Goal: Task Accomplishment & Management: Manage account settings

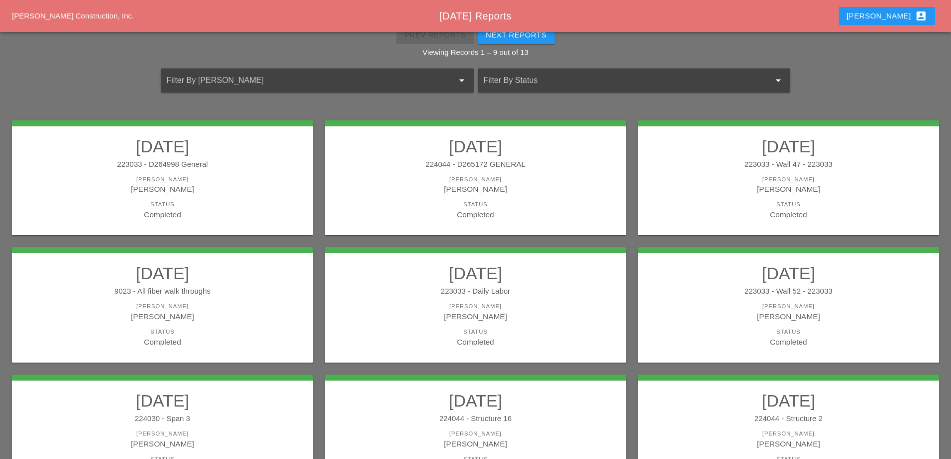
scroll to position [79, 0]
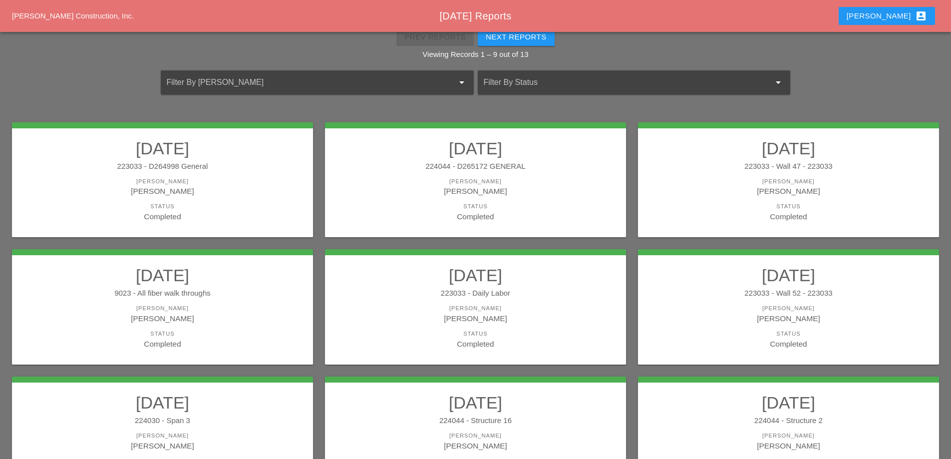
click at [213, 168] on div "223033 - D264998 General" at bounding box center [162, 166] width 281 height 11
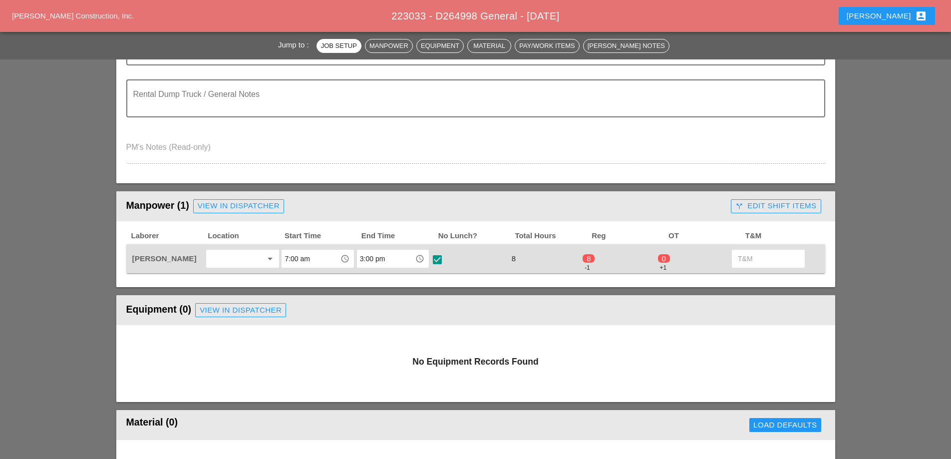
scroll to position [299, 0]
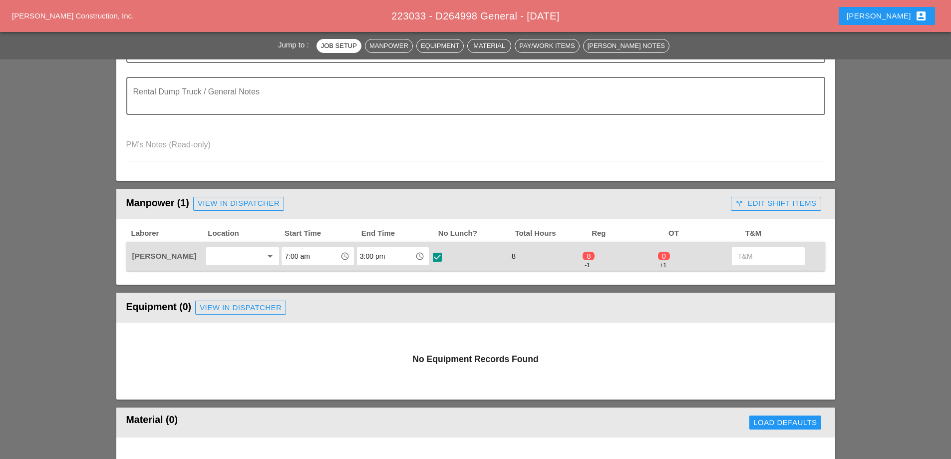
click at [761, 206] on div "call_split Edit Shift Items" at bounding box center [775, 203] width 81 height 11
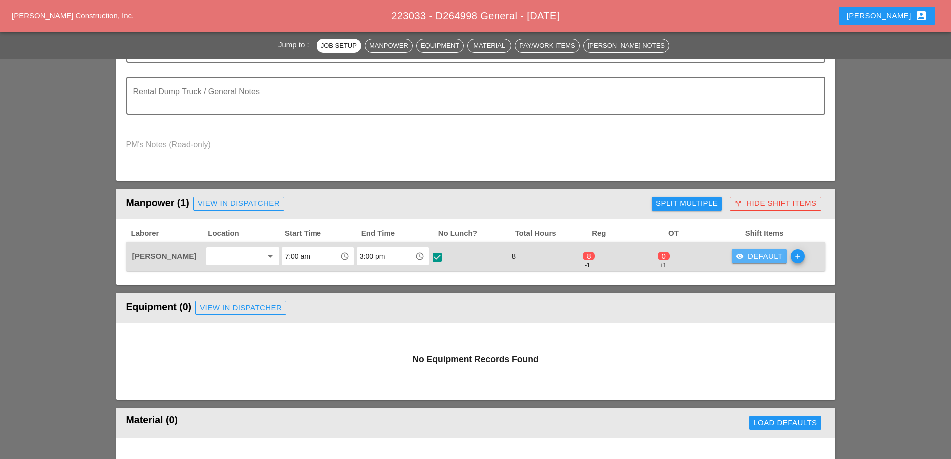
click at [765, 254] on div "visibility Default" at bounding box center [759, 256] width 47 height 11
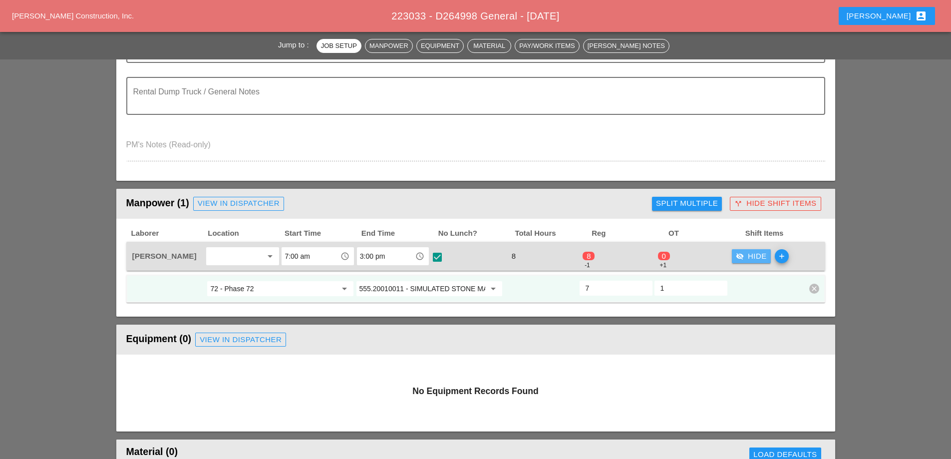
click at [756, 257] on div "visibility_off Hide" at bounding box center [751, 256] width 31 height 11
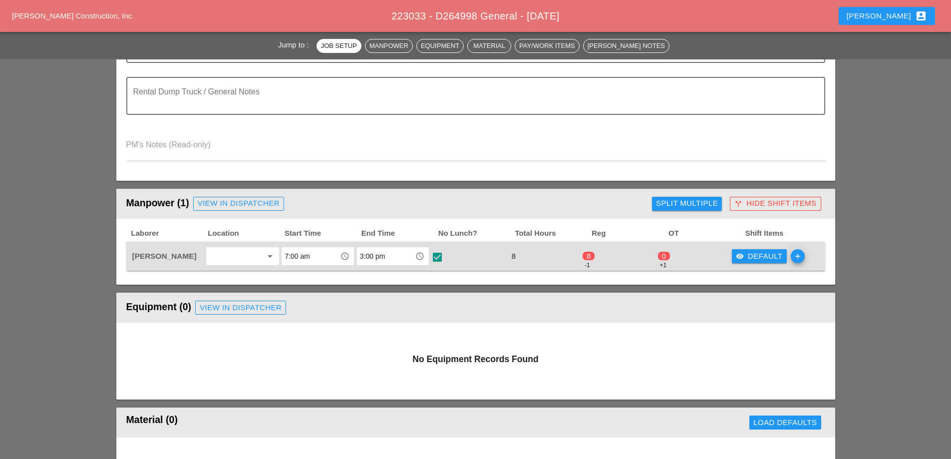
click at [752, 207] on div "call_split Hide Shift Items" at bounding box center [775, 203] width 82 height 11
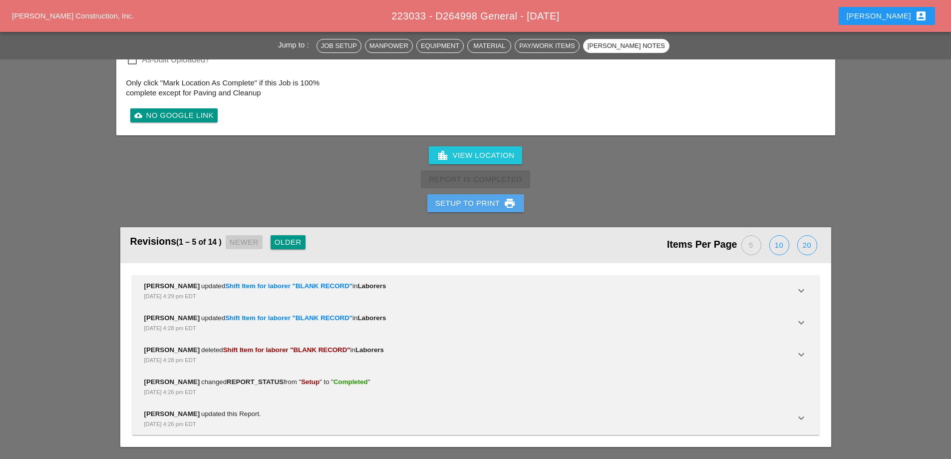
click at [489, 208] on div "Setup to Print print" at bounding box center [475, 203] width 81 height 12
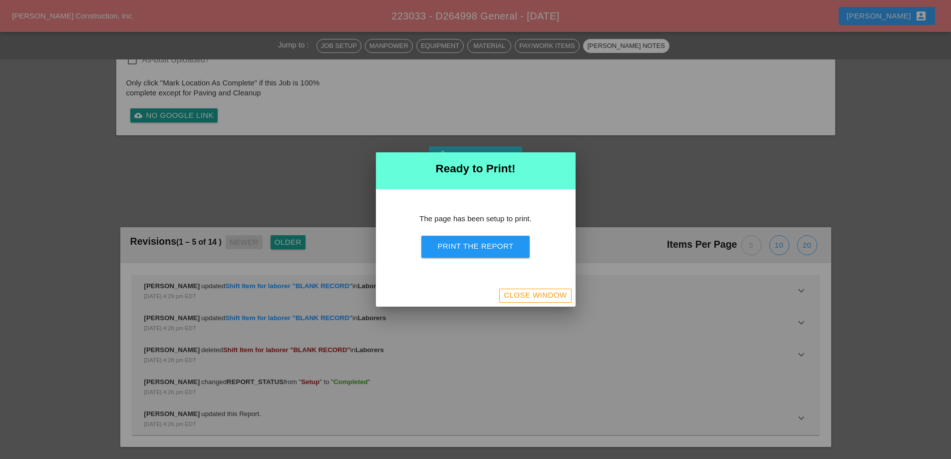
scroll to position [941, 0]
click at [476, 252] on div "Print the Report" at bounding box center [475, 246] width 76 height 11
click at [551, 288] on div "Close Window" at bounding box center [476, 295] width 200 height 22
click at [550, 293] on div "Close Window" at bounding box center [535, 294] width 63 height 11
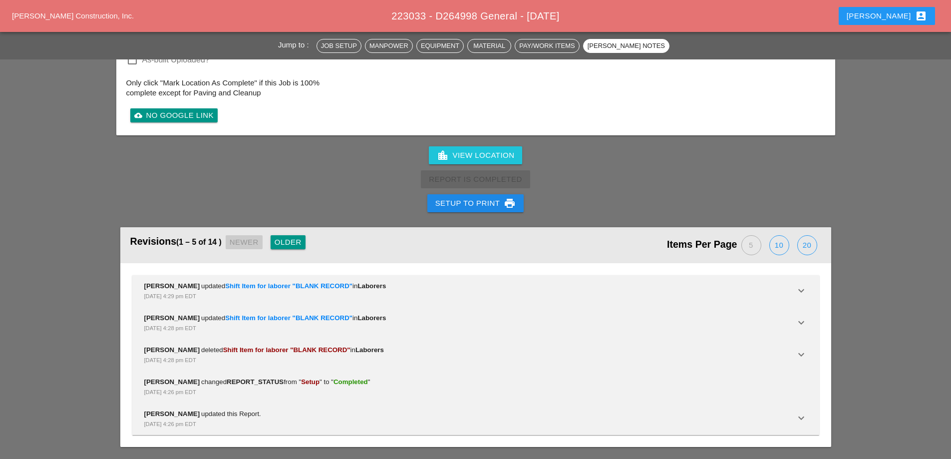
scroll to position [1201, 0]
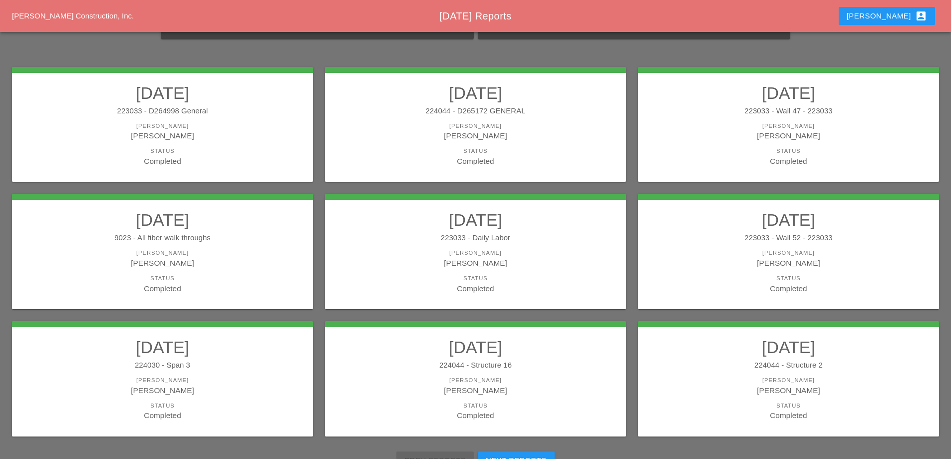
scroll to position [150, 0]
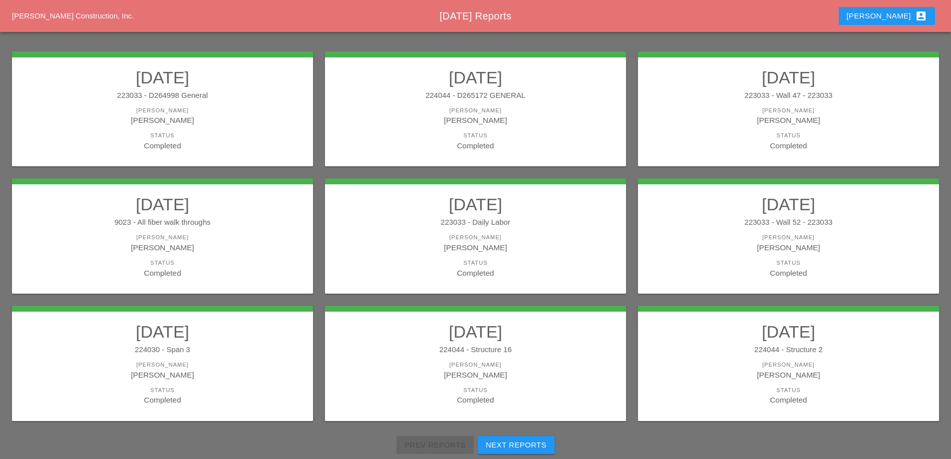
click at [489, 117] on div "[PERSON_NAME]" at bounding box center [475, 119] width 281 height 11
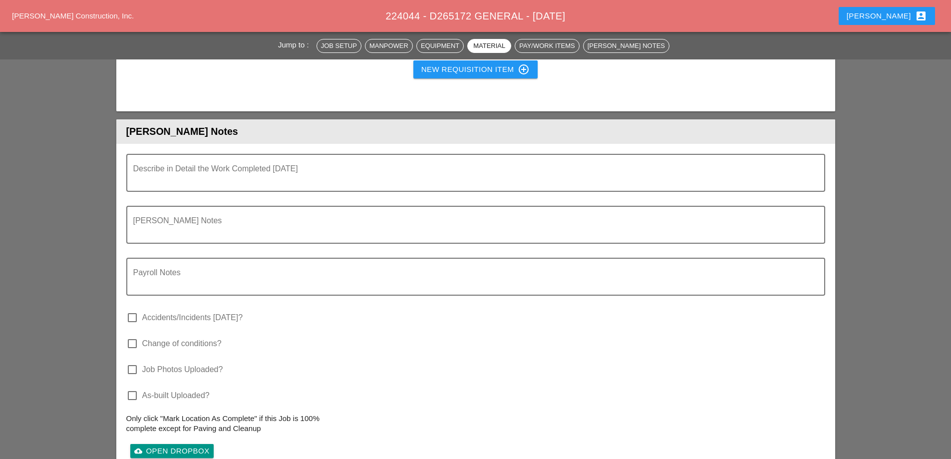
scroll to position [998, 0]
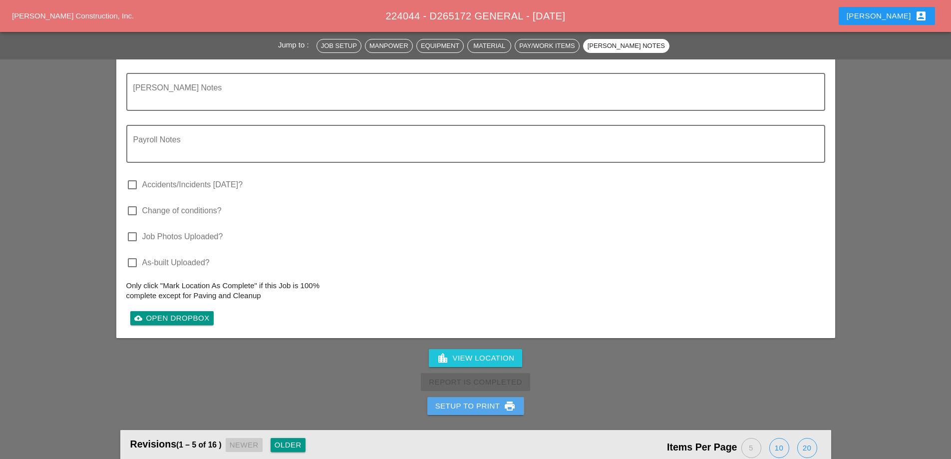
click at [472, 404] on div "Setup to Print print" at bounding box center [475, 406] width 81 height 12
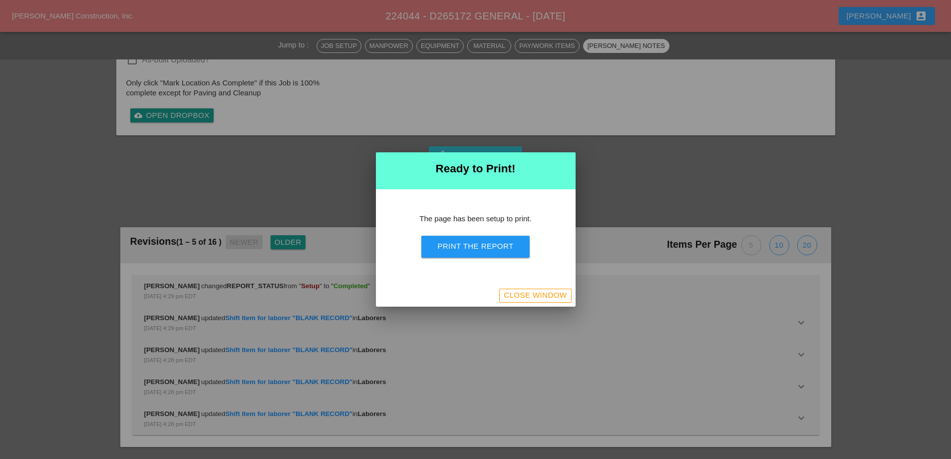
scroll to position [851, 0]
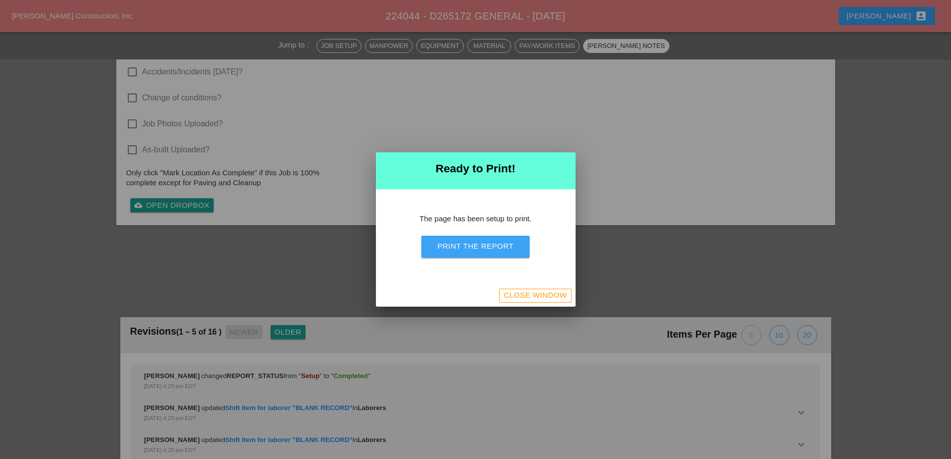
drag, startPoint x: 517, startPoint y: 244, endPoint x: 547, endPoint y: 182, distance: 68.5
click at [517, 245] on button "Print the Report" at bounding box center [475, 247] width 108 height 22
click at [550, 295] on div "Close Window" at bounding box center [535, 294] width 63 height 11
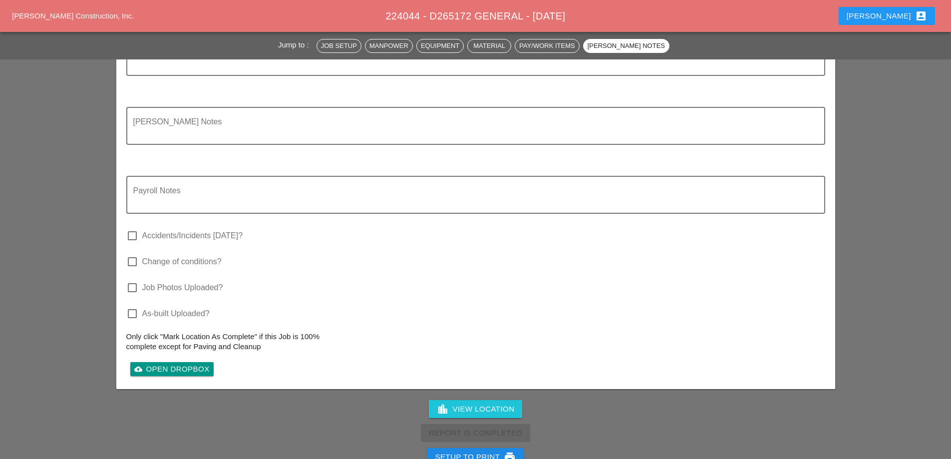
scroll to position [998, 0]
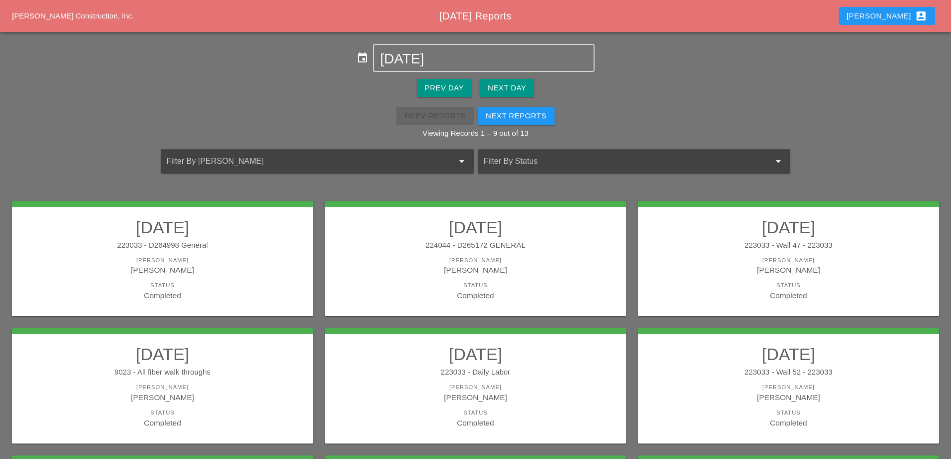
click at [766, 257] on div "[PERSON_NAME]" at bounding box center [788, 260] width 281 height 8
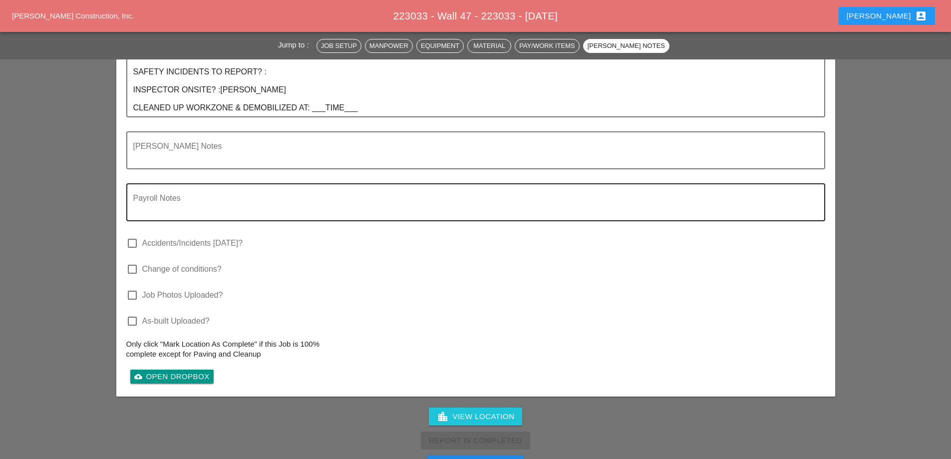
scroll to position [1397, 0]
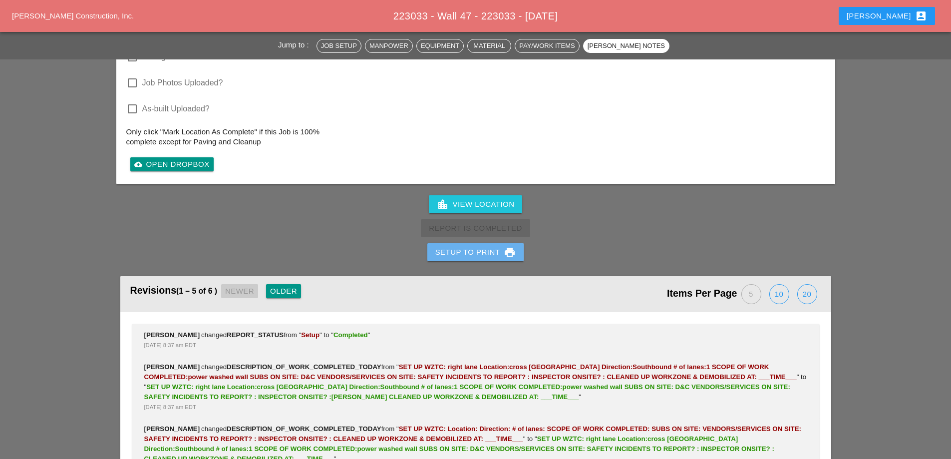
click at [454, 253] on div "Setup to Print print" at bounding box center [475, 252] width 81 height 12
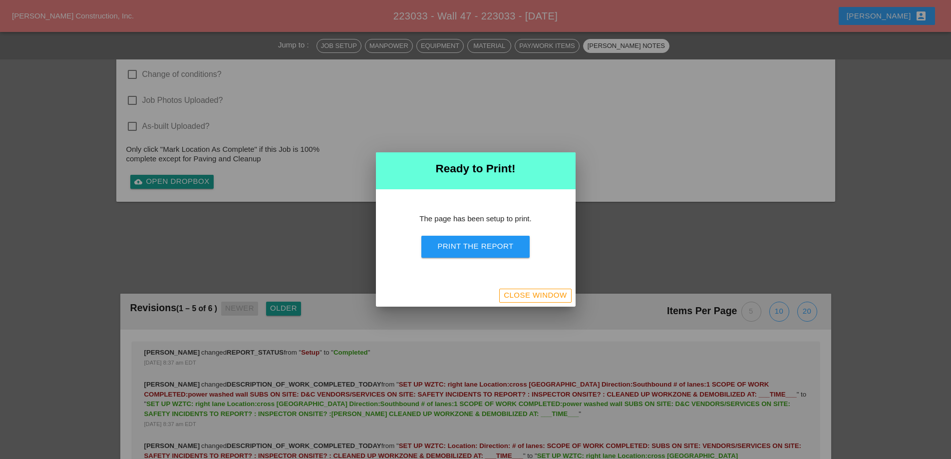
scroll to position [1245, 0]
drag, startPoint x: 458, startPoint y: 255, endPoint x: 565, endPoint y: 176, distance: 133.1
click at [458, 256] on button "Print the Report" at bounding box center [475, 247] width 108 height 22
click at [540, 293] on div "Close Window" at bounding box center [535, 294] width 63 height 11
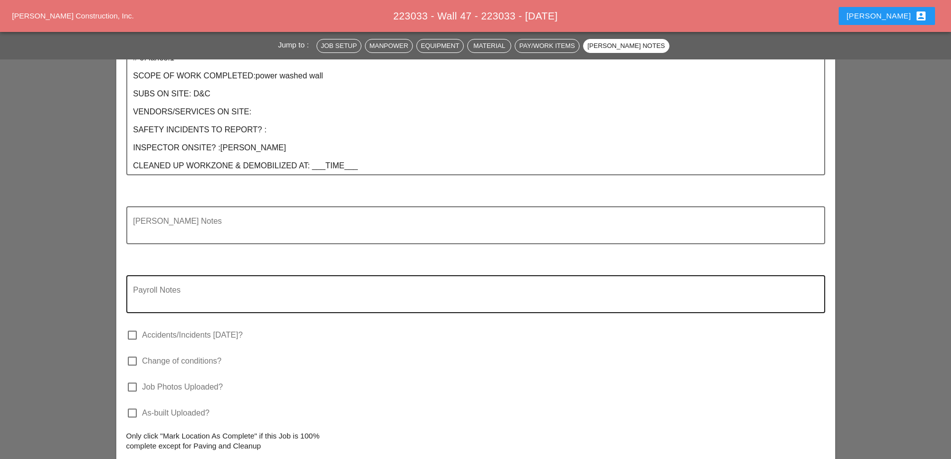
scroll to position [1127, 0]
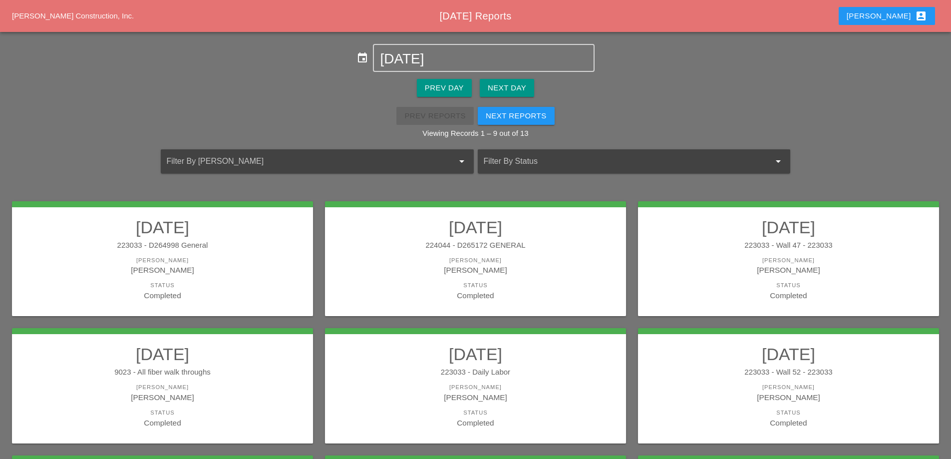
click at [717, 245] on div "223033 - Wall 47 - 223033" at bounding box center [788, 245] width 281 height 11
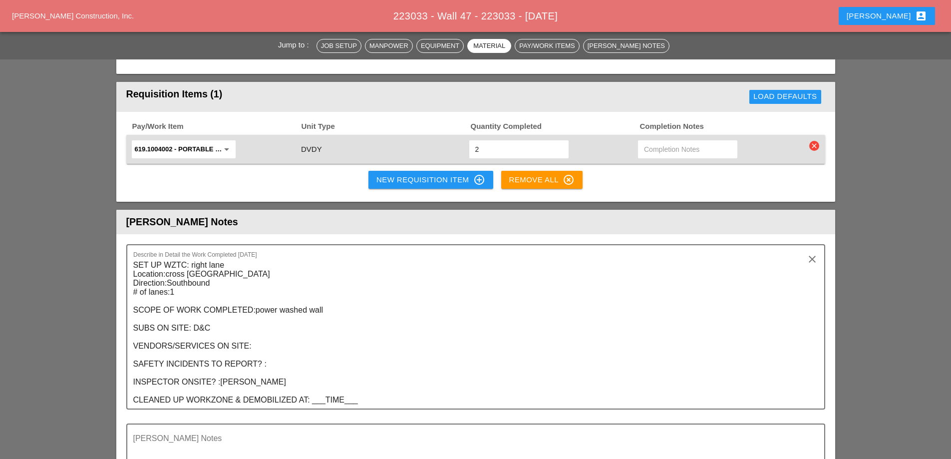
scroll to position [998, 0]
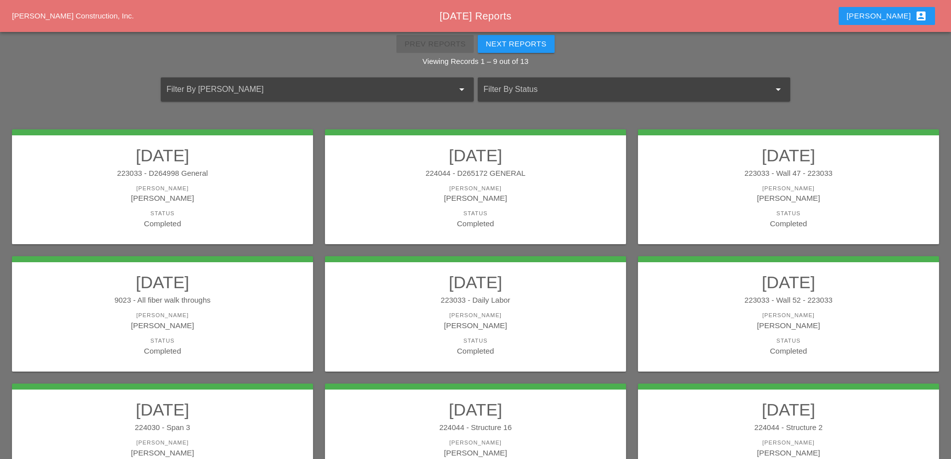
scroll to position [179, 0]
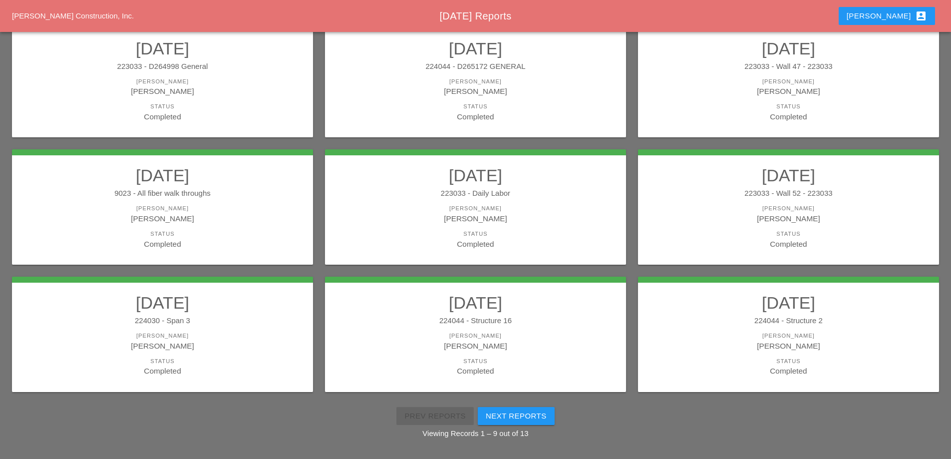
click at [232, 216] on div "Iwan Belfor" at bounding box center [162, 218] width 281 height 11
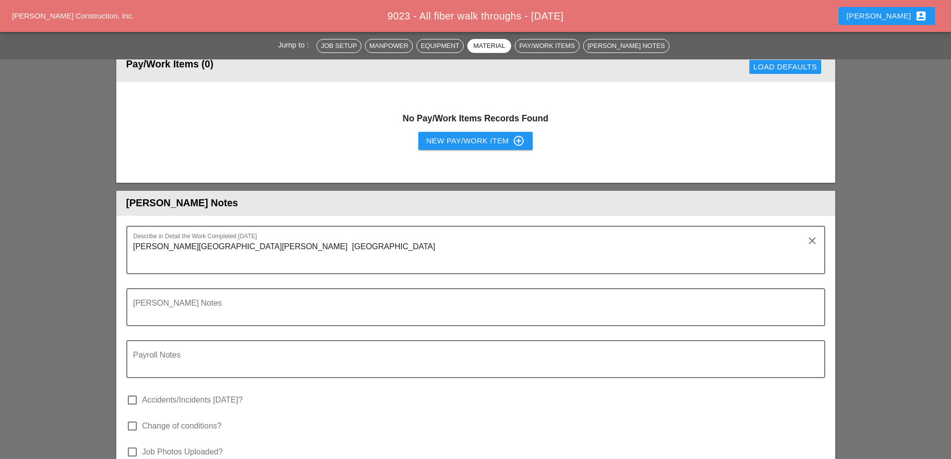
scroll to position [799, 0]
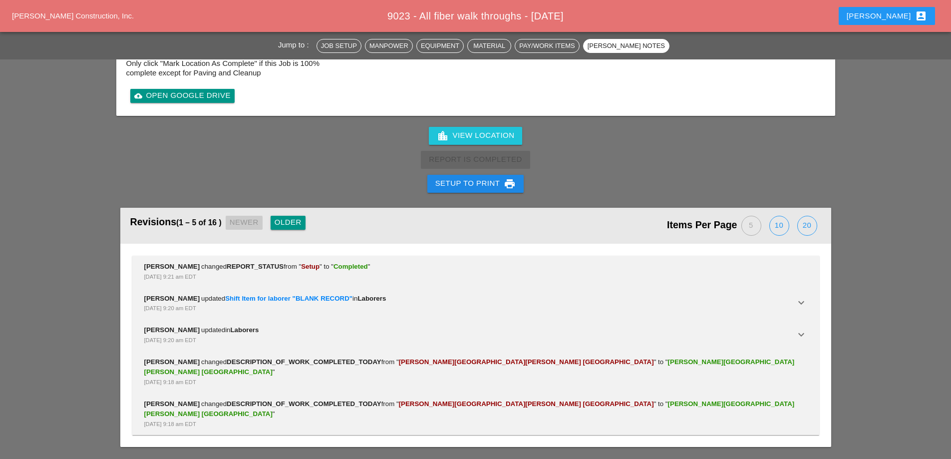
click at [472, 182] on div "Setup to Print print" at bounding box center [475, 184] width 81 height 12
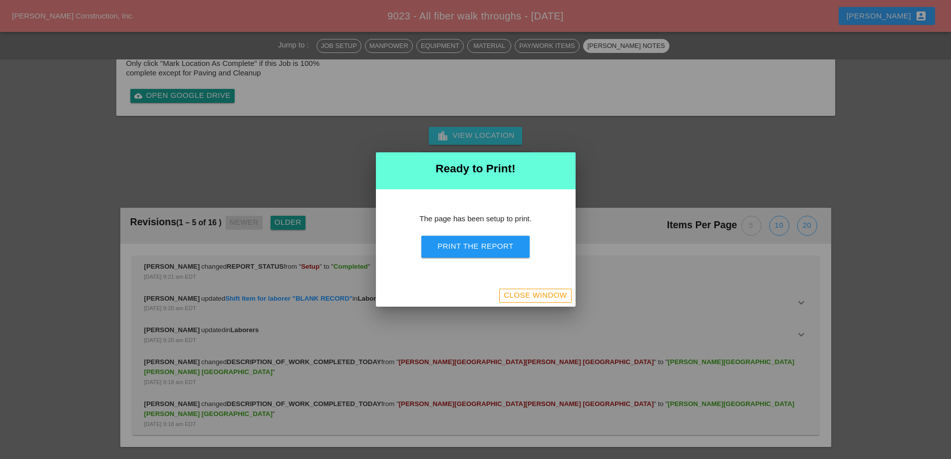
scroll to position [1010, 0]
click at [494, 250] on div "Print the Report" at bounding box center [475, 246] width 76 height 11
drag, startPoint x: 550, startPoint y: 294, endPoint x: 551, endPoint y: 300, distance: 6.2
click at [550, 296] on div "Close Window" at bounding box center [535, 294] width 63 height 11
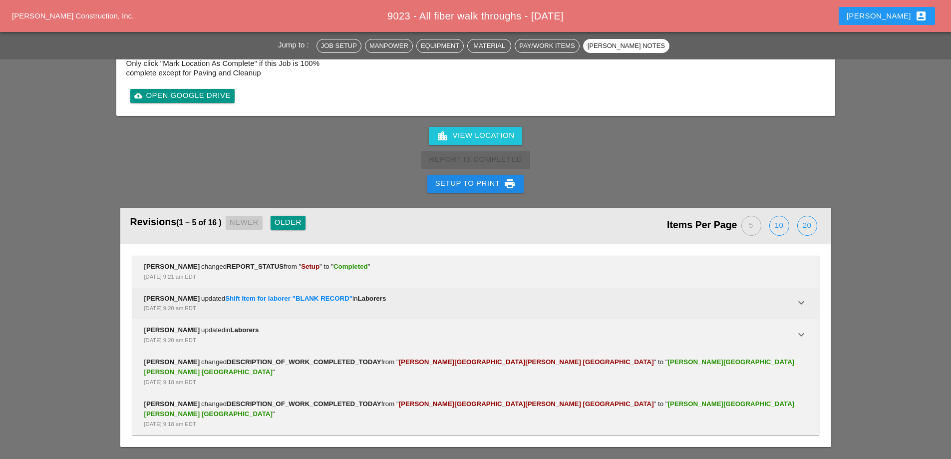
scroll to position [1227, 0]
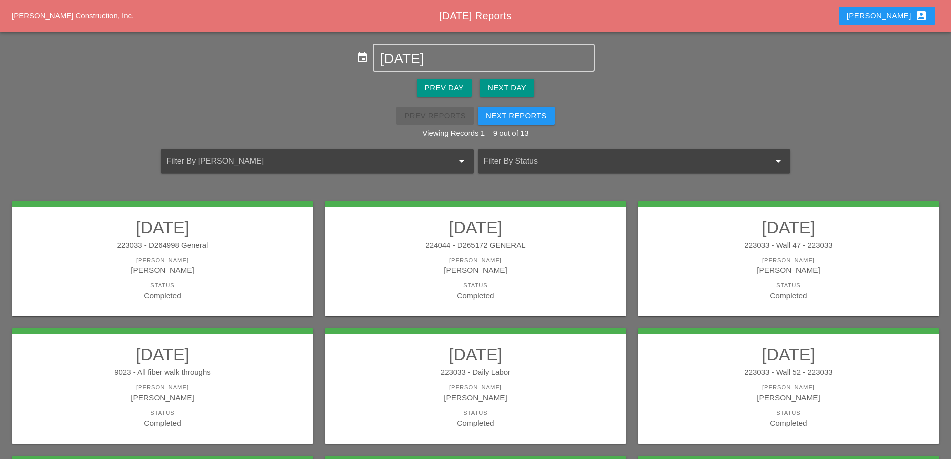
click at [479, 393] on div "Ricardo Capao" at bounding box center [475, 396] width 281 height 11
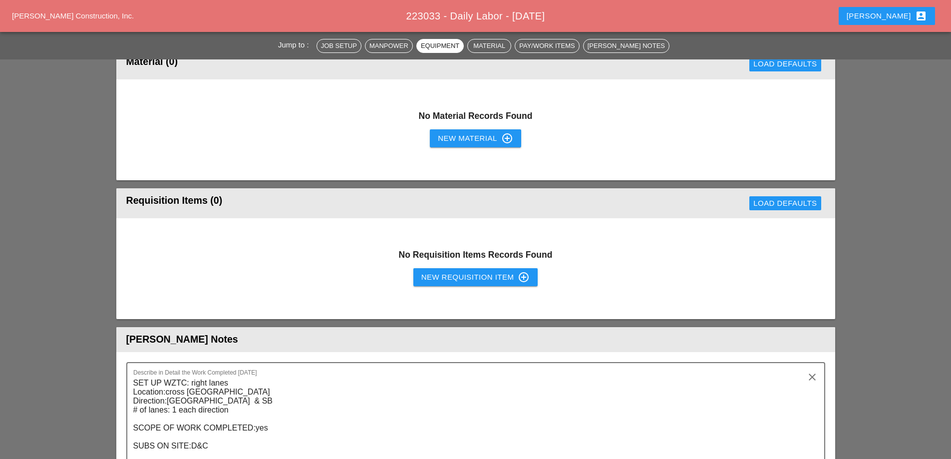
scroll to position [1497, 0]
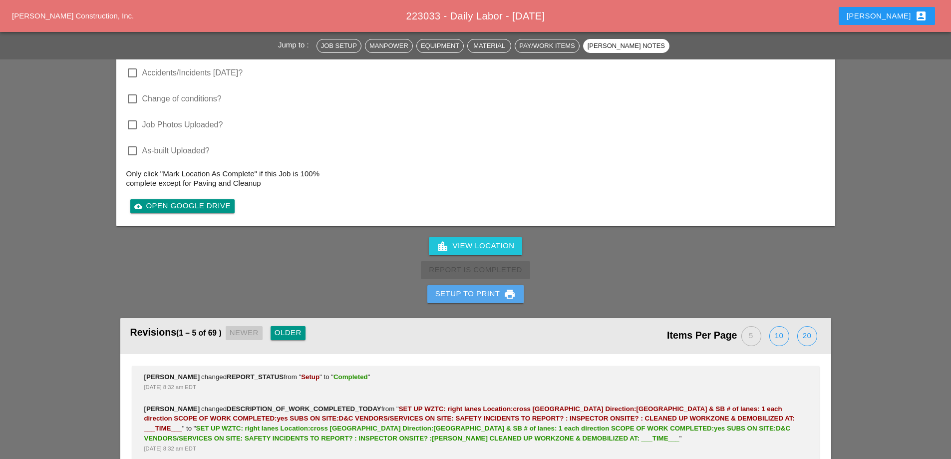
click at [471, 288] on div "Setup to Print print" at bounding box center [475, 294] width 81 height 12
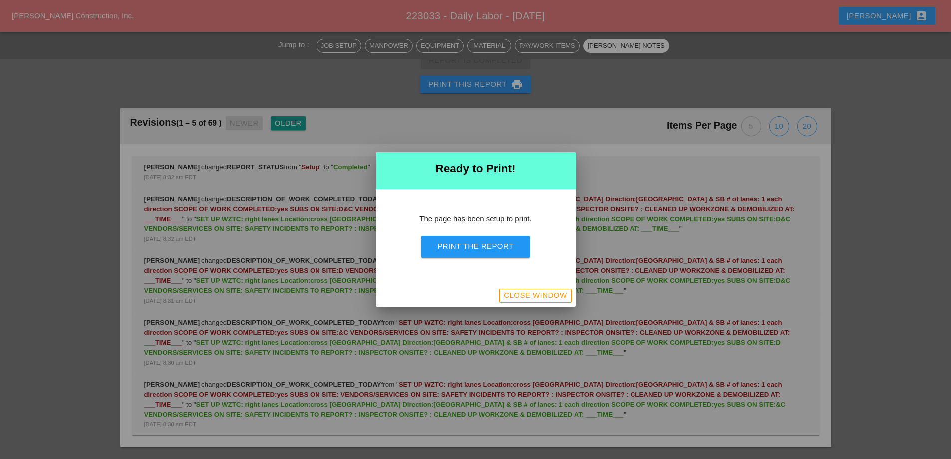
scroll to position [1766, 0]
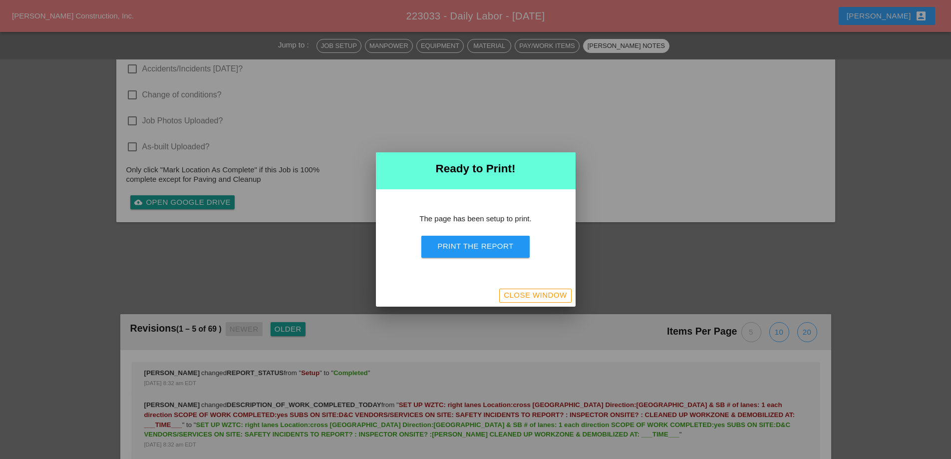
click at [471, 248] on div "Print the Report" at bounding box center [475, 246] width 76 height 11
click at [540, 302] on button "Close Window" at bounding box center [535, 295] width 72 height 14
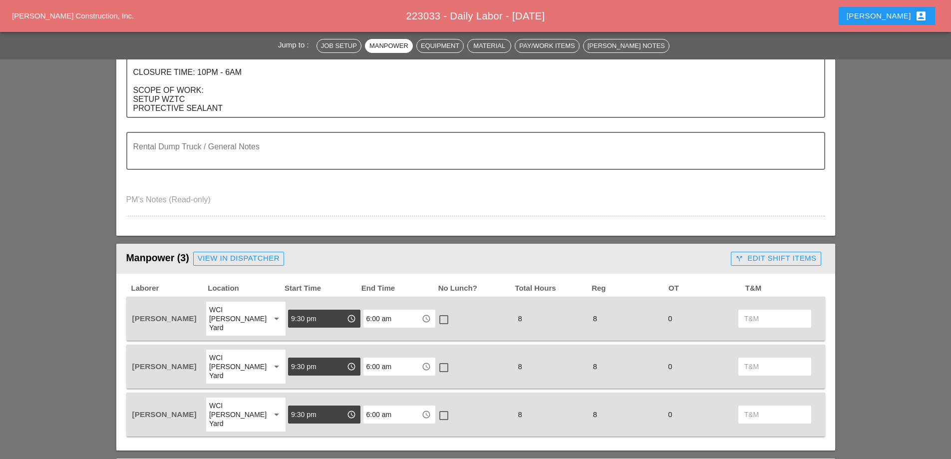
scroll to position [479, 0]
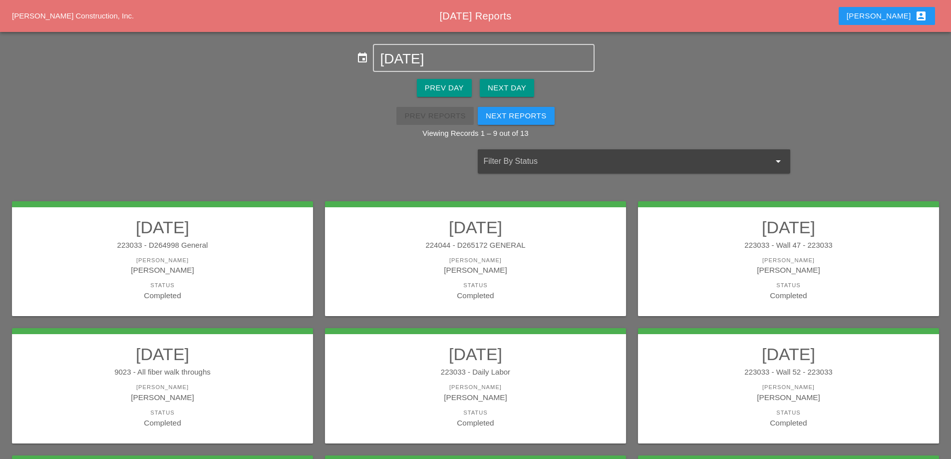
click at [856, 388] on div "[PERSON_NAME]" at bounding box center [788, 387] width 281 height 8
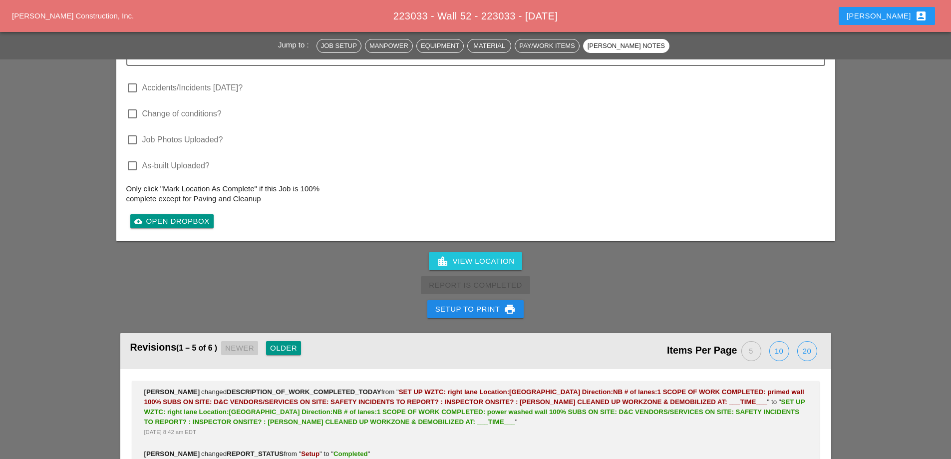
scroll to position [1348, 0]
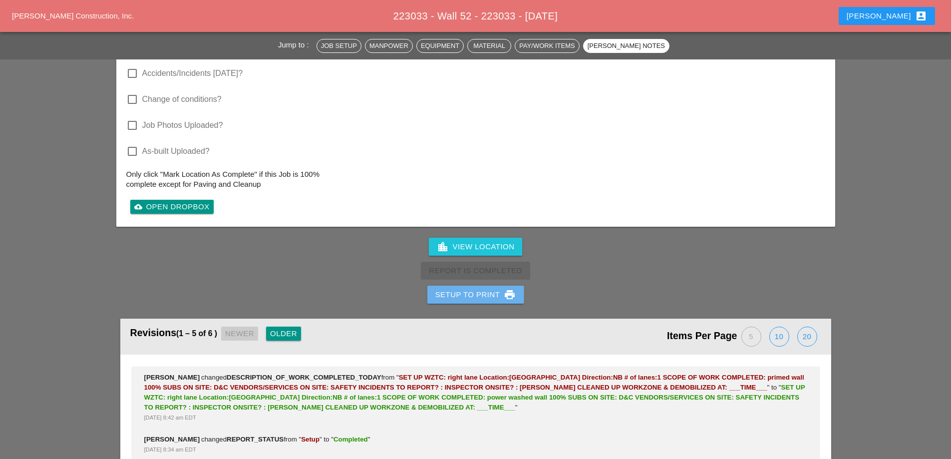
click at [488, 301] on button "Setup to Print print" at bounding box center [475, 294] width 97 height 18
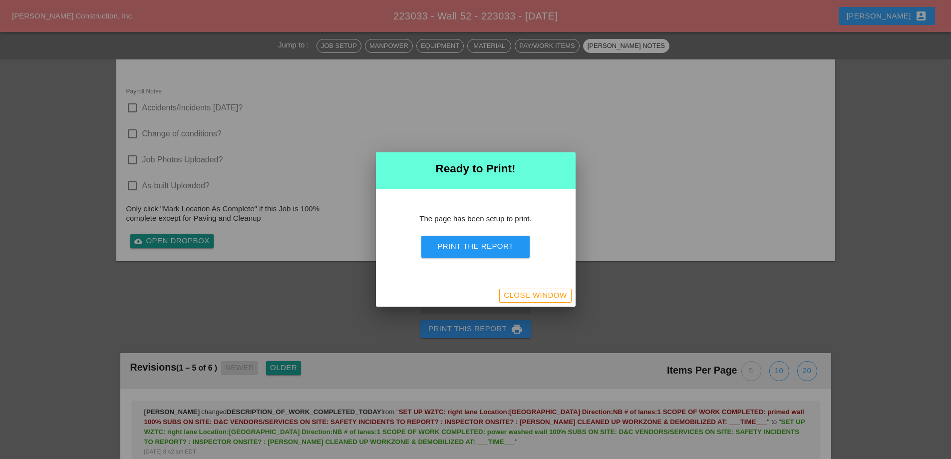
scroll to position [1241, 0]
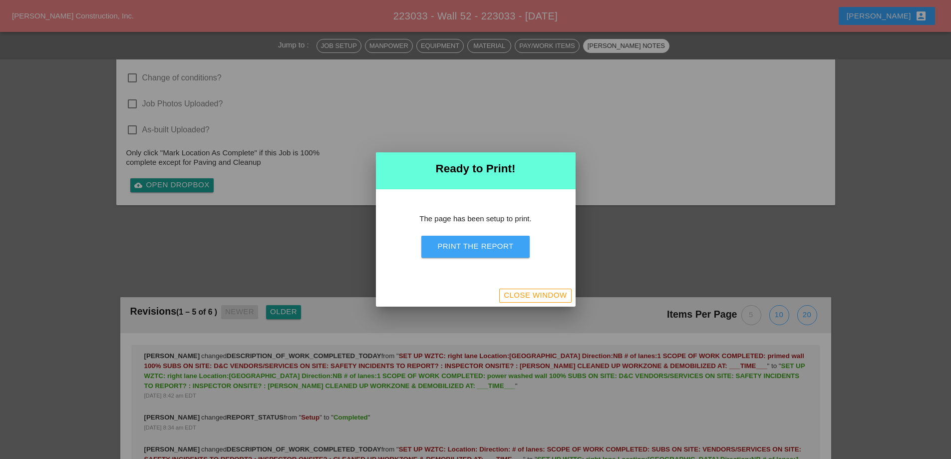
drag, startPoint x: 491, startPoint y: 249, endPoint x: 563, endPoint y: 180, distance: 99.9
click at [491, 250] on div "Print the Report" at bounding box center [475, 246] width 76 height 11
click at [548, 299] on div "Close Window" at bounding box center [535, 294] width 63 height 11
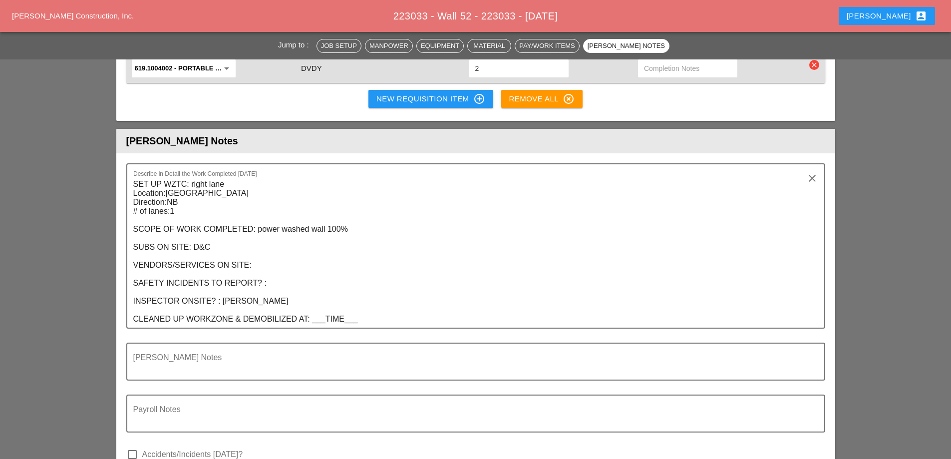
scroll to position [950, 0]
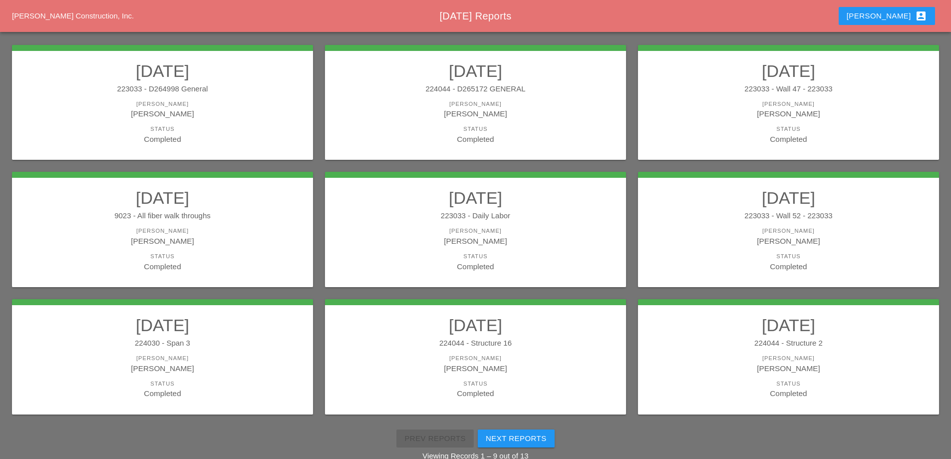
scroll to position [179, 0]
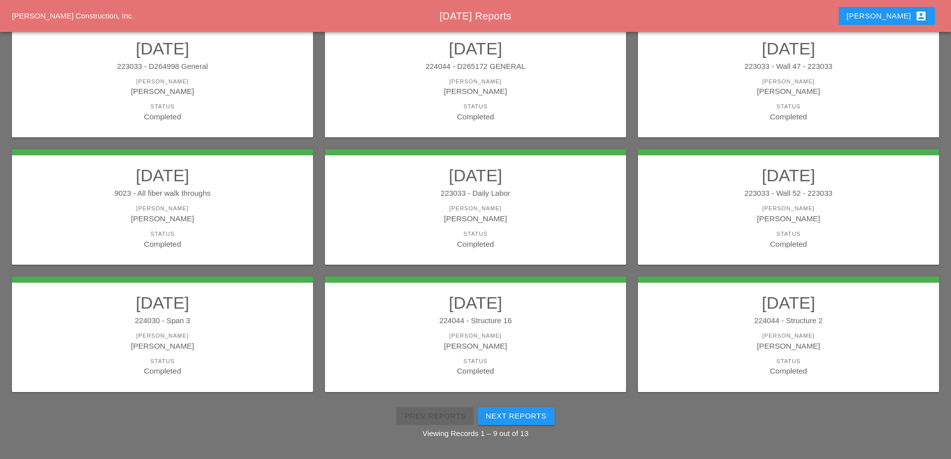
click at [221, 303] on h2 "08/11/2025" at bounding box center [162, 302] width 281 height 20
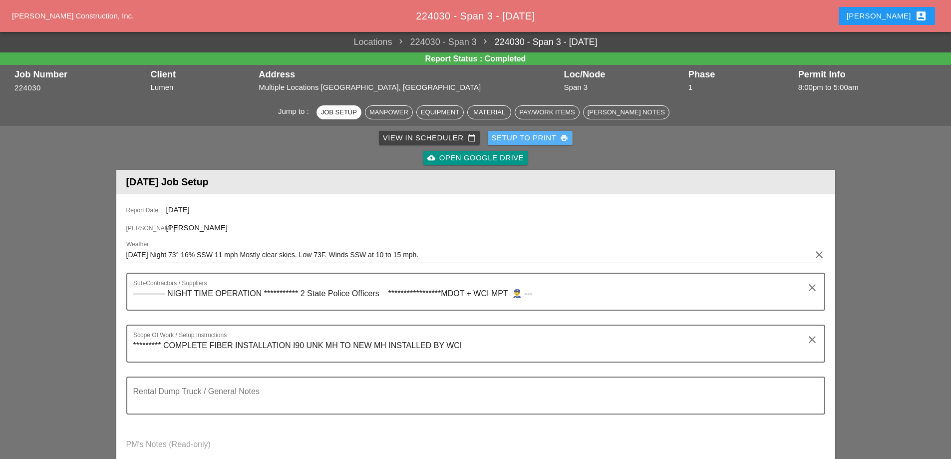
click at [543, 136] on div "Setup to Print print" at bounding box center [530, 137] width 77 height 11
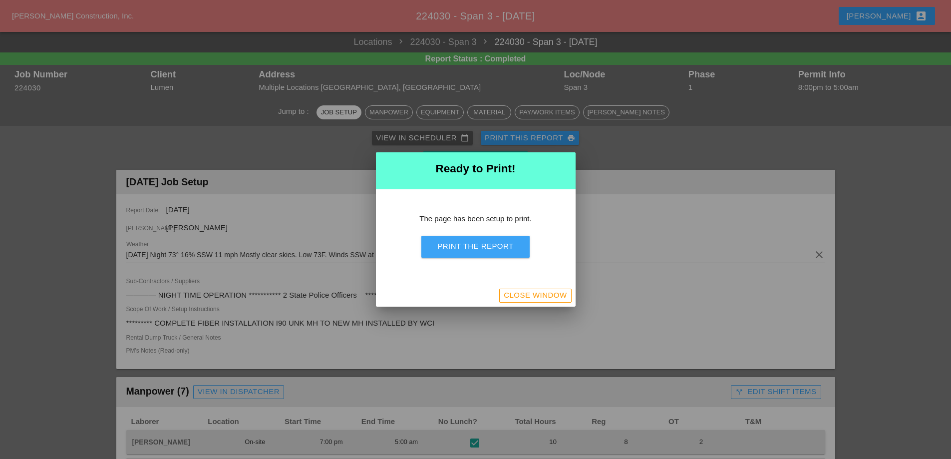
drag, startPoint x: 514, startPoint y: 246, endPoint x: 732, endPoint y: 396, distance: 264.5
click at [514, 247] on button "Print the Report" at bounding box center [475, 247] width 108 height 22
drag, startPoint x: 528, startPoint y: 294, endPoint x: 551, endPoint y: 301, distance: 24.0
click at [528, 294] on div "Close Window" at bounding box center [535, 294] width 63 height 11
click at [549, 290] on div "Close Window" at bounding box center [535, 294] width 63 height 11
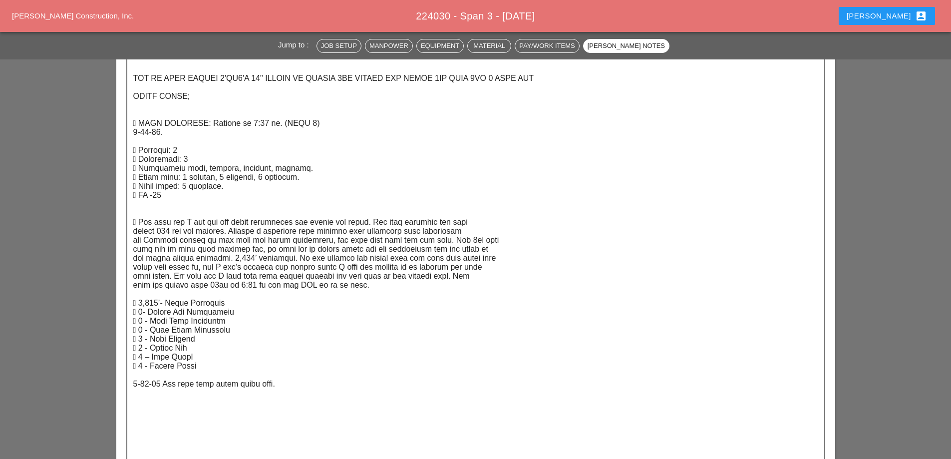
scroll to position [1719, 0]
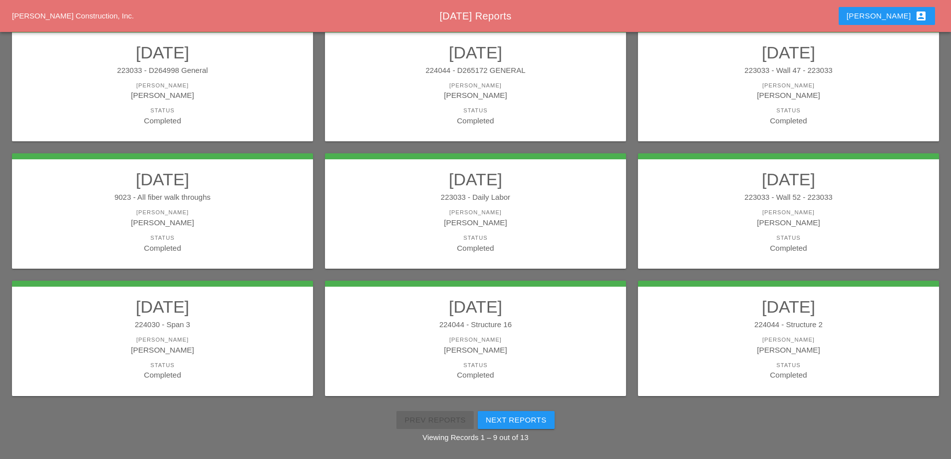
scroll to position [179, 0]
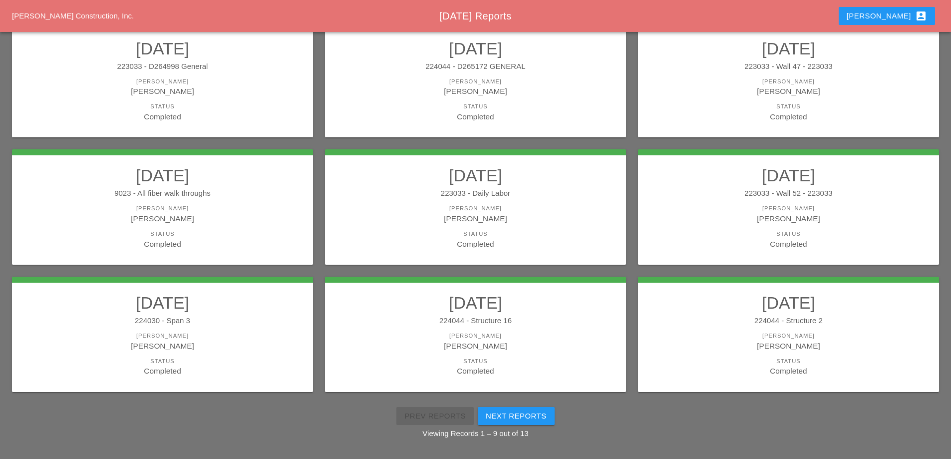
click at [487, 316] on div "224044 - Structure 16" at bounding box center [475, 320] width 281 height 11
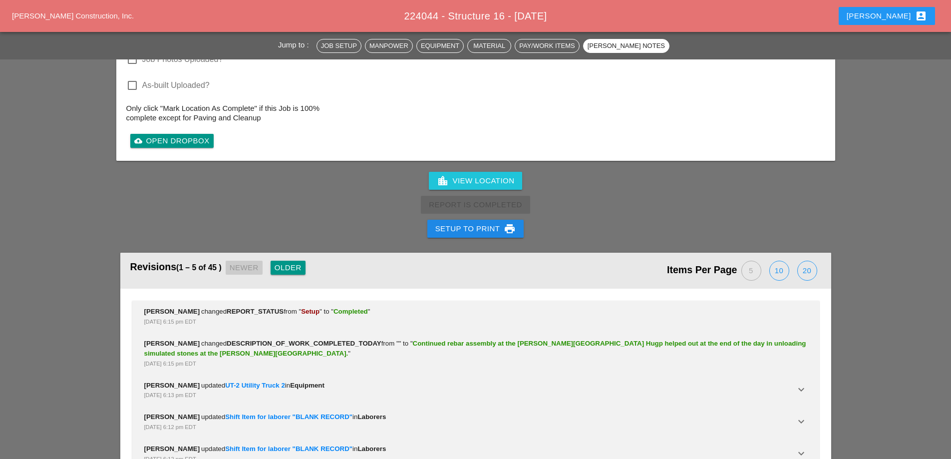
scroll to position [1393, 0]
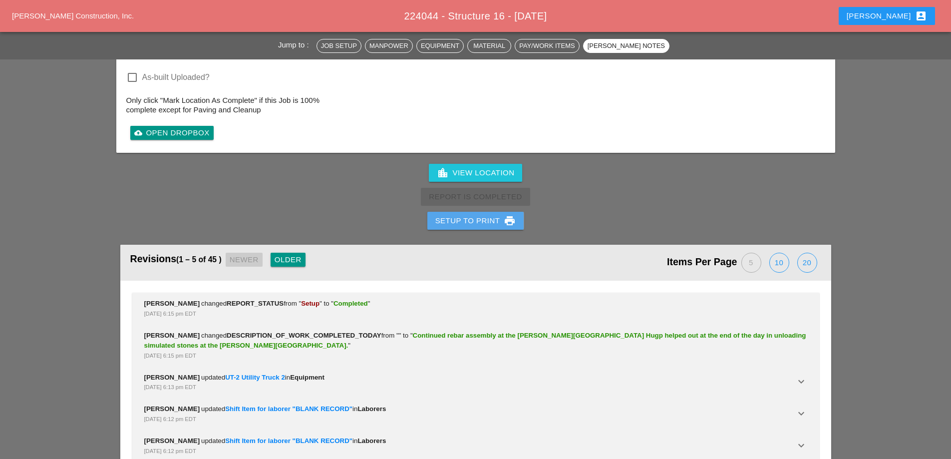
click at [469, 215] on div "Setup to Print print" at bounding box center [475, 221] width 81 height 12
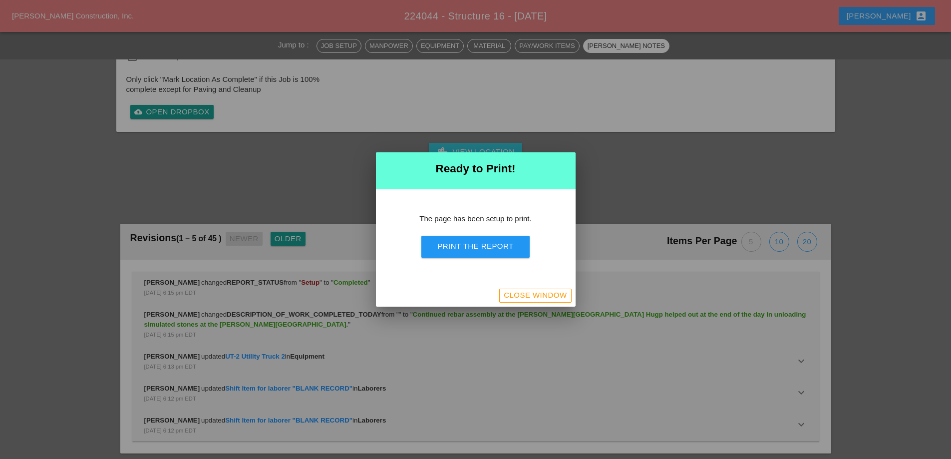
scroll to position [1204, 0]
click at [486, 247] on div "Print the Report" at bounding box center [475, 246] width 76 height 11
drag, startPoint x: 555, startPoint y: 290, endPoint x: 392, endPoint y: 32, distance: 305.3
click at [555, 291] on div "Close Window" at bounding box center [535, 294] width 63 height 11
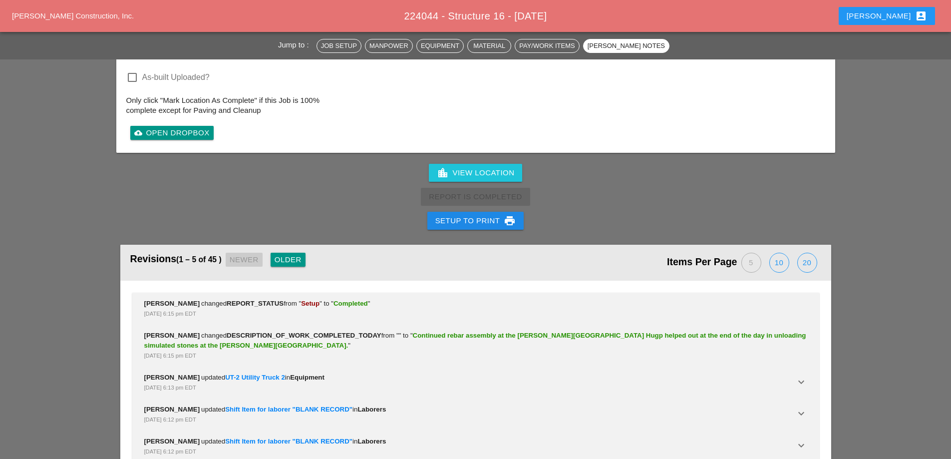
scroll to position [1393, 0]
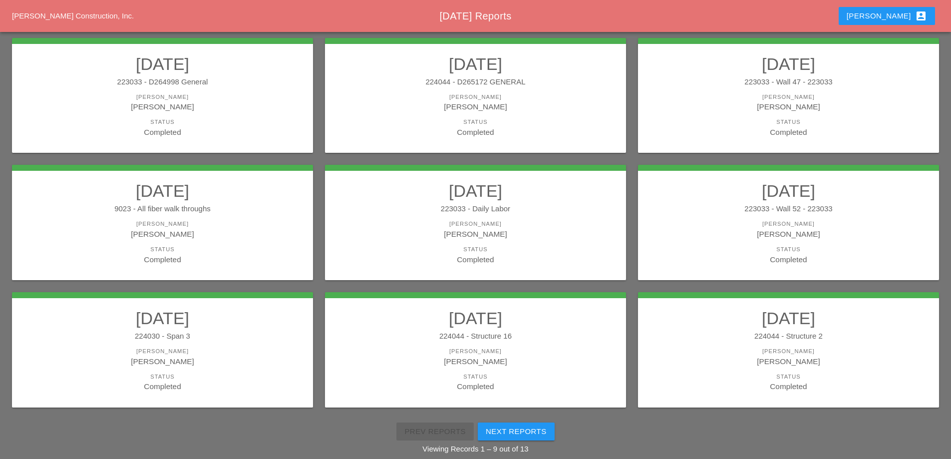
scroll to position [179, 0]
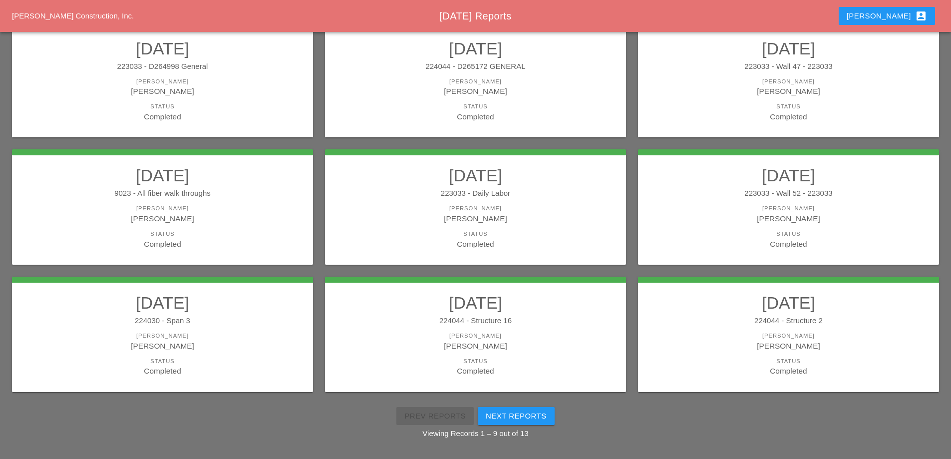
click at [735, 312] on h2 "08/11/2025" at bounding box center [788, 302] width 281 height 20
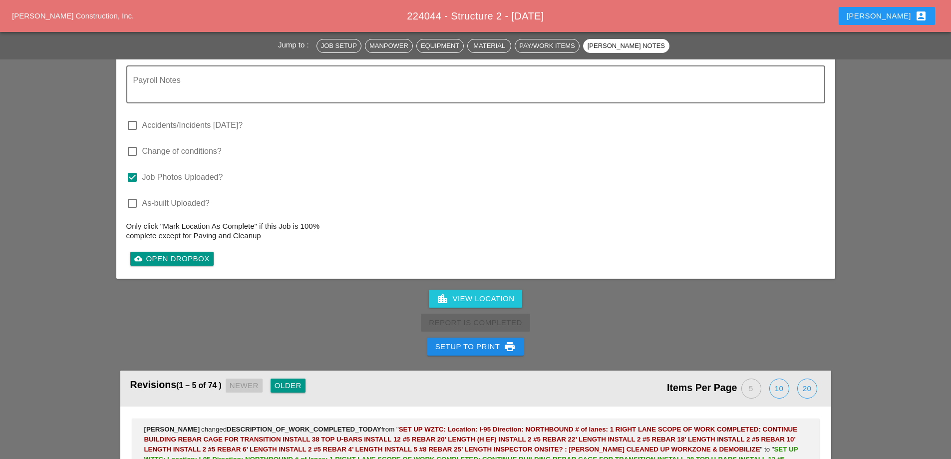
scroll to position [1797, 0]
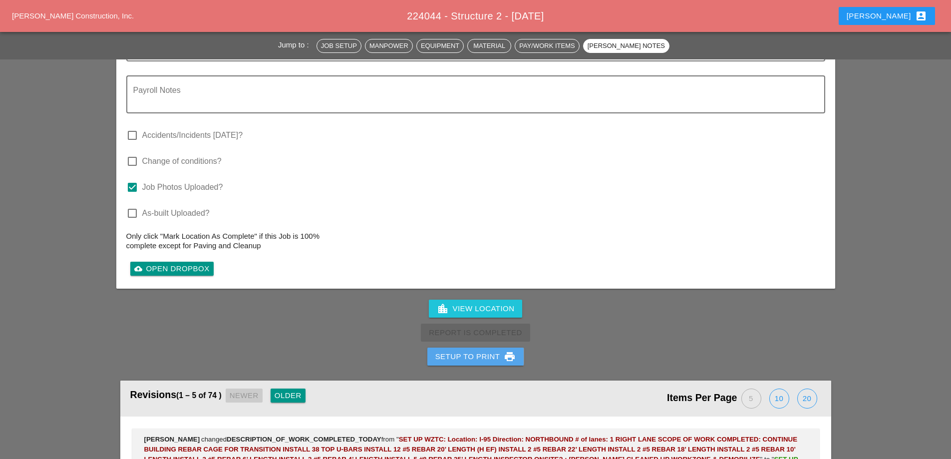
click at [488, 350] on div "Setup to Print print" at bounding box center [475, 356] width 81 height 12
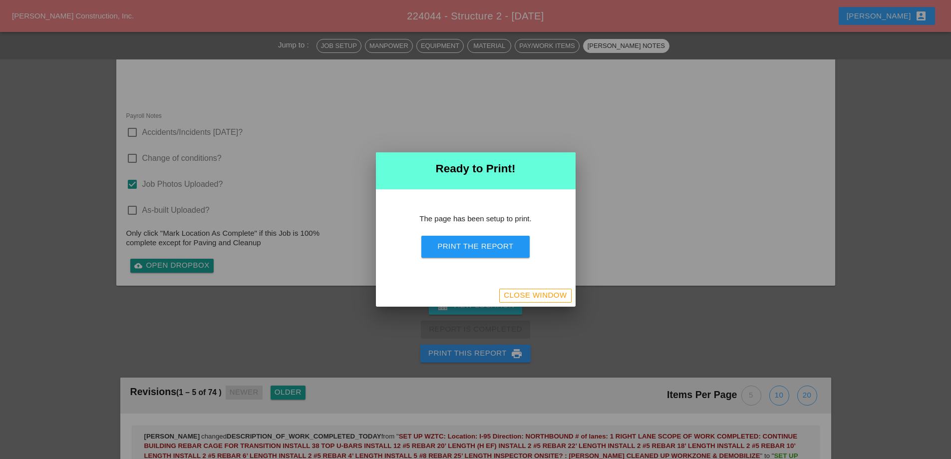
scroll to position [1730, 0]
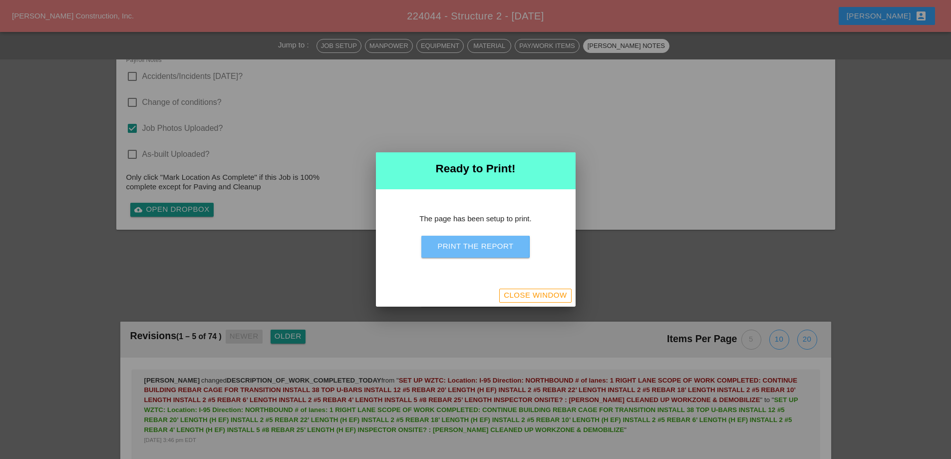
drag, startPoint x: 495, startPoint y: 253, endPoint x: 565, endPoint y: 173, distance: 106.8
click at [495, 253] on button "Print the Report" at bounding box center [475, 247] width 108 height 22
click at [551, 294] on div "Close Window" at bounding box center [535, 294] width 63 height 11
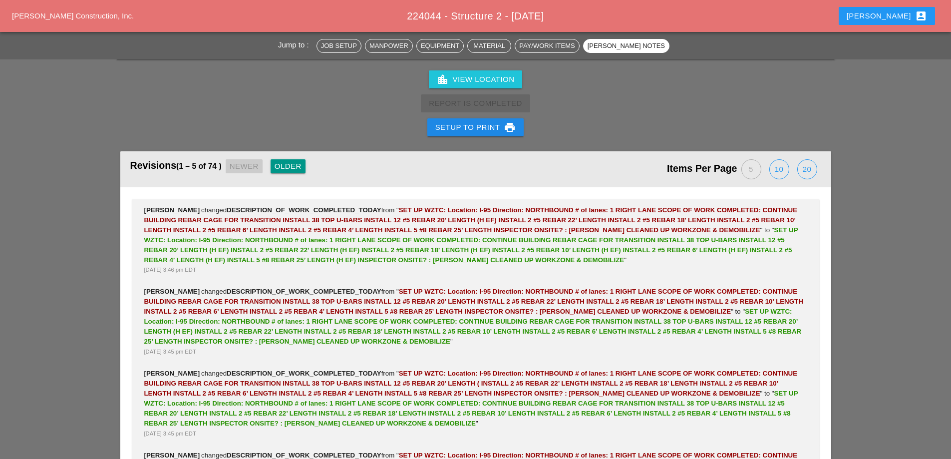
scroll to position [1449, 0]
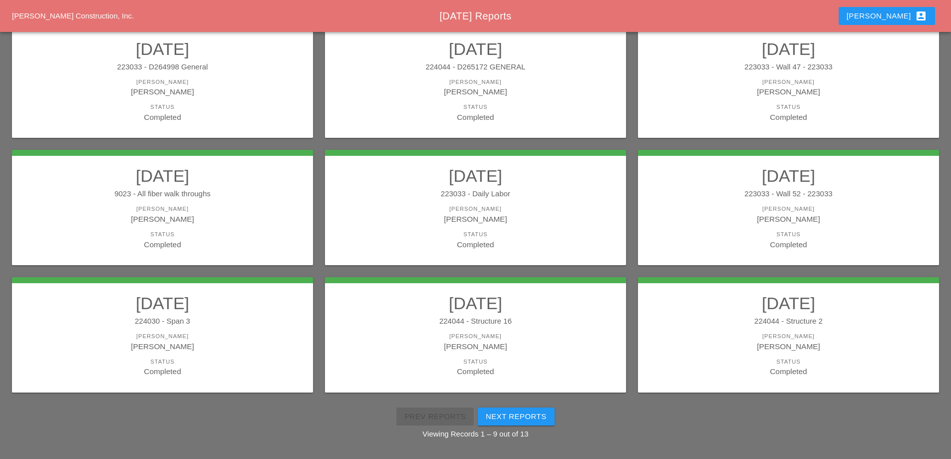
scroll to position [179, 0]
click at [547, 344] on div "[PERSON_NAME]" at bounding box center [475, 345] width 281 height 11
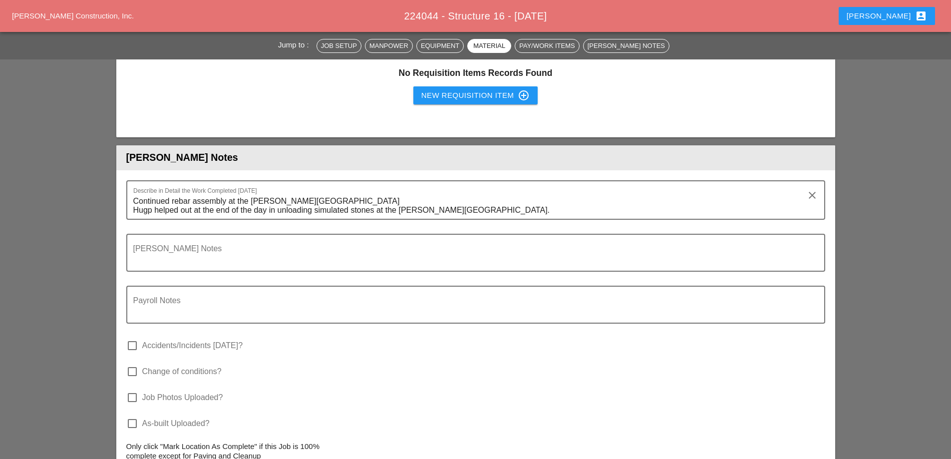
scroll to position [1048, 0]
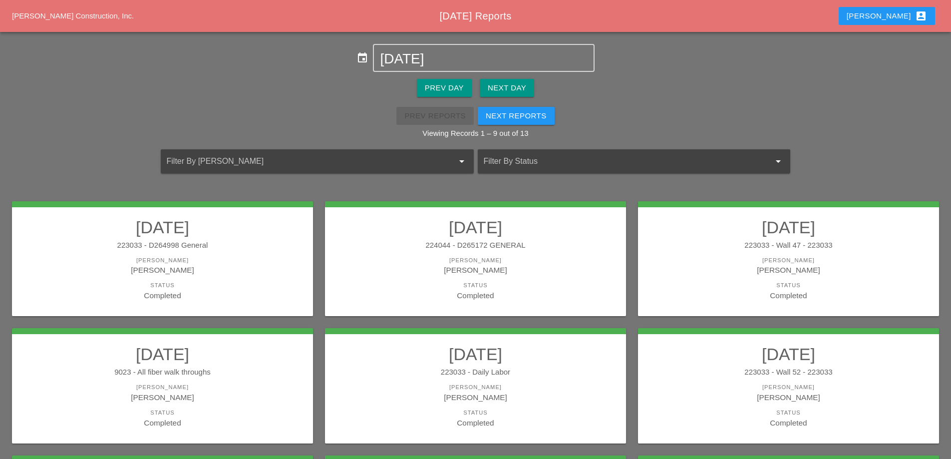
click at [536, 119] on div "Next Reports" at bounding box center [516, 115] width 61 height 11
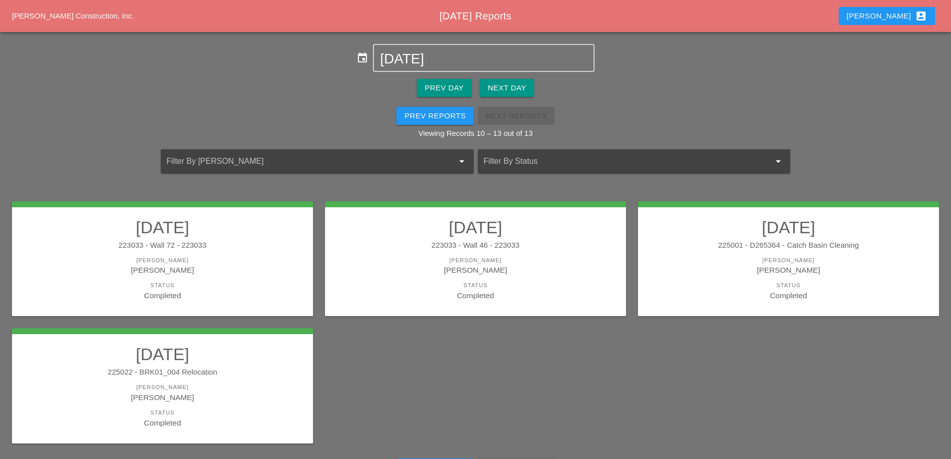
click at [200, 254] on link "08/11/2025 223033 - Wall 72 - 223033 Foreman Luca Gambardella Status Completed" at bounding box center [162, 259] width 281 height 84
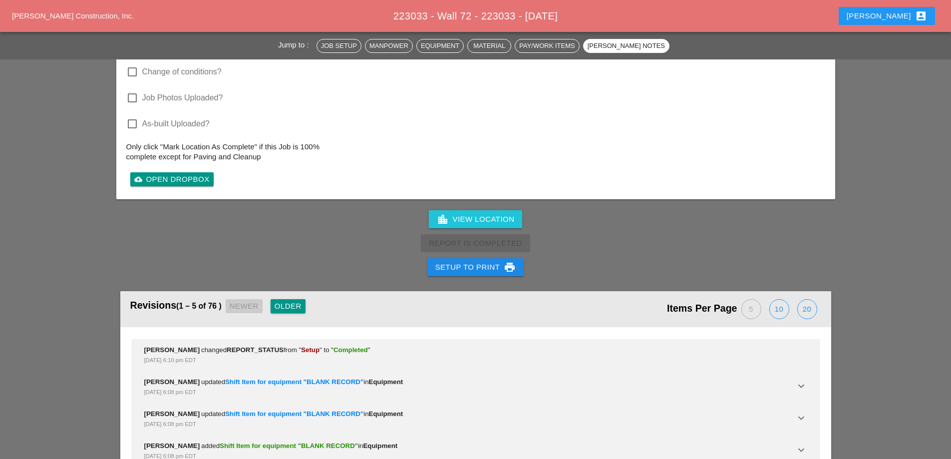
scroll to position [2030, 0]
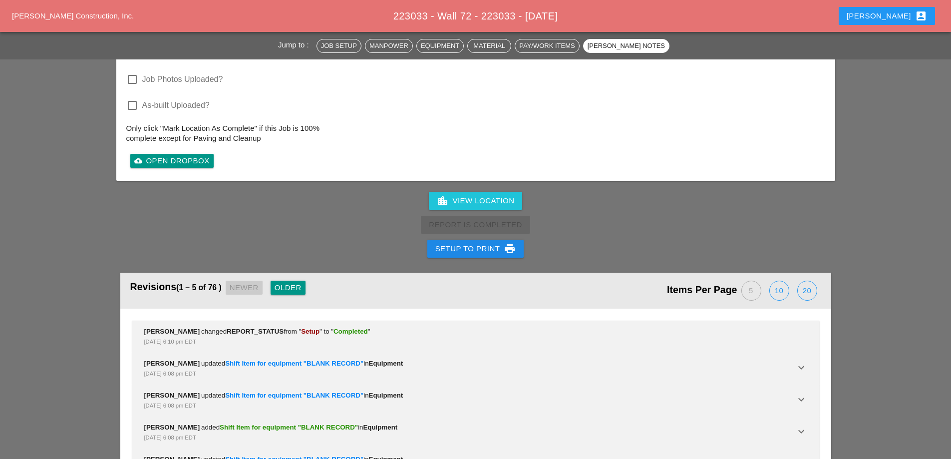
click at [455, 240] on button "Setup to Print print" at bounding box center [475, 249] width 97 height 18
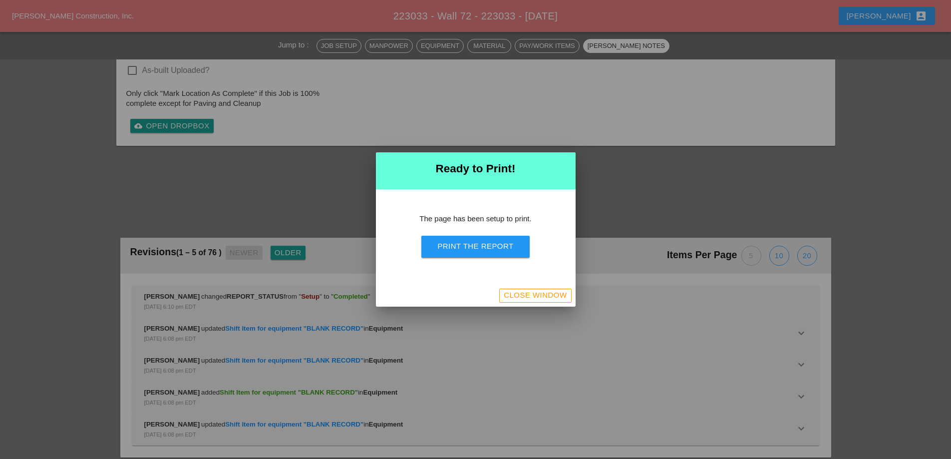
scroll to position [1899, 0]
drag, startPoint x: 470, startPoint y: 249, endPoint x: 550, endPoint y: 184, distance: 103.6
click at [472, 252] on div "Print the Report" at bounding box center [475, 246] width 76 height 11
click at [542, 297] on div "Close Window" at bounding box center [535, 294] width 63 height 11
click at [518, 296] on div "Close Window" at bounding box center [535, 294] width 63 height 11
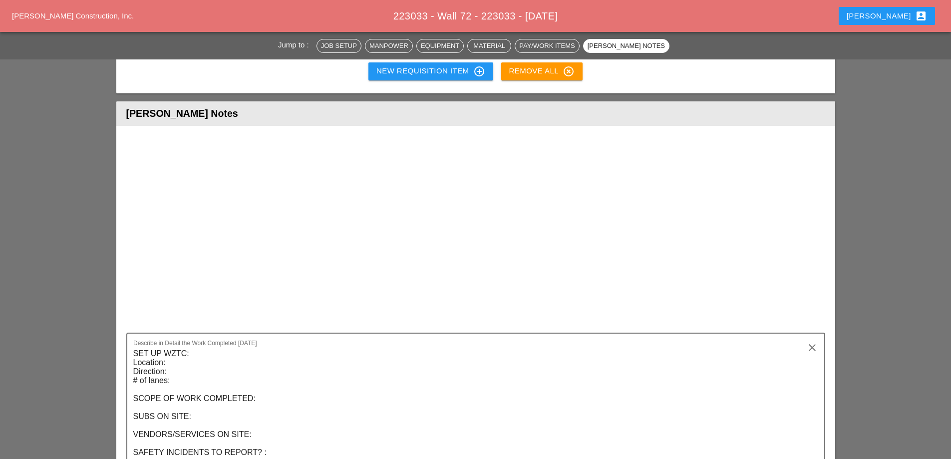
scroll to position [2030, 0]
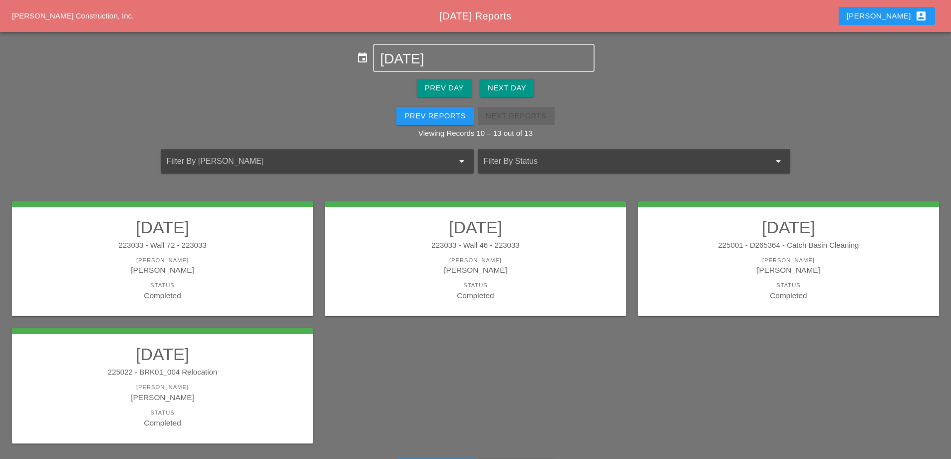
click at [519, 246] on div "223033 - Wall 46 - 223033" at bounding box center [475, 245] width 281 height 11
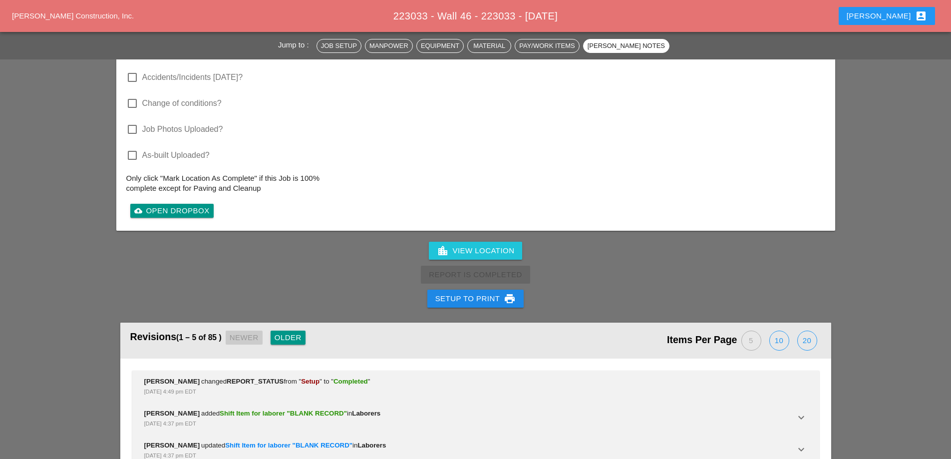
scroll to position [2196, 0]
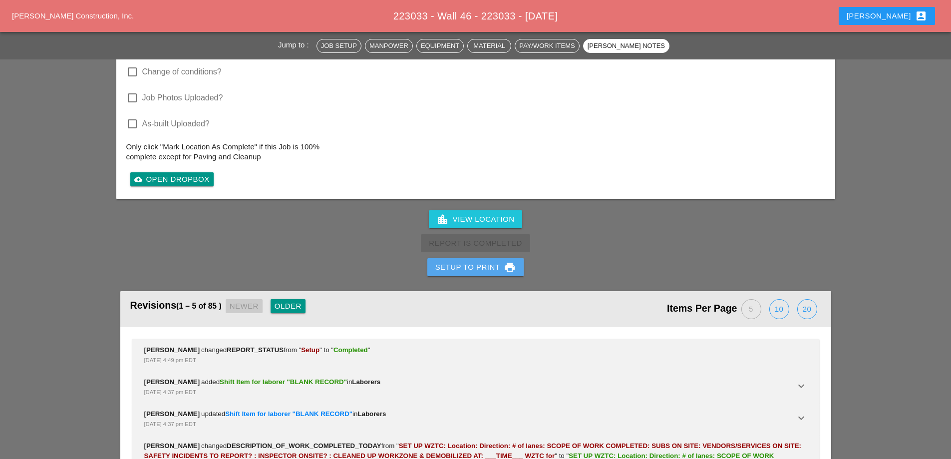
click at [480, 261] on div "Setup to Print print" at bounding box center [475, 267] width 81 height 12
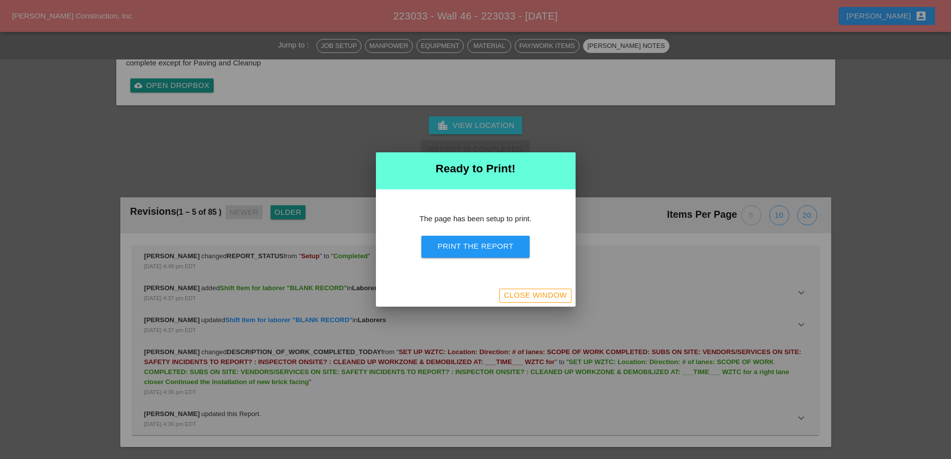
scroll to position [2072, 0]
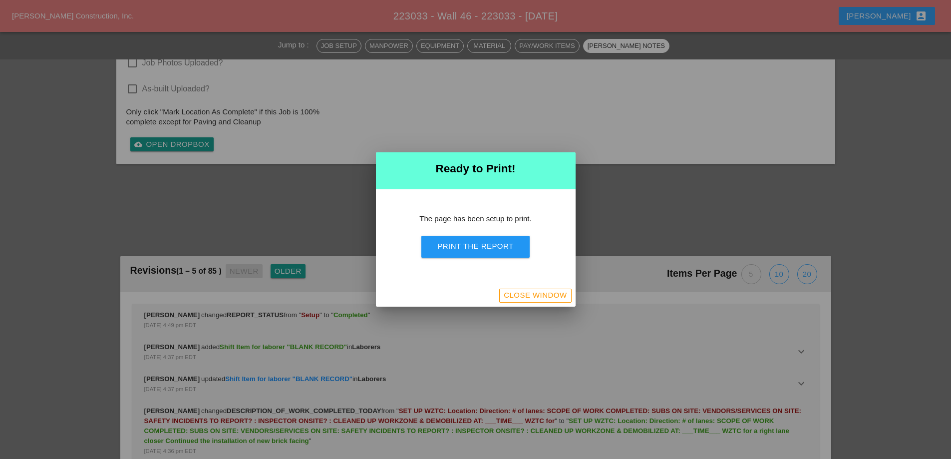
click at [486, 254] on button "Print the Report" at bounding box center [475, 247] width 108 height 22
drag, startPoint x: 549, startPoint y: 294, endPoint x: 106, endPoint y: 1, distance: 530.9
click at [548, 294] on div "Close Window" at bounding box center [535, 294] width 63 height 11
click at [510, 292] on div "Close Window" at bounding box center [535, 294] width 63 height 11
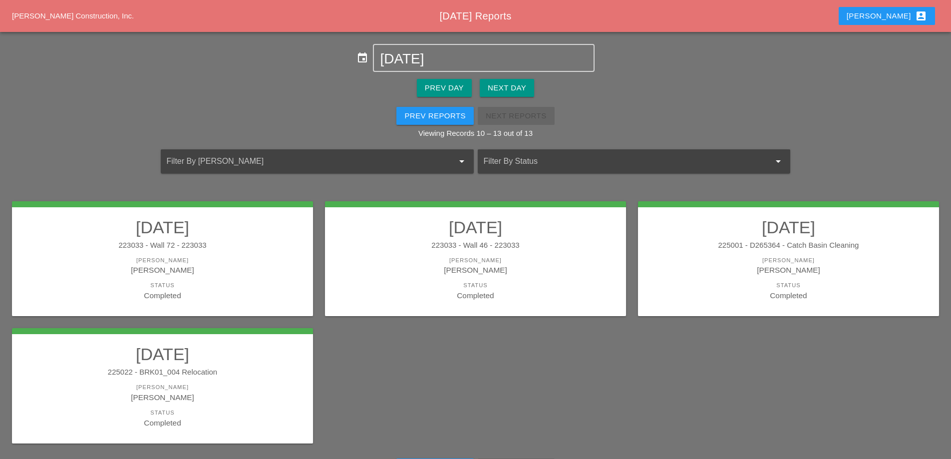
click at [717, 242] on div "225001 - D265364 - Catch Basin Cleaning" at bounding box center [788, 245] width 281 height 11
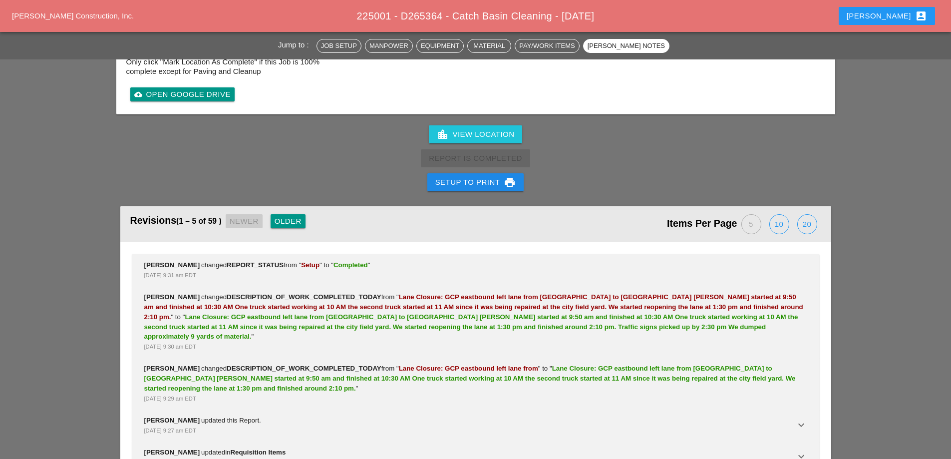
scroll to position [1697, 0]
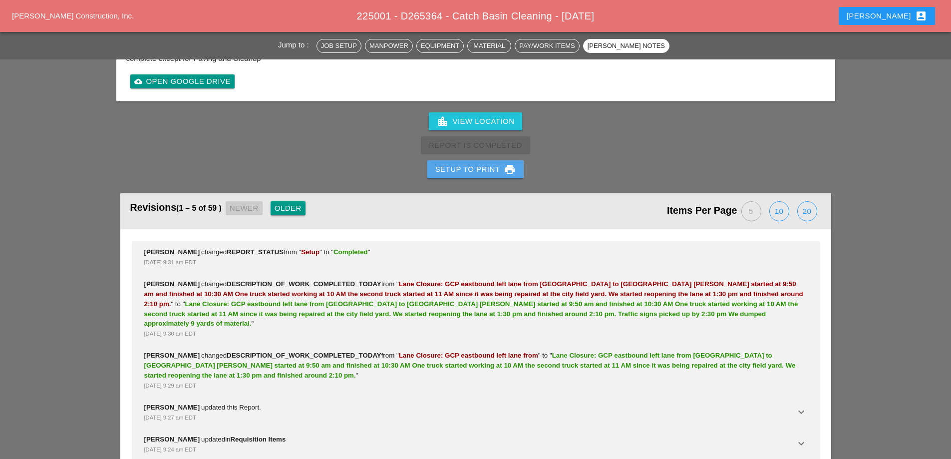
click at [494, 163] on div "Setup to Print print" at bounding box center [475, 169] width 81 height 12
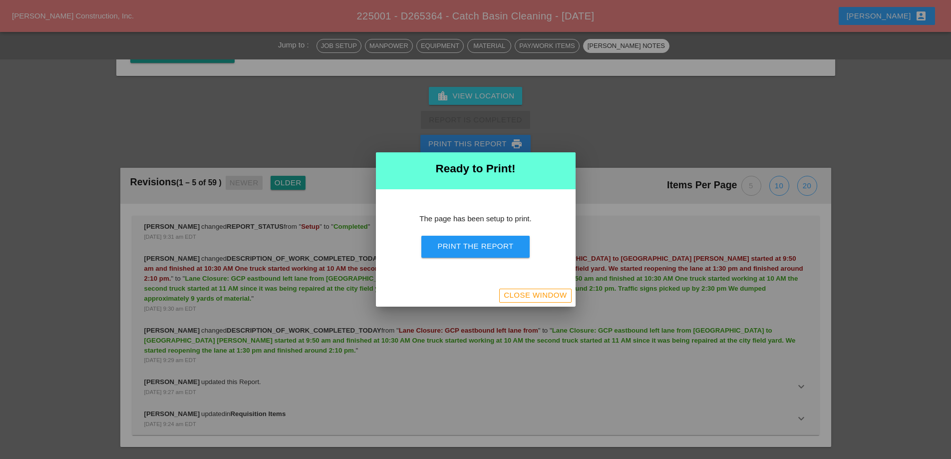
scroll to position [1481, 0]
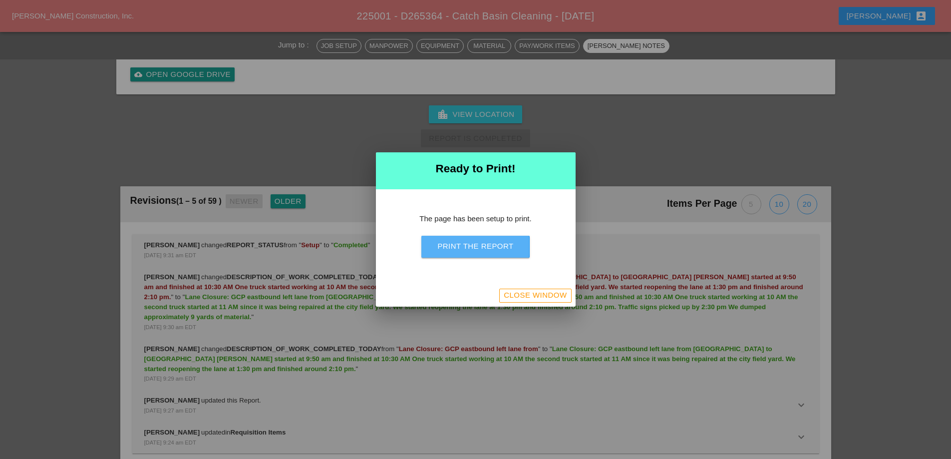
click at [505, 254] on button "Print the Report" at bounding box center [475, 247] width 108 height 22
click at [535, 296] on div "Close Window" at bounding box center [535, 294] width 63 height 11
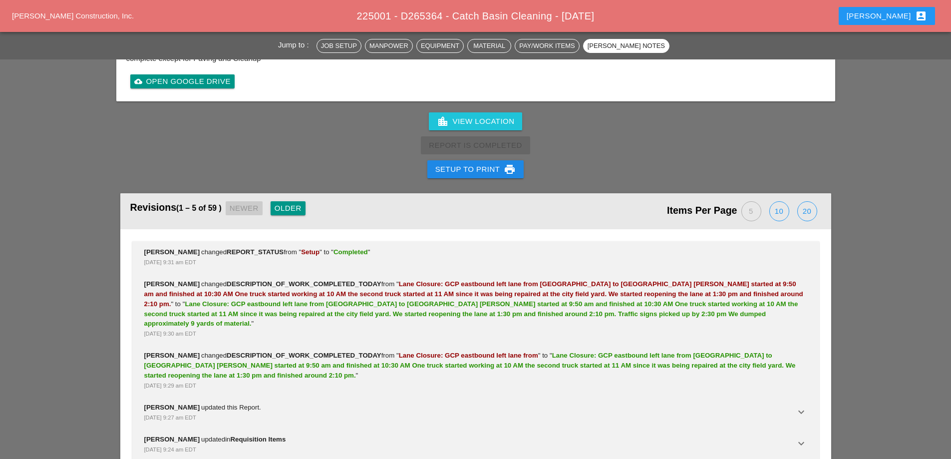
scroll to position [1697, 0]
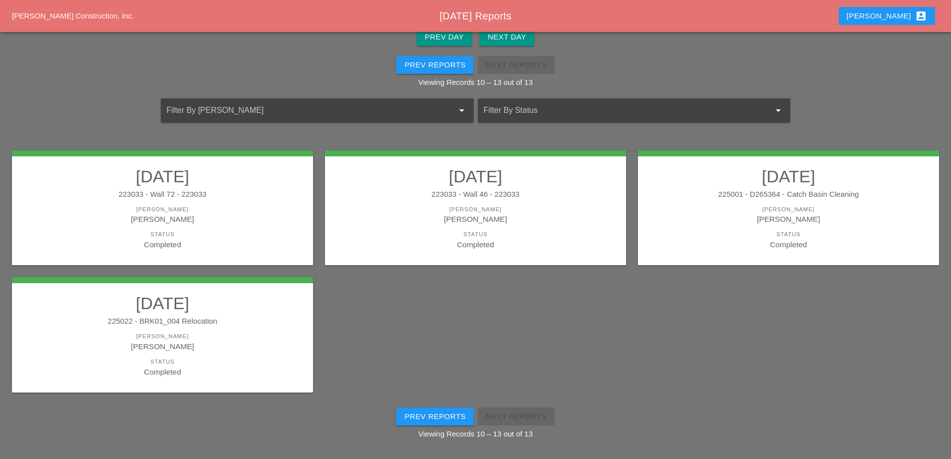
scroll to position [52, 0]
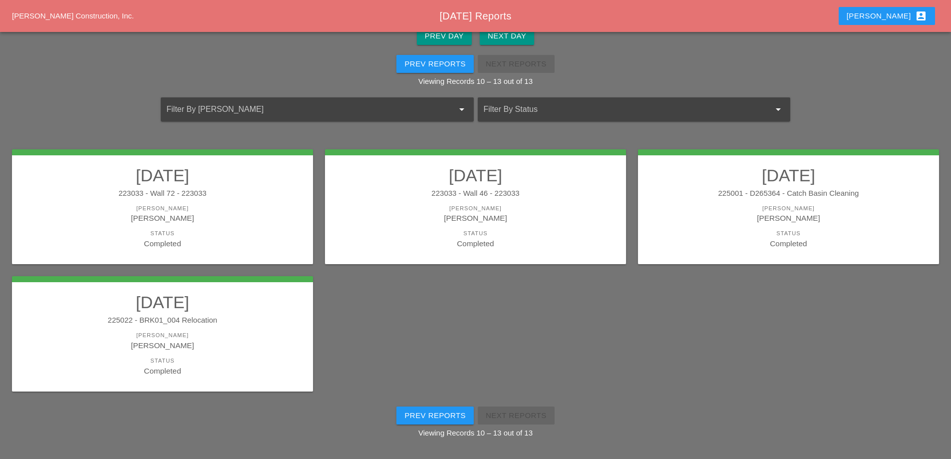
click at [234, 306] on h2 "08/11/2025" at bounding box center [162, 302] width 281 height 20
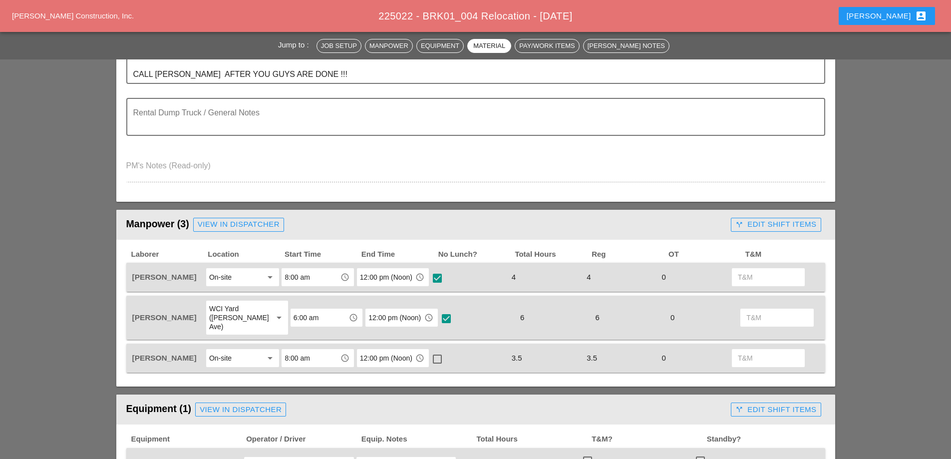
scroll to position [299, 0]
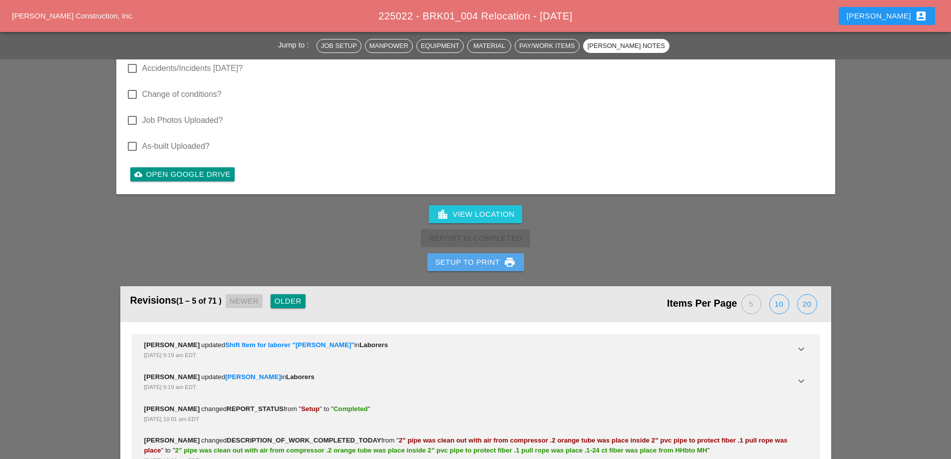
click at [466, 256] on div "Setup to Print print" at bounding box center [475, 262] width 81 height 12
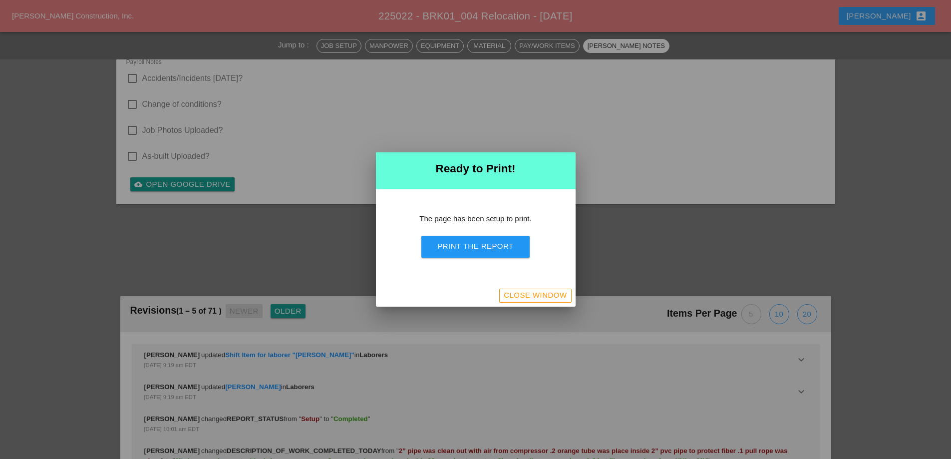
scroll to position [1097, 0]
click at [473, 247] on div "Print the Report" at bounding box center [475, 246] width 76 height 11
click at [554, 290] on div "Close Window" at bounding box center [535, 294] width 63 height 11
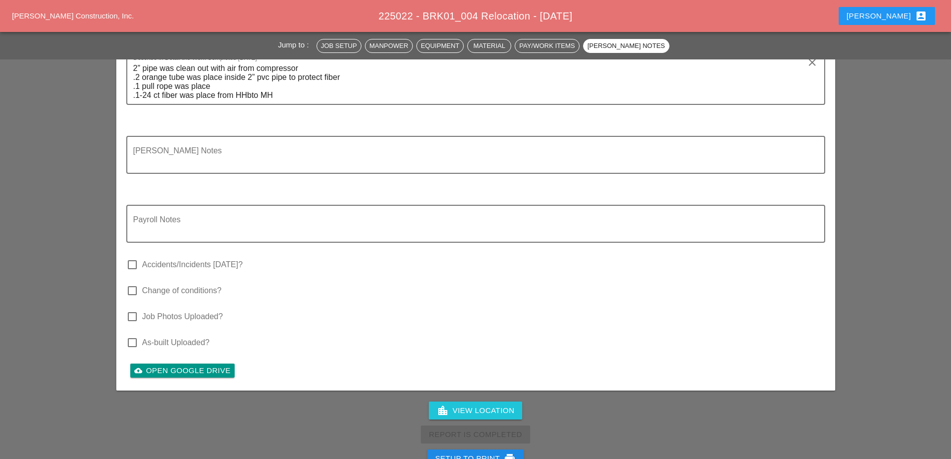
scroll to position [1135, 0]
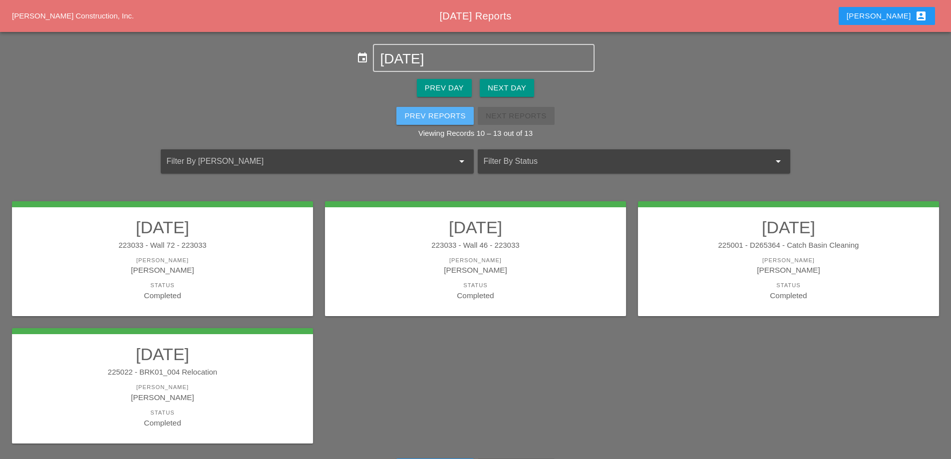
click at [445, 116] on div "Prev Reports" at bounding box center [434, 115] width 61 height 11
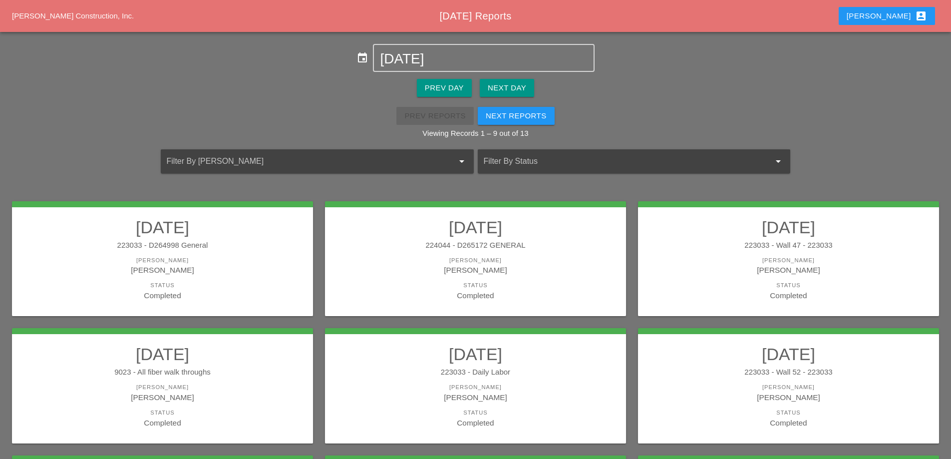
click at [525, 88] on div "Next Day" at bounding box center [507, 87] width 38 height 11
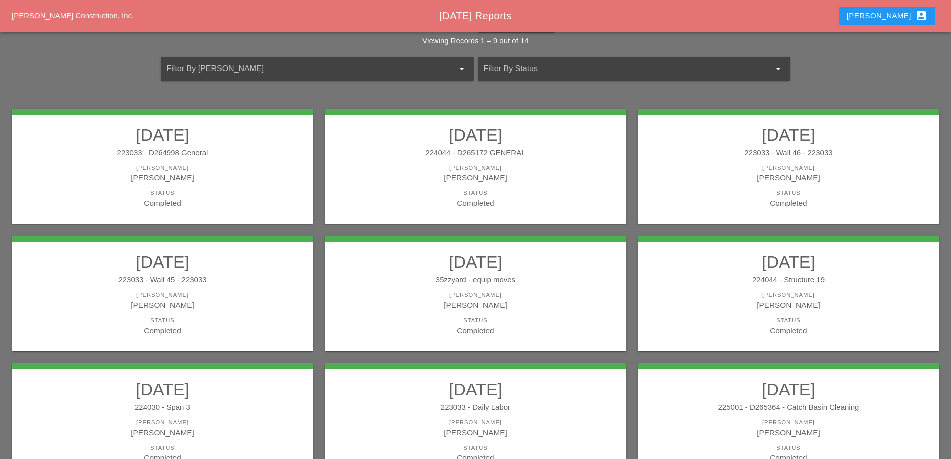
scroll to position [100, 0]
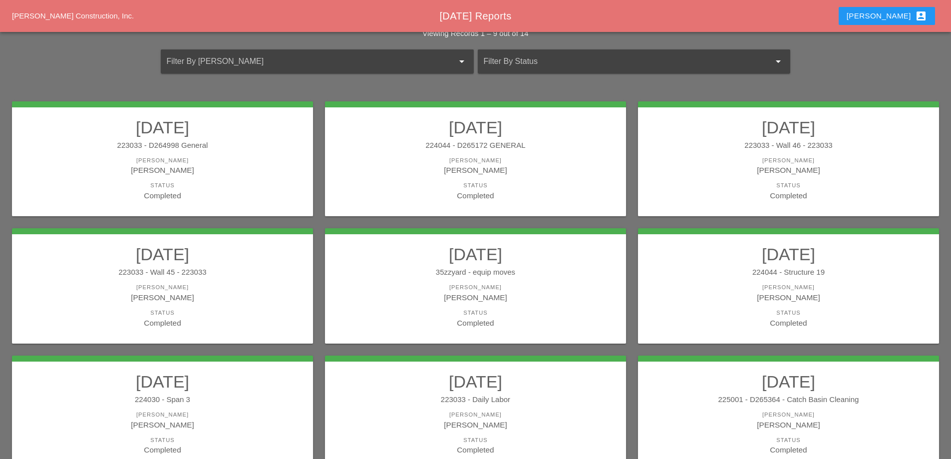
click at [227, 169] on div "[PERSON_NAME]" at bounding box center [162, 169] width 281 height 11
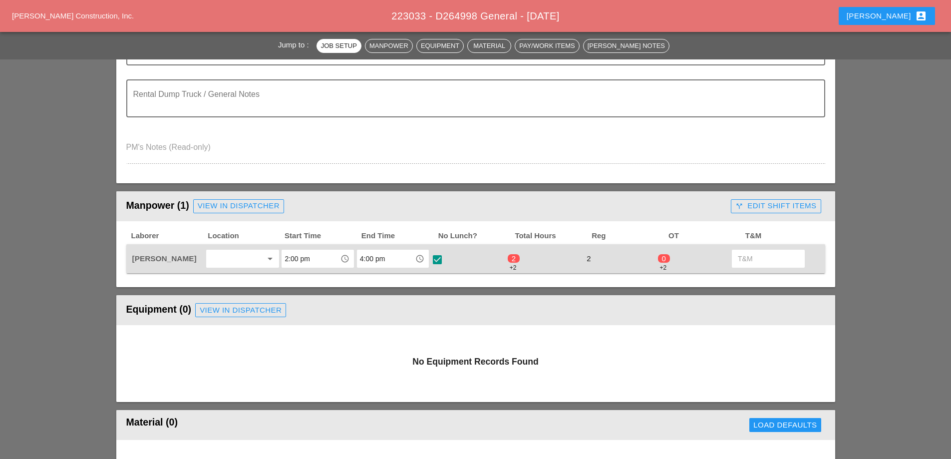
scroll to position [299, 0]
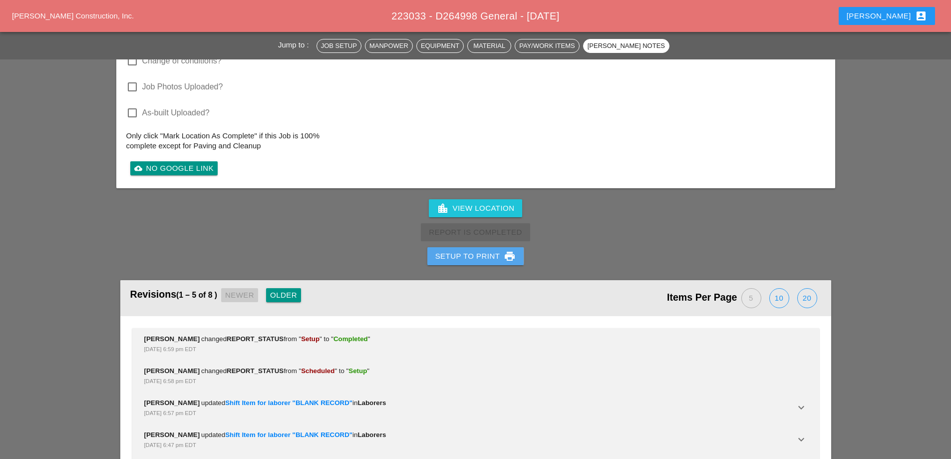
click at [471, 261] on div "Setup to Print print" at bounding box center [475, 256] width 81 height 12
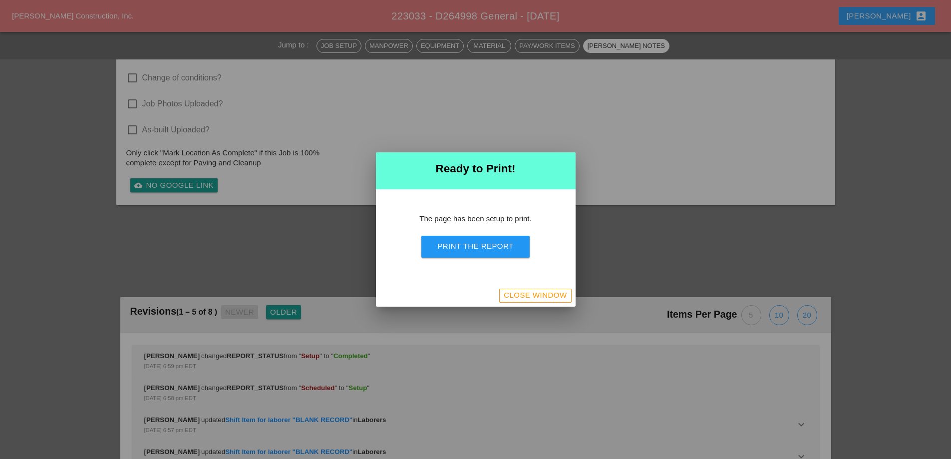
scroll to position [871, 0]
click at [479, 254] on button "Print the Report" at bounding box center [475, 247] width 108 height 22
click at [549, 295] on div "Close Window" at bounding box center [535, 294] width 63 height 11
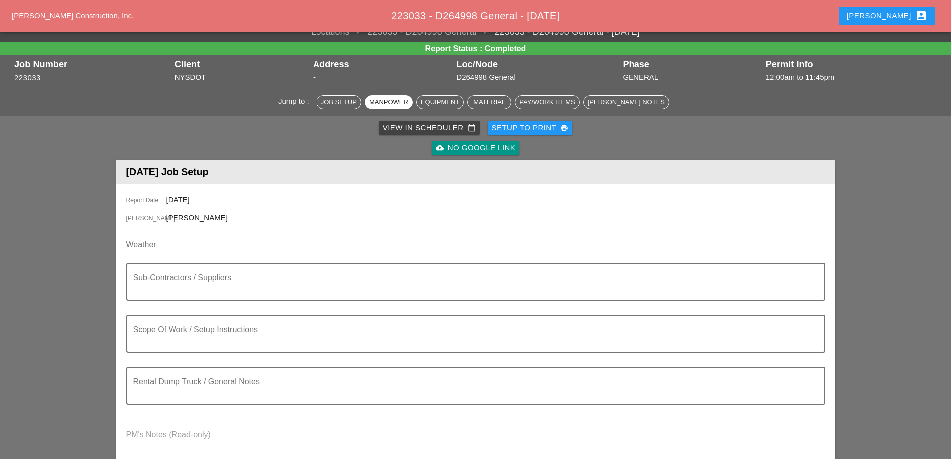
scroll to position [0, 0]
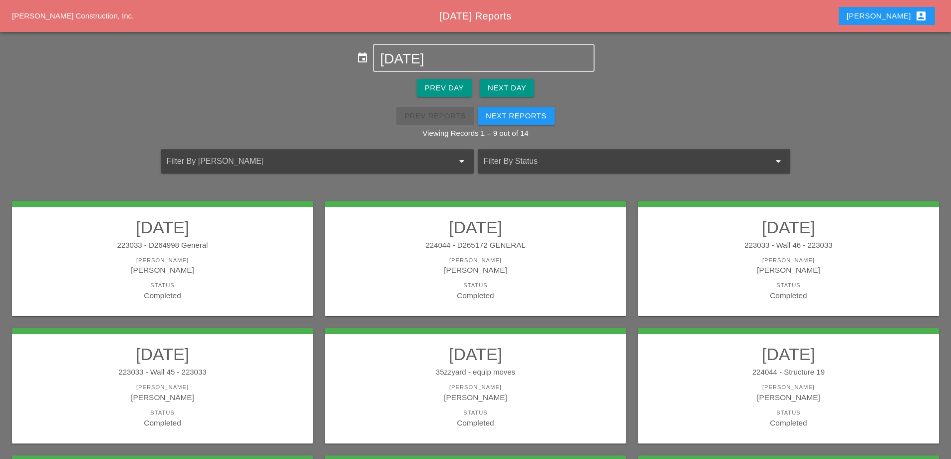
click at [547, 273] on div "[PERSON_NAME]" at bounding box center [475, 269] width 281 height 11
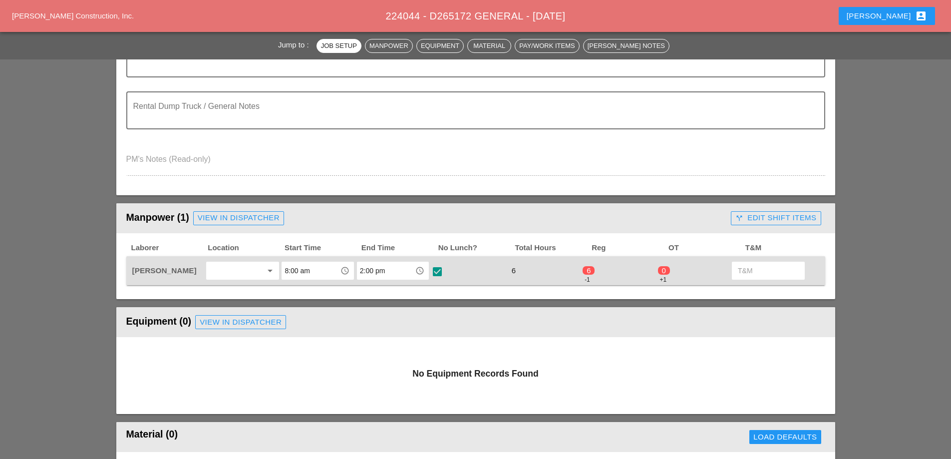
scroll to position [299, 0]
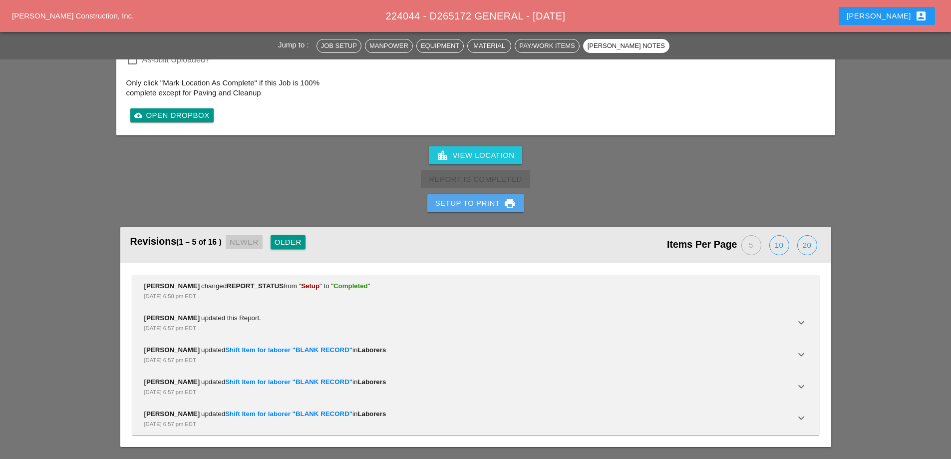
click at [486, 204] on div "Setup to Print print" at bounding box center [475, 203] width 81 height 12
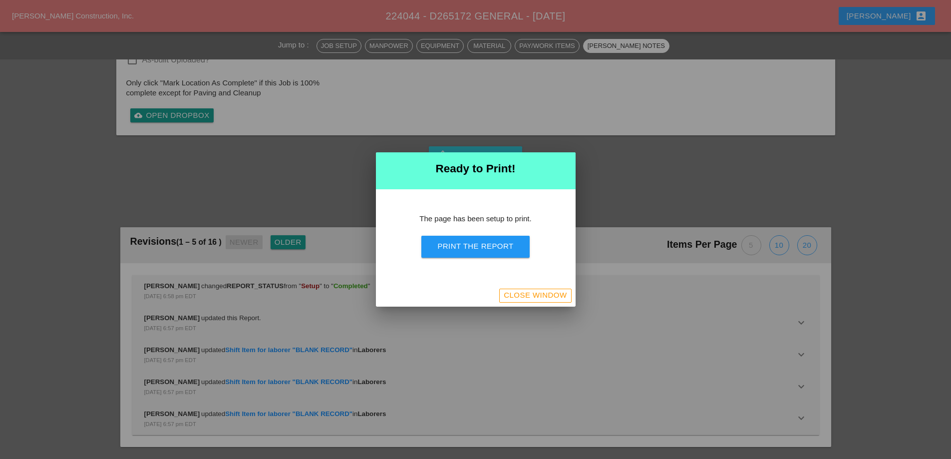
scroll to position [941, 0]
click at [477, 245] on div "Print the Report" at bounding box center [475, 246] width 76 height 11
drag, startPoint x: 543, startPoint y: 300, endPoint x: 526, endPoint y: 299, distance: 17.0
click at [543, 302] on div "Close Window" at bounding box center [476, 295] width 200 height 22
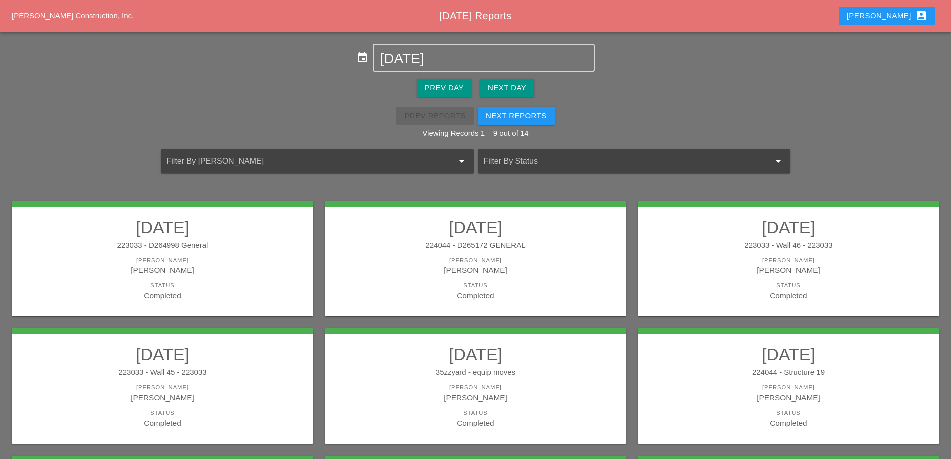
click at [673, 258] on div "[PERSON_NAME]" at bounding box center [788, 260] width 281 height 8
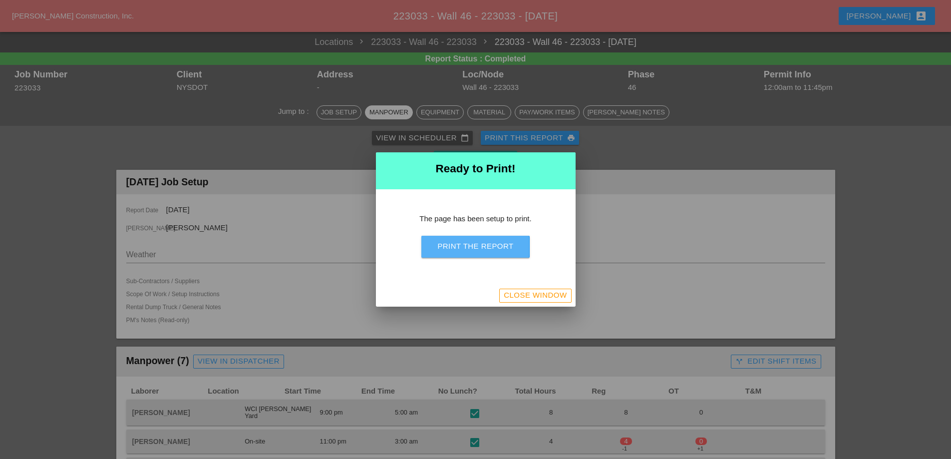
click at [489, 241] on div "Print the Report" at bounding box center [475, 246] width 76 height 11
click at [520, 293] on div "Close Window" at bounding box center [535, 294] width 63 height 11
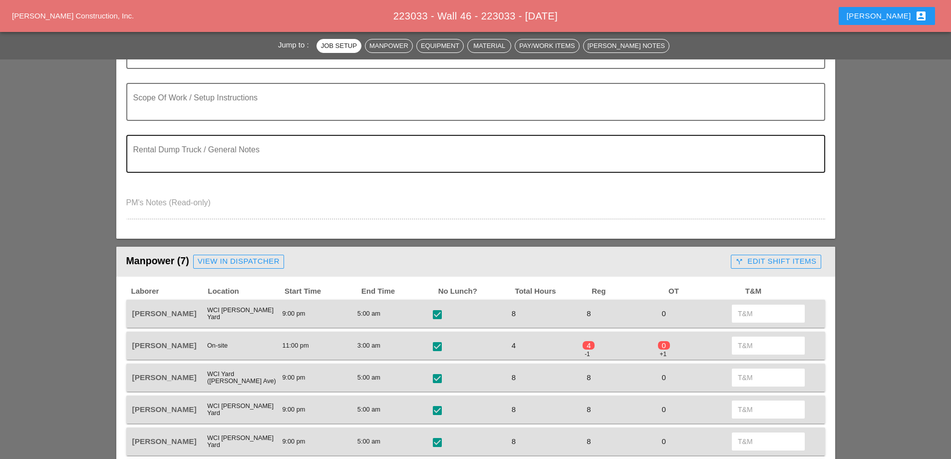
scroll to position [250, 0]
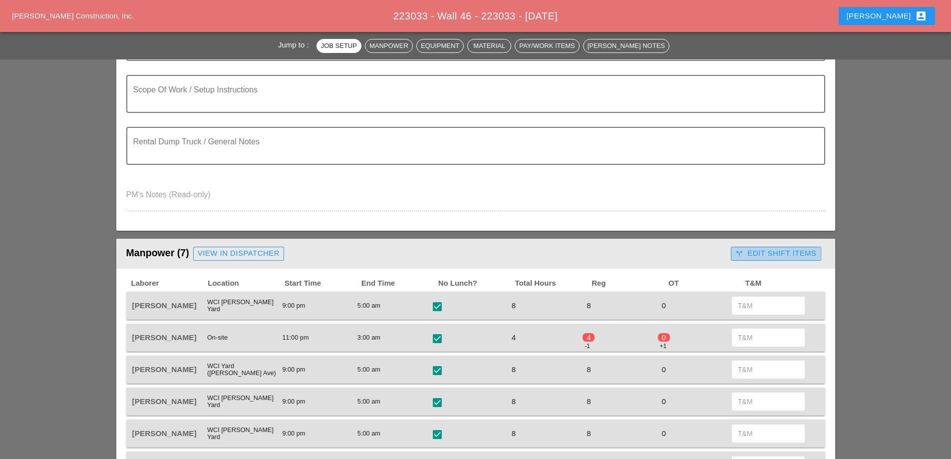
click at [768, 255] on div "call_split Edit Shift Items" at bounding box center [775, 253] width 81 height 11
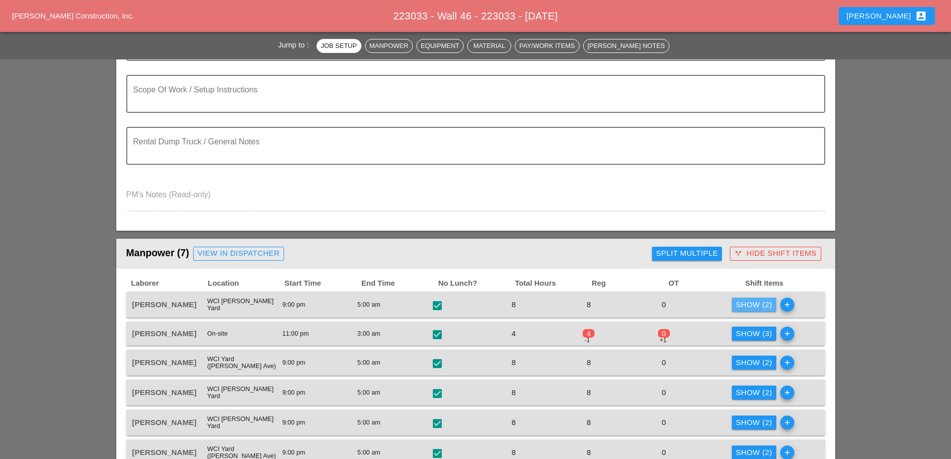
click at [759, 301] on div "Show (2)" at bounding box center [754, 304] width 36 height 11
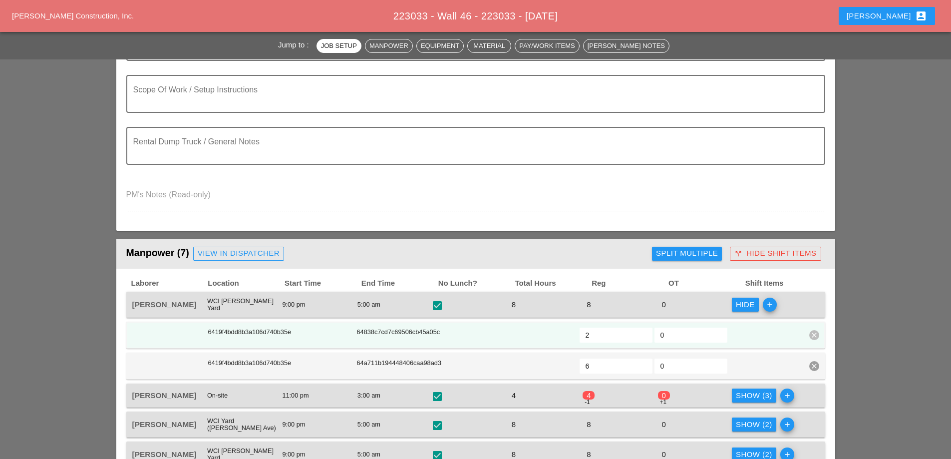
click at [273, 323] on div "6419f4bdd8b3a106d740b35e 64838c7cd7c69506cb45a05c 2 0 clear" at bounding box center [475, 334] width 699 height 27
click at [272, 330] on div "6419f4bdd8b3a106d740b35e" at bounding box center [280, 331] width 147 height 9
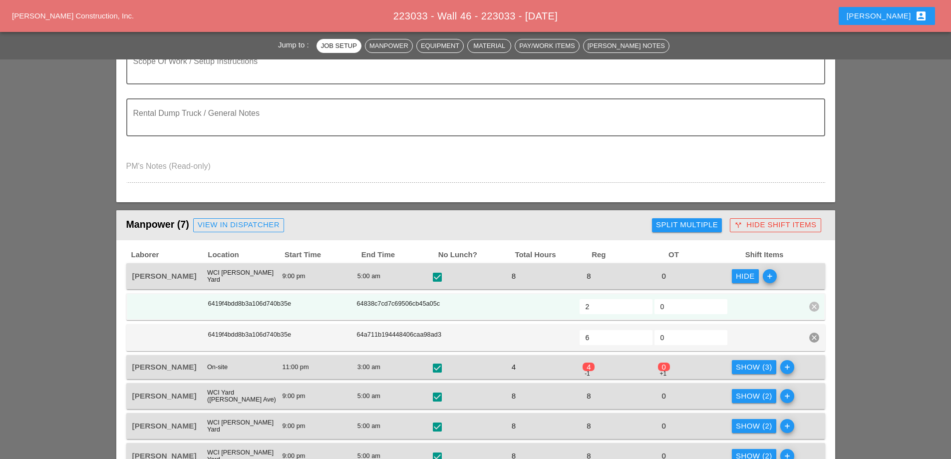
scroll to position [299, 0]
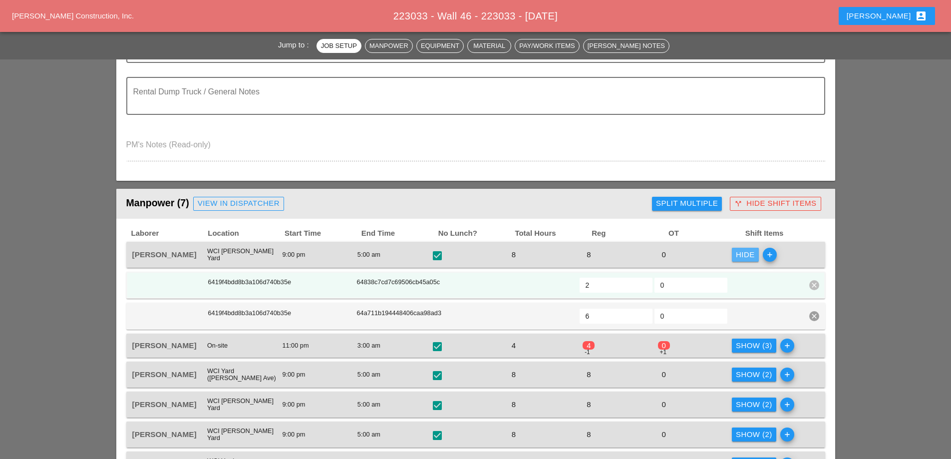
click at [741, 254] on div "Hide" at bounding box center [745, 254] width 19 height 11
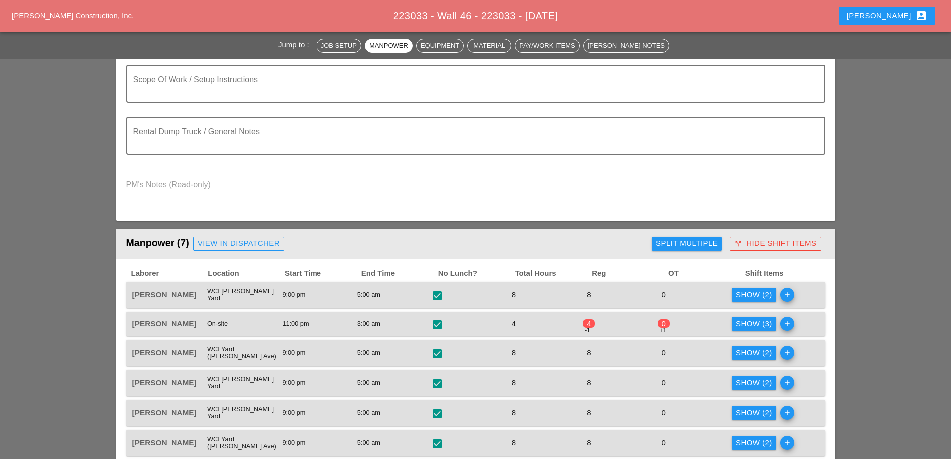
scroll to position [250, 0]
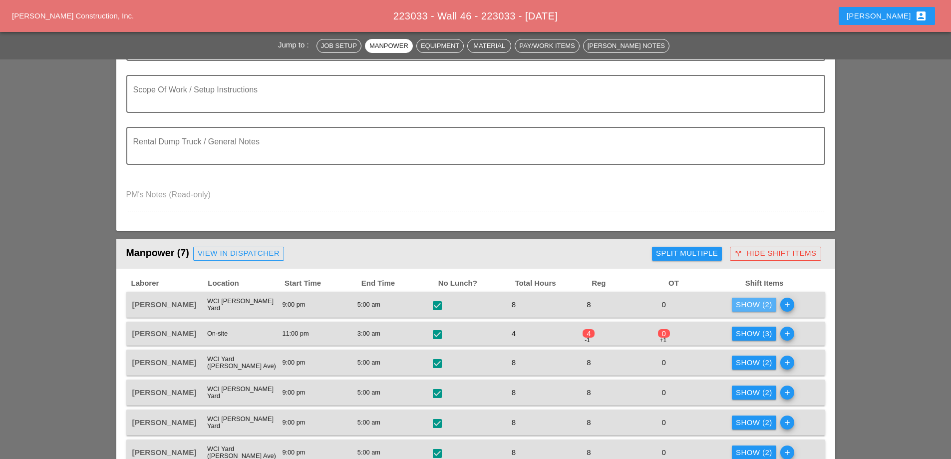
click at [753, 302] on div "Show (2)" at bounding box center [754, 304] width 36 height 11
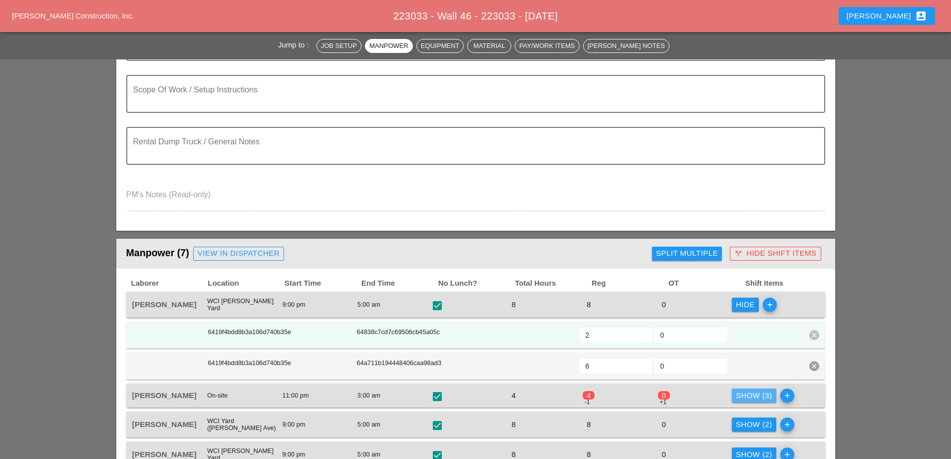
click at [757, 393] on div "Show (3)" at bounding box center [754, 395] width 36 height 11
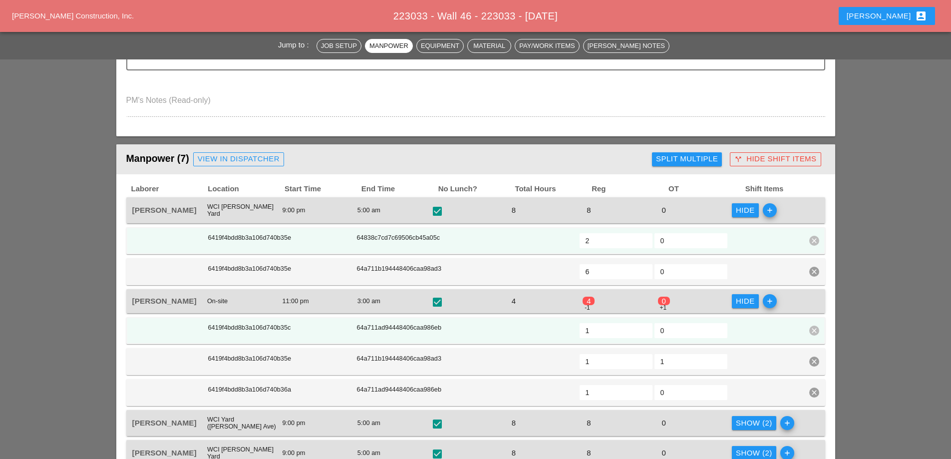
scroll to position [349, 0]
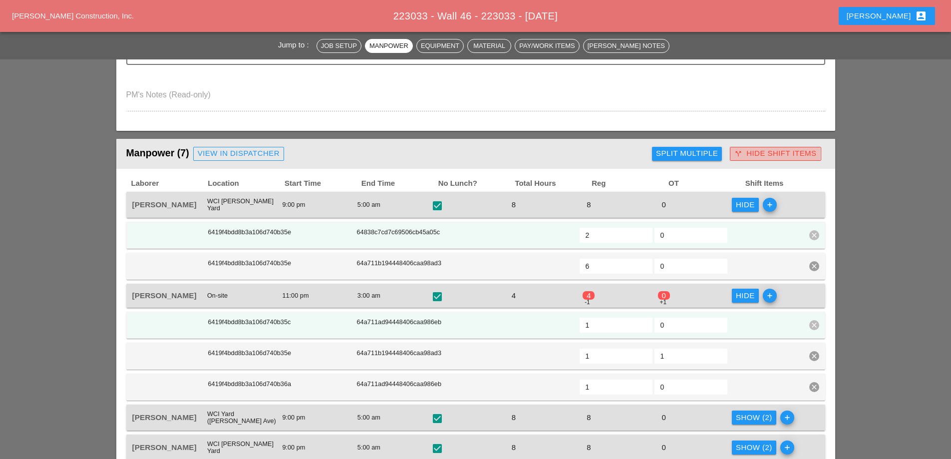
click at [771, 155] on div "call_split Hide Shift Items" at bounding box center [775, 153] width 82 height 11
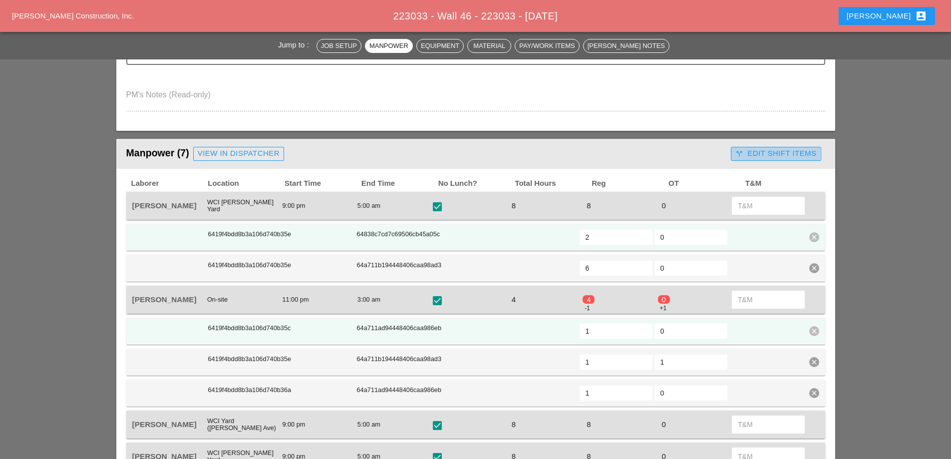
click at [771, 155] on div "call_split Edit Shift Items" at bounding box center [775, 153] width 81 height 11
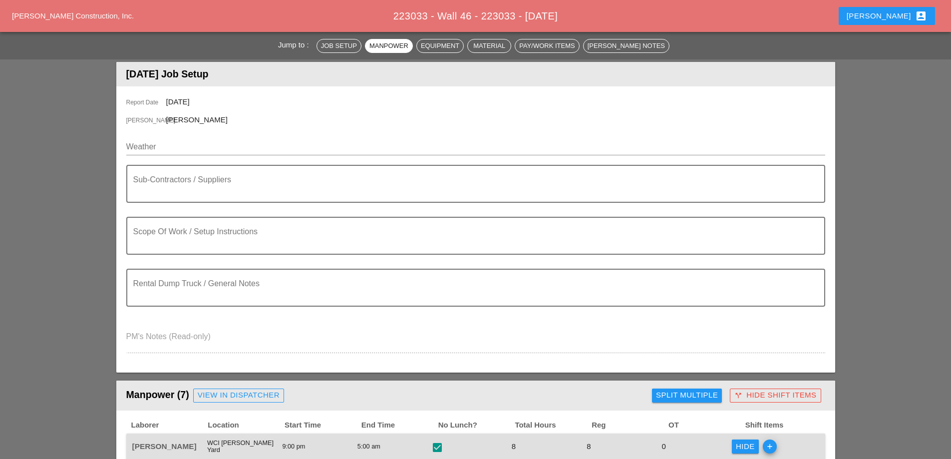
scroll to position [0, 0]
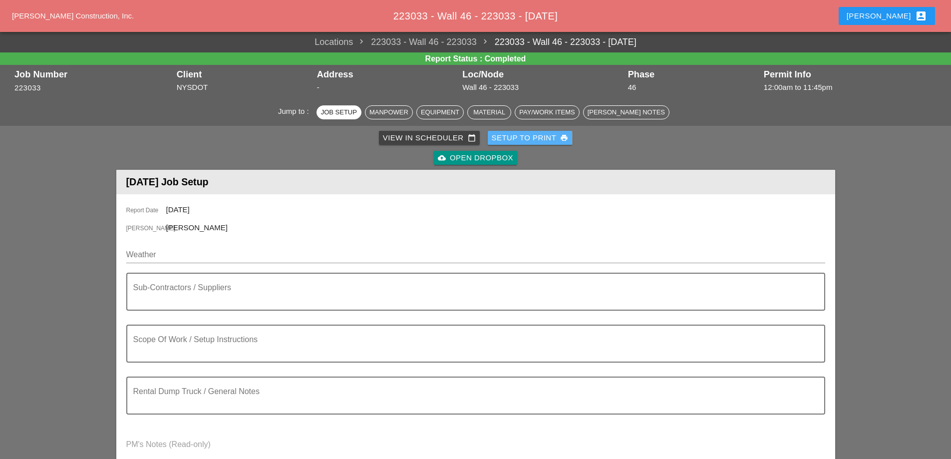
click at [537, 135] on div "Setup to Print print" at bounding box center [530, 137] width 77 height 11
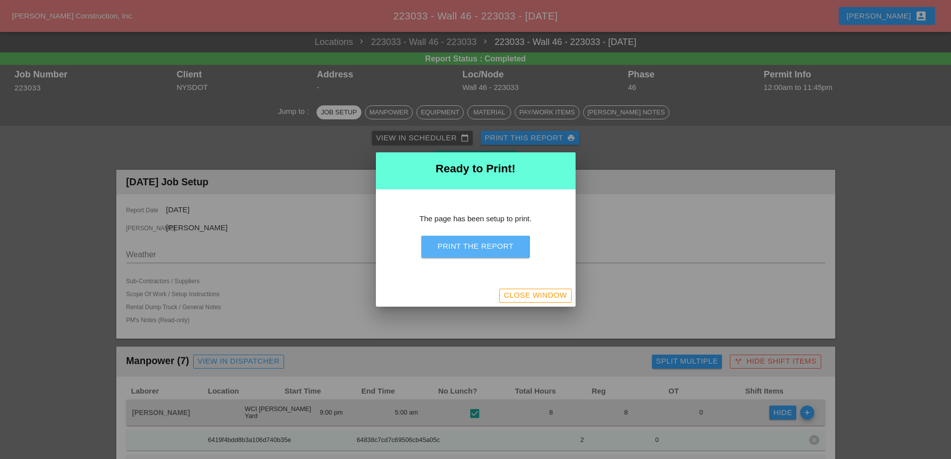
click at [509, 251] on div "Print the Report" at bounding box center [475, 246] width 76 height 11
drag, startPoint x: 545, startPoint y: 294, endPoint x: 390, endPoint y: 139, distance: 219.2
click at [545, 294] on div "Close Window" at bounding box center [535, 294] width 63 height 11
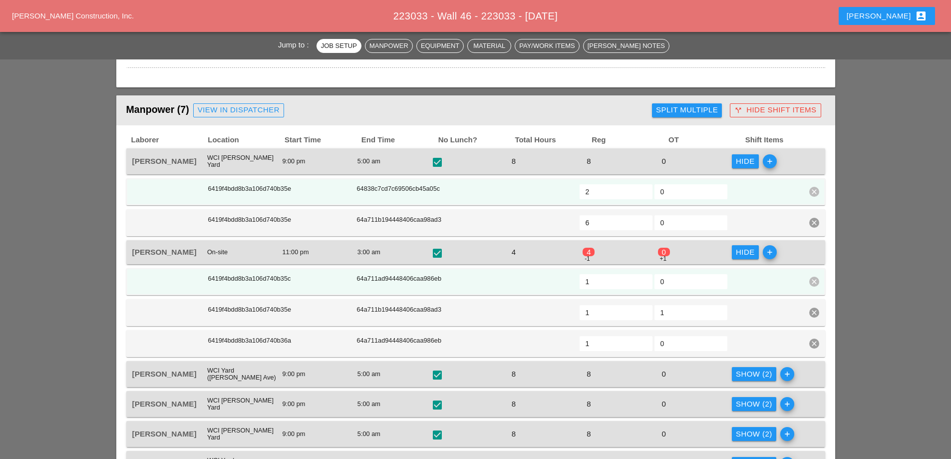
scroll to position [399, 0]
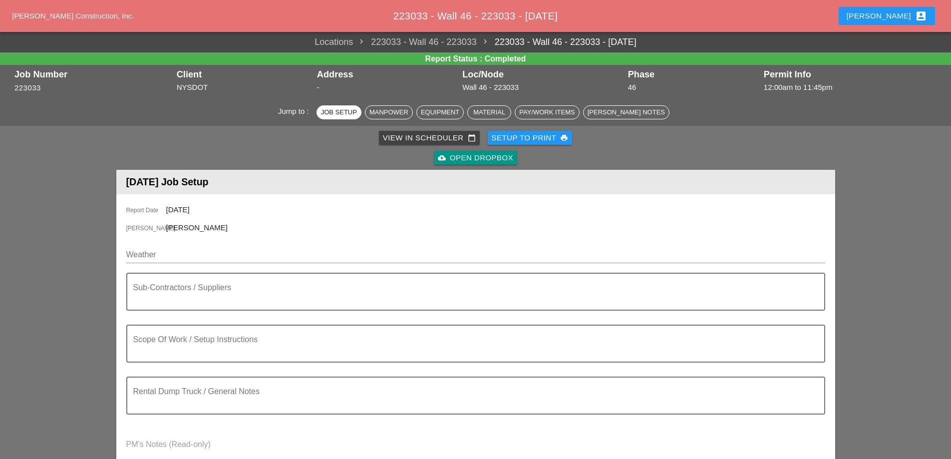
type input "619.010000 - BASIC WORK ZONE TRAFFIC CONTROL"
type input "560.70000008 - BRICK FACING"
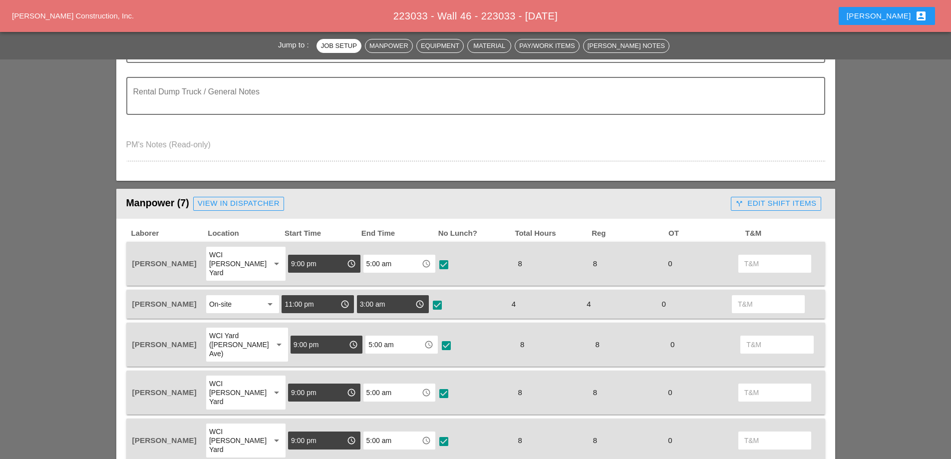
click at [778, 203] on div "call_split Edit Shift Items" at bounding box center [775, 203] width 81 height 11
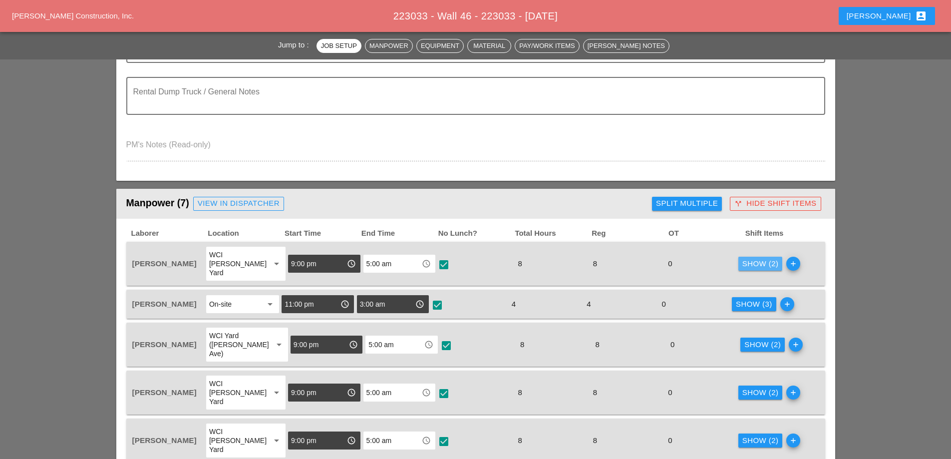
click at [762, 258] on div "Show (2)" at bounding box center [760, 263] width 36 height 11
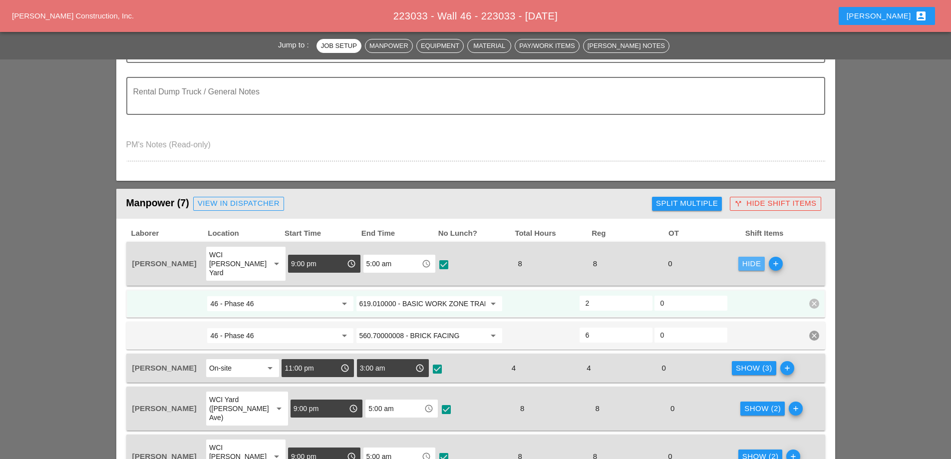
click at [743, 265] on button "Hide" at bounding box center [751, 264] width 27 height 14
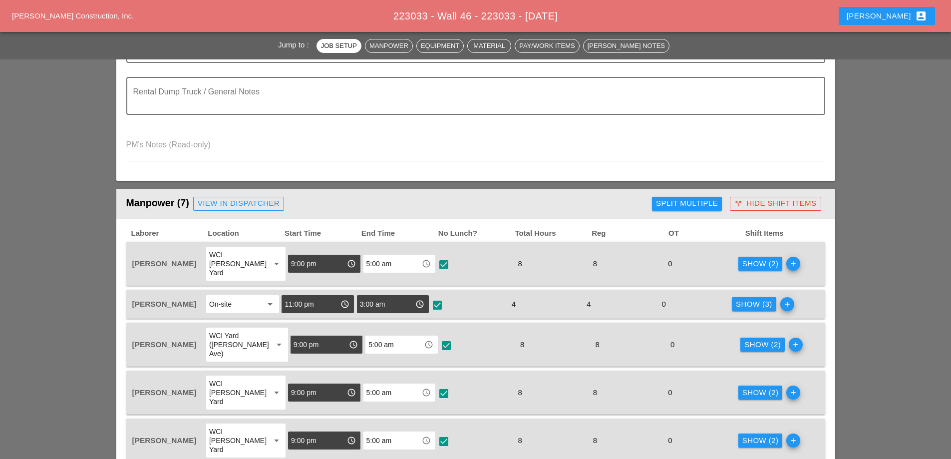
click at [767, 207] on div "call_split Hide Shift Items" at bounding box center [775, 203] width 82 height 11
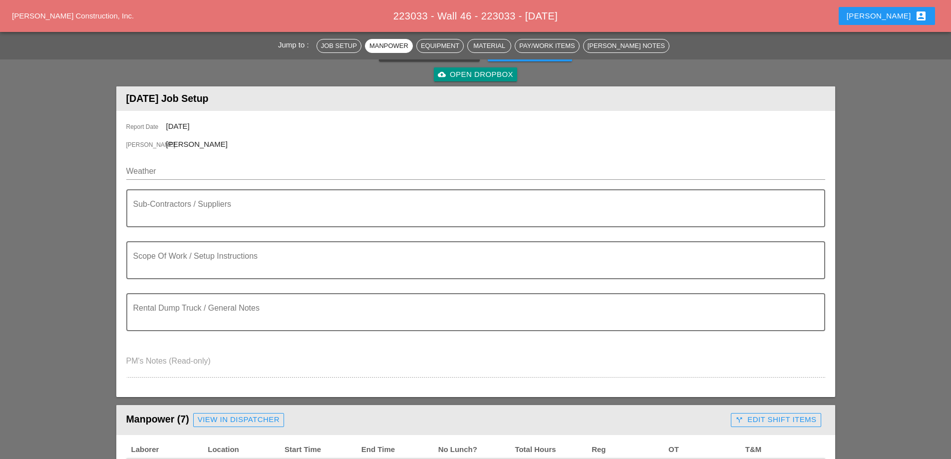
scroll to position [0, 0]
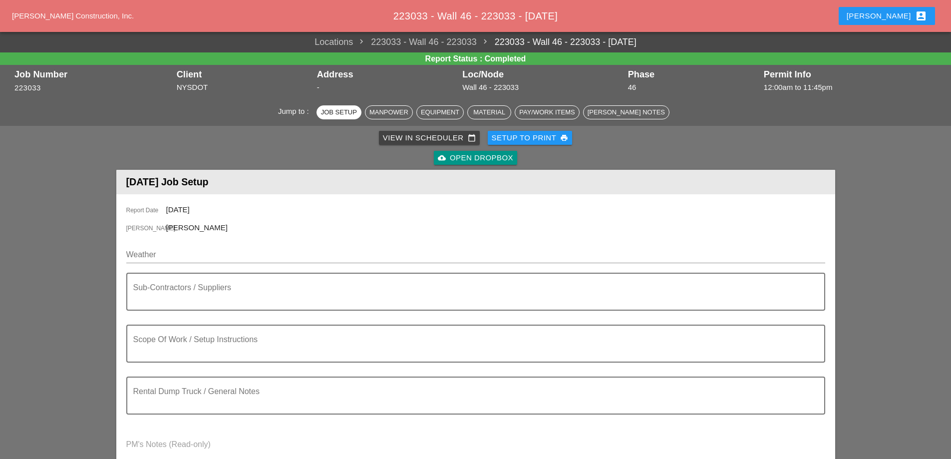
click at [548, 140] on div "Setup to Print print" at bounding box center [530, 137] width 77 height 11
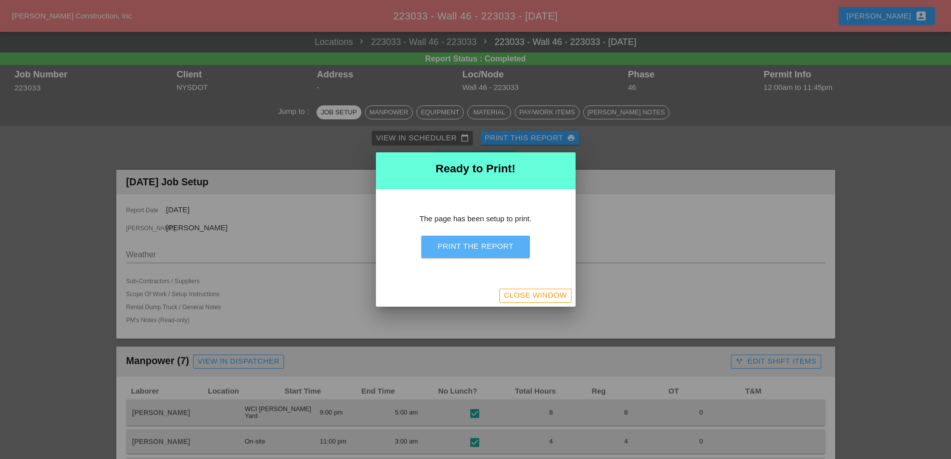
click at [501, 251] on div "Print the Report" at bounding box center [475, 246] width 76 height 11
click at [535, 297] on div "Close Window" at bounding box center [535, 294] width 63 height 11
click at [539, 296] on div "Close Window" at bounding box center [535, 294] width 63 height 11
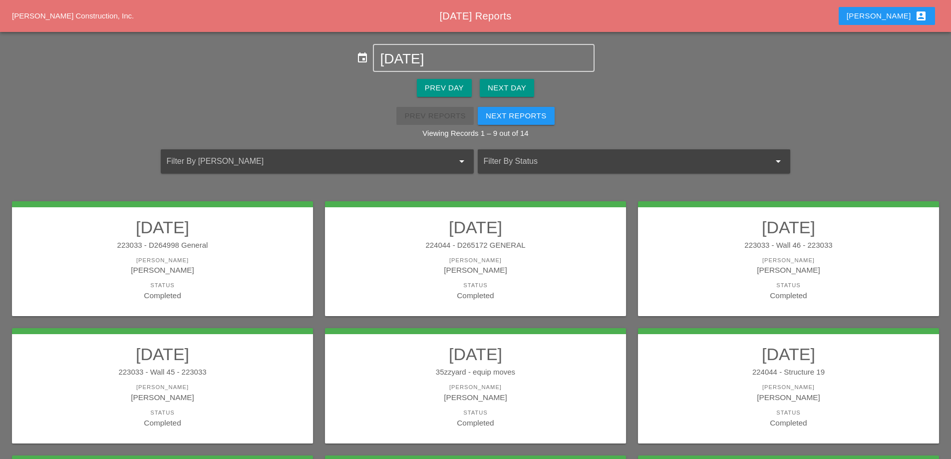
click at [242, 393] on div "[PERSON_NAME]" at bounding box center [162, 396] width 281 height 11
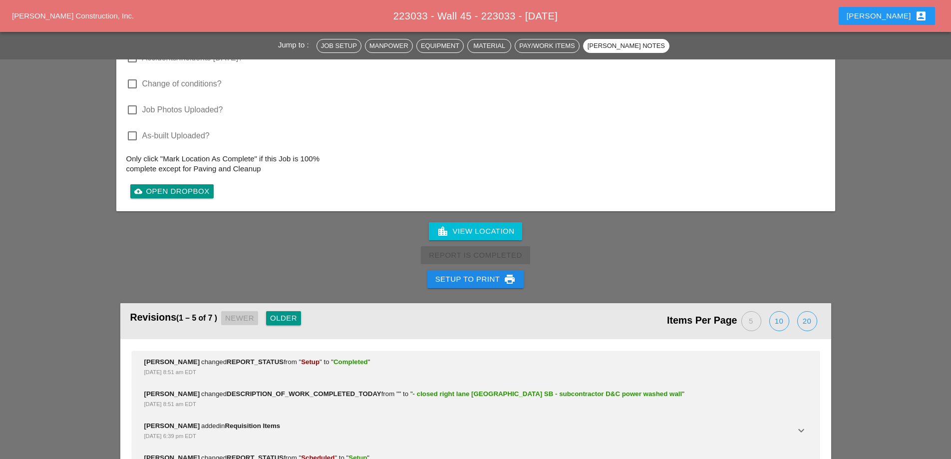
scroll to position [1202, 0]
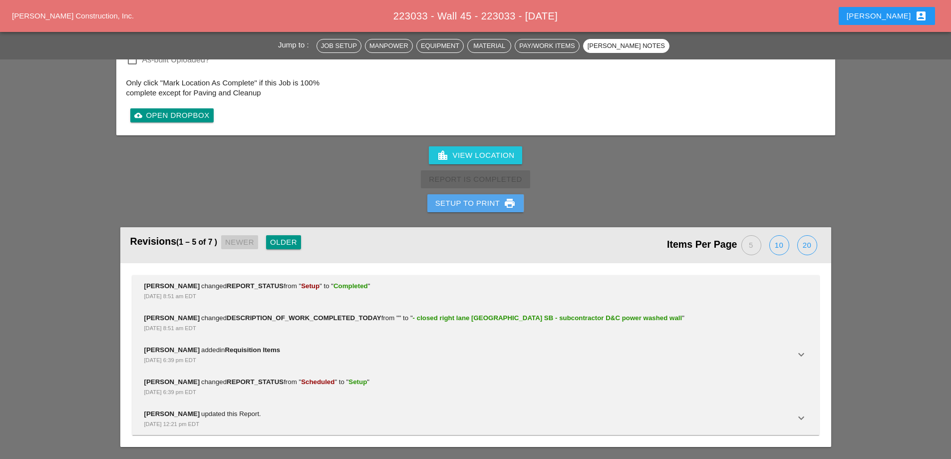
click at [476, 206] on div "Setup to Print print" at bounding box center [475, 203] width 81 height 12
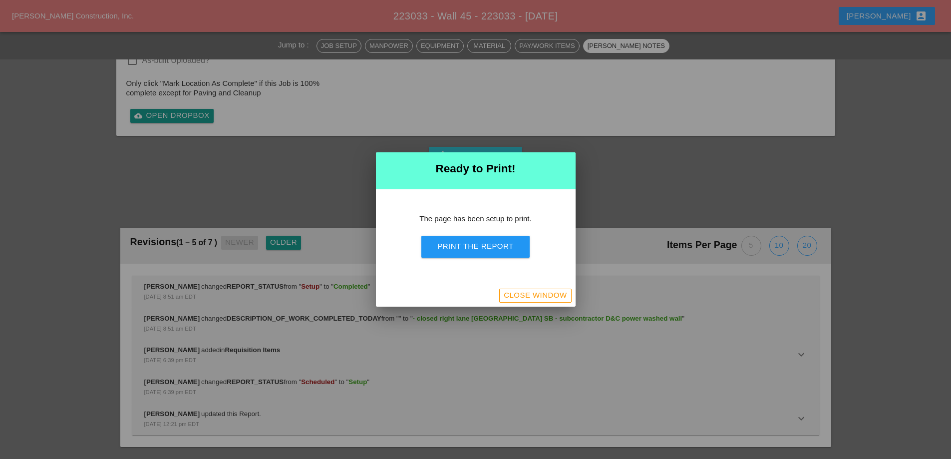
scroll to position [966, 0]
click at [487, 246] on div "Print the Report" at bounding box center [475, 246] width 76 height 11
click at [545, 298] on div "Close Window" at bounding box center [535, 294] width 63 height 11
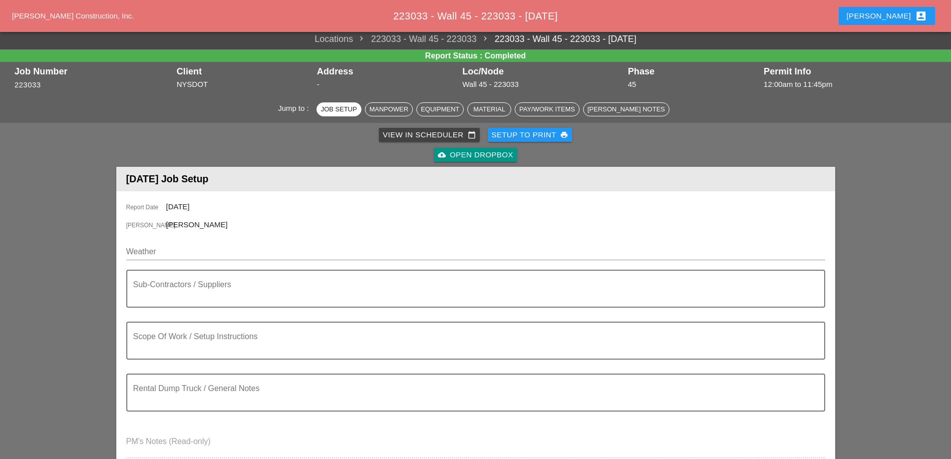
scroll to position [0, 0]
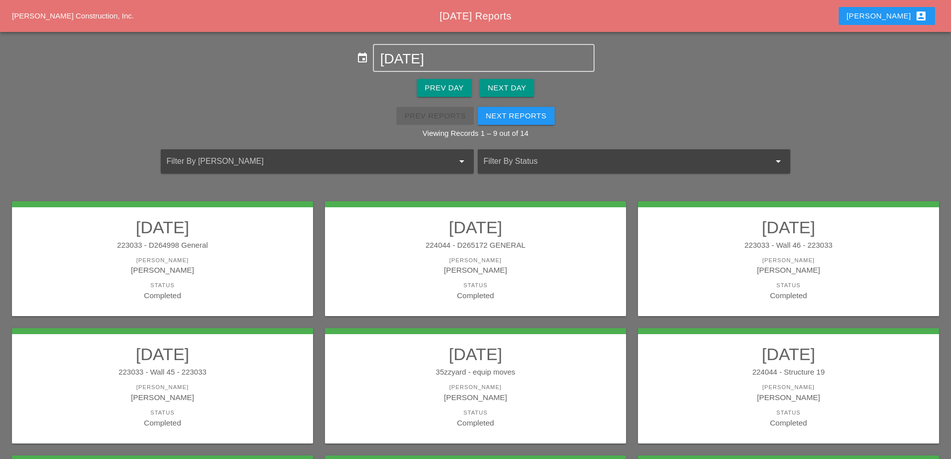
click at [184, 237] on link "08/12/2025 223033 - D264998 General Foreman Luca Gambardella Status Completed" at bounding box center [162, 259] width 281 height 84
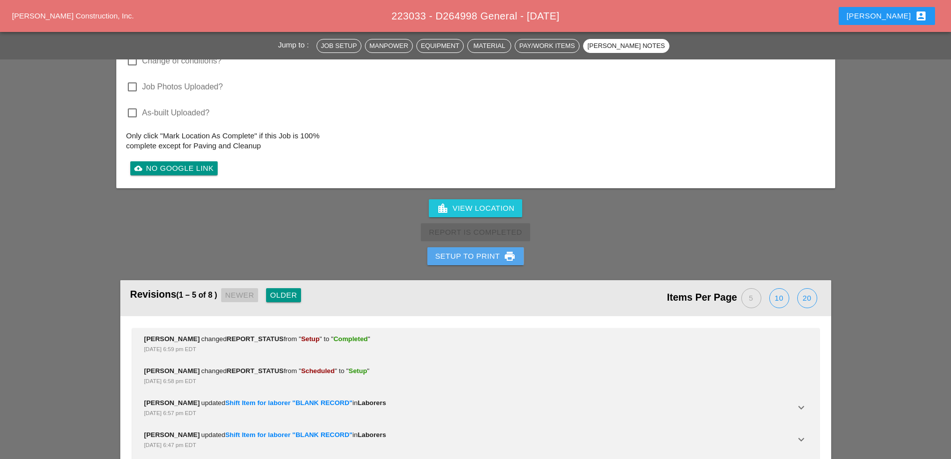
click at [457, 260] on div "Setup to Print print" at bounding box center [475, 256] width 81 height 12
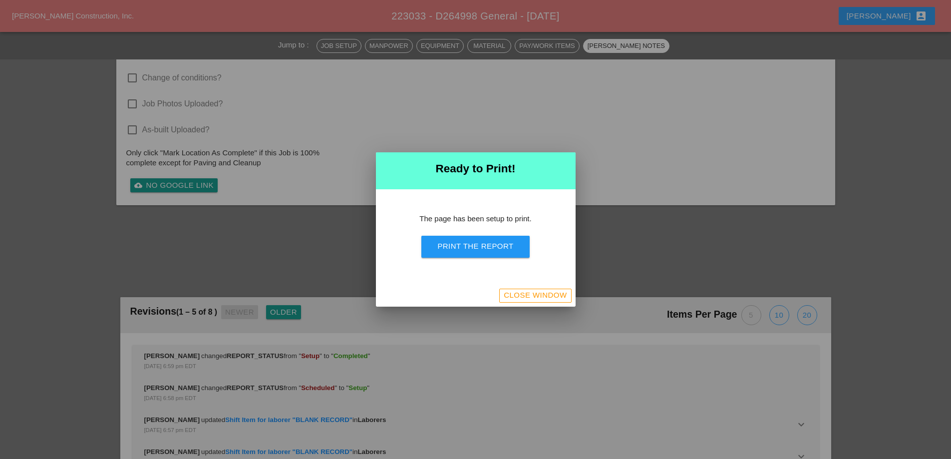
scroll to position [871, 0]
click at [460, 250] on div "Print the Report" at bounding box center [475, 246] width 76 height 11
click at [546, 297] on div "Close Window" at bounding box center [535, 294] width 63 height 11
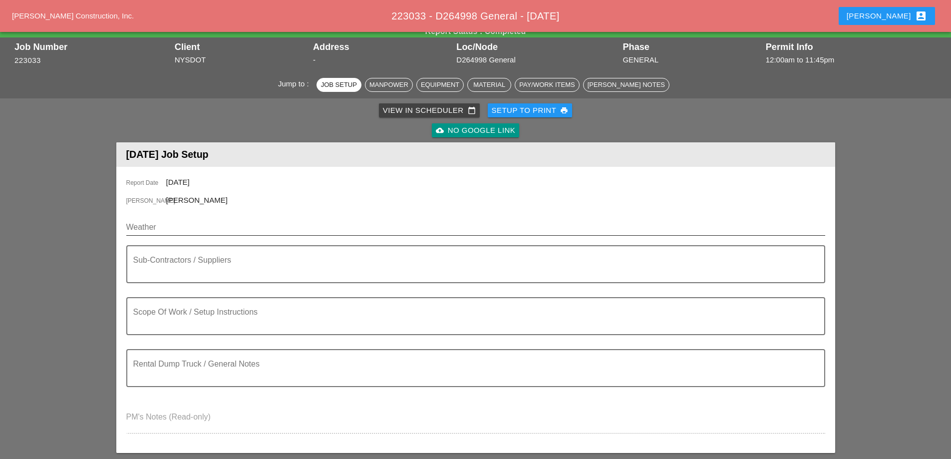
scroll to position [0, 0]
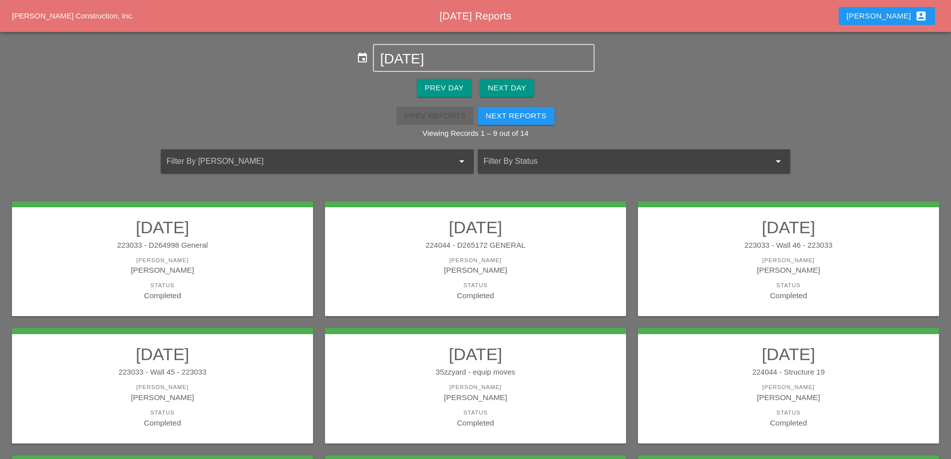
click at [562, 369] on div "35zzyard - equip moves" at bounding box center [475, 371] width 281 height 11
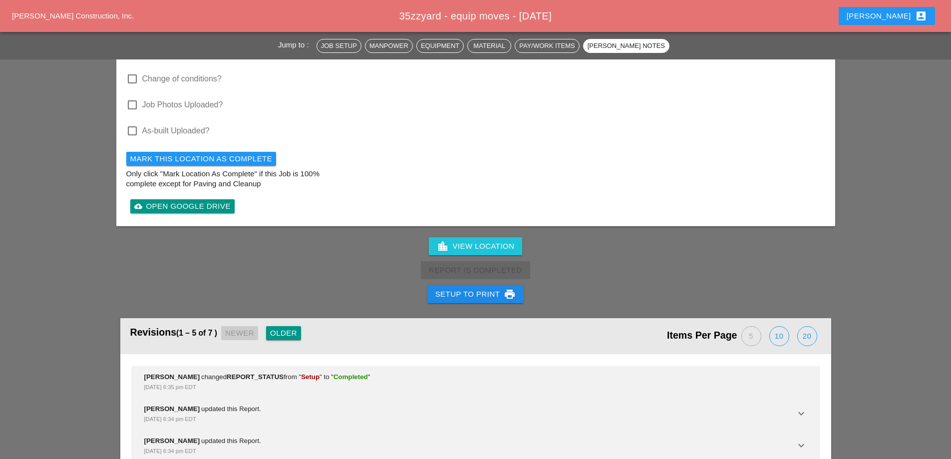
scroll to position [1148, 0]
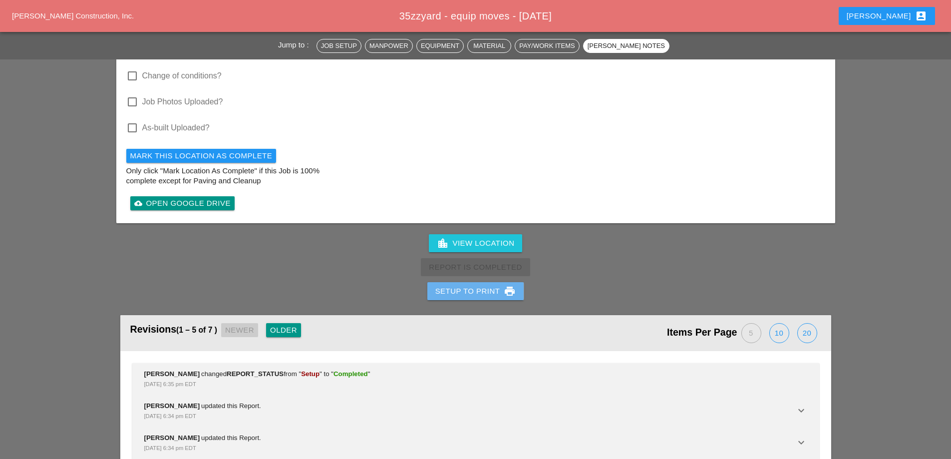
click at [488, 285] on div "Setup to Print print" at bounding box center [475, 291] width 81 height 12
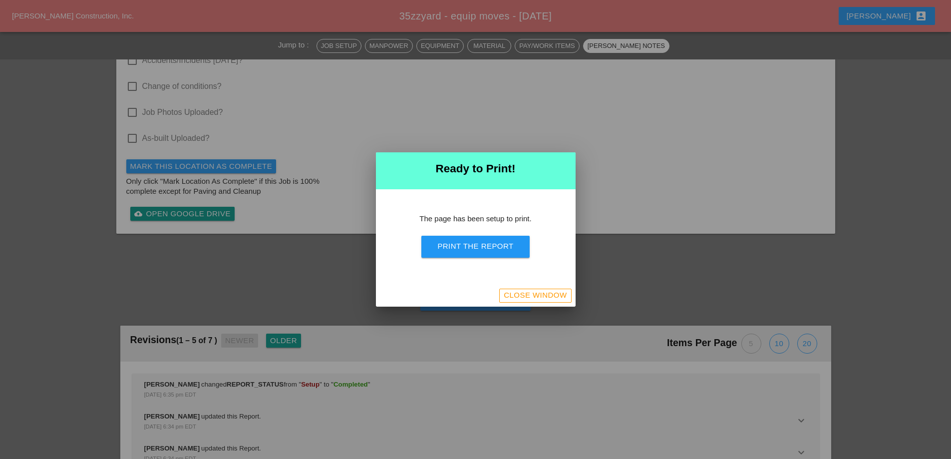
scroll to position [880, 0]
drag, startPoint x: 494, startPoint y: 248, endPoint x: 560, endPoint y: 175, distance: 98.9
click at [494, 248] on div "Print the Report" at bounding box center [475, 246] width 76 height 11
click at [550, 291] on div "Close Window" at bounding box center [535, 294] width 63 height 11
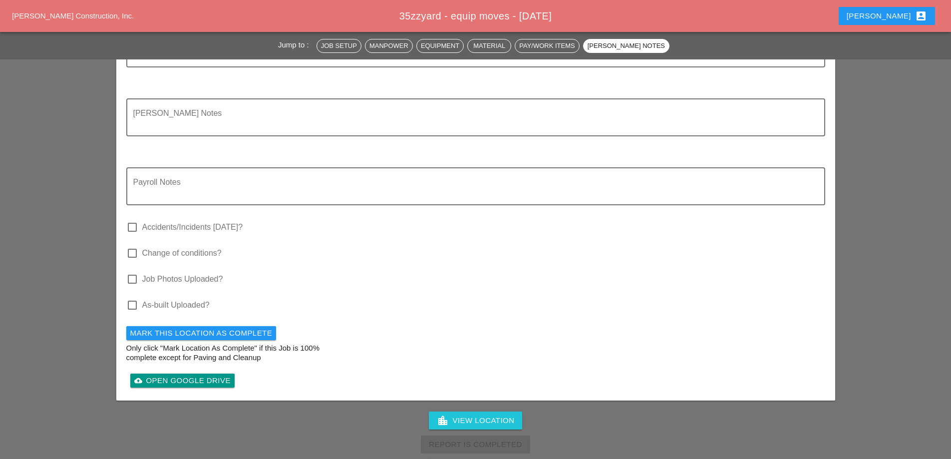
scroll to position [1005, 0]
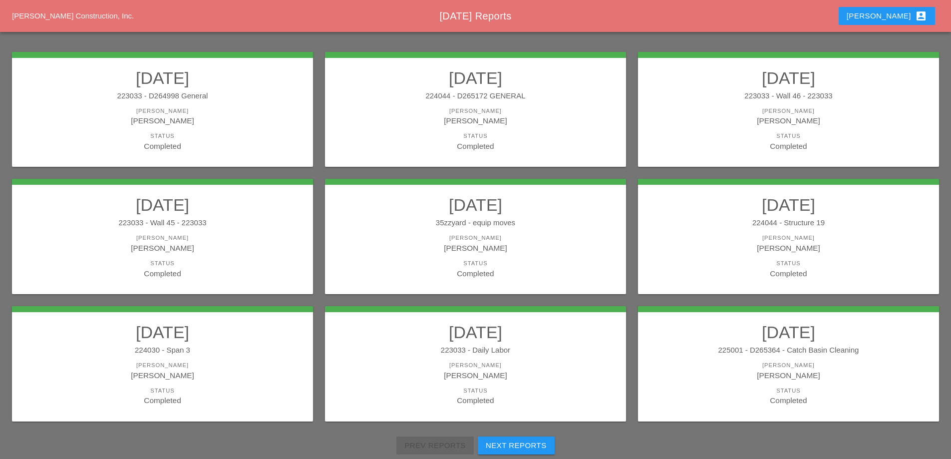
scroll to position [150, 0]
click at [824, 231] on link "08/12/2025 224044 - Structure 19 Foreman Luca Gambardella Status Completed" at bounding box center [788, 236] width 281 height 84
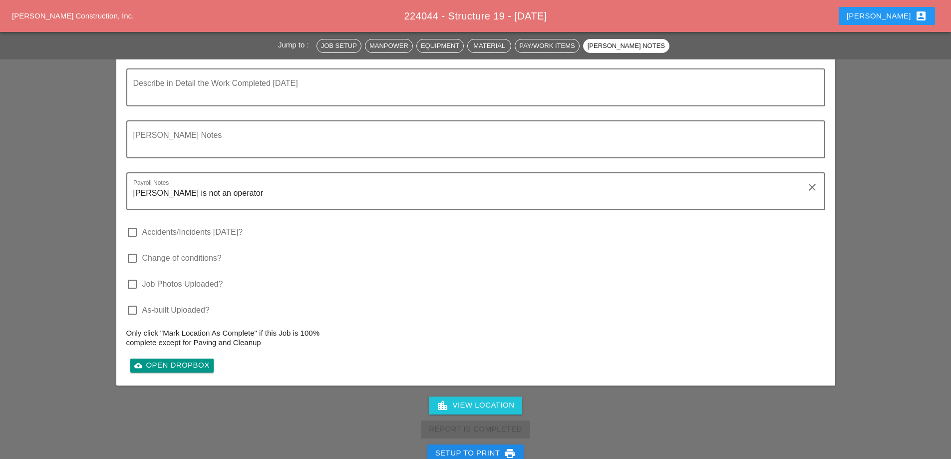
scroll to position [1266, 0]
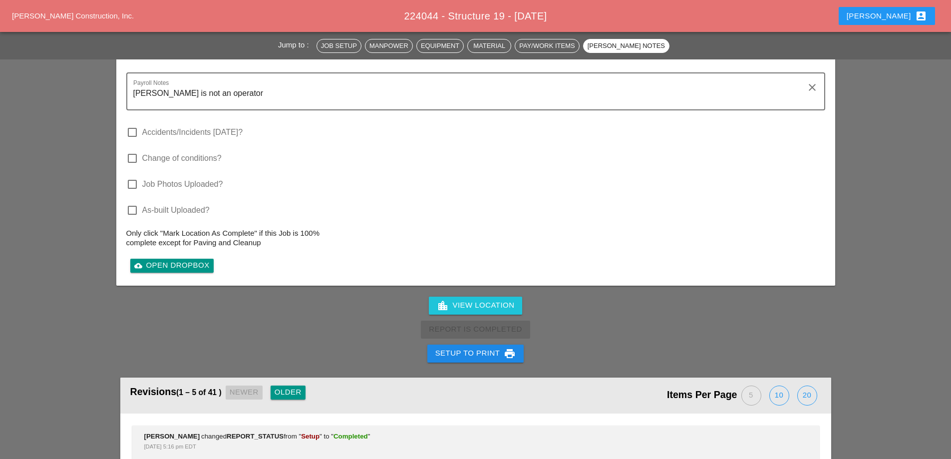
click at [472, 352] on div "Setup to Print print" at bounding box center [475, 353] width 81 height 12
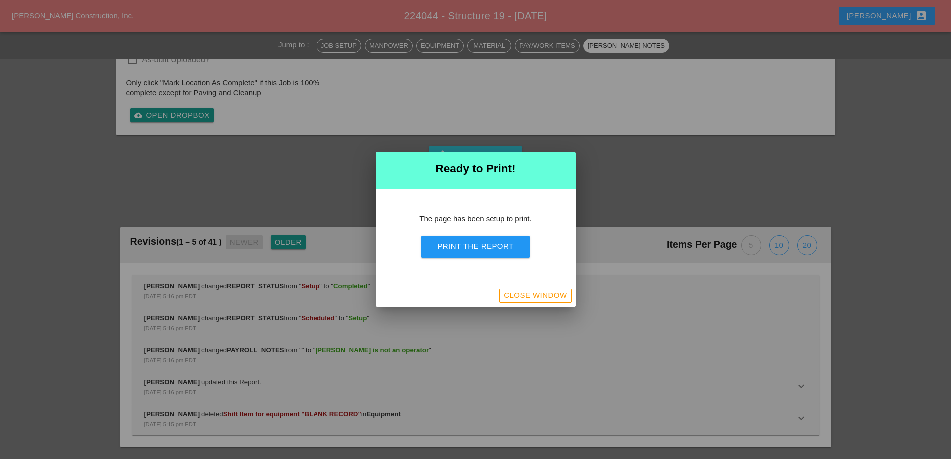
scroll to position [1052, 0]
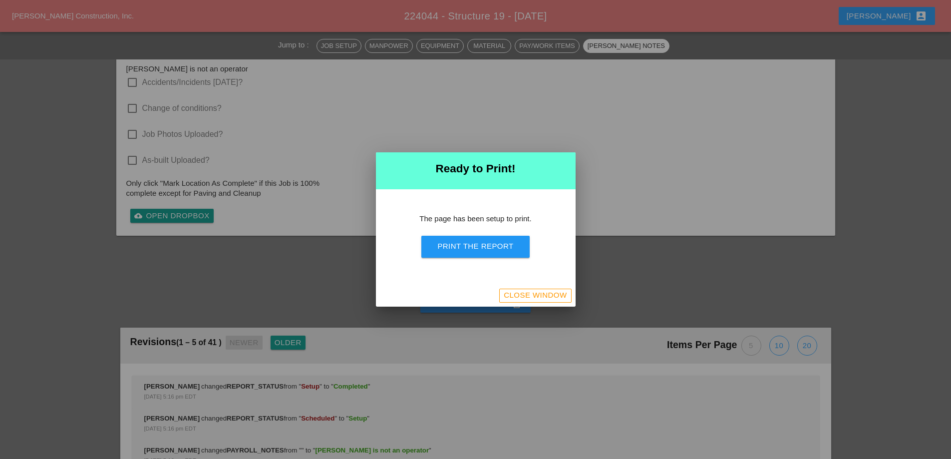
click at [492, 244] on div "Print the Report" at bounding box center [475, 246] width 76 height 11
click at [526, 301] on button "Close Window" at bounding box center [535, 295] width 72 height 14
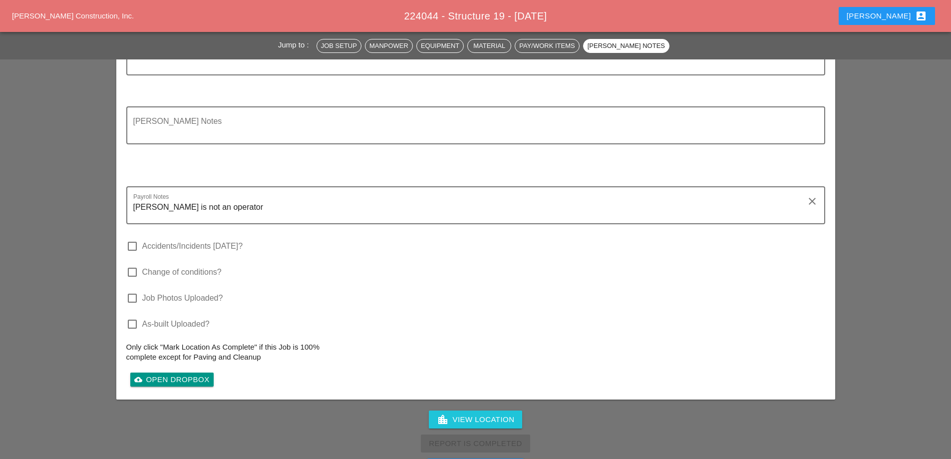
scroll to position [1214, 0]
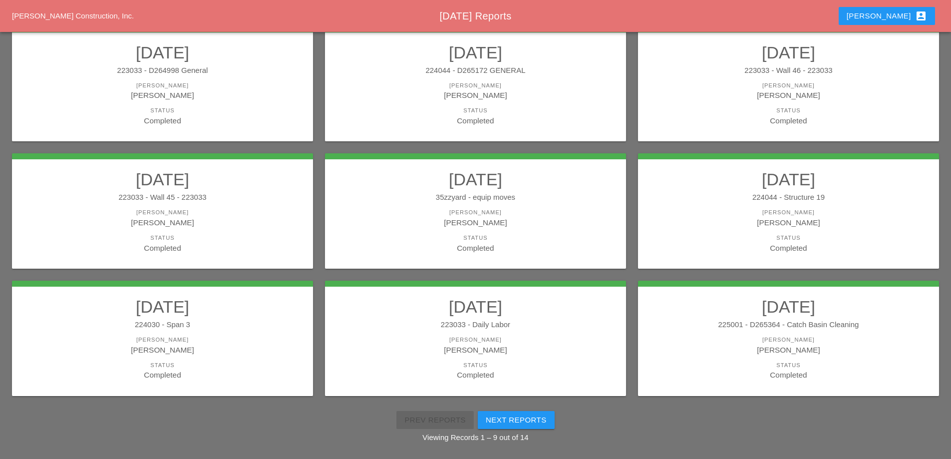
scroll to position [179, 0]
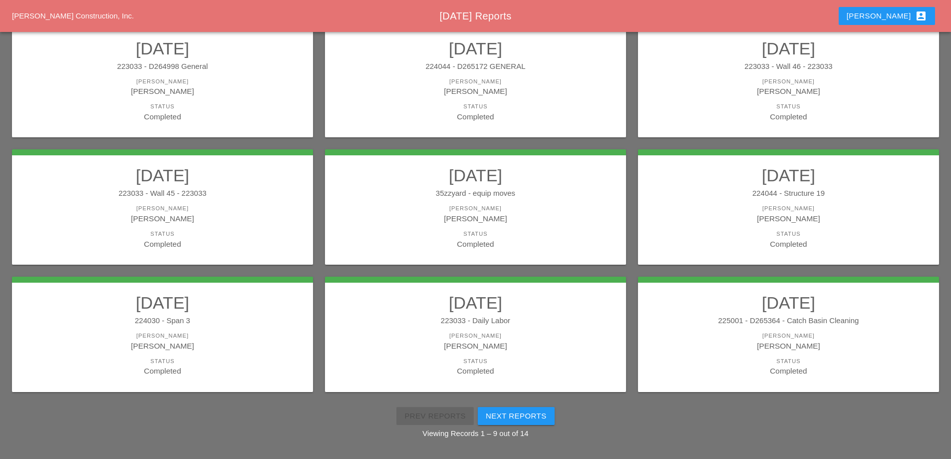
click at [122, 305] on h2 "[DATE]" at bounding box center [162, 302] width 281 height 20
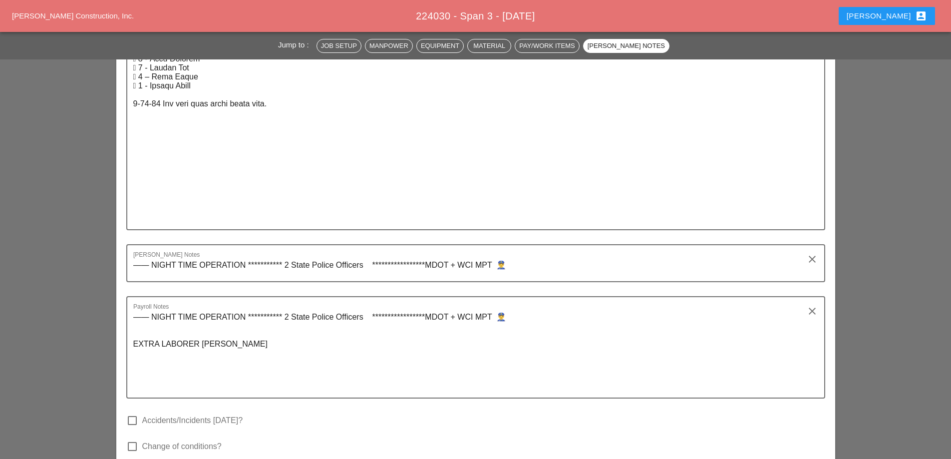
scroll to position [1996, 0]
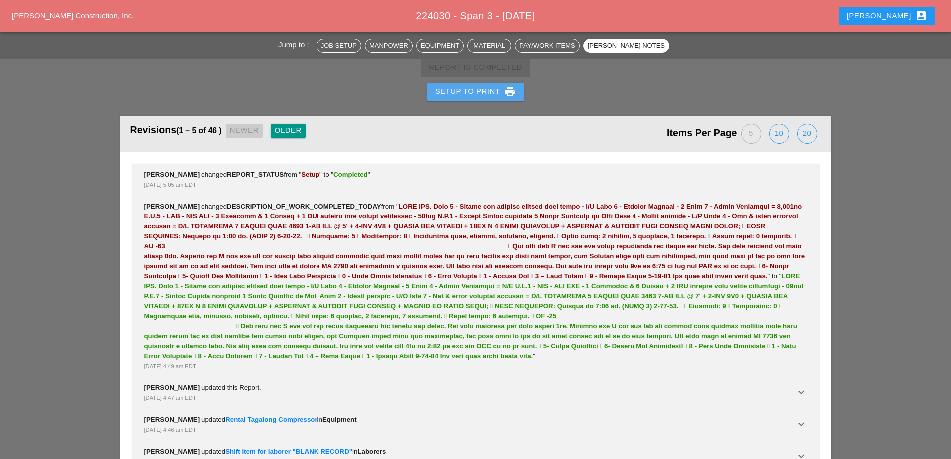
click at [481, 92] on div "Setup to Print print" at bounding box center [475, 92] width 81 height 12
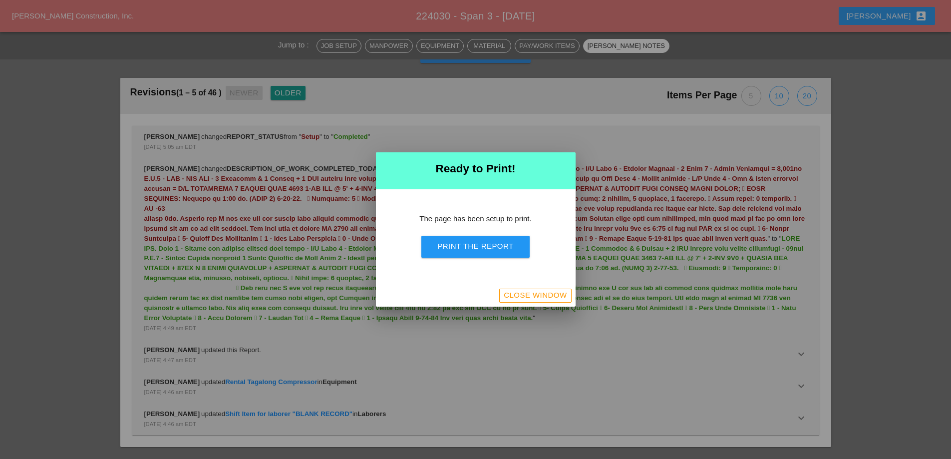
scroll to position [2464, 0]
click at [503, 244] on div "Print the Report" at bounding box center [475, 246] width 76 height 11
click at [543, 297] on div "Close Window" at bounding box center [535, 294] width 63 height 11
click at [542, 297] on div "Close Window" at bounding box center [535, 294] width 63 height 11
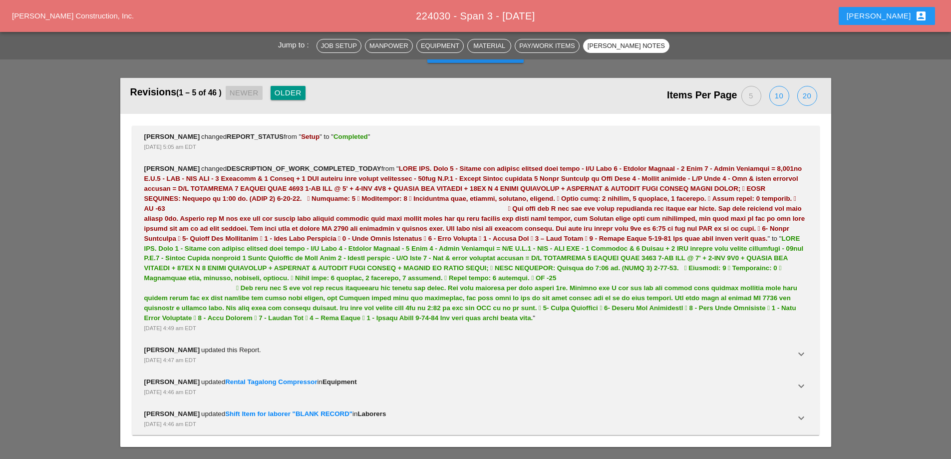
scroll to position [2545, 0]
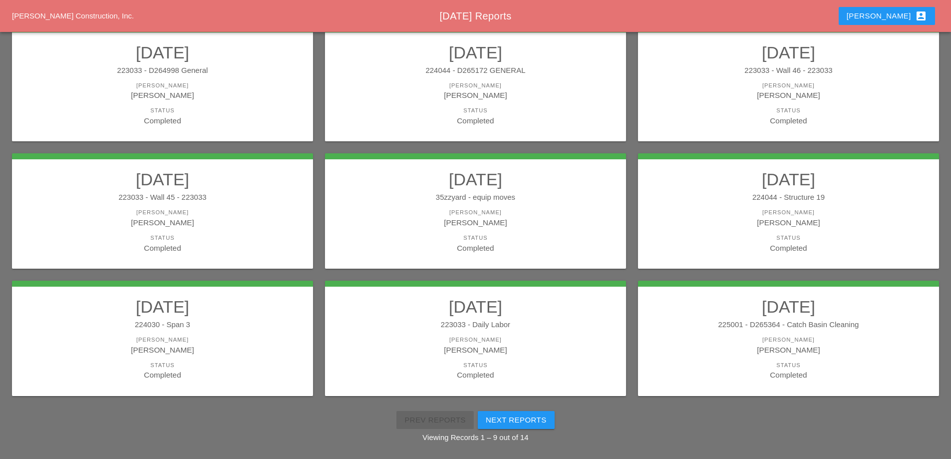
scroll to position [179, 0]
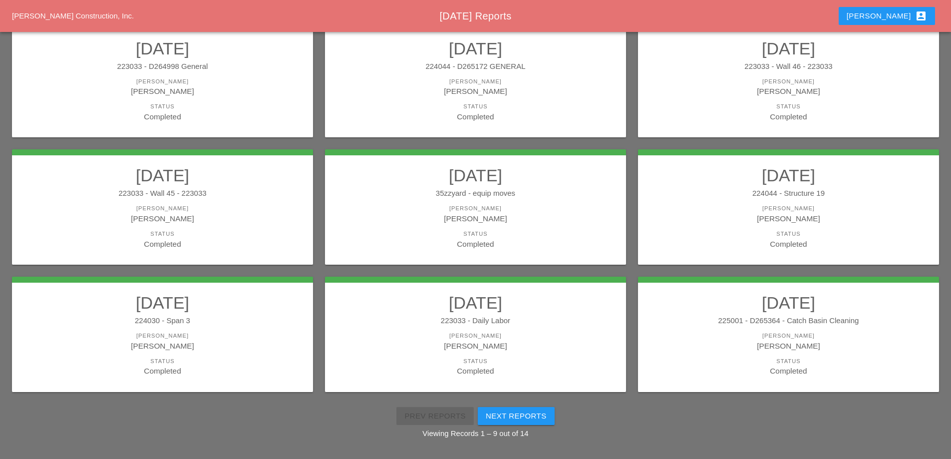
click at [529, 314] on link "08/12/2025 223033 - Daily Labor Foreman Ricardo Capao Status Completed" at bounding box center [475, 334] width 281 height 84
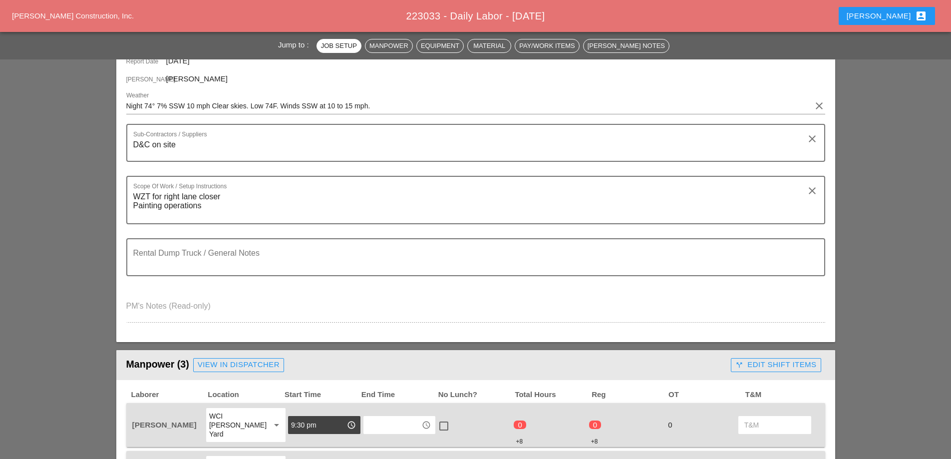
scroll to position [150, 0]
click at [787, 360] on div "call_split Edit Shift Items" at bounding box center [775, 363] width 81 height 11
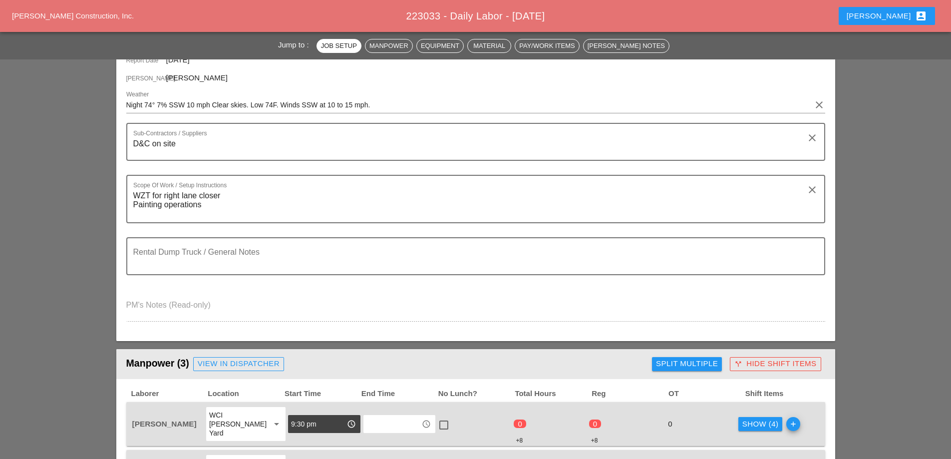
click at [757, 419] on div "Show (4)" at bounding box center [760, 423] width 36 height 11
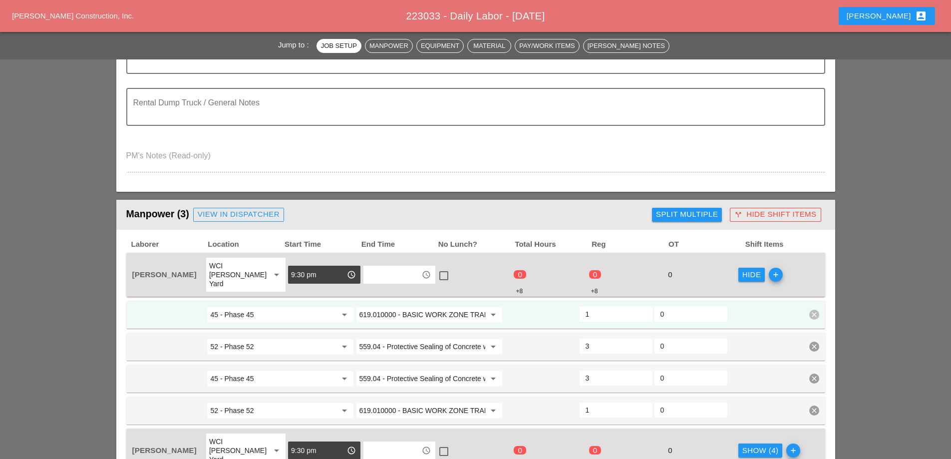
scroll to position [299, 0]
click at [749, 271] on div "Hide" at bounding box center [751, 274] width 19 height 11
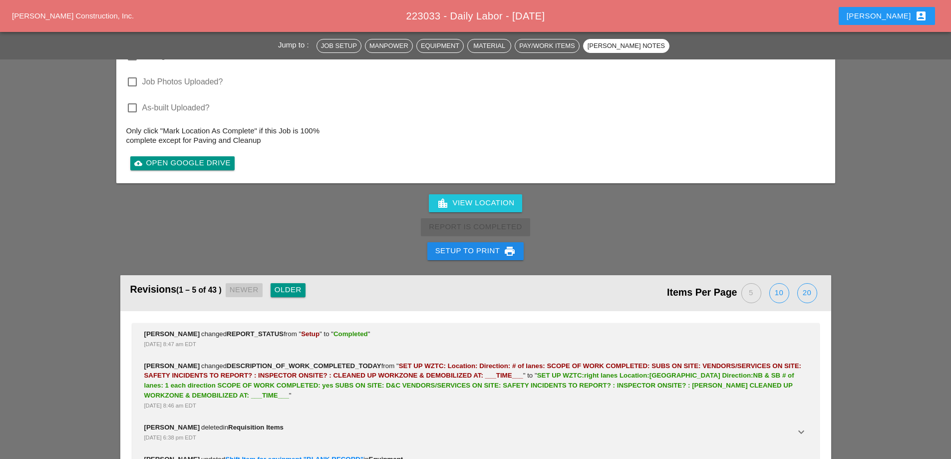
scroll to position [1728, 0]
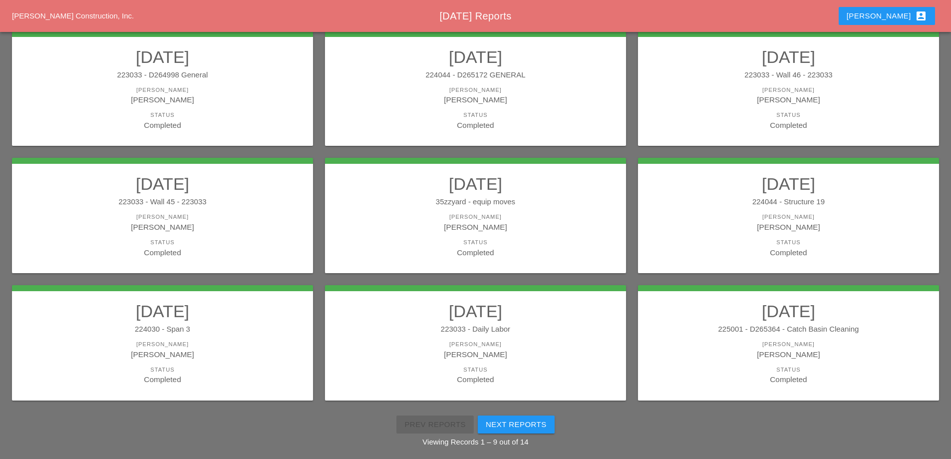
scroll to position [179, 0]
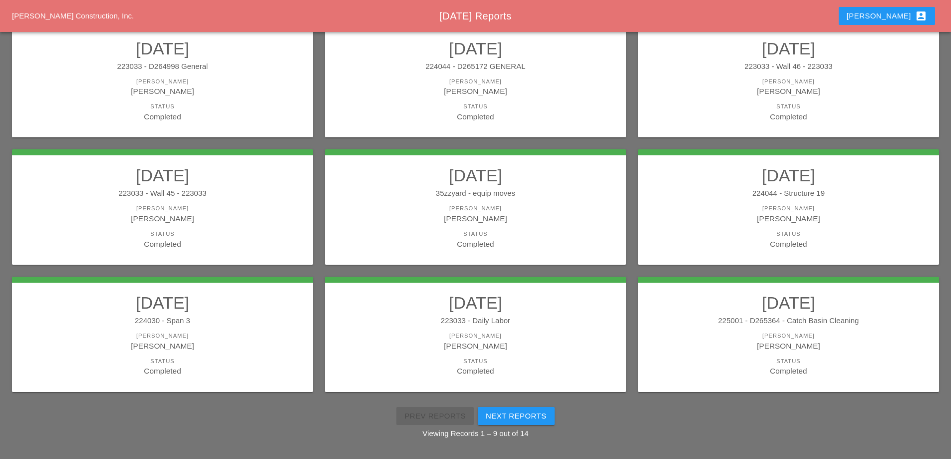
click at [763, 323] on div "225001 - D265364 - Catch Basin Cleaning" at bounding box center [788, 320] width 281 height 11
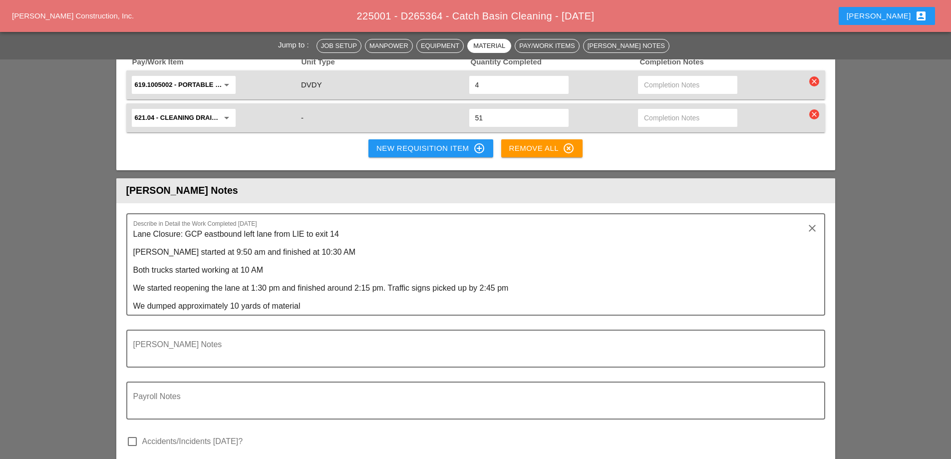
scroll to position [1198, 0]
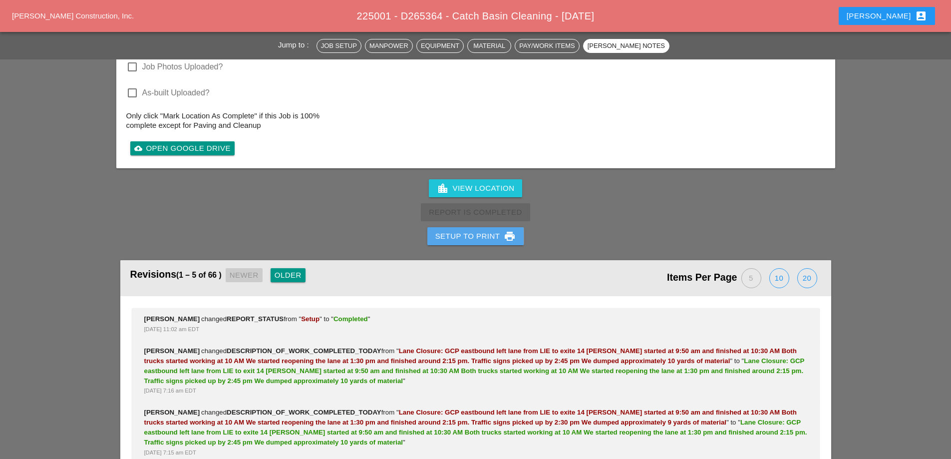
click at [479, 230] on div "Setup to Print print" at bounding box center [475, 236] width 81 height 12
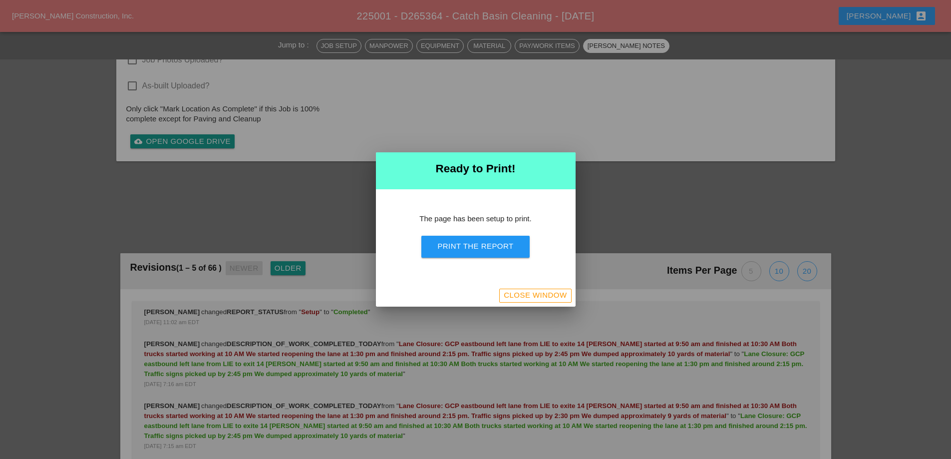
scroll to position [1354, 0]
drag, startPoint x: 481, startPoint y: 245, endPoint x: 547, endPoint y: 181, distance: 91.4
click at [481, 246] on div "Print the Report" at bounding box center [475, 246] width 76 height 11
drag, startPoint x: 547, startPoint y: 304, endPoint x: 535, endPoint y: 291, distance: 17.7
click at [547, 304] on div "Close Window" at bounding box center [476, 295] width 200 height 22
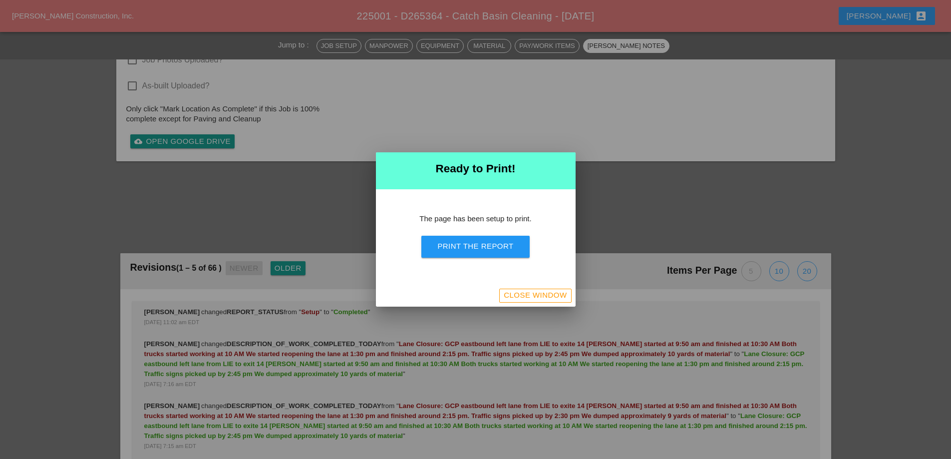
click at [534, 290] on div "Close Window" at bounding box center [535, 294] width 63 height 11
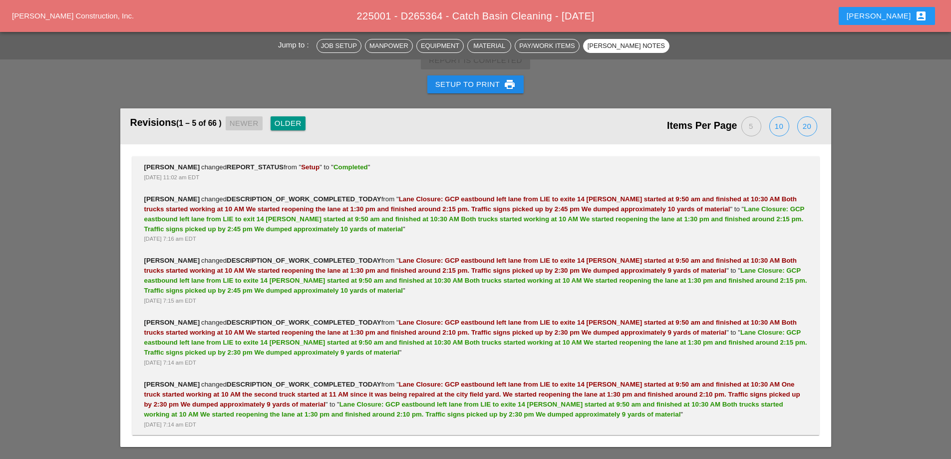
scroll to position [1597, 0]
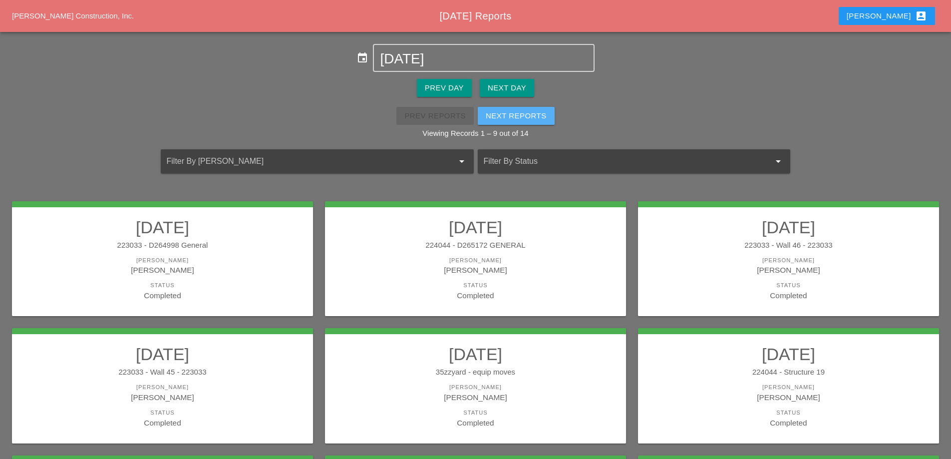
click at [511, 114] on div "Next Reports" at bounding box center [516, 115] width 61 height 11
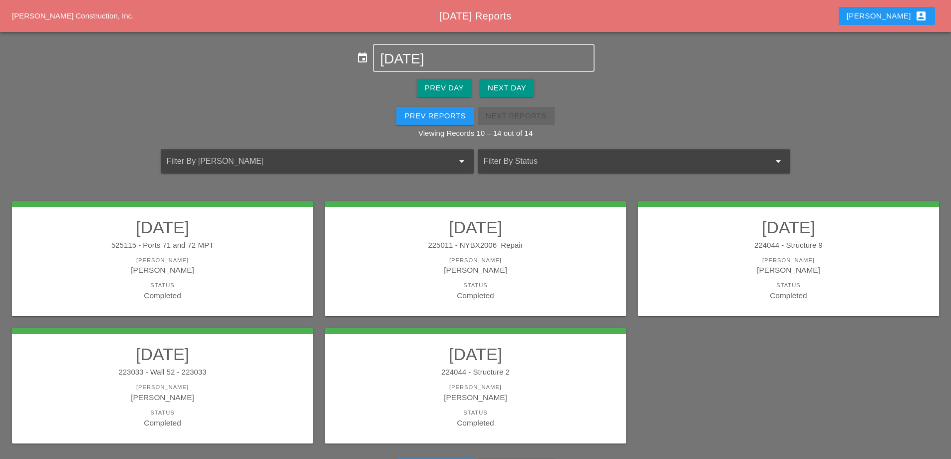
click at [211, 242] on div "525115 - Ports 71 and 72 MPT" at bounding box center [162, 245] width 281 height 11
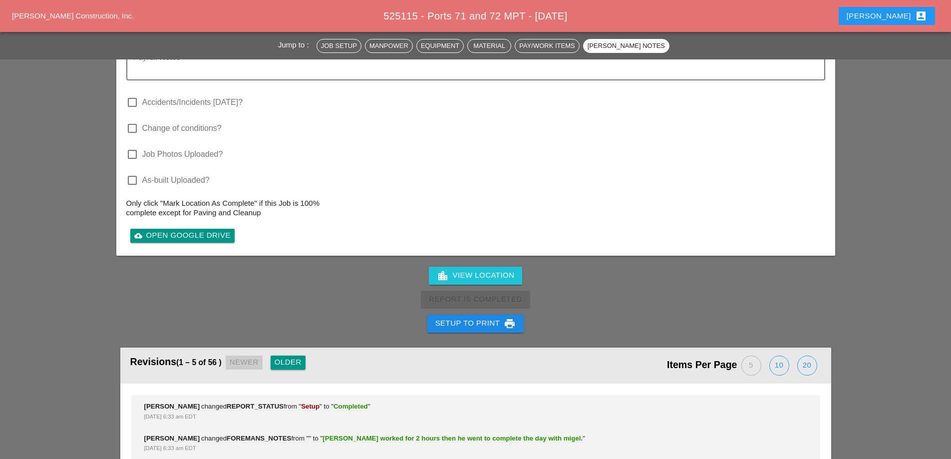
scroll to position [1547, 0]
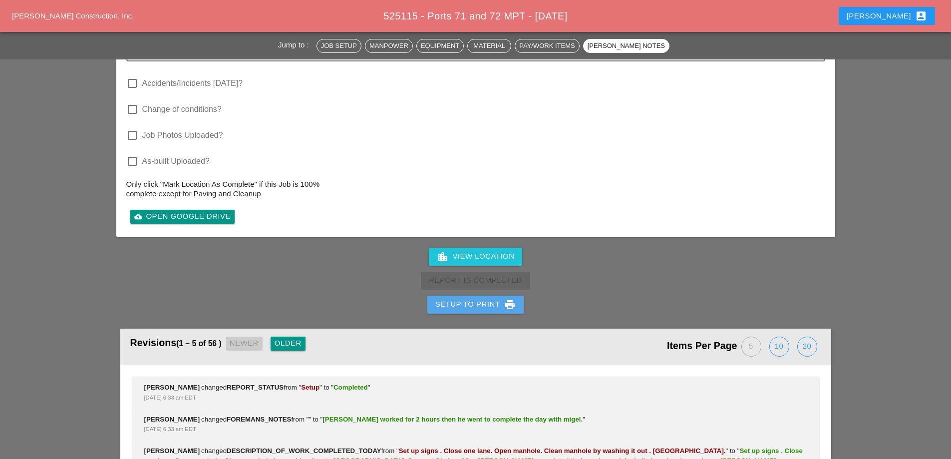
click at [486, 298] on div "Setup to Print print" at bounding box center [475, 304] width 81 height 12
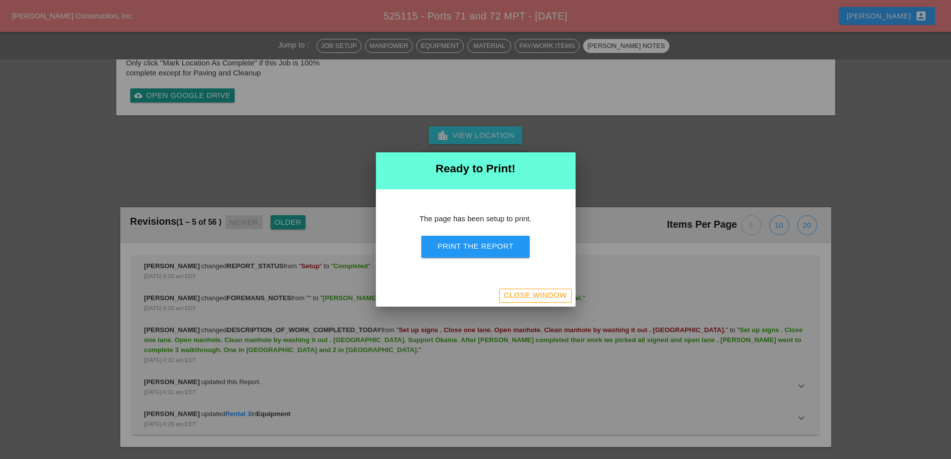
scroll to position [1316, 0]
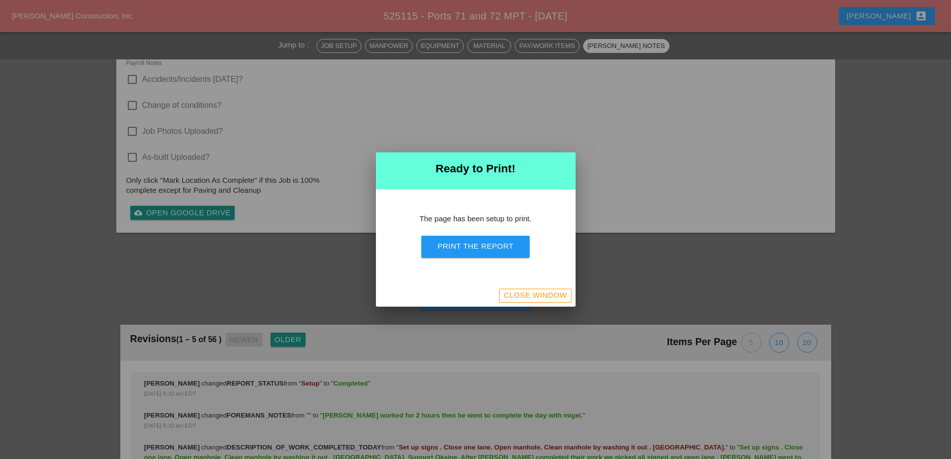
click at [497, 258] on div "The page has been setup to print. Print the Report" at bounding box center [476, 236] width 200 height 95
click at [497, 255] on button "Print the Report" at bounding box center [475, 247] width 108 height 22
drag, startPoint x: 547, startPoint y: 297, endPoint x: 382, endPoint y: 167, distance: 210.8
click at [547, 297] on div "Close Window" at bounding box center [535, 294] width 63 height 11
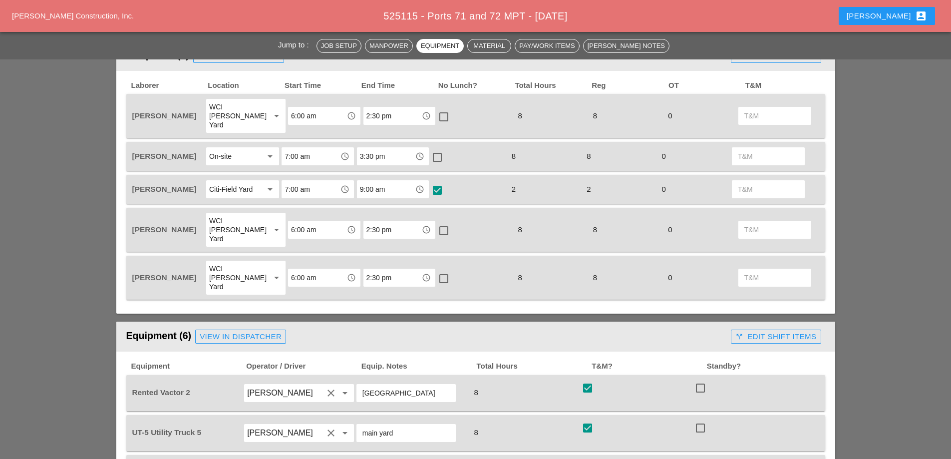
scroll to position [520, 0]
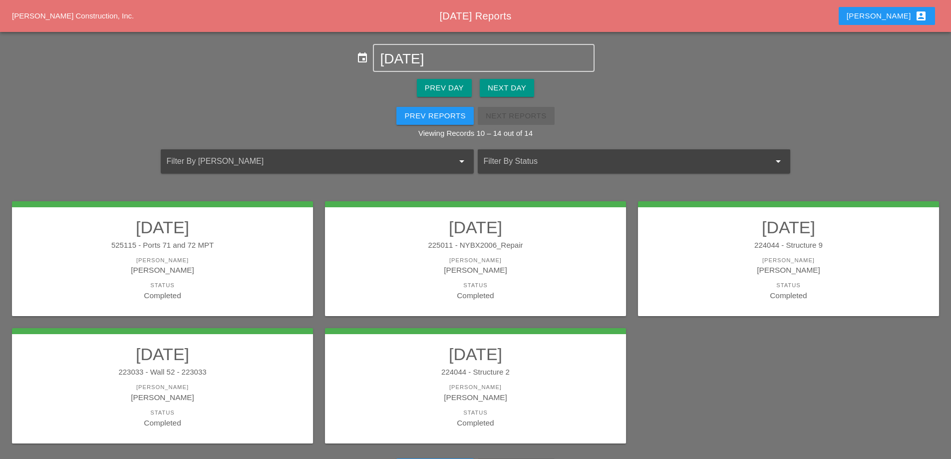
click at [244, 247] on div "525115 - Ports 71 and 72 MPT" at bounding box center [162, 245] width 281 height 11
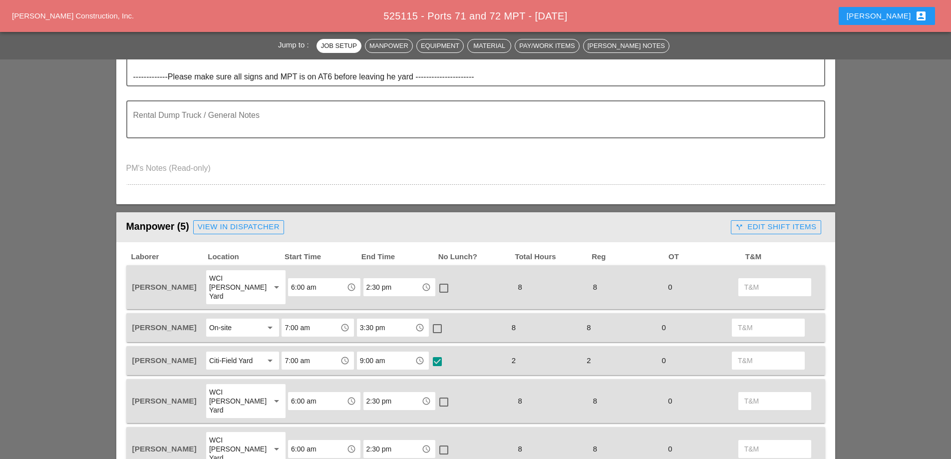
scroll to position [449, 0]
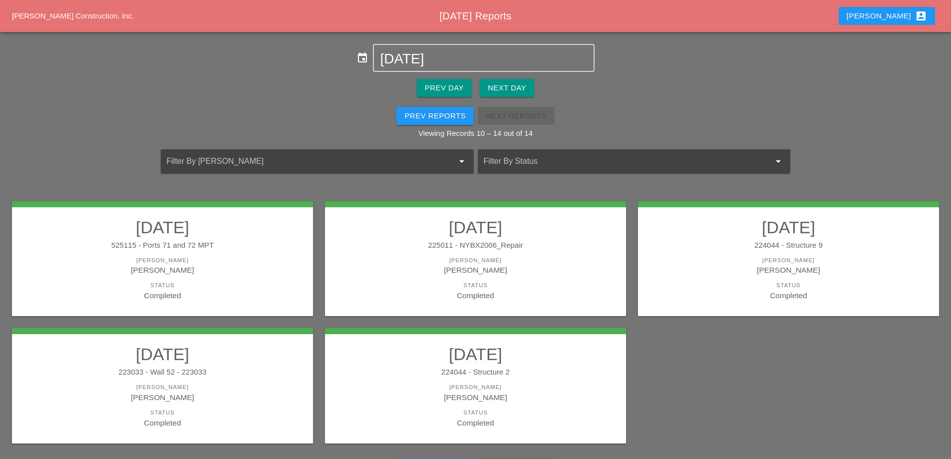
click at [523, 268] on div "[PERSON_NAME]" at bounding box center [475, 269] width 281 height 11
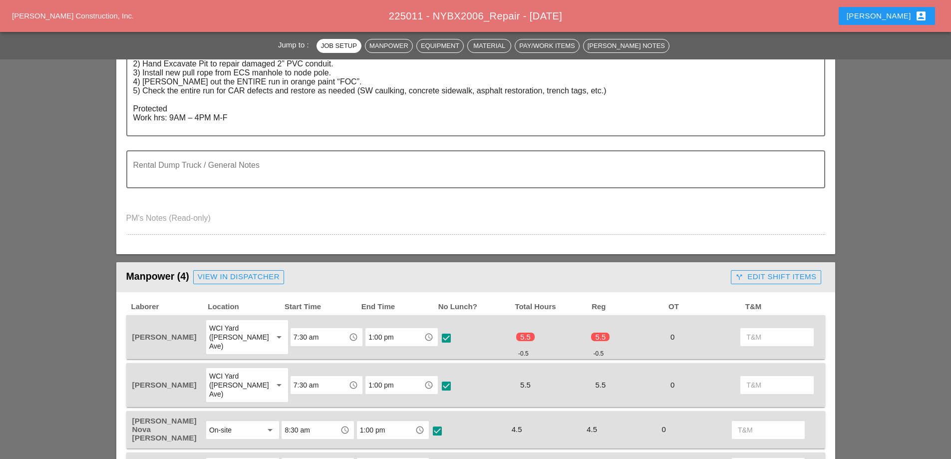
scroll to position [349, 0]
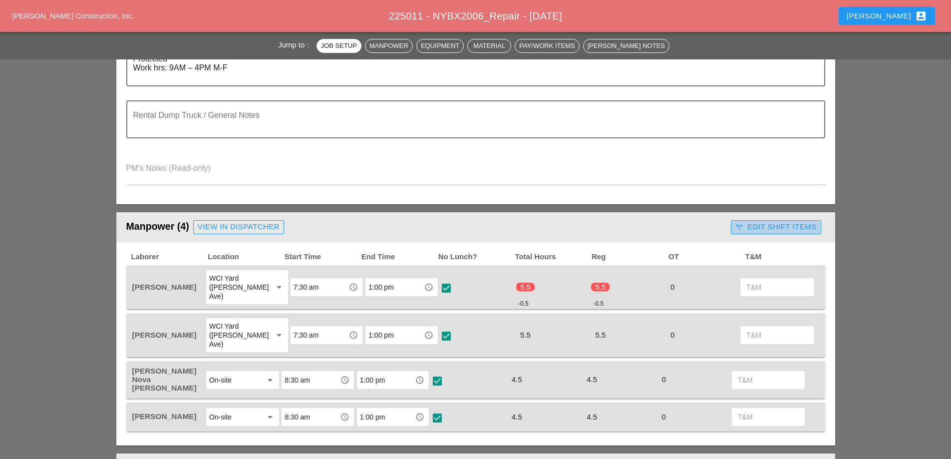
click at [782, 229] on div "call_split Edit Shift Items" at bounding box center [775, 226] width 81 height 11
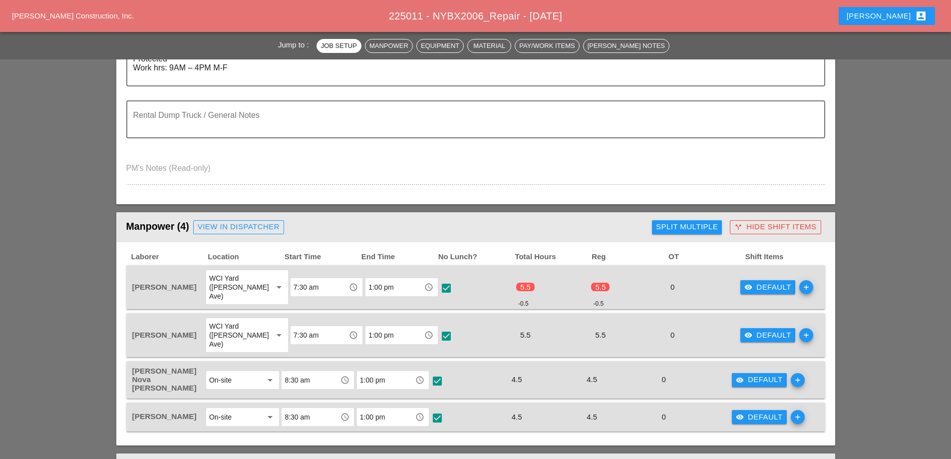
click at [779, 284] on div "visibility Default" at bounding box center [767, 286] width 47 height 11
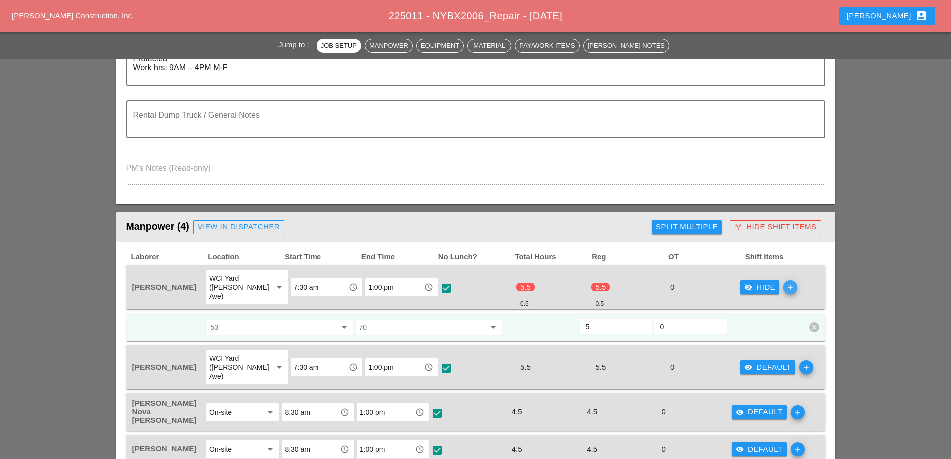
click at [783, 284] on icon "add" at bounding box center [790, 287] width 14 height 14
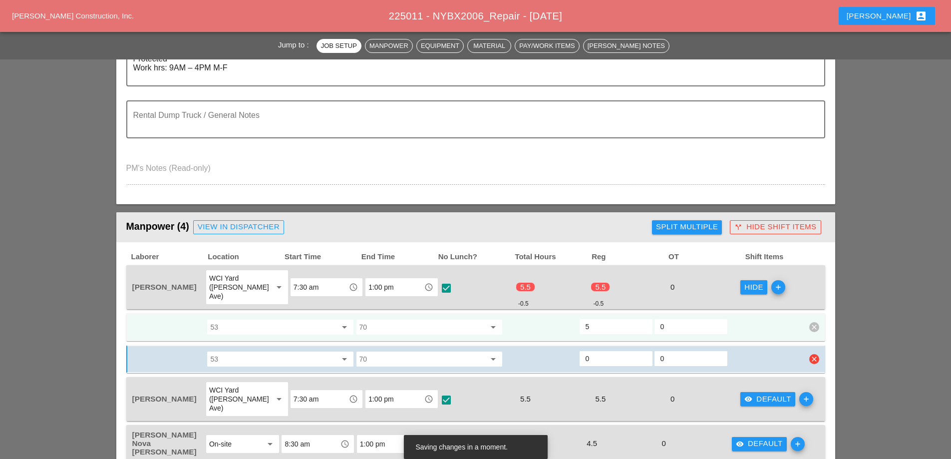
click at [816, 354] on icon "clear" at bounding box center [814, 359] width 10 height 10
click at [813, 327] on div "Confirm delete" at bounding box center [814, 327] width 48 height 11
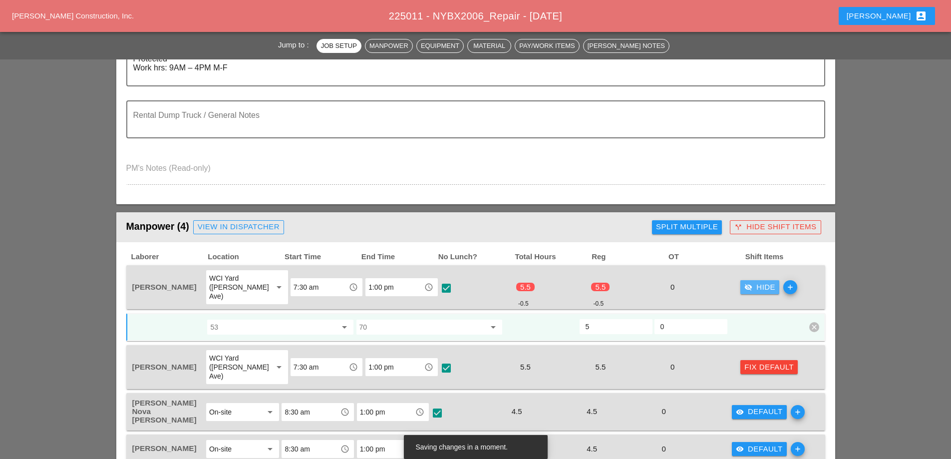
click at [754, 282] on div "visibility_off Hide" at bounding box center [759, 286] width 31 height 11
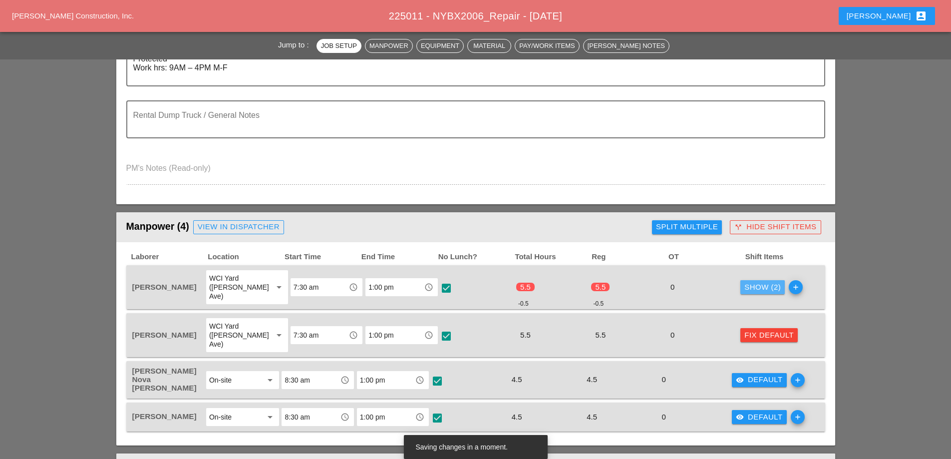
click at [765, 281] on div "Show (2)" at bounding box center [762, 286] width 36 height 11
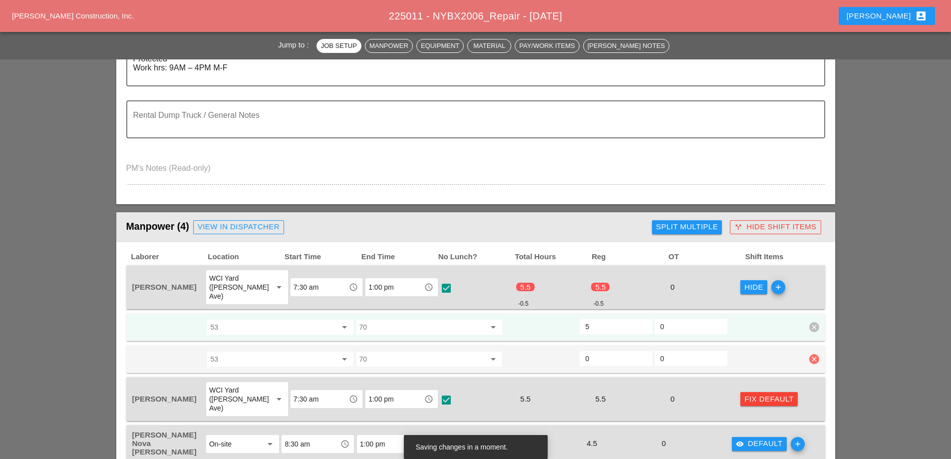
click at [815, 354] on icon "clear" at bounding box center [814, 359] width 10 height 10
click at [811, 323] on div "Confirm delete" at bounding box center [814, 327] width 48 height 11
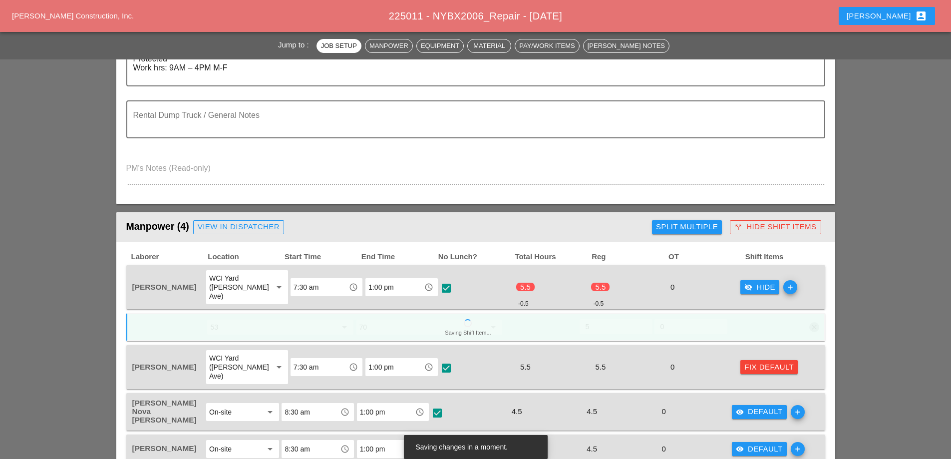
click at [759, 361] on div "Fix Default" at bounding box center [768, 366] width 49 height 11
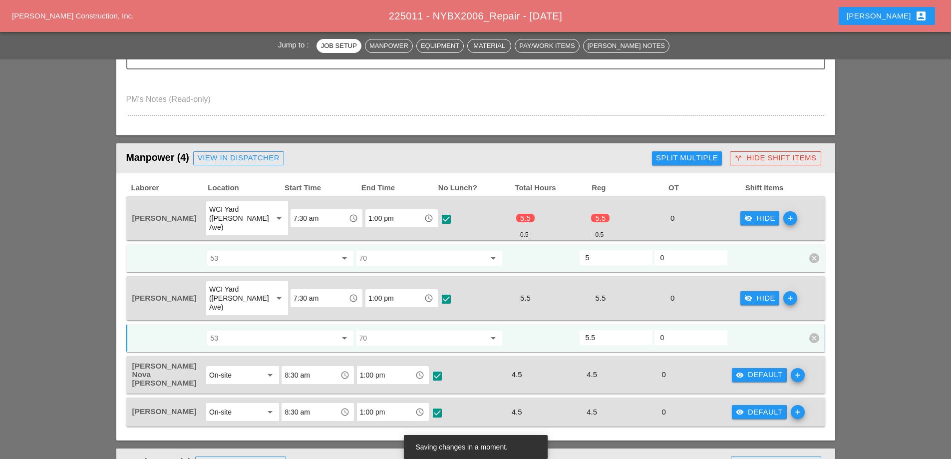
scroll to position [449, 0]
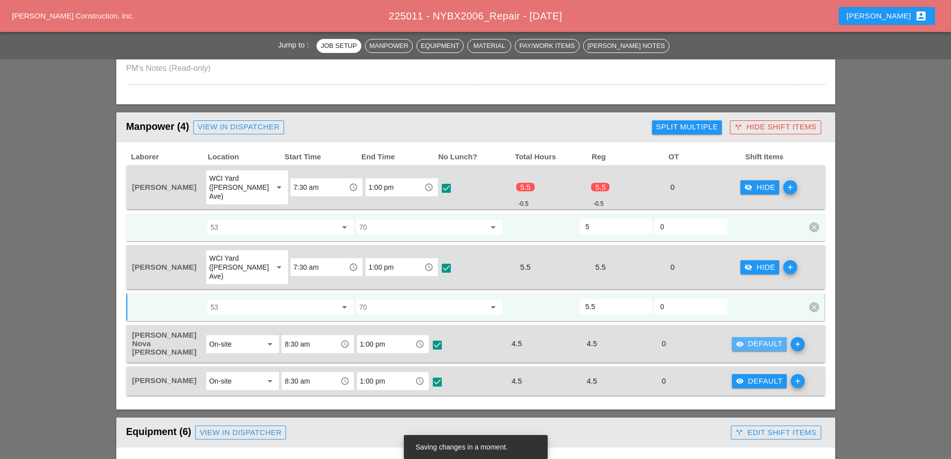
click at [762, 338] on div "visibility Default" at bounding box center [759, 343] width 47 height 11
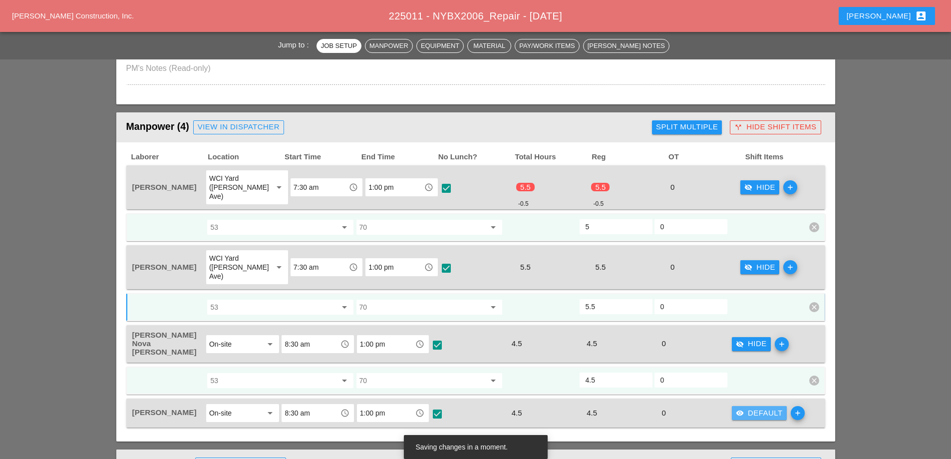
click at [771, 407] on div "visibility Default" at bounding box center [759, 412] width 47 height 11
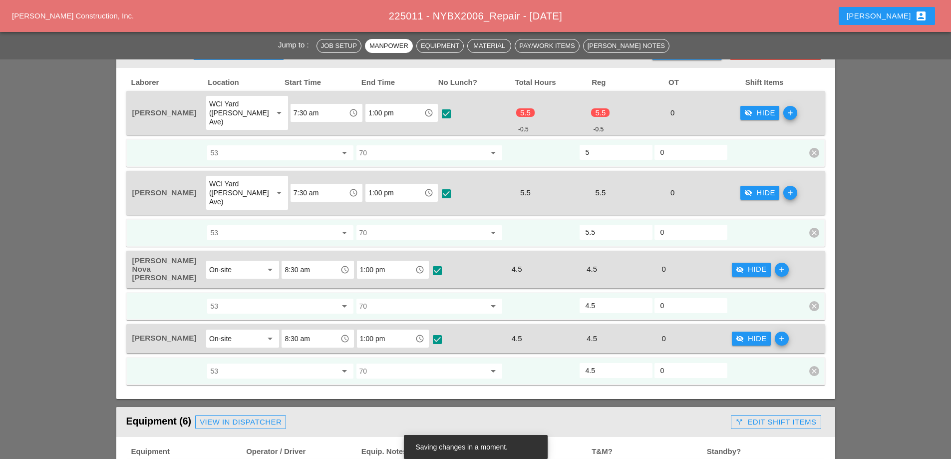
scroll to position [497, 0]
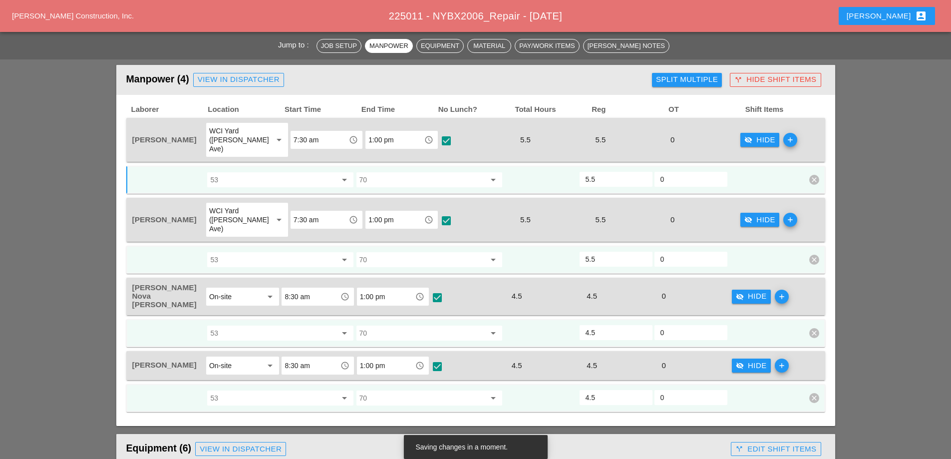
type input "5.5"
click at [643, 171] on input "5.5" at bounding box center [615, 179] width 61 height 16
click at [757, 360] on div "visibility_off Hide" at bounding box center [751, 365] width 31 height 11
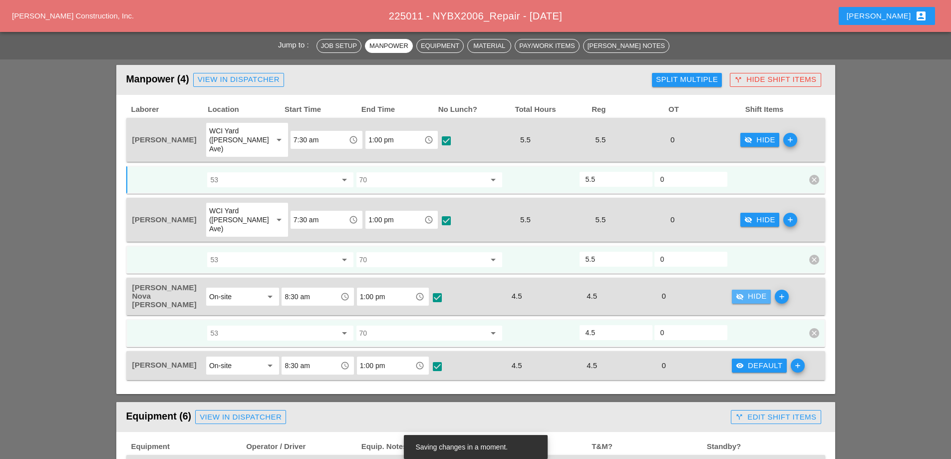
click at [749, 290] on div "visibility_off Hide" at bounding box center [751, 295] width 31 height 11
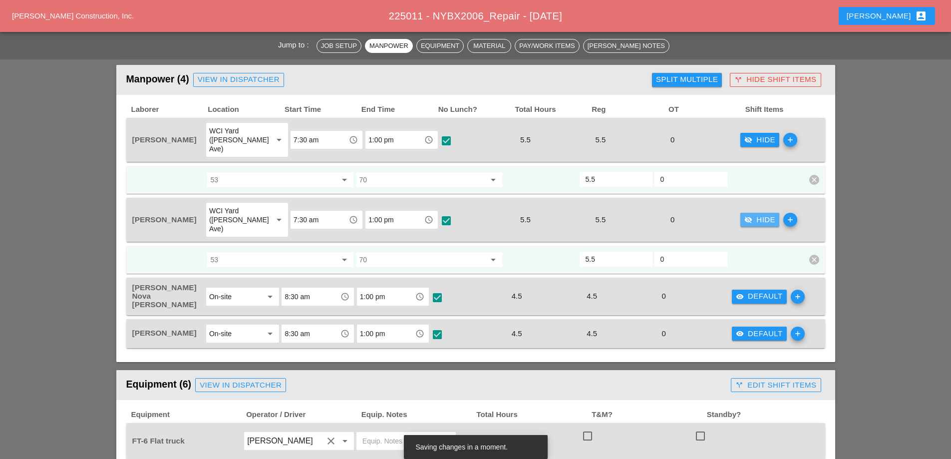
click at [752, 214] on div "visibility_off Hide" at bounding box center [759, 219] width 31 height 11
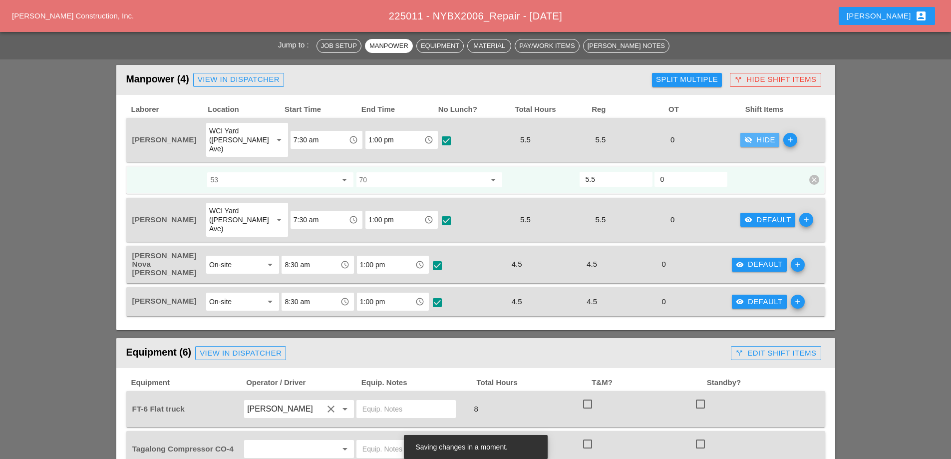
click at [751, 135] on div "visibility_off Hide" at bounding box center [759, 139] width 31 height 11
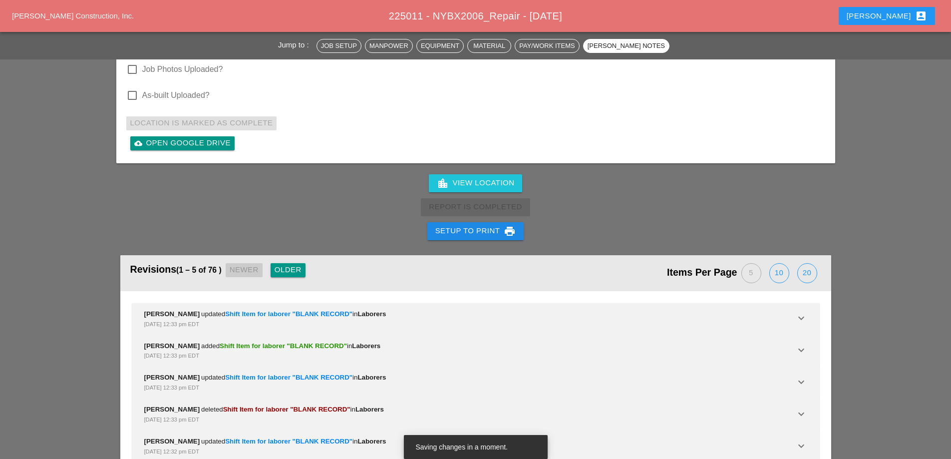
scroll to position [2315, 0]
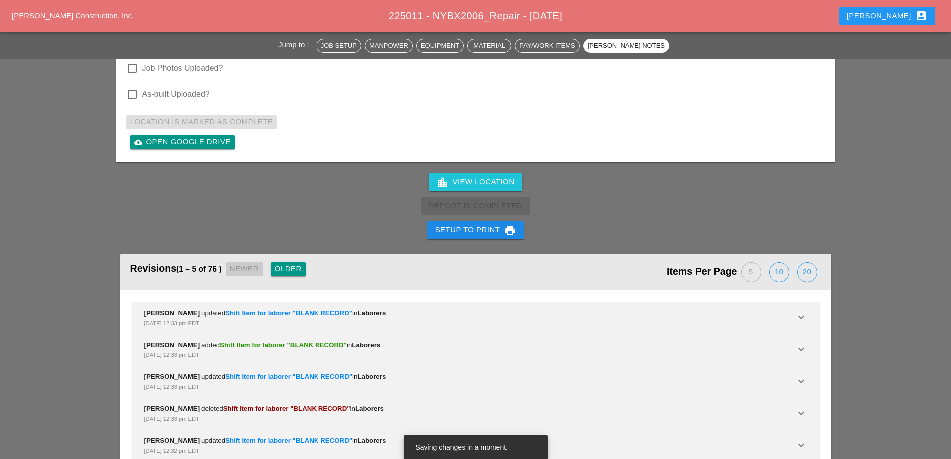
click at [481, 224] on div "Setup to Print print" at bounding box center [475, 230] width 81 height 12
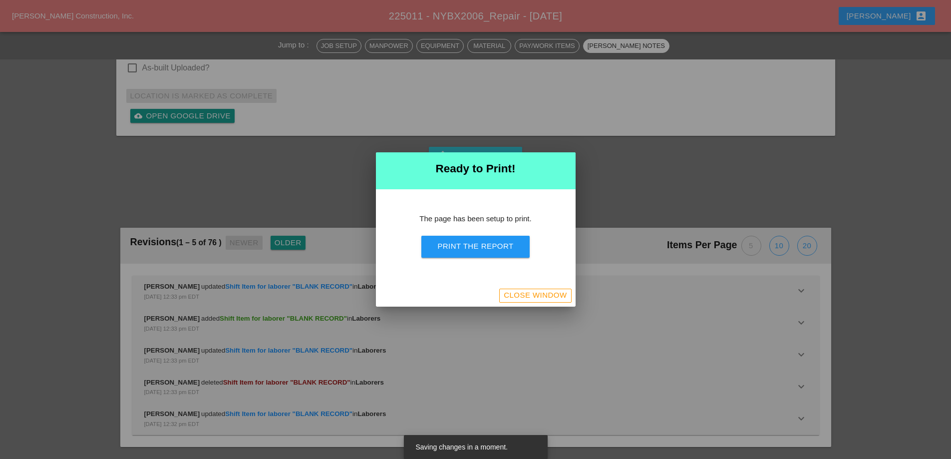
scroll to position [2360, 0]
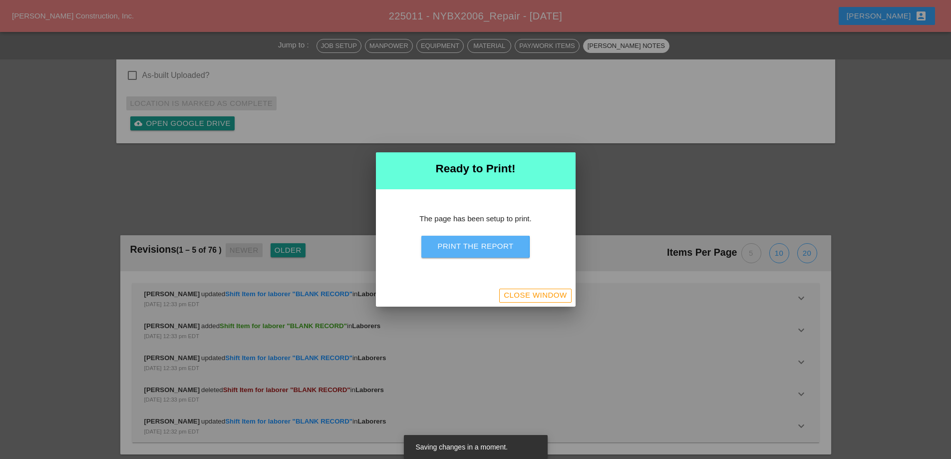
click at [485, 240] on button "Print the Report" at bounding box center [475, 247] width 108 height 22
drag, startPoint x: 542, startPoint y: 292, endPoint x: 571, endPoint y: 264, distance: 40.6
click at [542, 293] on div "Close Window" at bounding box center [535, 294] width 63 height 11
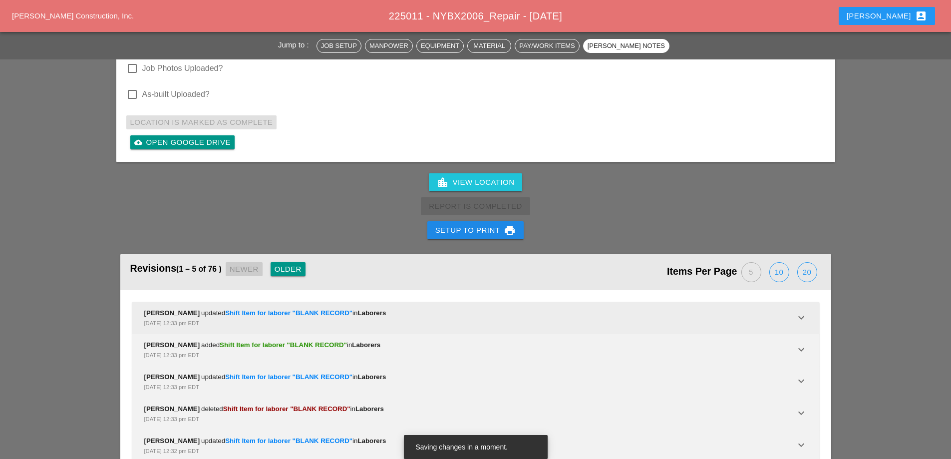
scroll to position [2315, 0]
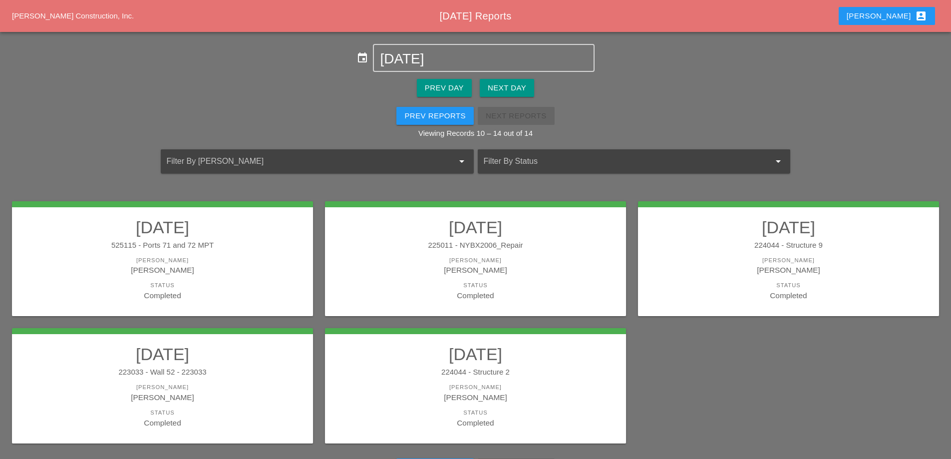
click at [752, 259] on div "[PERSON_NAME]" at bounding box center [788, 260] width 281 height 8
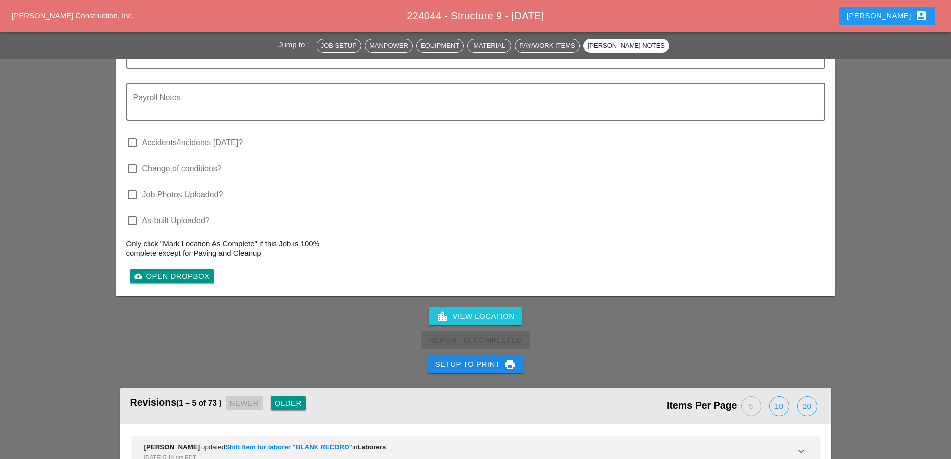
scroll to position [1547, 0]
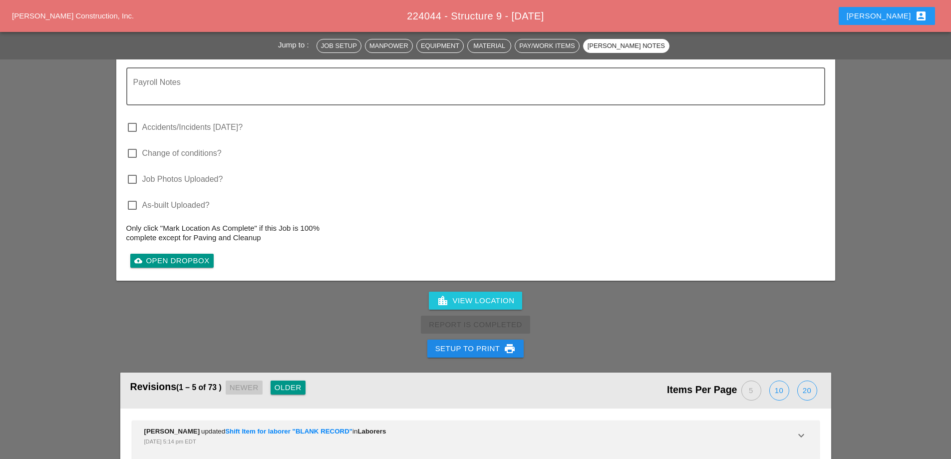
click at [493, 342] on div "Setup to Print print" at bounding box center [475, 348] width 81 height 12
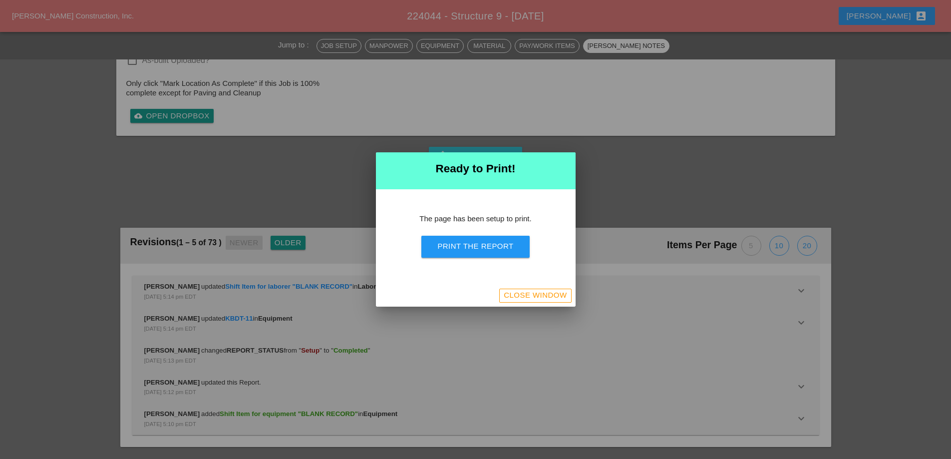
scroll to position [1428, 0]
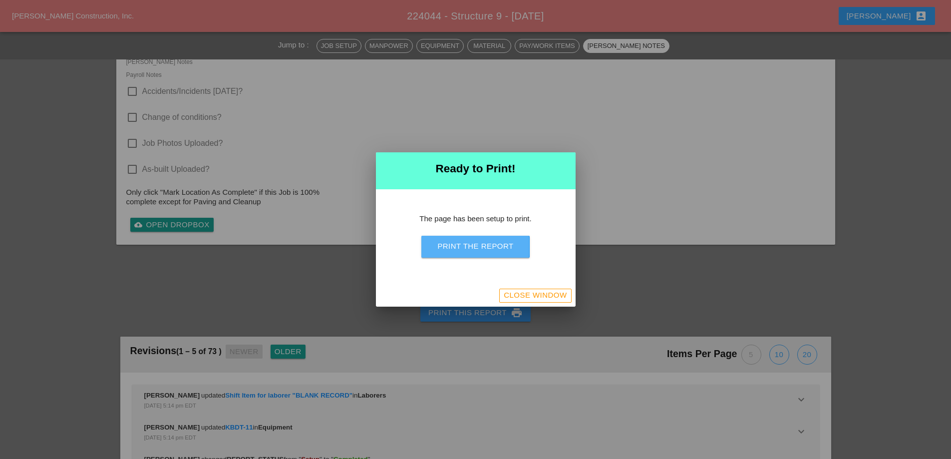
click at [491, 242] on div "Print the Report" at bounding box center [475, 246] width 76 height 11
click at [539, 296] on div "Close Window" at bounding box center [535, 294] width 63 height 11
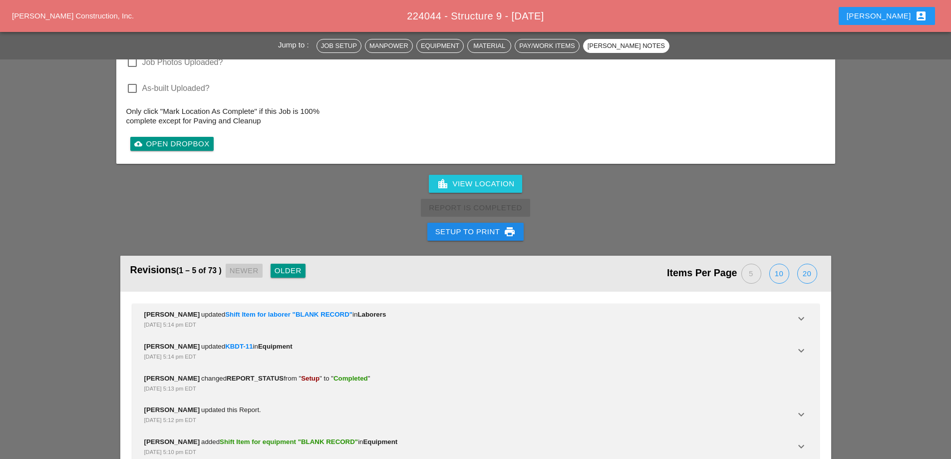
scroll to position [1289, 0]
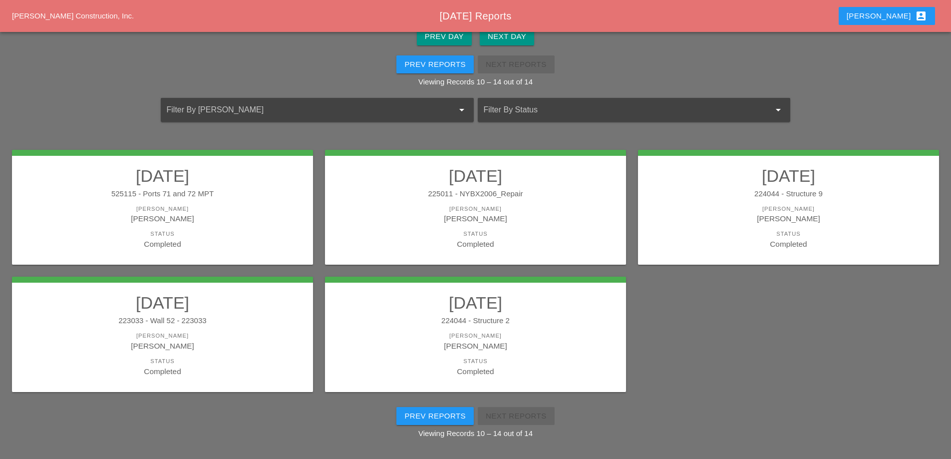
scroll to position [52, 0]
click at [217, 327] on link "08/12/2025 223033 - Wall 52 - 223033 Foreman Ricardo Capao Status Completed" at bounding box center [162, 334] width 281 height 84
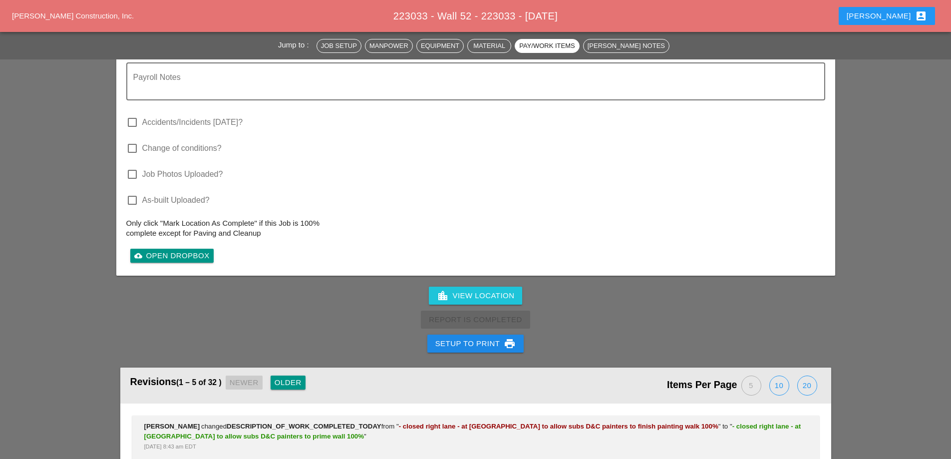
scroll to position [1298, 0]
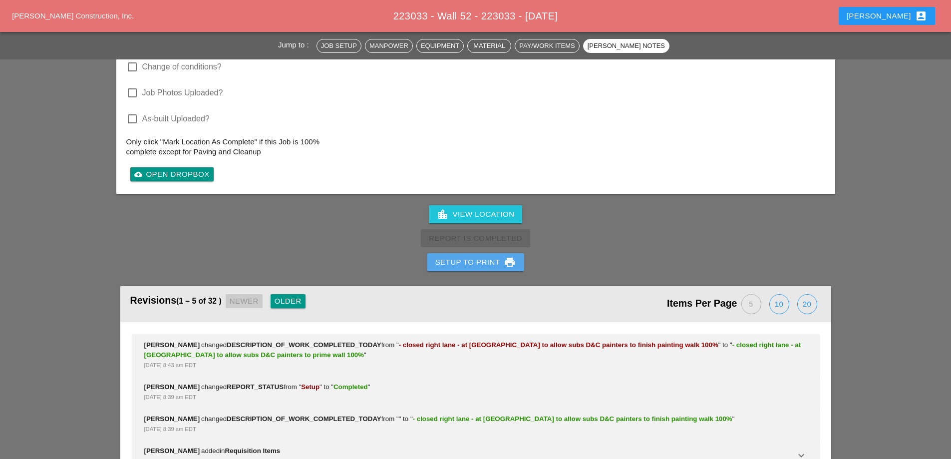
click at [465, 266] on div "Setup to Print print" at bounding box center [475, 262] width 81 height 12
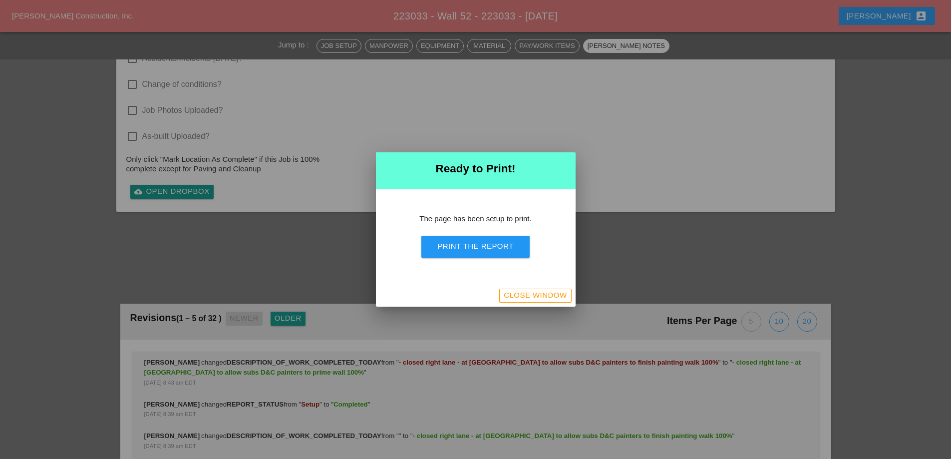
scroll to position [1122, 0]
drag, startPoint x: 479, startPoint y: 244, endPoint x: 542, endPoint y: 177, distance: 92.2
click at [479, 245] on div "Print the Report" at bounding box center [475, 246] width 76 height 11
click at [532, 293] on div "Close Window" at bounding box center [535, 294] width 63 height 11
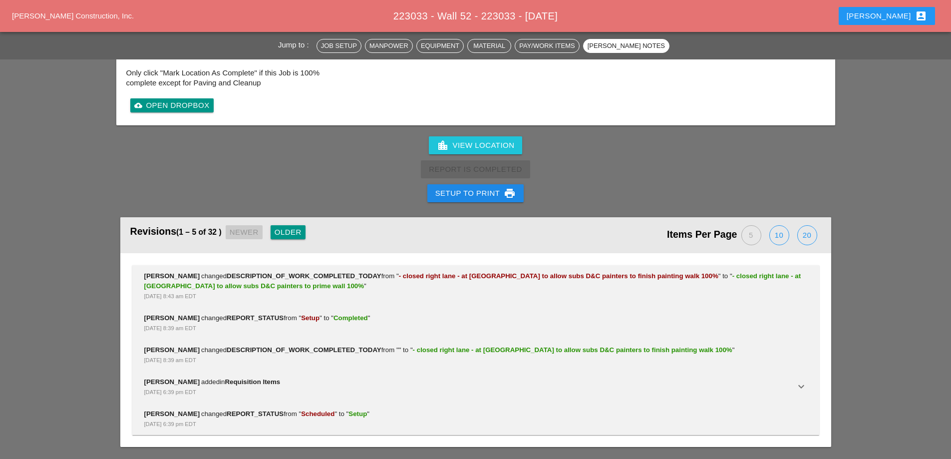
scroll to position [1153, 0]
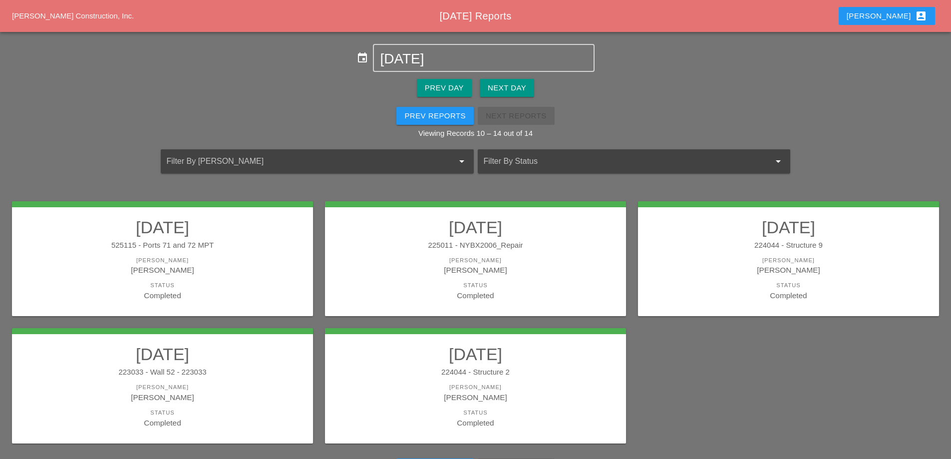
click at [565, 361] on h2 "[DATE]" at bounding box center [475, 354] width 281 height 20
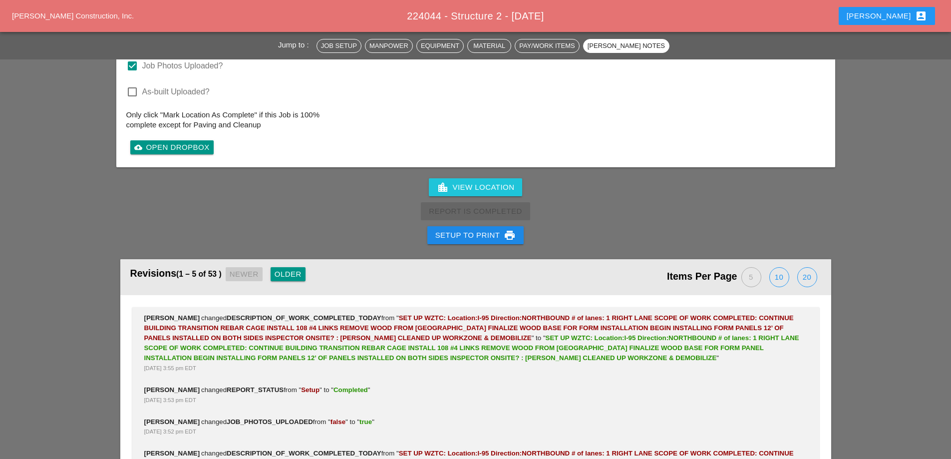
scroll to position [1847, 0]
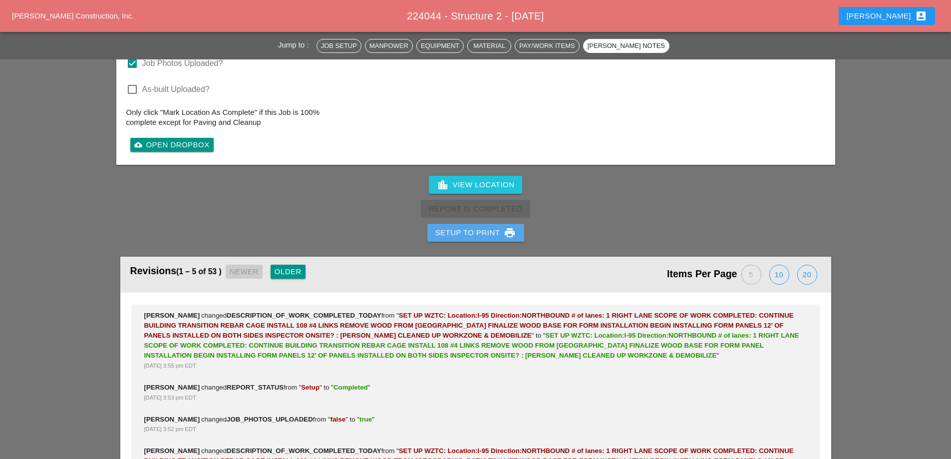
click at [459, 227] on div "Setup to Print print" at bounding box center [475, 233] width 81 height 12
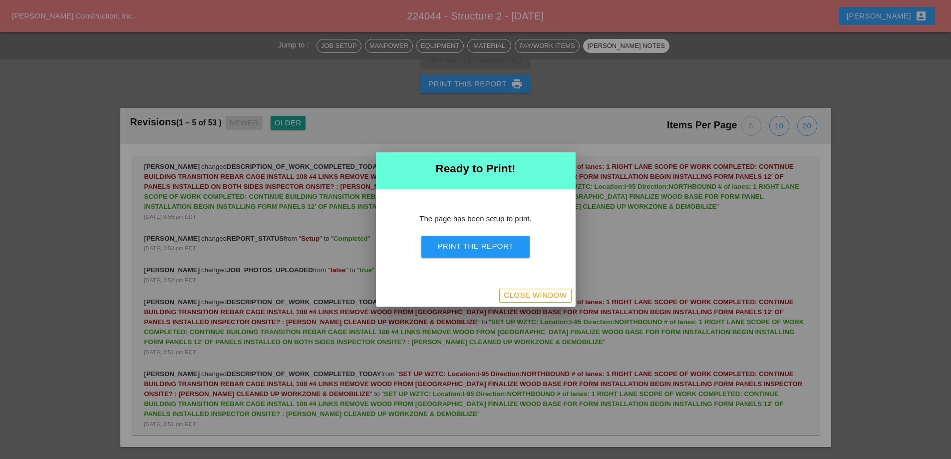
scroll to position [1733, 0]
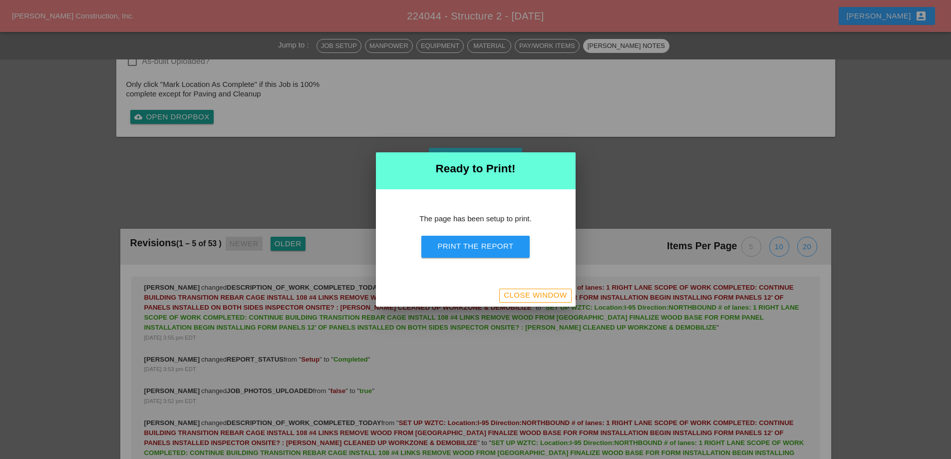
click at [468, 250] on div "Print the Report" at bounding box center [475, 246] width 76 height 11
drag, startPoint x: 548, startPoint y: 298, endPoint x: 543, endPoint y: 122, distance: 176.8
click at [550, 298] on div "Close Window" at bounding box center [535, 294] width 63 height 11
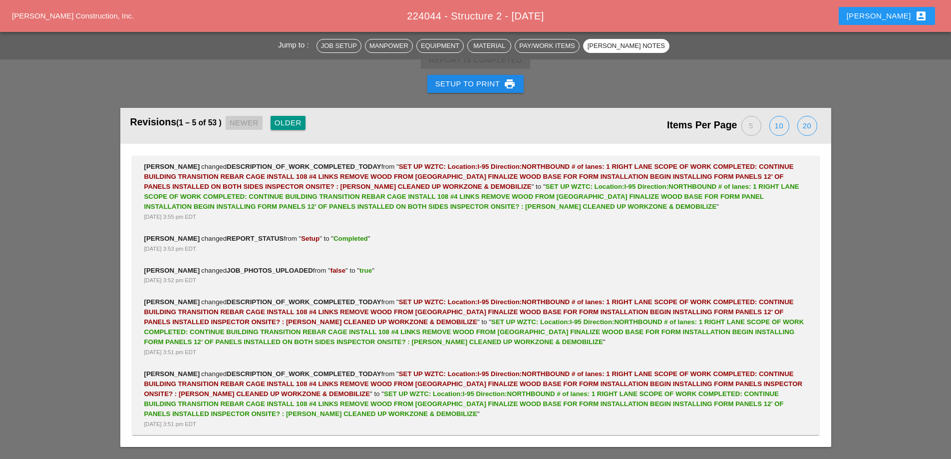
scroll to position [1847, 0]
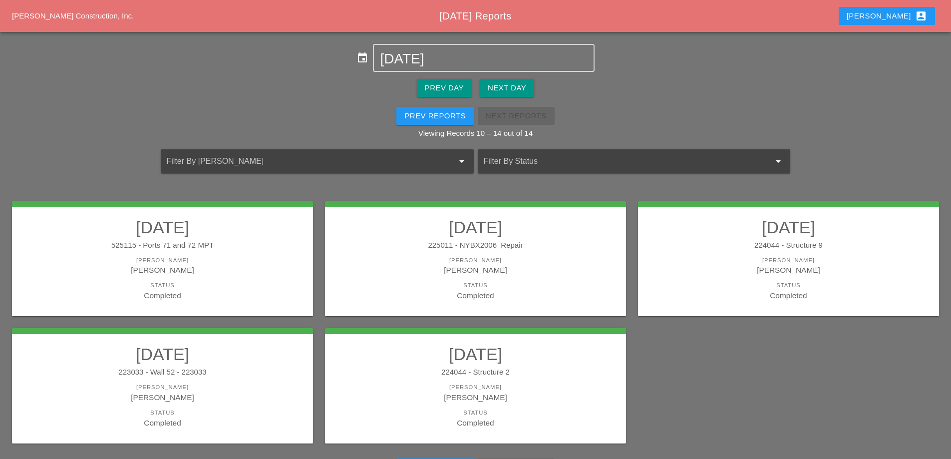
click at [205, 255] on link "08/12/2025 525115 - Ports 71 and 72 MPT Foreman Gillie Etnel Status Completed" at bounding box center [162, 259] width 281 height 84
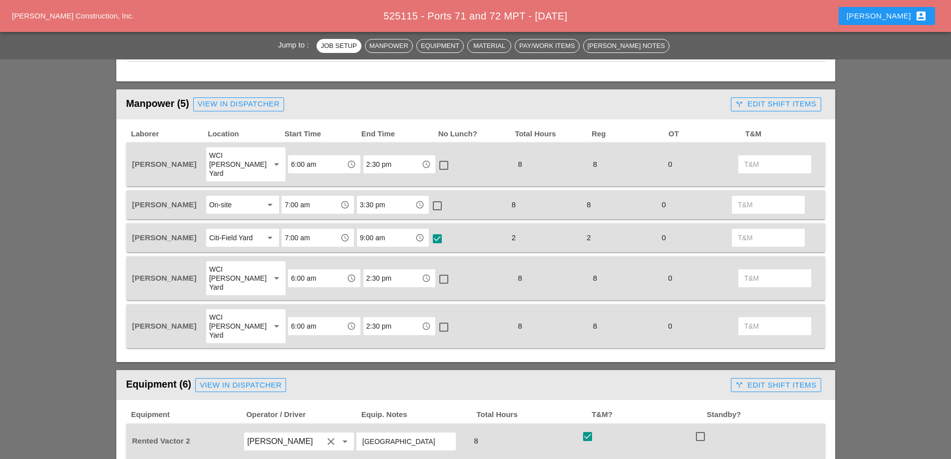
scroll to position [449, 0]
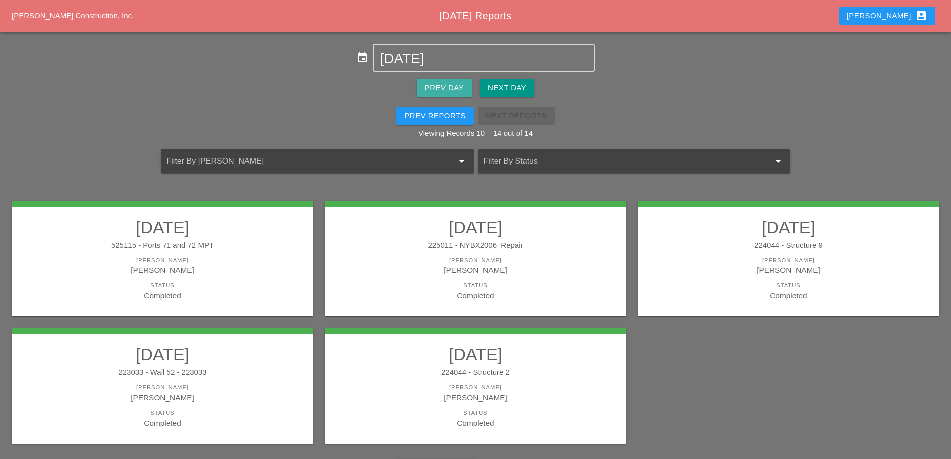
click at [447, 89] on div "Prev Day" at bounding box center [444, 87] width 39 height 11
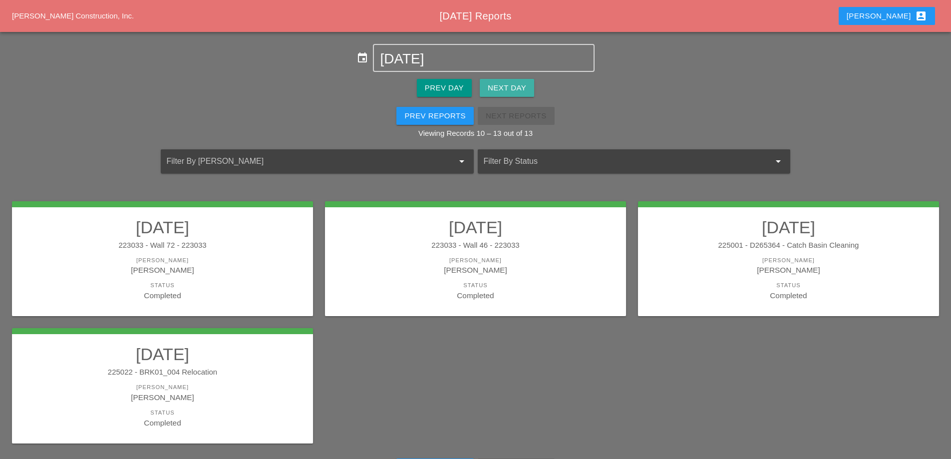
click at [503, 87] on div "Next Day" at bounding box center [507, 87] width 38 height 11
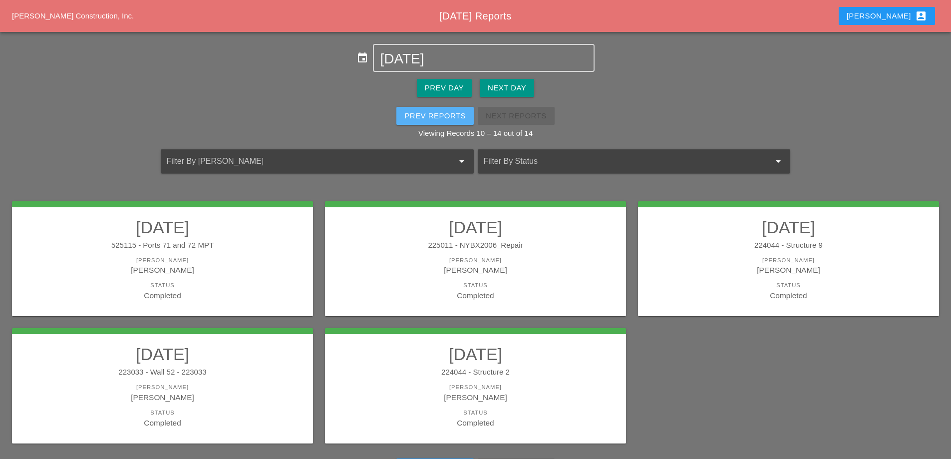
click at [456, 114] on div "Prev Reports" at bounding box center [434, 115] width 61 height 11
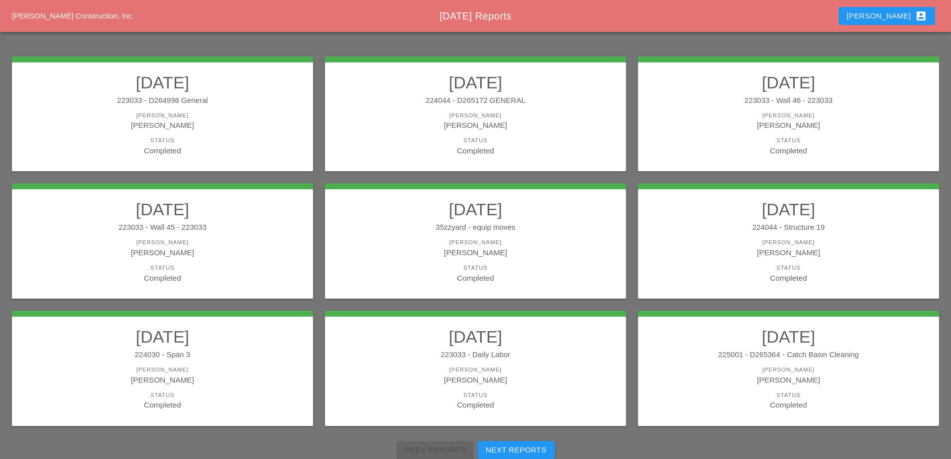
scroll to position [150, 0]
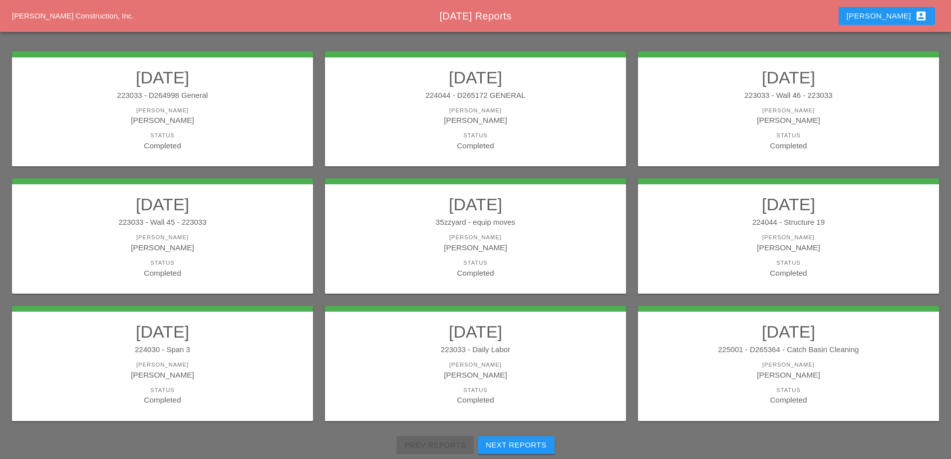
click at [774, 336] on h2 "[DATE]" at bounding box center [788, 331] width 281 height 20
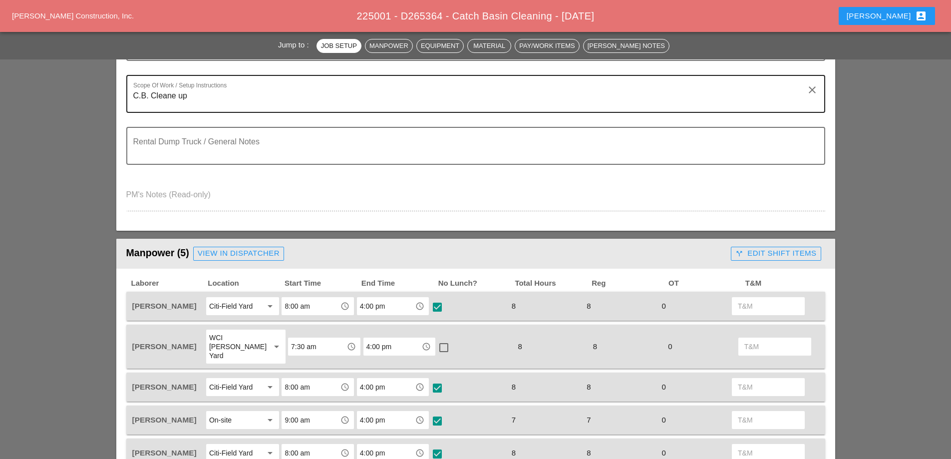
scroll to position [349, 0]
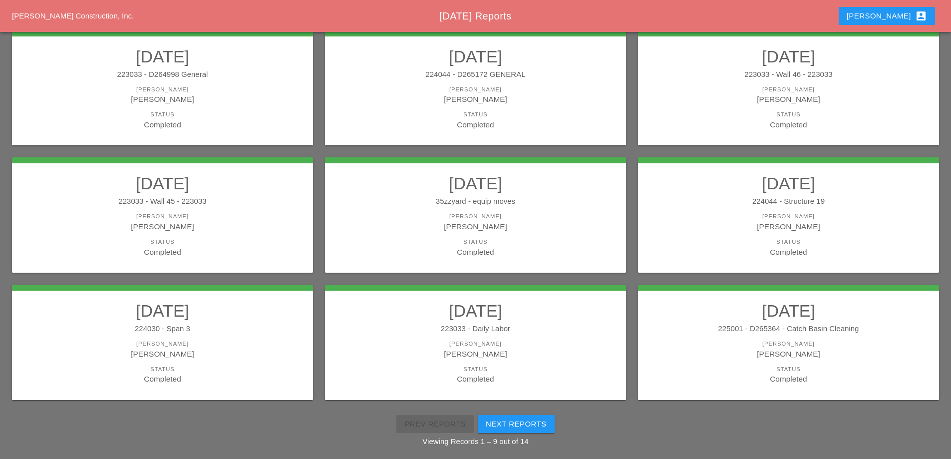
scroll to position [179, 0]
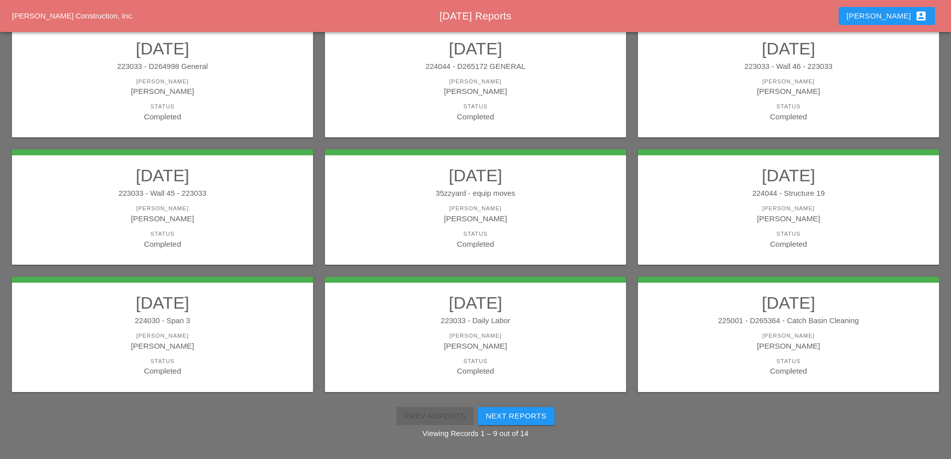
click at [556, 310] on h2 "[DATE]" at bounding box center [475, 302] width 281 height 20
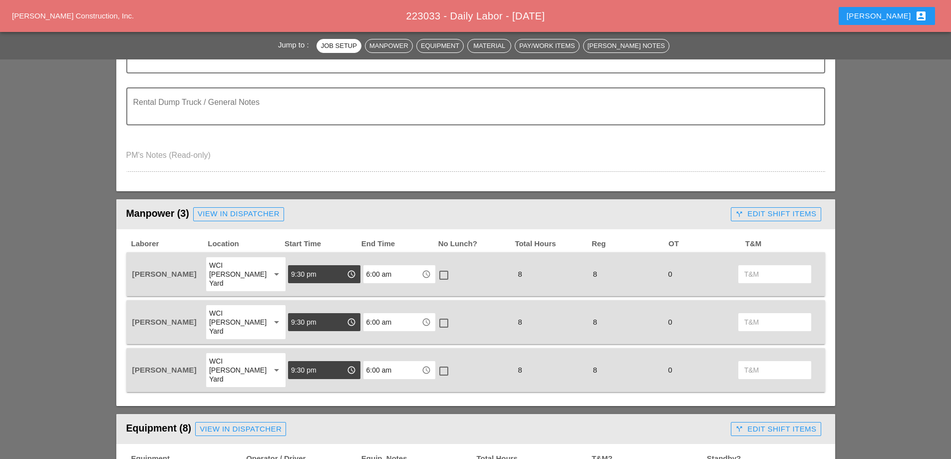
scroll to position [349, 0]
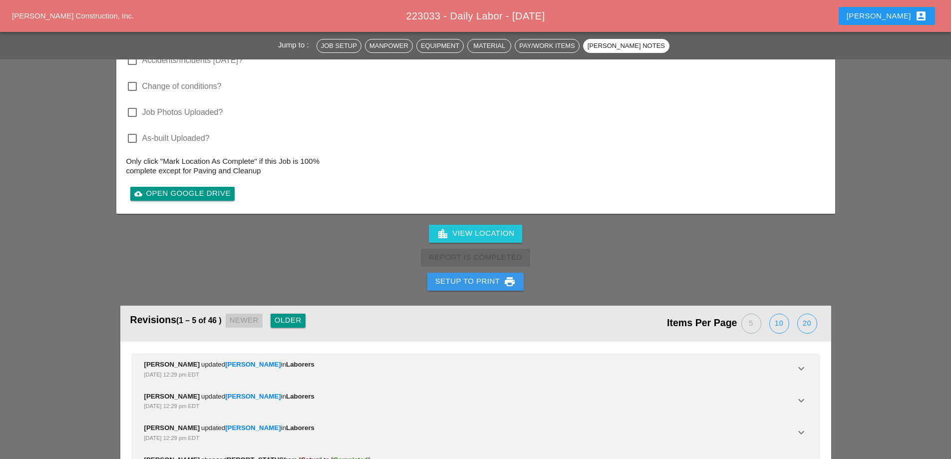
click at [456, 275] on div "Setup to Print print" at bounding box center [475, 281] width 81 height 12
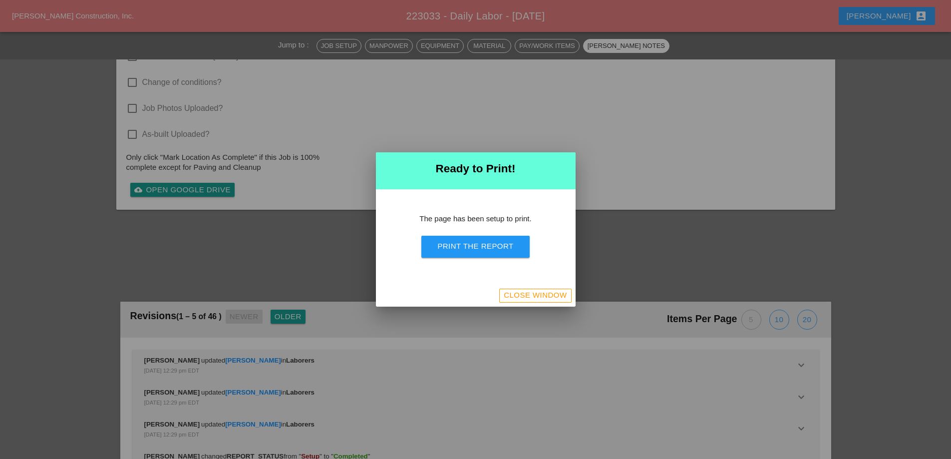
scroll to position [1430, 0]
click at [460, 253] on button "Print the Report" at bounding box center [475, 247] width 108 height 22
click at [542, 293] on div "Close Window" at bounding box center [535, 294] width 63 height 11
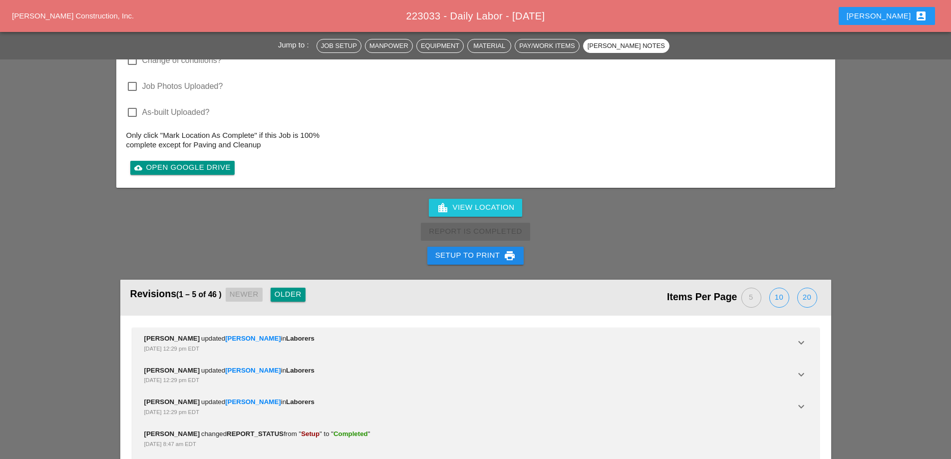
scroll to position [1377, 0]
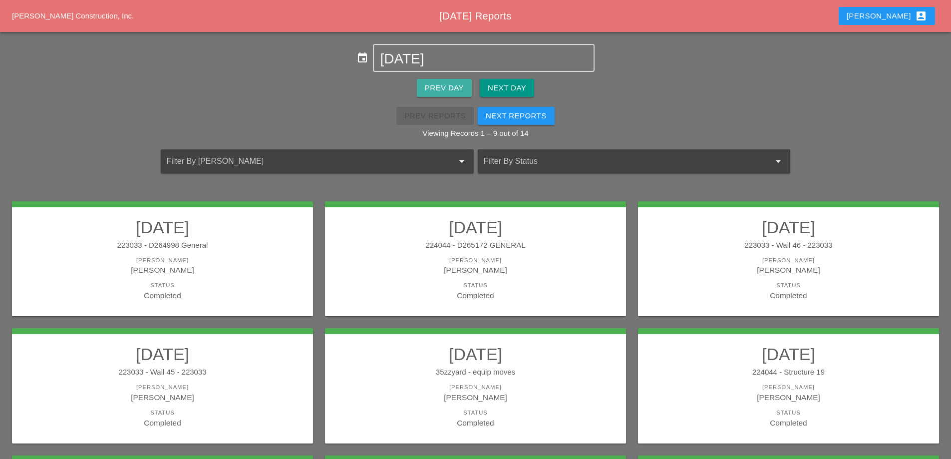
click at [456, 95] on button "Prev Day" at bounding box center [444, 88] width 55 height 18
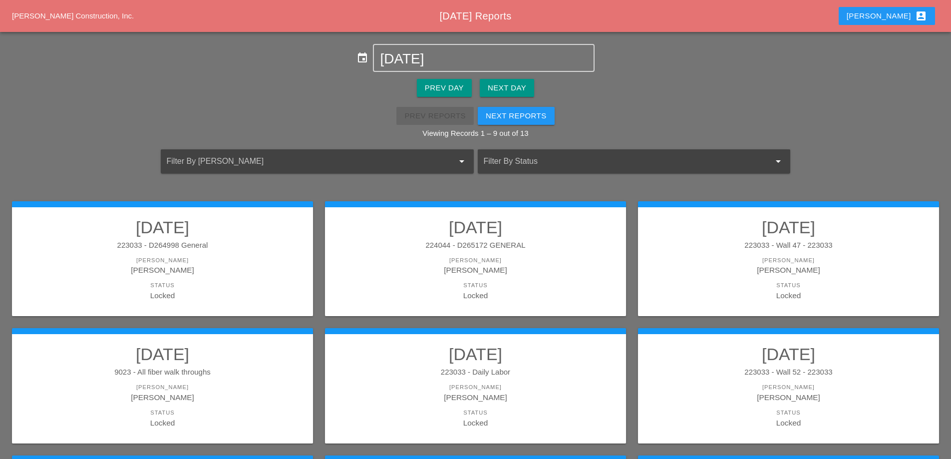
click at [516, 86] on div "Next Day" at bounding box center [507, 87] width 38 height 11
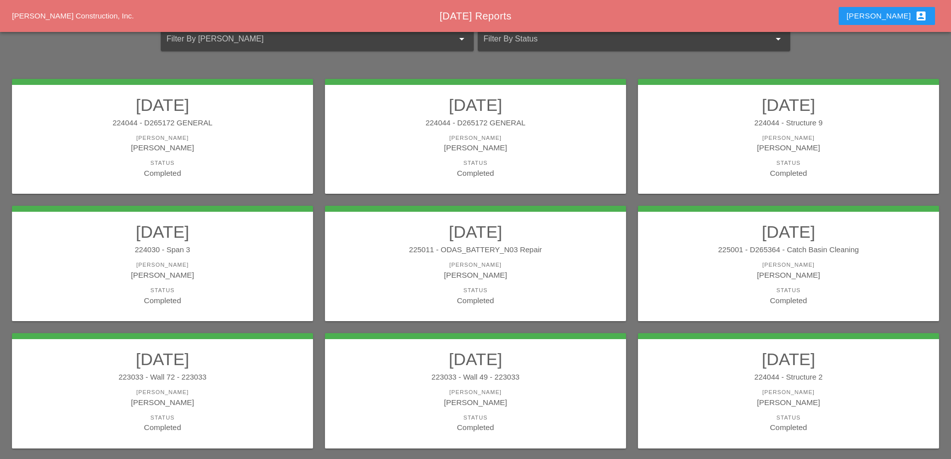
scroll to position [100, 0]
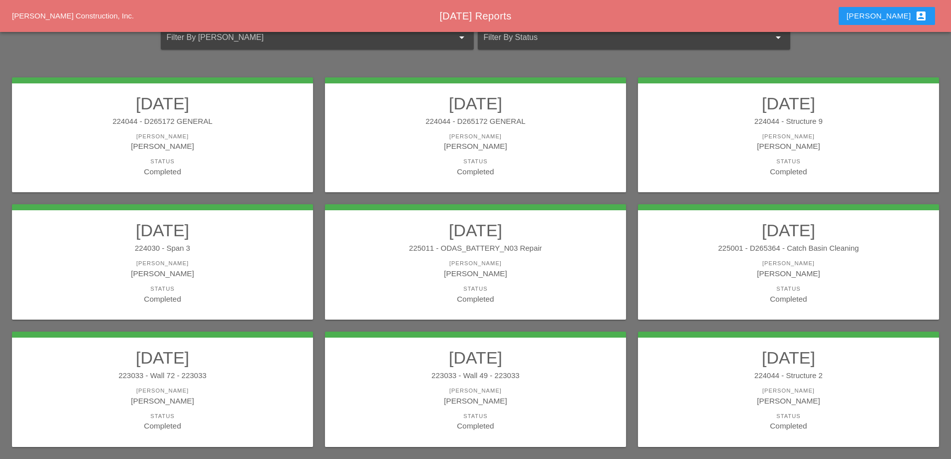
click at [254, 121] on div "224044 - D265172 GENERAL" at bounding box center [162, 121] width 281 height 11
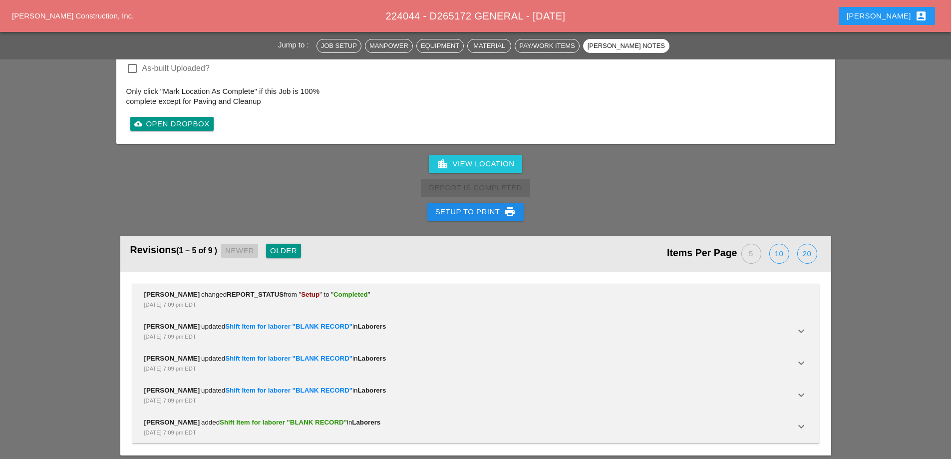
scroll to position [1198, 0]
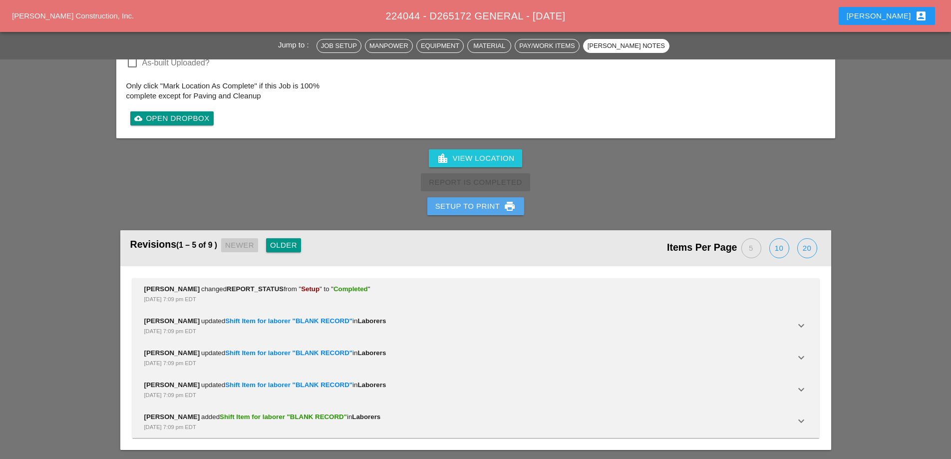
click at [478, 207] on div "Setup to Print print" at bounding box center [475, 206] width 81 height 12
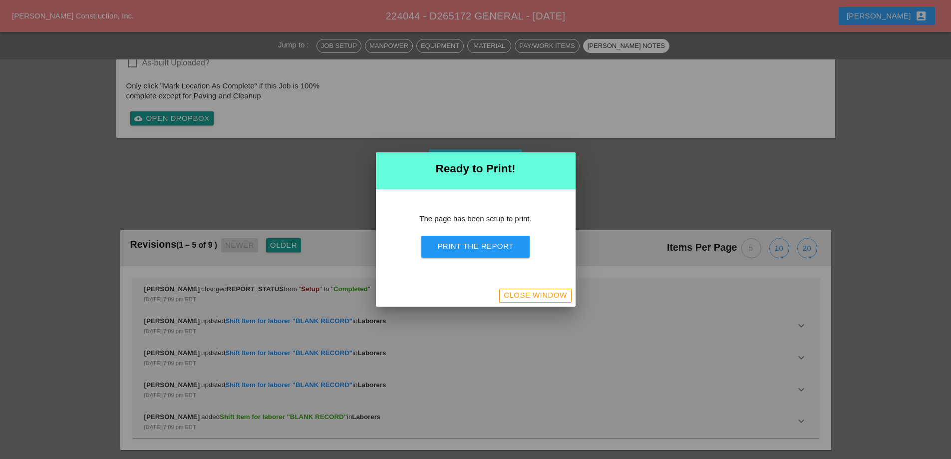
scroll to position [949, 0]
click at [497, 241] on div "Print the Report" at bounding box center [475, 246] width 76 height 11
click at [534, 296] on div "Close Window" at bounding box center [535, 294] width 63 height 11
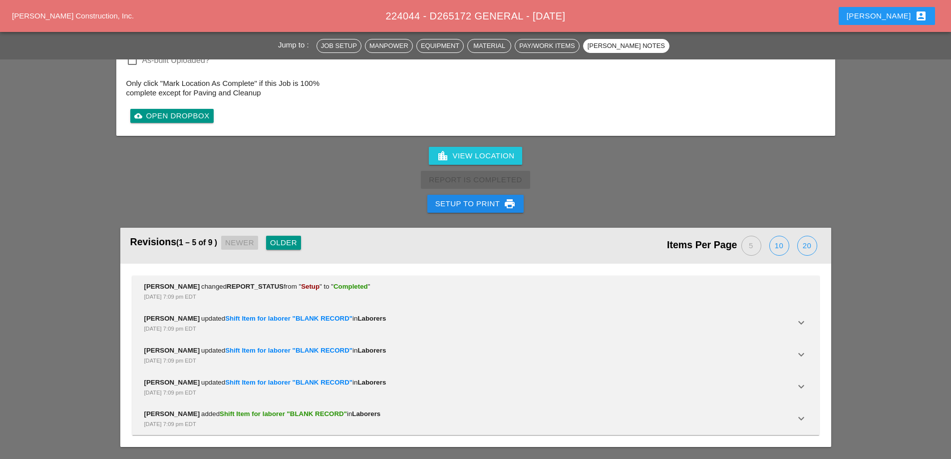
scroll to position [1209, 0]
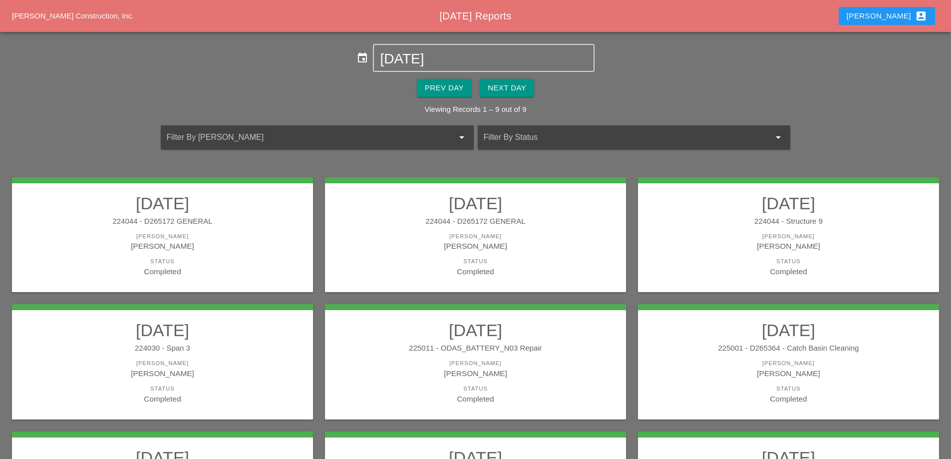
click at [534, 234] on div "[PERSON_NAME]" at bounding box center [475, 236] width 281 height 8
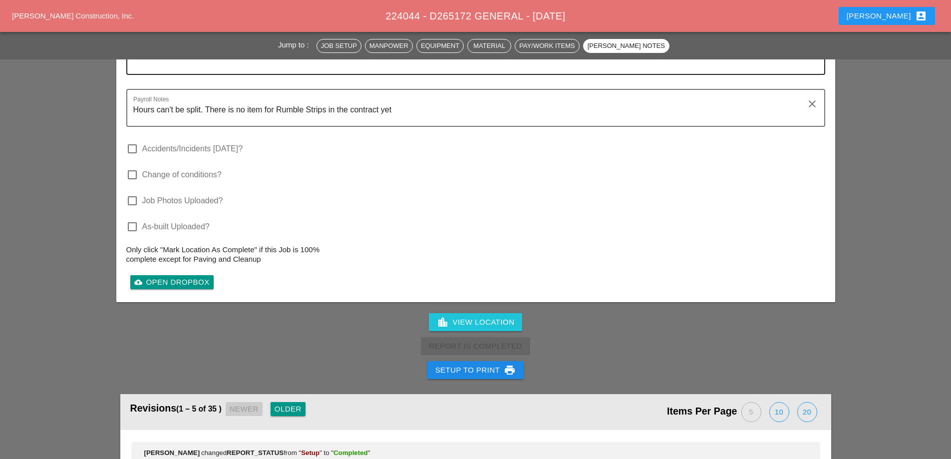
scroll to position [1557, 0]
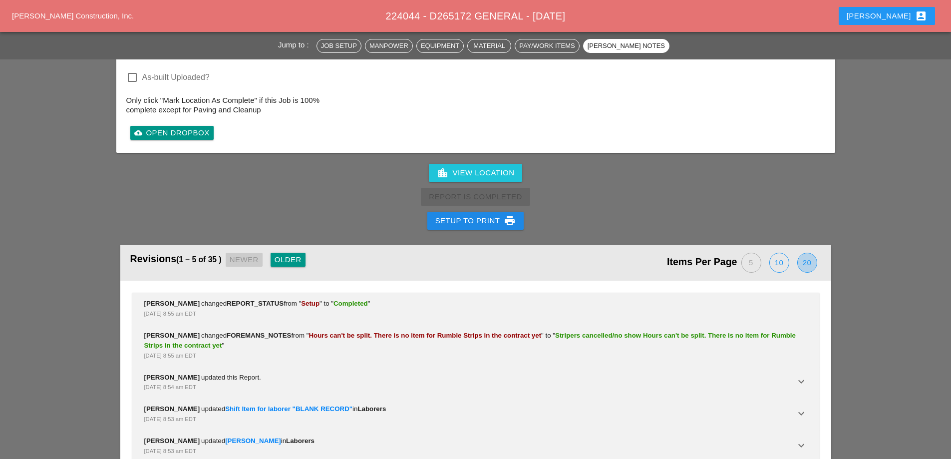
click at [808, 253] on div "20" at bounding box center [807, 262] width 19 height 19
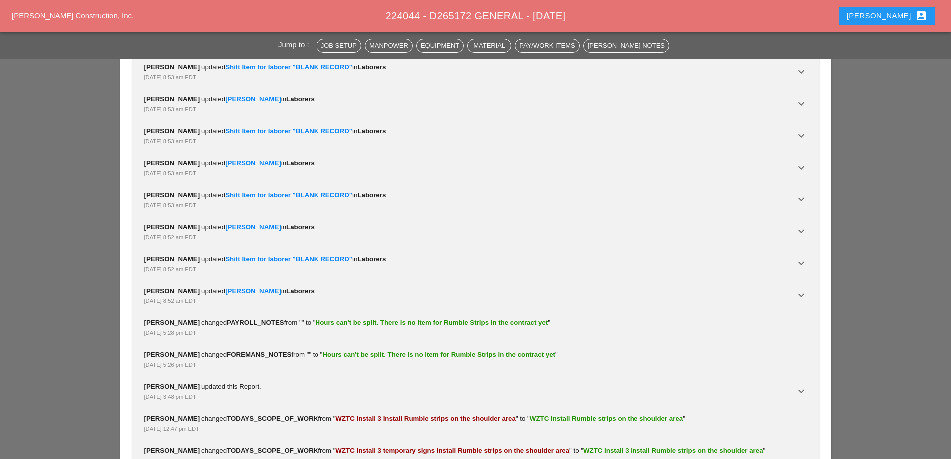
scroll to position [1906, 0]
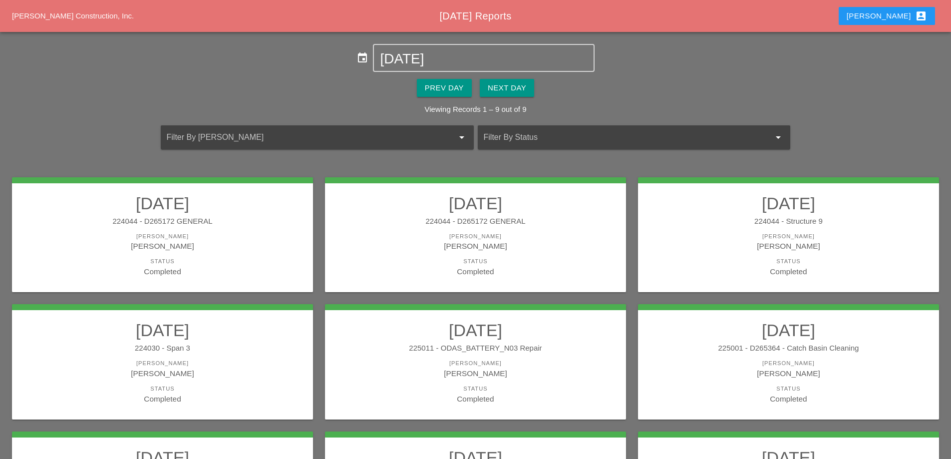
click at [456, 235] on div "[PERSON_NAME]" at bounding box center [475, 236] width 281 height 8
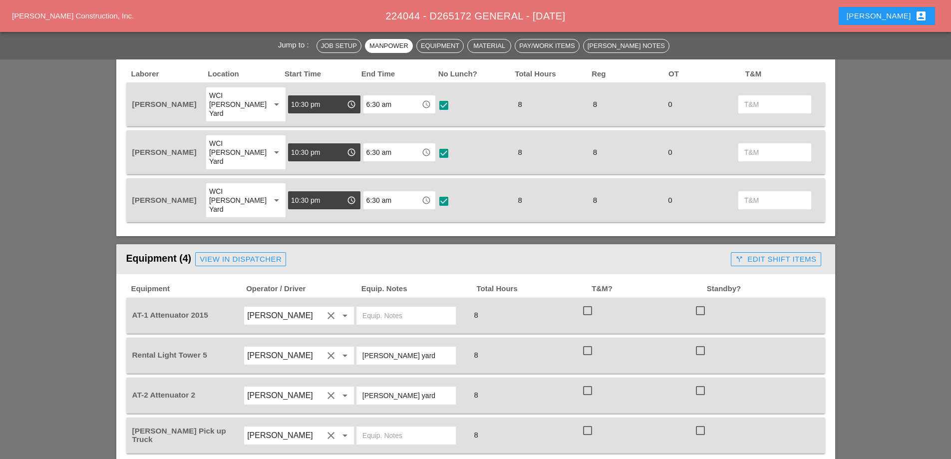
scroll to position [349, 0]
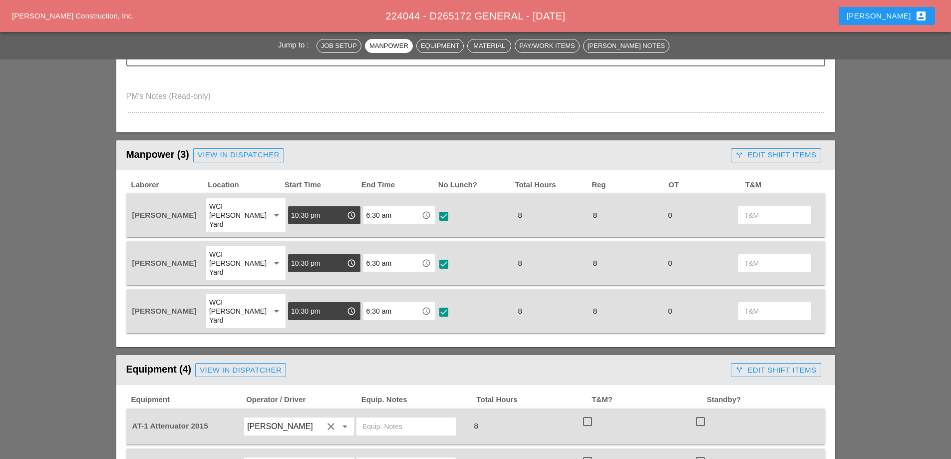
click at [789, 159] on div "call_split Edit Shift Items" at bounding box center [775, 154] width 81 height 11
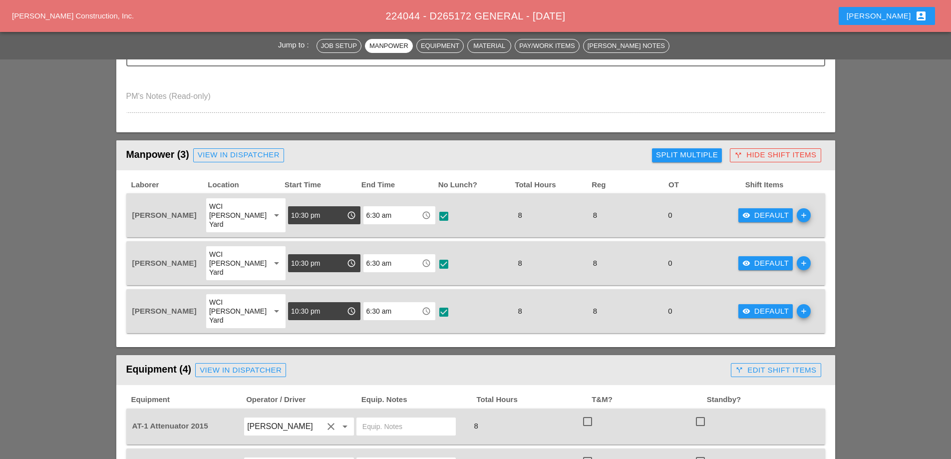
click at [764, 210] on div "visibility Default" at bounding box center [765, 215] width 47 height 11
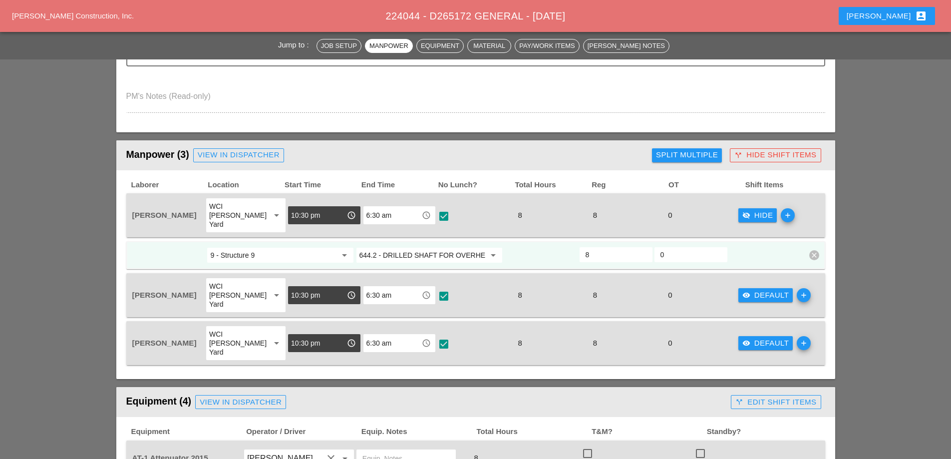
click at [764, 210] on div "visibility_off Hide" at bounding box center [757, 215] width 31 height 11
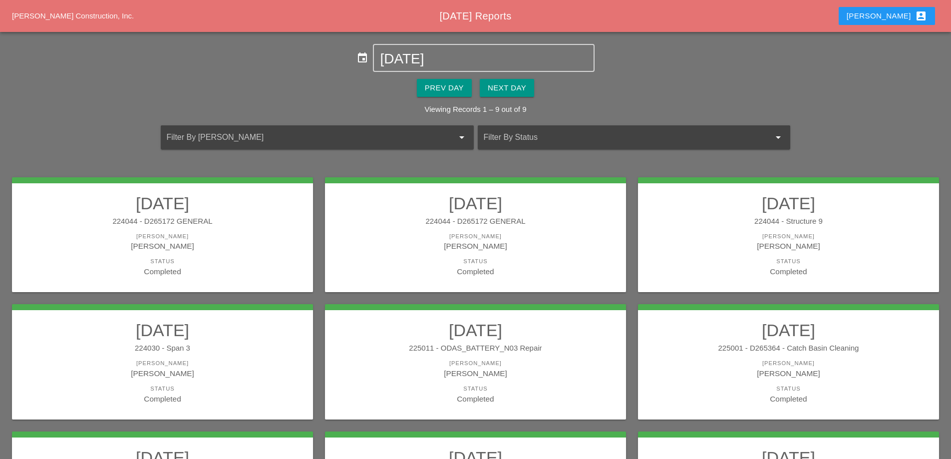
click at [514, 250] on div "[PERSON_NAME]" at bounding box center [475, 245] width 281 height 11
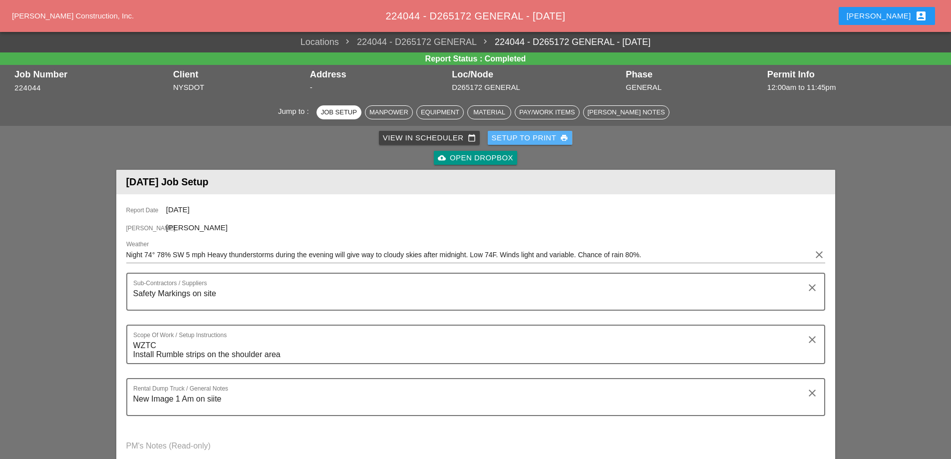
click at [522, 139] on div "Setup to Print print" at bounding box center [530, 137] width 77 height 11
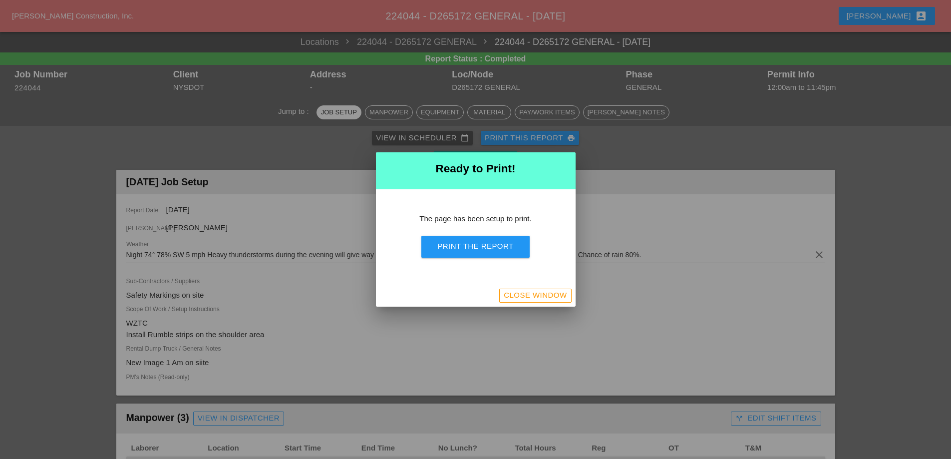
click at [507, 236] on button "Print the Report" at bounding box center [475, 247] width 108 height 22
click at [543, 291] on div "Close Window" at bounding box center [535, 294] width 63 height 11
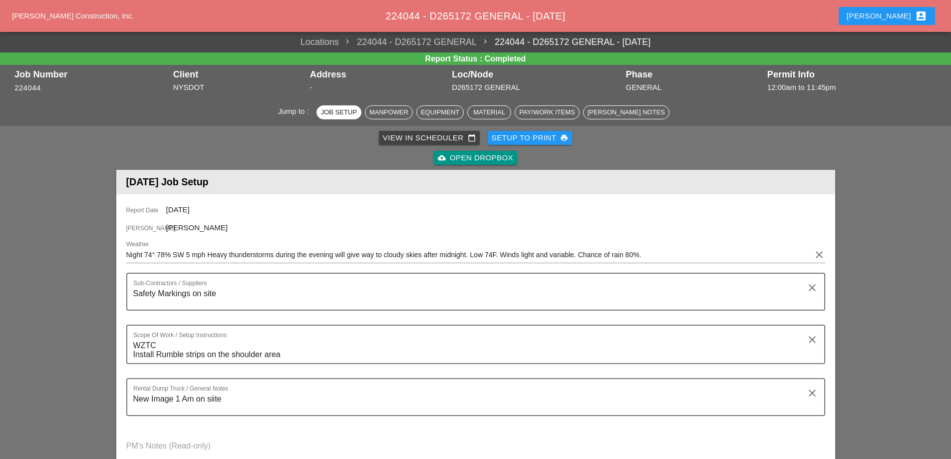
click at [532, 140] on div "Setup to Print print" at bounding box center [530, 137] width 77 height 11
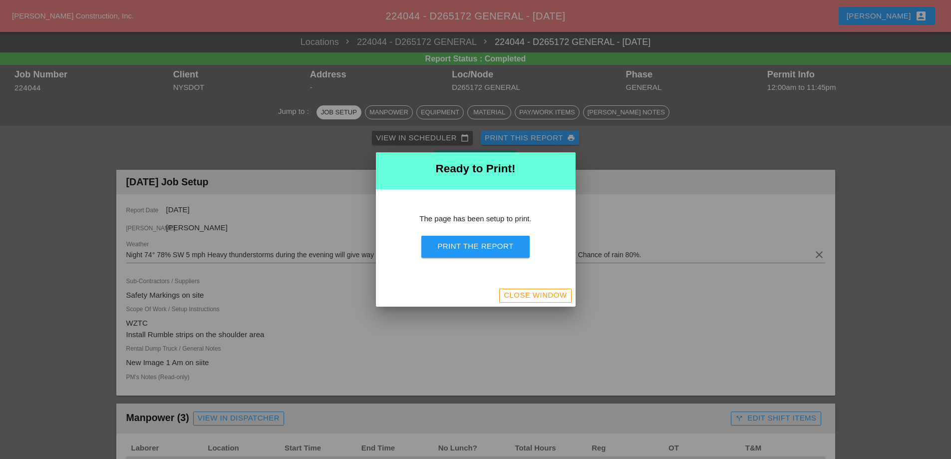
click at [494, 245] on div "Print the Report" at bounding box center [475, 246] width 76 height 11
click at [539, 294] on div "Close Window" at bounding box center [535, 294] width 63 height 11
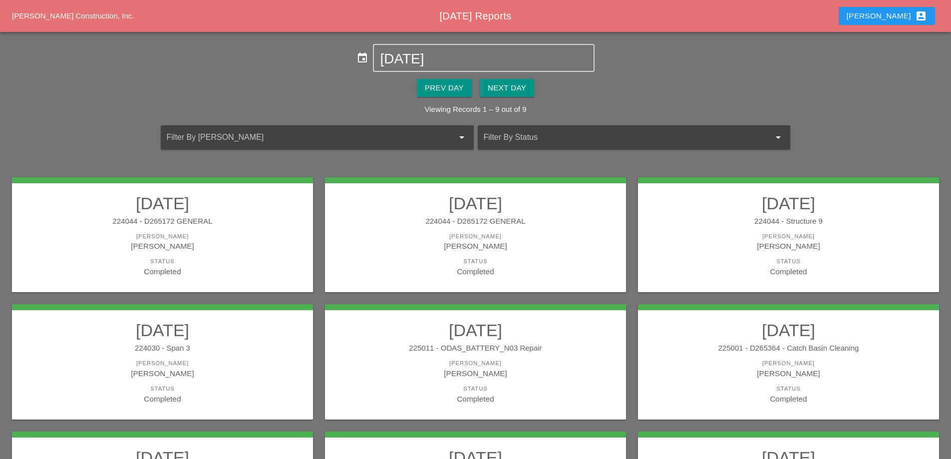
click at [728, 243] on div "[PERSON_NAME]" at bounding box center [788, 245] width 281 height 11
click at [247, 224] on div "224044 - D265172 GENERAL" at bounding box center [162, 221] width 281 height 11
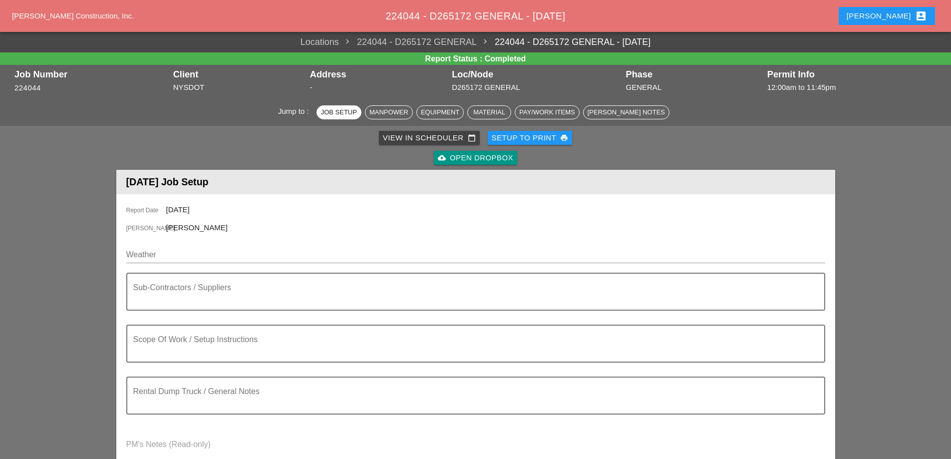
click at [531, 134] on div "Setup to Print print" at bounding box center [530, 137] width 77 height 11
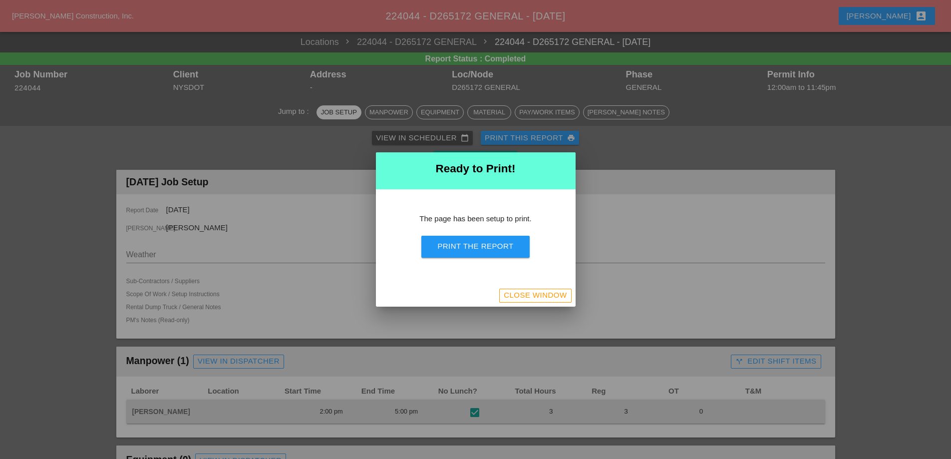
click at [515, 251] on button "Print the Report" at bounding box center [475, 247] width 108 height 22
click at [553, 294] on div "Close Window" at bounding box center [535, 294] width 63 height 11
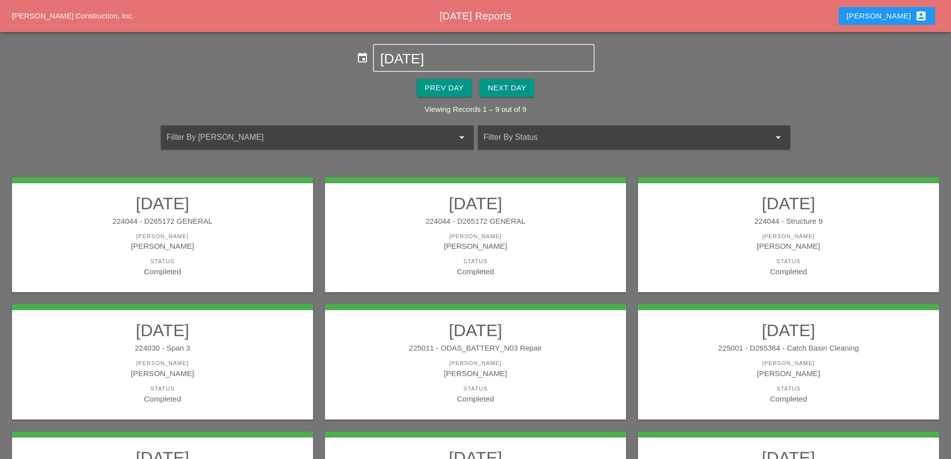
click at [521, 248] on div "[PERSON_NAME]" at bounding box center [475, 245] width 281 height 11
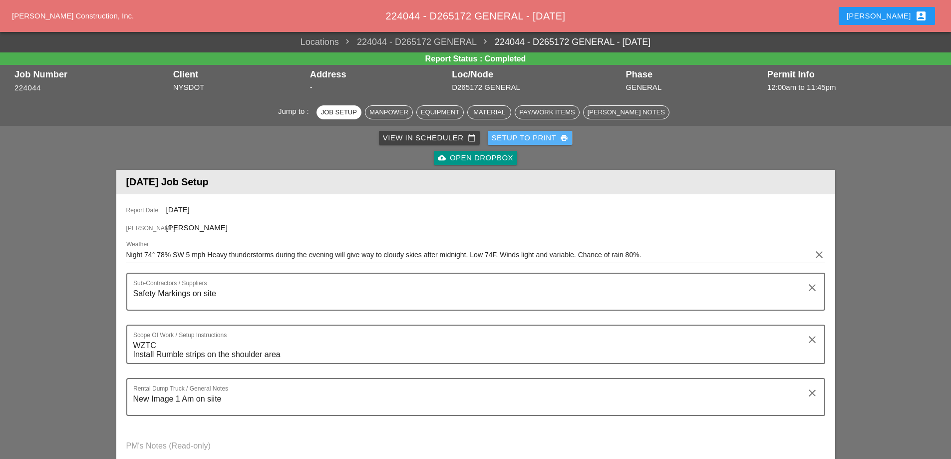
click at [535, 136] on div "Setup to Print print" at bounding box center [530, 137] width 77 height 11
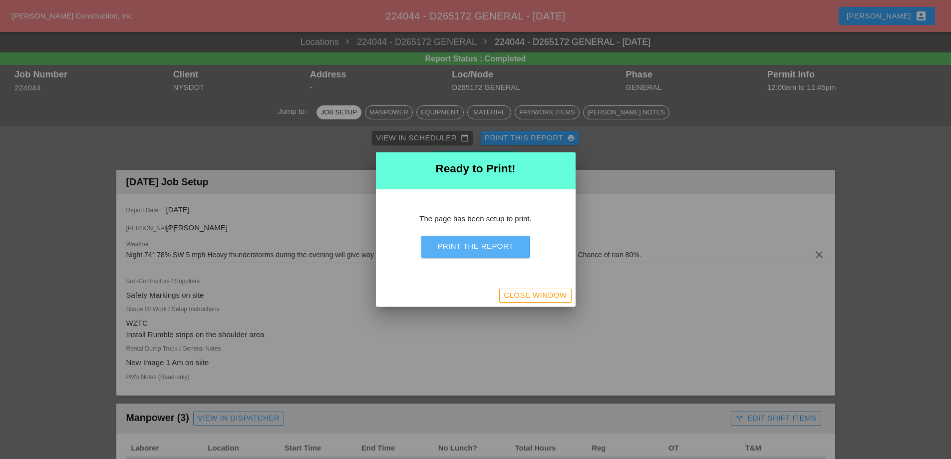
click at [504, 244] on div "Print the Report" at bounding box center [475, 246] width 76 height 11
click at [543, 295] on div "Close Window" at bounding box center [535, 294] width 63 height 11
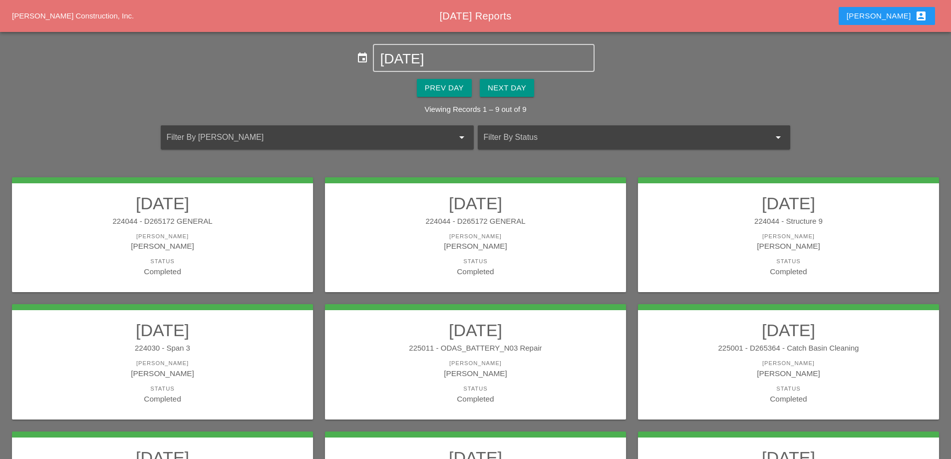
click at [817, 234] on div "[PERSON_NAME]" at bounding box center [788, 236] width 281 height 8
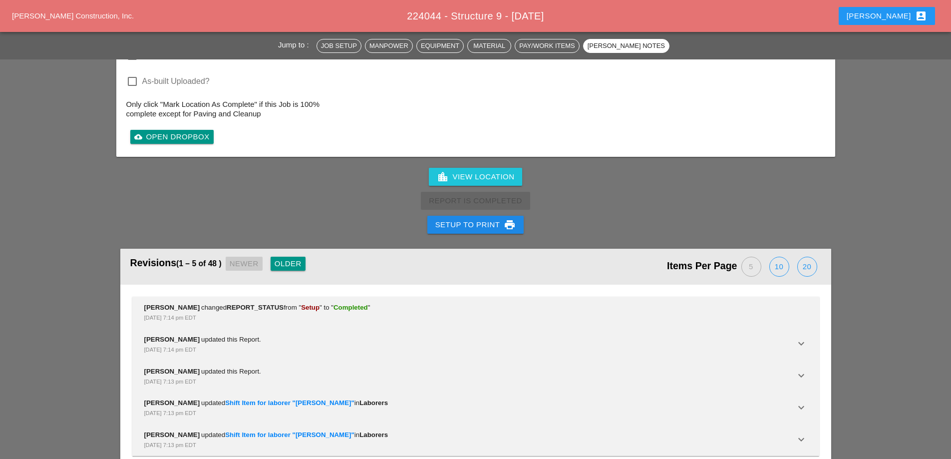
scroll to position [1755, 0]
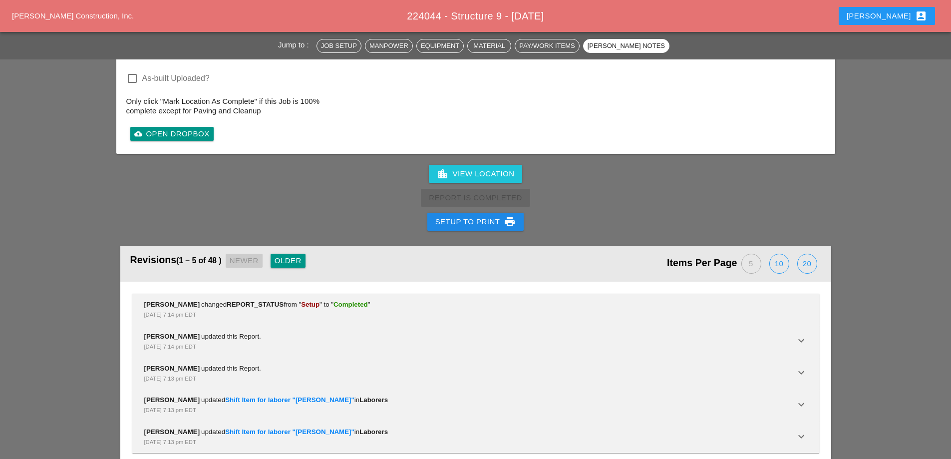
click at [490, 216] on div "Setup to Print print" at bounding box center [475, 222] width 81 height 12
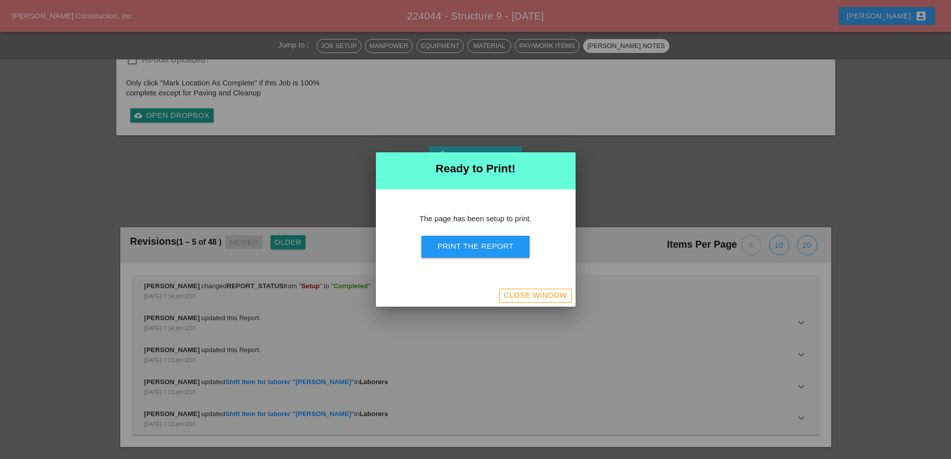
scroll to position [1596, 0]
drag, startPoint x: 474, startPoint y: 244, endPoint x: 558, endPoint y: 181, distance: 105.2
click at [474, 244] on div "Print the Report" at bounding box center [475, 246] width 76 height 11
click at [539, 298] on div "Close Window" at bounding box center [535, 294] width 63 height 11
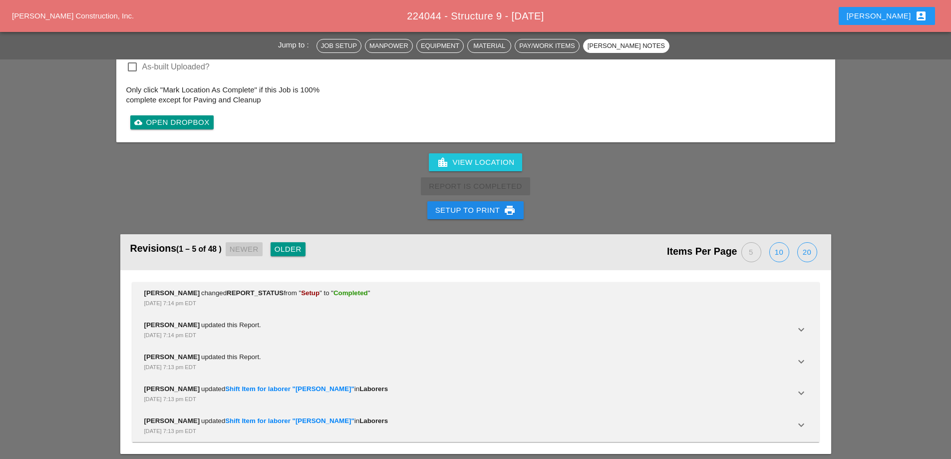
scroll to position [1755, 0]
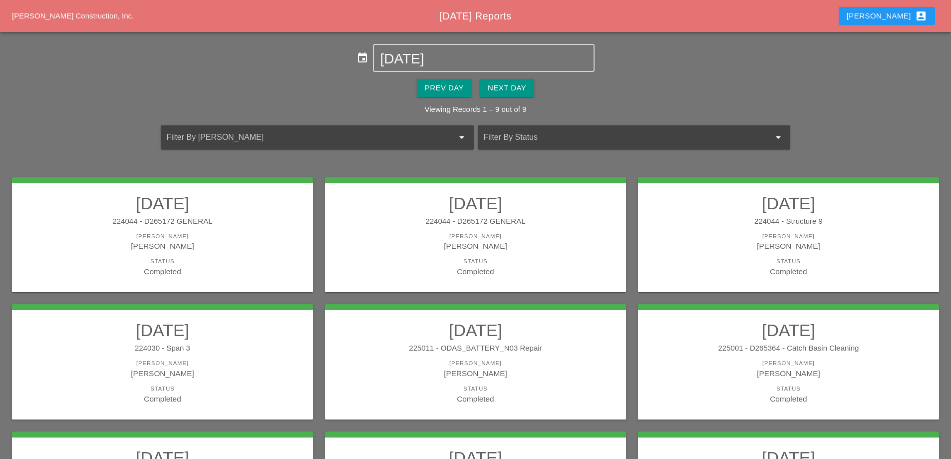
click at [247, 341] on link "08/13/2025 224030 - Span 3 Foreman Anthony DeGeorge Status Completed" at bounding box center [162, 362] width 281 height 84
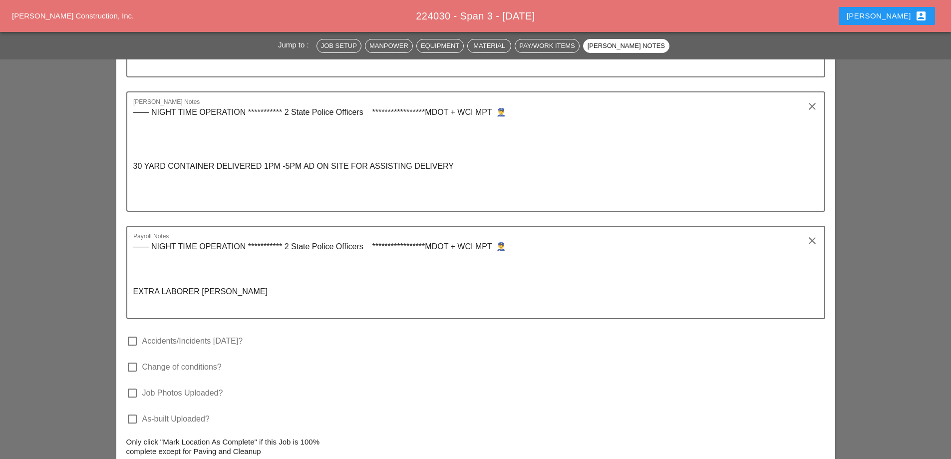
scroll to position [2196, 0]
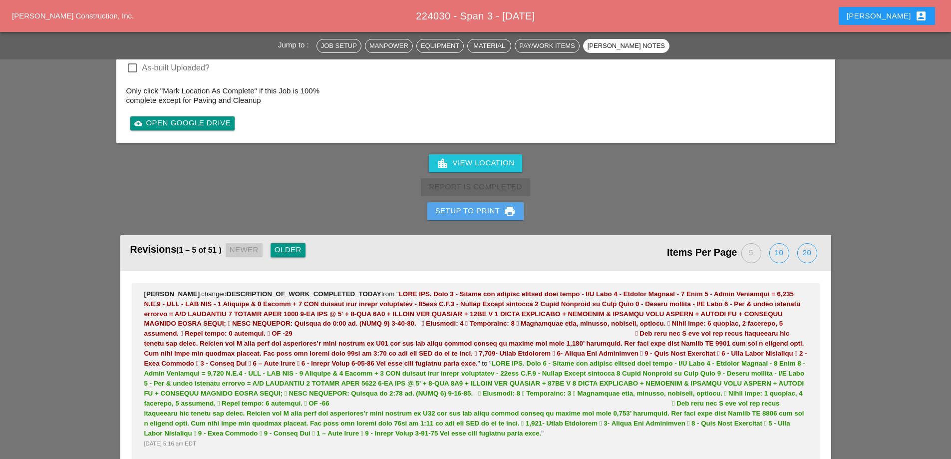
click at [468, 209] on div "Setup to Print print" at bounding box center [475, 211] width 81 height 12
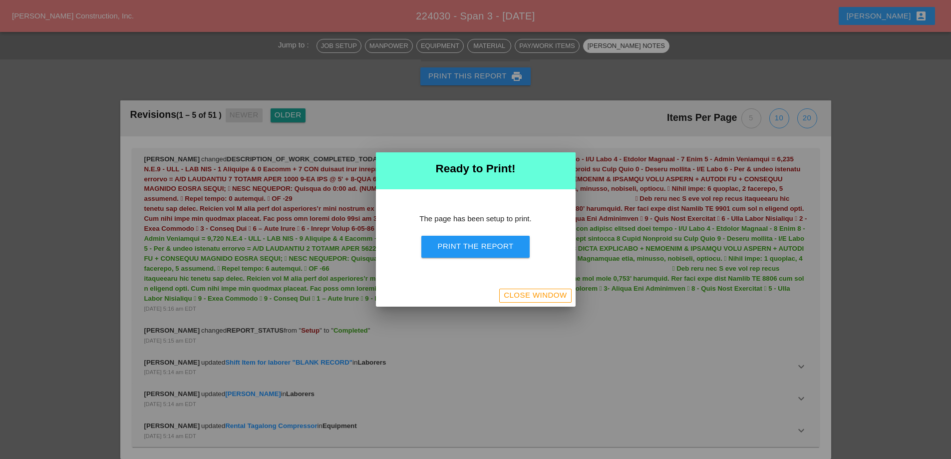
scroll to position [2383, 0]
drag, startPoint x: 478, startPoint y: 247, endPoint x: 535, endPoint y: 179, distance: 88.9
click at [478, 249] on div "Print the Report" at bounding box center [475, 246] width 76 height 11
click at [518, 299] on div "Close Window" at bounding box center [535, 294] width 63 height 11
click at [525, 298] on div "Close Window" at bounding box center [535, 294] width 63 height 11
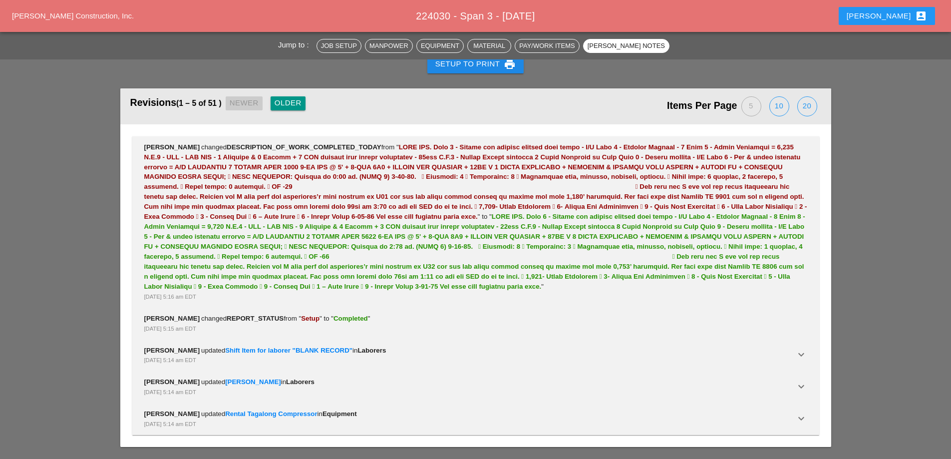
scroll to position [2446, 0]
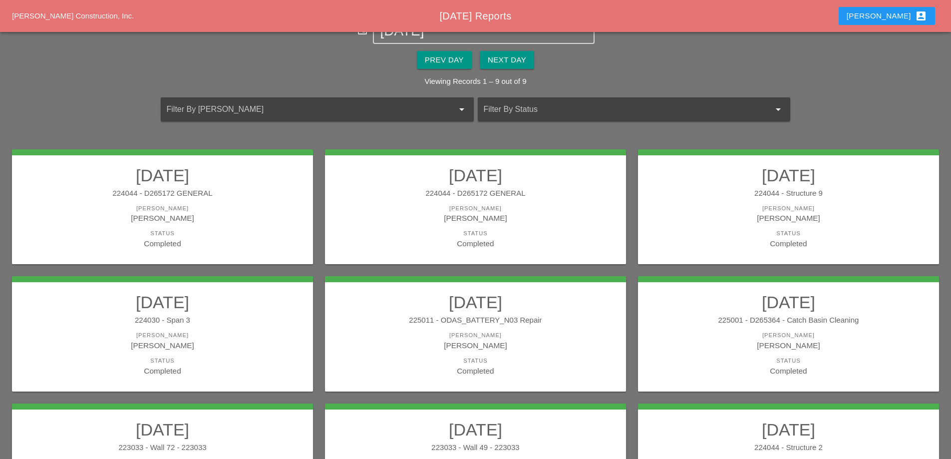
scroll to position [50, 0]
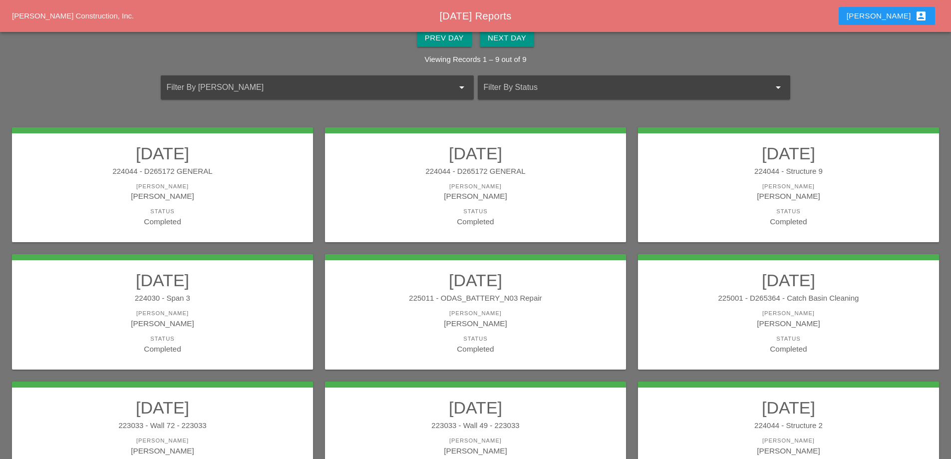
click at [563, 306] on link "08/13/2025 225011 - ODAS_BATTERY_N03 Repair Foreman Yancy Matos Status Completed" at bounding box center [475, 312] width 281 height 84
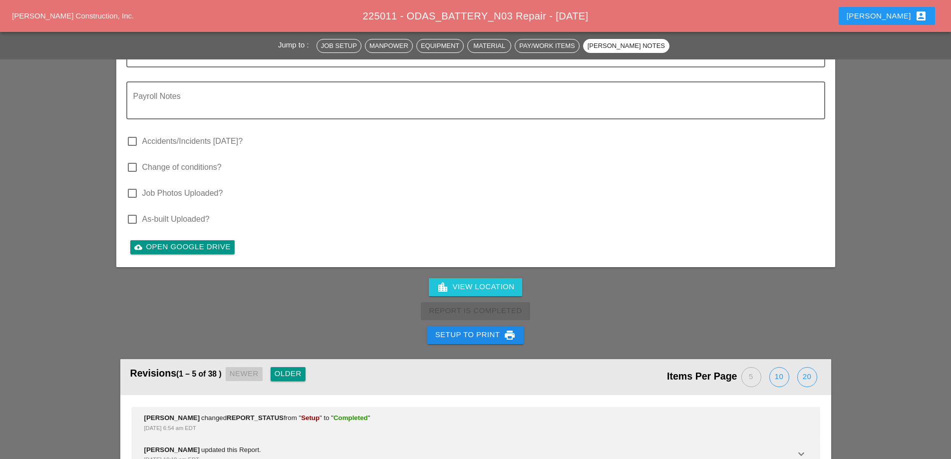
scroll to position [2146, 0]
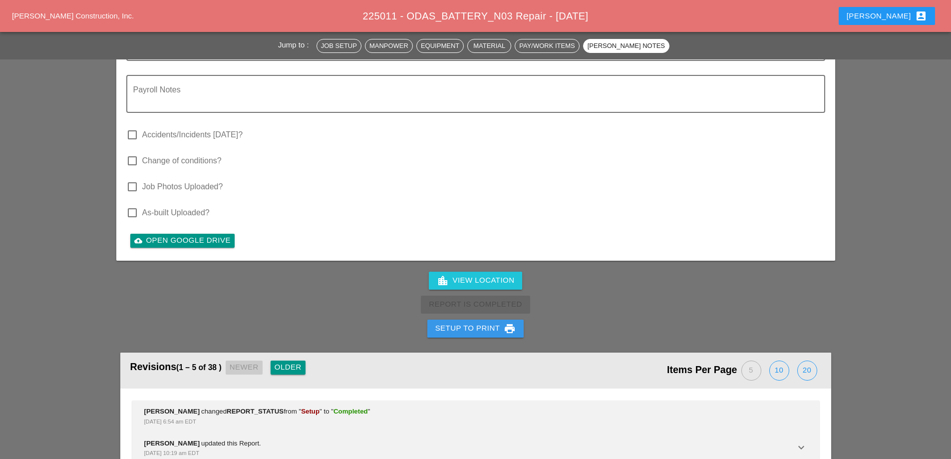
click at [489, 322] on div "Setup to Print print" at bounding box center [475, 328] width 81 height 12
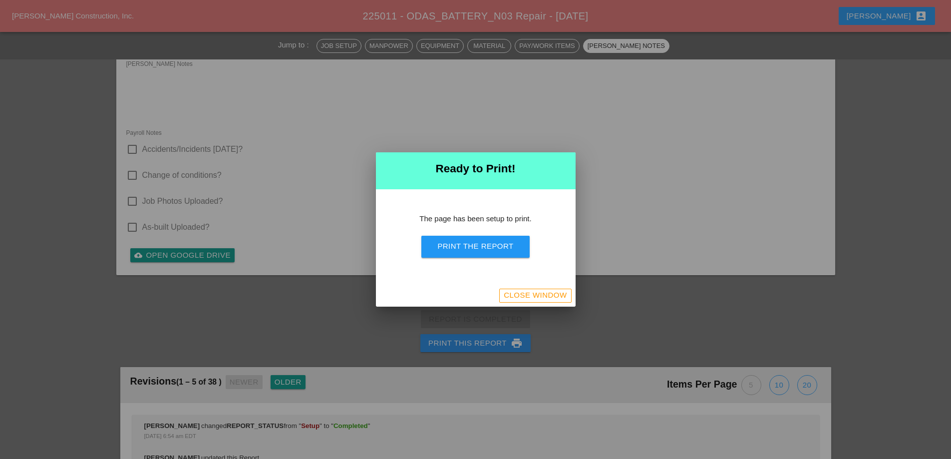
scroll to position [2224, 0]
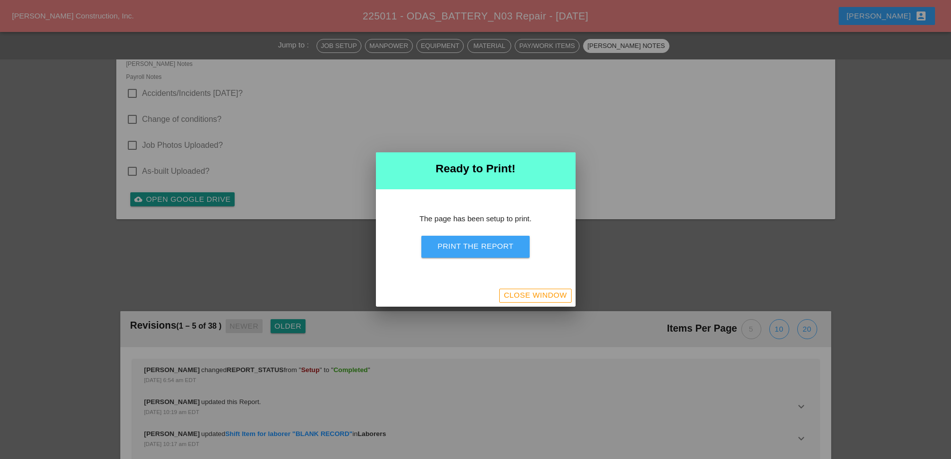
drag, startPoint x: 488, startPoint y: 251, endPoint x: 554, endPoint y: 180, distance: 96.7
click at [488, 252] on button "Print the Report" at bounding box center [475, 247] width 108 height 22
click at [546, 295] on div "Close Window" at bounding box center [535, 294] width 63 height 11
click at [525, 300] on div "Close Window" at bounding box center [535, 294] width 63 height 11
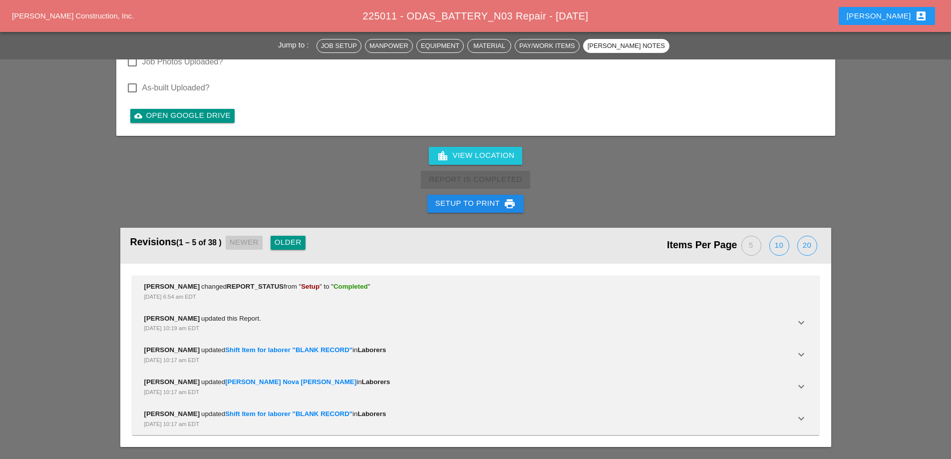
scroll to position [2032, 0]
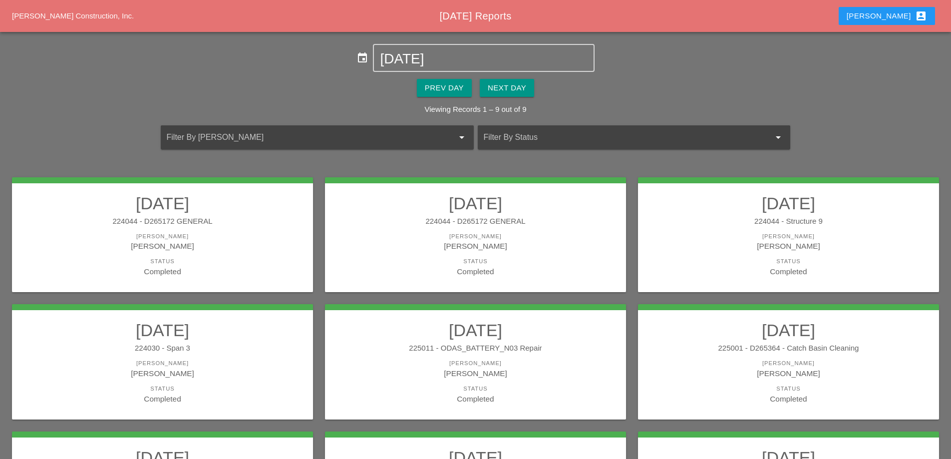
click at [733, 338] on h2 "08/13/2025" at bounding box center [788, 330] width 281 height 20
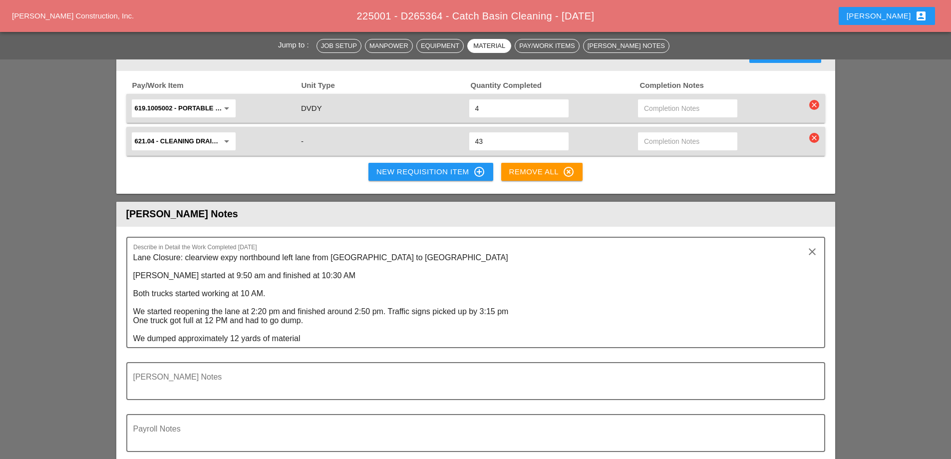
scroll to position [1148, 0]
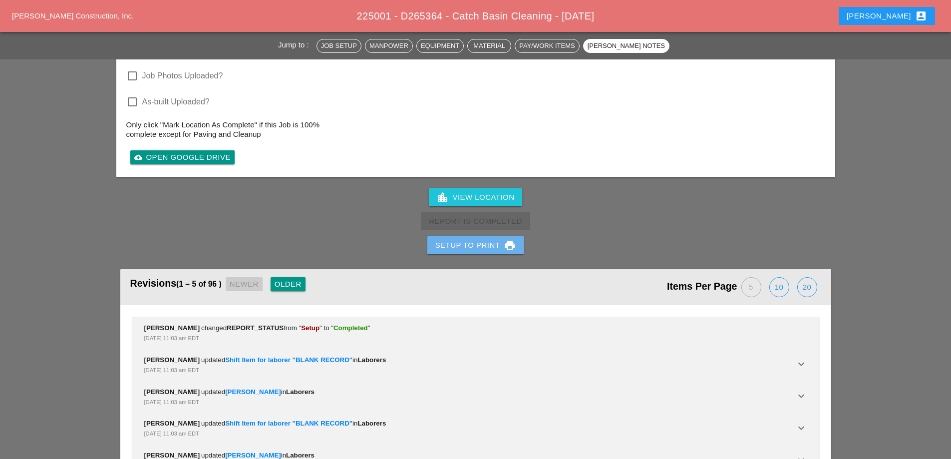
click at [472, 244] on button "Setup to Print print" at bounding box center [475, 245] width 97 height 18
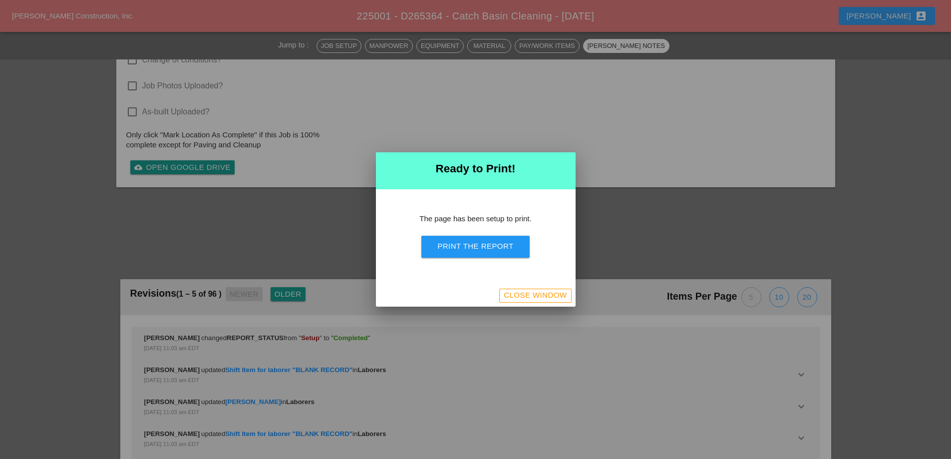
scroll to position [1354, 0]
click at [472, 244] on div "Print the Report" at bounding box center [475, 246] width 76 height 11
click at [535, 296] on div "Close Window" at bounding box center [535, 294] width 63 height 11
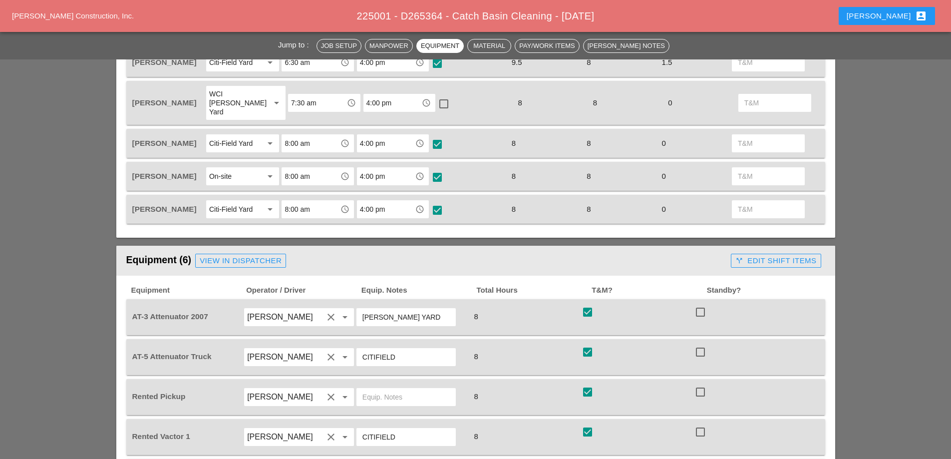
scroll to position [491, 0]
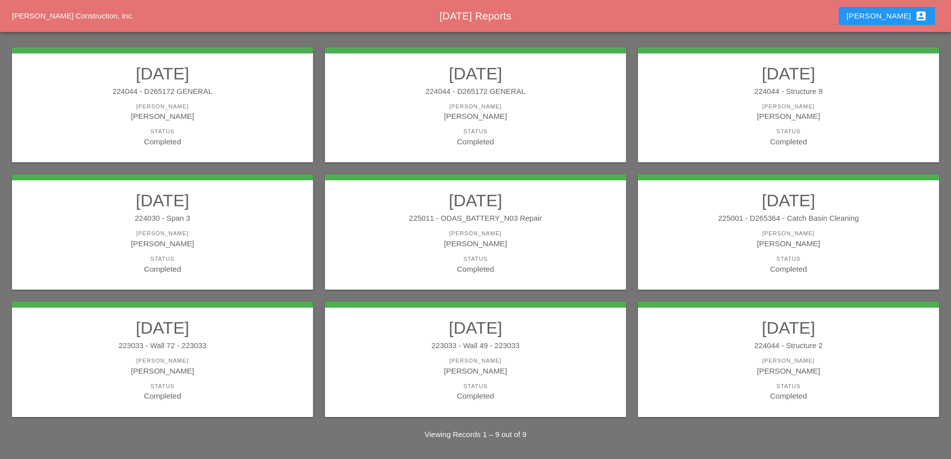
scroll to position [131, 0]
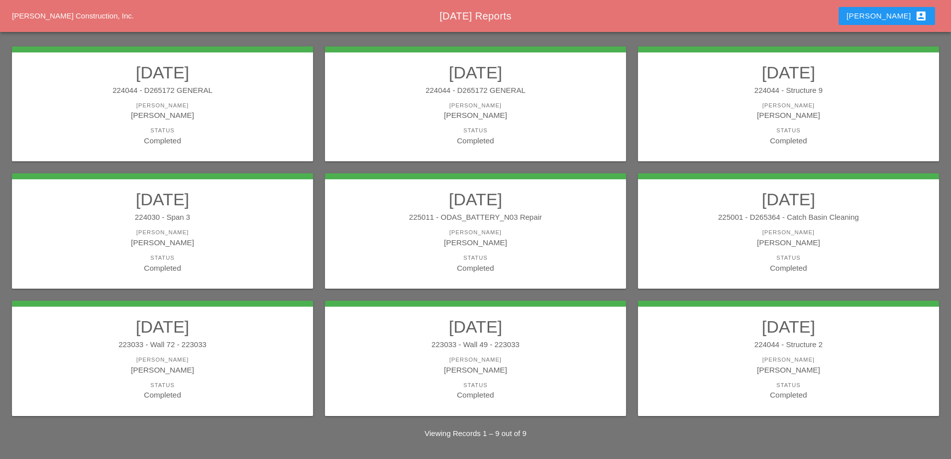
click at [244, 359] on div "[PERSON_NAME]" at bounding box center [162, 359] width 281 height 8
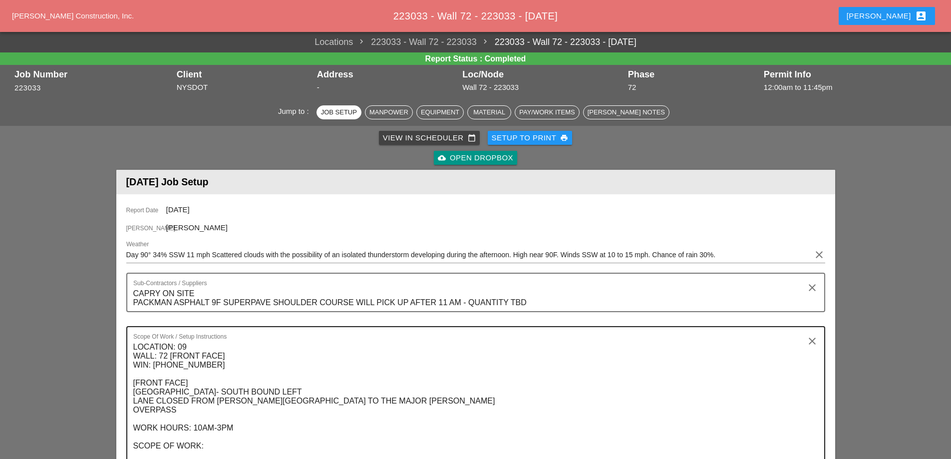
scroll to position [499, 0]
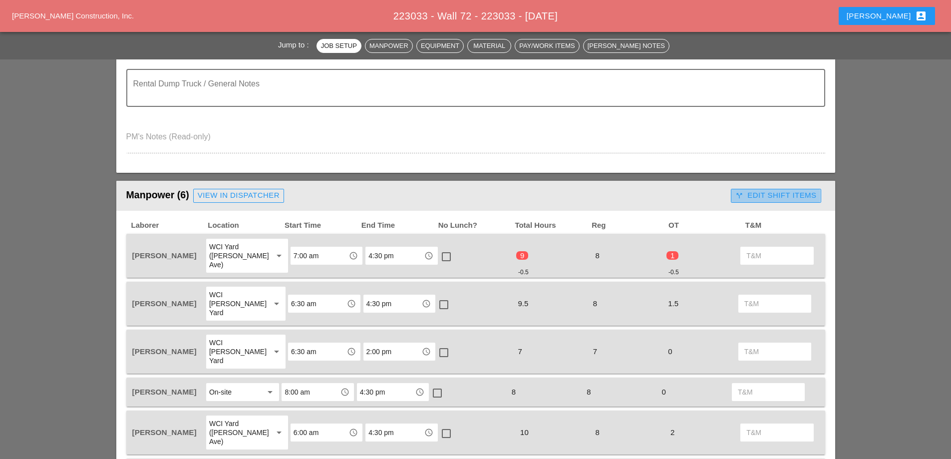
drag, startPoint x: 763, startPoint y: 197, endPoint x: 762, endPoint y: 234, distance: 37.4
click at [763, 197] on div "call_split Edit Shift Items" at bounding box center [775, 195] width 81 height 11
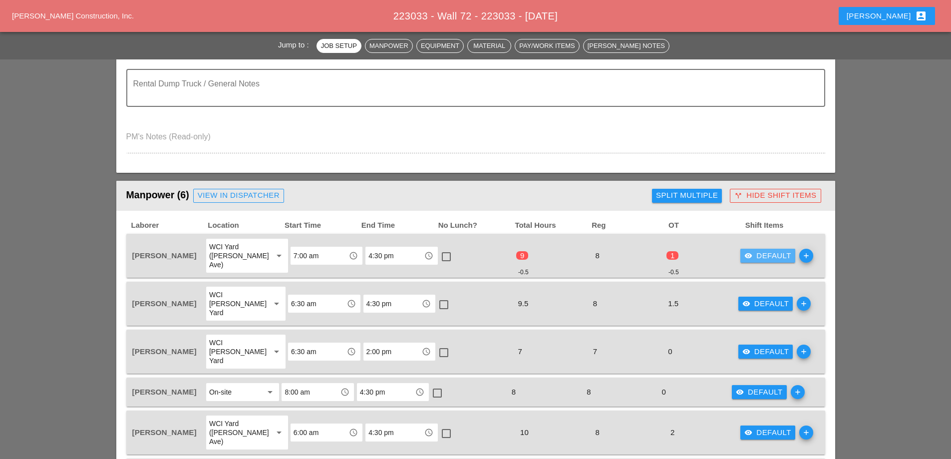
click at [755, 254] on div "visibility Default" at bounding box center [767, 255] width 47 height 11
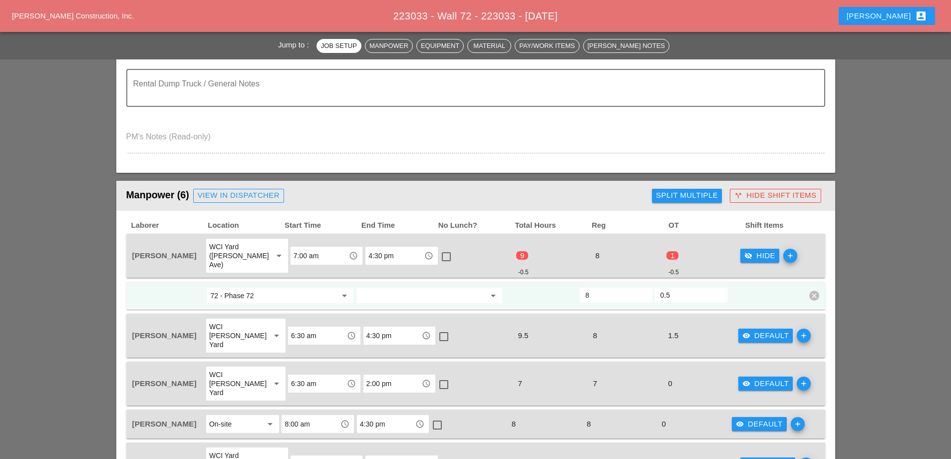
click at [678, 287] on input "0.5" at bounding box center [690, 295] width 61 height 16
type input "1"
click at [717, 287] on input "1" at bounding box center [690, 295] width 61 height 16
click at [753, 256] on div "visibility_off Hide" at bounding box center [759, 255] width 31 height 11
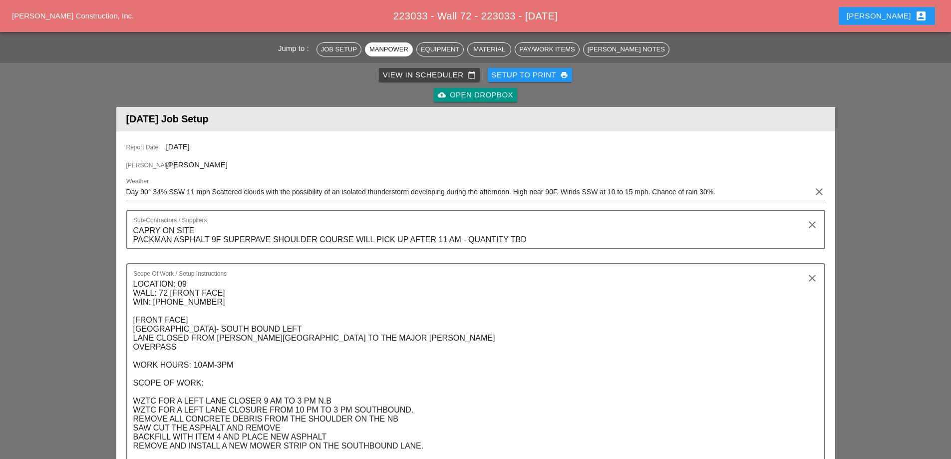
scroll to position [0, 0]
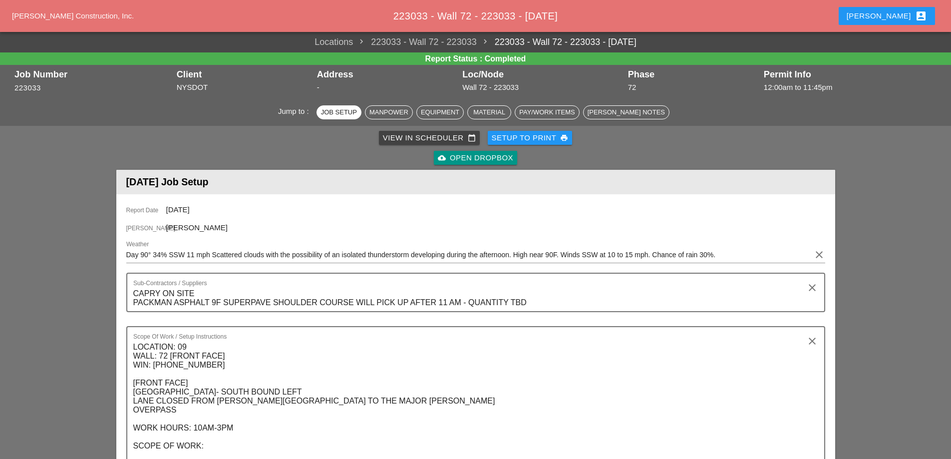
click at [525, 136] on div "Setup to Print print" at bounding box center [530, 137] width 77 height 11
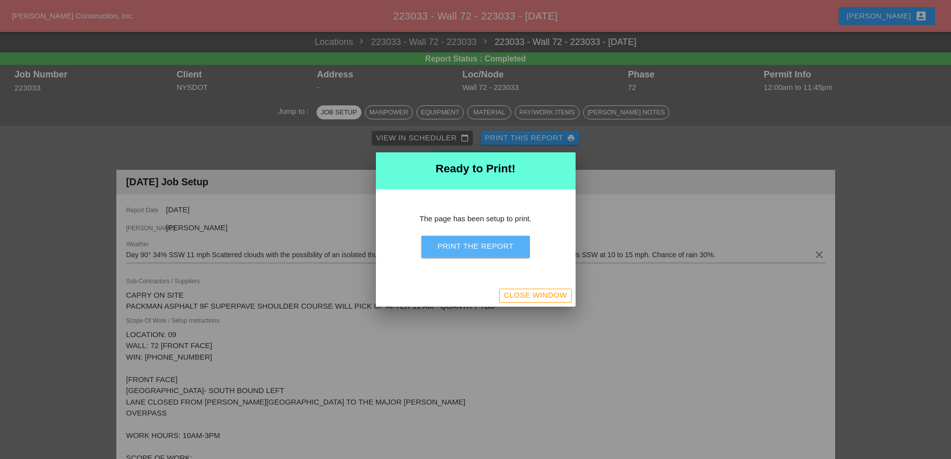
click at [499, 238] on button "Print the Report" at bounding box center [475, 247] width 108 height 22
click at [546, 296] on div "Close Window" at bounding box center [535, 294] width 63 height 11
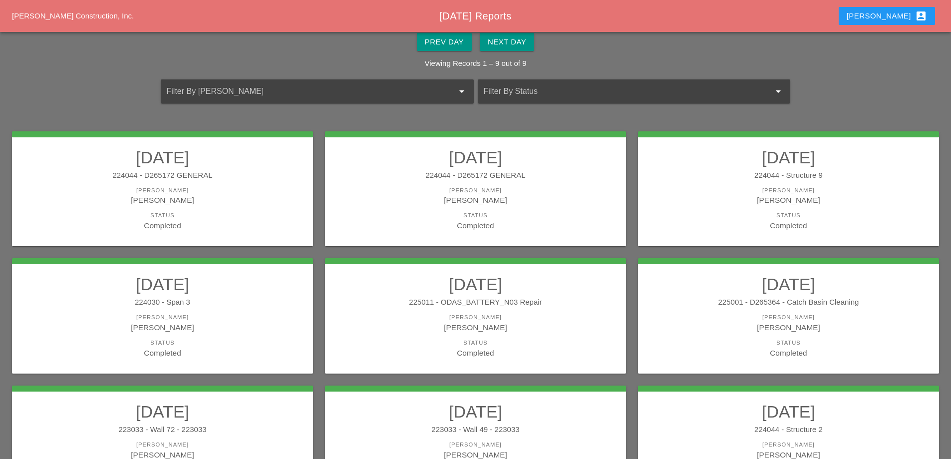
scroll to position [50, 0]
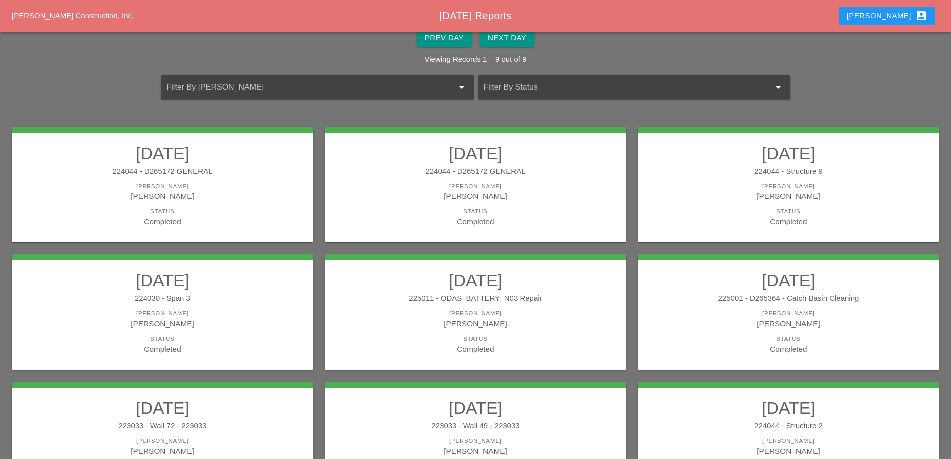
click at [398, 183] on div "[PERSON_NAME]" at bounding box center [475, 186] width 281 height 8
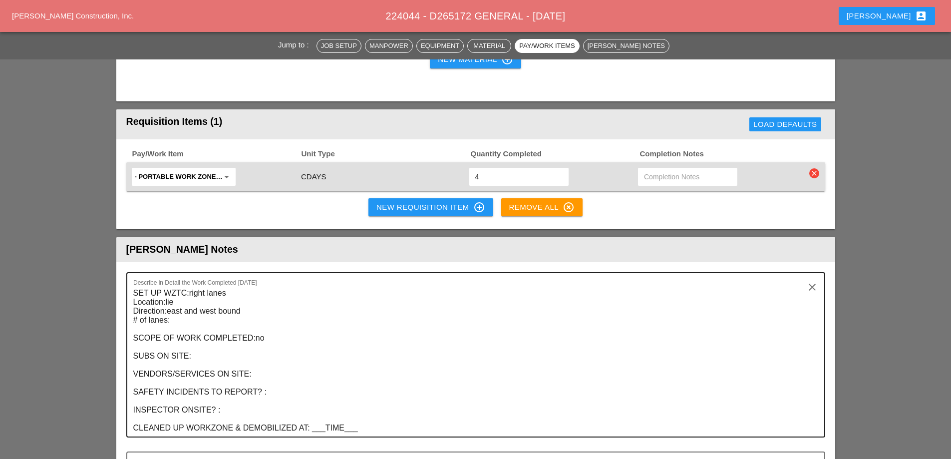
scroll to position [1198, 0]
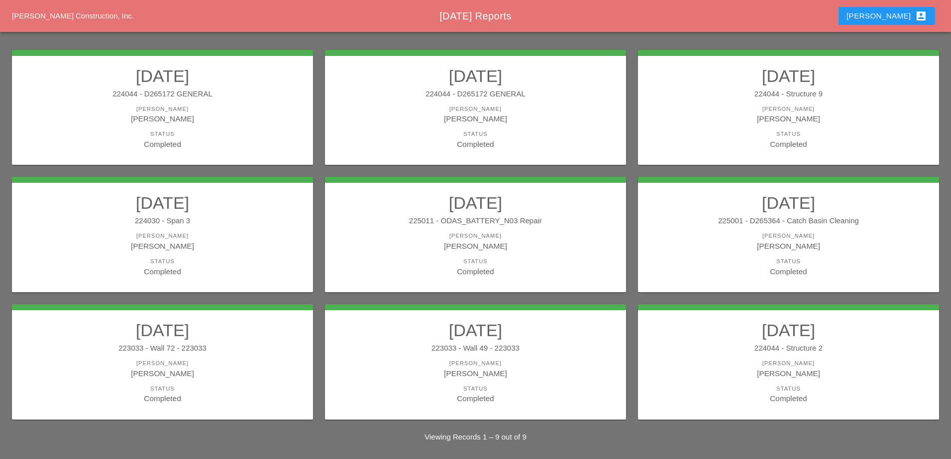
scroll to position [131, 0]
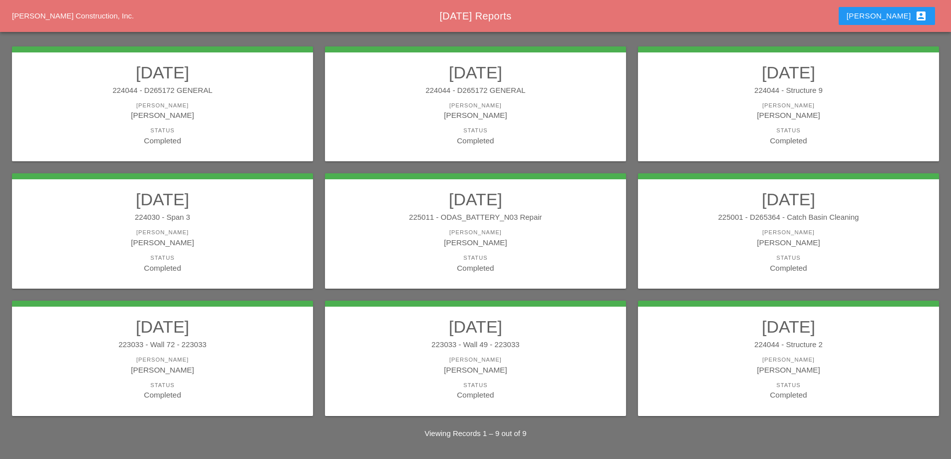
click at [516, 355] on link "08/13/2025 223033 - Wall 49 - 223033 Foreman Luca Gambardella Status Completed" at bounding box center [475, 358] width 281 height 84
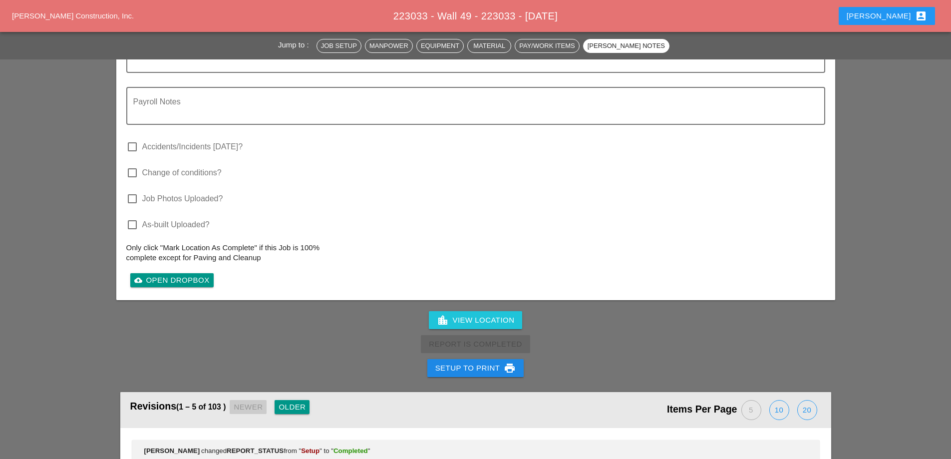
scroll to position [2096, 0]
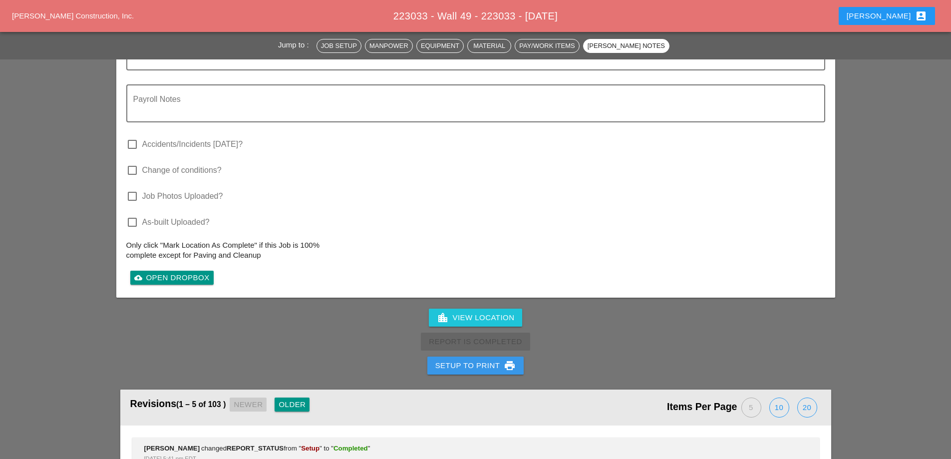
click at [473, 359] on div "Setup to Print print" at bounding box center [475, 365] width 81 height 12
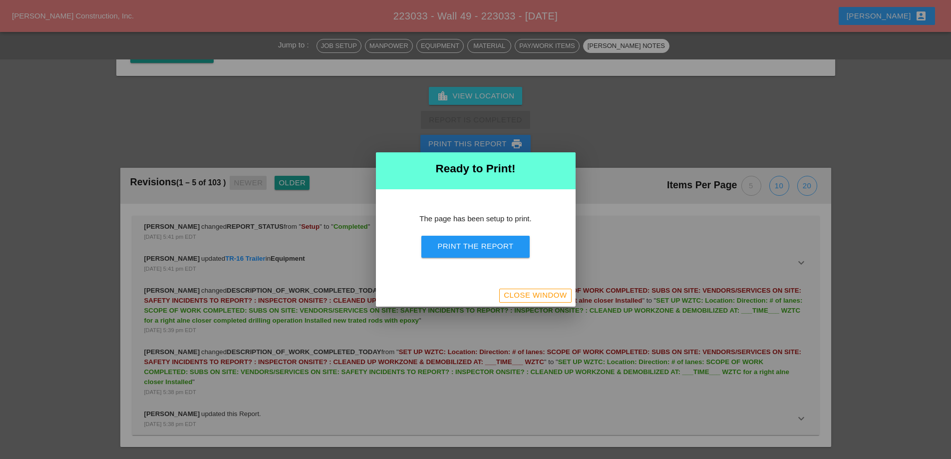
scroll to position [1972, 0]
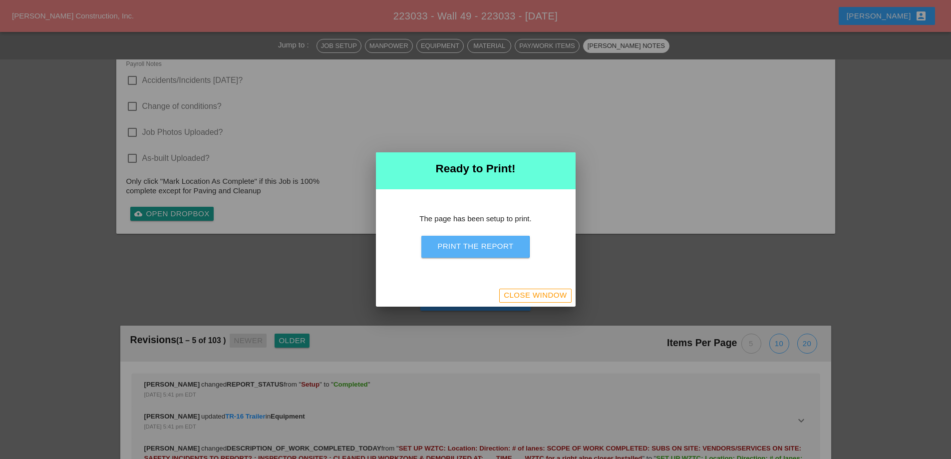
click at [508, 251] on div "Print the Report" at bounding box center [475, 246] width 76 height 11
click at [508, 293] on div "Close Window" at bounding box center [535, 294] width 63 height 11
click at [506, 299] on div "Close Window" at bounding box center [535, 294] width 63 height 11
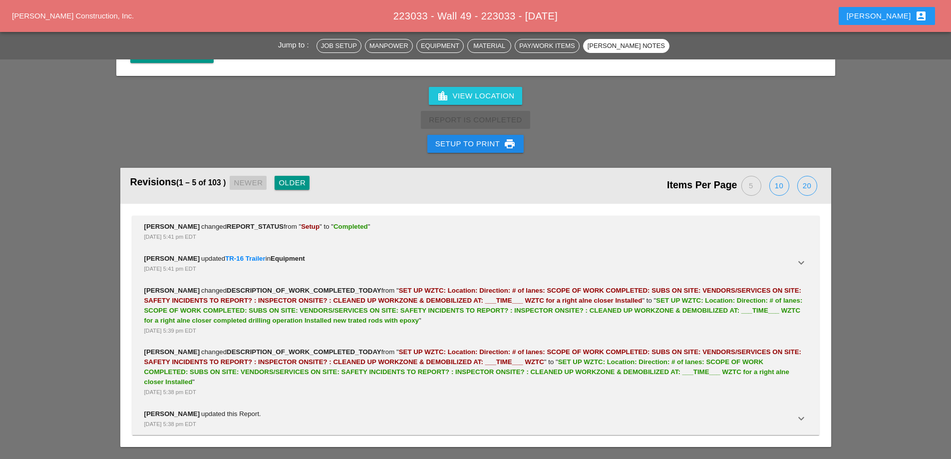
scroll to position [1829, 0]
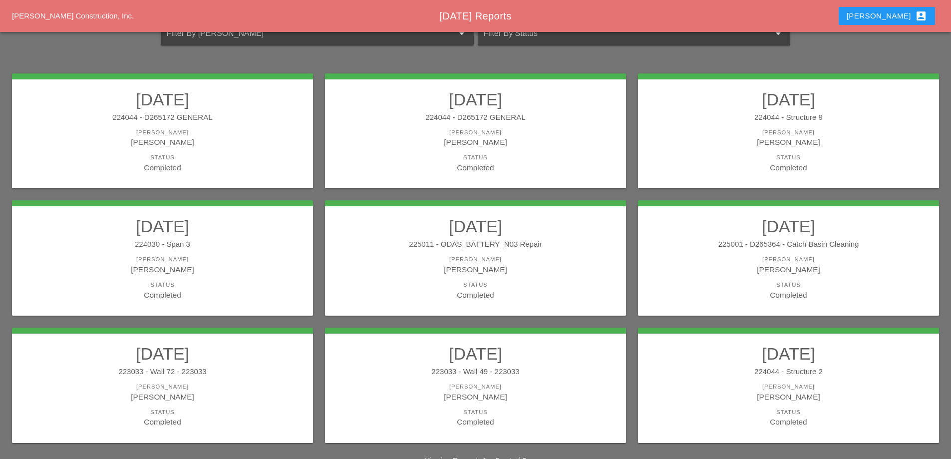
scroll to position [131, 0]
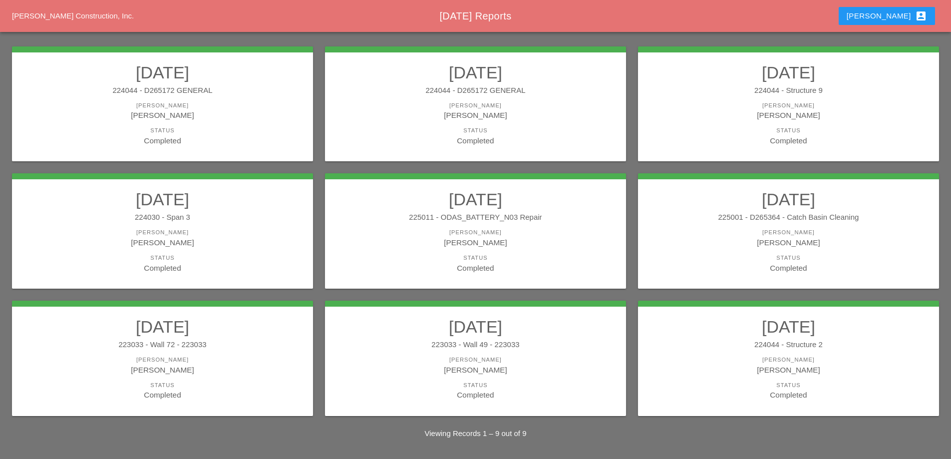
click at [817, 331] on h2 "08/13/2025" at bounding box center [788, 326] width 281 height 20
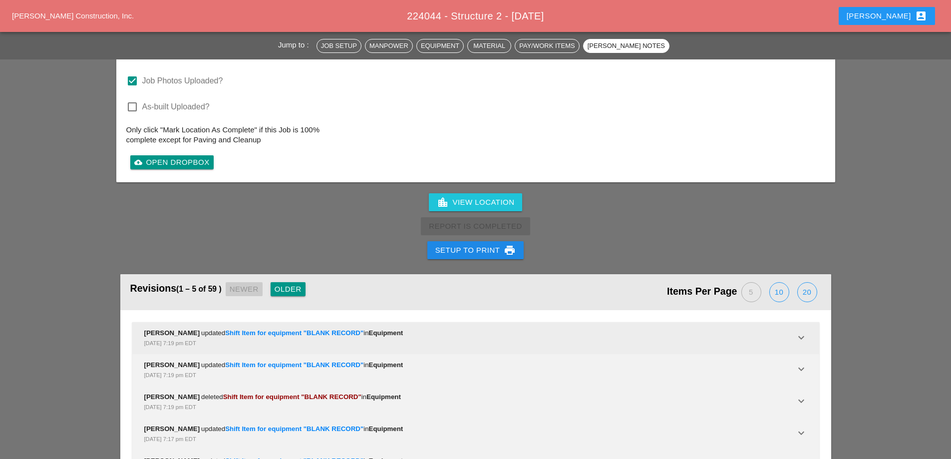
scroll to position [1735, 0]
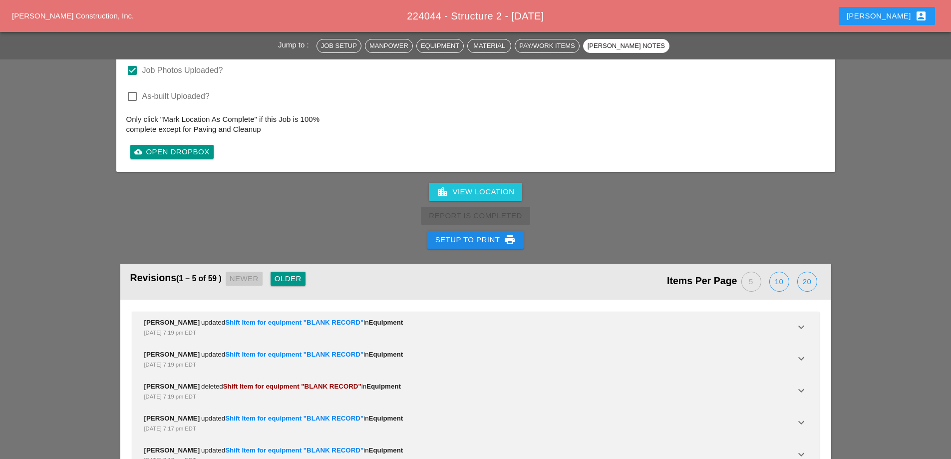
click at [492, 234] on div "Setup to Print print" at bounding box center [475, 240] width 81 height 12
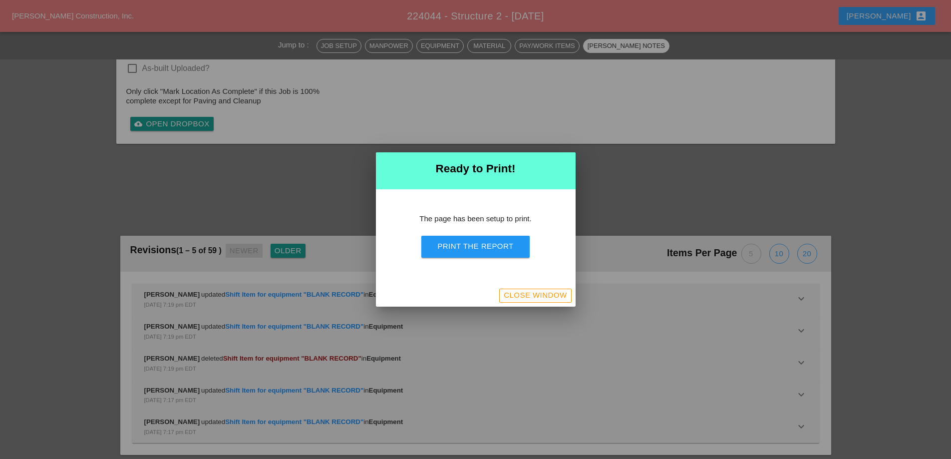
scroll to position [1593, 0]
click at [498, 245] on div "Print the Report" at bounding box center [475, 246] width 76 height 11
click at [540, 295] on div "Close Window" at bounding box center [535, 294] width 63 height 11
click at [539, 292] on div "Close Window" at bounding box center [535, 294] width 63 height 11
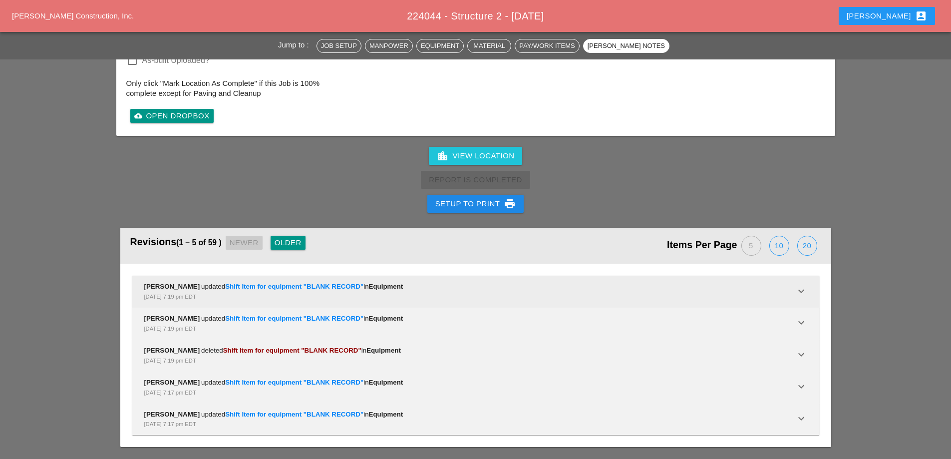
scroll to position [1735, 0]
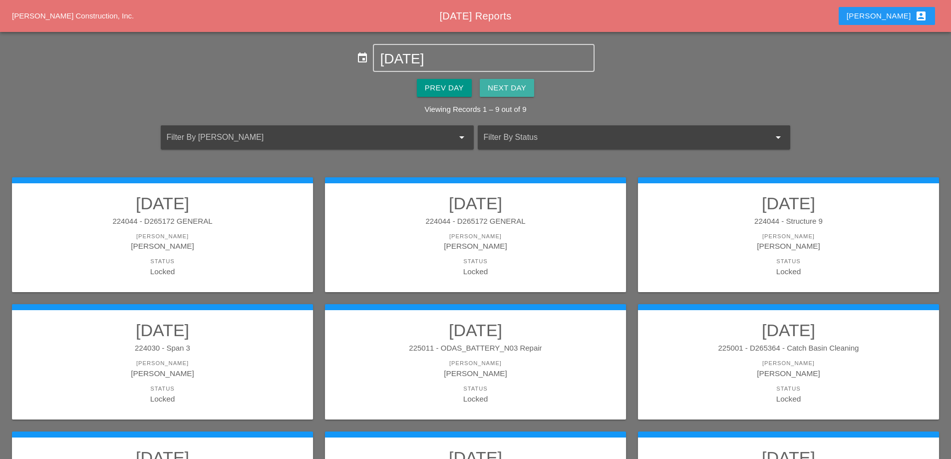
click at [512, 86] on div "Next Day" at bounding box center [507, 87] width 38 height 11
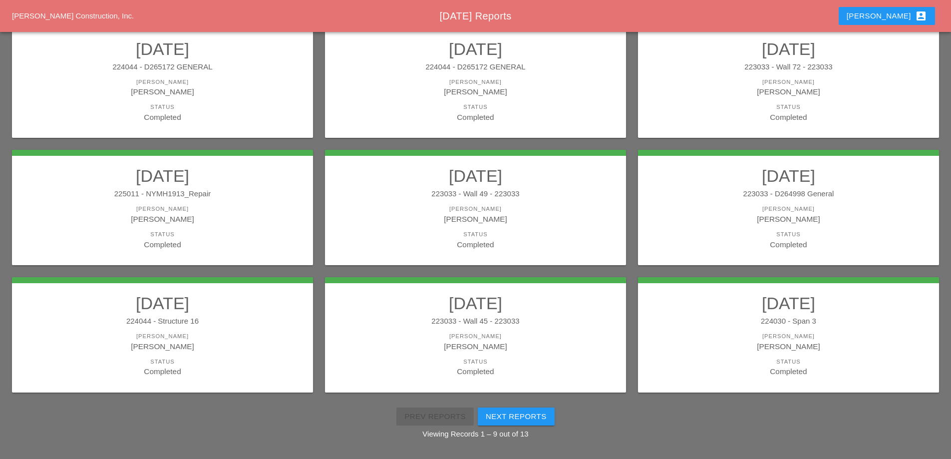
scroll to position [179, 0]
click at [224, 80] on div "[PERSON_NAME]" at bounding box center [162, 81] width 281 height 8
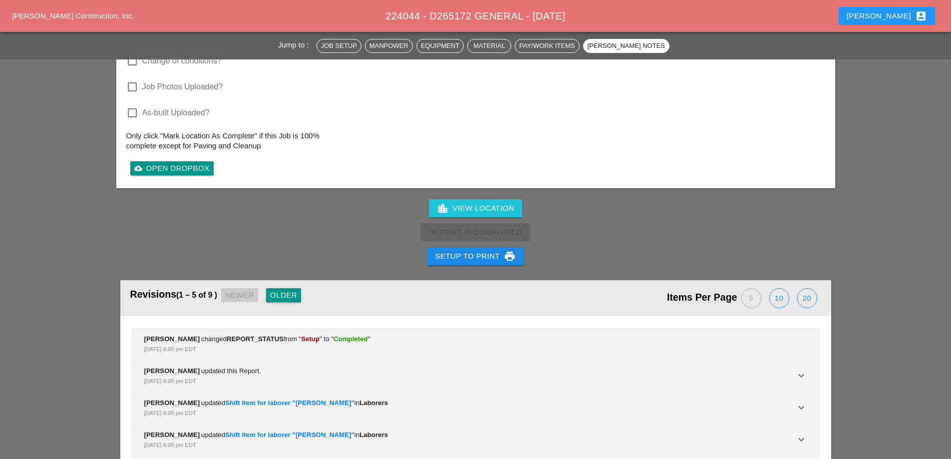
click at [486, 256] on div "Setup to Print print" at bounding box center [475, 256] width 81 height 12
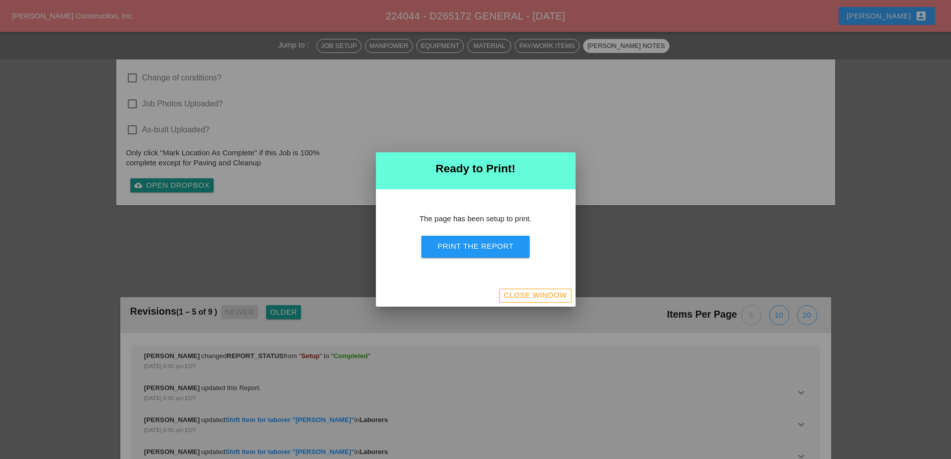
scroll to position [871, 0]
click at [487, 253] on button "Print the Report" at bounding box center [475, 247] width 108 height 22
drag, startPoint x: 524, startPoint y: 286, endPoint x: 519, endPoint y: 280, distance: 7.1
click at [520, 282] on div "The page has been setup to print. Print the Report" at bounding box center [476, 236] width 200 height 95
drag, startPoint x: 520, startPoint y: 294, endPoint x: 518, endPoint y: 285, distance: 9.3
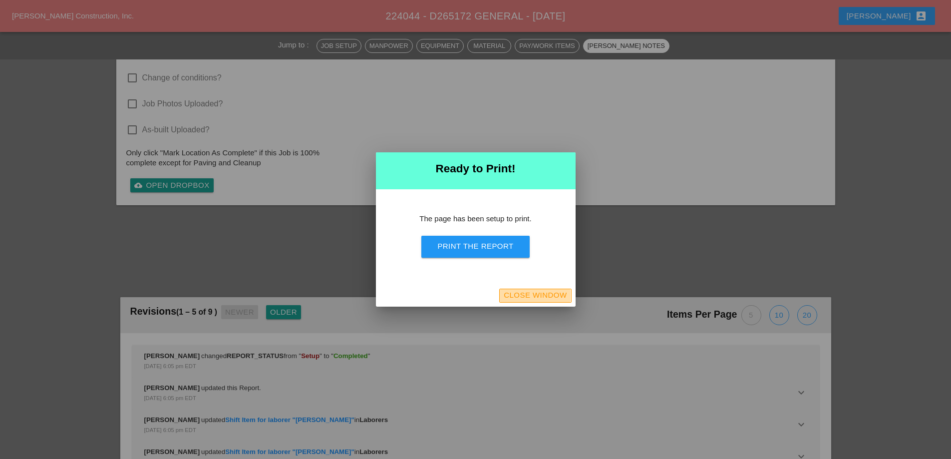
click at [521, 294] on div "Close Window" at bounding box center [535, 294] width 63 height 11
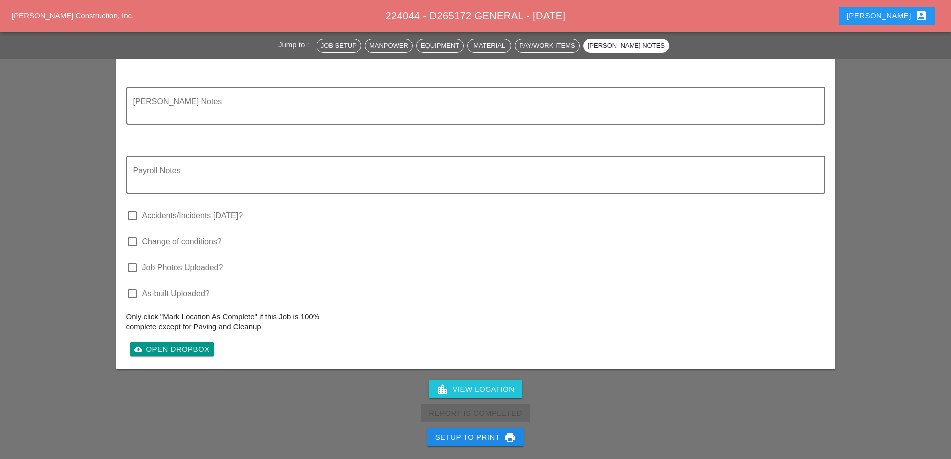
scroll to position [1001, 0]
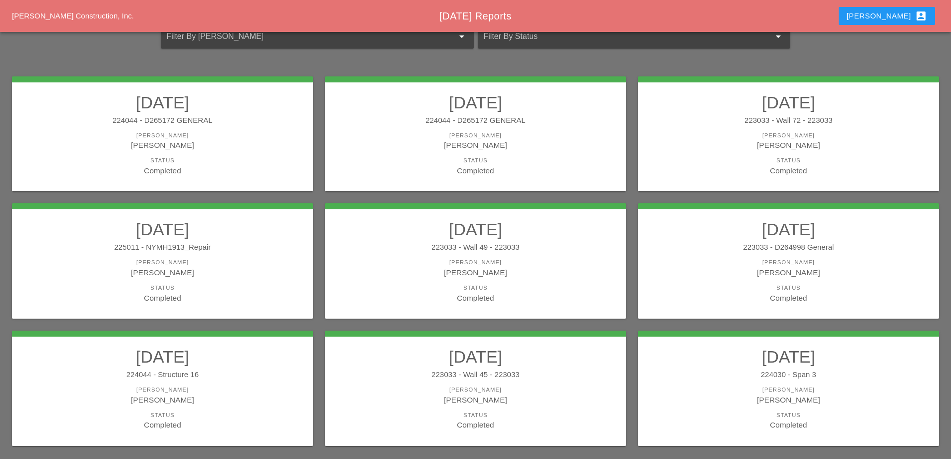
scroll to position [150, 0]
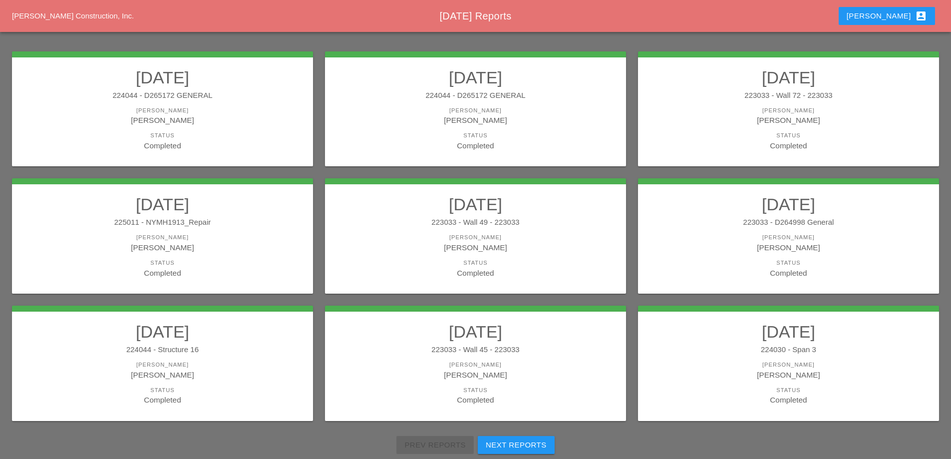
click at [457, 121] on div "[PERSON_NAME]" at bounding box center [475, 119] width 281 height 11
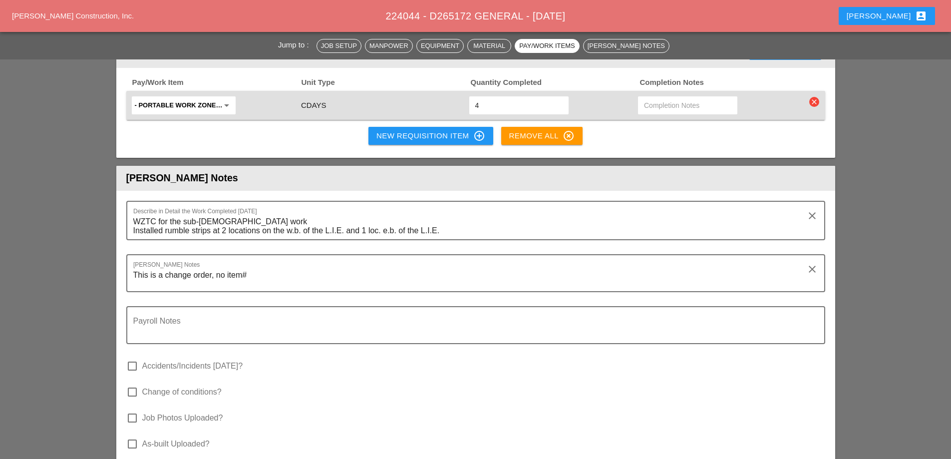
scroll to position [1148, 0]
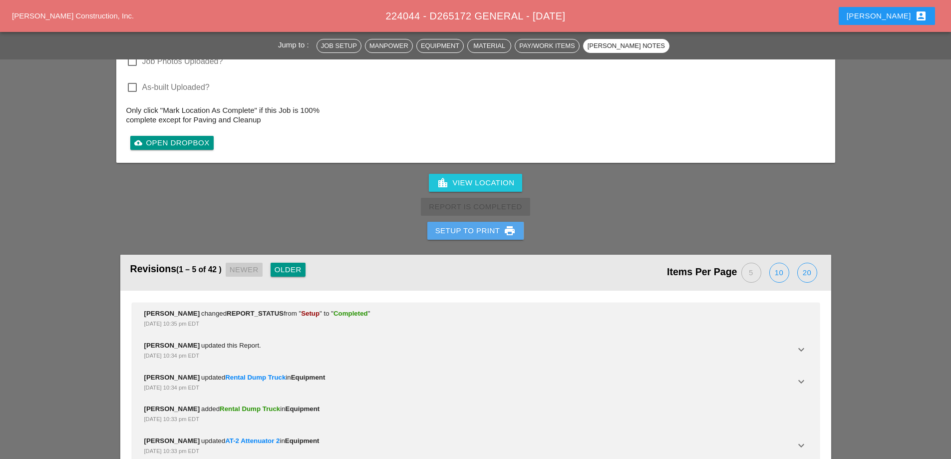
click at [480, 222] on button "Setup to Print print" at bounding box center [475, 231] width 97 height 18
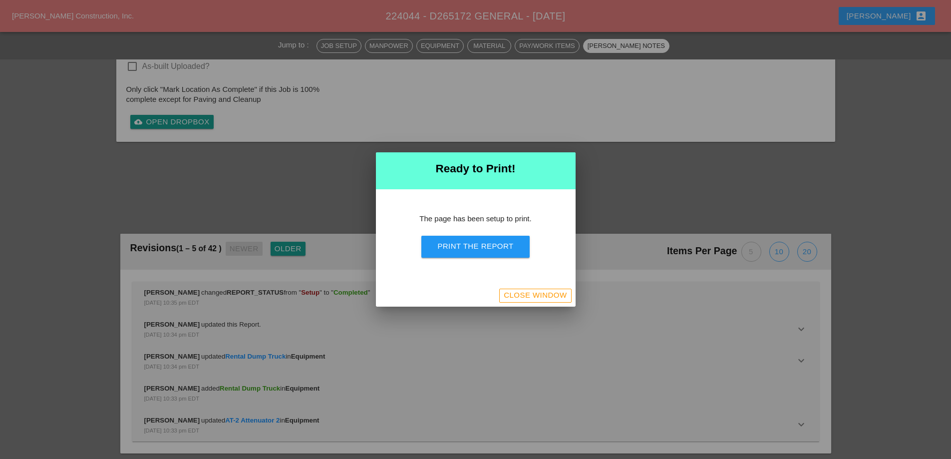
scroll to position [1273, 0]
drag, startPoint x: 491, startPoint y: 246, endPoint x: 560, endPoint y: 175, distance: 99.5
click at [491, 246] on div "Print the Report" at bounding box center [475, 246] width 76 height 11
click at [556, 292] on div "Close Window" at bounding box center [535, 294] width 63 height 11
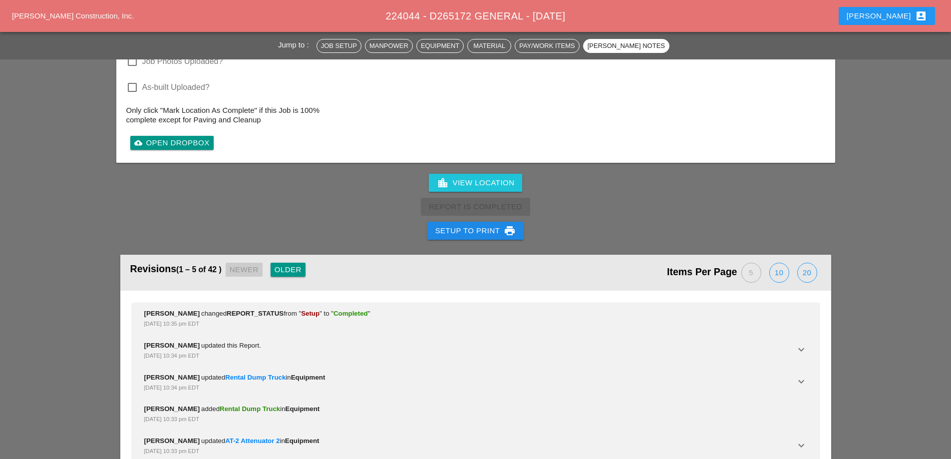
scroll to position [1474, 0]
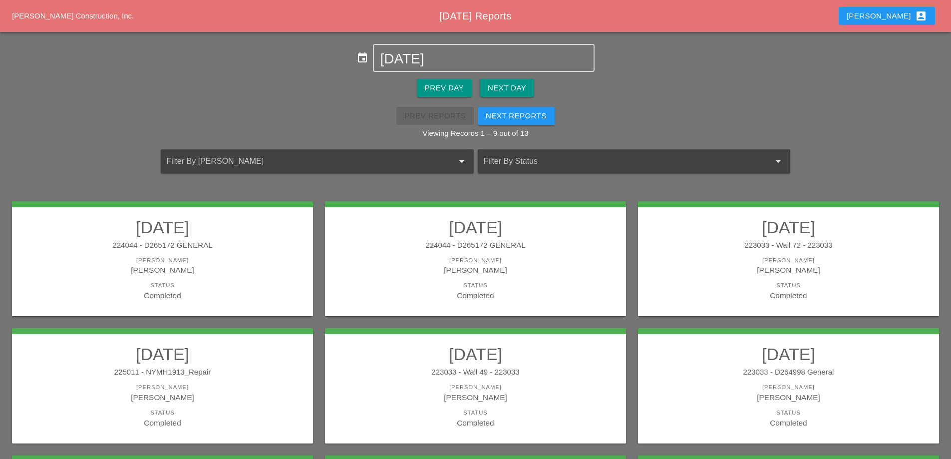
click at [752, 291] on div "Completed" at bounding box center [788, 294] width 281 height 11
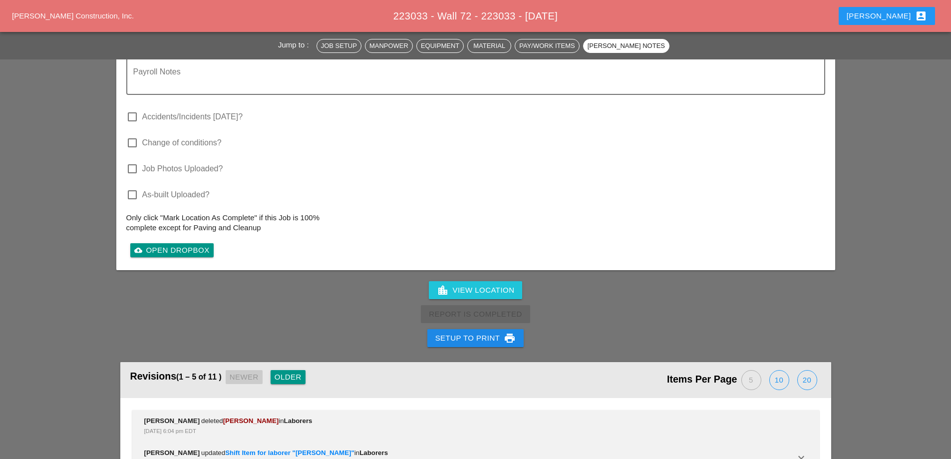
scroll to position [1098, 0]
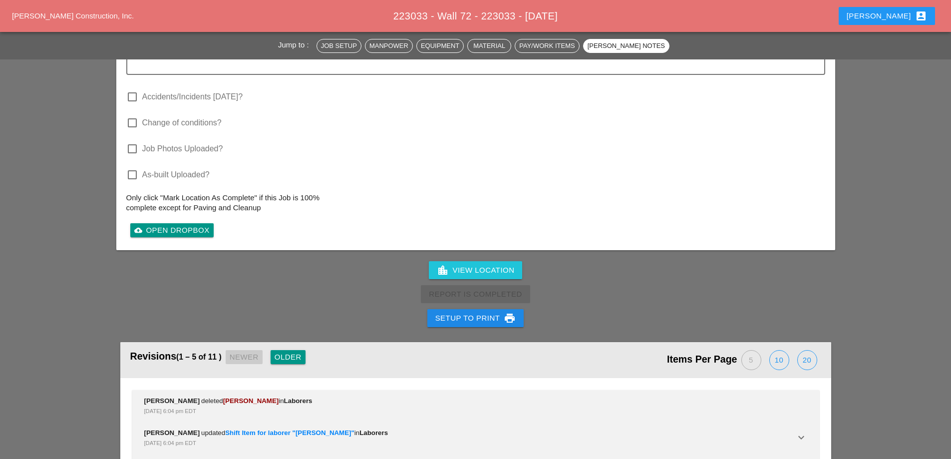
click at [475, 317] on div "Setup to Print print" at bounding box center [475, 318] width 81 height 12
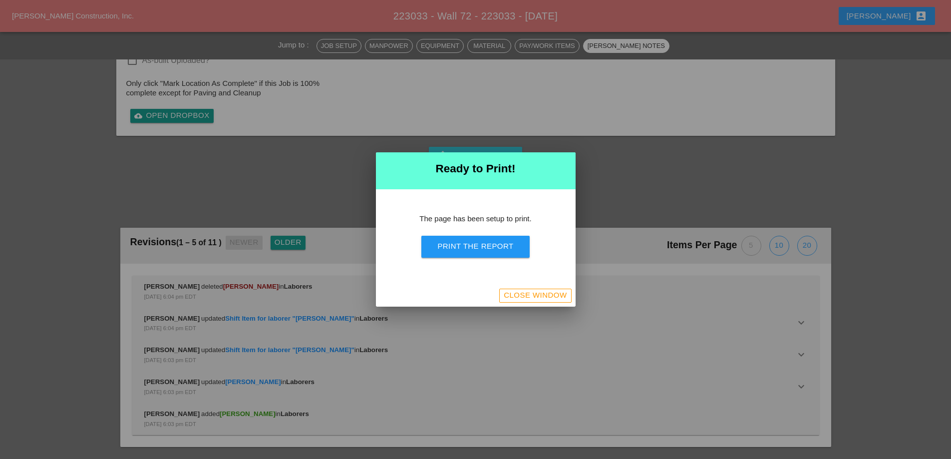
scroll to position [881, 0]
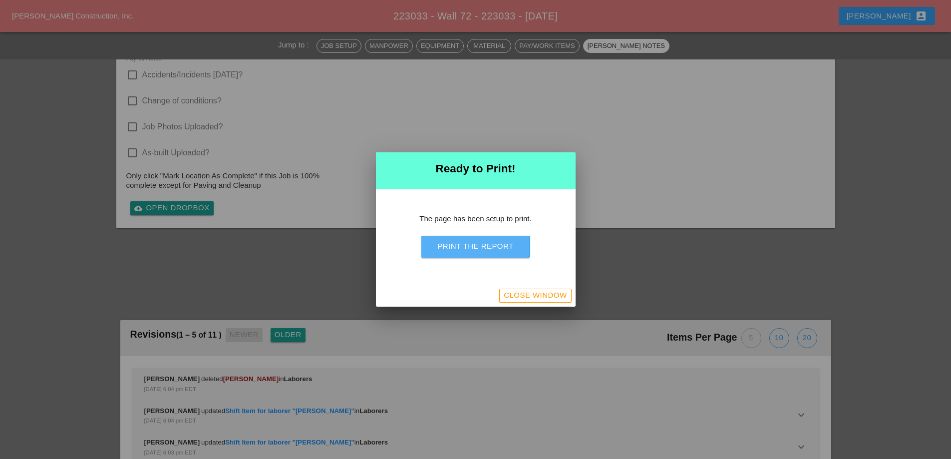
click at [489, 248] on div "Print the Report" at bounding box center [475, 246] width 76 height 11
click at [558, 294] on div "Close Window" at bounding box center [535, 294] width 63 height 11
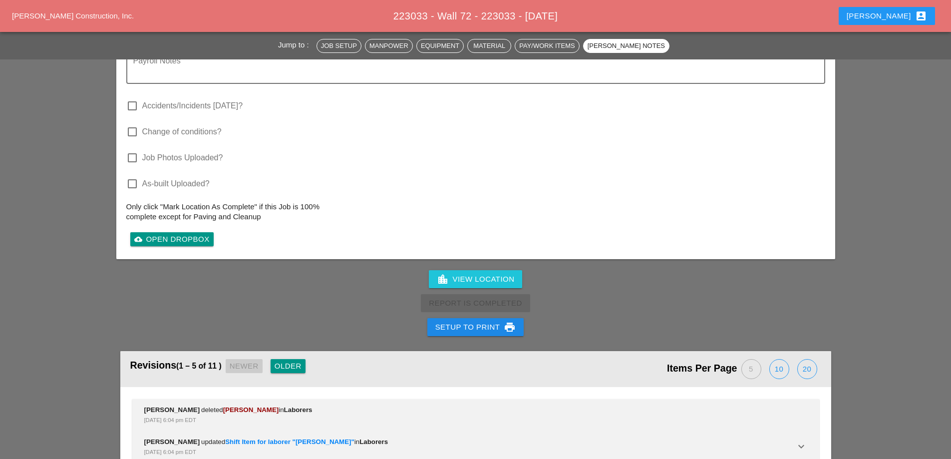
scroll to position [986, 0]
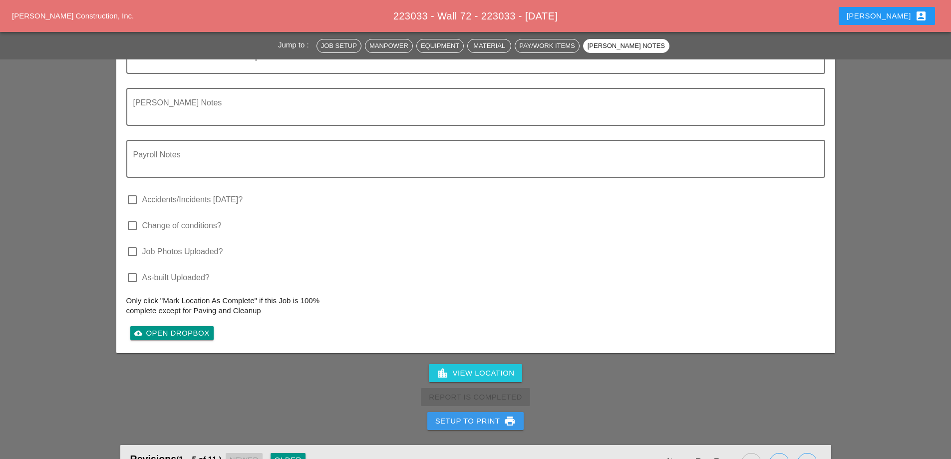
click at [486, 422] on div "Setup to Print print" at bounding box center [475, 421] width 81 height 12
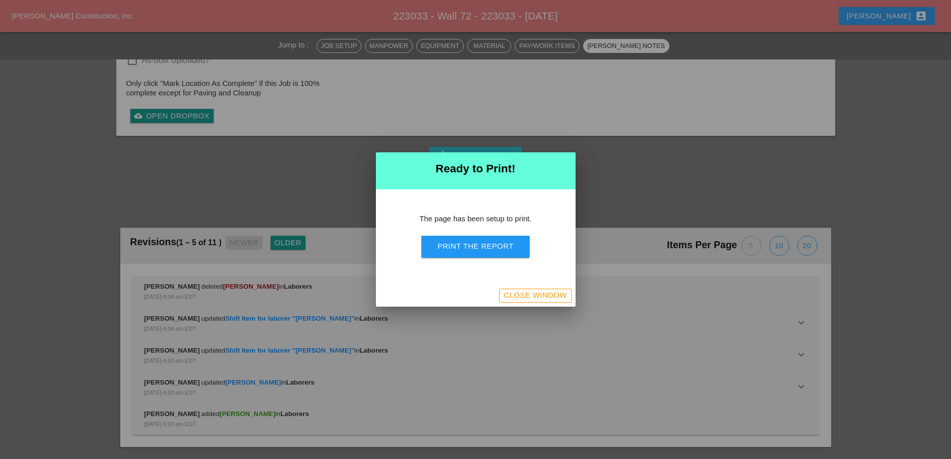
scroll to position [844, 0]
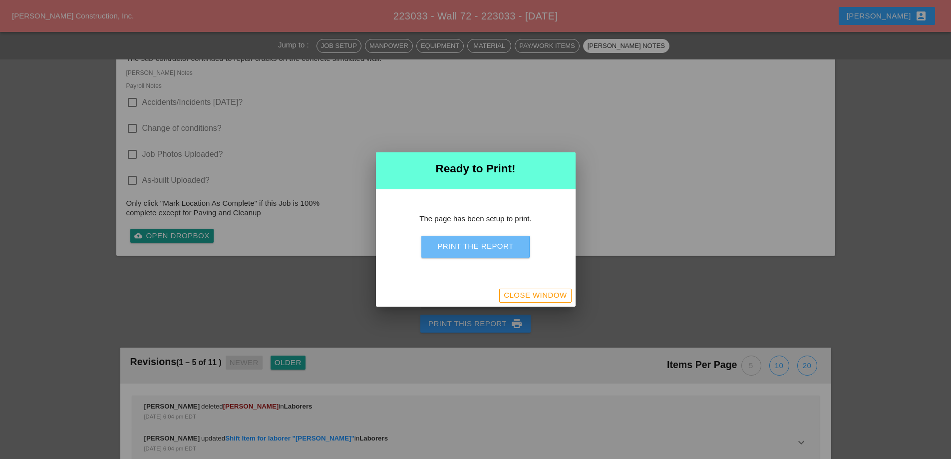
drag, startPoint x: 498, startPoint y: 247, endPoint x: 517, endPoint y: 205, distance: 46.2
click at [498, 248] on div "Print the Report" at bounding box center [475, 246] width 76 height 11
drag, startPoint x: 533, startPoint y: 299, endPoint x: 497, endPoint y: 262, distance: 51.9
click at [532, 299] on div "Close Window" at bounding box center [535, 294] width 63 height 11
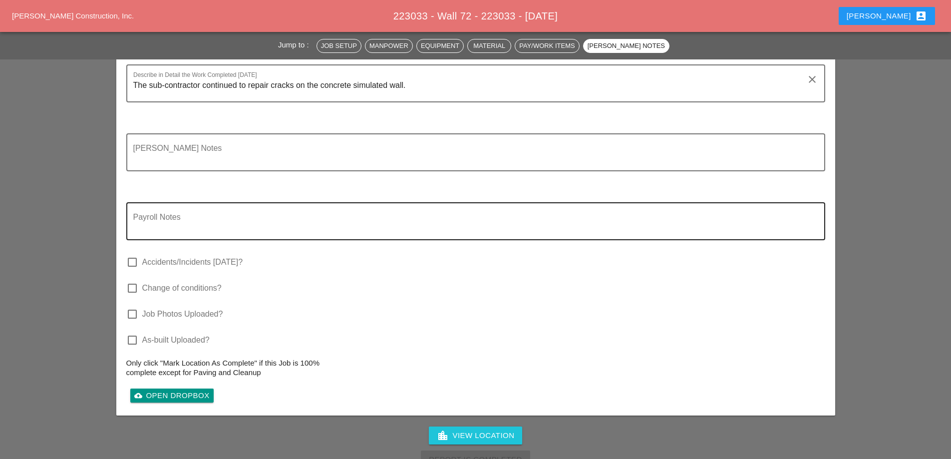
scroll to position [986, 0]
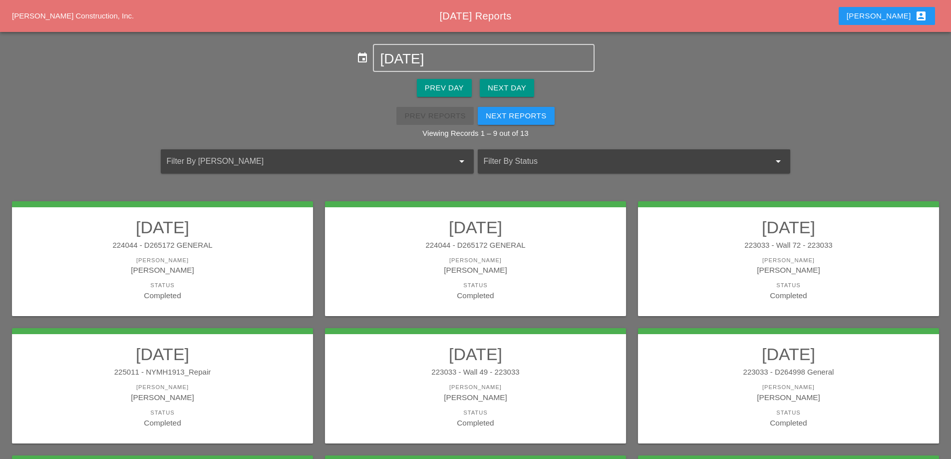
click at [202, 383] on div "[PERSON_NAME]" at bounding box center [162, 387] width 281 height 8
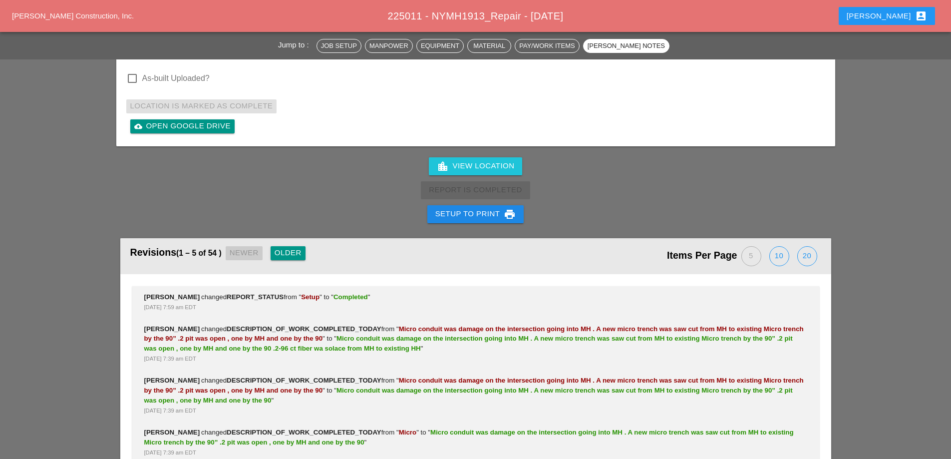
scroll to position [2440, 0]
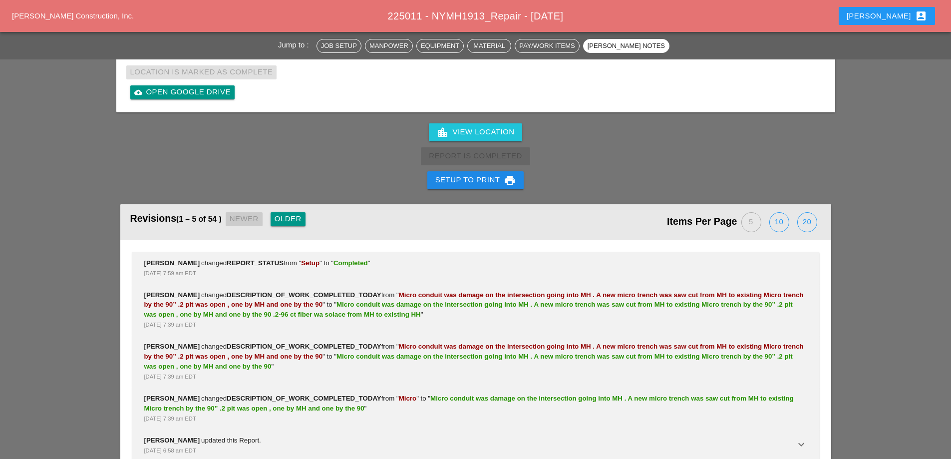
click at [468, 174] on div "Setup to Print print" at bounding box center [475, 180] width 81 height 12
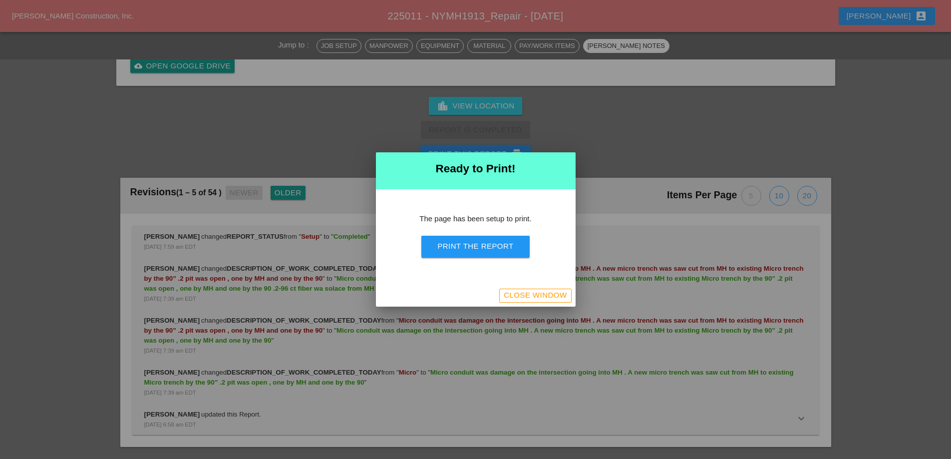
scroll to position [2511, 0]
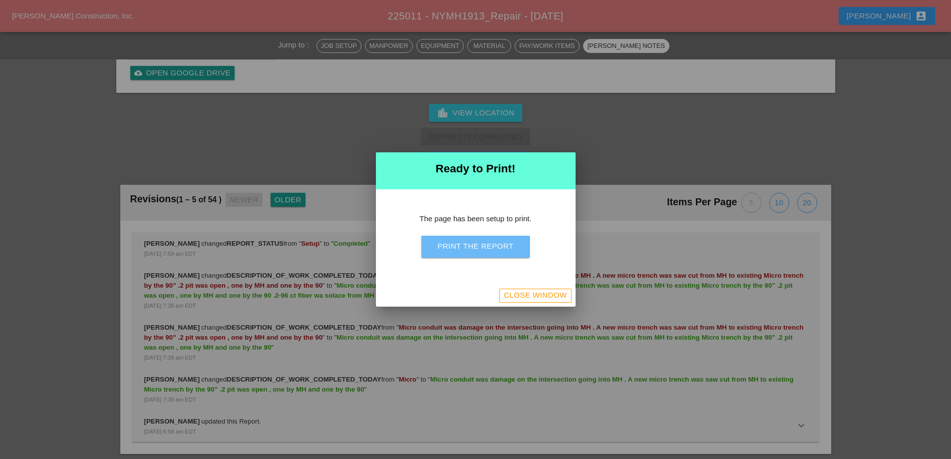
drag, startPoint x: 476, startPoint y: 243, endPoint x: 559, endPoint y: 180, distance: 103.7
click at [476, 243] on div "Print the Report" at bounding box center [475, 246] width 76 height 11
click at [549, 298] on div "Close Window" at bounding box center [535, 294] width 63 height 11
click at [526, 296] on div "Close Window" at bounding box center [535, 294] width 63 height 11
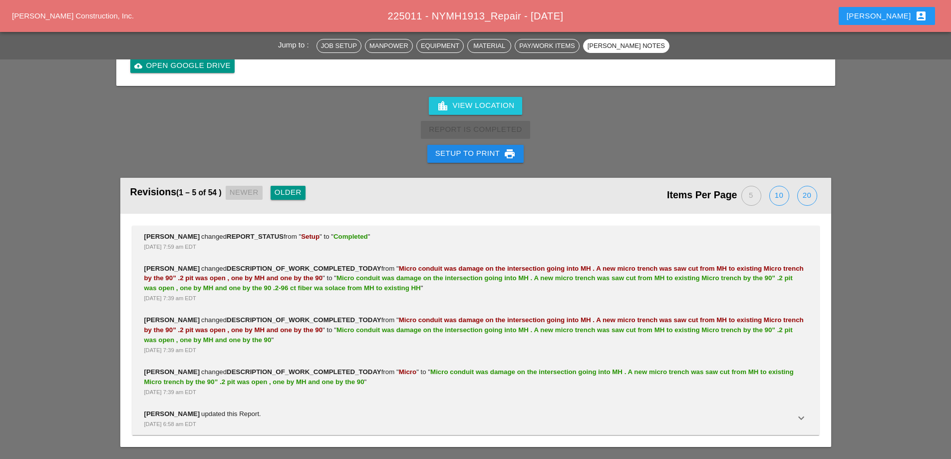
scroll to position [2440, 0]
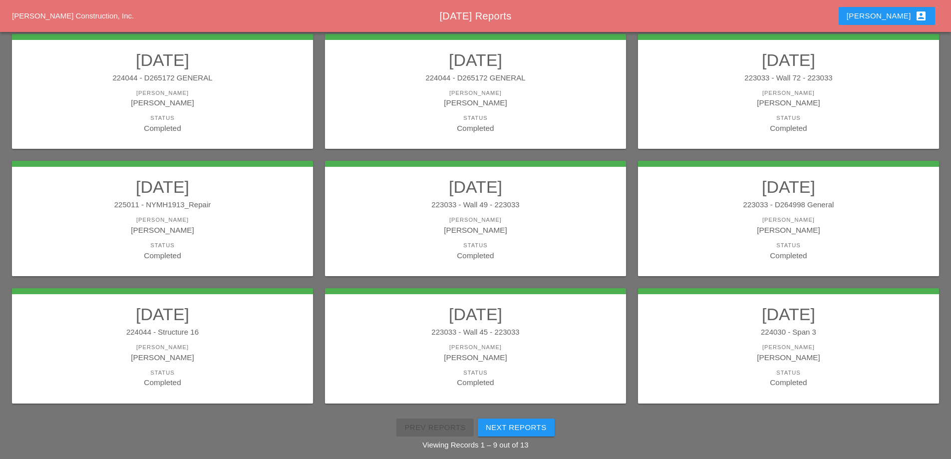
scroll to position [179, 0]
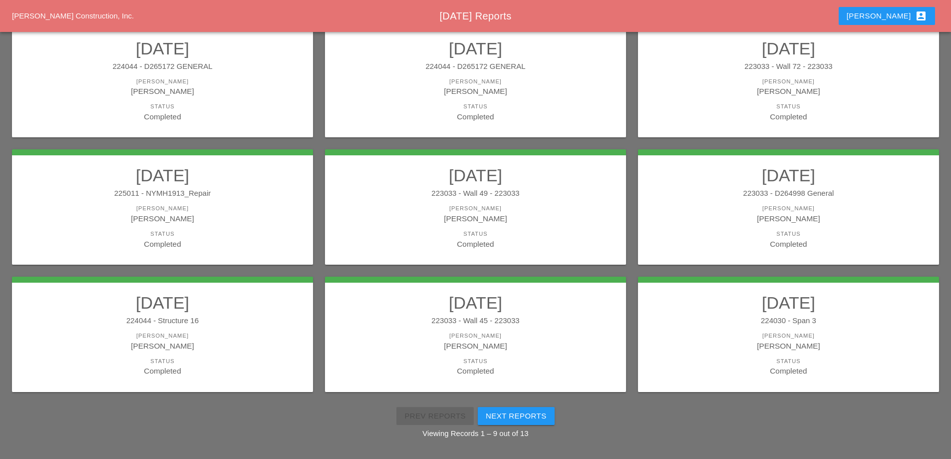
click at [556, 190] on div "223033 - Wall 49 - 223033" at bounding box center [475, 193] width 281 height 11
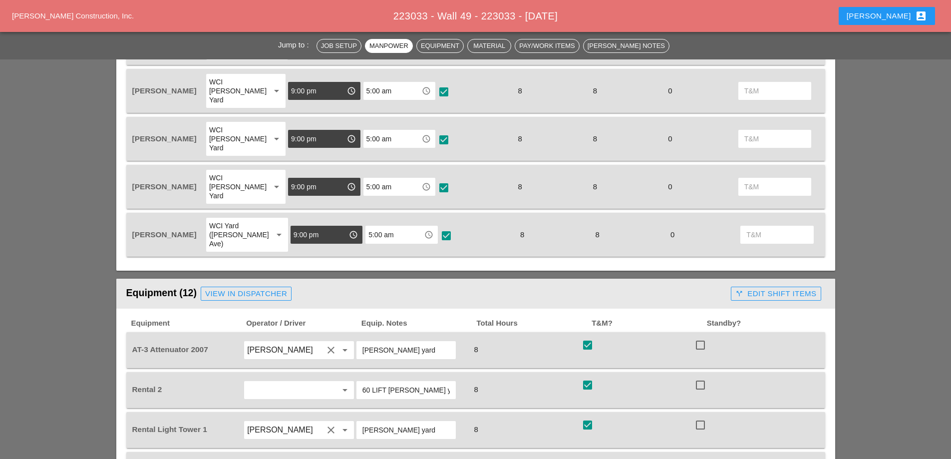
scroll to position [799, 0]
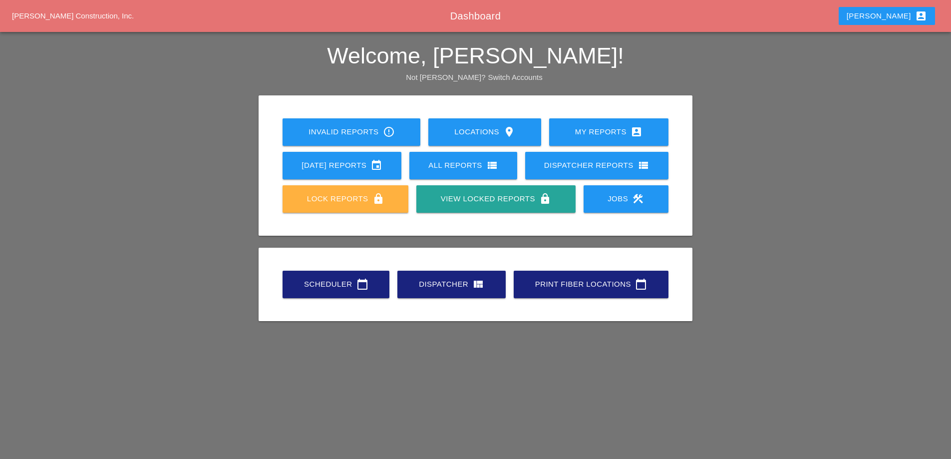
click at [353, 197] on div "Lock Reports lock" at bounding box center [345, 199] width 94 height 12
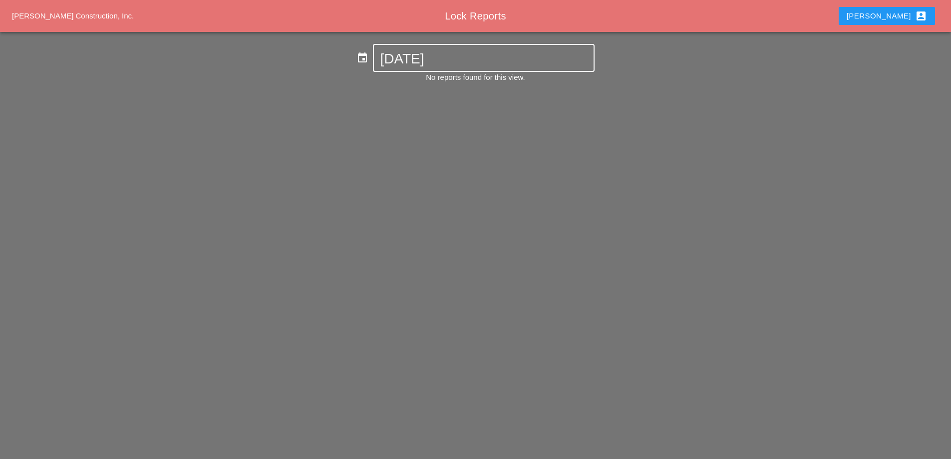
click at [422, 58] on input "08-18-2025" at bounding box center [483, 59] width 207 height 16
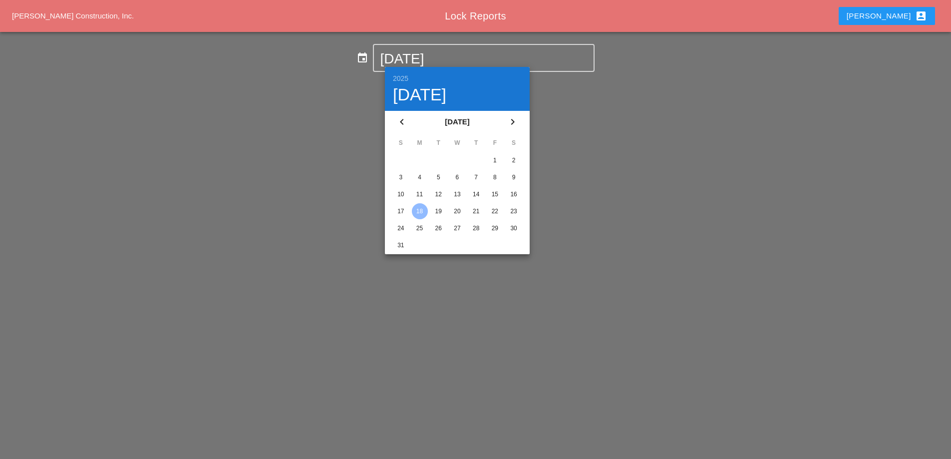
click at [421, 190] on div "11" at bounding box center [420, 194] width 16 height 16
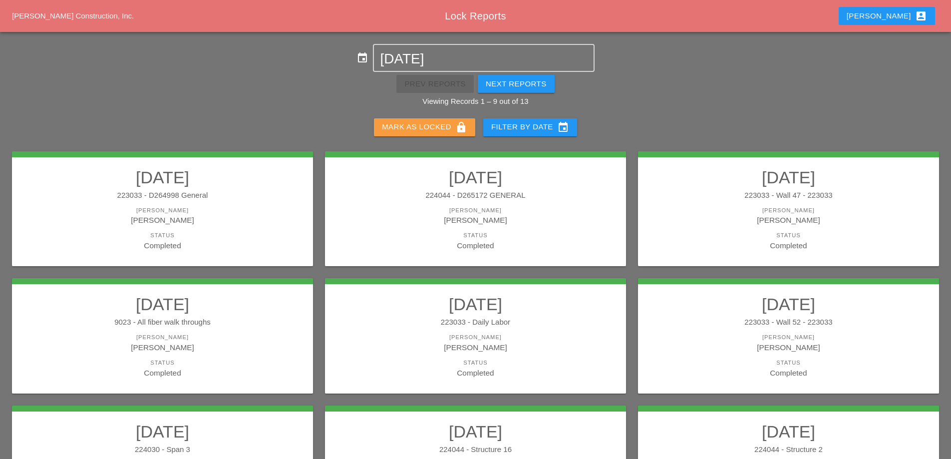
click at [431, 127] on div "Mark as Locked lock" at bounding box center [424, 127] width 85 height 12
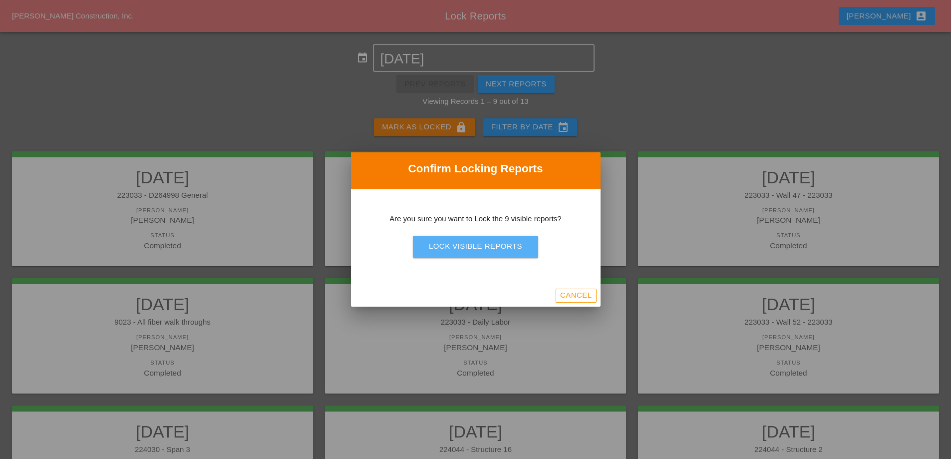
click at [461, 247] on div "Lock Visible Reports" at bounding box center [475, 246] width 93 height 11
click at [461, 248] on div "Are you sure?" at bounding box center [475, 246] width 63 height 11
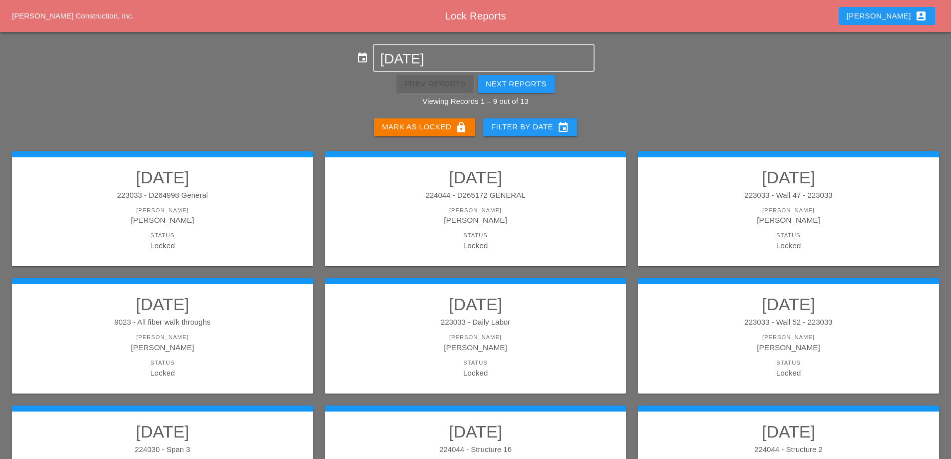
click at [503, 85] on div "Next Reports" at bounding box center [516, 83] width 61 height 11
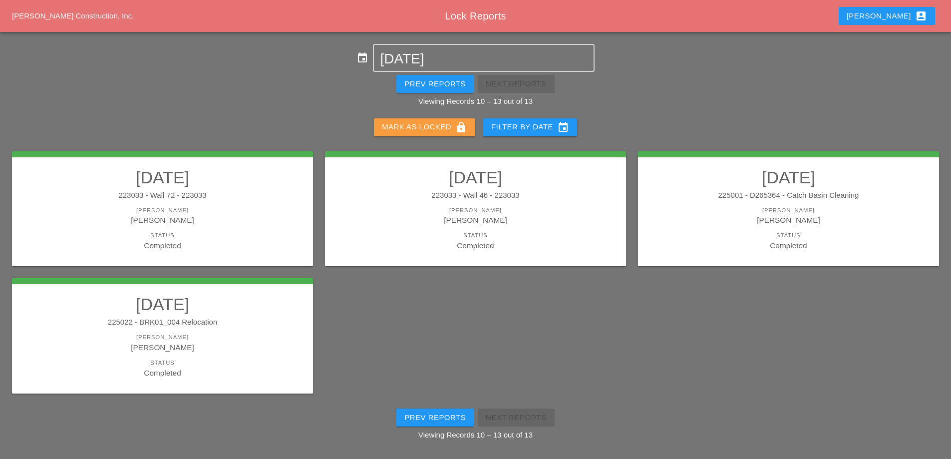
click at [441, 131] on div "Mark as Locked lock" at bounding box center [424, 127] width 85 height 12
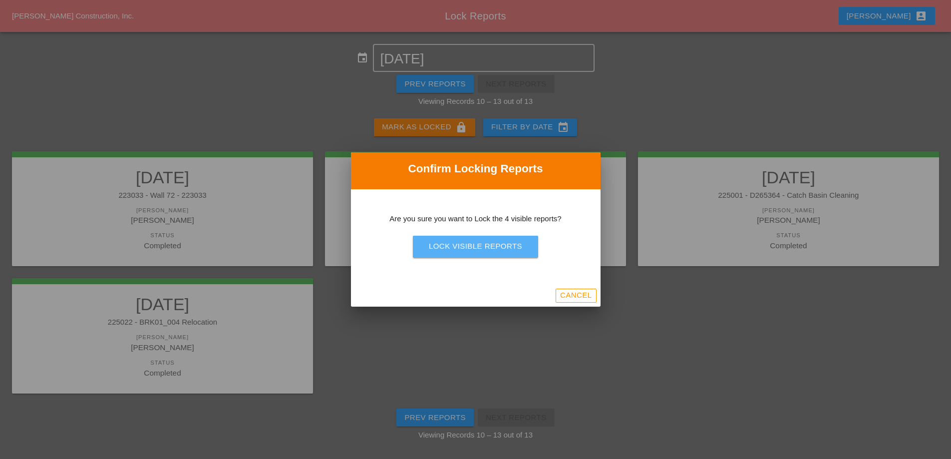
click at [473, 245] on div "Lock Visible Reports" at bounding box center [475, 246] width 93 height 11
click at [470, 241] on div "Lock Visible Reports" at bounding box center [475, 246] width 93 height 11
click at [471, 244] on div "Lock Visible Reports" at bounding box center [475, 246] width 93 height 11
click at [471, 244] on div "Are you sure?" at bounding box center [475, 246] width 63 height 11
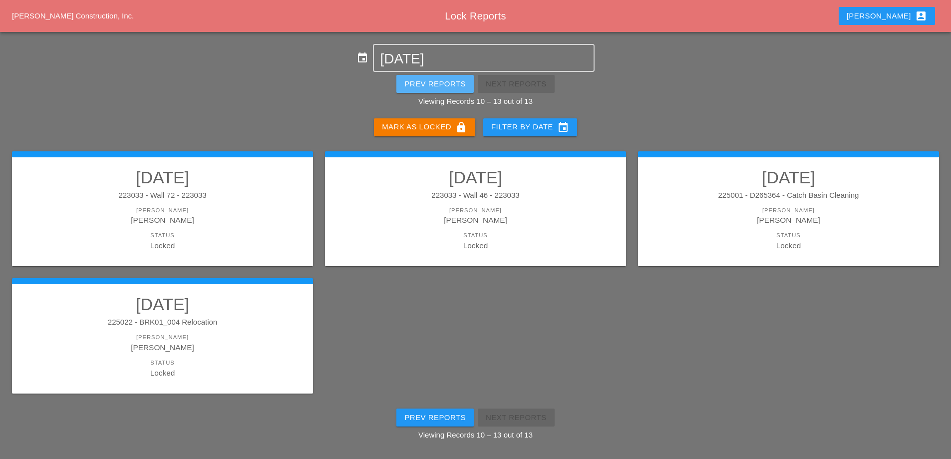
click at [436, 86] on div "Prev Reports" at bounding box center [434, 83] width 61 height 11
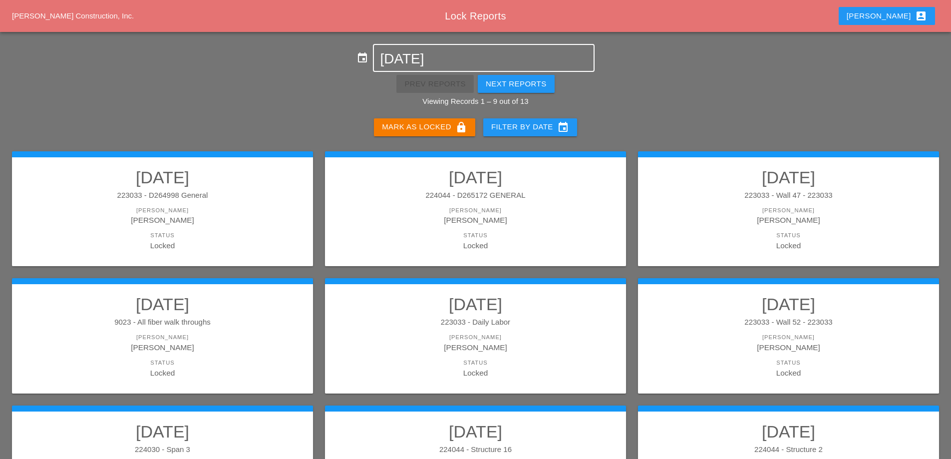
click at [432, 48] on div "08-11-2025" at bounding box center [483, 58] width 207 height 26
click at [433, 63] on input "[DATE]" at bounding box center [483, 59] width 207 height 16
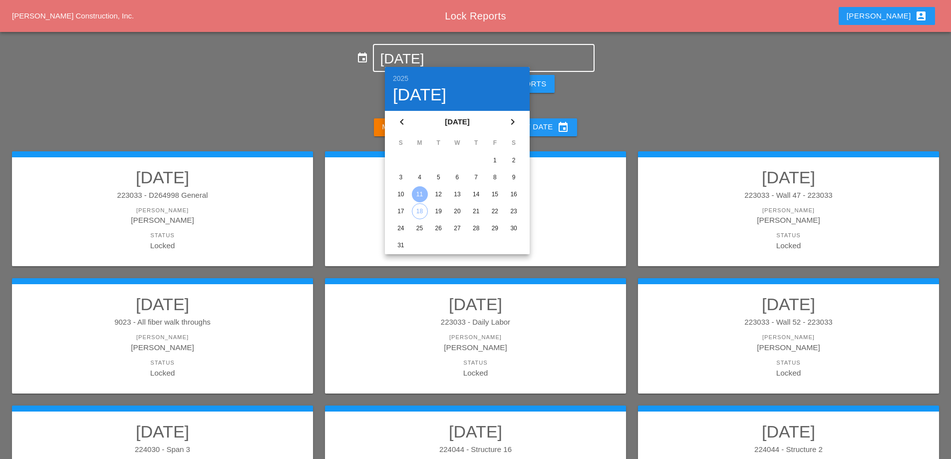
click at [438, 193] on div "12" at bounding box center [438, 194] width 16 height 16
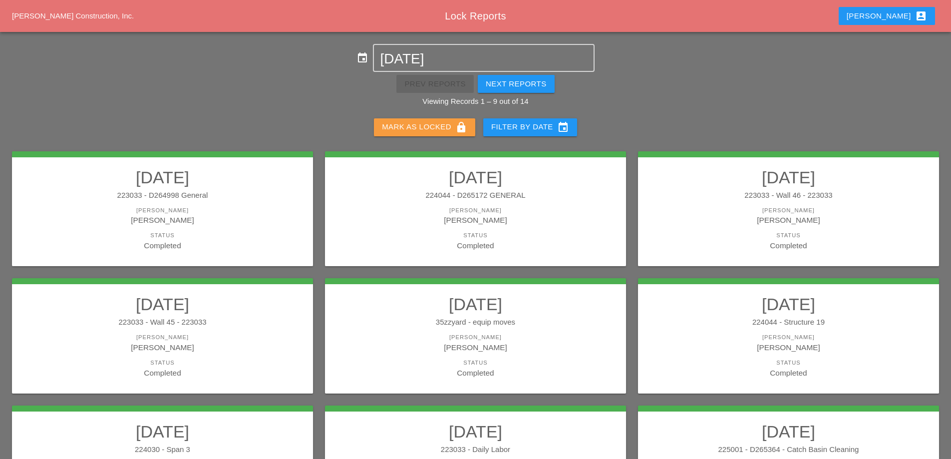
click at [442, 132] on div "Mark as Locked lock" at bounding box center [424, 127] width 85 height 12
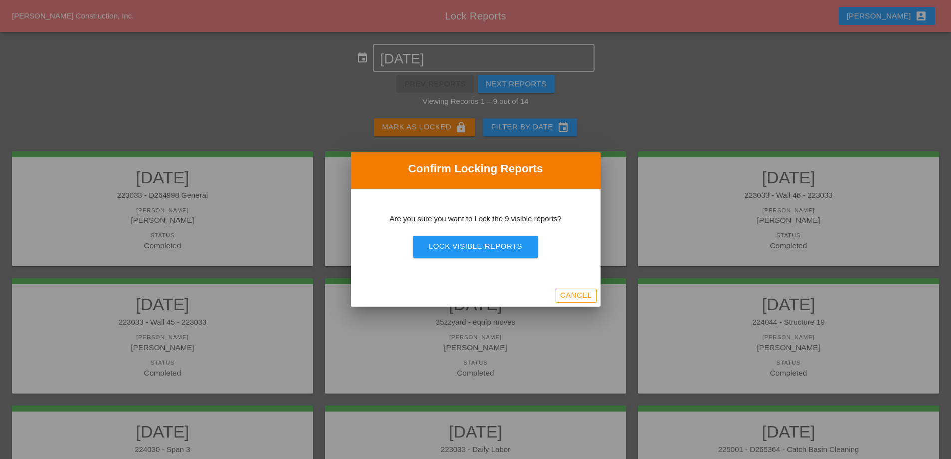
click at [456, 247] on div "Lock Visible Reports" at bounding box center [475, 246] width 93 height 11
click at [456, 246] on div "Are you sure?" at bounding box center [475, 246] width 63 height 11
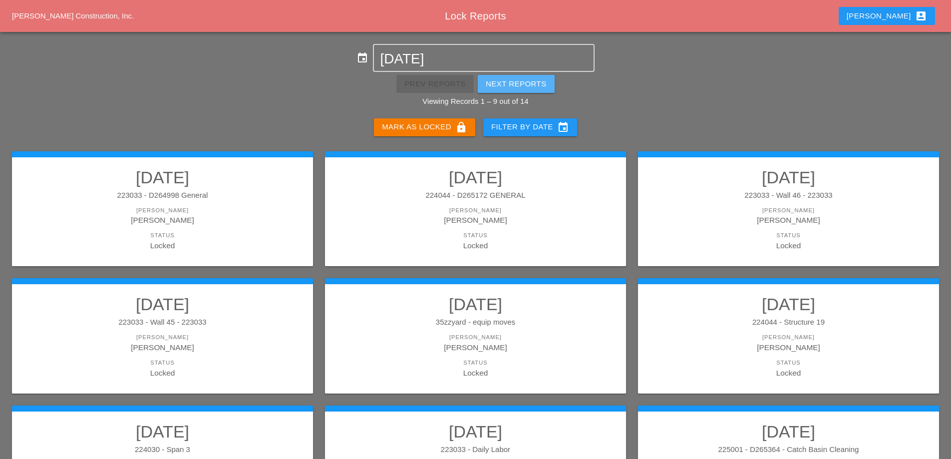
click at [517, 91] on button "Next Reports" at bounding box center [516, 84] width 77 height 18
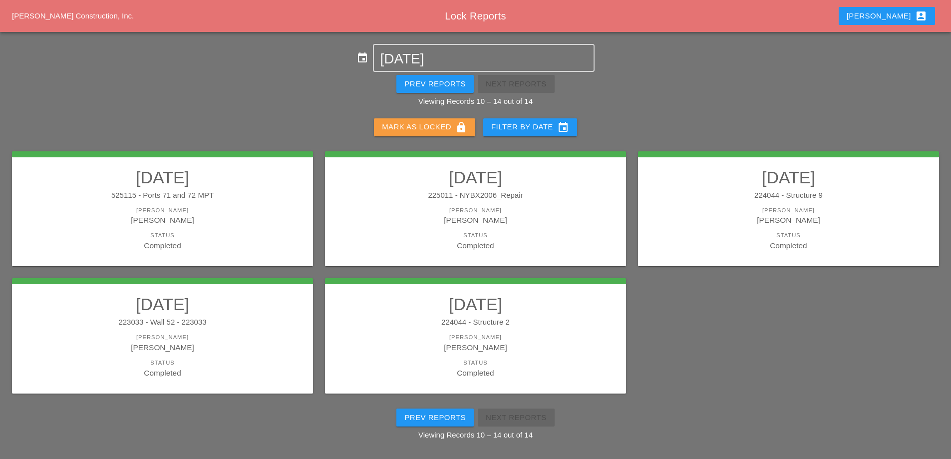
click at [439, 131] on div "Mark as Locked lock" at bounding box center [424, 127] width 85 height 12
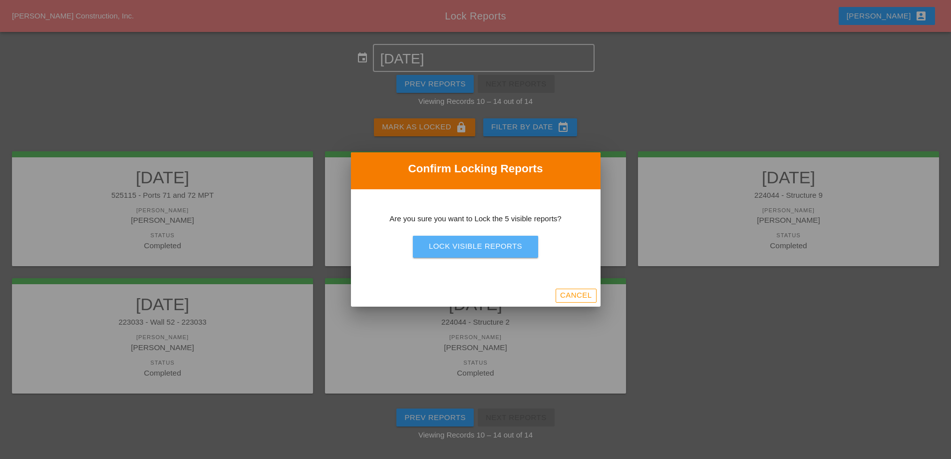
click at [479, 252] on div "Lock Visible Reports" at bounding box center [475, 246] width 93 height 11
click at [479, 252] on div "Are you sure?" at bounding box center [475, 246] width 63 height 11
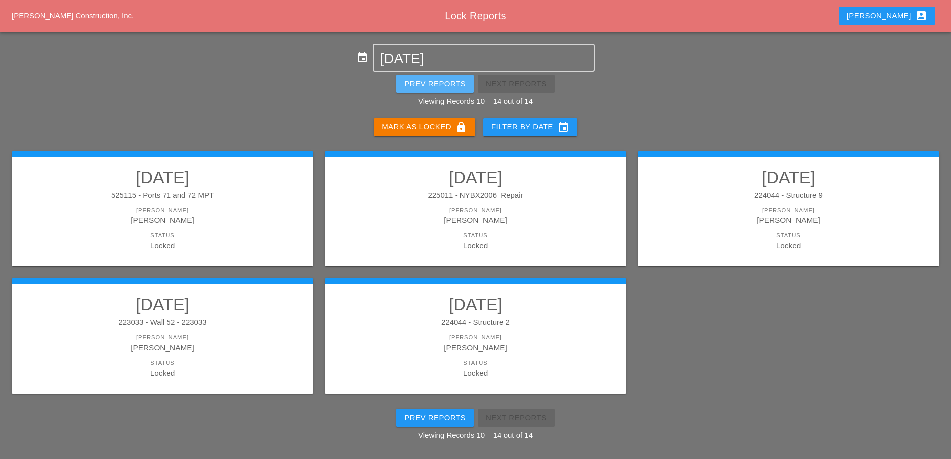
click at [430, 81] on div "Prev Reports" at bounding box center [434, 83] width 61 height 11
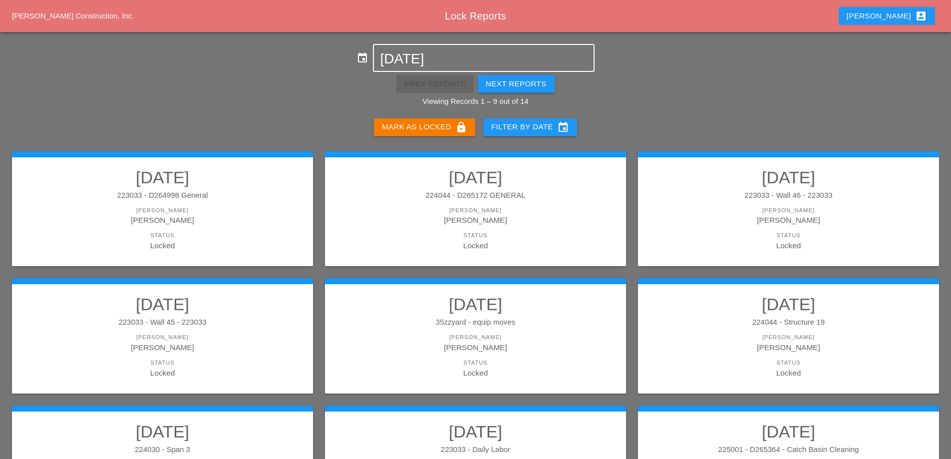
click at [469, 58] on input "[DATE]" at bounding box center [483, 59] width 207 height 16
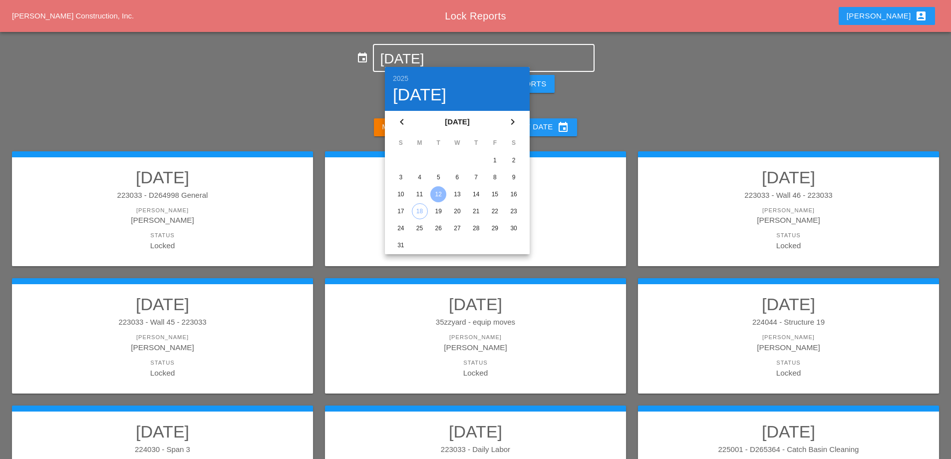
click at [454, 195] on div "13" at bounding box center [457, 194] width 16 height 16
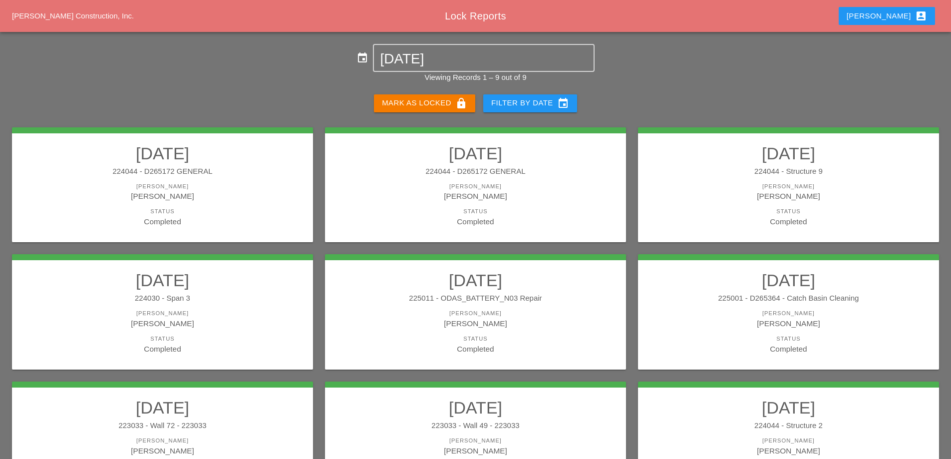
click at [429, 104] on div "Mark as Locked lock" at bounding box center [424, 103] width 85 height 12
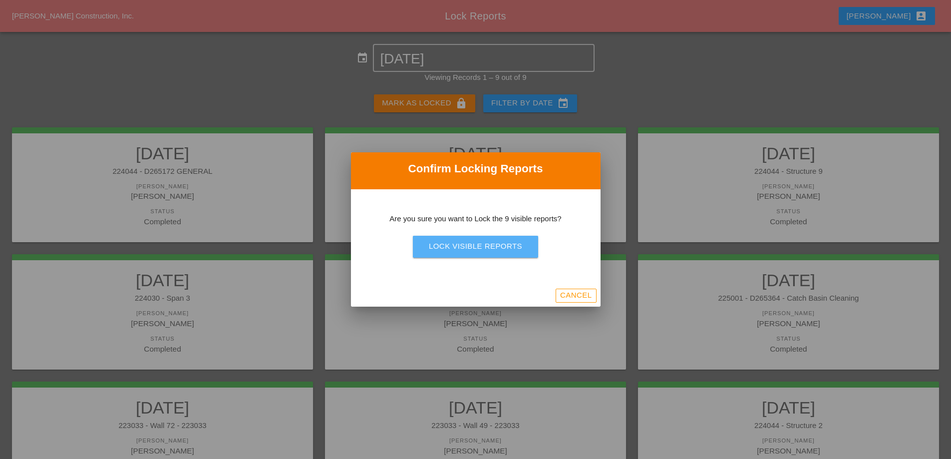
click at [472, 242] on div "Lock Visible Reports" at bounding box center [475, 246] width 93 height 11
click at [486, 247] on div "Are you sure?" at bounding box center [475, 246] width 63 height 11
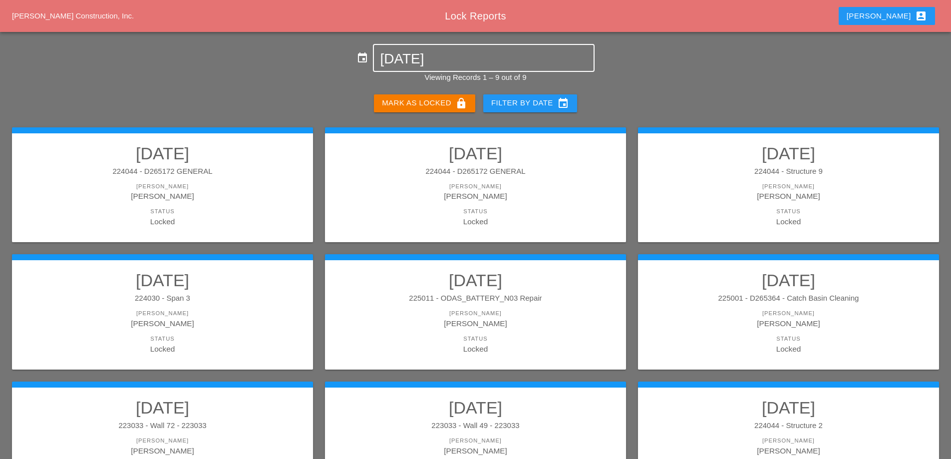
click at [432, 59] on input "08-13-2025" at bounding box center [483, 59] width 207 height 16
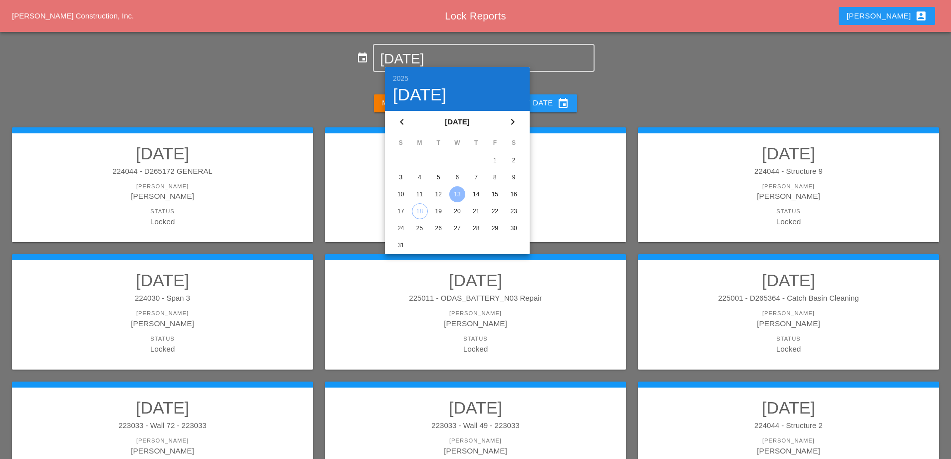
click at [473, 192] on div "14" at bounding box center [476, 194] width 16 height 16
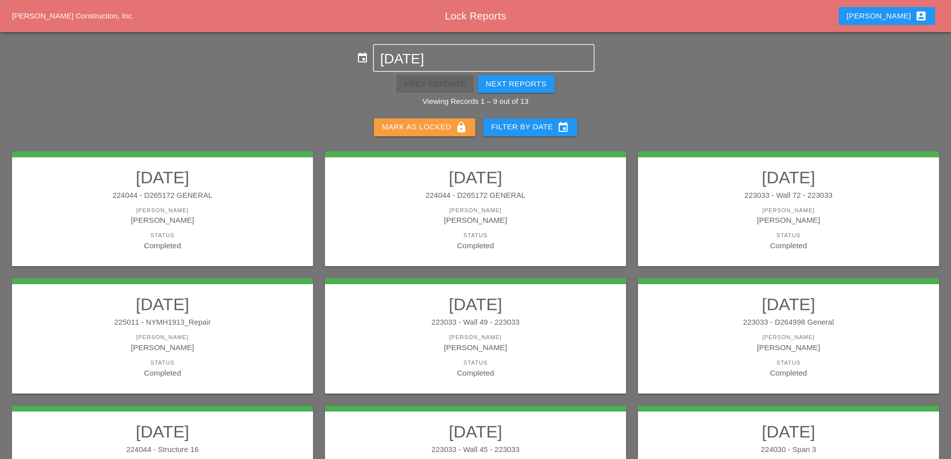
click at [416, 131] on div "Mark as Locked lock" at bounding box center [424, 127] width 85 height 12
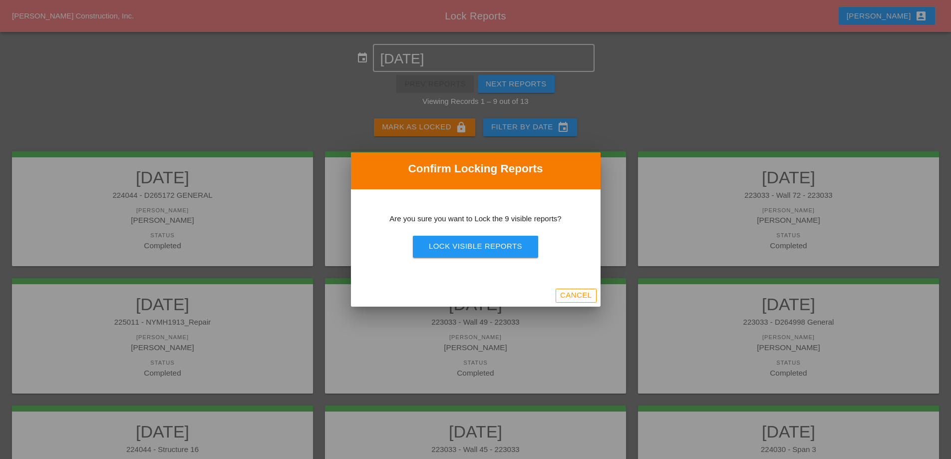
click at [464, 253] on button "Lock Visible Reports" at bounding box center [475, 247] width 125 height 22
click at [464, 253] on button "Are you sure?" at bounding box center [475, 247] width 95 height 22
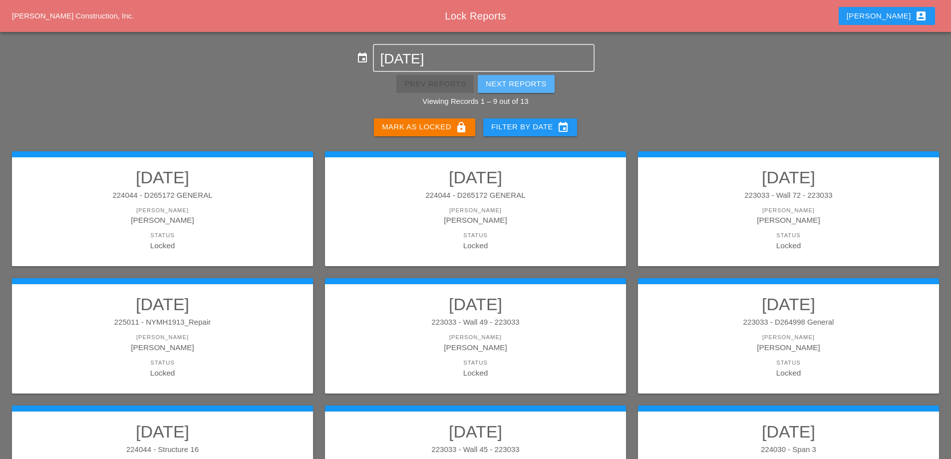
click at [517, 80] on div "Next Reports" at bounding box center [516, 83] width 61 height 11
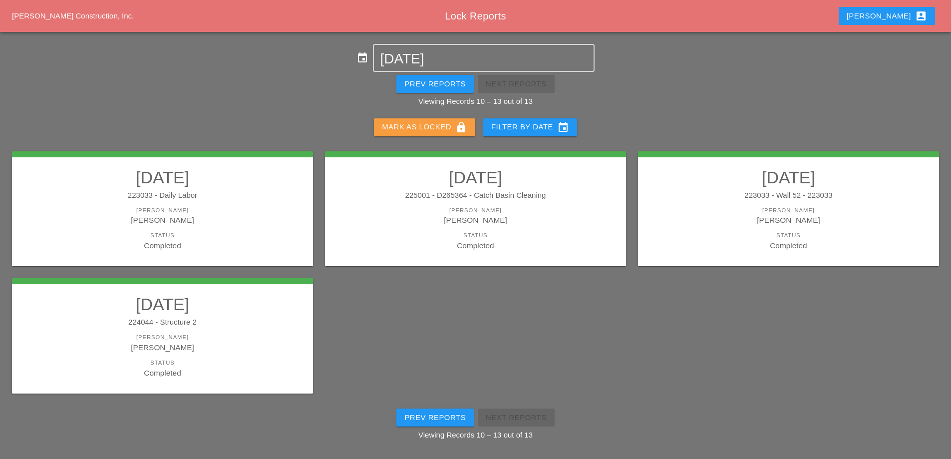
click at [442, 125] on div "Mark as Locked lock" at bounding box center [424, 127] width 85 height 12
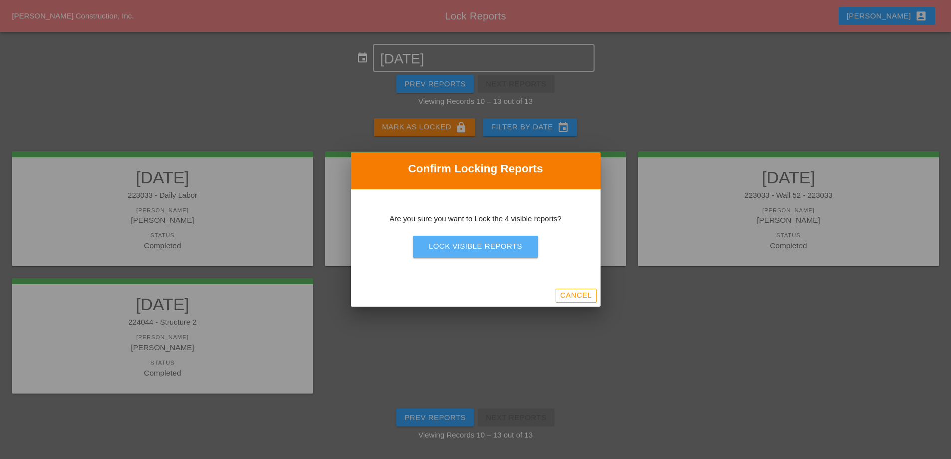
click at [486, 253] on button "Lock Visible Reports" at bounding box center [475, 247] width 125 height 22
click at [486, 253] on button "Are you sure?" at bounding box center [475, 247] width 95 height 22
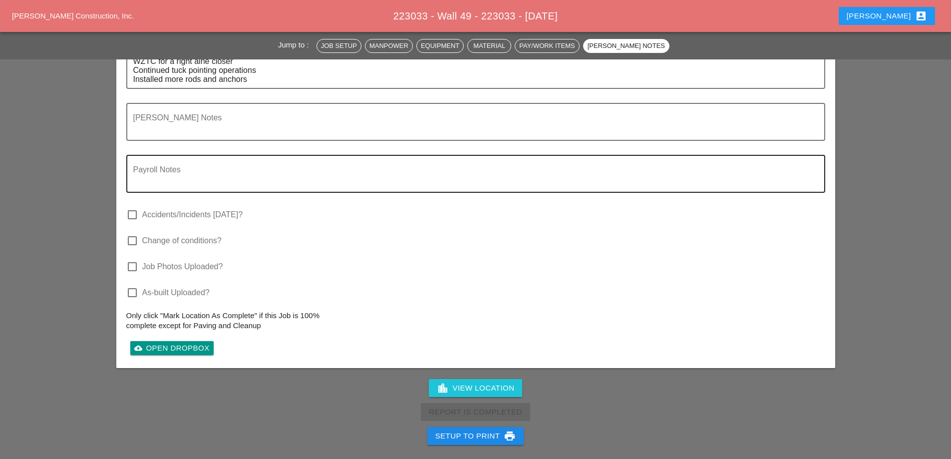
scroll to position [2237, 0]
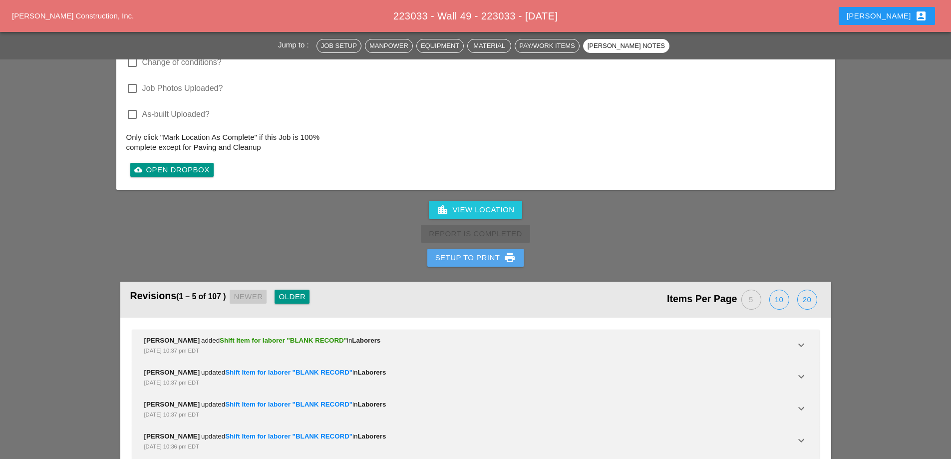
click at [494, 252] on div "Setup to Print print" at bounding box center [475, 258] width 81 height 12
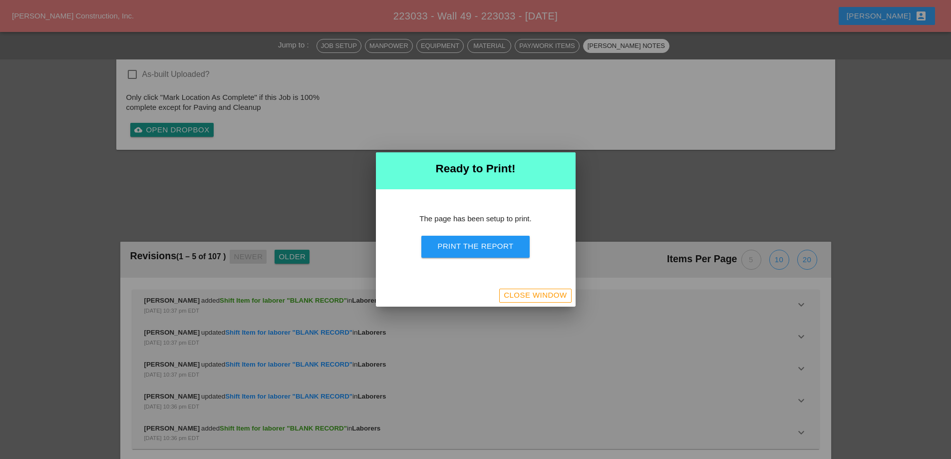
scroll to position [2086, 0]
drag, startPoint x: 483, startPoint y: 248, endPoint x: 568, endPoint y: 182, distance: 107.1
click at [483, 247] on div "Print the Report" at bounding box center [475, 246] width 76 height 11
click at [547, 293] on div "Close Window" at bounding box center [535, 294] width 63 height 11
click at [537, 293] on div "Close Window" at bounding box center [535, 294] width 63 height 11
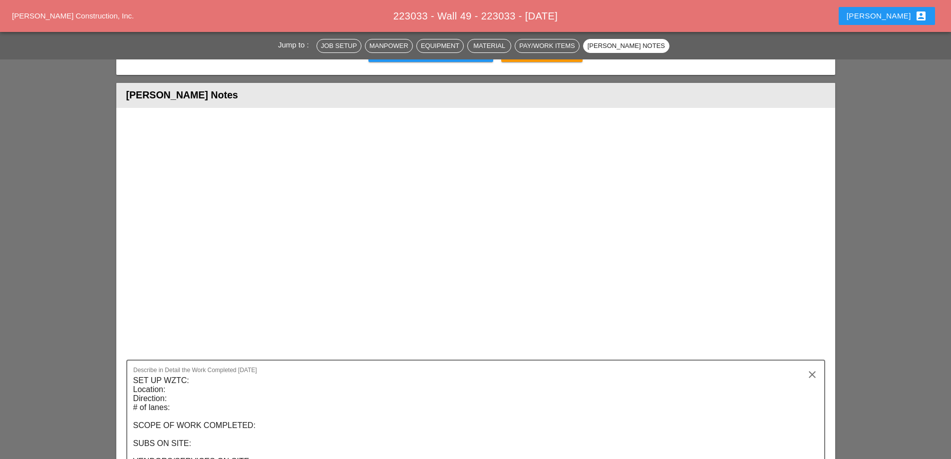
scroll to position [2237, 0]
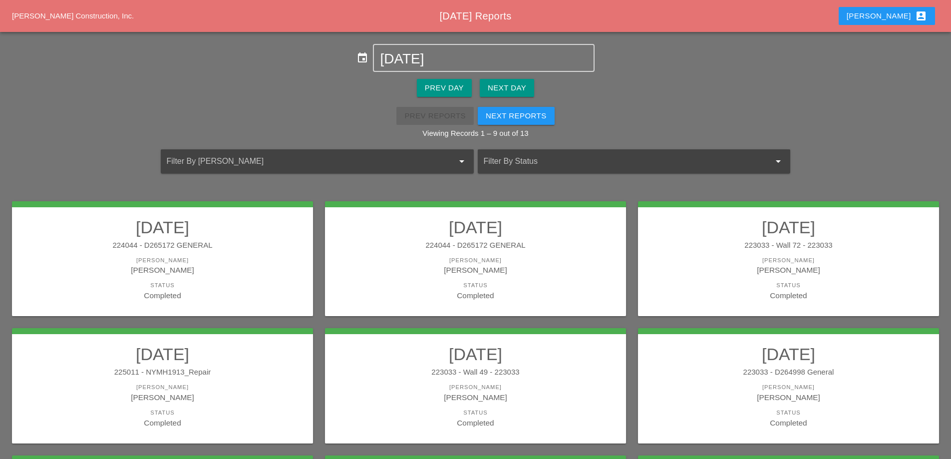
click at [782, 384] on div "[PERSON_NAME]" at bounding box center [788, 387] width 281 height 8
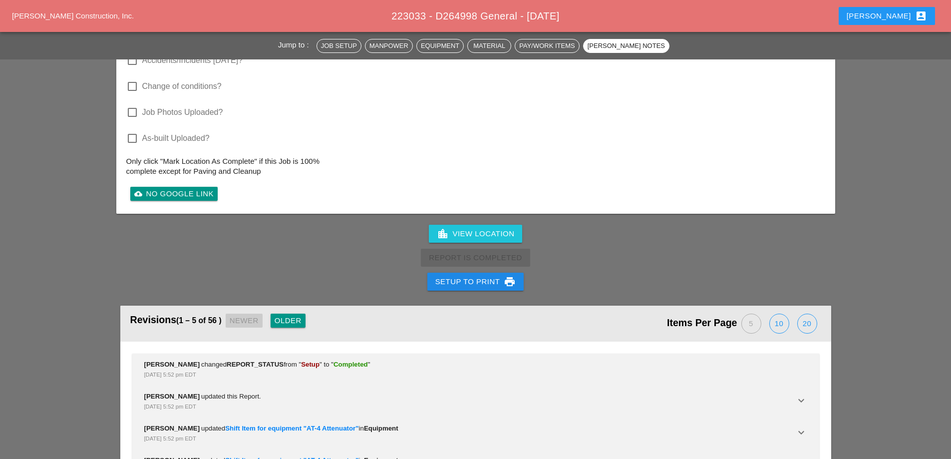
scroll to position [1647, 0]
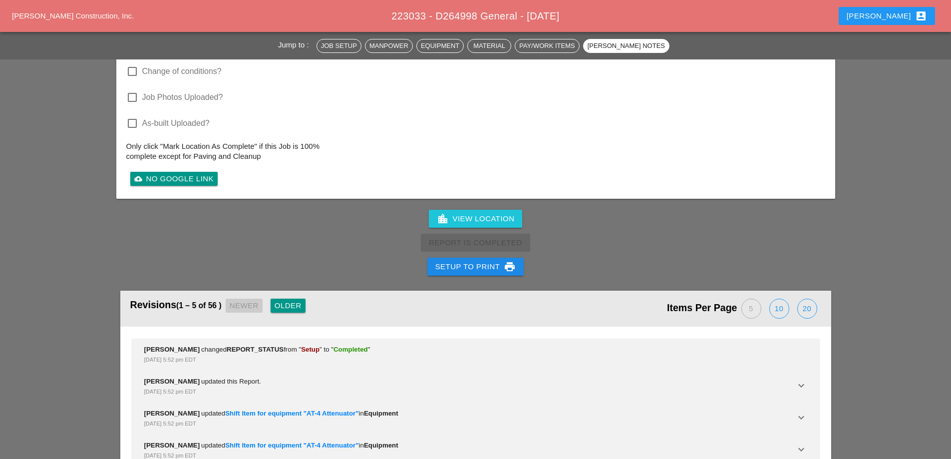
click at [501, 261] on div "Setup to Print print" at bounding box center [475, 267] width 81 height 12
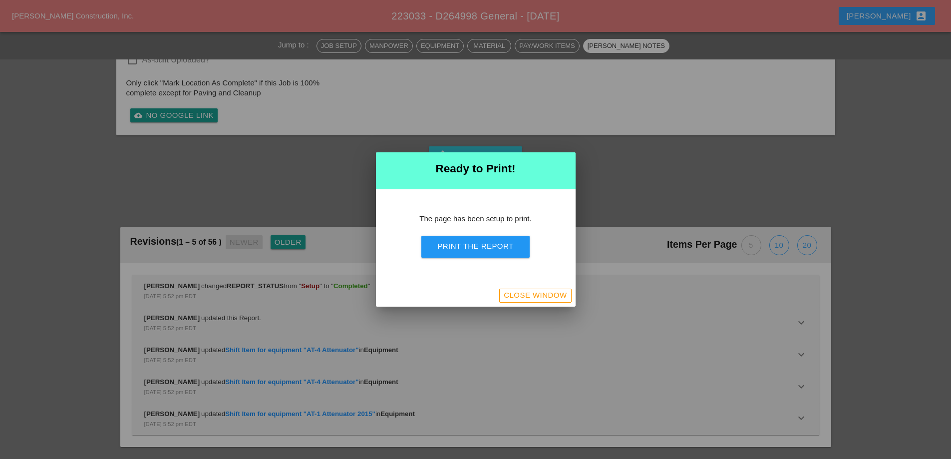
scroll to position [1488, 0]
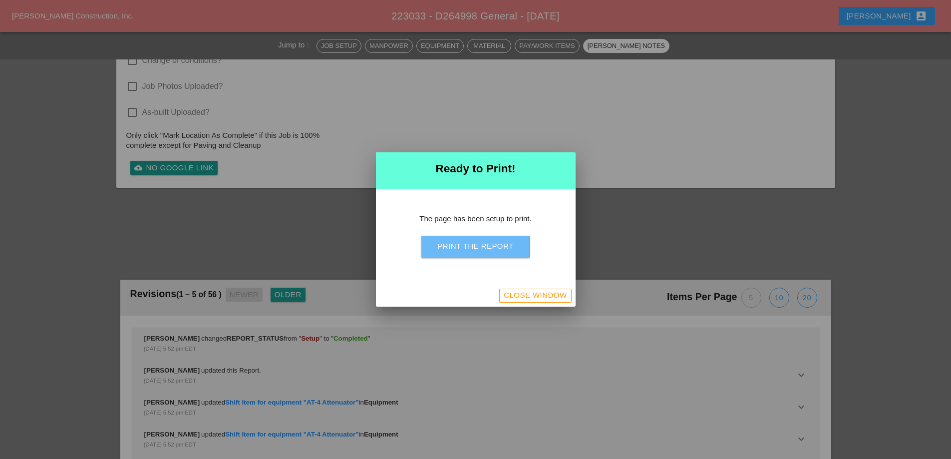
drag, startPoint x: 495, startPoint y: 245, endPoint x: 554, endPoint y: 182, distance: 86.5
click at [495, 245] on div "Print the Report" at bounding box center [475, 246] width 76 height 11
click at [535, 295] on div "Close Window" at bounding box center [535, 294] width 63 height 11
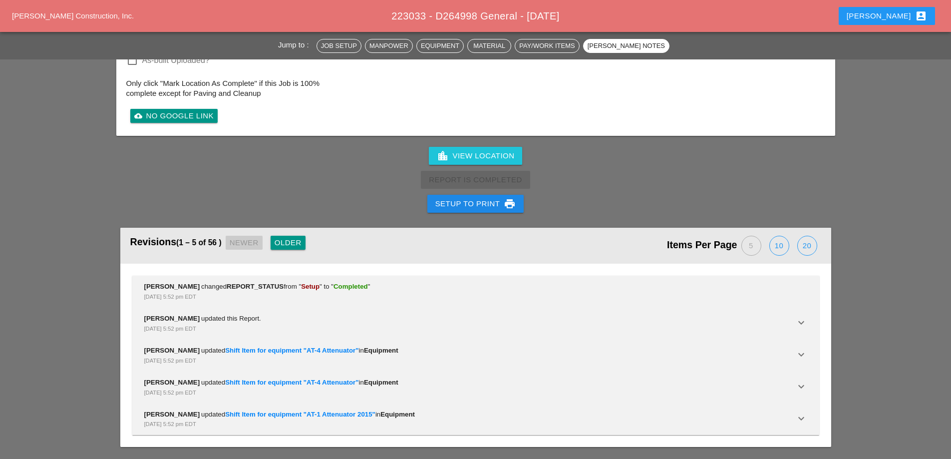
scroll to position [1543, 0]
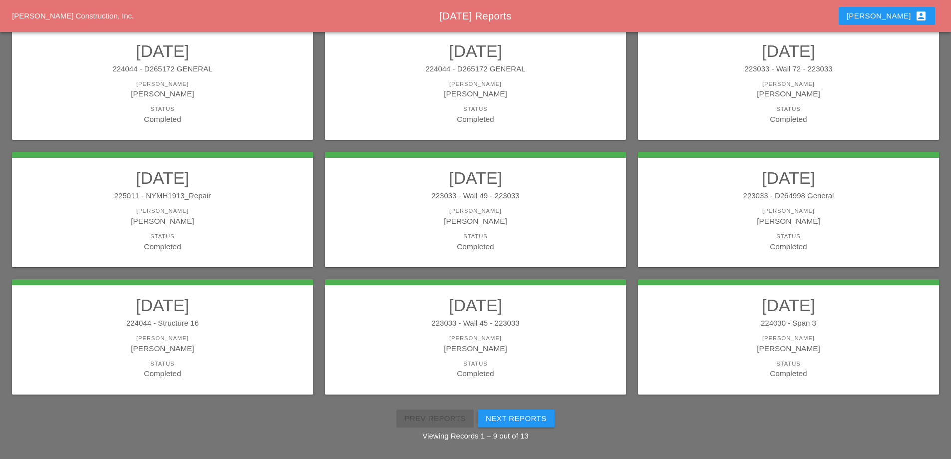
scroll to position [179, 0]
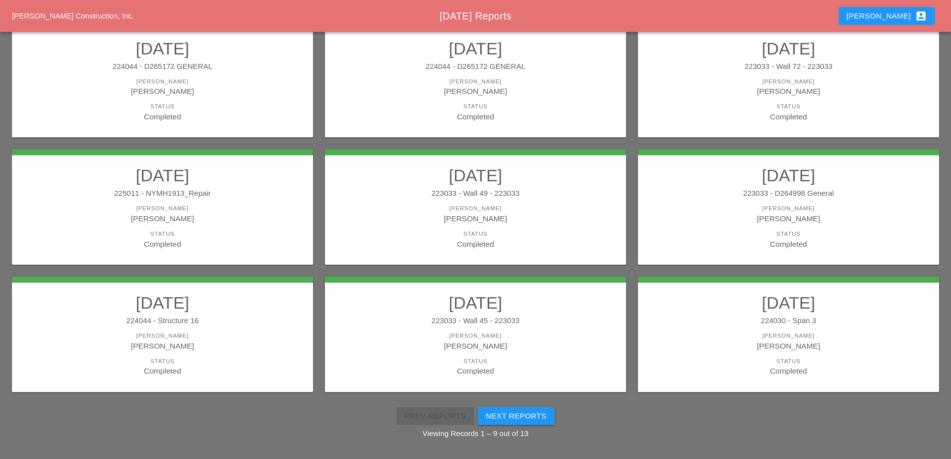
click at [207, 313] on link "08/14/2025 224044 - Structure 16 Foreman Gillie Etnel Status Completed" at bounding box center [162, 334] width 281 height 84
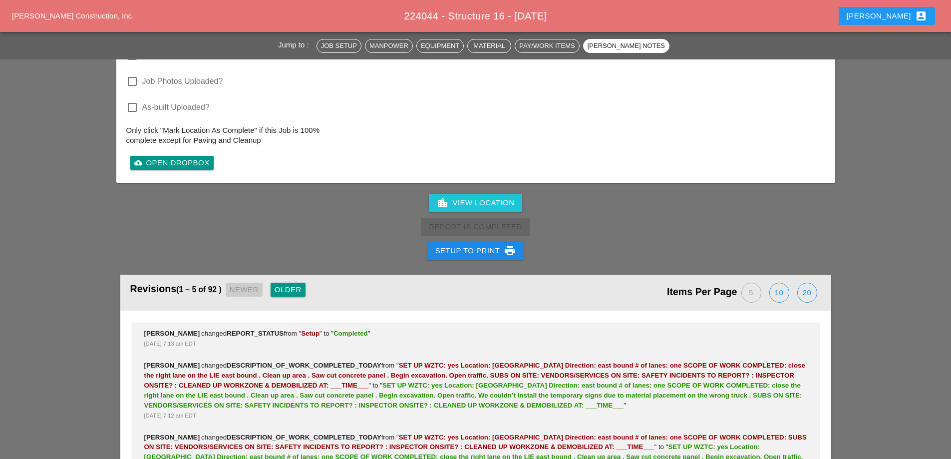
scroll to position [1996, 0]
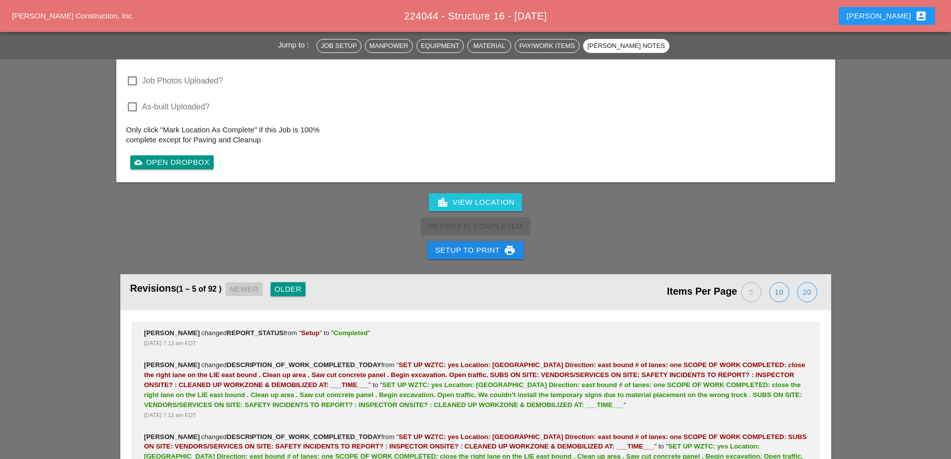
click at [455, 244] on div "Setup to Print print" at bounding box center [475, 250] width 81 height 12
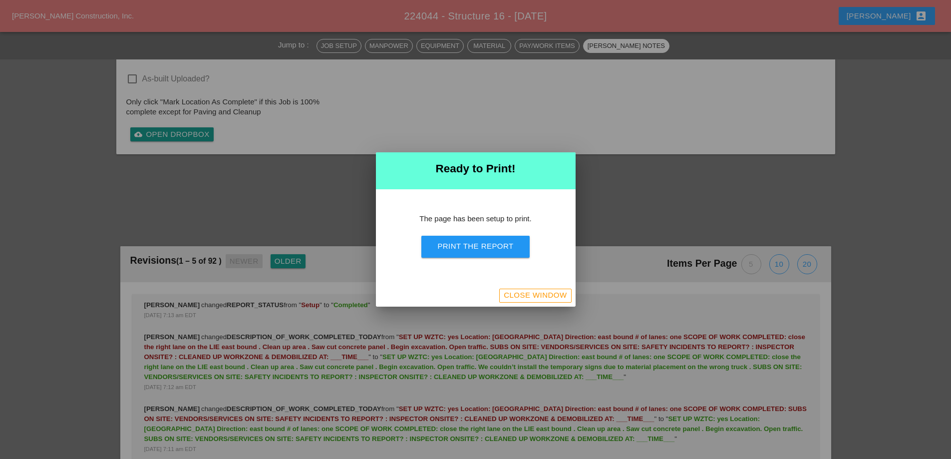
scroll to position [1889, 0]
click at [464, 249] on div "Print the Report" at bounding box center [475, 246] width 76 height 11
click at [559, 294] on div "Close Window" at bounding box center [535, 294] width 63 height 11
click at [530, 293] on div "Close Window" at bounding box center [535, 294] width 63 height 11
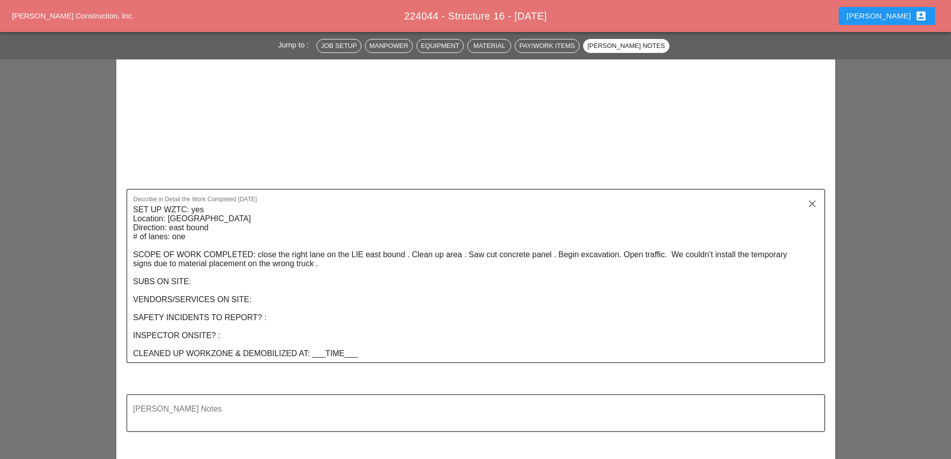
scroll to position [1996, 0]
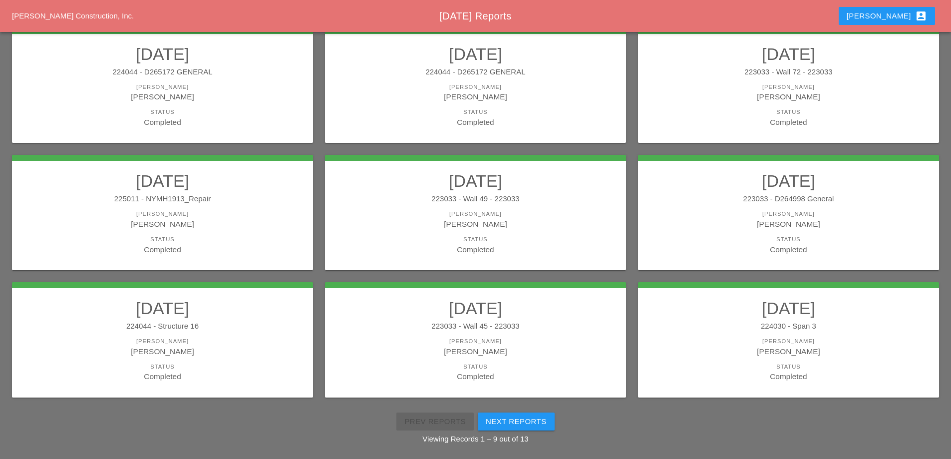
scroll to position [179, 0]
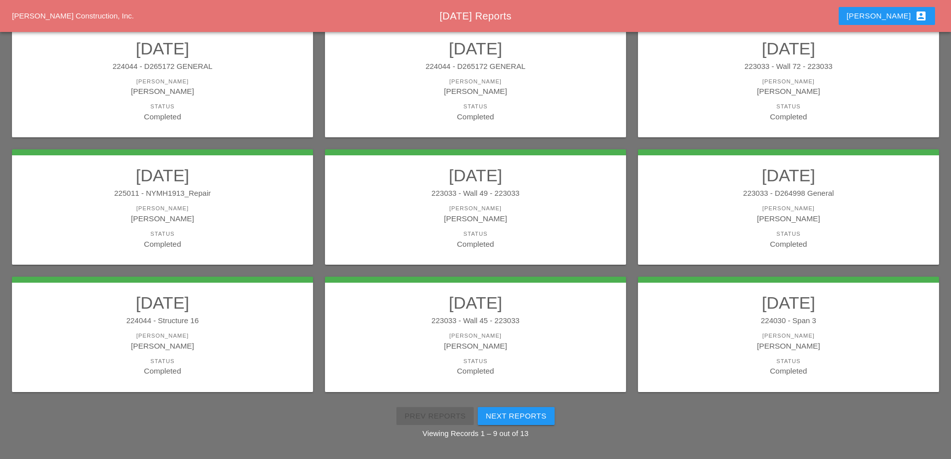
click at [534, 325] on div "223033 - Wall 45 - 223033" at bounding box center [475, 320] width 281 height 11
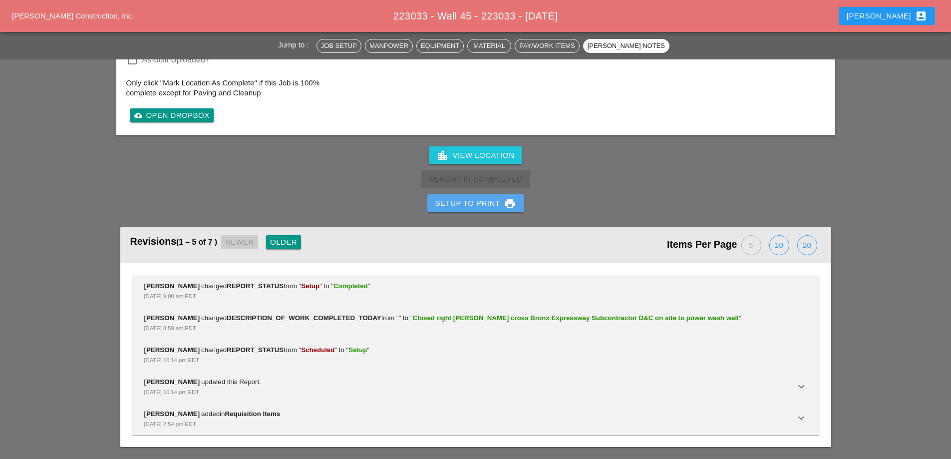
click at [464, 209] on div "Setup to Print print" at bounding box center [475, 203] width 81 height 12
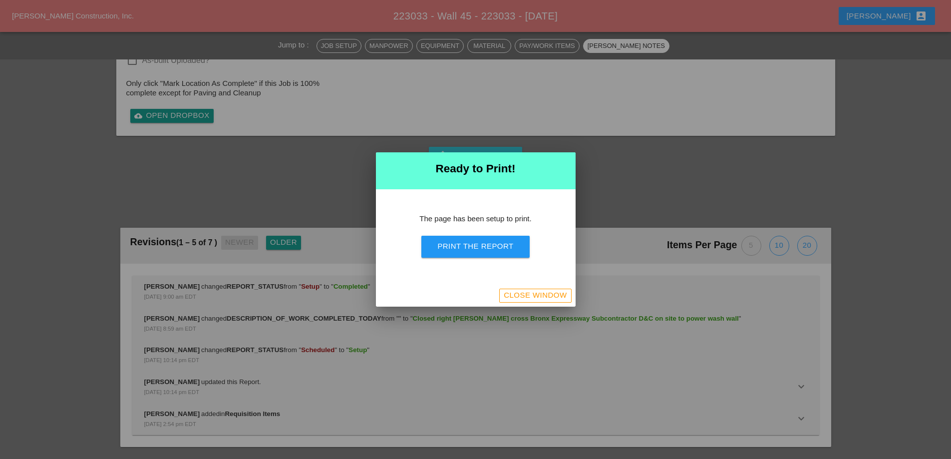
scroll to position [966, 0]
click at [473, 247] on div "Print the Report" at bounding box center [475, 246] width 76 height 11
click at [545, 291] on div "Close Window" at bounding box center [535, 294] width 63 height 11
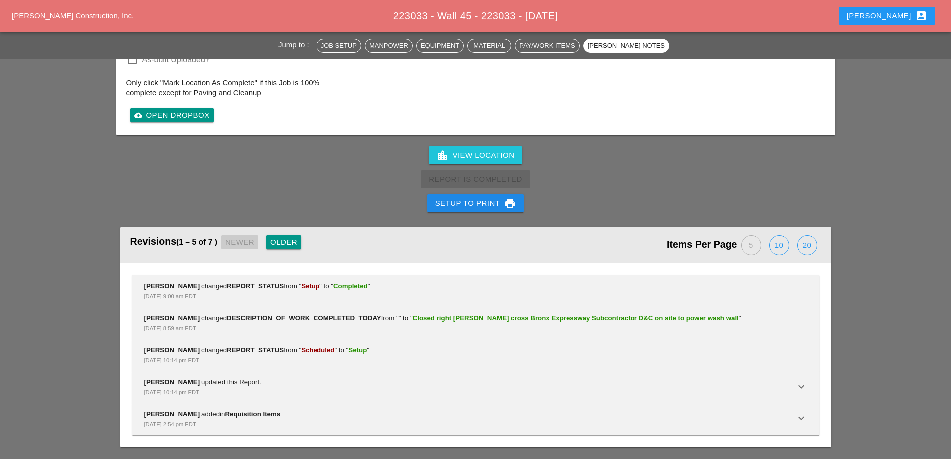
scroll to position [1211, 0]
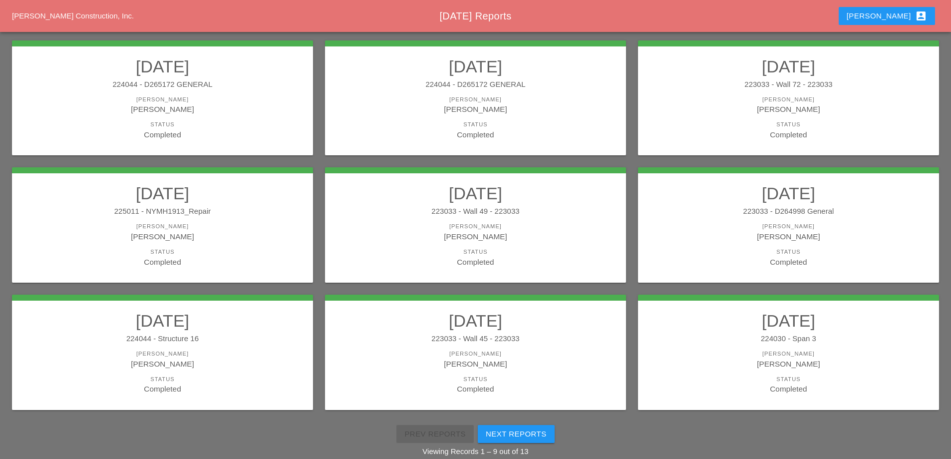
scroll to position [179, 0]
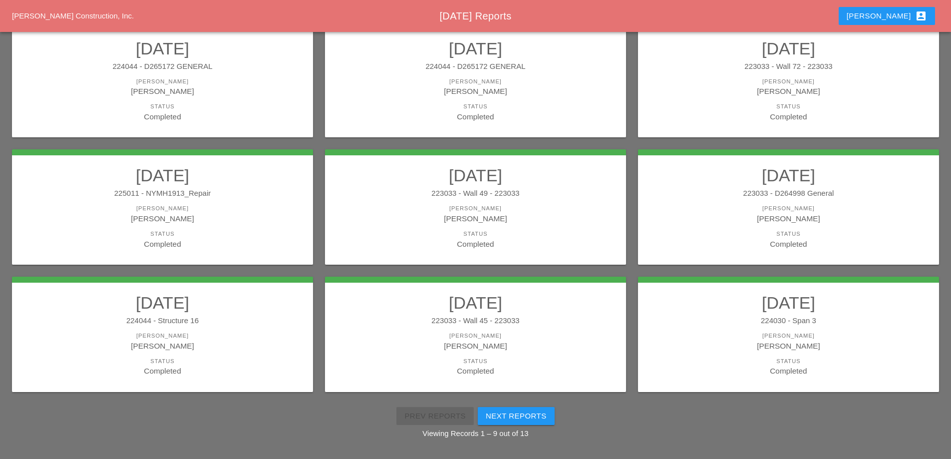
click at [829, 304] on h2 "[DATE]" at bounding box center [788, 302] width 281 height 20
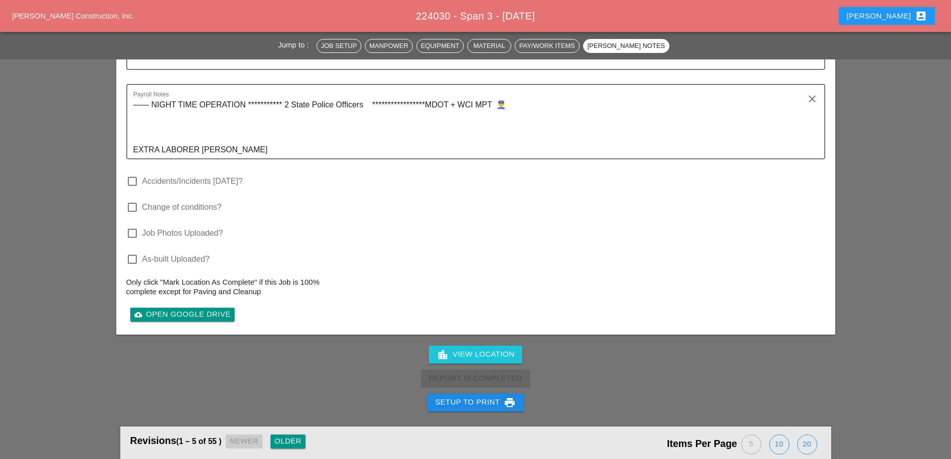
scroll to position [1996, 0]
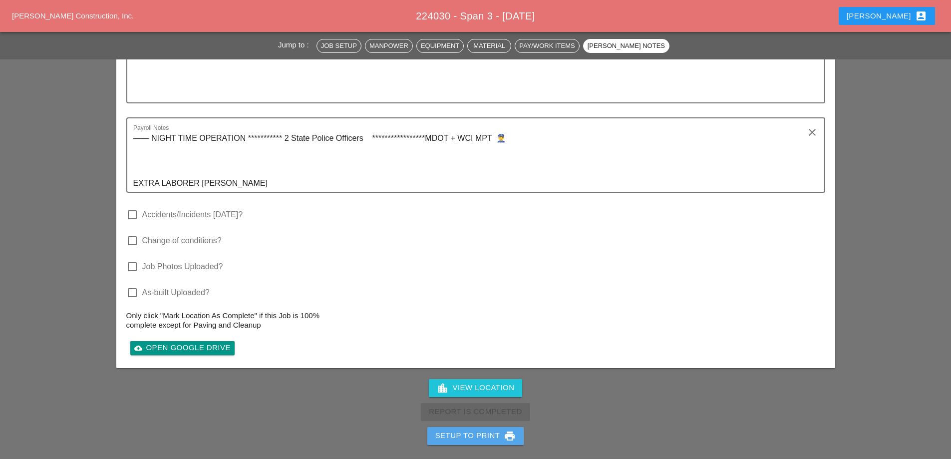
click at [467, 439] on div "Setup to Print print" at bounding box center [475, 436] width 81 height 12
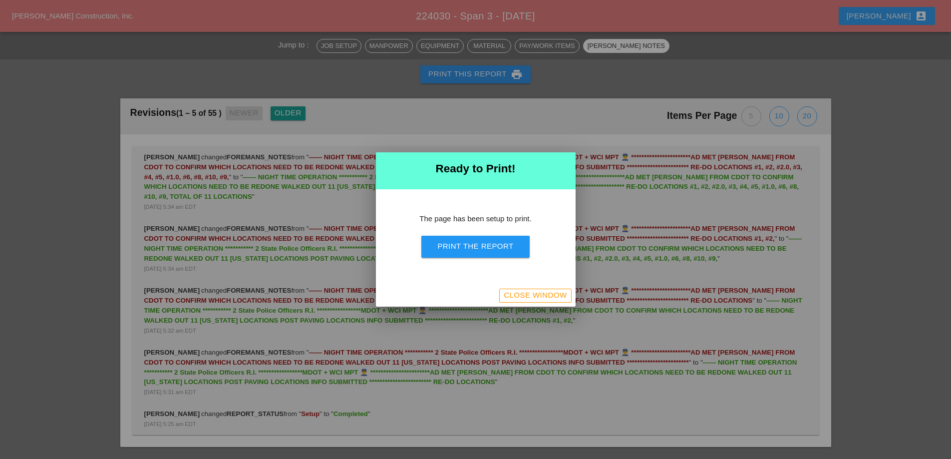
scroll to position [1693, 0]
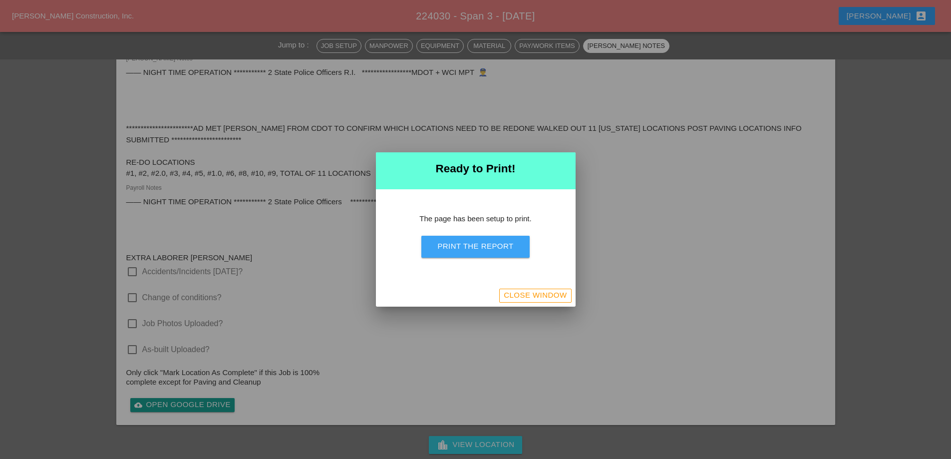
drag, startPoint x: 487, startPoint y: 250, endPoint x: 560, endPoint y: 176, distance: 104.8
click at [486, 251] on div "Print the Report" at bounding box center [475, 246] width 76 height 11
click at [557, 293] on div "Close Window" at bounding box center [535, 294] width 63 height 11
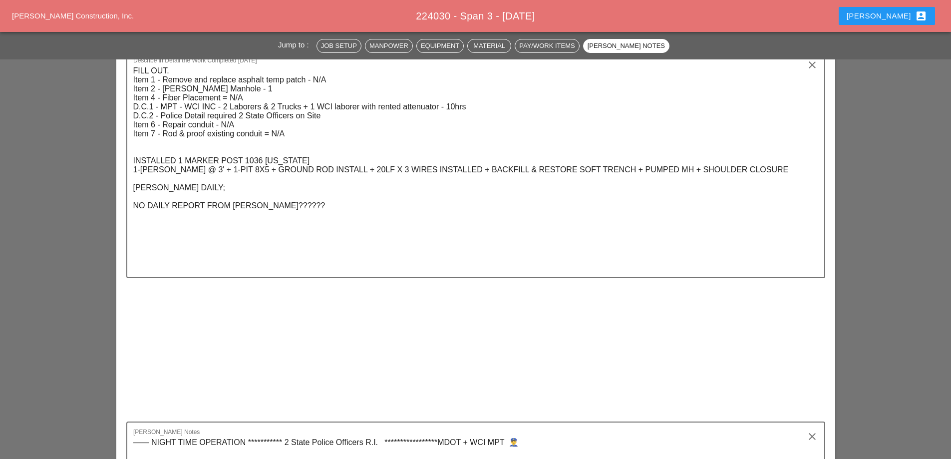
scroll to position [1575, 0]
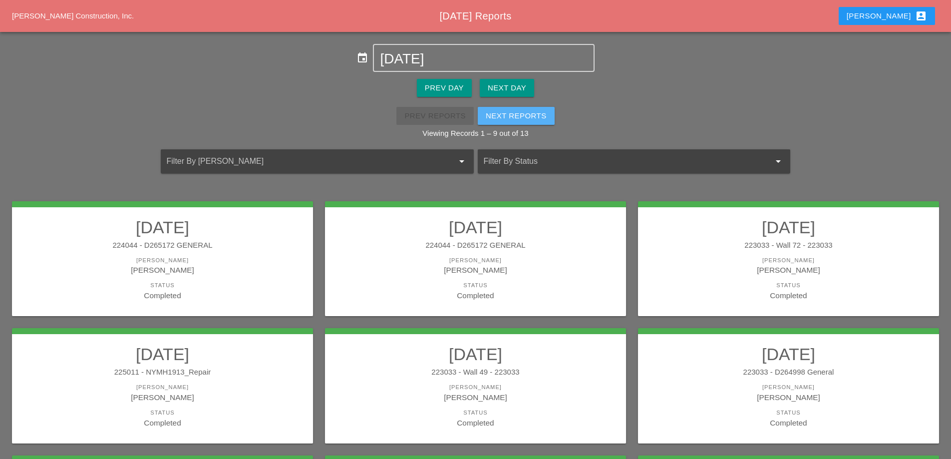
click at [528, 113] on div "Next Reports" at bounding box center [516, 115] width 61 height 11
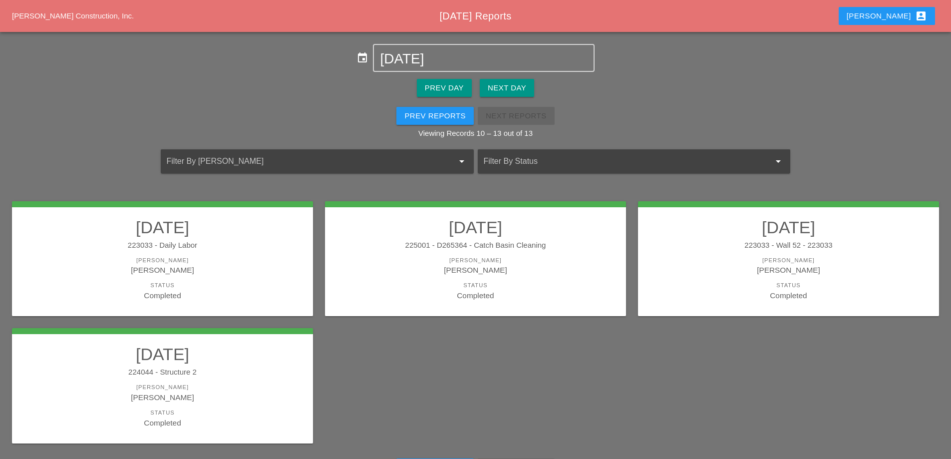
click at [187, 237] on h2 "[DATE]" at bounding box center [162, 227] width 281 height 20
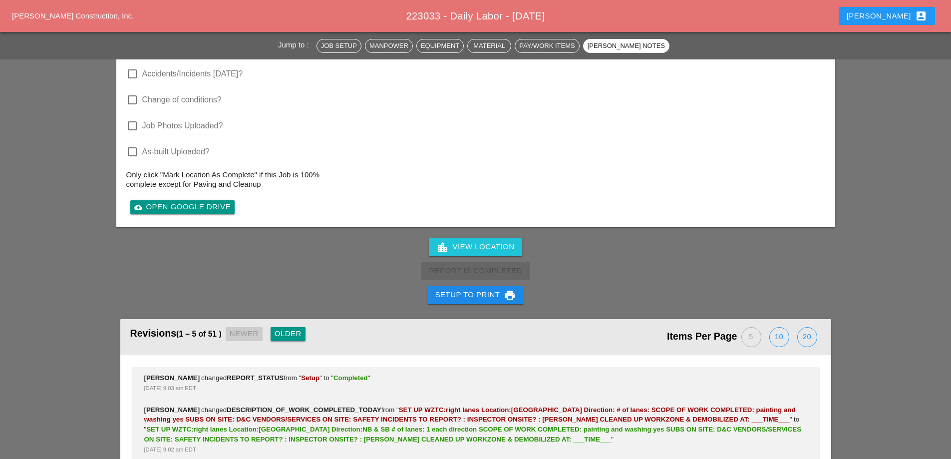
scroll to position [1897, 0]
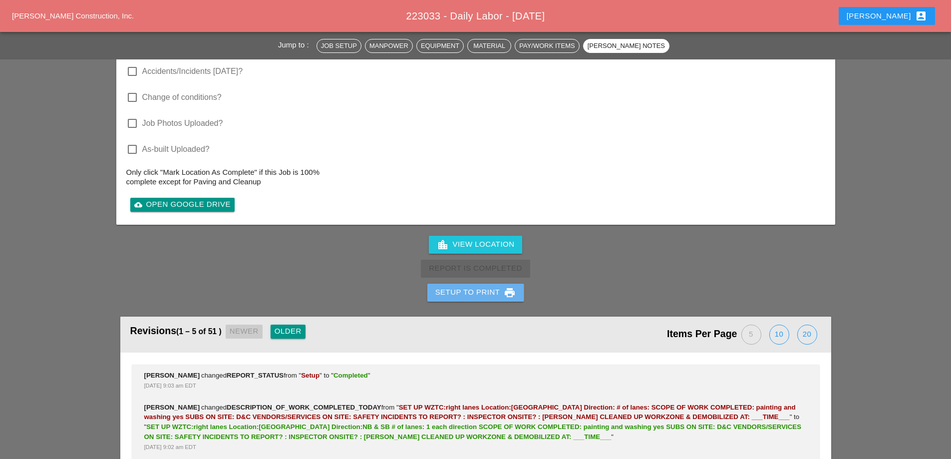
click at [449, 286] on div "Setup to Print print" at bounding box center [475, 292] width 81 height 12
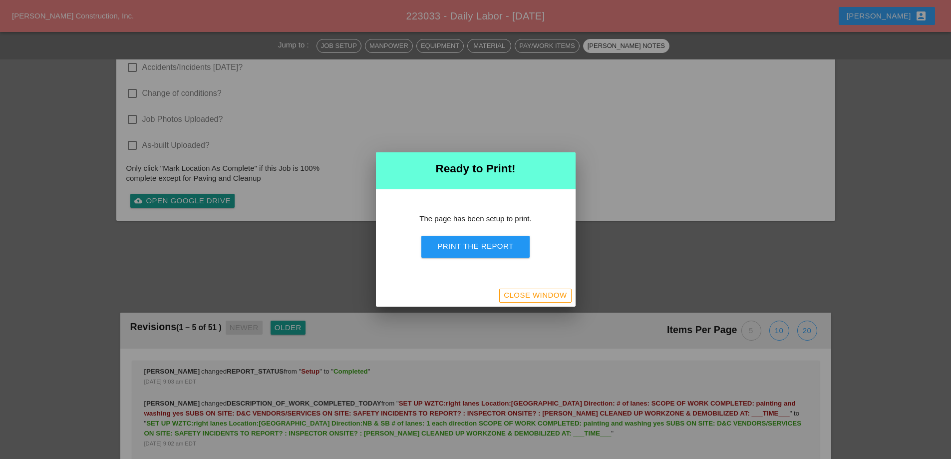
scroll to position [1756, 0]
click at [453, 249] on div "Print the Report" at bounding box center [475, 246] width 76 height 11
drag, startPoint x: 534, startPoint y: 293, endPoint x: 511, endPoint y: 188, distance: 107.8
click at [534, 293] on div "Close Window" at bounding box center [535, 294] width 63 height 11
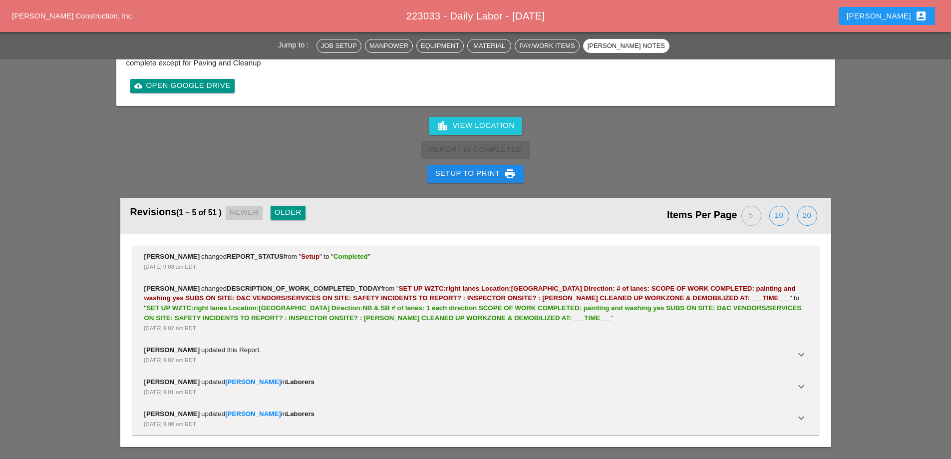
scroll to position [1627, 0]
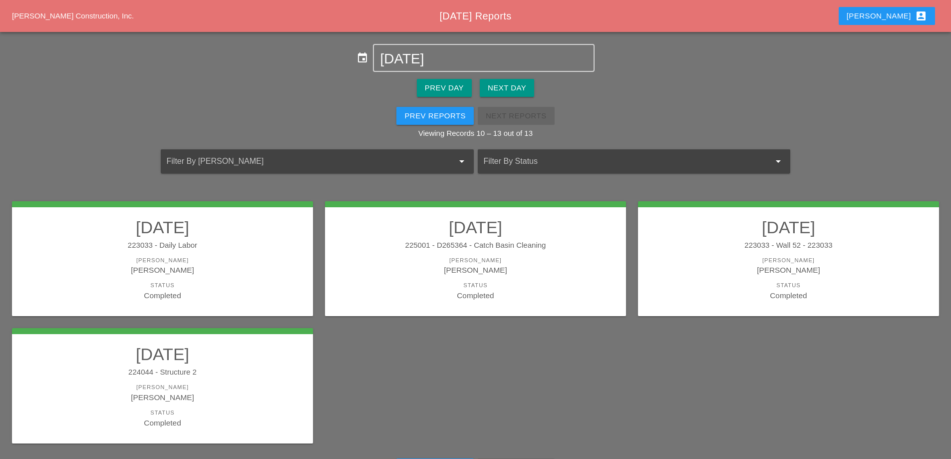
click at [480, 252] on link "08/14/2025 225001 - D265364 - Catch Basin Cleaning Foreman Miguel Fernandes Sta…" at bounding box center [475, 259] width 281 height 84
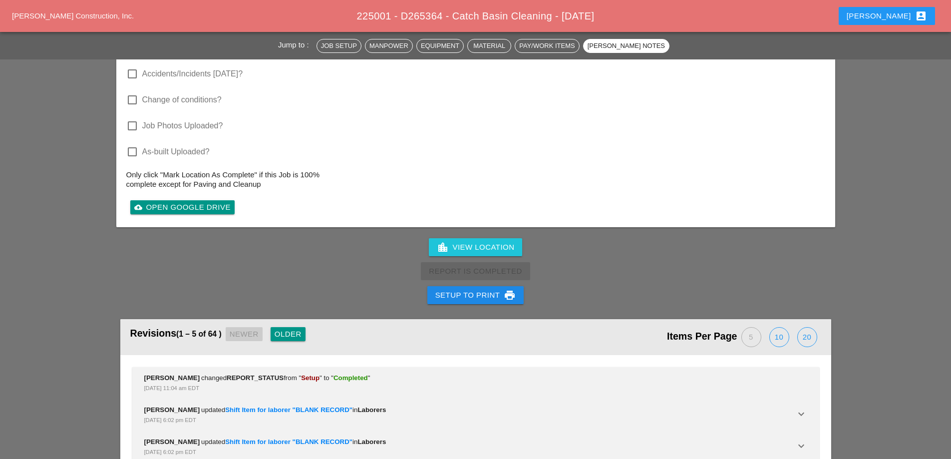
scroll to position [1597, 0]
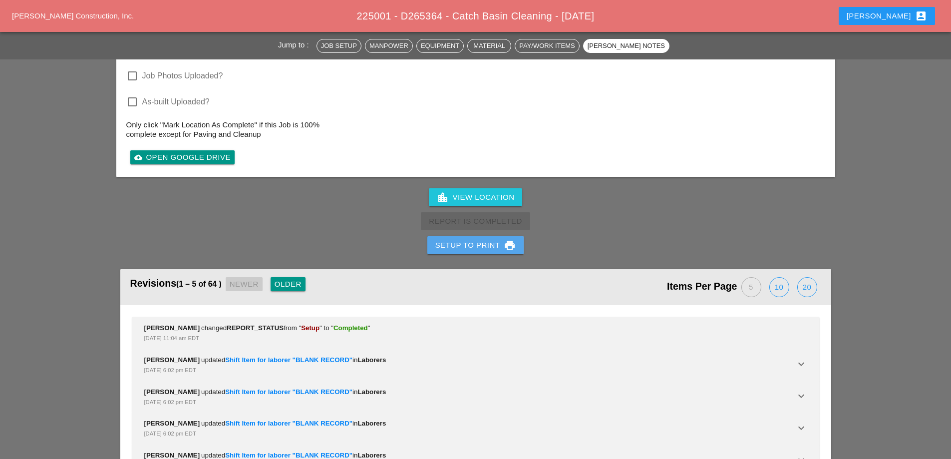
click at [474, 241] on div "Setup to Print print" at bounding box center [475, 245] width 81 height 12
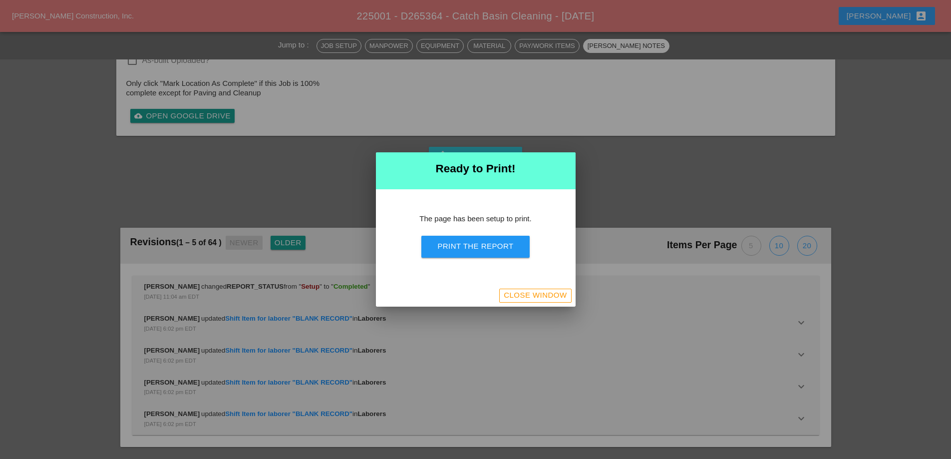
scroll to position [1339, 0]
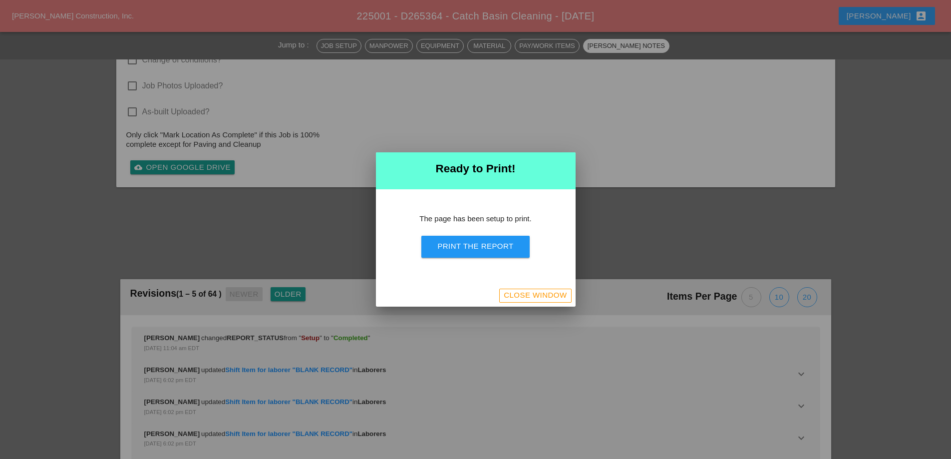
click at [475, 247] on div "Print the Report" at bounding box center [475, 246] width 76 height 11
click at [548, 292] on div "Close Window" at bounding box center [535, 294] width 63 height 11
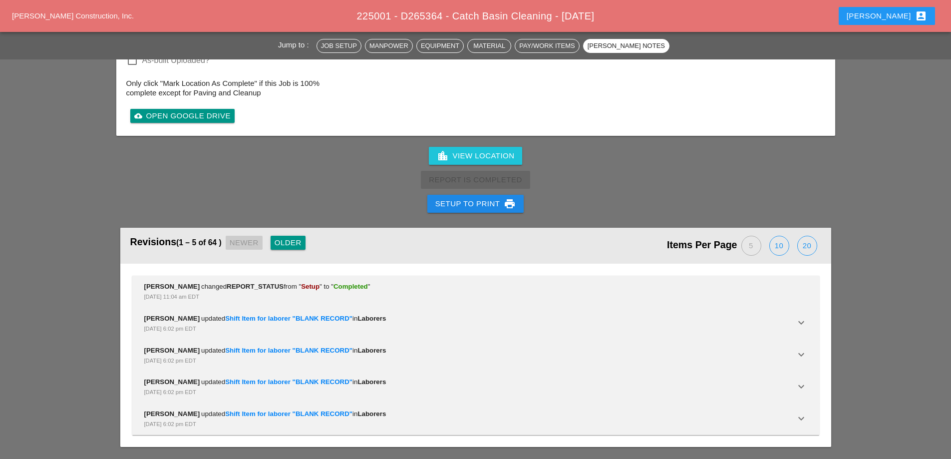
scroll to position [1489, 0]
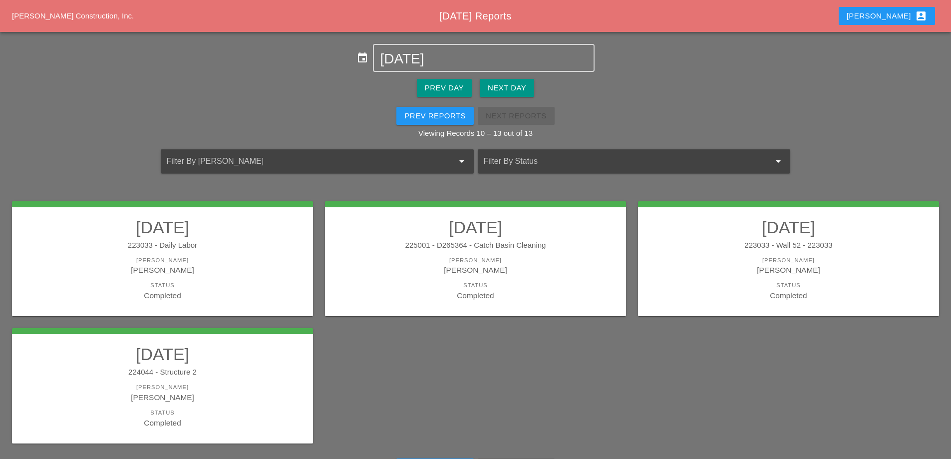
click at [848, 238] on link "08/14/2025 223033 - Wall 52 - 223033 Foreman Ricardo Capao Status Completed" at bounding box center [788, 259] width 281 height 84
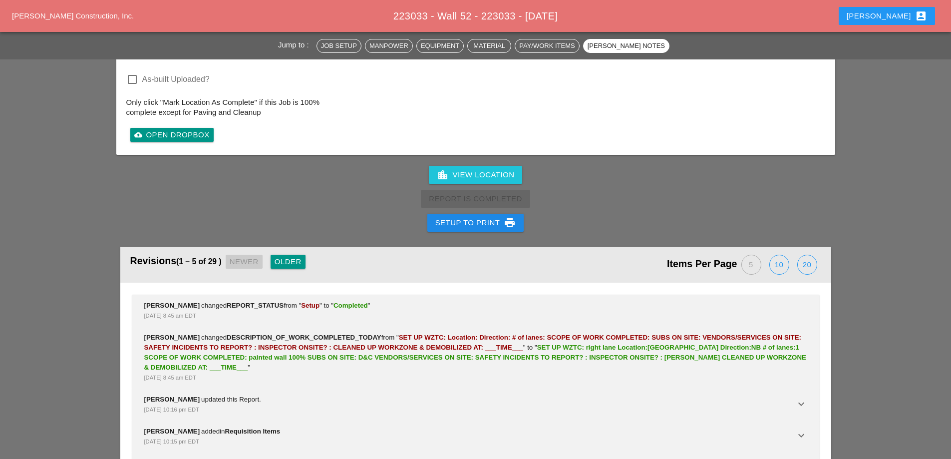
click at [485, 225] on div "Setup to Print print" at bounding box center [475, 223] width 81 height 12
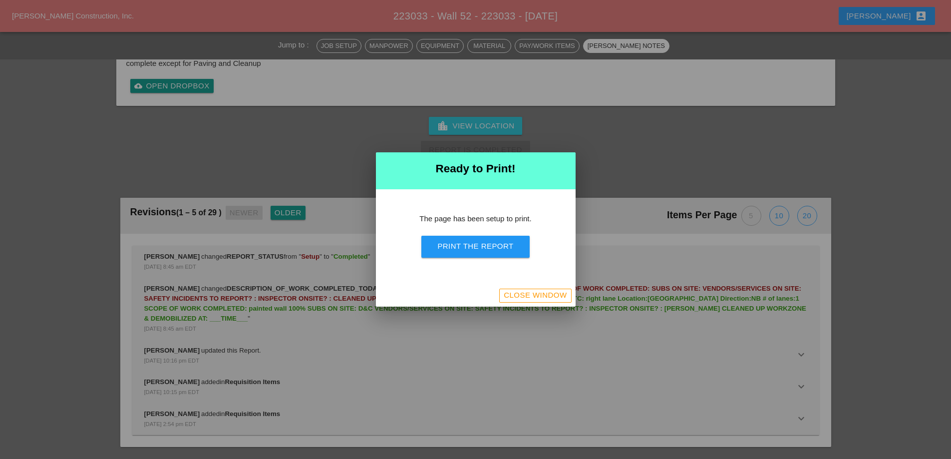
scroll to position [1377, 0]
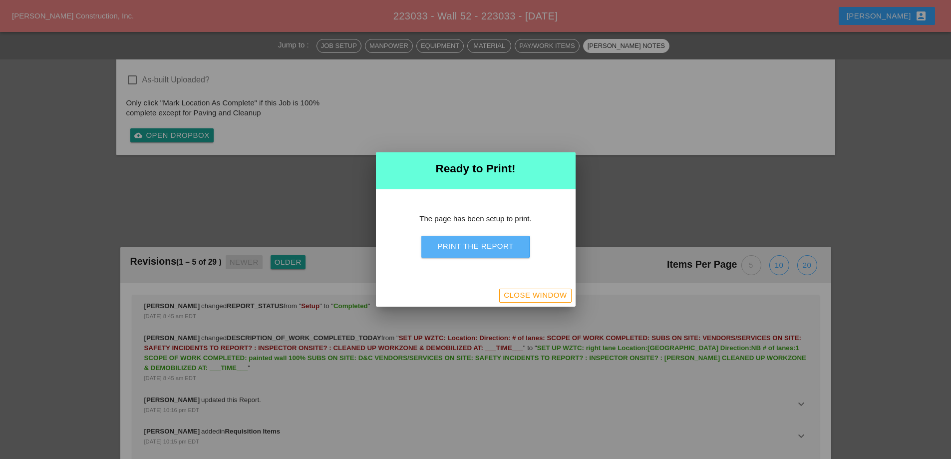
click at [500, 247] on div "Print the Report" at bounding box center [475, 246] width 76 height 11
click at [545, 290] on div "Close Window" at bounding box center [535, 294] width 63 height 11
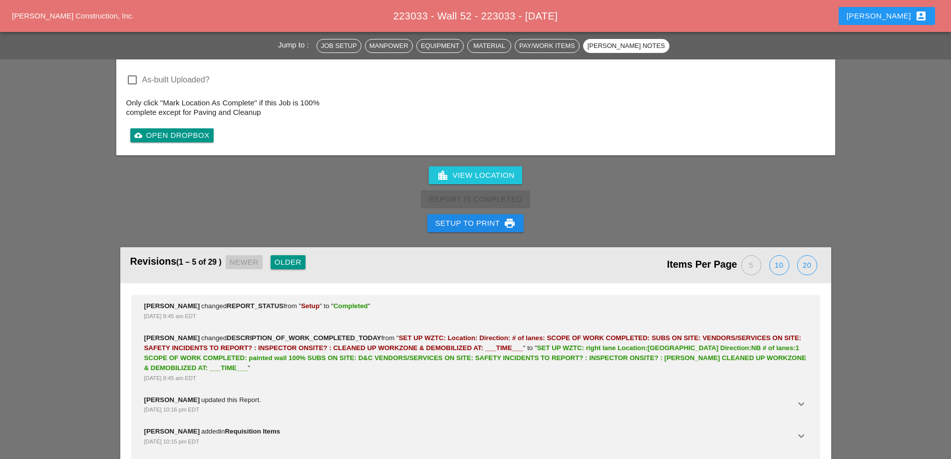
scroll to position [1497, 0]
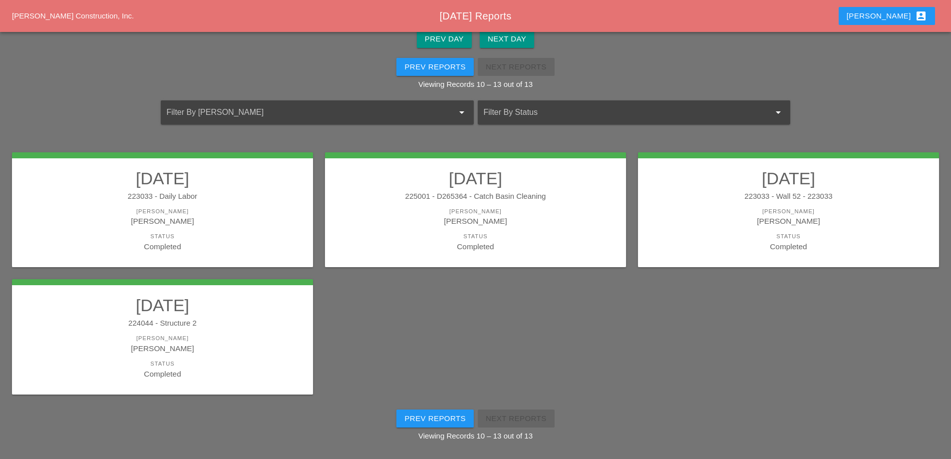
scroll to position [52, 0]
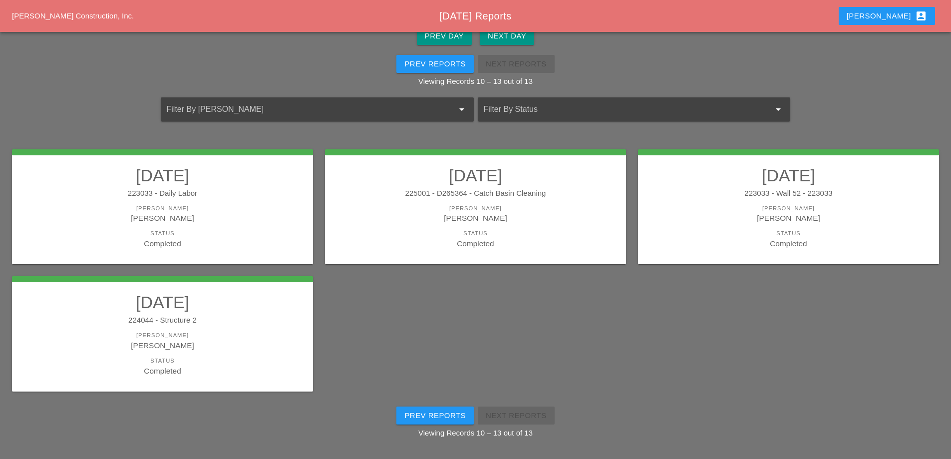
click at [238, 310] on h2 "[DATE]" at bounding box center [162, 302] width 281 height 20
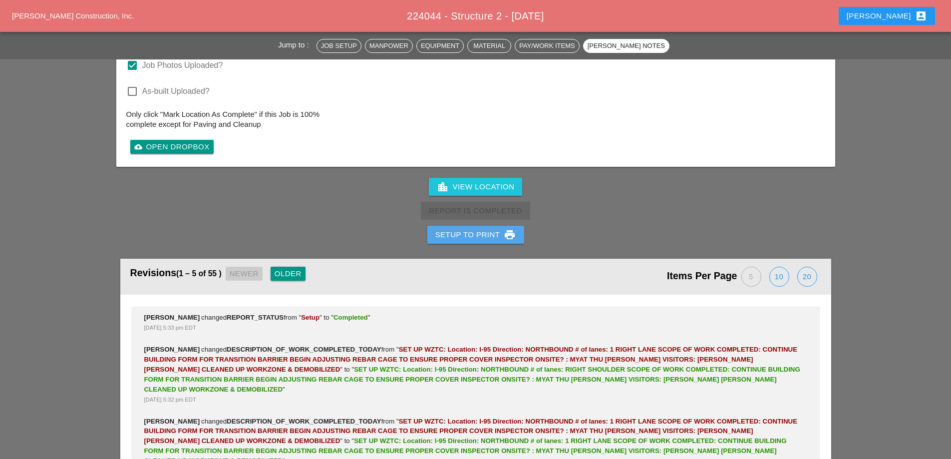
click at [492, 229] on div "Setup to Print print" at bounding box center [475, 235] width 81 height 12
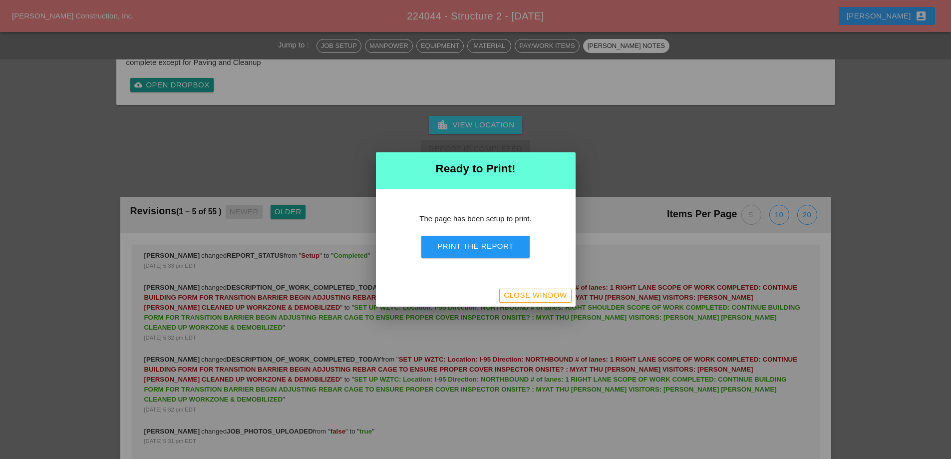
scroll to position [1666, 0]
click at [499, 247] on div "Print the Report" at bounding box center [475, 246] width 76 height 11
click at [558, 295] on div "Close Window" at bounding box center [535, 294] width 63 height 11
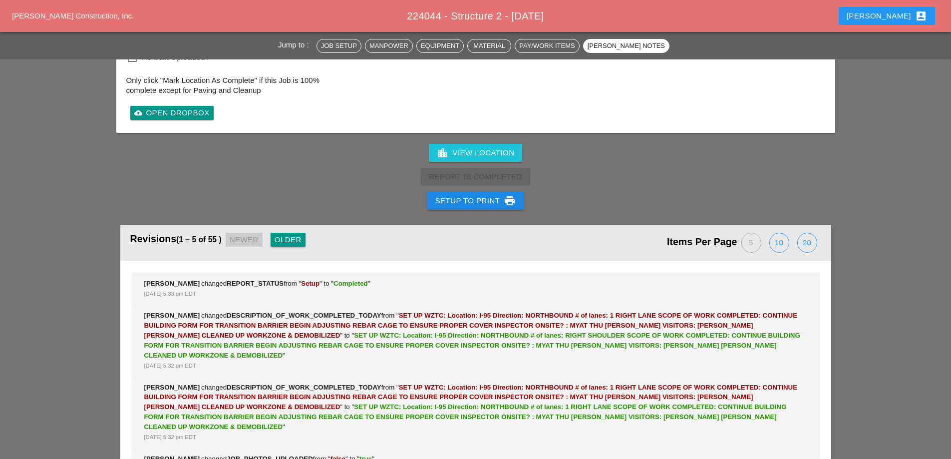
scroll to position [1797, 0]
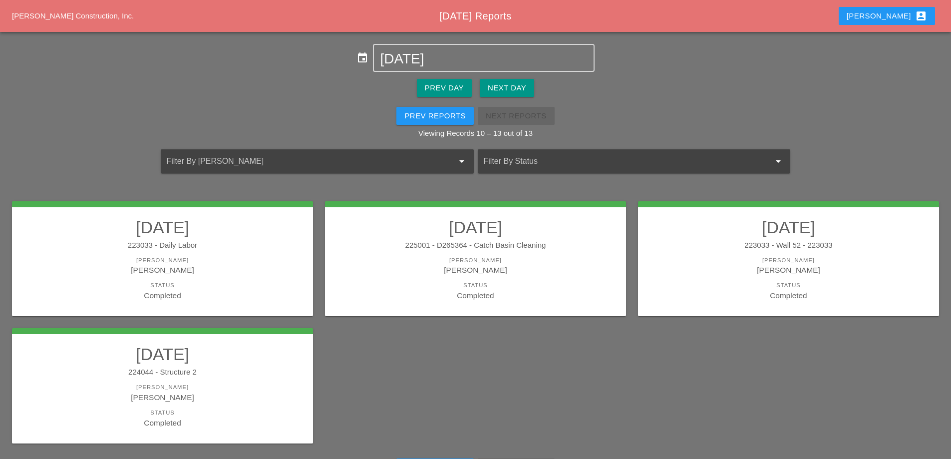
click at [212, 248] on div "223033 - Daily Labor" at bounding box center [162, 245] width 281 height 11
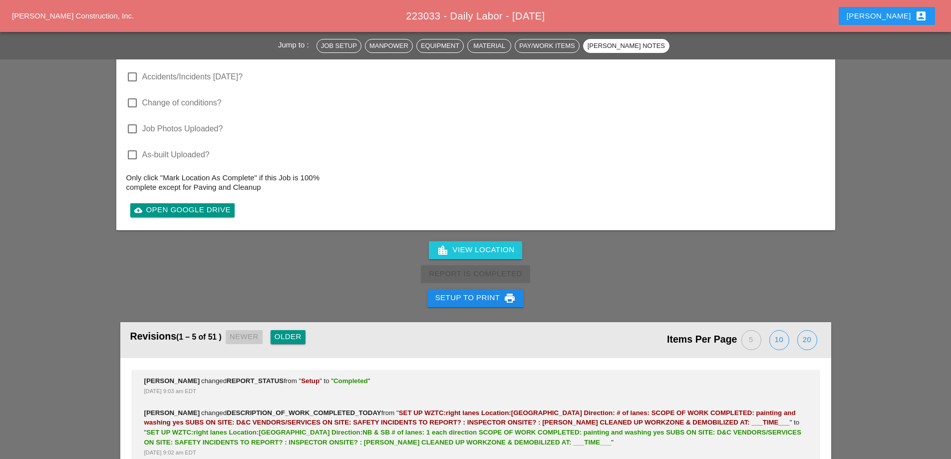
scroll to position [1897, 0]
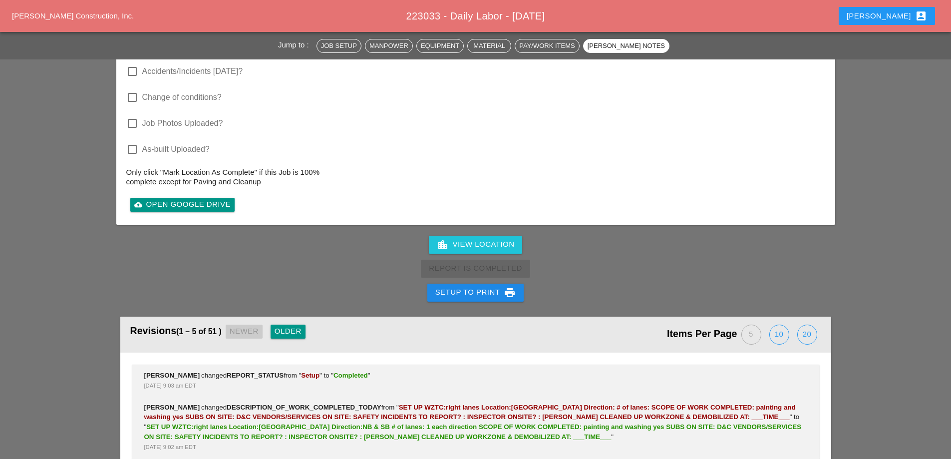
click at [464, 286] on div "Setup to Print print" at bounding box center [475, 292] width 81 height 12
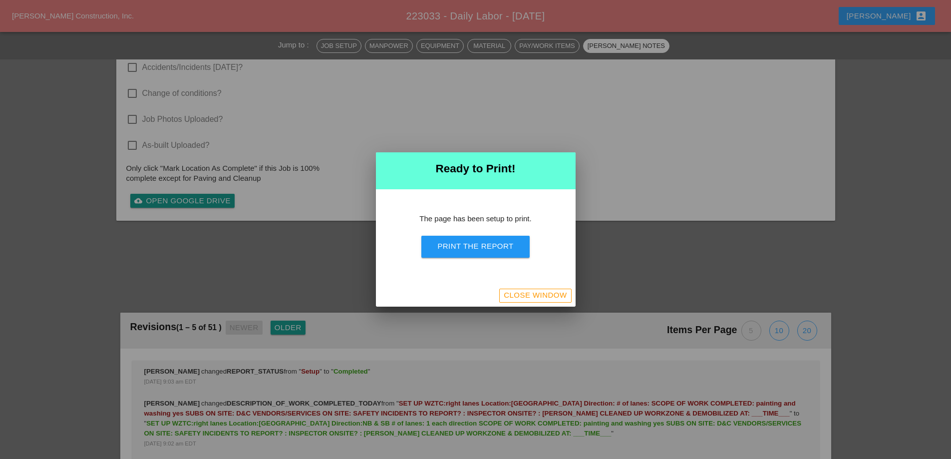
scroll to position [1756, 0]
click at [488, 248] on div "Print the Report" at bounding box center [475, 246] width 76 height 11
drag, startPoint x: 558, startPoint y: 290, endPoint x: 945, endPoint y: 239, distance: 390.3
click at [558, 290] on div "Close Window" at bounding box center [535, 294] width 63 height 11
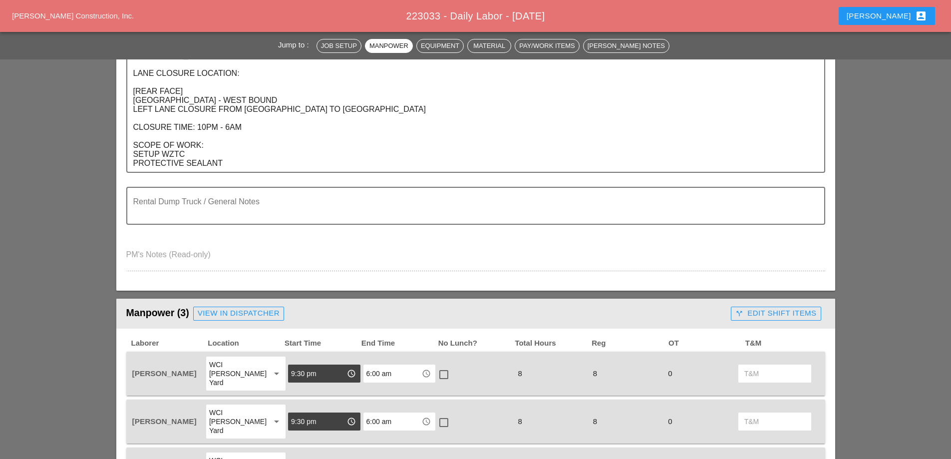
scroll to position [379, 0]
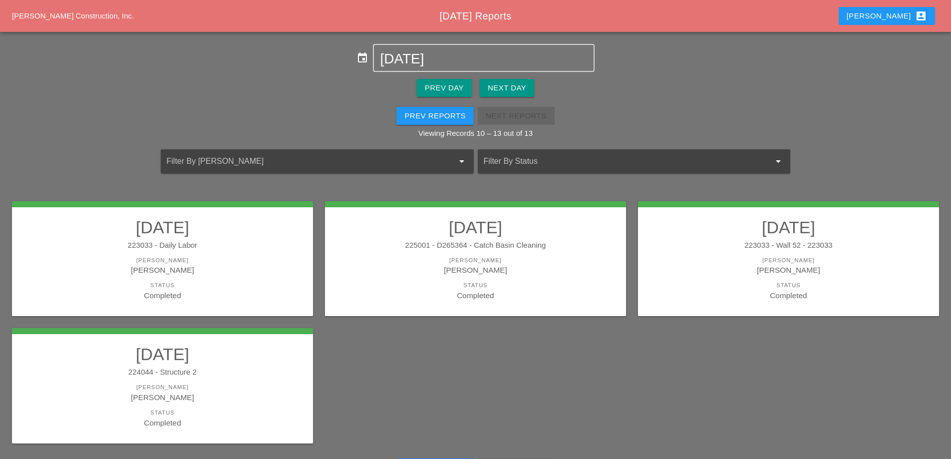
click at [503, 247] on div "225001 - D265364 - Catch Basin Cleaning" at bounding box center [475, 245] width 281 height 11
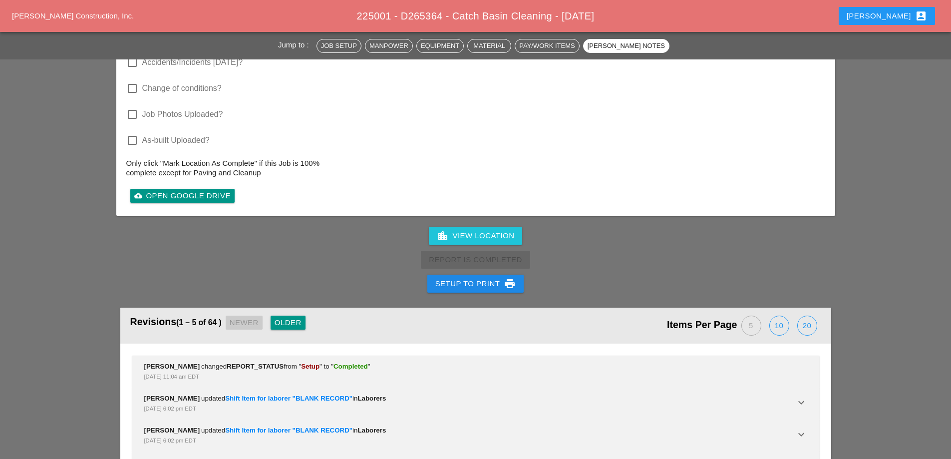
scroll to position [1630, 0]
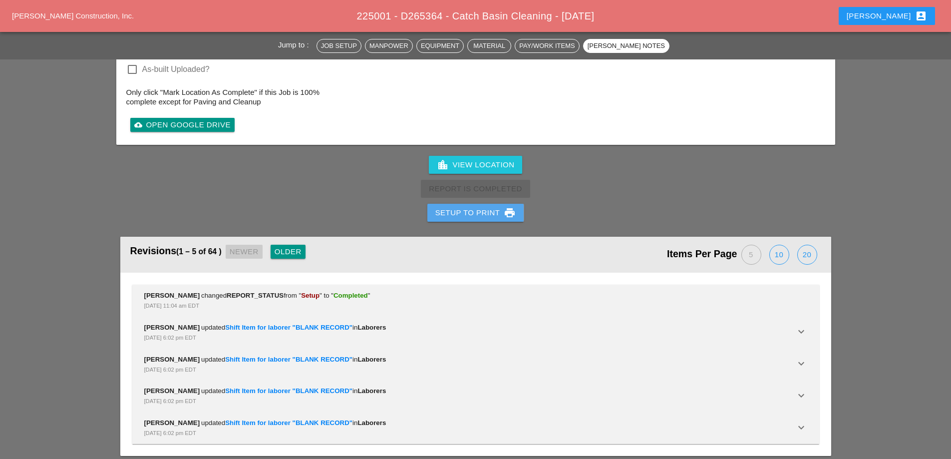
click at [475, 207] on div "Setup to Print print" at bounding box center [475, 213] width 81 height 12
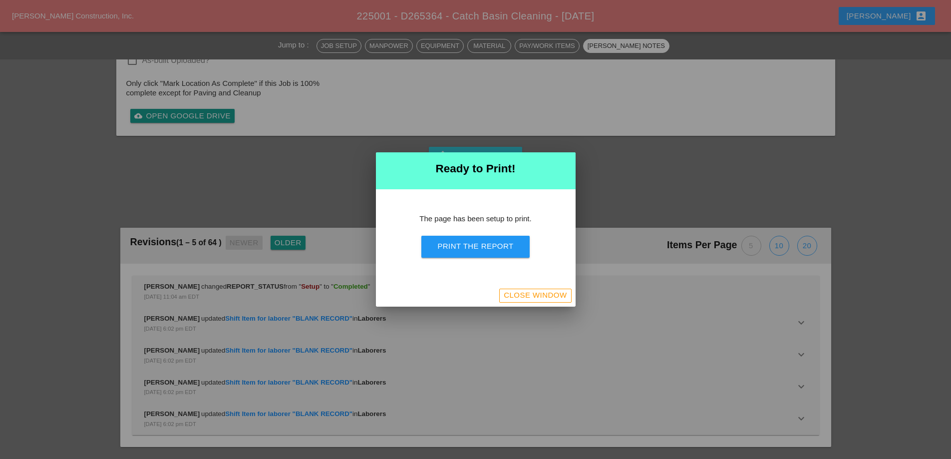
scroll to position [1388, 0]
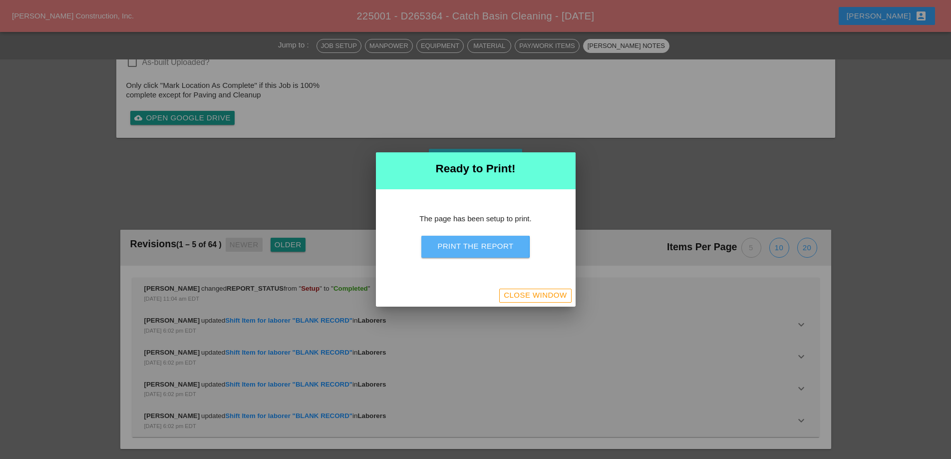
click at [486, 255] on button "Print the Report" at bounding box center [475, 247] width 108 height 22
click at [560, 301] on button "Close Window" at bounding box center [535, 295] width 72 height 14
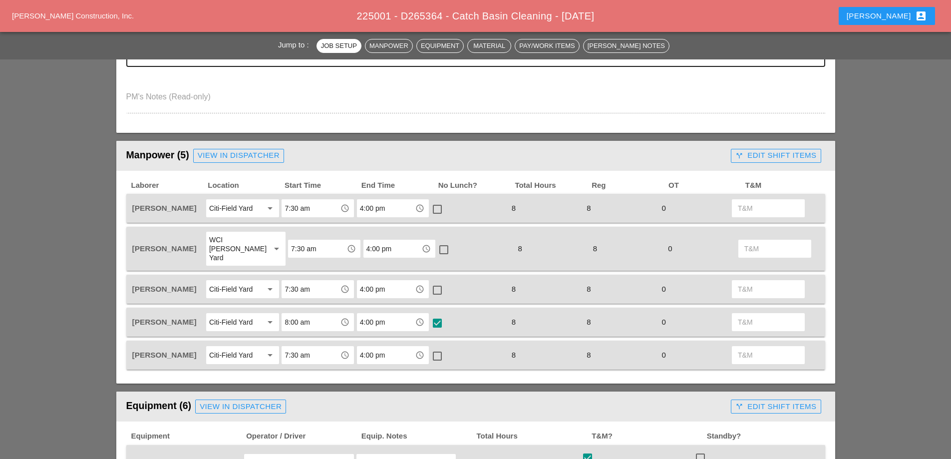
scroll to position [349, 0]
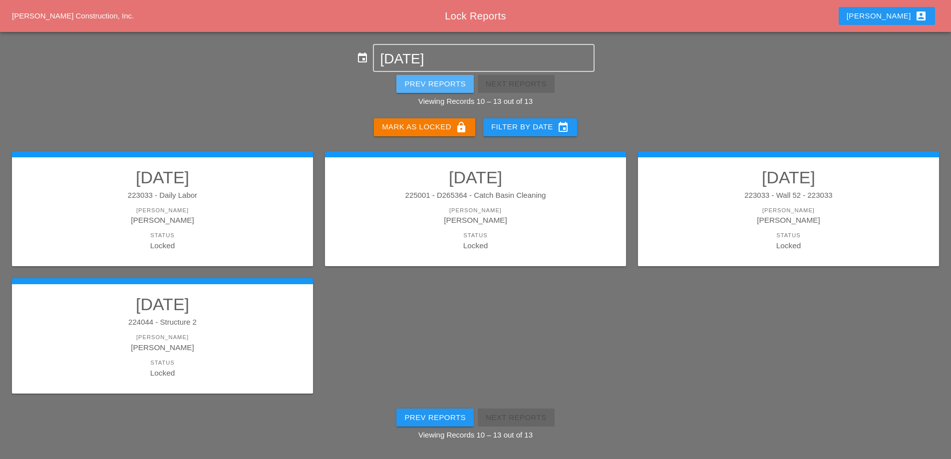
click at [464, 79] on div "Prev Reports" at bounding box center [434, 83] width 61 height 11
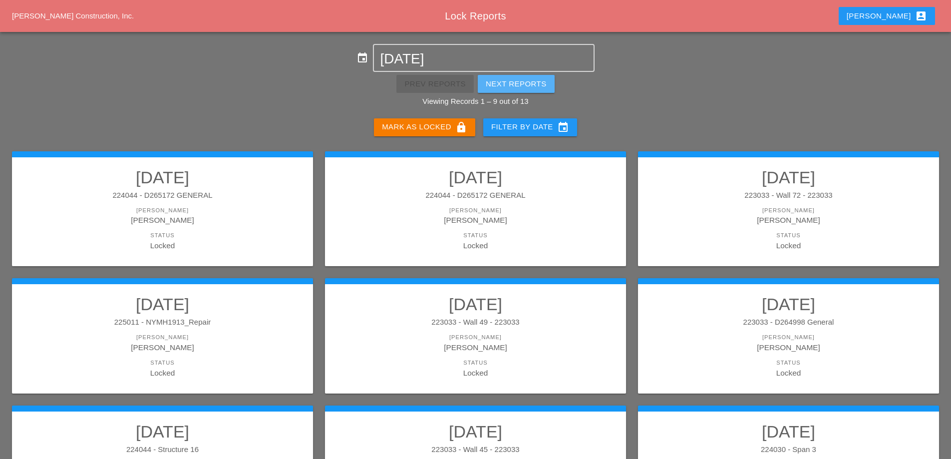
click at [519, 80] on div "Next Reports" at bounding box center [516, 83] width 61 height 11
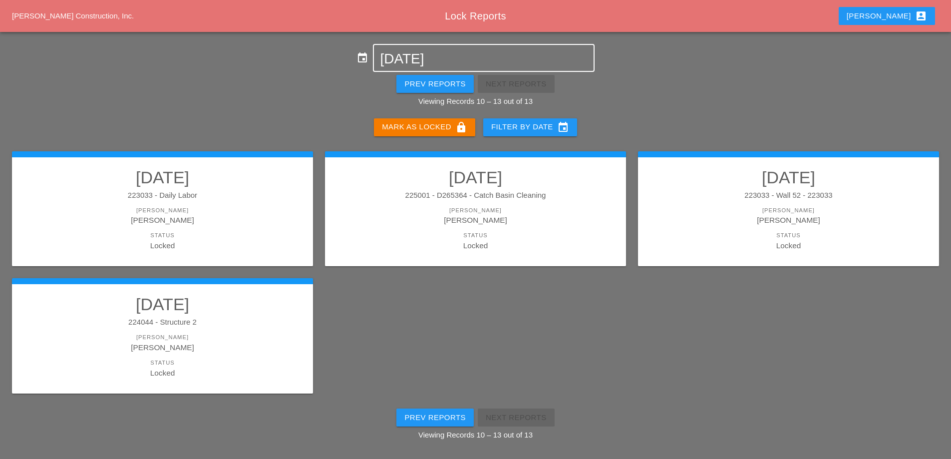
click at [439, 56] on input "[DATE]" at bounding box center [483, 59] width 207 height 16
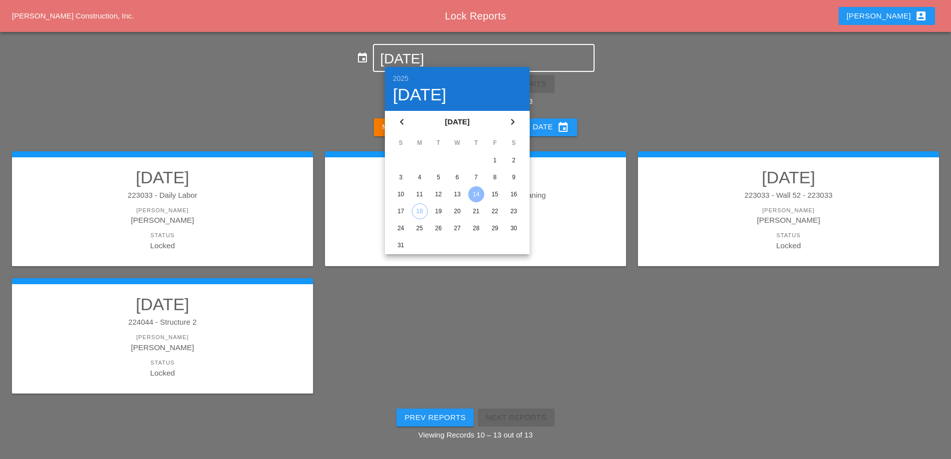
click at [499, 190] on div "15" at bounding box center [495, 194] width 16 height 16
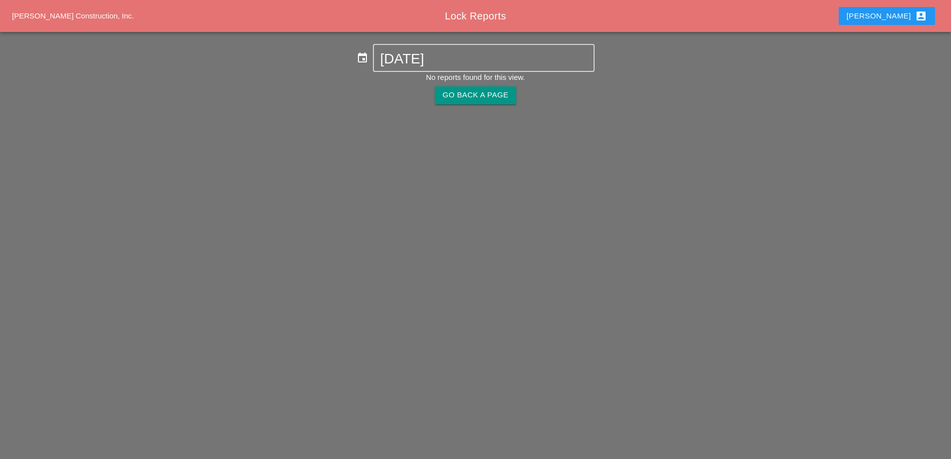
click at [451, 101] on button "Go Back A Page" at bounding box center [476, 95] width 82 height 18
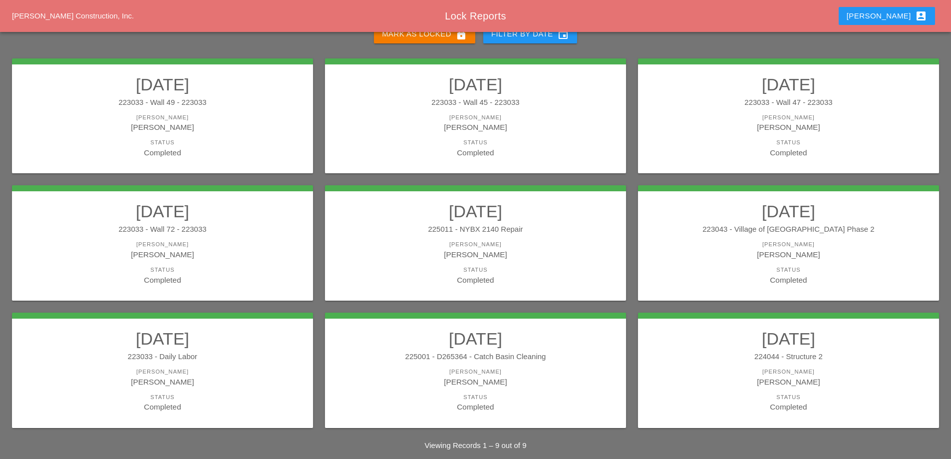
scroll to position [81, 0]
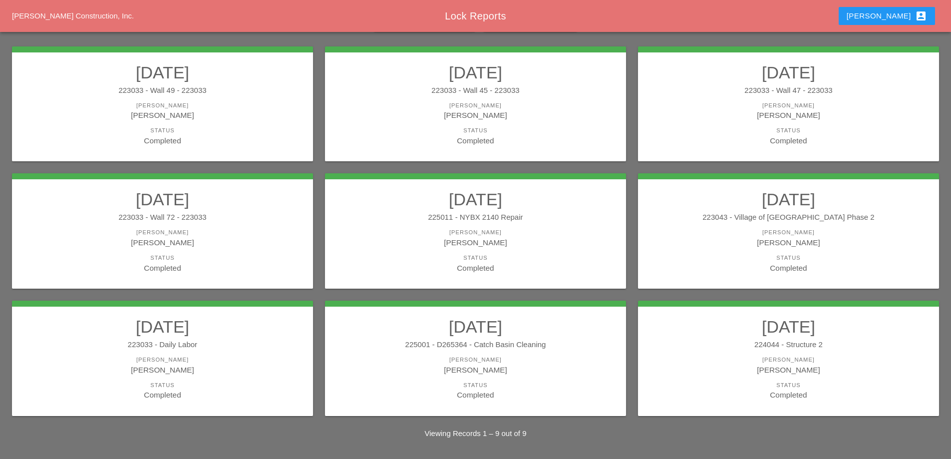
click at [480, 118] on div "[PERSON_NAME]" at bounding box center [475, 114] width 281 height 11
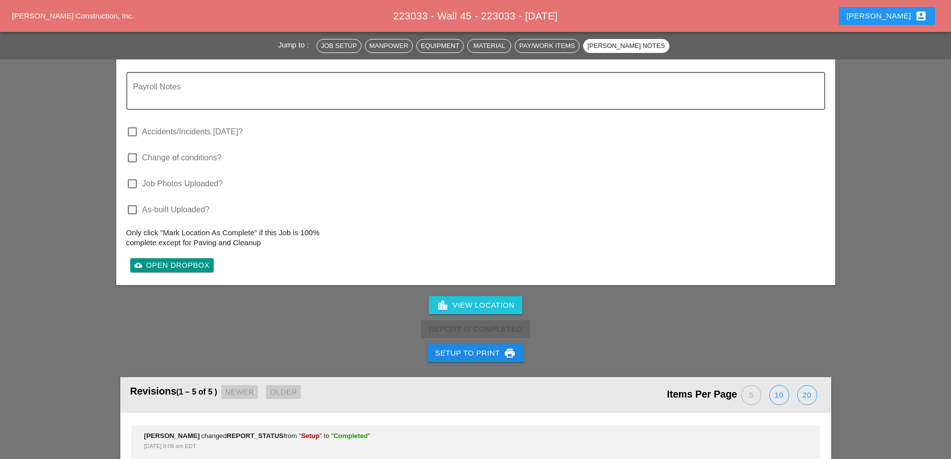
click at [491, 355] on div "Setup to Print print" at bounding box center [475, 353] width 81 height 12
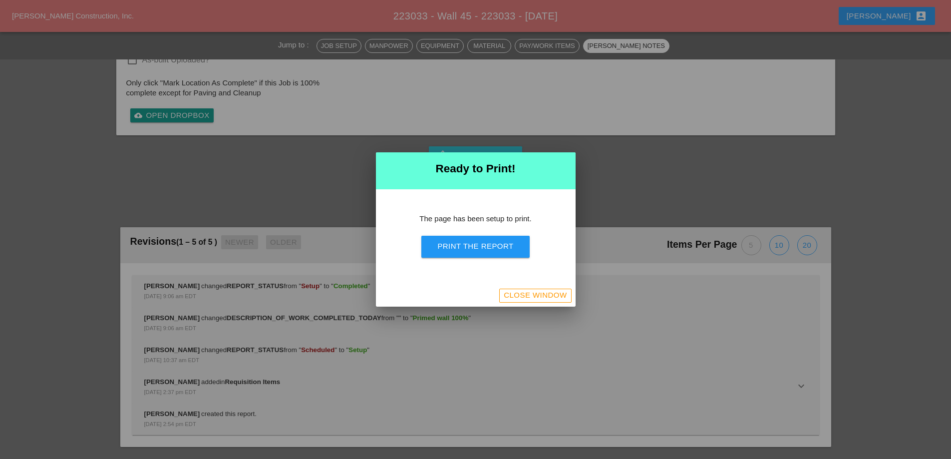
scroll to position [850, 0]
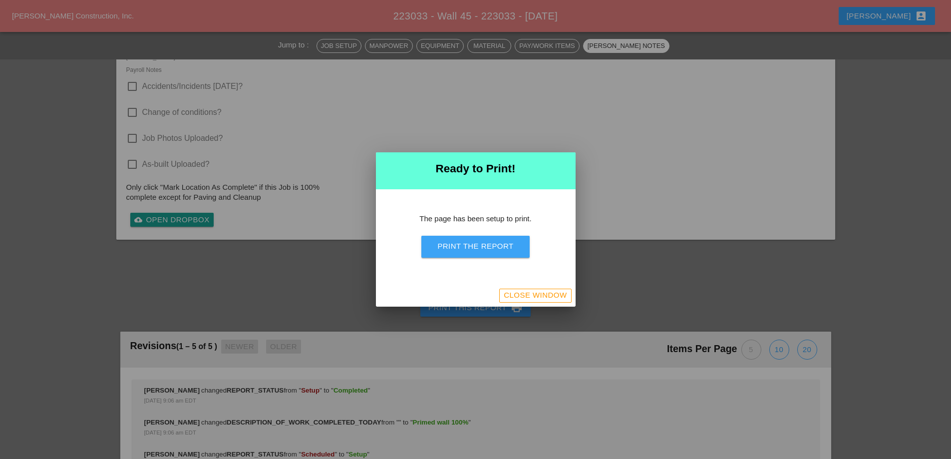
drag, startPoint x: 491, startPoint y: 250, endPoint x: 666, endPoint y: 263, distance: 175.1
click at [491, 250] on div "Print the Report" at bounding box center [475, 246] width 76 height 11
click at [522, 298] on div "Close Window" at bounding box center [535, 294] width 63 height 11
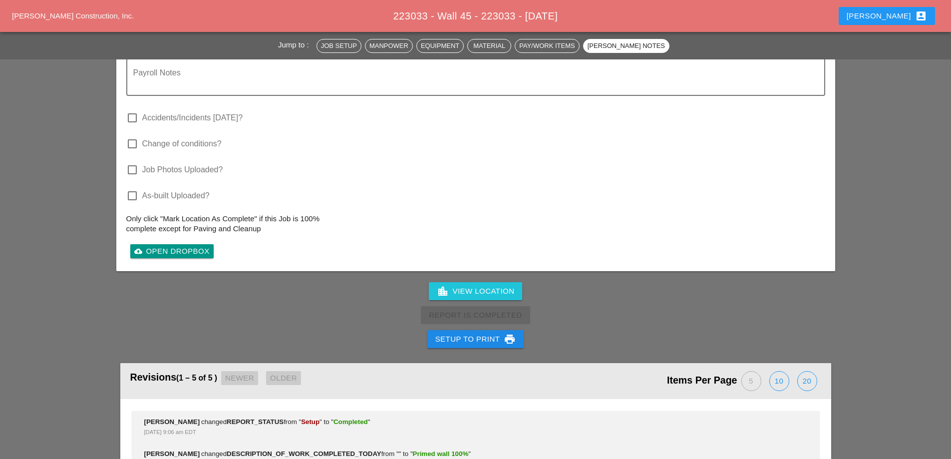
scroll to position [999, 0]
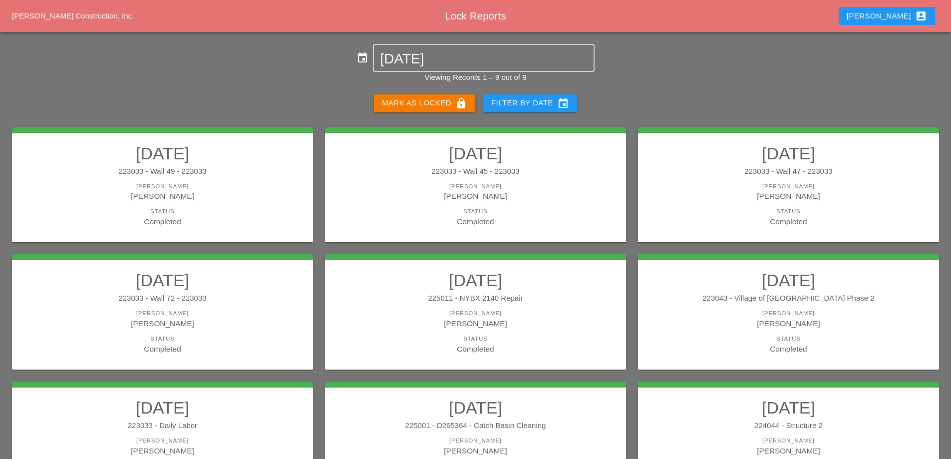
click at [778, 183] on div "[PERSON_NAME]" at bounding box center [788, 186] width 281 height 8
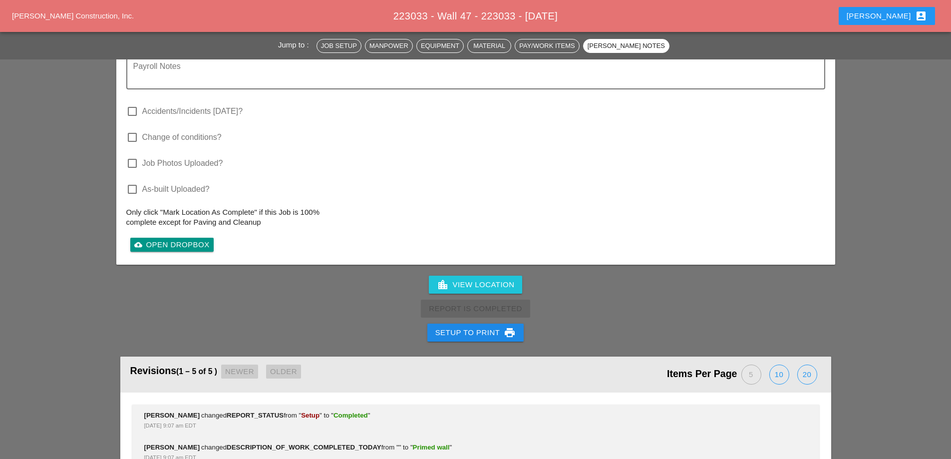
scroll to position [1098, 0]
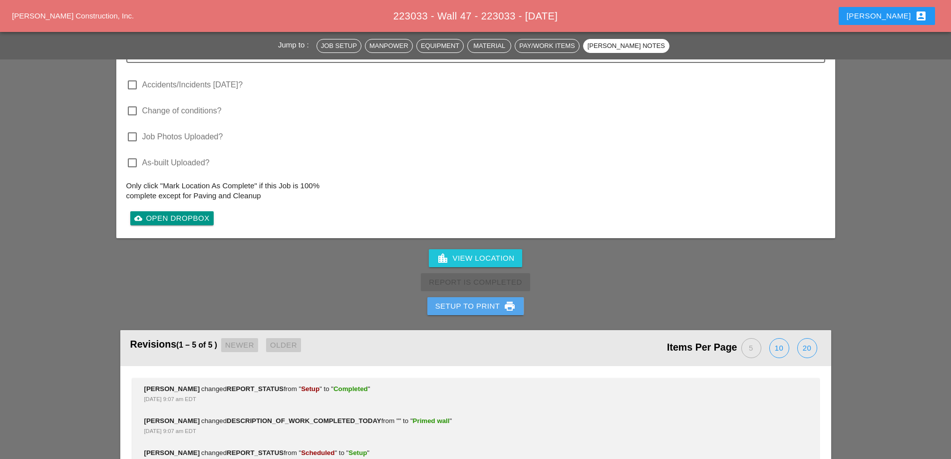
click at [482, 304] on div "Setup to Print print" at bounding box center [475, 306] width 81 height 12
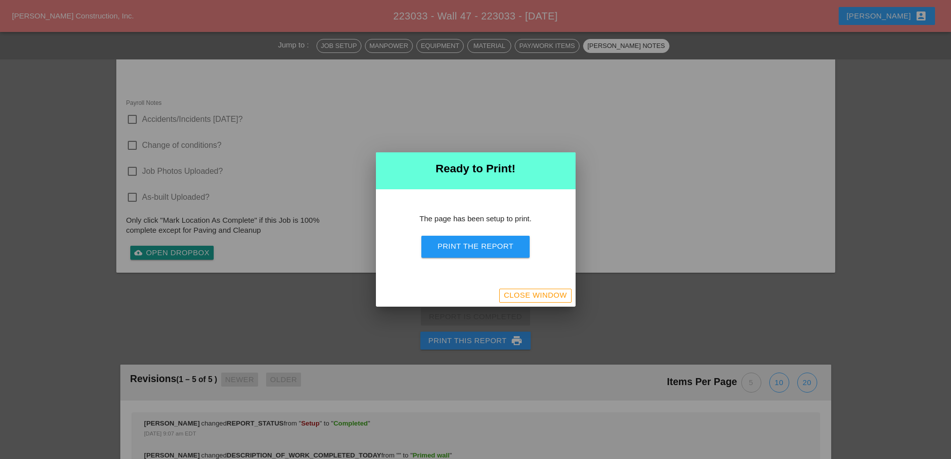
scroll to position [873, 0]
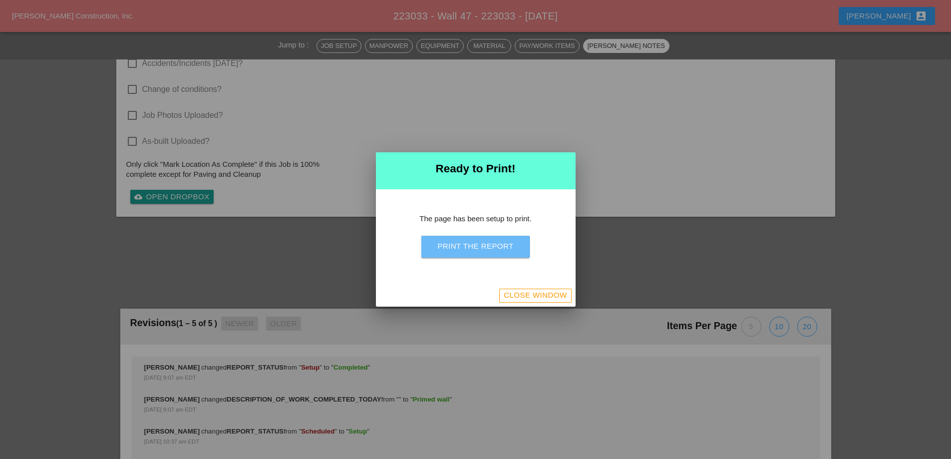
drag, startPoint x: 481, startPoint y: 244, endPoint x: 589, endPoint y: 256, distance: 109.0
click at [481, 244] on div "Print the Report" at bounding box center [475, 246] width 76 height 11
click at [510, 286] on div "Close Window" at bounding box center [476, 295] width 200 height 22
click at [514, 294] on div "Close Window" at bounding box center [535, 294] width 63 height 11
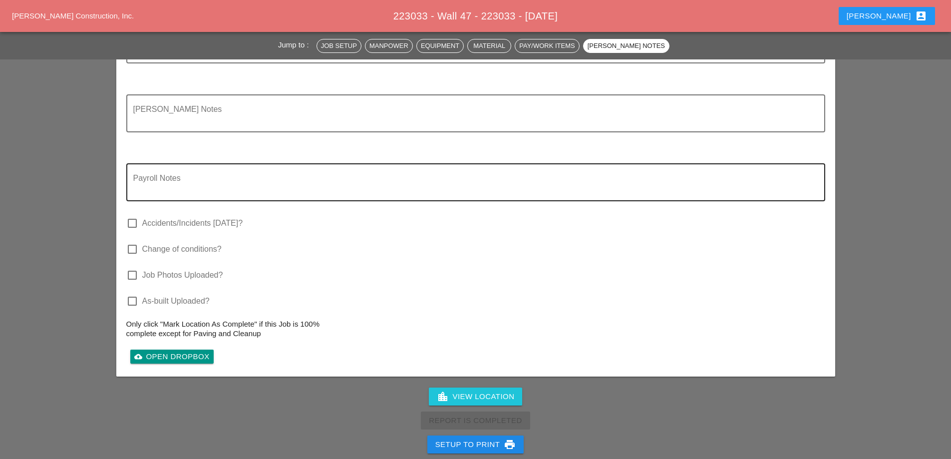
scroll to position [994, 0]
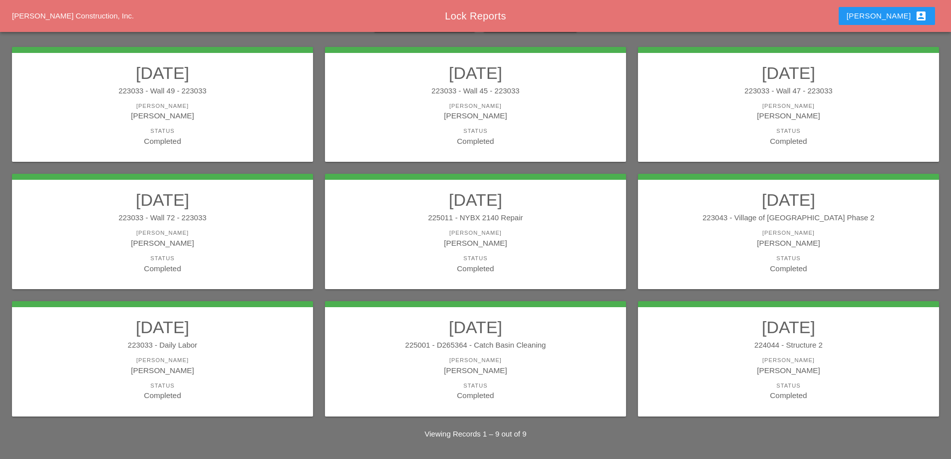
scroll to position [81, 0]
click at [260, 209] on h2 "[DATE]" at bounding box center [162, 199] width 281 height 20
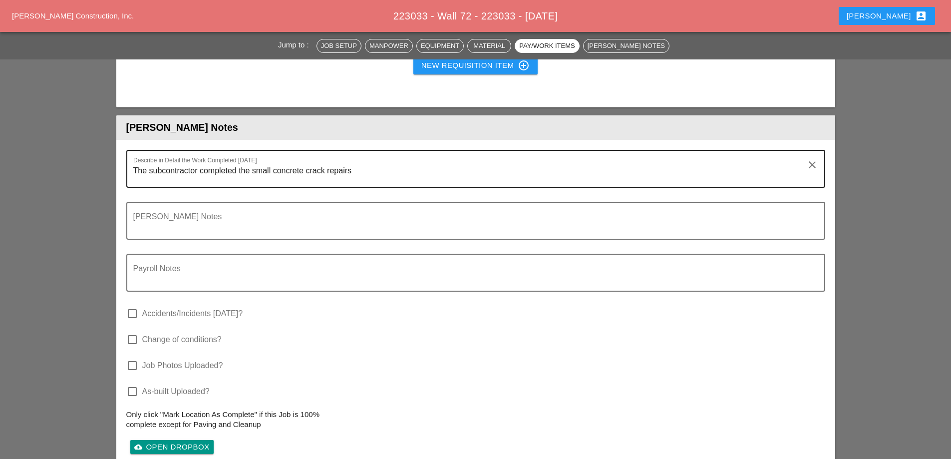
scroll to position [898, 0]
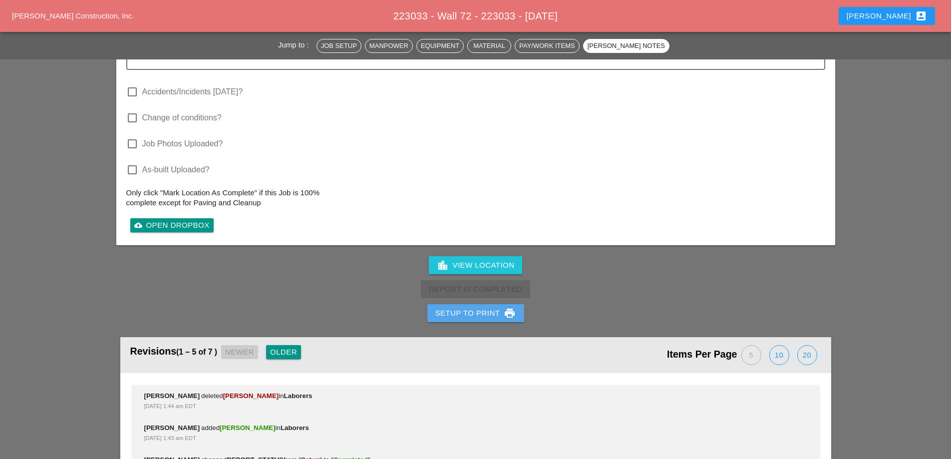
click at [471, 316] on div "Setup to Print print" at bounding box center [475, 313] width 81 height 12
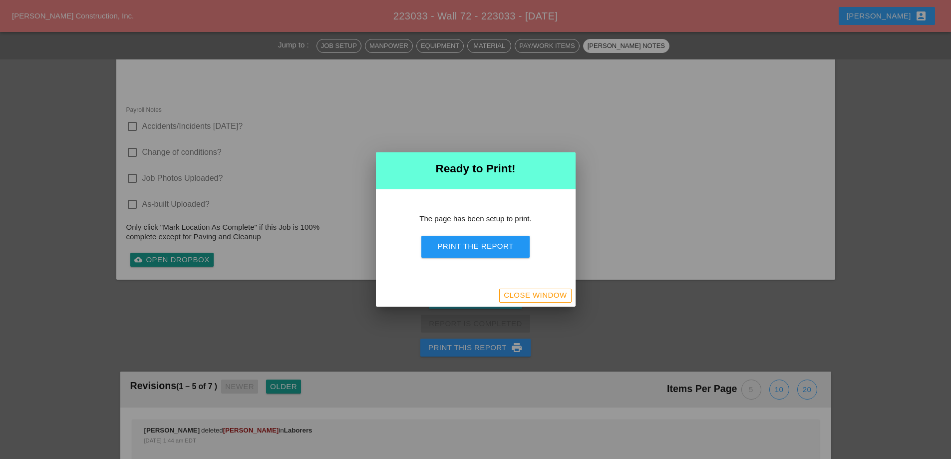
scroll to position [880, 0]
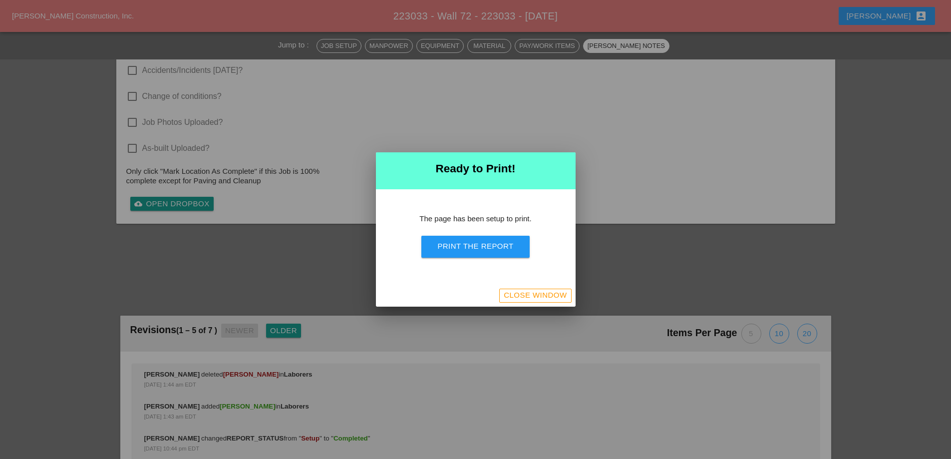
click at [477, 246] on div "Print the Report" at bounding box center [475, 246] width 76 height 11
click at [511, 288] on button "Close Window" at bounding box center [535, 295] width 72 height 14
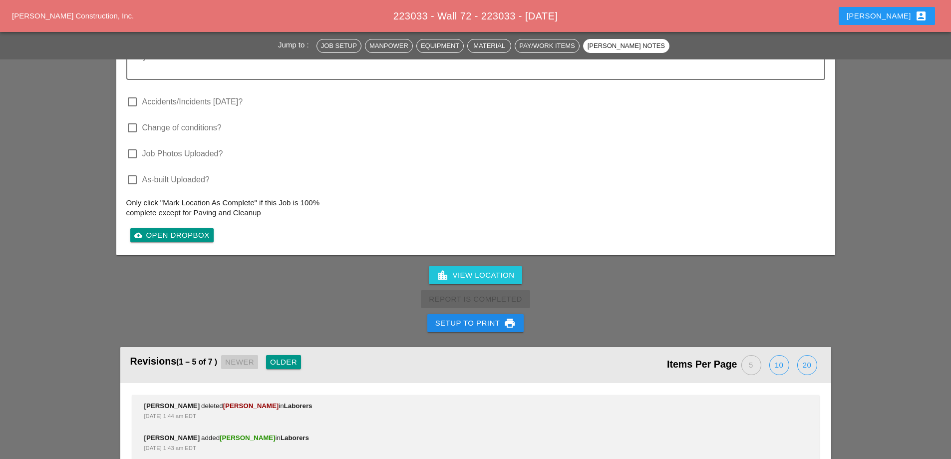
scroll to position [994, 0]
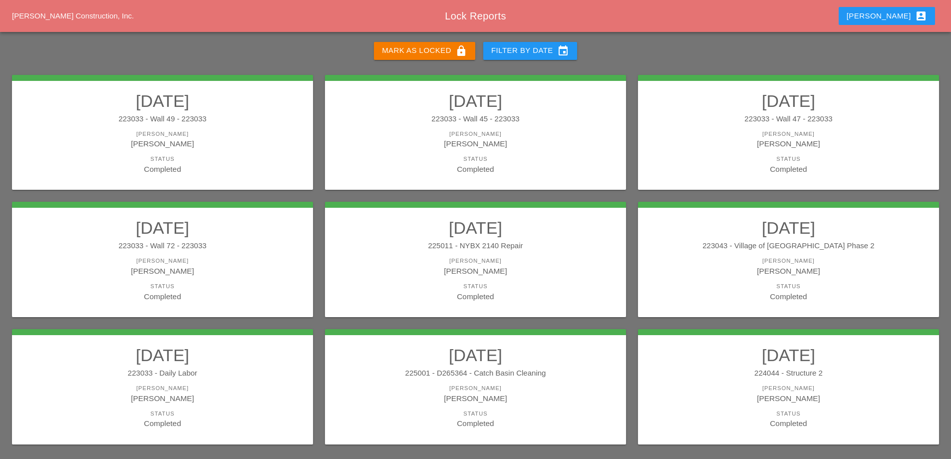
scroll to position [81, 0]
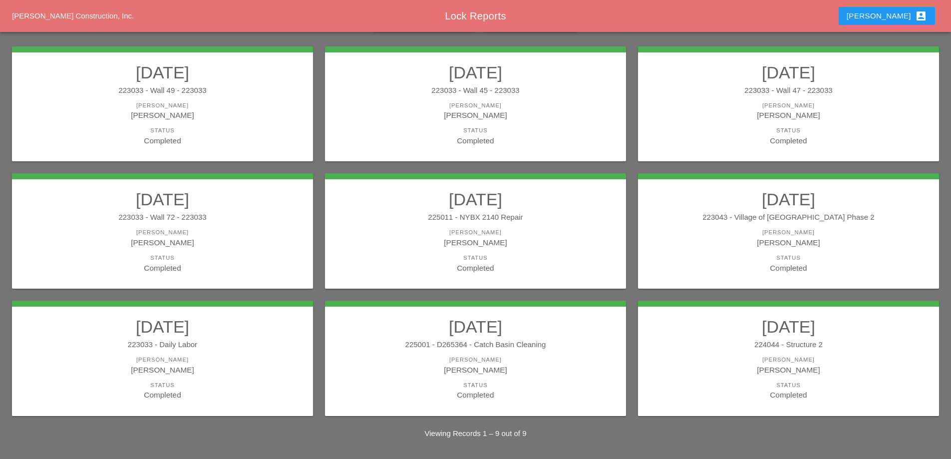
click at [526, 233] on div "[PERSON_NAME]" at bounding box center [475, 232] width 281 height 8
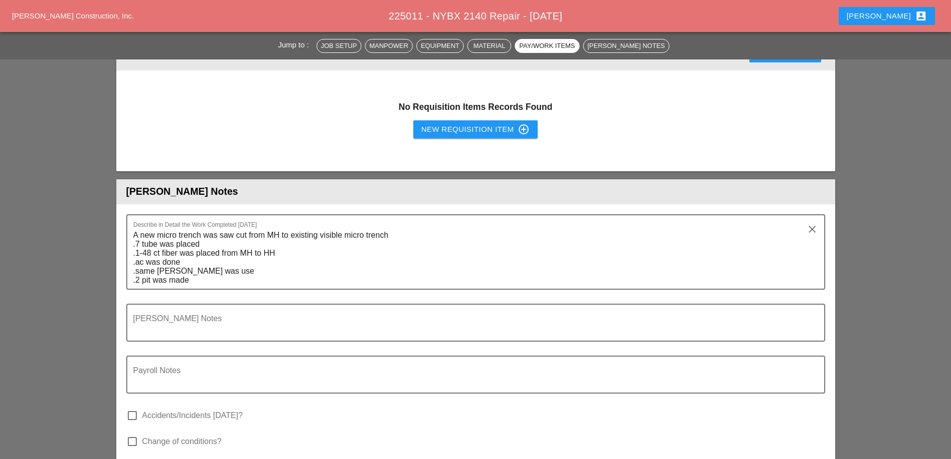
scroll to position [2446, 0]
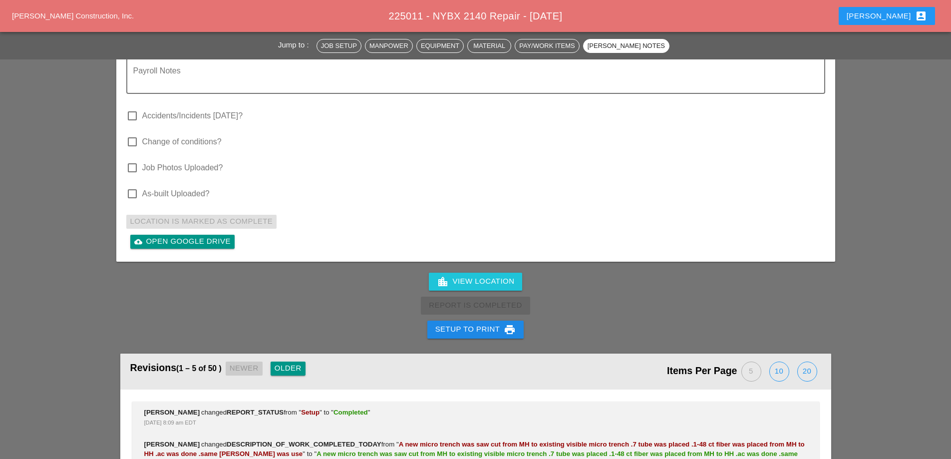
click at [485, 323] on div "Setup to Print print" at bounding box center [475, 329] width 81 height 12
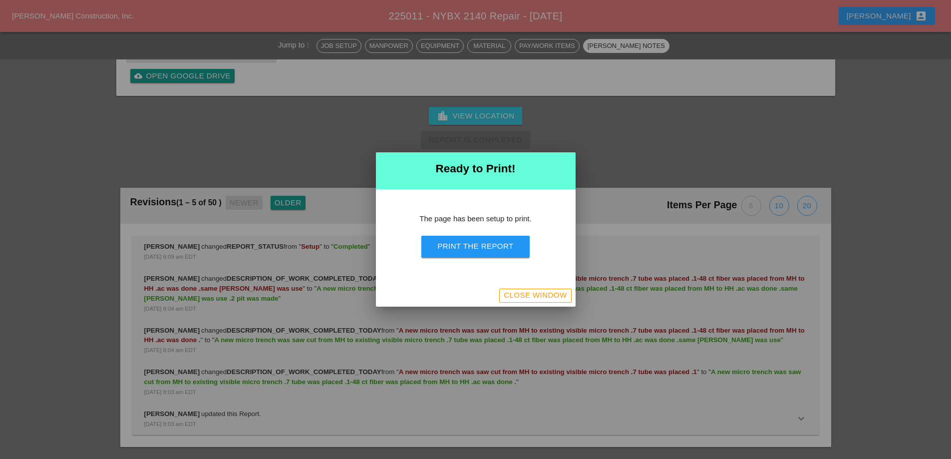
scroll to position [2560, 0]
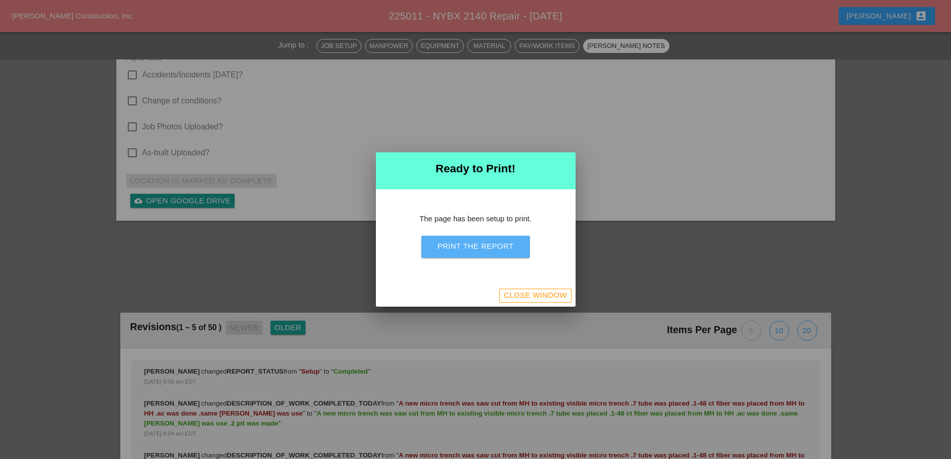
click at [486, 249] on div "Print the Report" at bounding box center [475, 246] width 76 height 11
drag, startPoint x: 510, startPoint y: 297, endPoint x: 524, endPoint y: 290, distance: 15.0
click at [511, 296] on div "Close Window" at bounding box center [535, 294] width 63 height 11
click at [517, 294] on div "Close Window" at bounding box center [535, 294] width 63 height 11
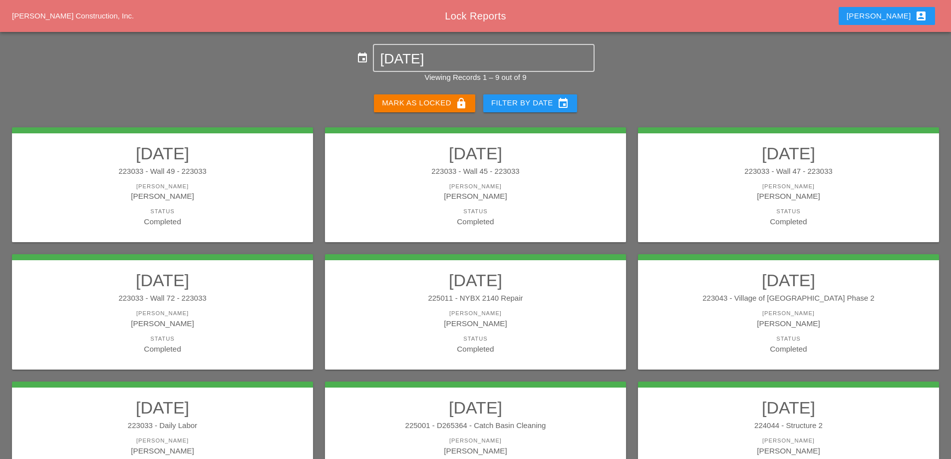
click at [756, 289] on h2 "[DATE]" at bounding box center [788, 280] width 281 height 20
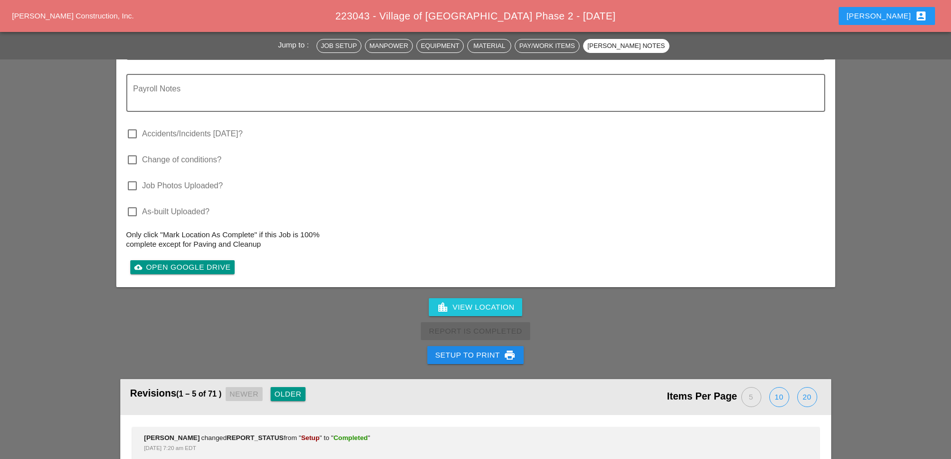
scroll to position [1497, 0]
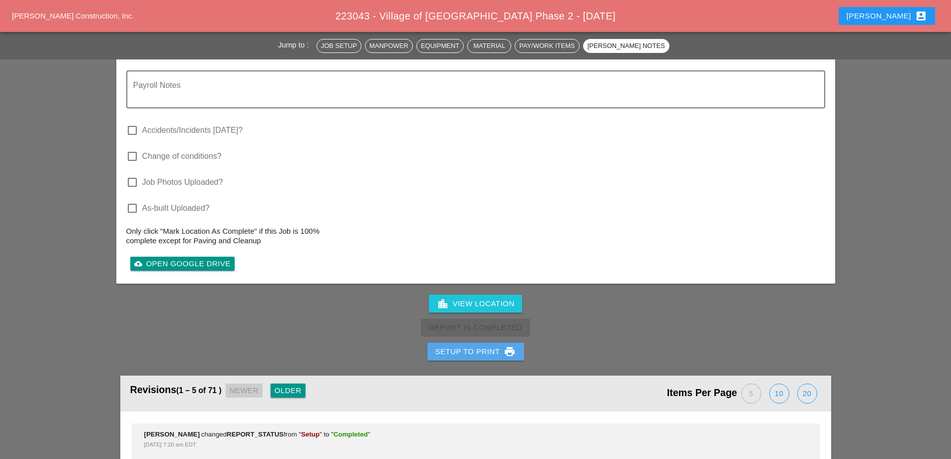
click at [479, 345] on div "Setup to Print print" at bounding box center [475, 351] width 81 height 12
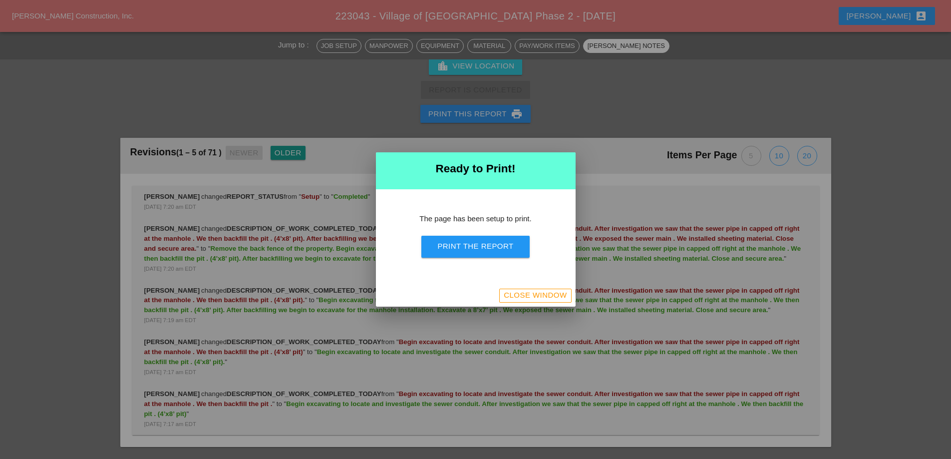
scroll to position [1367, 0]
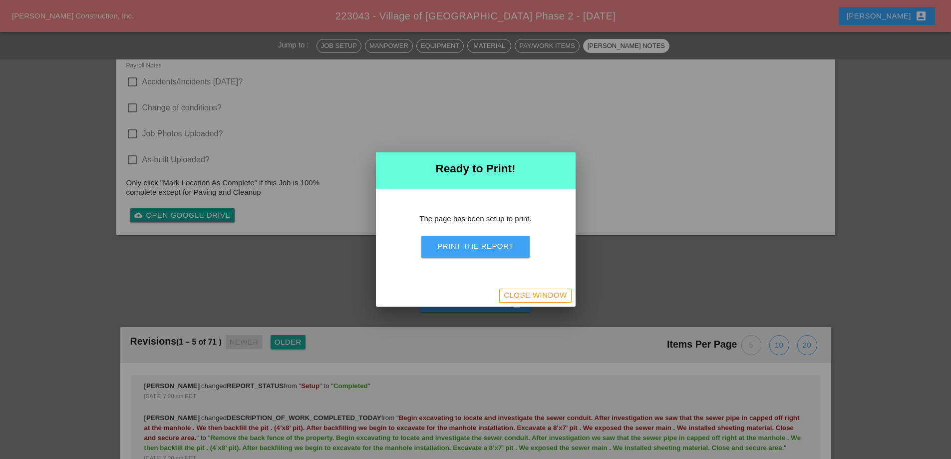
drag, startPoint x: 504, startPoint y: 239, endPoint x: 660, endPoint y: 267, distance: 159.2
click at [504, 240] on button "Print the Report" at bounding box center [475, 247] width 108 height 22
click at [549, 294] on div "Close Window" at bounding box center [535, 294] width 63 height 11
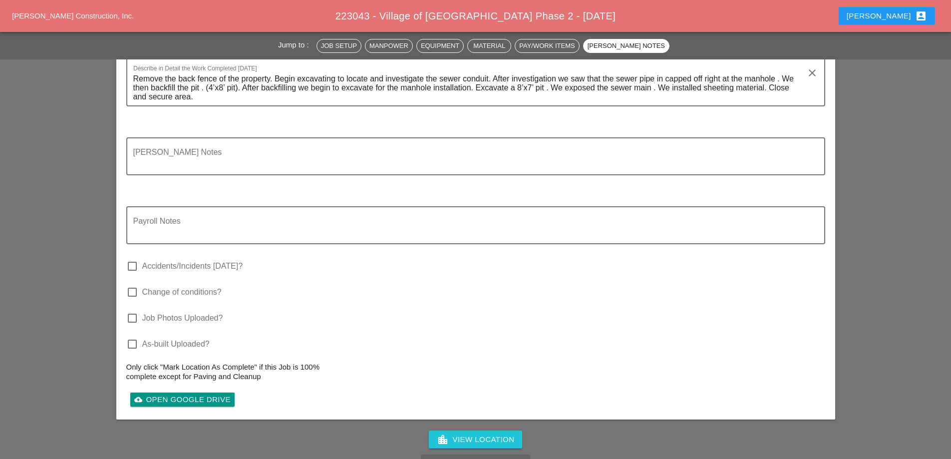
scroll to position [1395, 0]
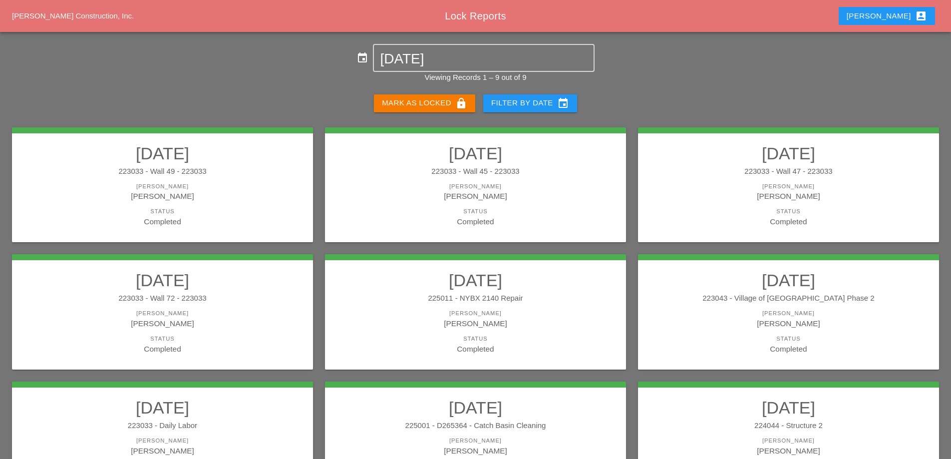
click at [253, 407] on h2 "[DATE]" at bounding box center [162, 407] width 281 height 20
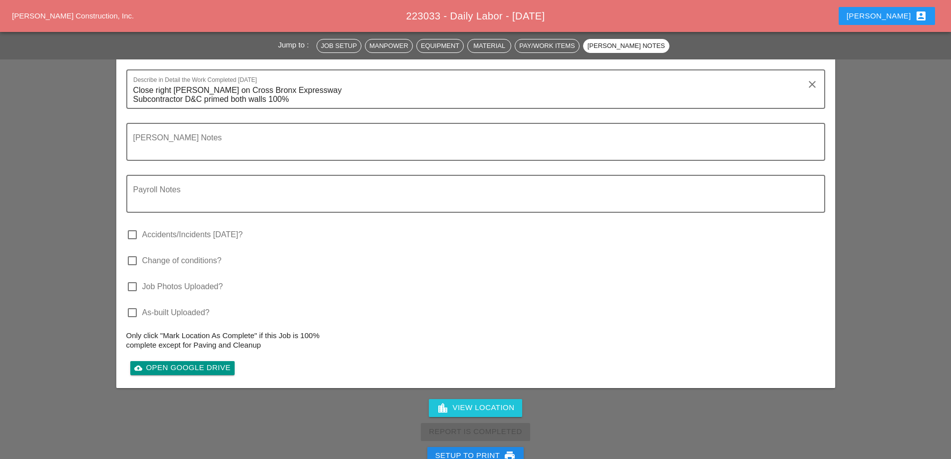
scroll to position [1697, 0]
click at [490, 449] on div "Setup to Print print" at bounding box center [475, 455] width 81 height 12
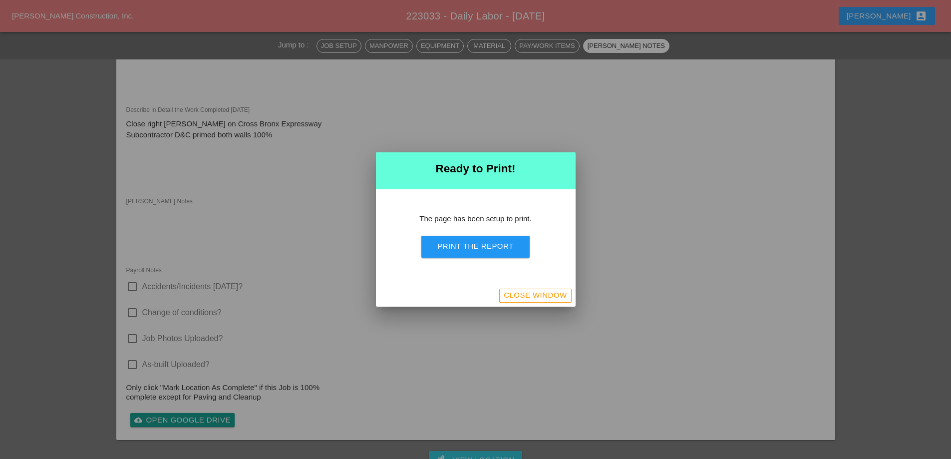
scroll to position [1632, 0]
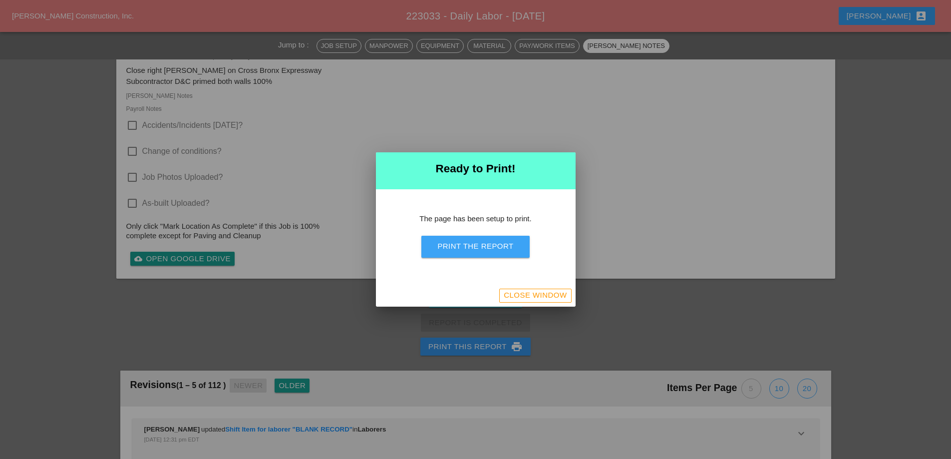
drag, startPoint x: 483, startPoint y: 255, endPoint x: 530, endPoint y: 232, distance: 51.8
click at [483, 255] on button "Print the Report" at bounding box center [475, 247] width 108 height 22
drag, startPoint x: 529, startPoint y: 298, endPoint x: 380, endPoint y: 252, distance: 155.2
click at [528, 296] on div "Close Window" at bounding box center [535, 294] width 63 height 11
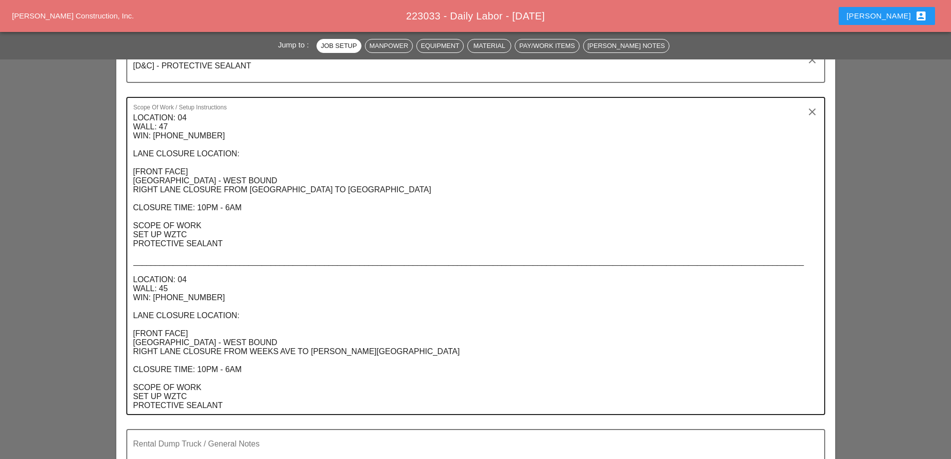
scroll to position [250, 0]
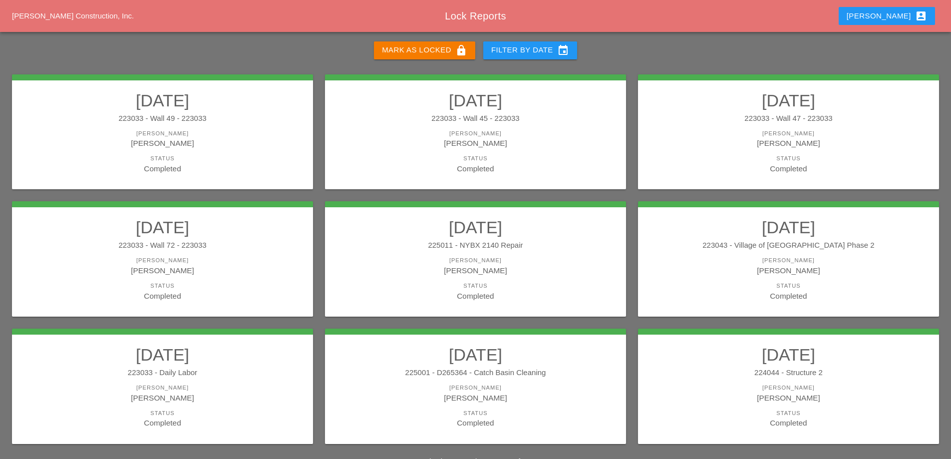
scroll to position [81, 0]
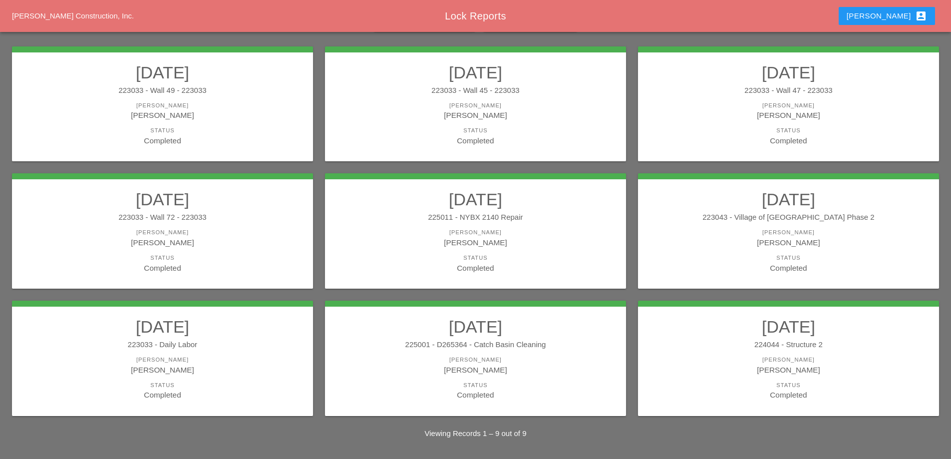
click at [519, 367] on div "[PERSON_NAME]" at bounding box center [475, 369] width 281 height 11
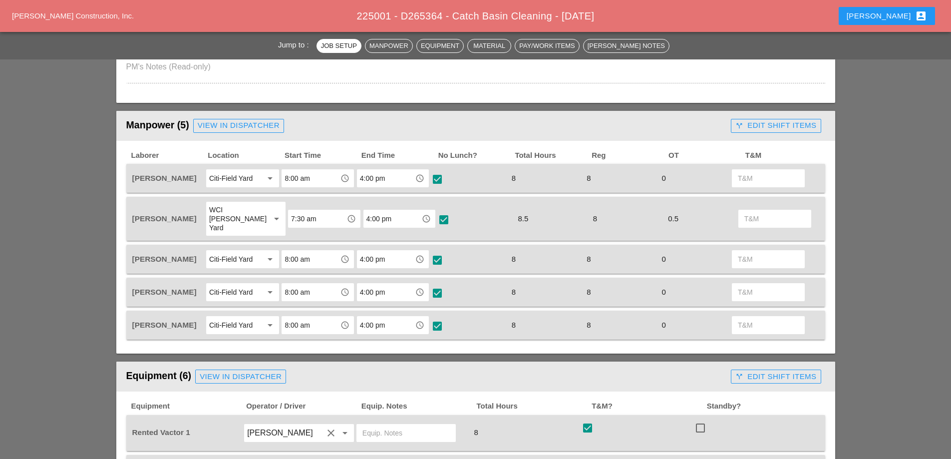
scroll to position [399, 0]
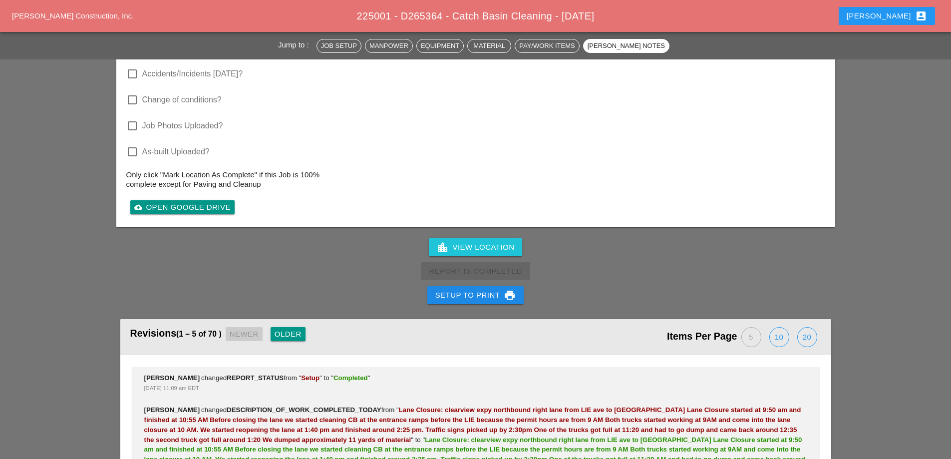
click at [491, 291] on div "Setup to Print print" at bounding box center [475, 295] width 81 height 12
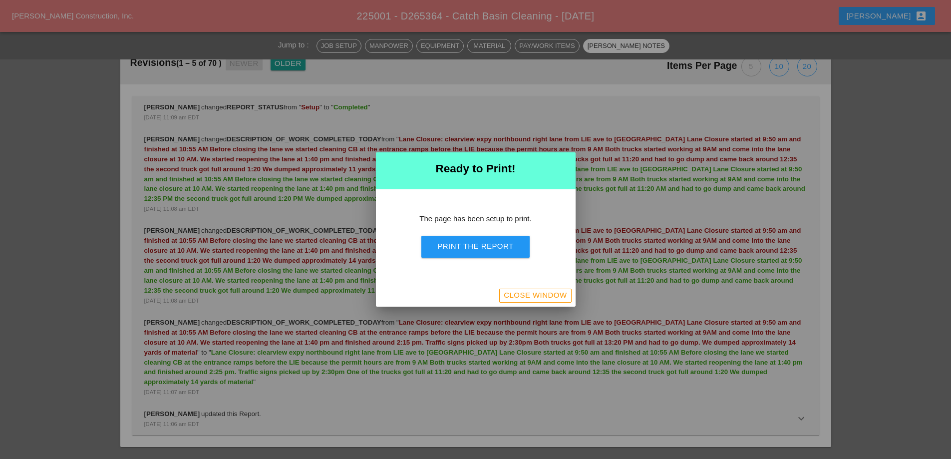
scroll to position [1328, 0]
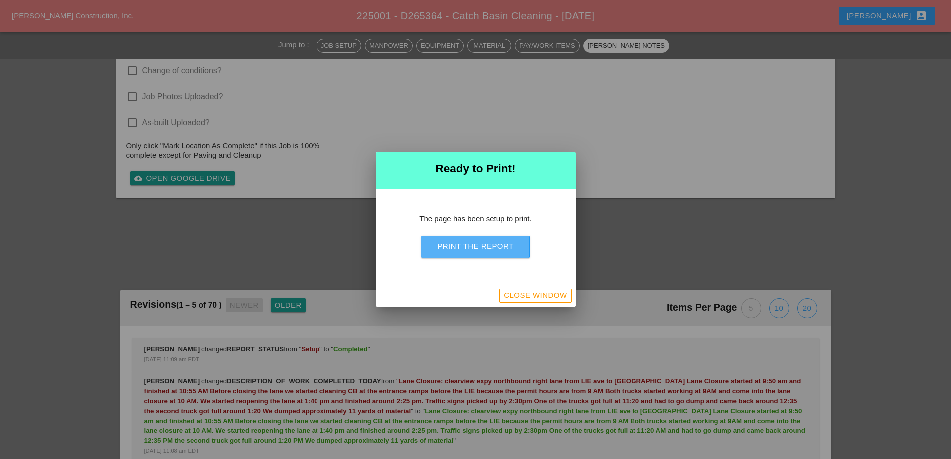
click at [486, 249] on div "Print the Report" at bounding box center [475, 246] width 76 height 11
click at [513, 295] on div "Close Window" at bounding box center [535, 294] width 63 height 11
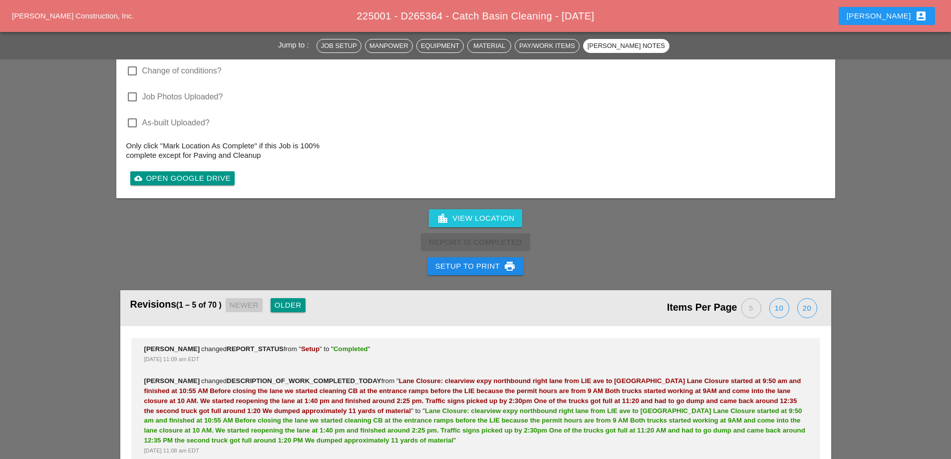
scroll to position [1370, 0]
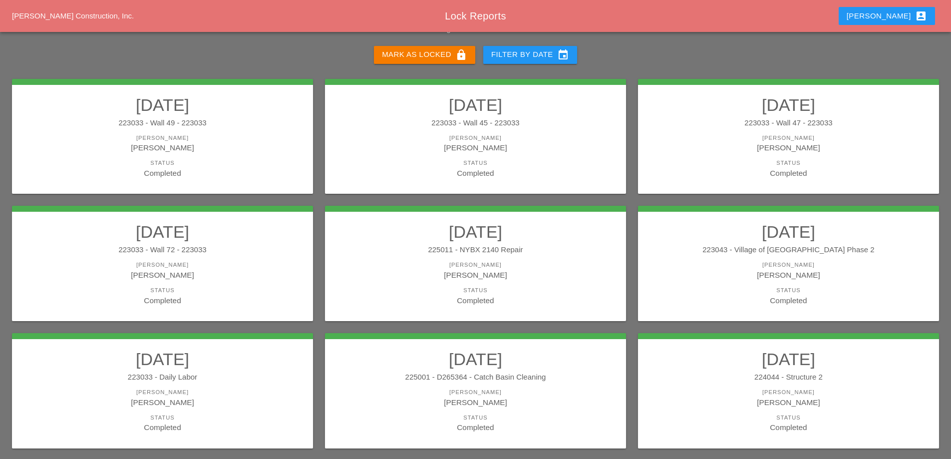
scroll to position [81, 0]
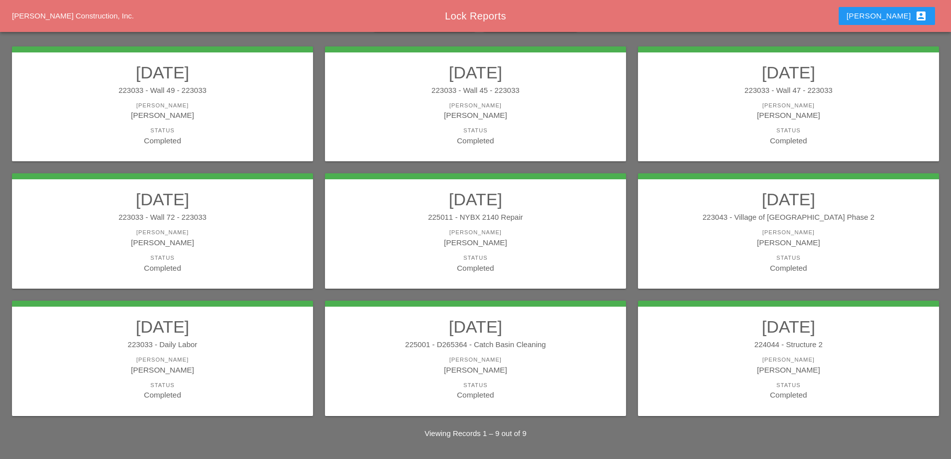
click at [794, 353] on link "08/15/2025 224044 - Structure 2 Foreman Simao Pinheiro Status Completed" at bounding box center [788, 358] width 281 height 84
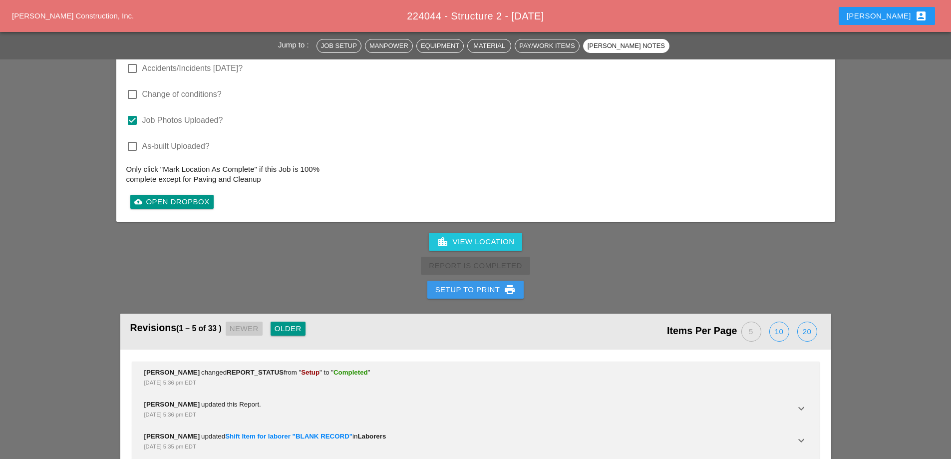
click at [484, 283] on div "Setup to Print print" at bounding box center [475, 289] width 81 height 12
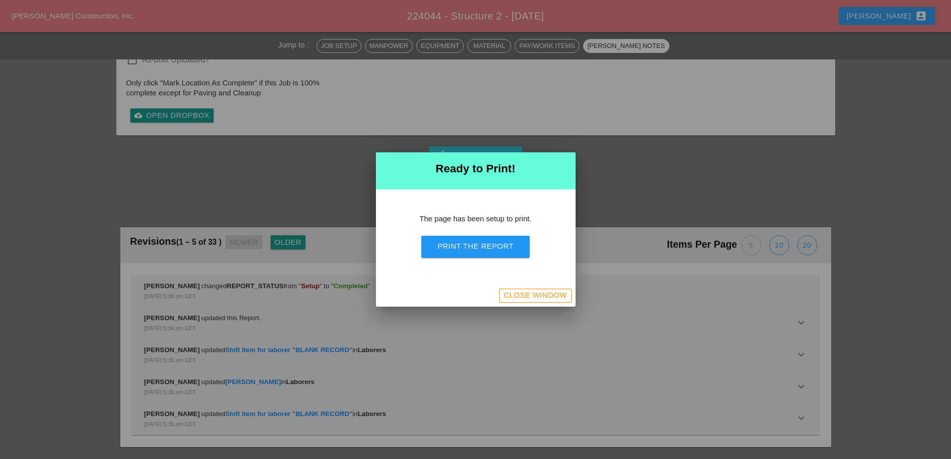
scroll to position [1333, 0]
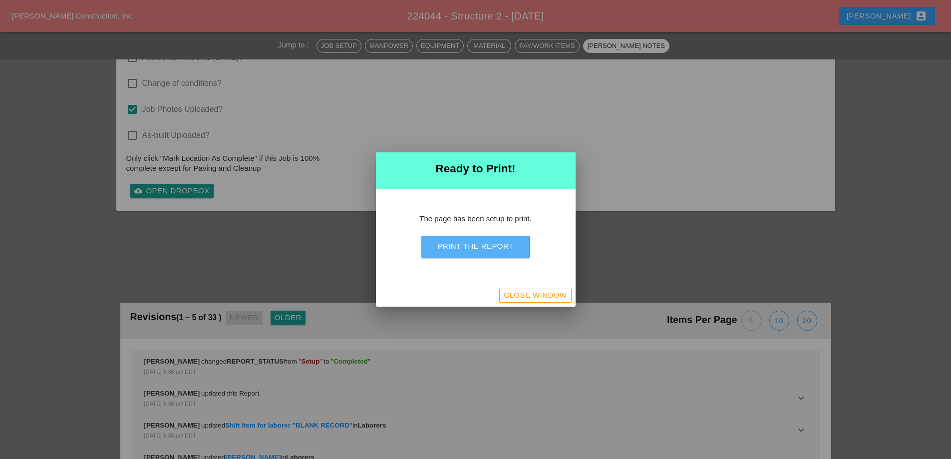
drag, startPoint x: 477, startPoint y: 254, endPoint x: 674, endPoint y: 264, distance: 196.9
click at [477, 254] on button "Print the Report" at bounding box center [475, 247] width 108 height 22
click at [540, 292] on div "Close Window" at bounding box center [535, 294] width 63 height 11
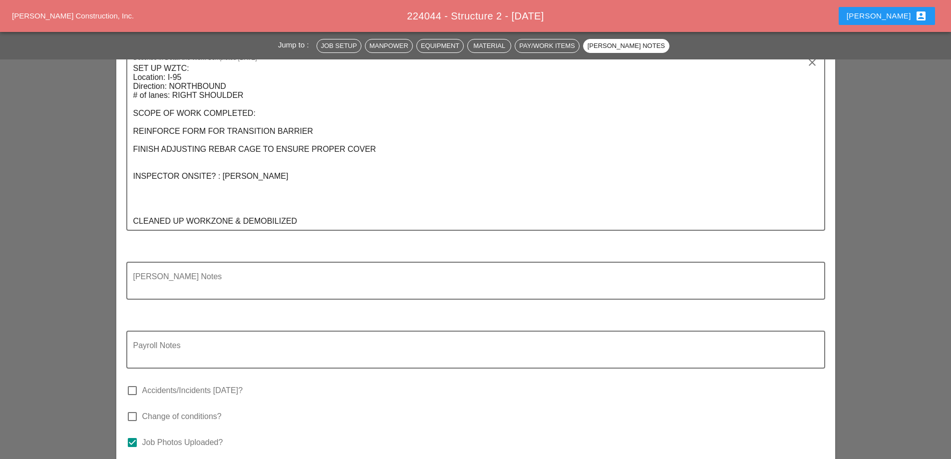
scroll to position [1259, 0]
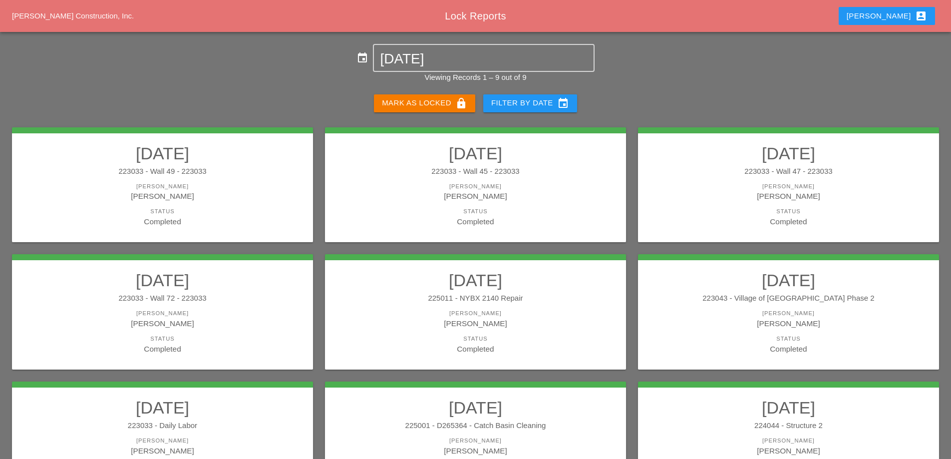
click at [433, 108] on div "Mark as Locked lock" at bounding box center [424, 103] width 85 height 12
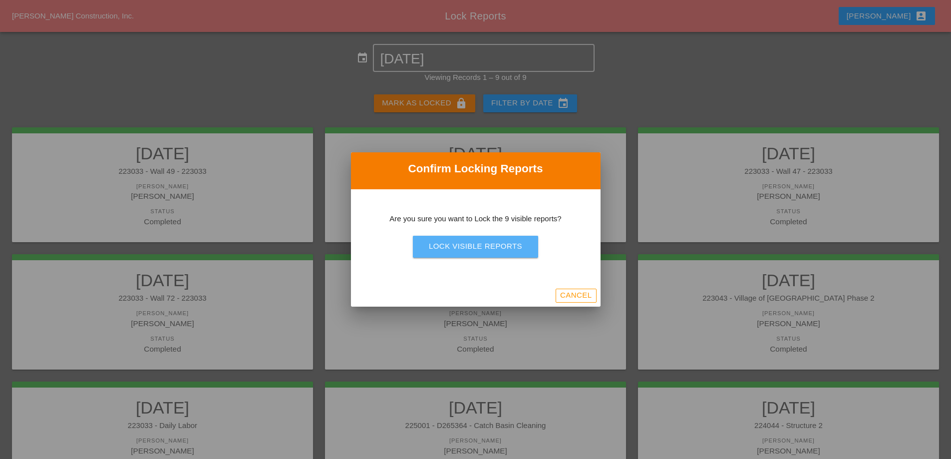
click at [455, 250] on div "Lock Visible Reports" at bounding box center [475, 246] width 93 height 11
click at [455, 250] on div "Are you sure?" at bounding box center [475, 246] width 63 height 11
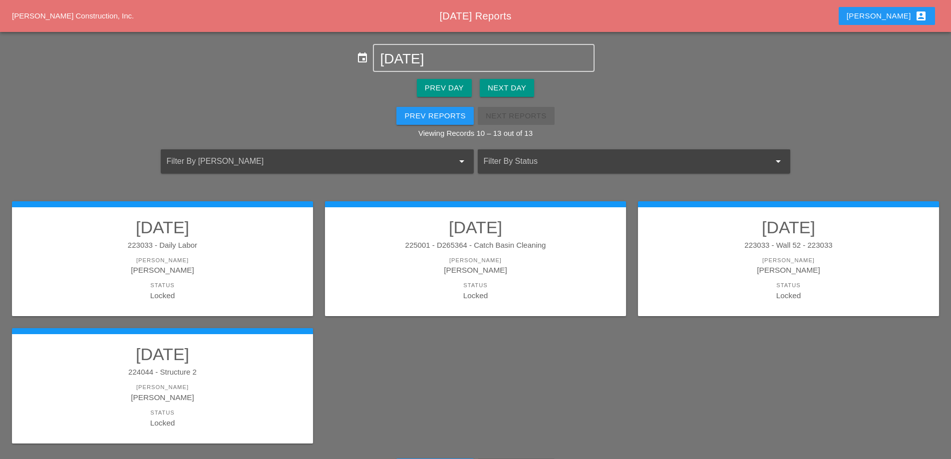
click at [451, 117] on div "Prev Reports" at bounding box center [434, 115] width 61 height 11
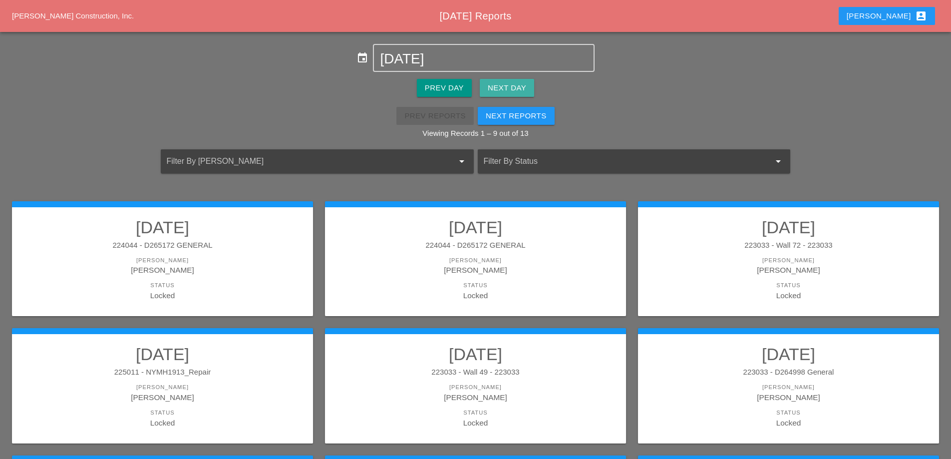
click at [507, 84] on div "Next Day" at bounding box center [507, 87] width 38 height 11
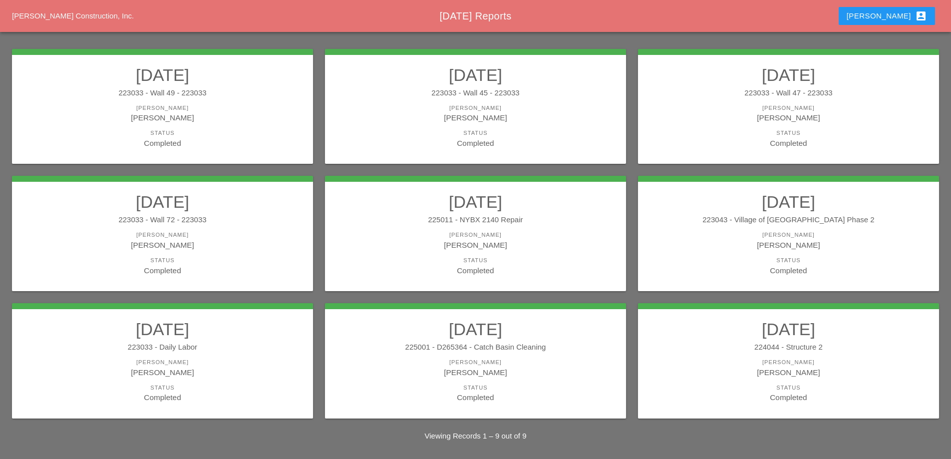
scroll to position [131, 0]
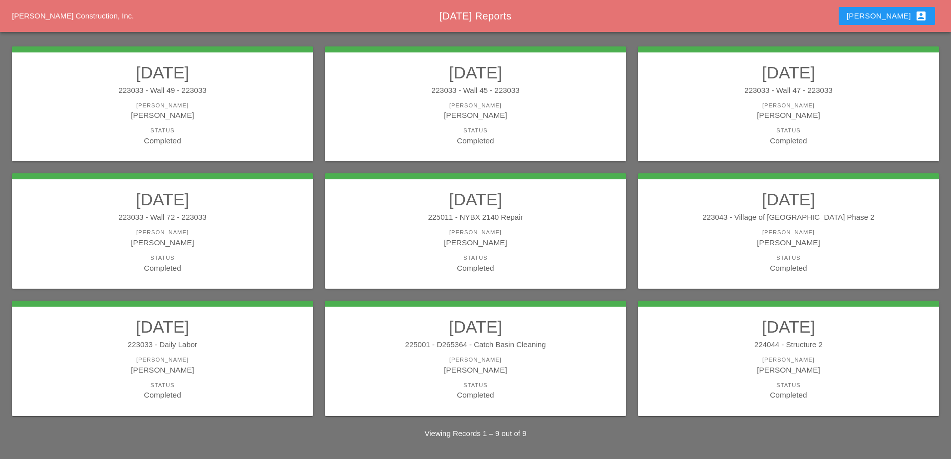
click at [254, 117] on div "[PERSON_NAME]" at bounding box center [162, 114] width 281 height 11
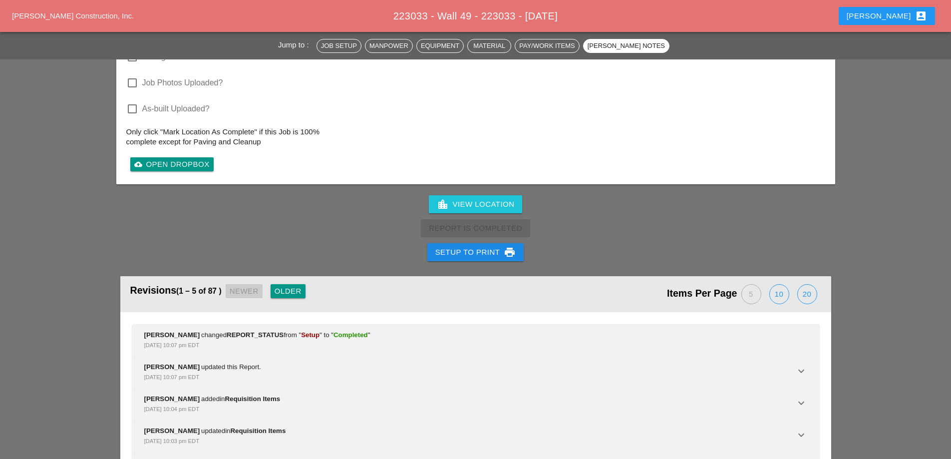
scroll to position [2199, 0]
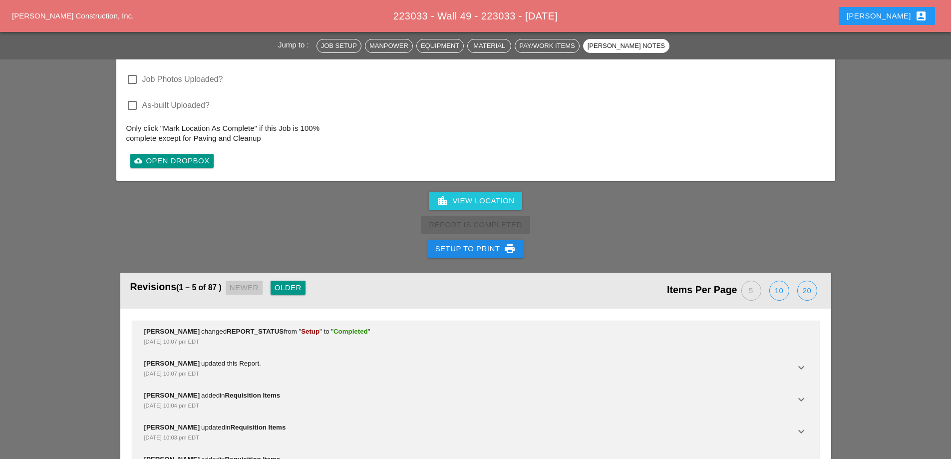
click at [468, 243] on div "Setup to Print print" at bounding box center [475, 249] width 81 height 12
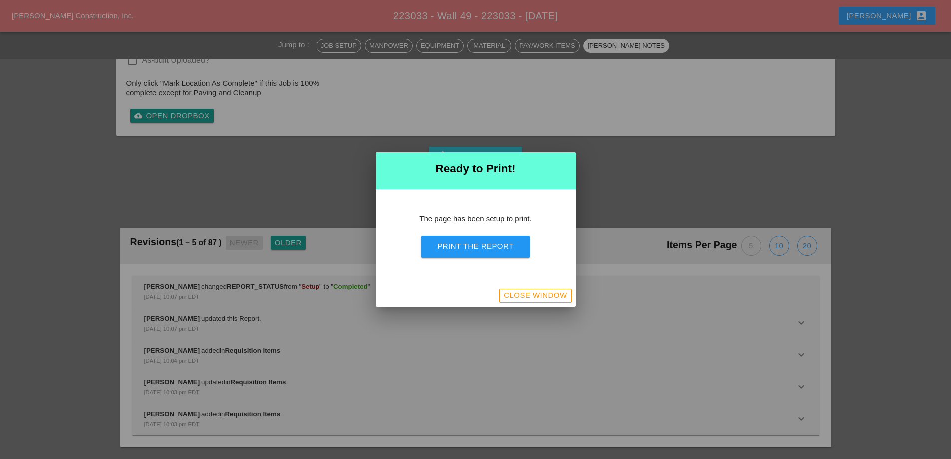
scroll to position [1981, 0]
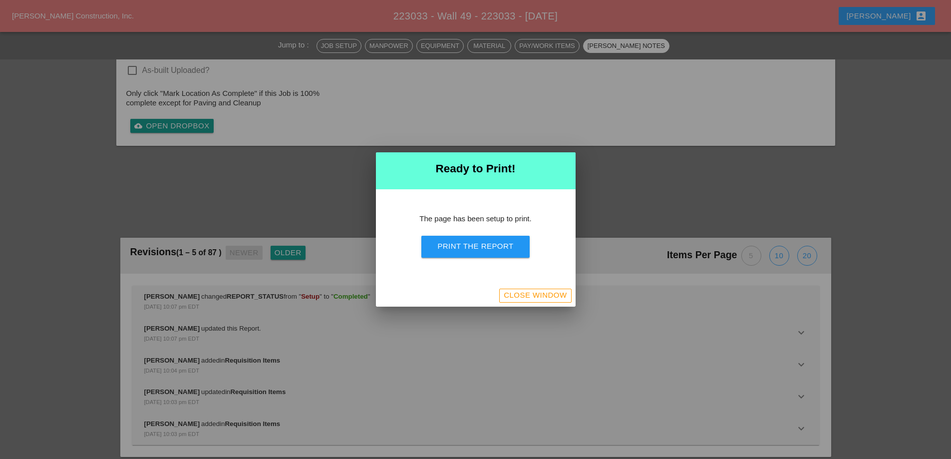
drag, startPoint x: 487, startPoint y: 247, endPoint x: 344, endPoint y: 24, distance: 264.4
click at [487, 247] on div "Print the Report" at bounding box center [475, 246] width 76 height 11
click at [536, 299] on div "Close Window" at bounding box center [535, 294] width 63 height 11
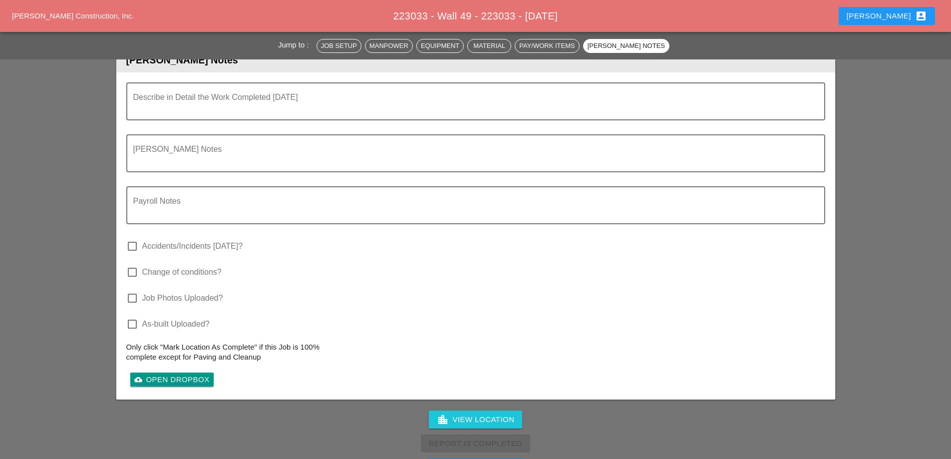
scroll to position [2199, 0]
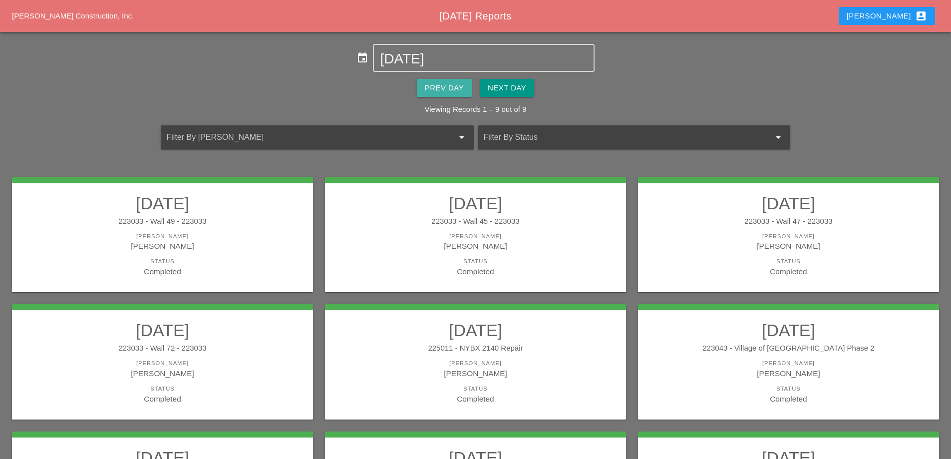
click at [456, 87] on div "Prev Day" at bounding box center [444, 87] width 39 height 11
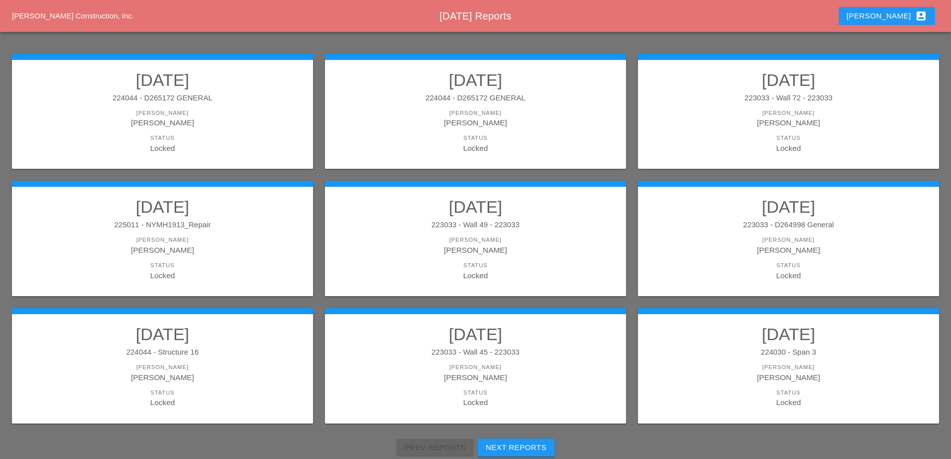
scroll to position [150, 0]
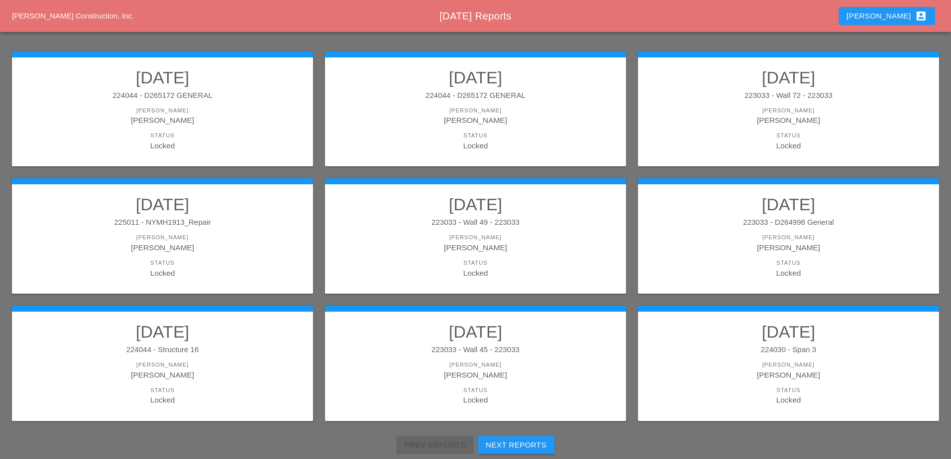
click at [536, 121] on div "[PERSON_NAME]" at bounding box center [475, 119] width 281 height 11
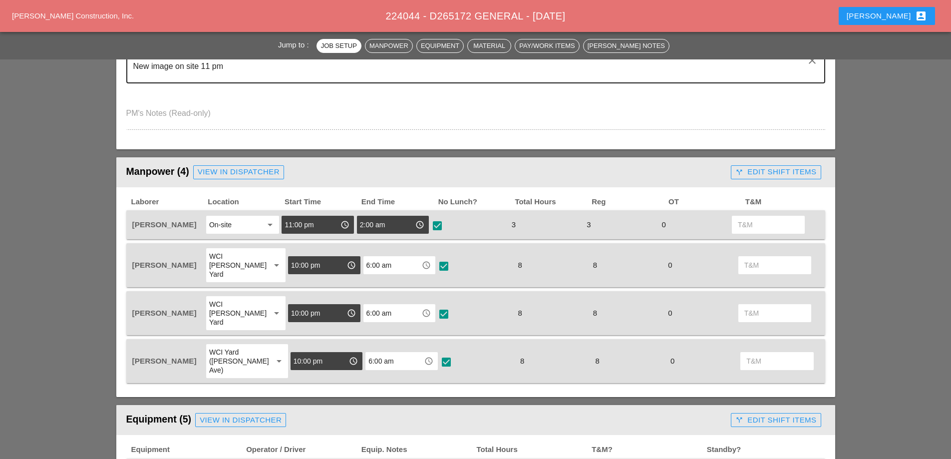
scroll to position [349, 0]
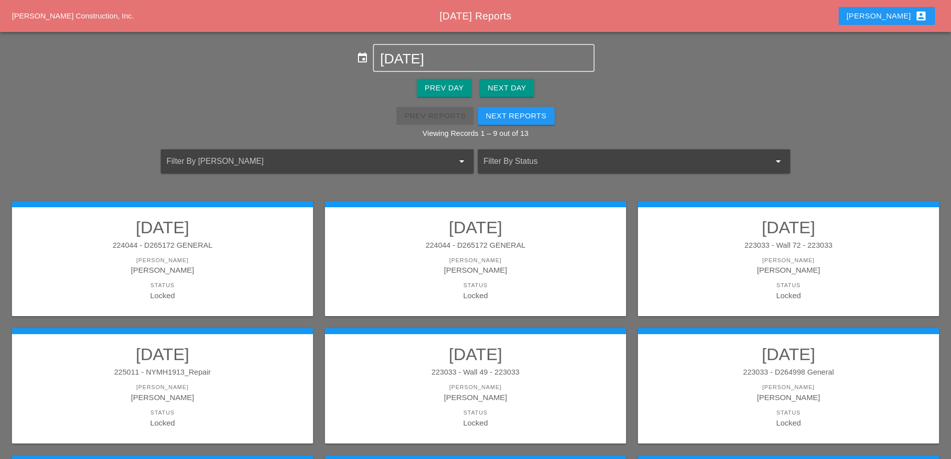
click at [239, 265] on div "[PERSON_NAME]" at bounding box center [162, 269] width 281 height 11
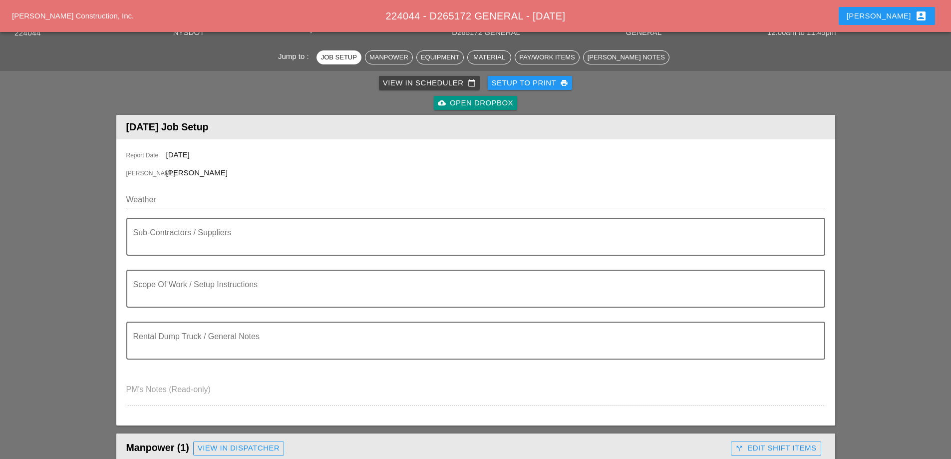
scroll to position [50, 0]
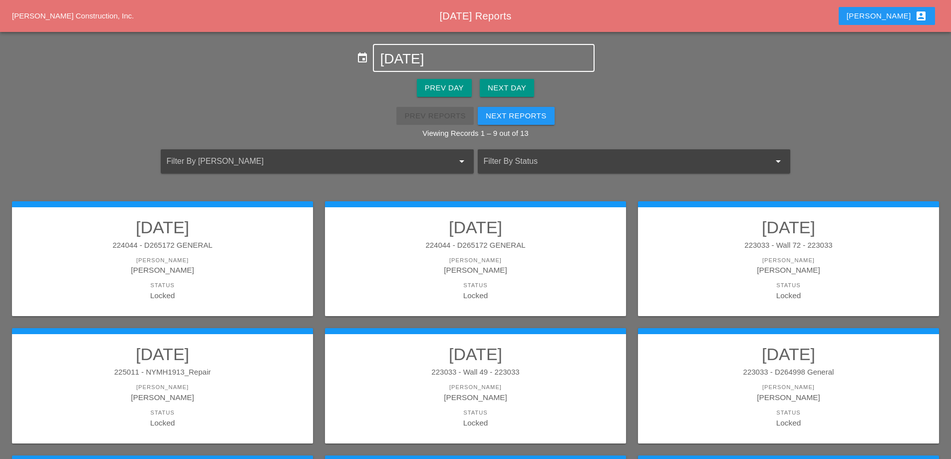
click at [439, 50] on div "[DATE]" at bounding box center [483, 58] width 207 height 26
click at [428, 56] on input "[DATE]" at bounding box center [483, 59] width 207 height 16
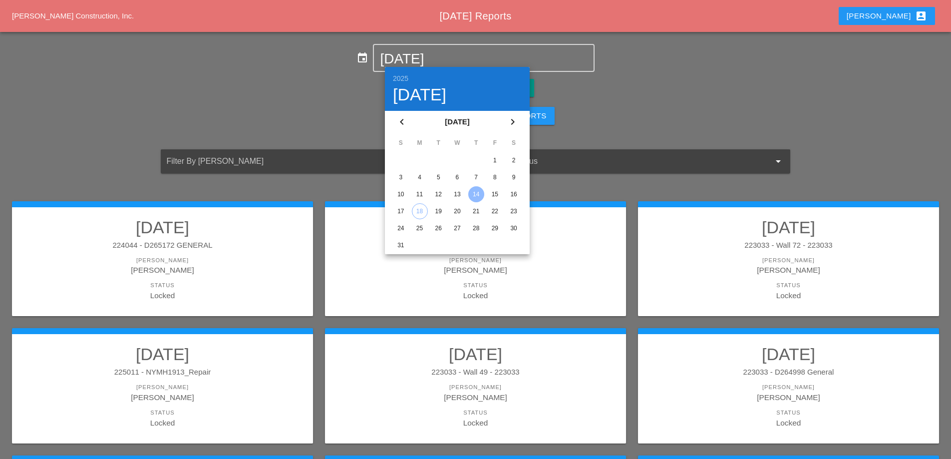
click at [422, 194] on div "11" at bounding box center [420, 194] width 16 height 16
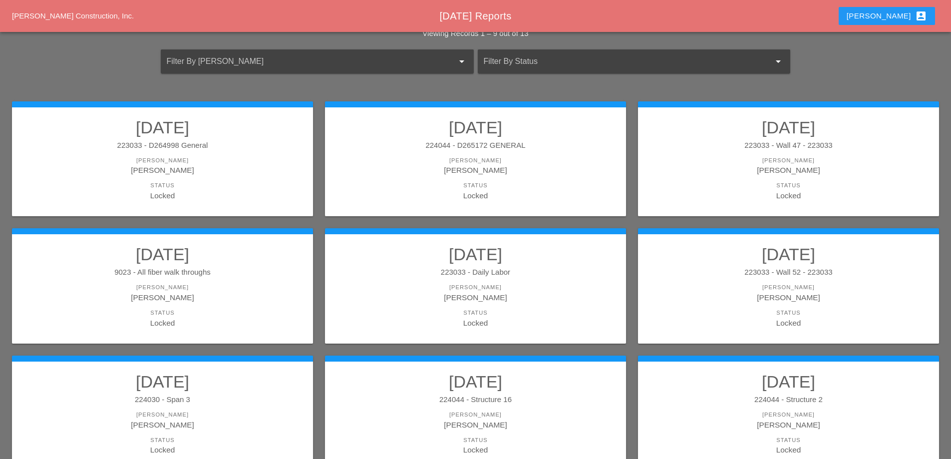
scroll to position [150, 0]
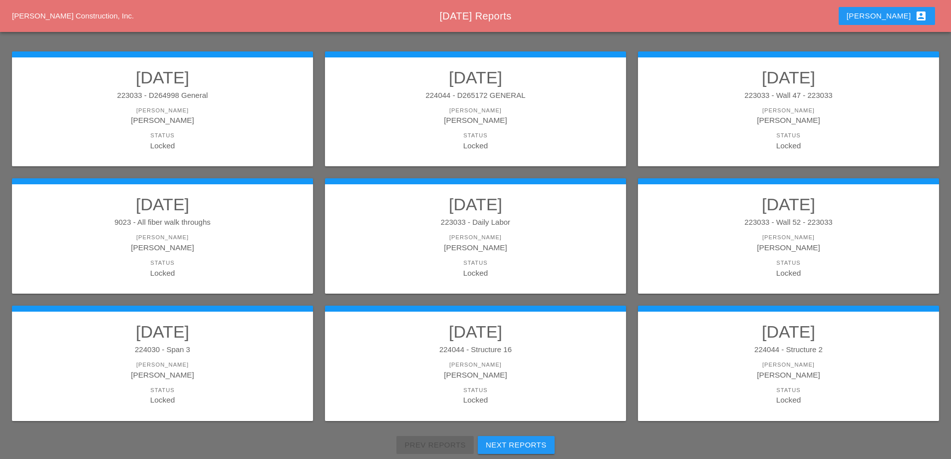
click at [559, 335] on h2 "[DATE]" at bounding box center [475, 331] width 281 height 20
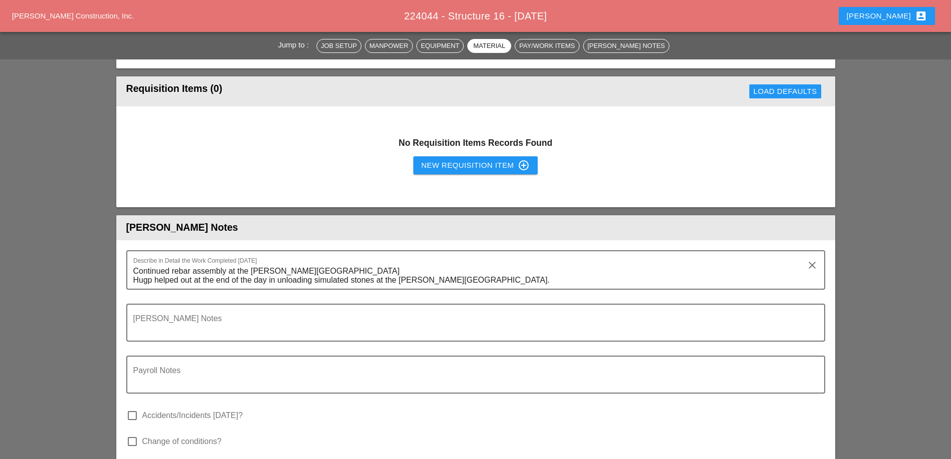
scroll to position [998, 0]
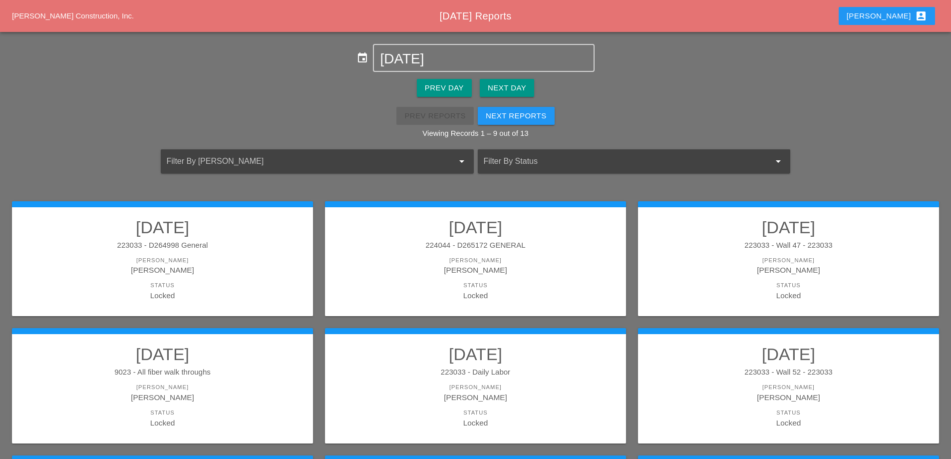
click at [499, 87] on div "Next Day" at bounding box center [507, 87] width 38 height 11
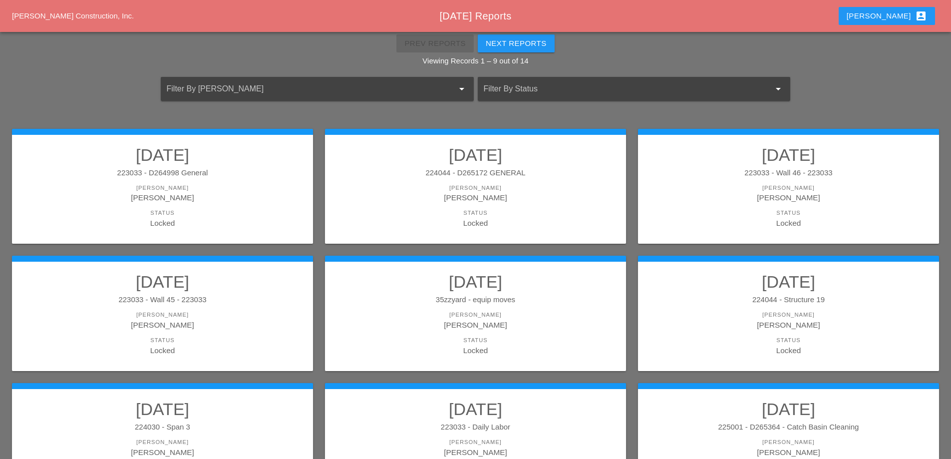
scroll to position [150, 0]
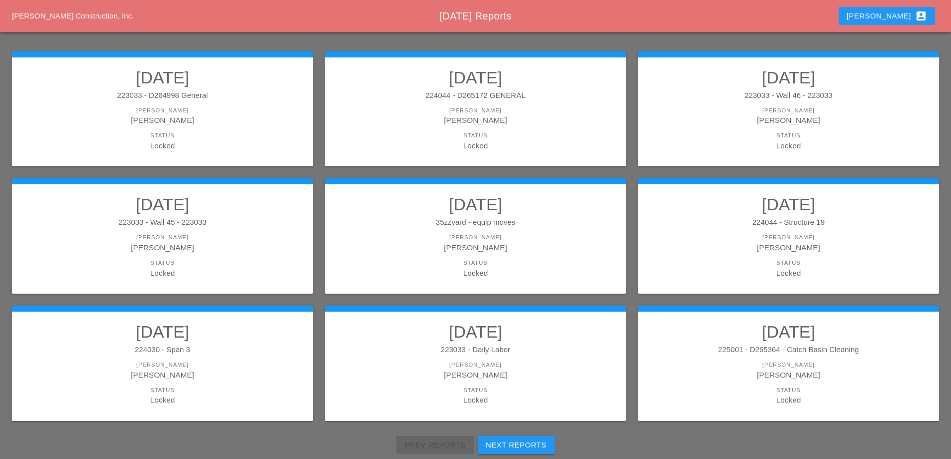
click at [721, 220] on div "224044 - Structure 19" at bounding box center [788, 222] width 281 height 11
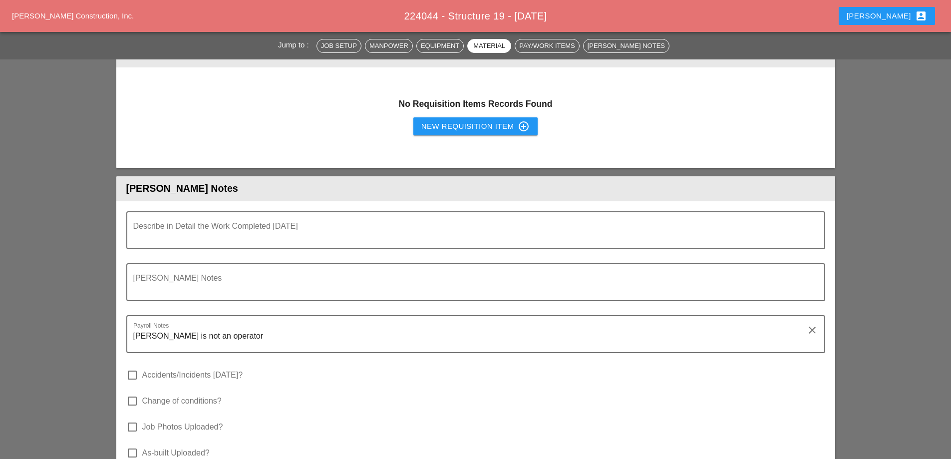
scroll to position [1048, 0]
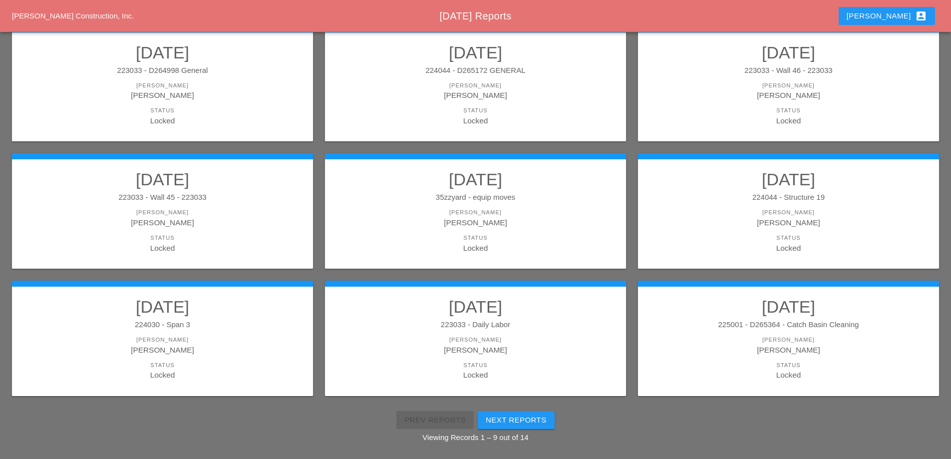
scroll to position [179, 0]
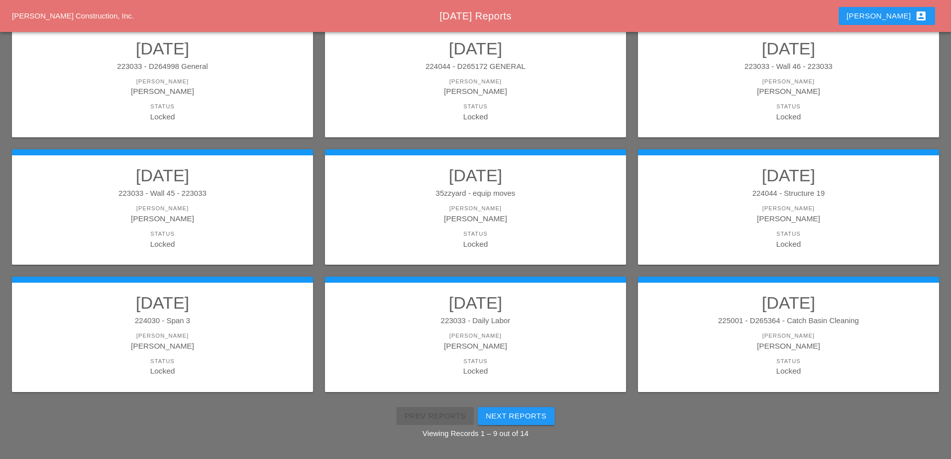
click at [542, 413] on div "Next Reports" at bounding box center [516, 415] width 61 height 11
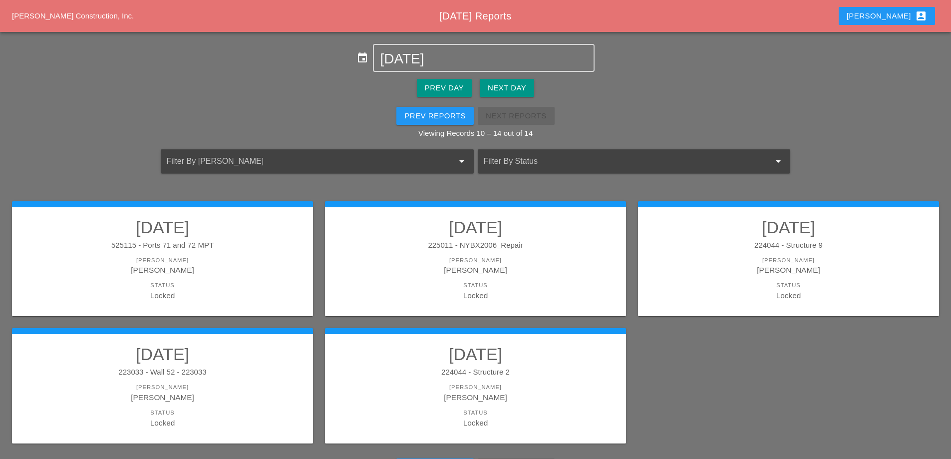
click at [738, 233] on h2 "[DATE]" at bounding box center [788, 227] width 281 height 20
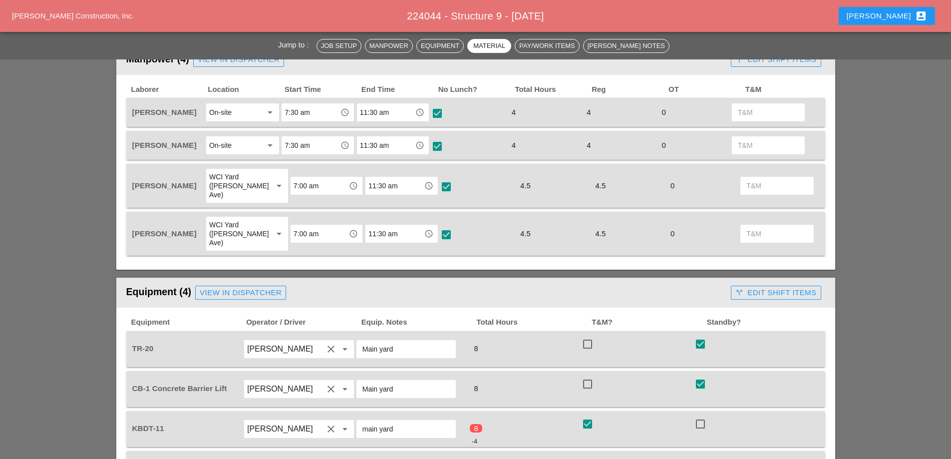
scroll to position [349, 0]
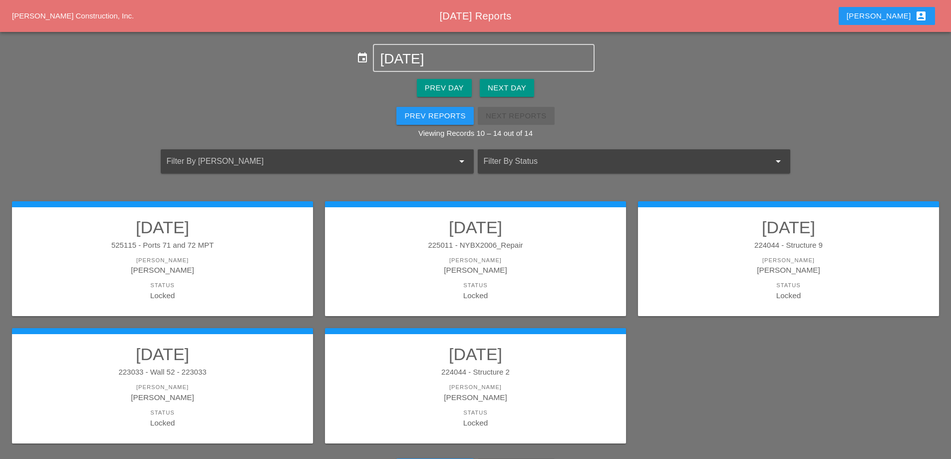
click at [493, 87] on div "Next Day" at bounding box center [507, 87] width 38 height 11
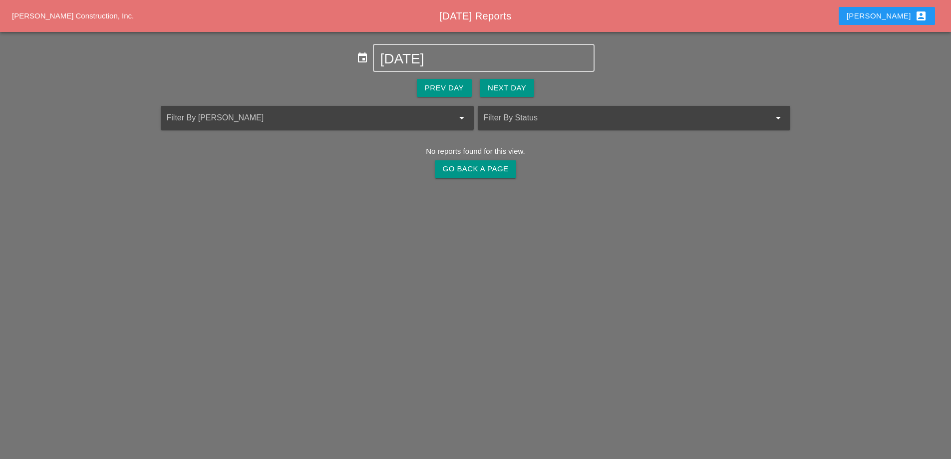
click at [476, 181] on p "No reports found for this view. Go Back A Page" at bounding box center [475, 163] width 951 height 35
click at [472, 175] on button "Go Back A Page" at bounding box center [476, 169] width 82 height 18
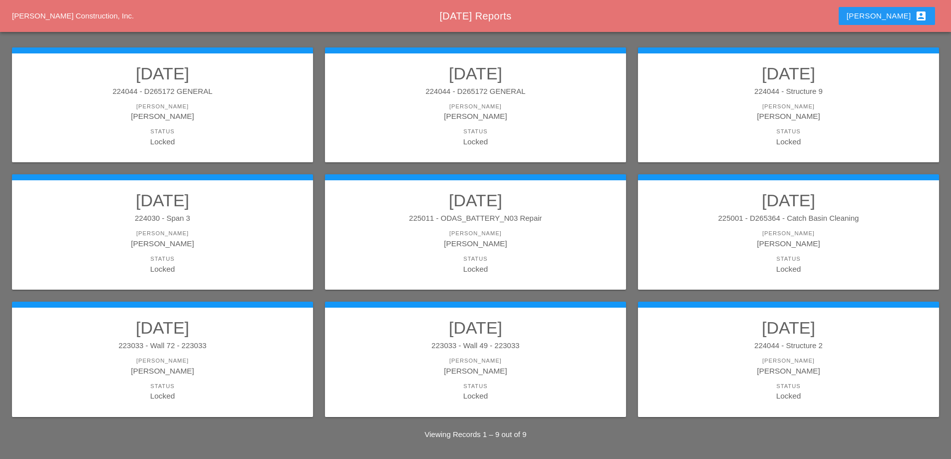
scroll to position [131, 0]
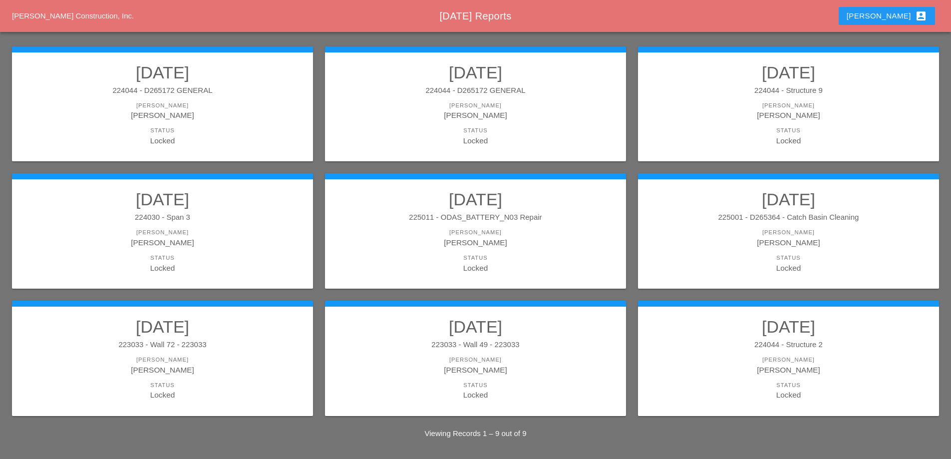
click at [695, 92] on div "224044 - Structure 9" at bounding box center [788, 90] width 281 height 11
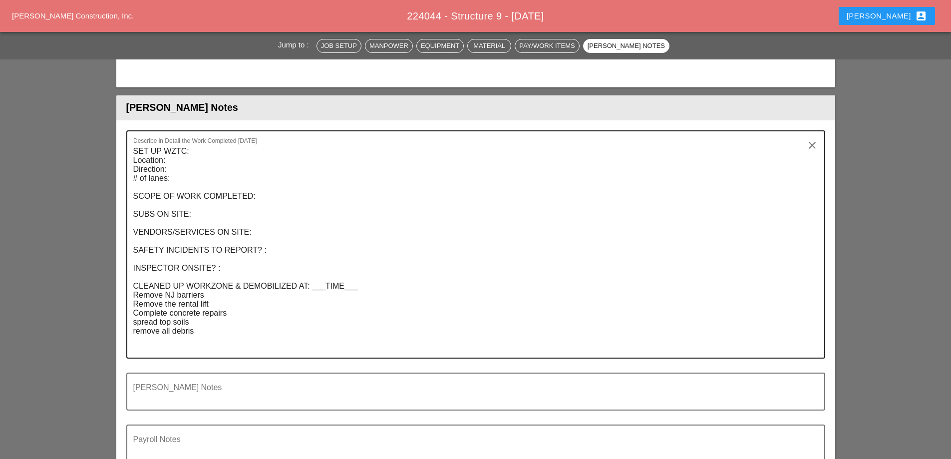
scroll to position [1245, 0]
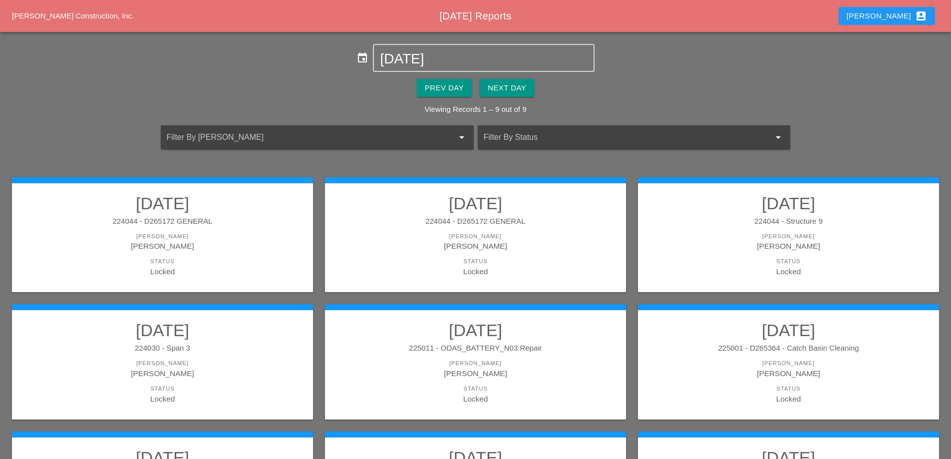
click at [525, 87] on div "Next Day" at bounding box center [507, 87] width 38 height 11
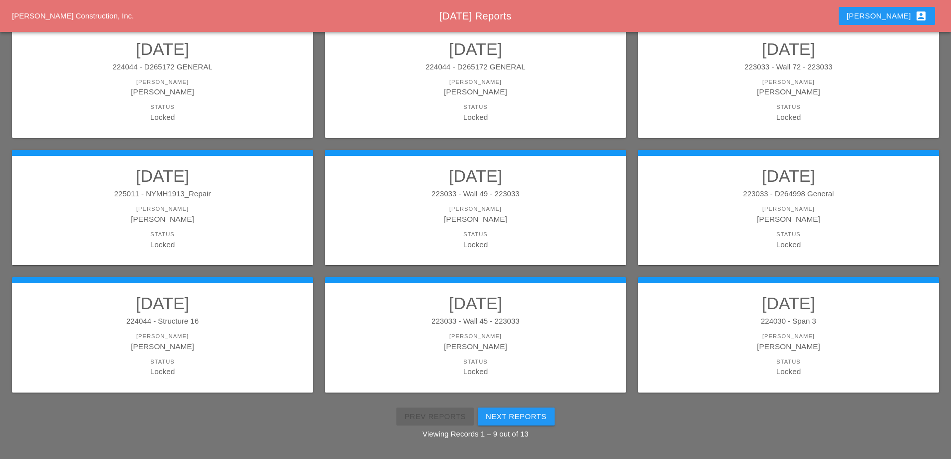
scroll to position [179, 0]
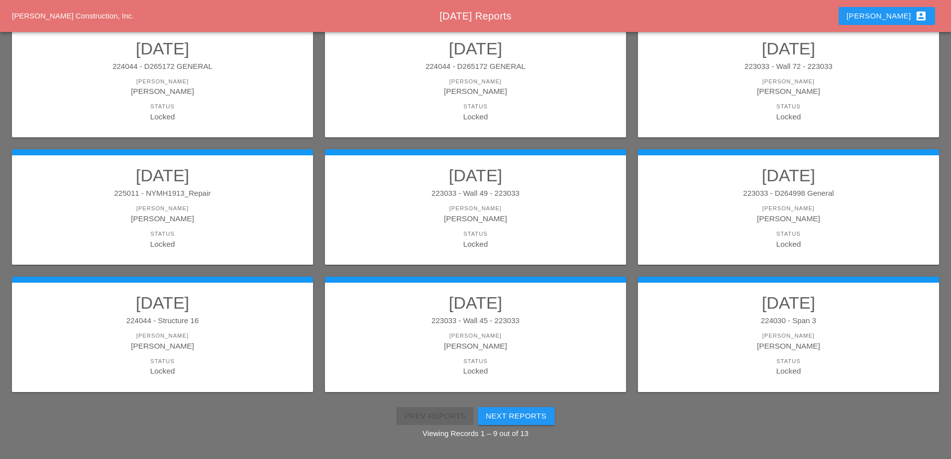
click at [781, 179] on h2 "[DATE]" at bounding box center [788, 175] width 281 height 20
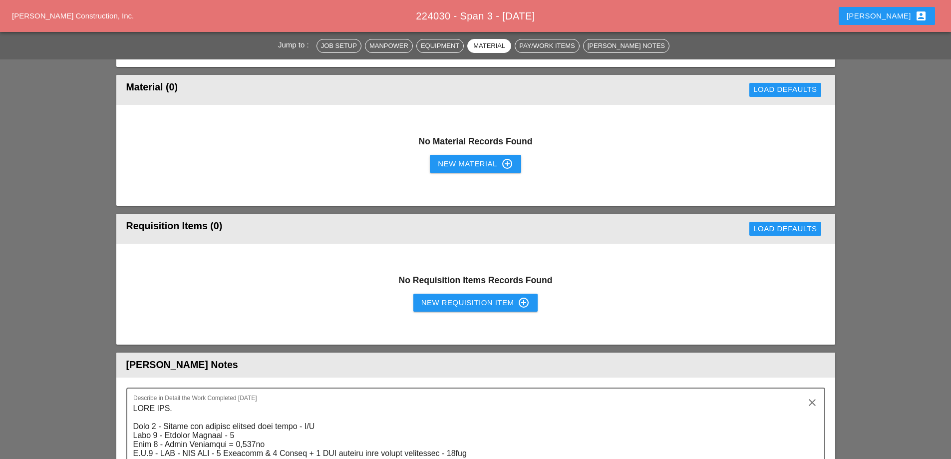
scroll to position [1298, 0]
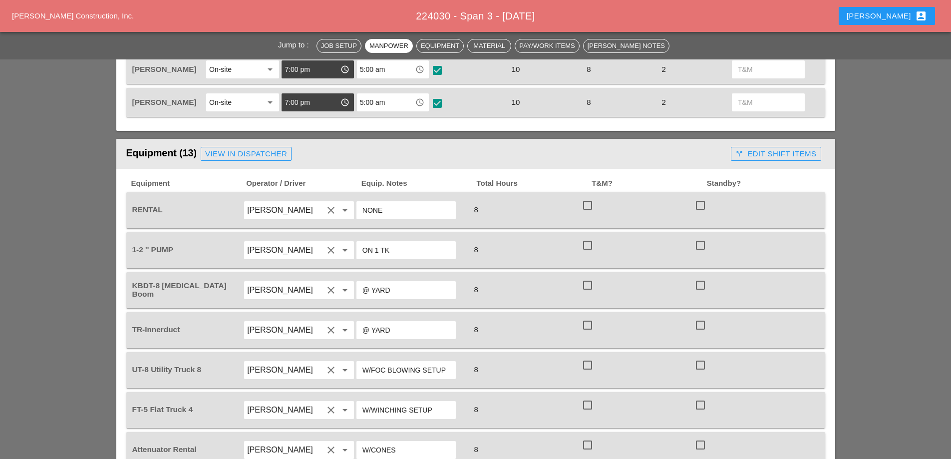
scroll to position [649, 0]
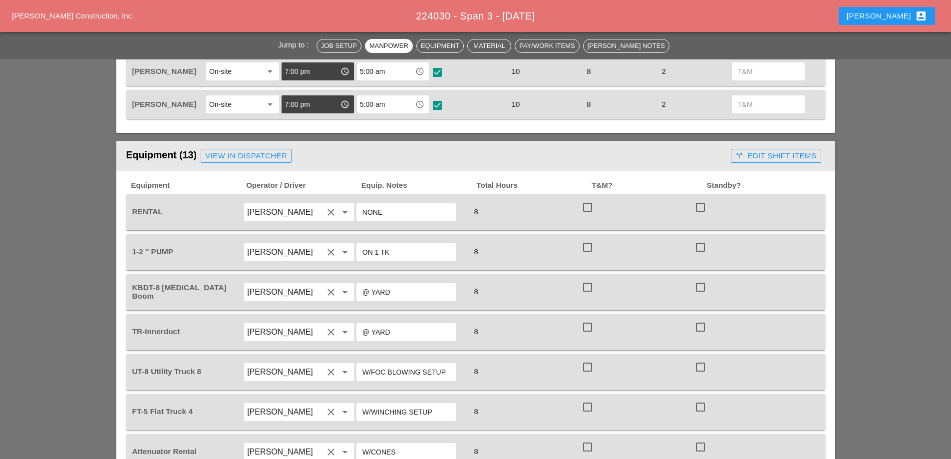
click at [786, 151] on div "call_split Edit Shift Items" at bounding box center [775, 155] width 81 height 11
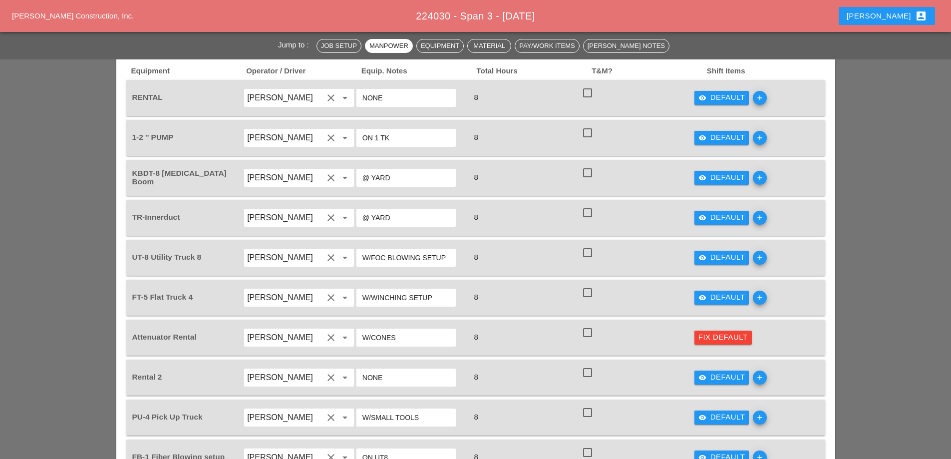
scroll to position [799, 0]
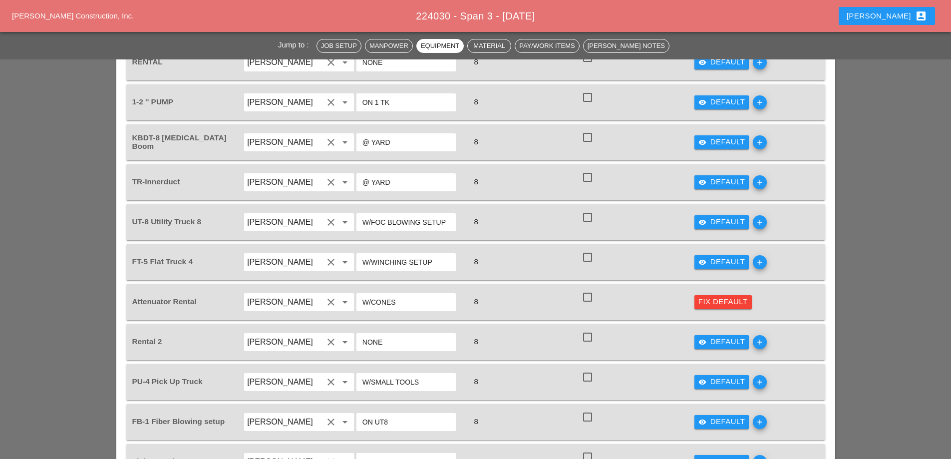
click at [727, 298] on div "Fix Default" at bounding box center [722, 301] width 49 height 11
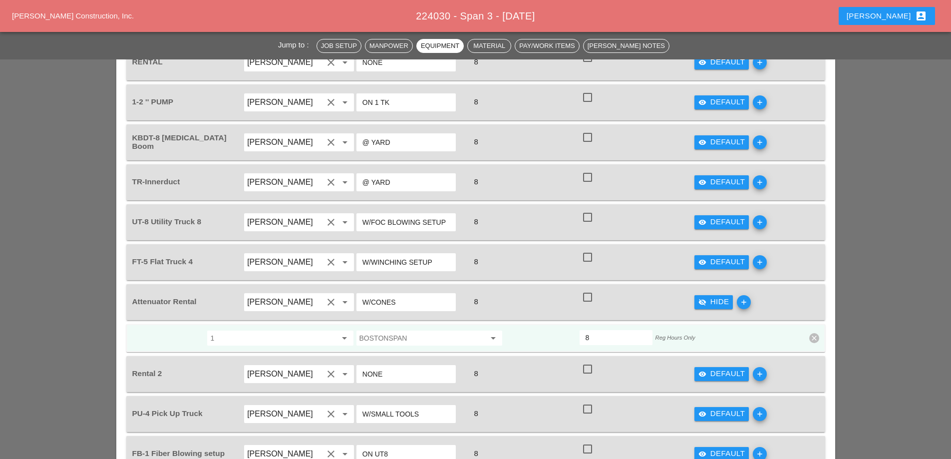
click at [715, 301] on div "visibility_off Hide" at bounding box center [713, 301] width 31 height 11
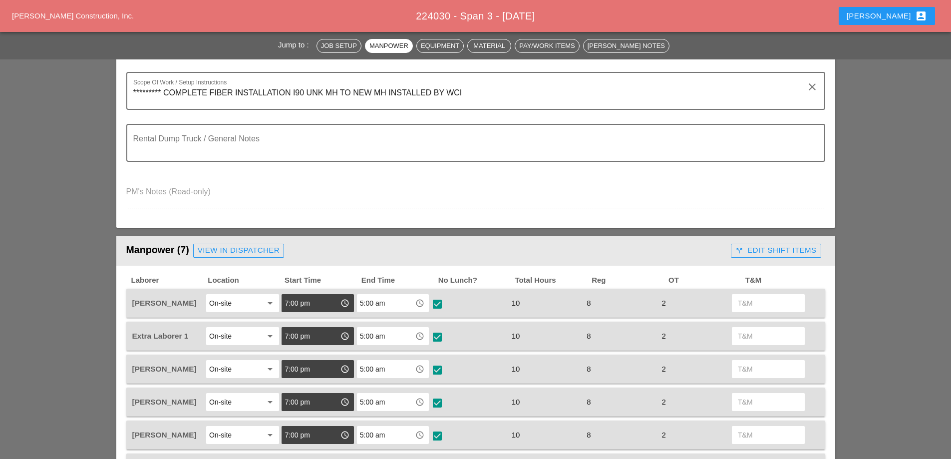
scroll to position [250, 0]
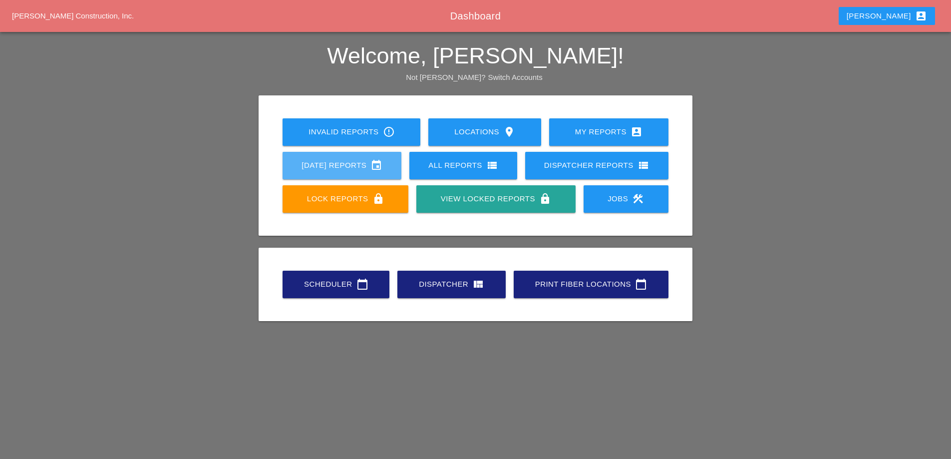
click at [368, 166] on div "Today's Reports event" at bounding box center [341, 165] width 87 height 12
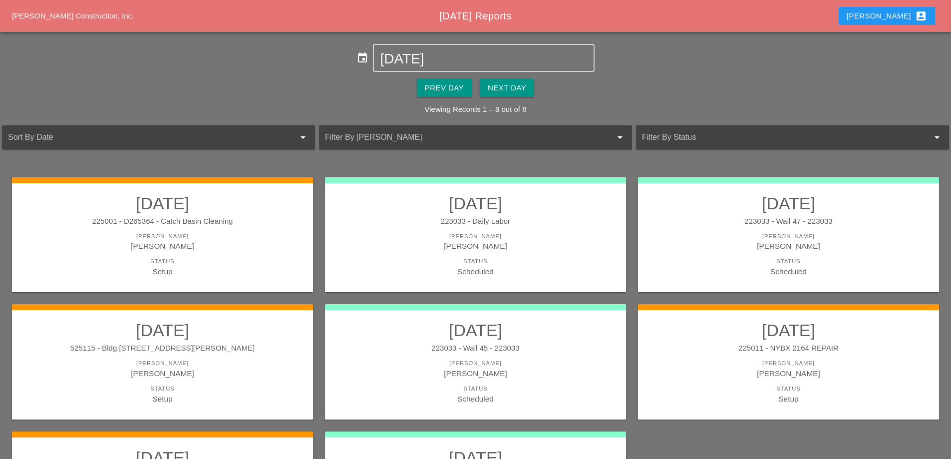
click at [459, 93] on div "Prev Day" at bounding box center [444, 87] width 39 height 11
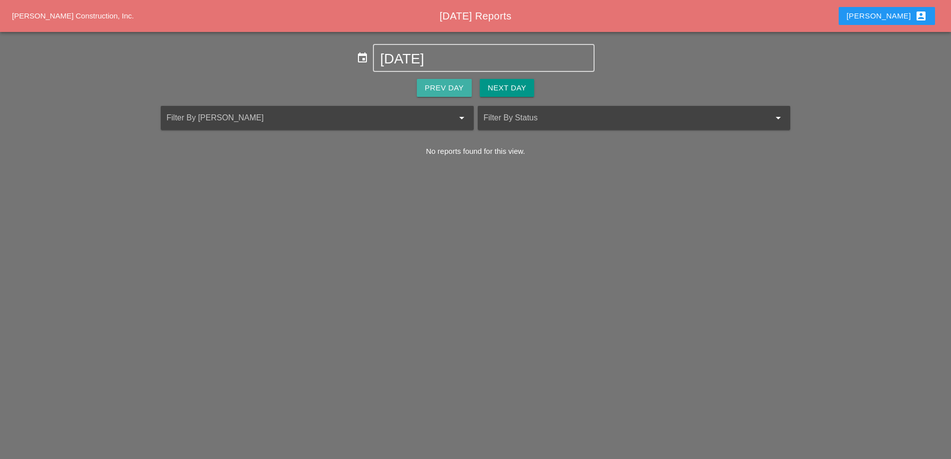
click at [457, 92] on div "Prev Day" at bounding box center [444, 87] width 39 height 11
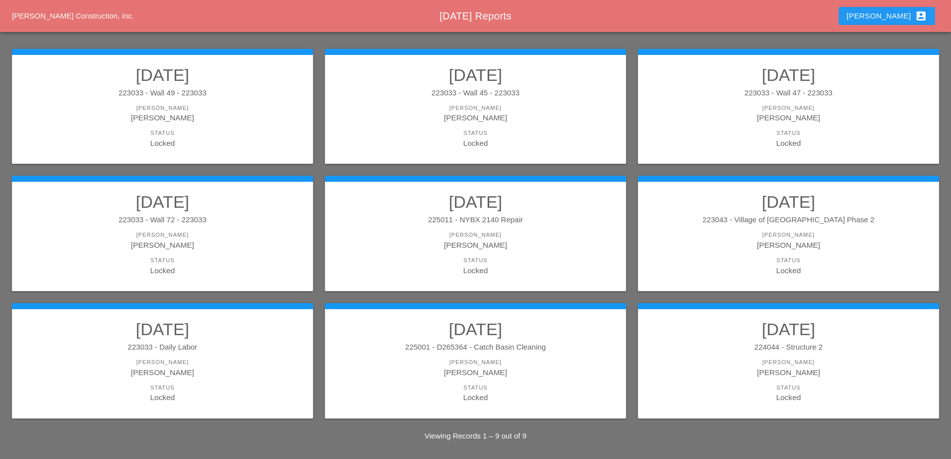
scroll to position [131, 0]
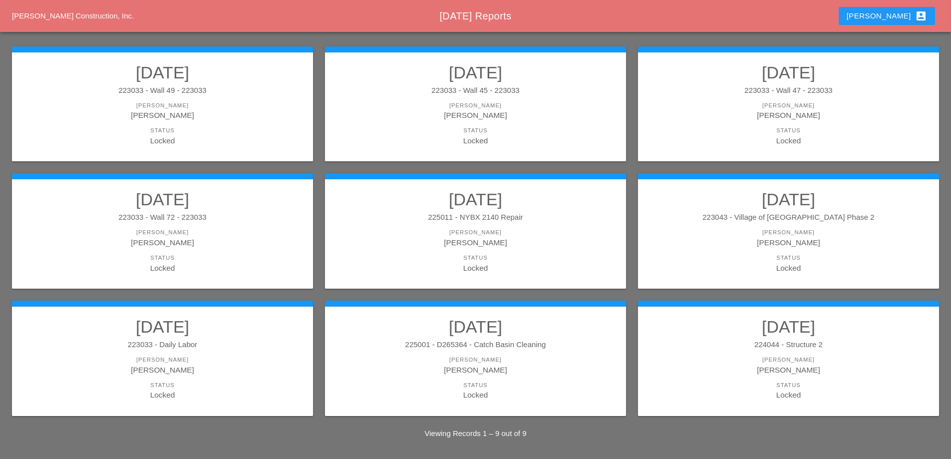
click at [225, 350] on div "223033 - Daily Labor" at bounding box center [162, 344] width 281 height 11
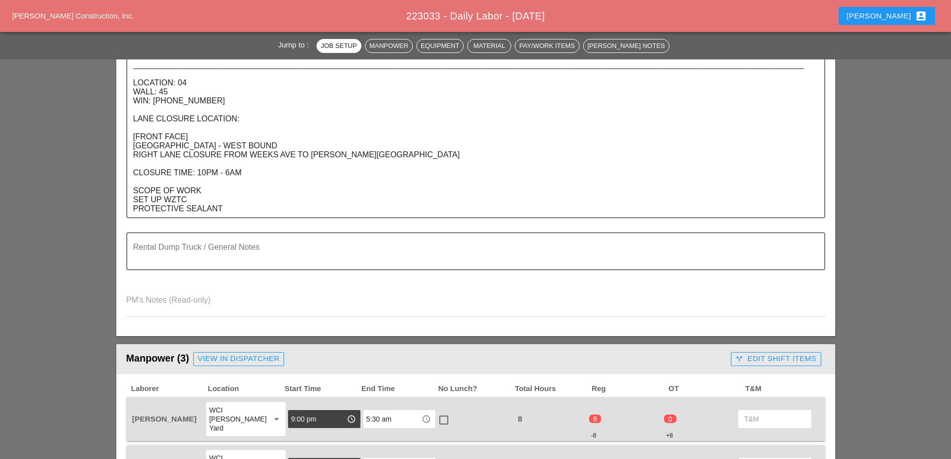
scroll to position [599, 0]
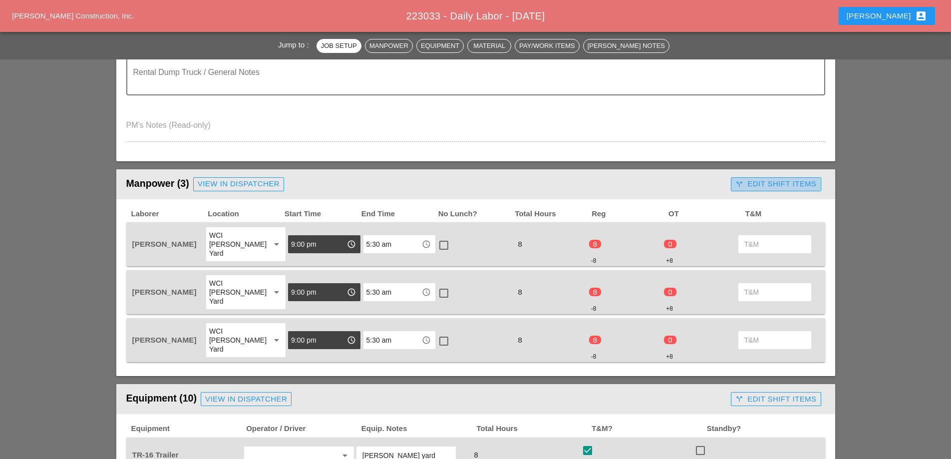
click at [782, 181] on div "call_split Edit Shift Items" at bounding box center [775, 183] width 81 height 11
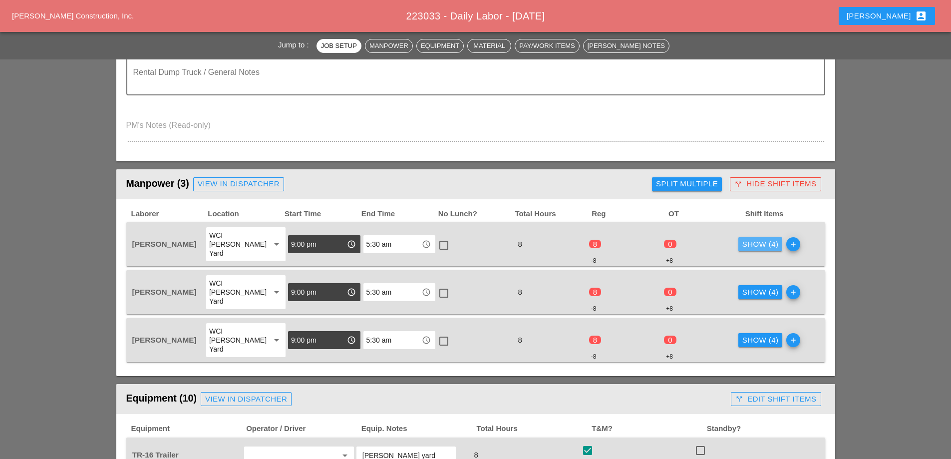
click at [761, 239] on div "Show (4)" at bounding box center [760, 244] width 36 height 11
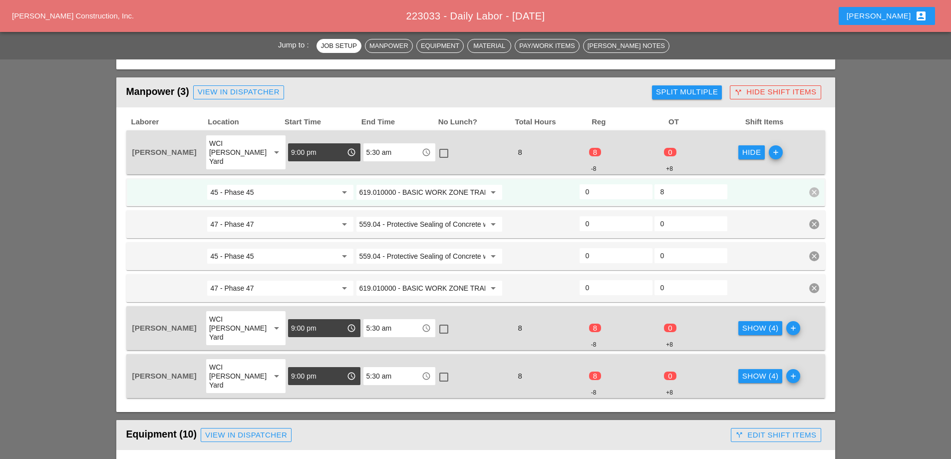
scroll to position [699, 0]
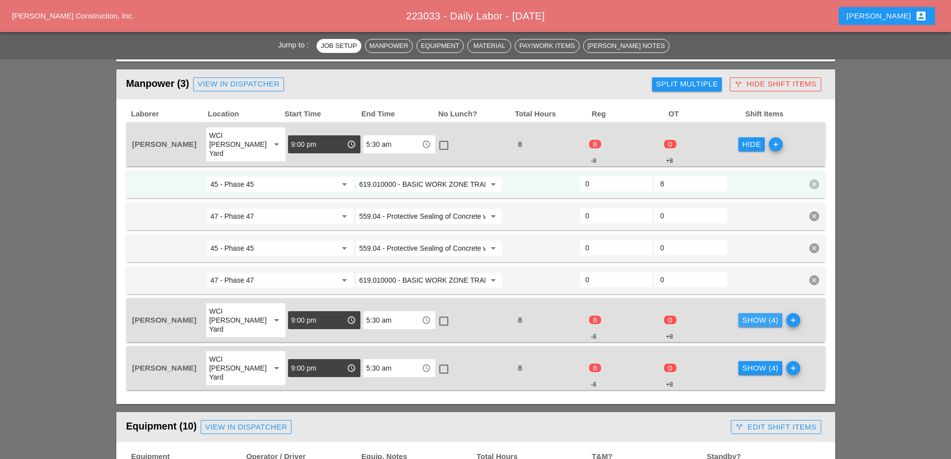
click at [763, 314] on div "Show (4)" at bounding box center [760, 319] width 36 height 11
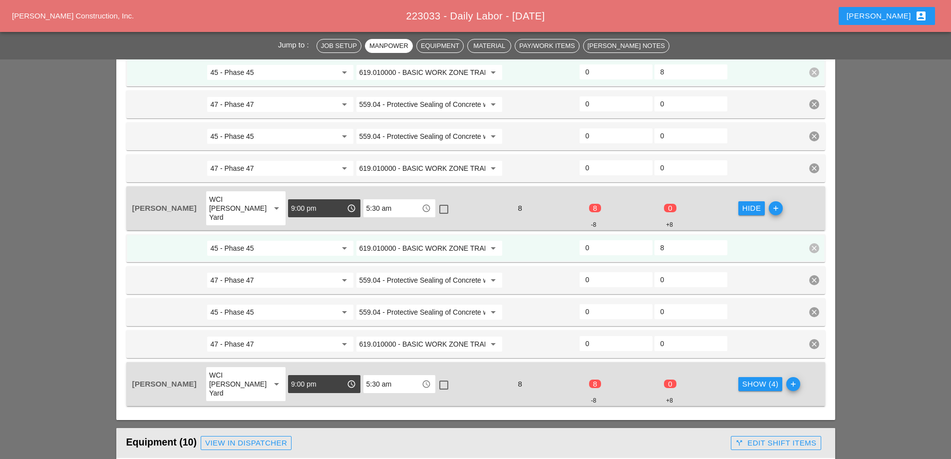
scroll to position [848, 0]
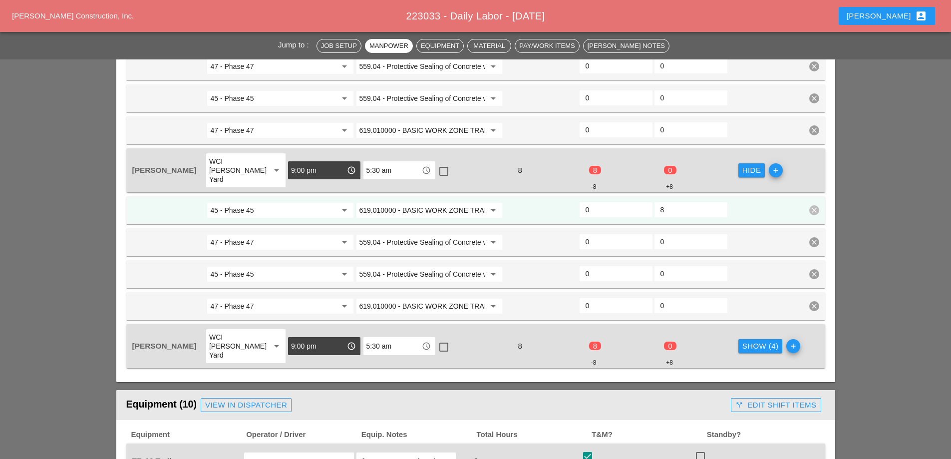
click at [752, 332] on div "Show (4) add" at bounding box center [774, 346] width 75 height 36
click at [752, 340] on div "Show (4)" at bounding box center [760, 345] width 36 height 11
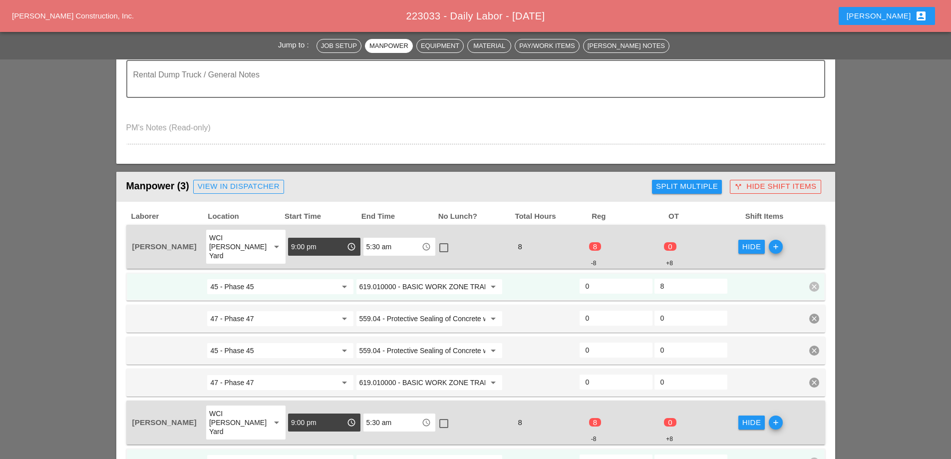
scroll to position [599, 0]
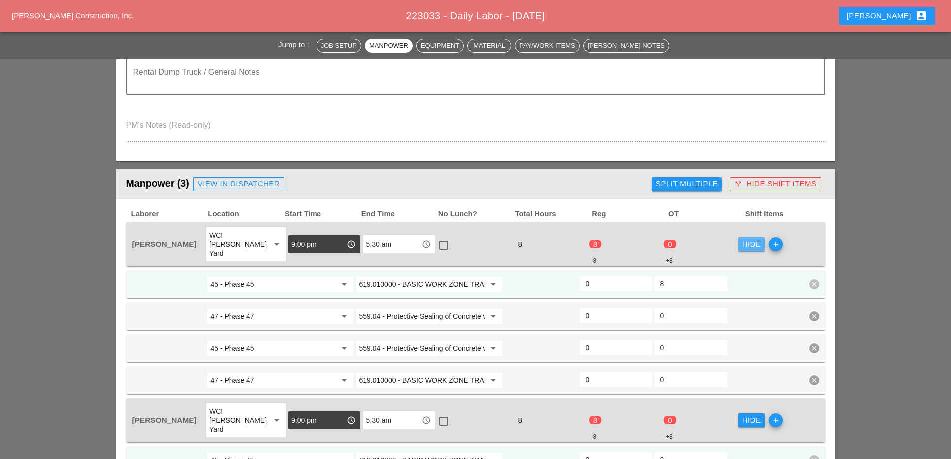
click at [752, 240] on div "Hide" at bounding box center [751, 244] width 19 height 11
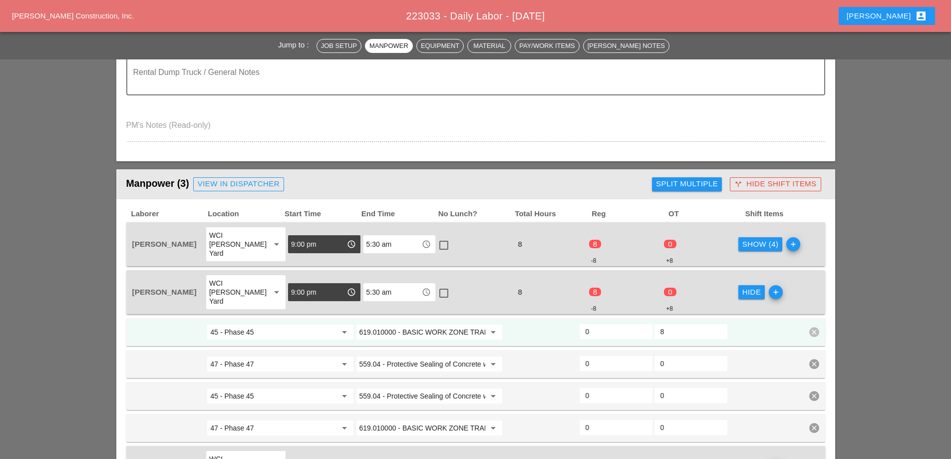
click at [752, 286] on div "Hide" at bounding box center [751, 291] width 19 height 11
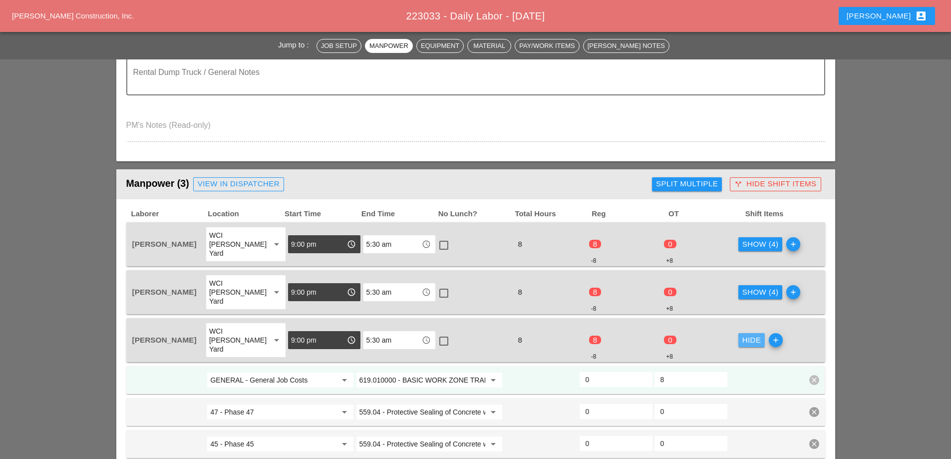
click at [754, 334] on div "Hide" at bounding box center [751, 339] width 19 height 11
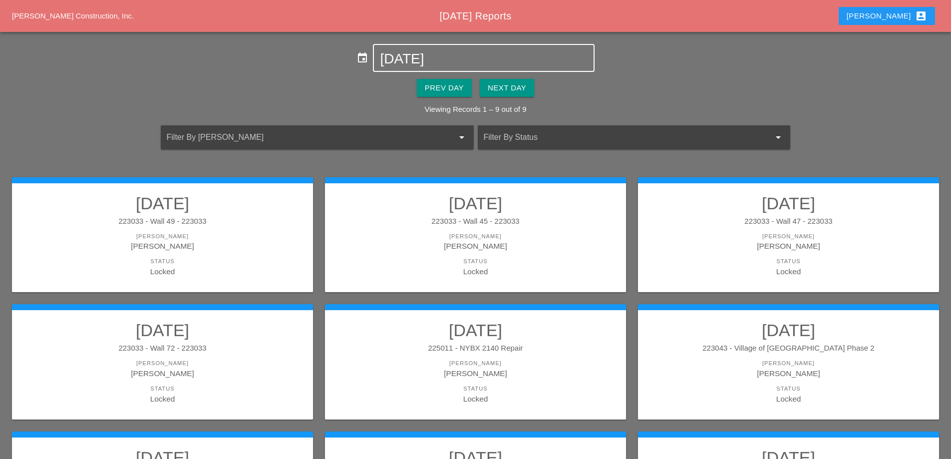
click at [417, 60] on input "08-15-2025" at bounding box center [483, 59] width 207 height 16
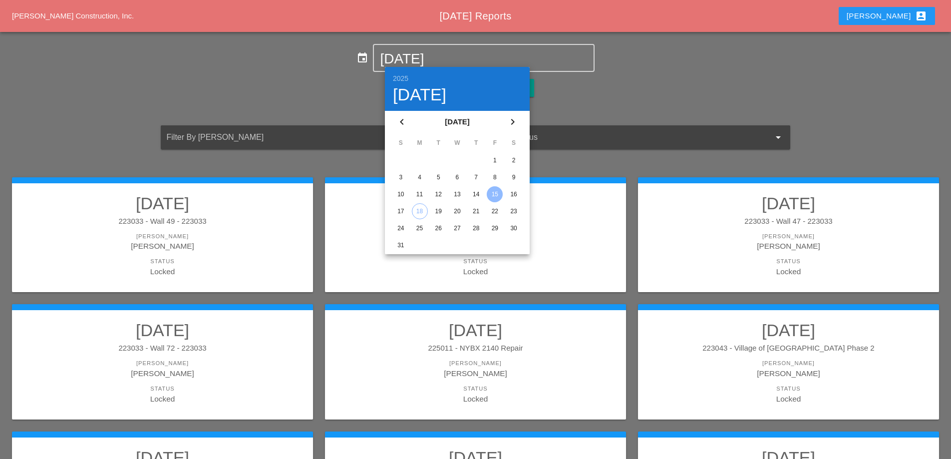
click at [441, 189] on div "12" at bounding box center [438, 194] width 16 height 16
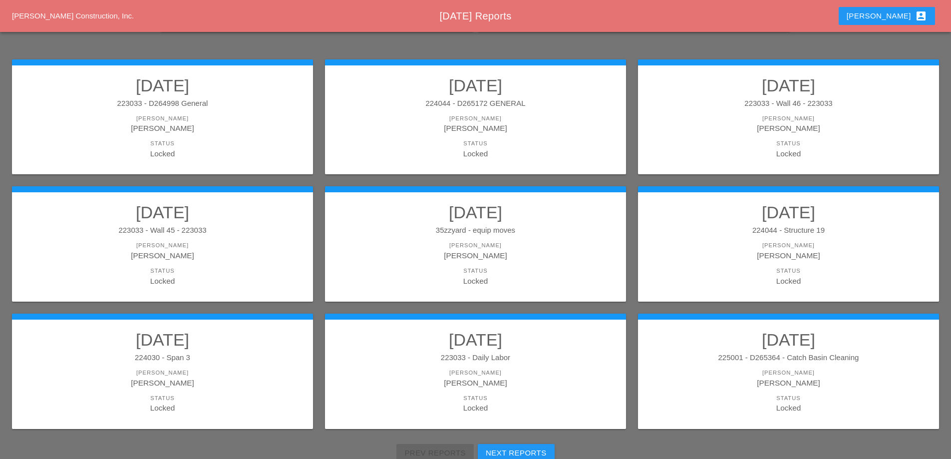
scroll to position [150, 0]
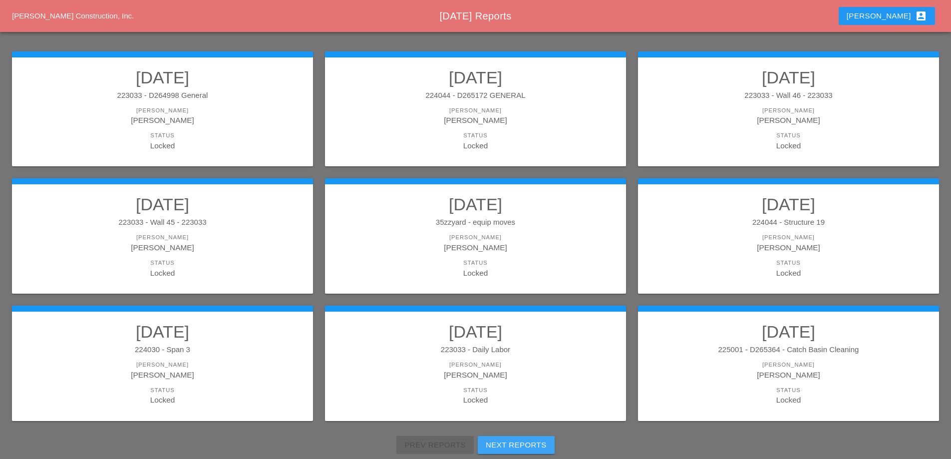
click at [511, 443] on div "Next Reports" at bounding box center [516, 444] width 61 height 11
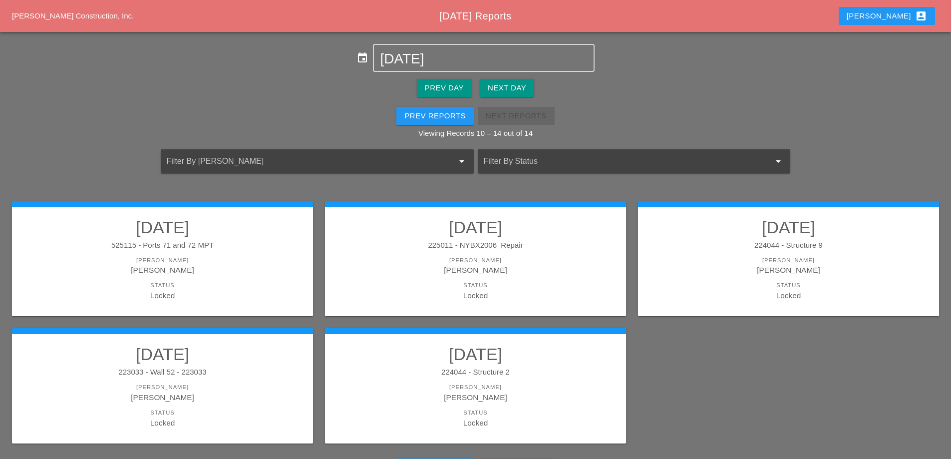
click at [541, 242] on div "225011 - NYBX2006_Repair" at bounding box center [475, 245] width 281 height 11
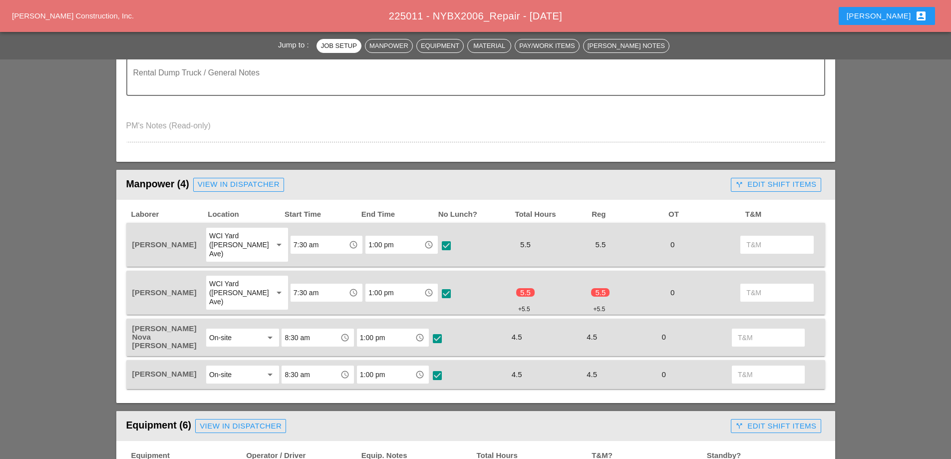
scroll to position [399, 0]
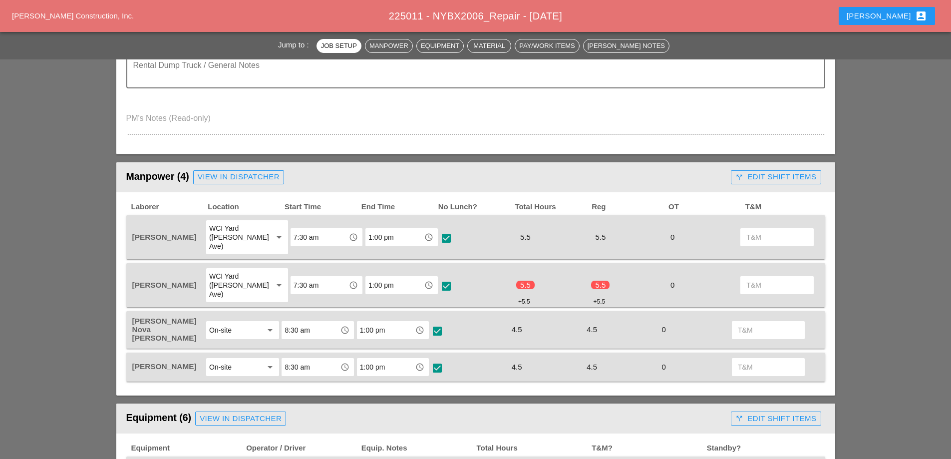
click at [753, 179] on div "call_split Edit Shift Items" at bounding box center [775, 176] width 81 height 11
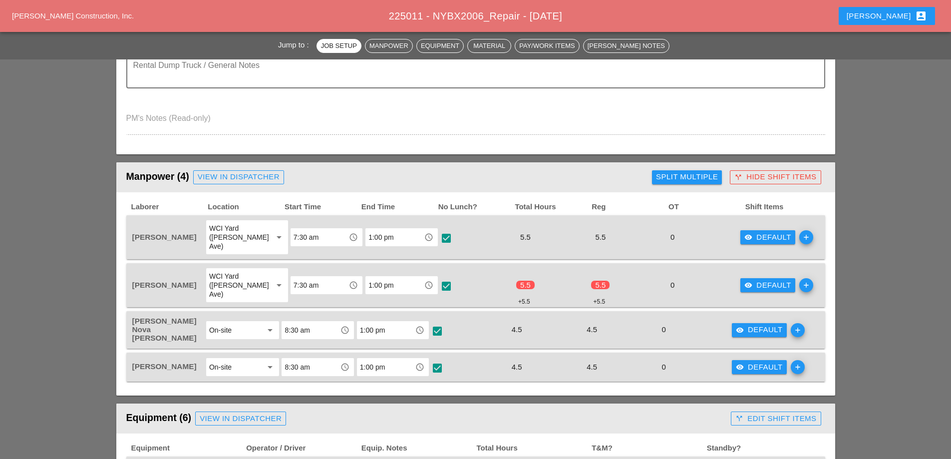
click at [756, 279] on div "visibility Default" at bounding box center [767, 284] width 47 height 11
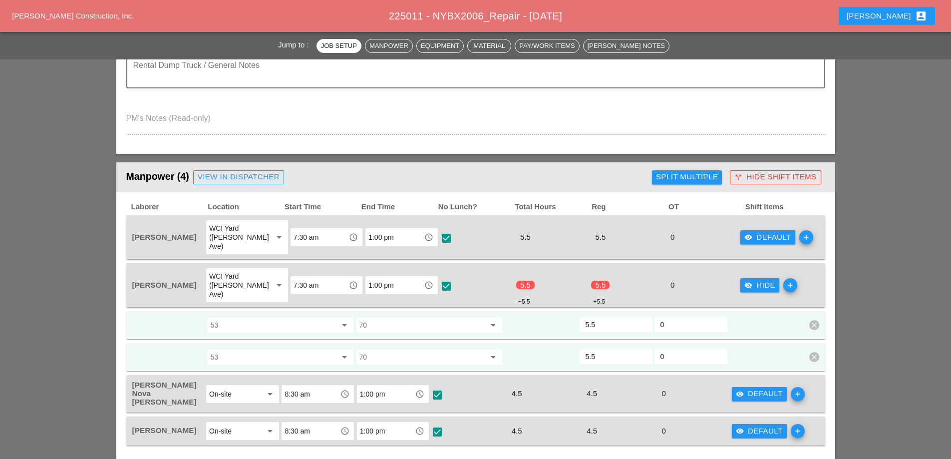
click at [745, 232] on div "visibility Default" at bounding box center [767, 237] width 47 height 11
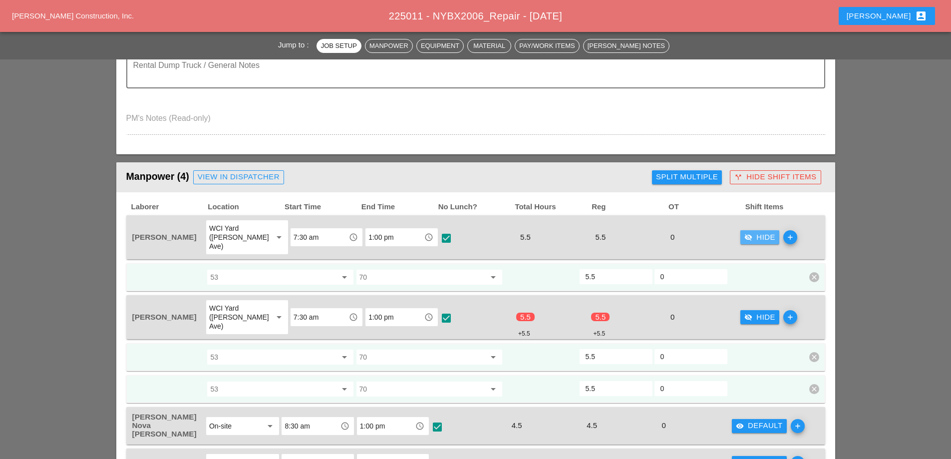
click at [747, 232] on div "visibility_off Hide" at bounding box center [759, 237] width 31 height 11
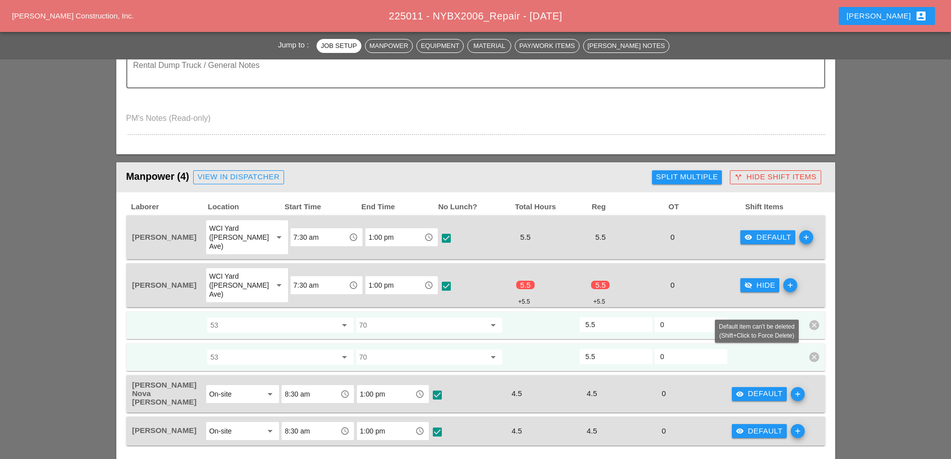
click at [812, 352] on icon "clear" at bounding box center [814, 357] width 10 height 10
click at [807, 319] on div "Confirm delete" at bounding box center [814, 316] width 48 height 11
click at [814, 352] on icon "clear" at bounding box center [814, 357] width 10 height 10
click at [808, 316] on div "Confirm delete" at bounding box center [814, 316] width 48 height 11
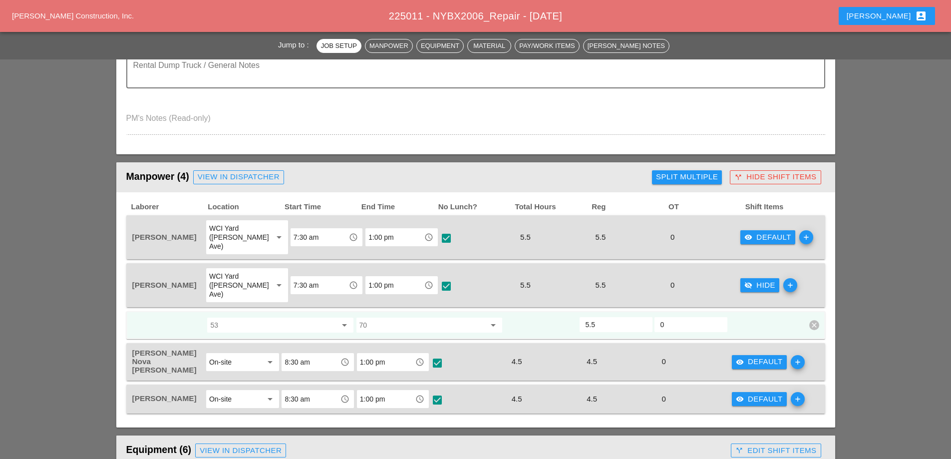
click at [746, 279] on div "visibility_off Hide" at bounding box center [759, 284] width 31 height 11
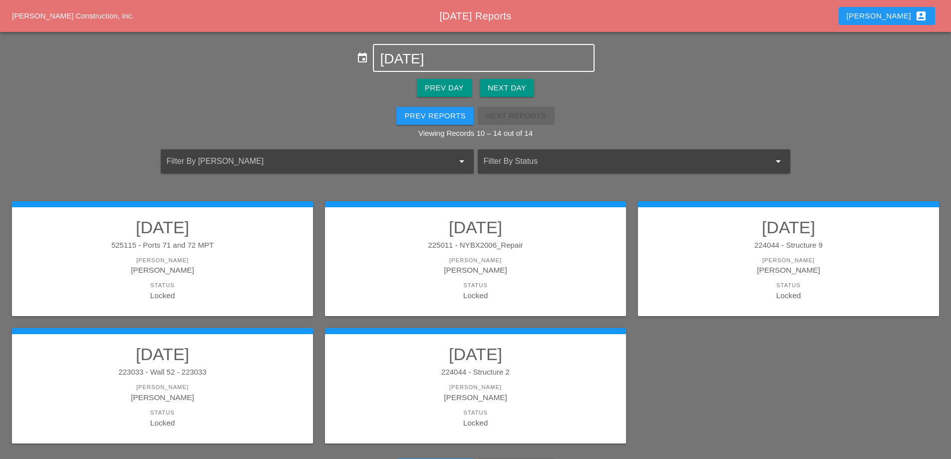
click at [430, 59] on input "[DATE]" at bounding box center [483, 59] width 207 height 16
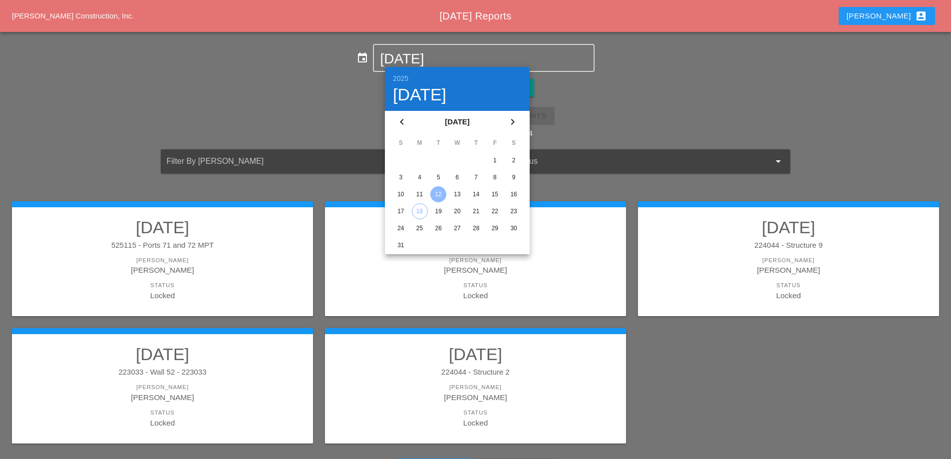
click at [675, 91] on div "Prev Day Next Day" at bounding box center [475, 88] width 951 height 32
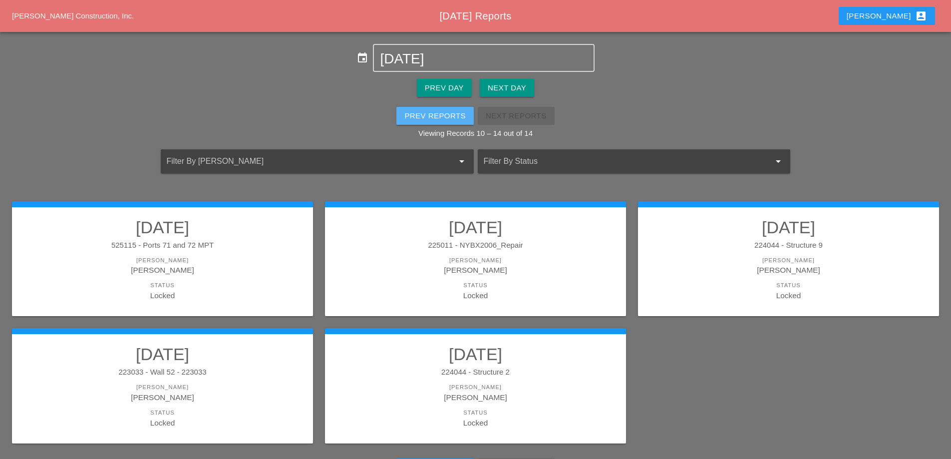
click at [430, 114] on div "Prev Reports" at bounding box center [434, 115] width 61 height 11
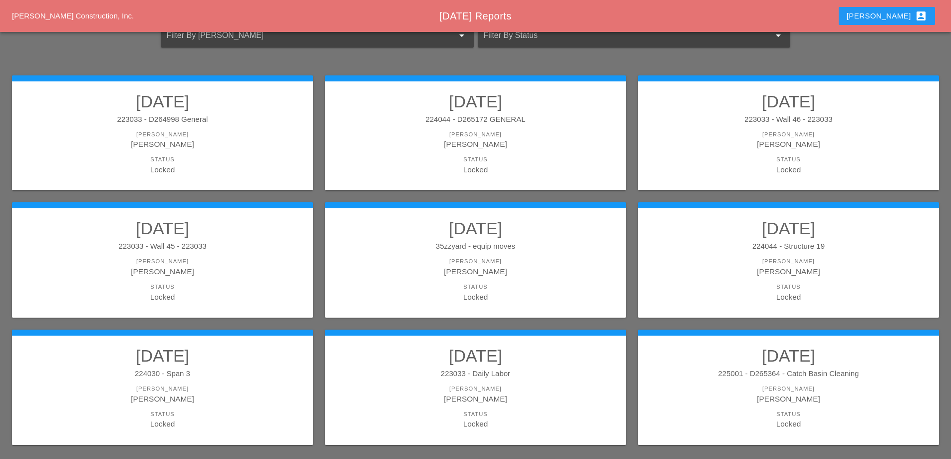
scroll to position [150, 0]
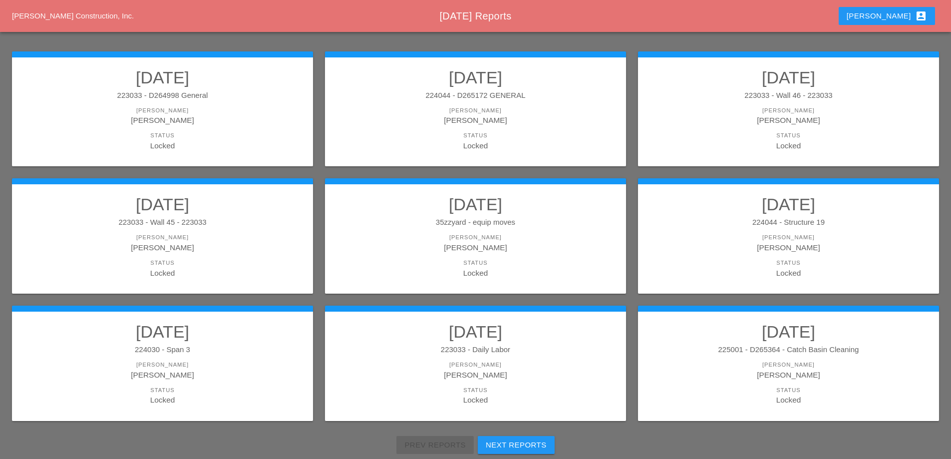
click at [224, 82] on h2 "[DATE]" at bounding box center [162, 77] width 281 height 20
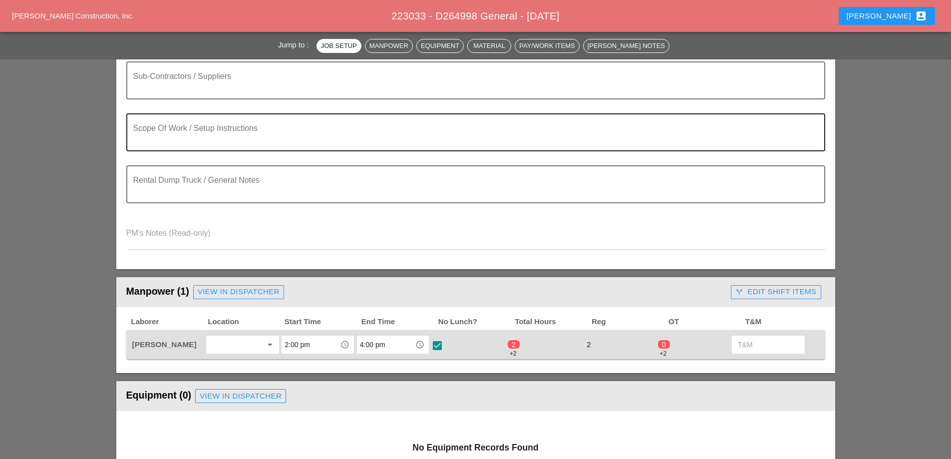
scroll to position [250, 0]
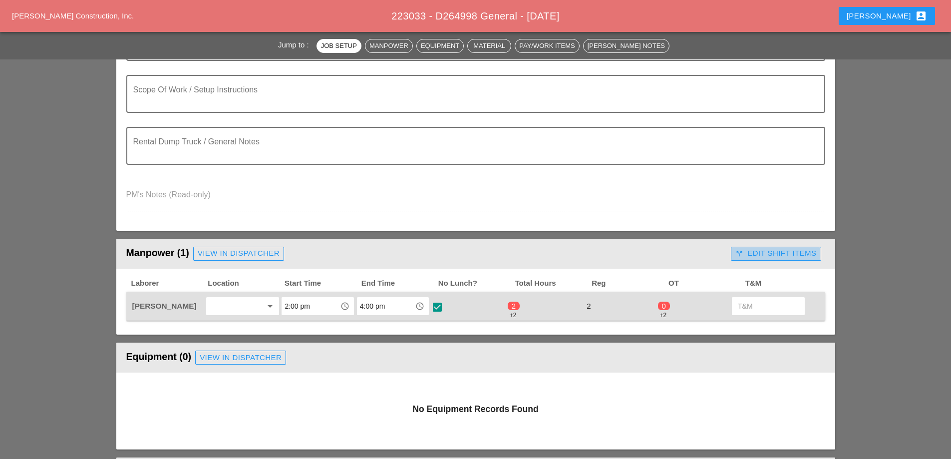
click at [767, 256] on div "call_split Edit Shift Items" at bounding box center [775, 253] width 81 height 11
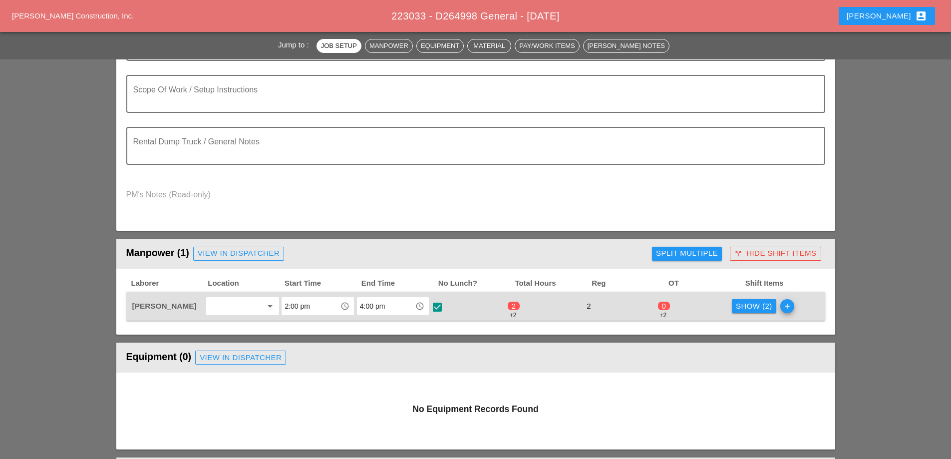
click at [760, 304] on div "Show (2)" at bounding box center [754, 305] width 36 height 11
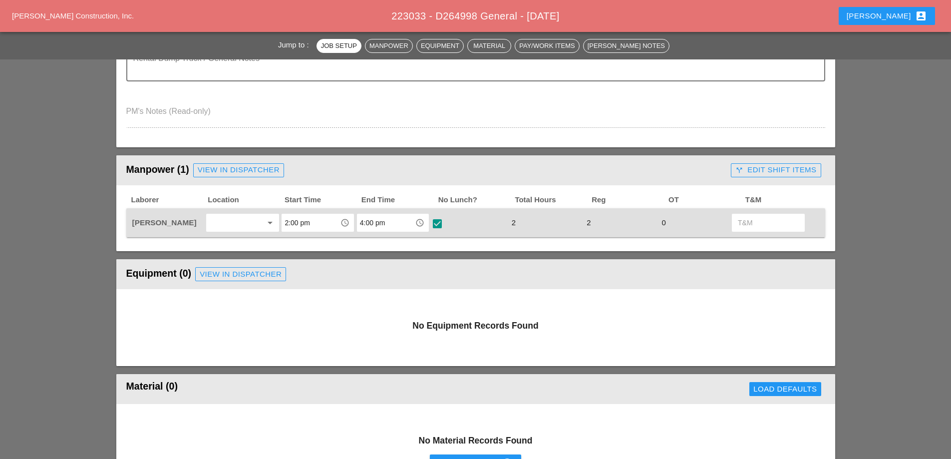
scroll to position [349, 0]
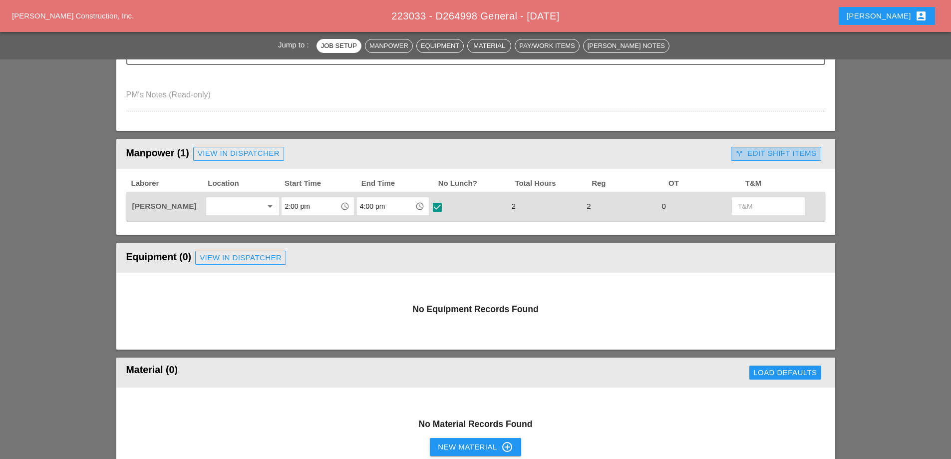
click at [784, 157] on div "call_split Edit Shift Items" at bounding box center [775, 153] width 81 height 11
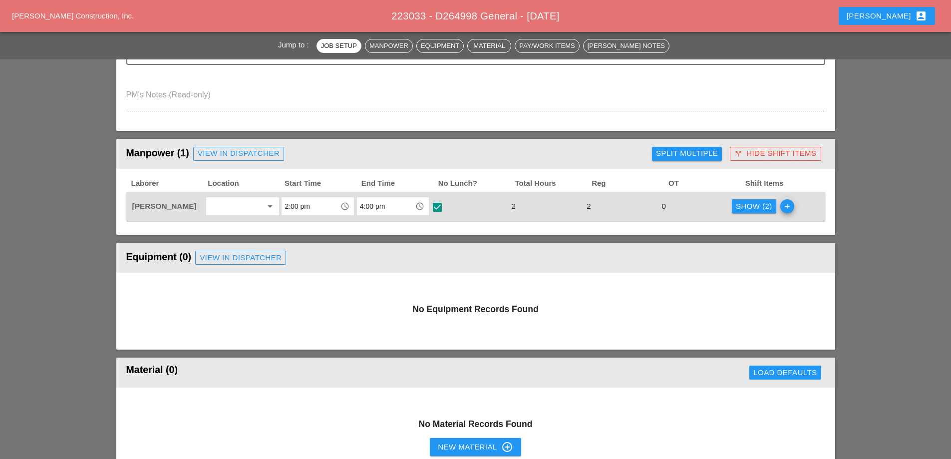
click at [757, 201] on div "Show (2)" at bounding box center [754, 206] width 36 height 11
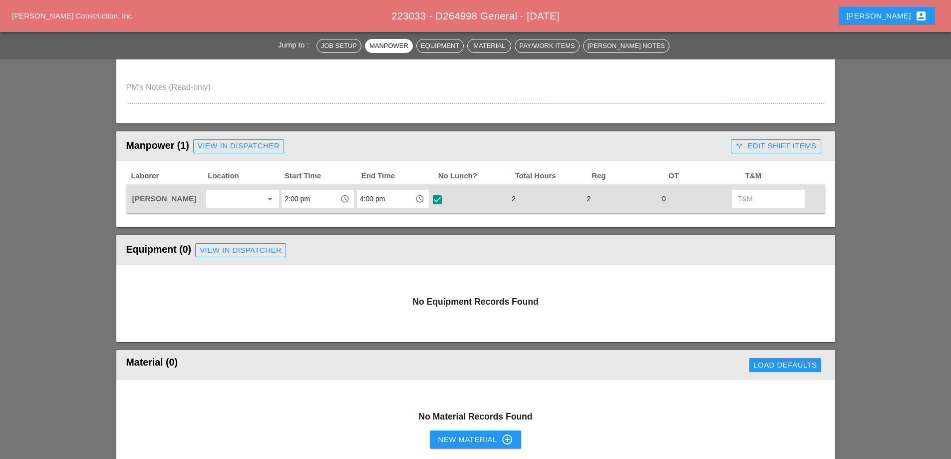
scroll to position [349, 0]
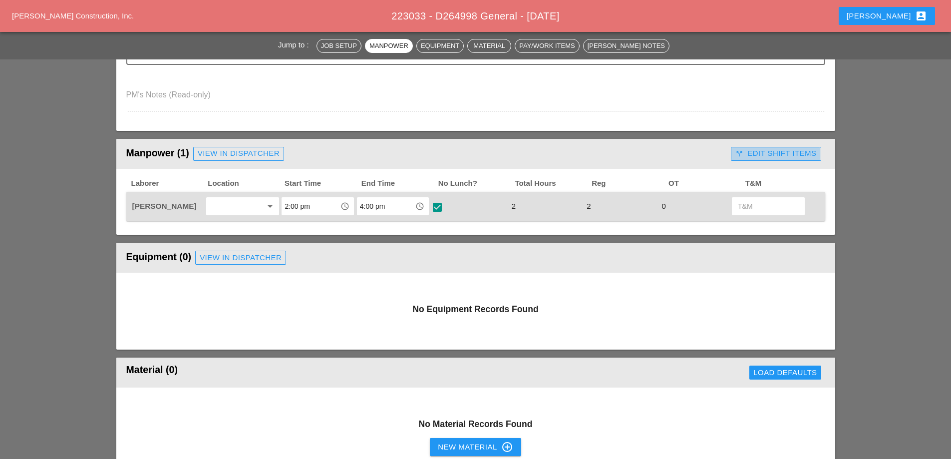
click at [802, 150] on div "call_split Edit Shift Items" at bounding box center [775, 153] width 81 height 11
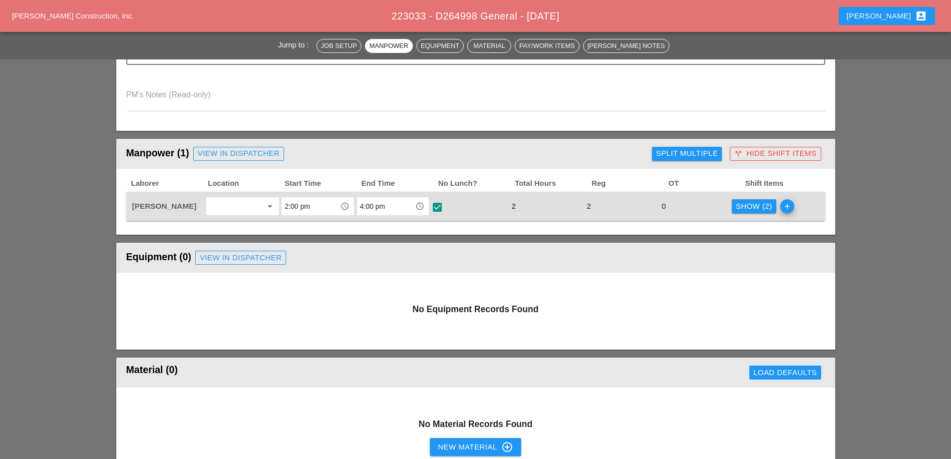
click at [767, 205] on div "Show (2)" at bounding box center [754, 206] width 36 height 11
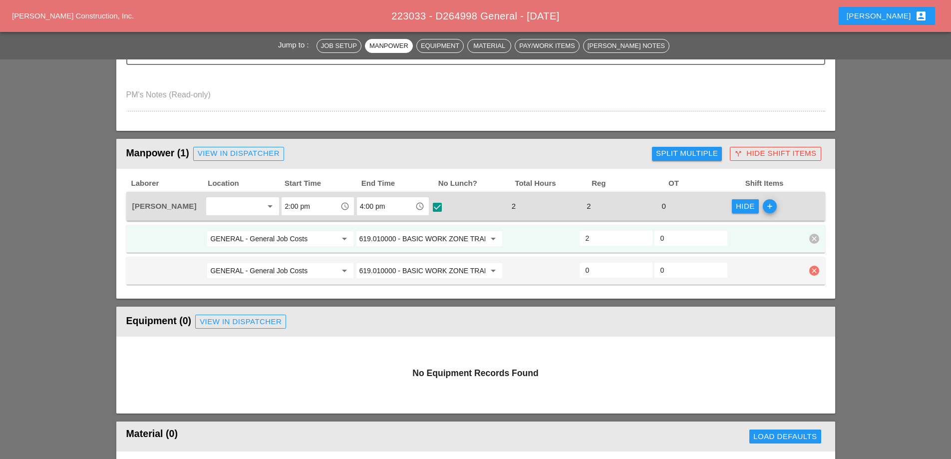
click at [816, 273] on icon "clear" at bounding box center [814, 271] width 10 height 10
click at [814, 252] on div "Confirm delete" at bounding box center [814, 248] width 48 height 11
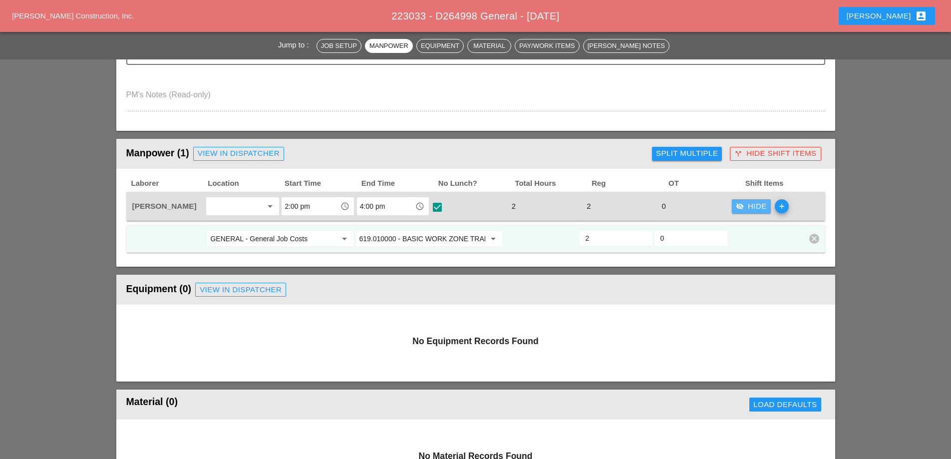
click at [759, 202] on div "visibility_off Hide" at bounding box center [751, 206] width 31 height 11
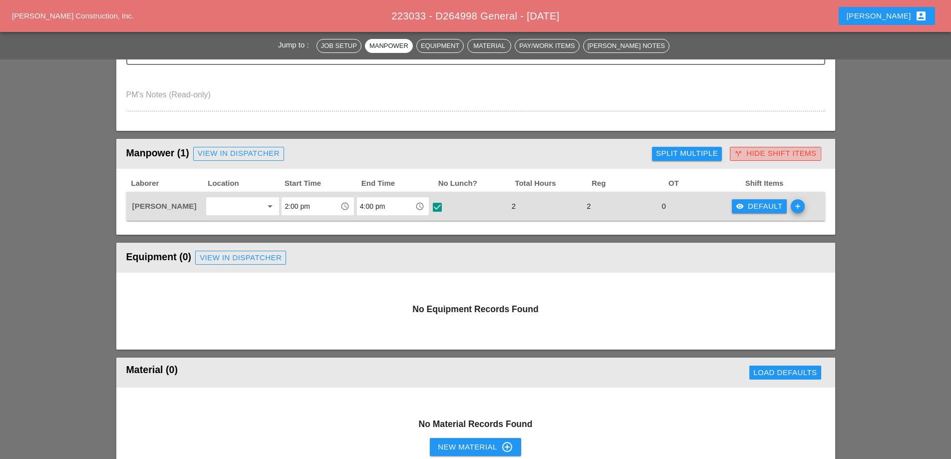
click at [772, 156] on div "call_split Hide Shift Items" at bounding box center [775, 153] width 82 height 11
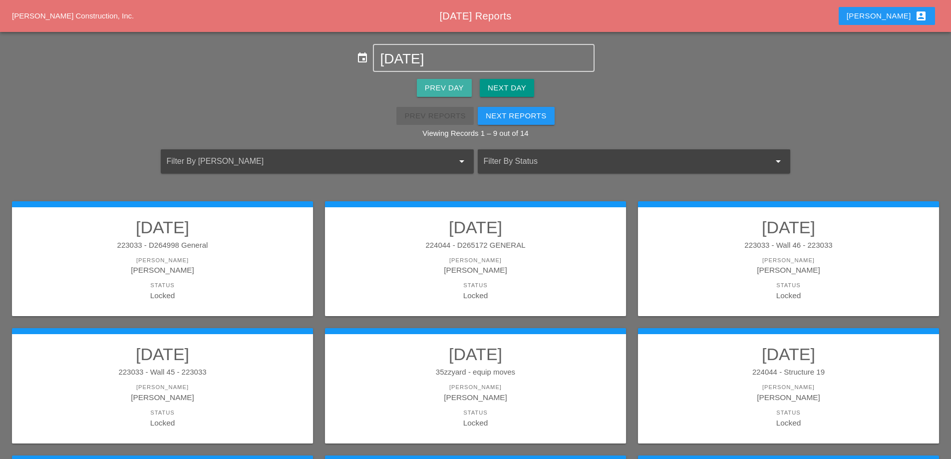
click at [444, 96] on button "Prev Day" at bounding box center [444, 88] width 55 height 18
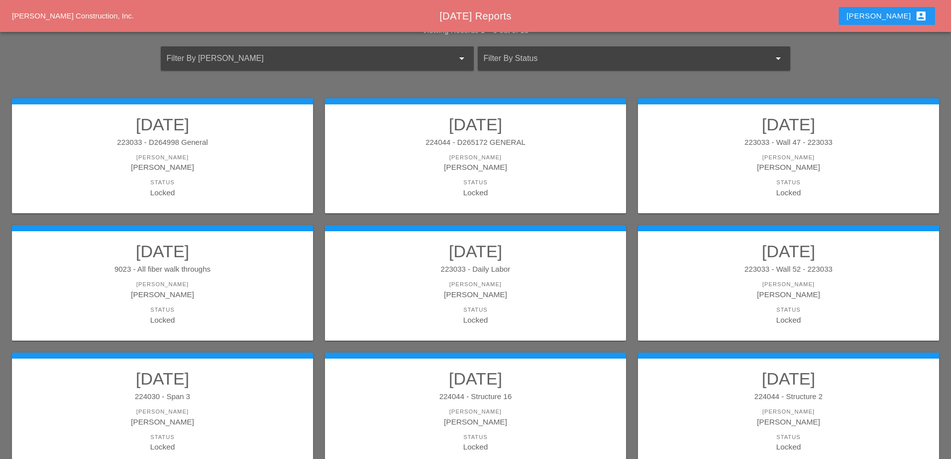
scroll to position [150, 0]
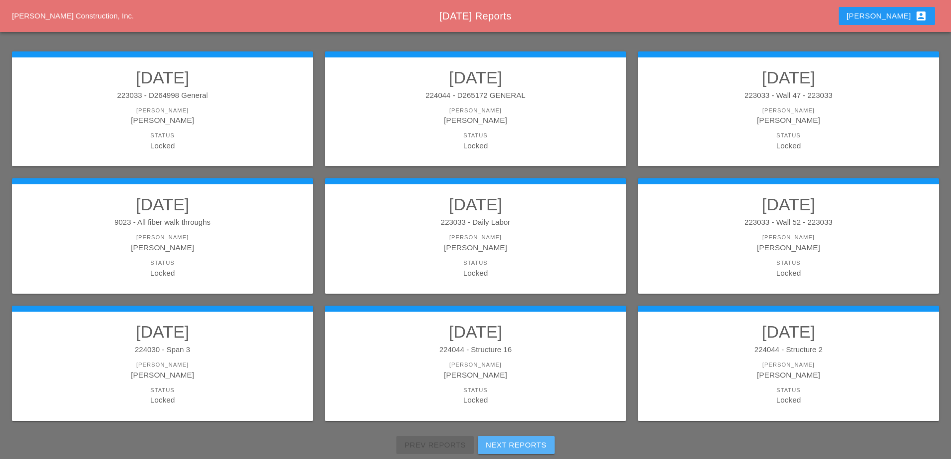
click at [535, 445] on div "Next Reports" at bounding box center [516, 444] width 61 height 11
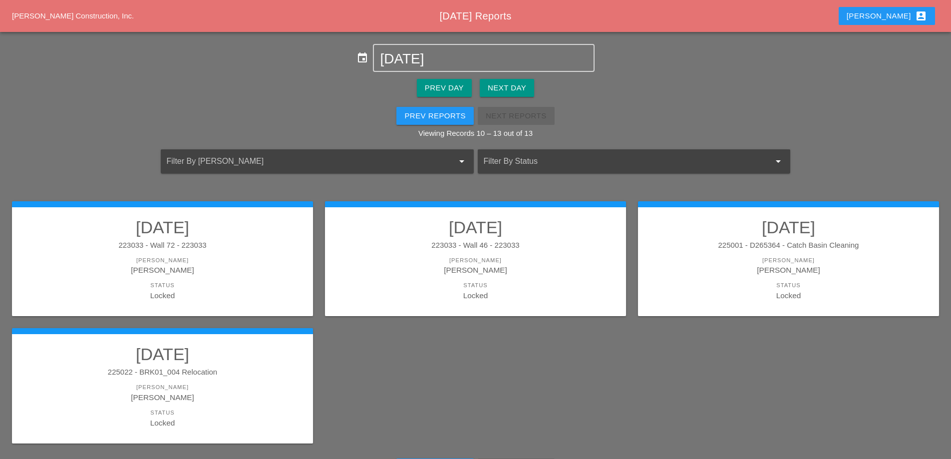
click at [236, 384] on div "[PERSON_NAME]" at bounding box center [162, 387] width 281 height 8
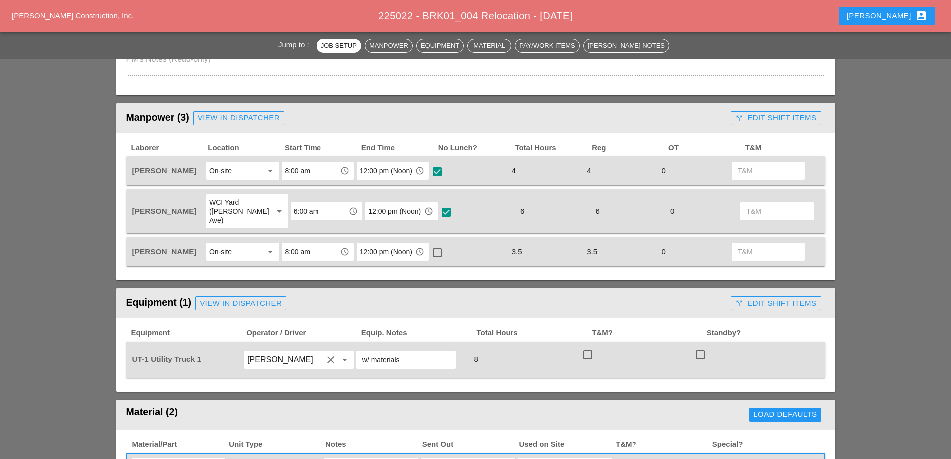
scroll to position [399, 0]
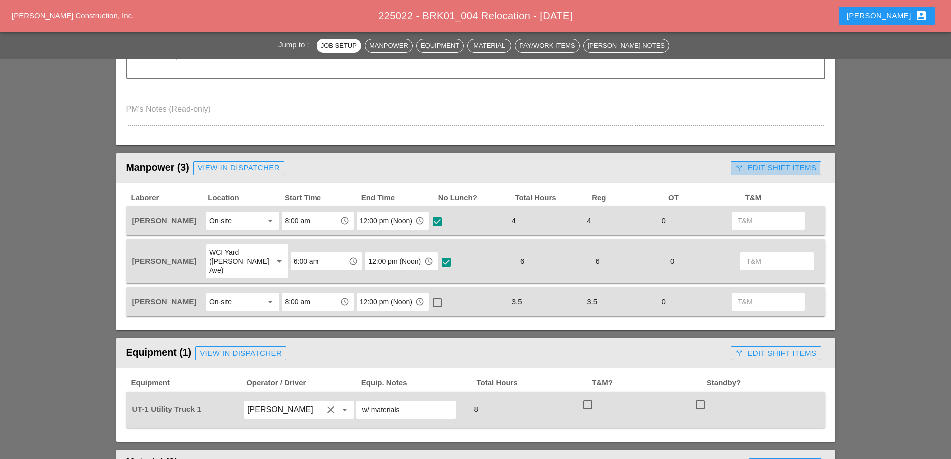
click at [767, 173] on div "call_split Edit Shift Items" at bounding box center [775, 167] width 81 height 11
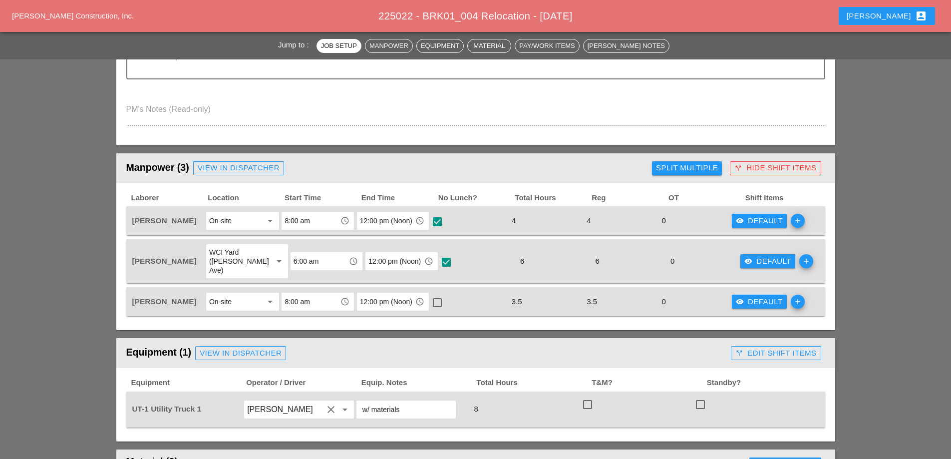
click at [755, 220] on div "visibility Default" at bounding box center [759, 220] width 47 height 11
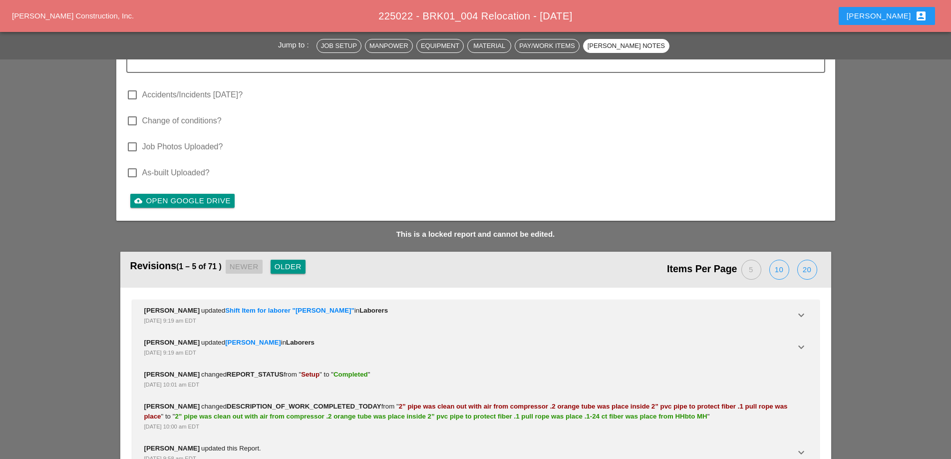
scroll to position [1329, 0]
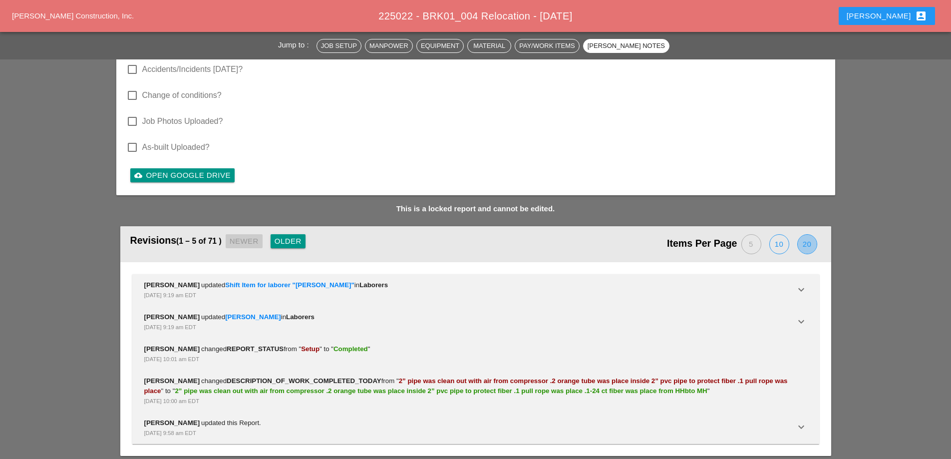
click at [807, 237] on div "20" at bounding box center [807, 244] width 19 height 19
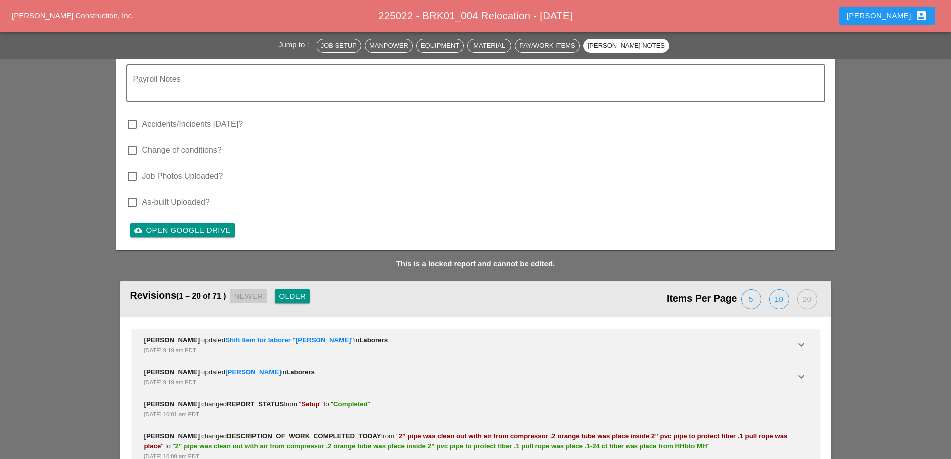
scroll to position [1238, 0]
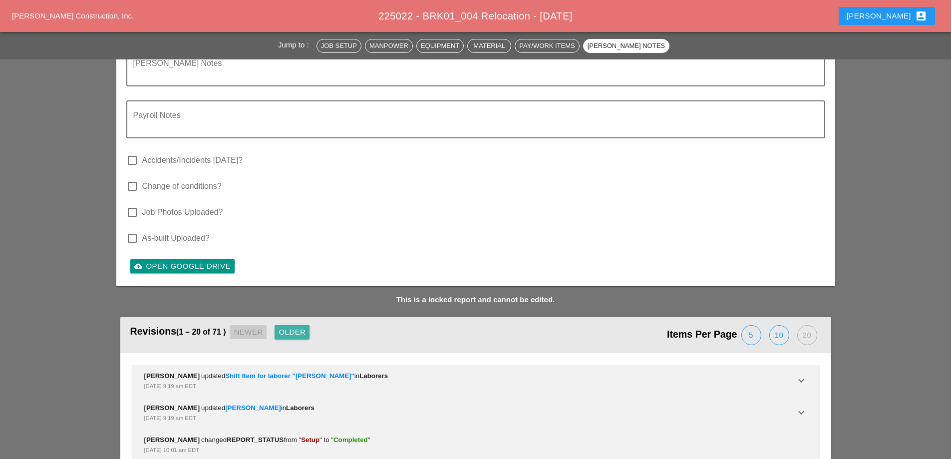
click at [295, 326] on div "Older" at bounding box center [291, 331] width 27 height 11
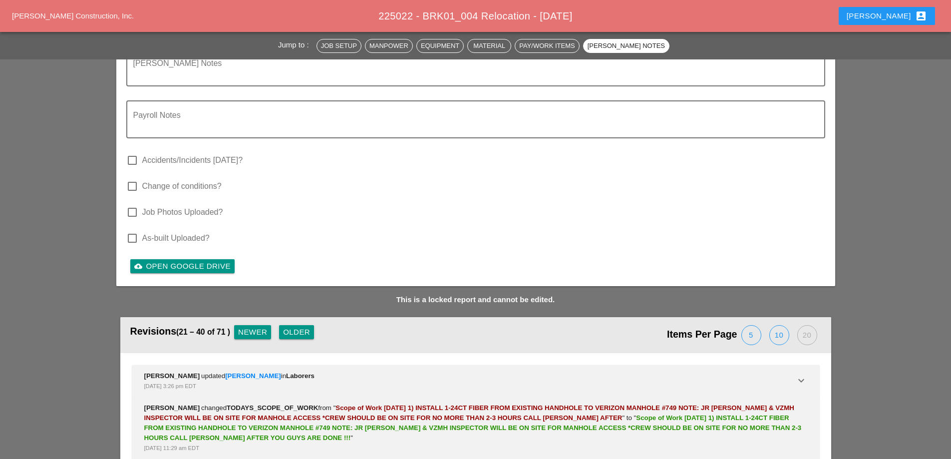
click at [295, 326] on div "Older" at bounding box center [296, 331] width 27 height 11
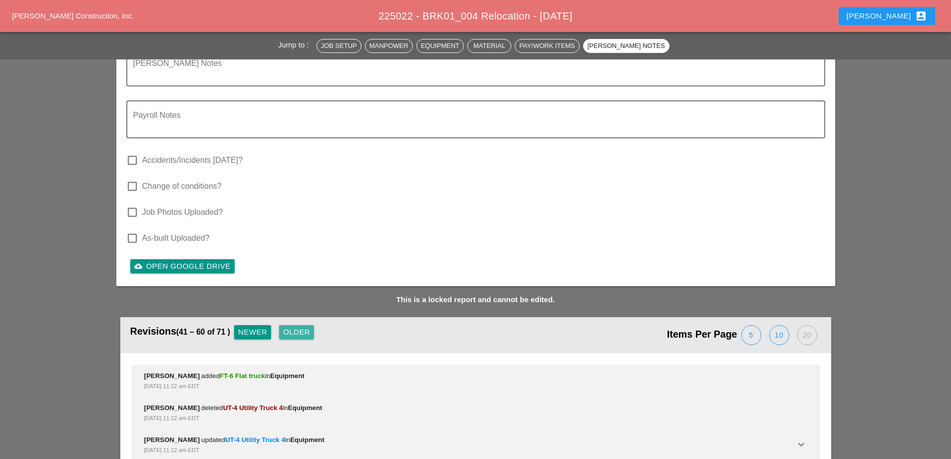
click at [295, 326] on div "Older" at bounding box center [296, 331] width 27 height 11
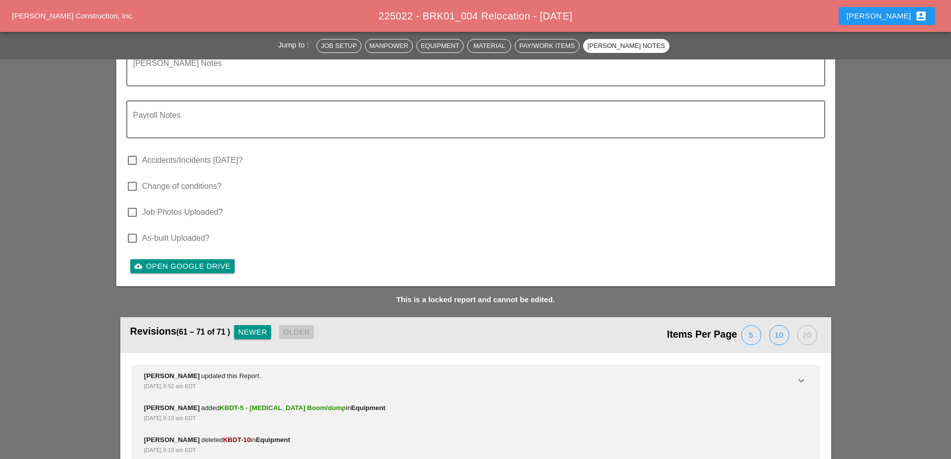
click at [295, 326] on div "Revisions (61 – 71 of 71 ) Newer Older" at bounding box center [302, 335] width 345 height 26
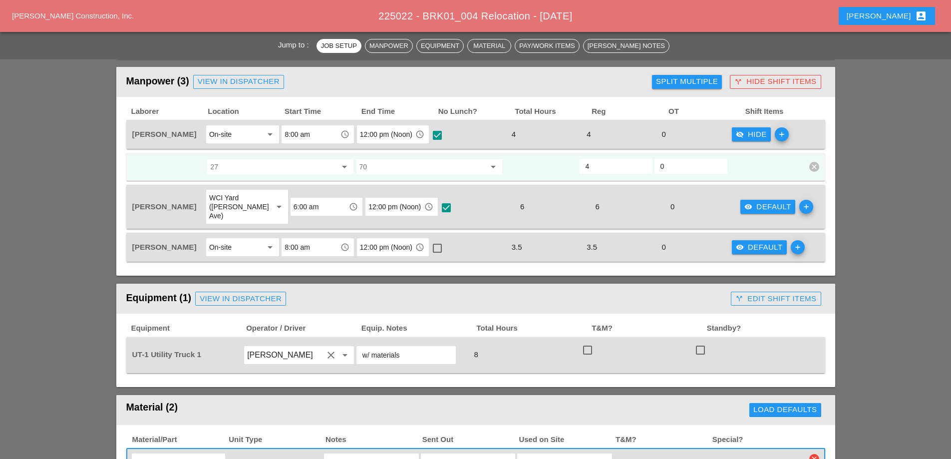
scroll to position [499, 0]
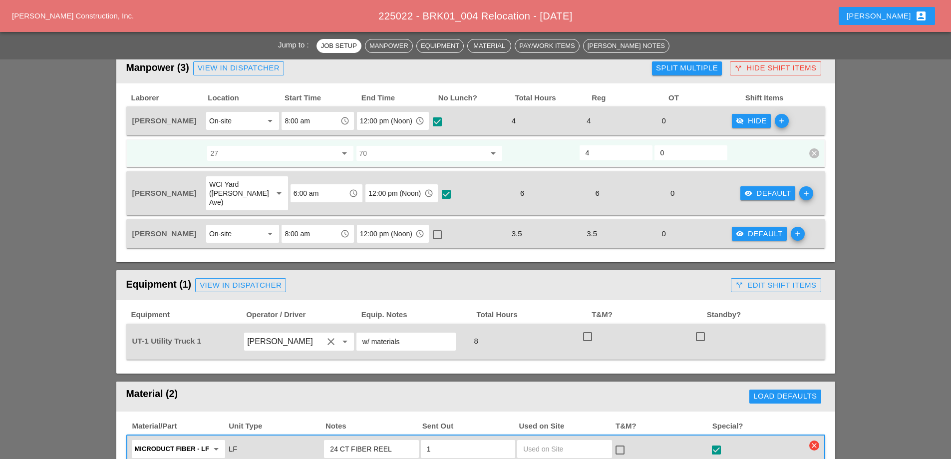
click at [759, 189] on div "visibility Default" at bounding box center [767, 193] width 47 height 11
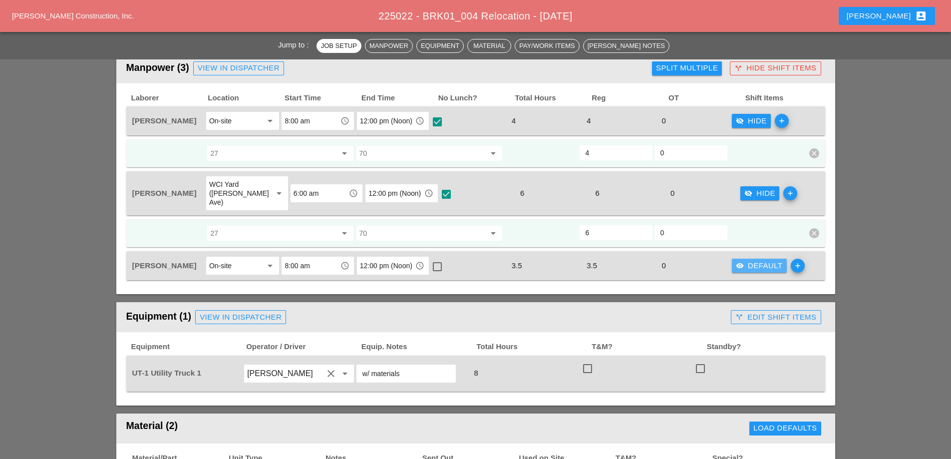
click at [758, 260] on div "visibility Default" at bounding box center [759, 265] width 47 height 11
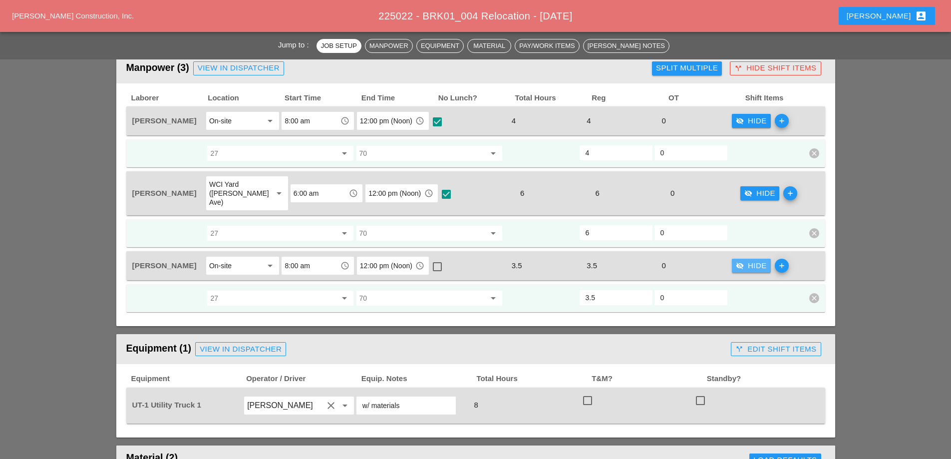
click at [746, 260] on div "visibility_off Hide" at bounding box center [751, 265] width 31 height 11
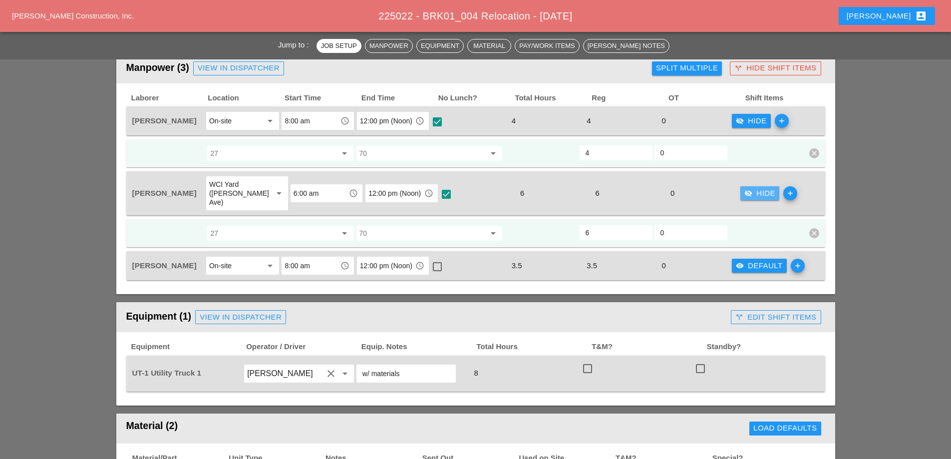
click at [759, 191] on div "visibility_off Hide" at bounding box center [759, 193] width 31 height 11
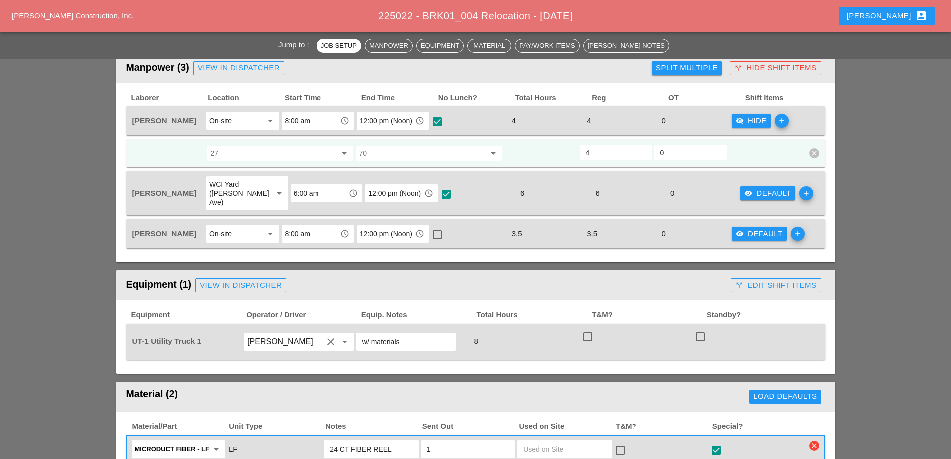
click at [750, 124] on div "visibility_off Hide" at bounding box center [751, 120] width 31 height 11
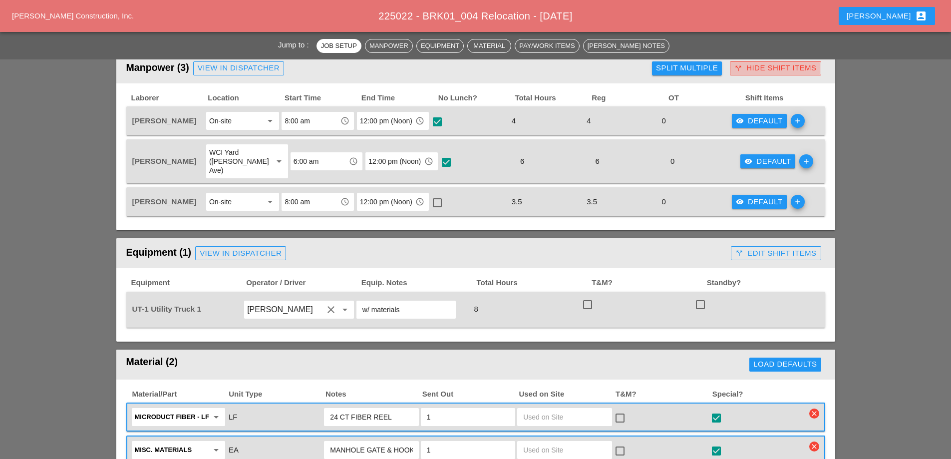
click at [758, 69] on div "call_split Hide Shift Items" at bounding box center [775, 67] width 82 height 11
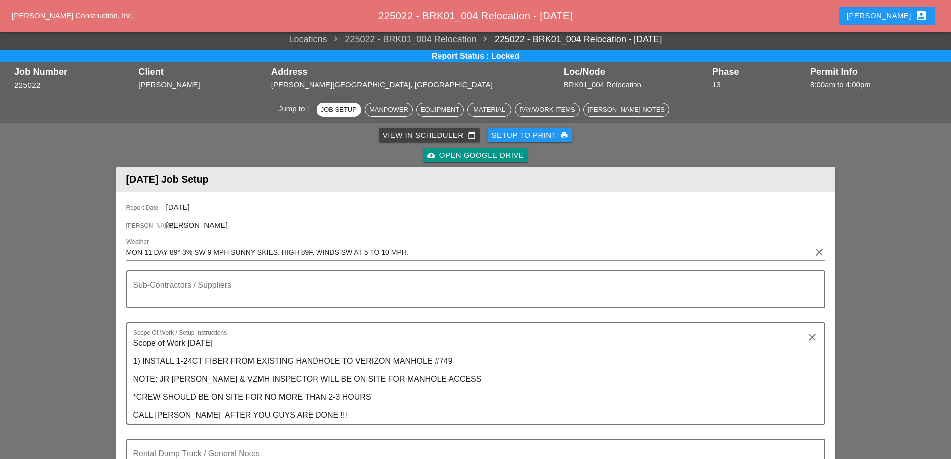
scroll to position [0, 0]
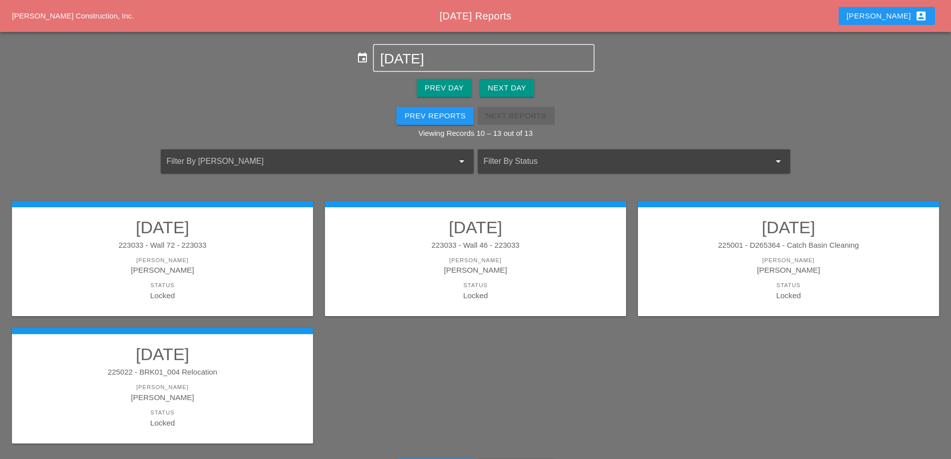
click at [493, 84] on div "Next Day" at bounding box center [507, 87] width 38 height 11
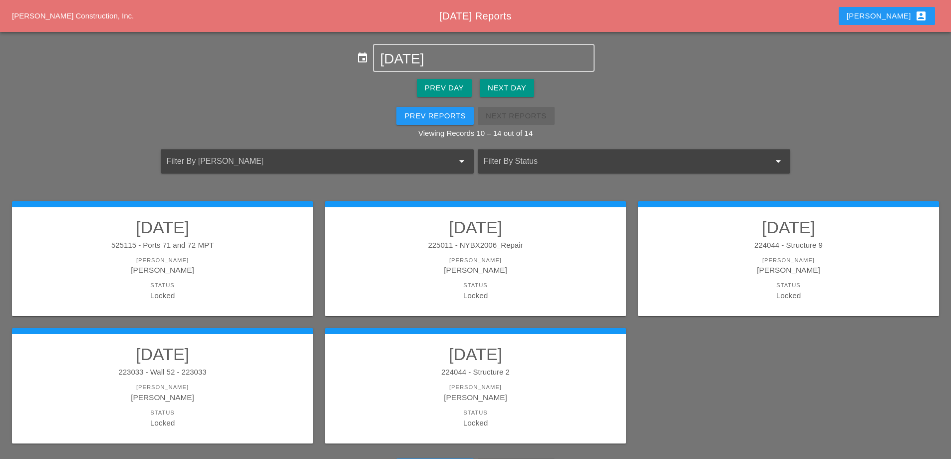
click at [714, 237] on h2 "[DATE]" at bounding box center [788, 227] width 281 height 20
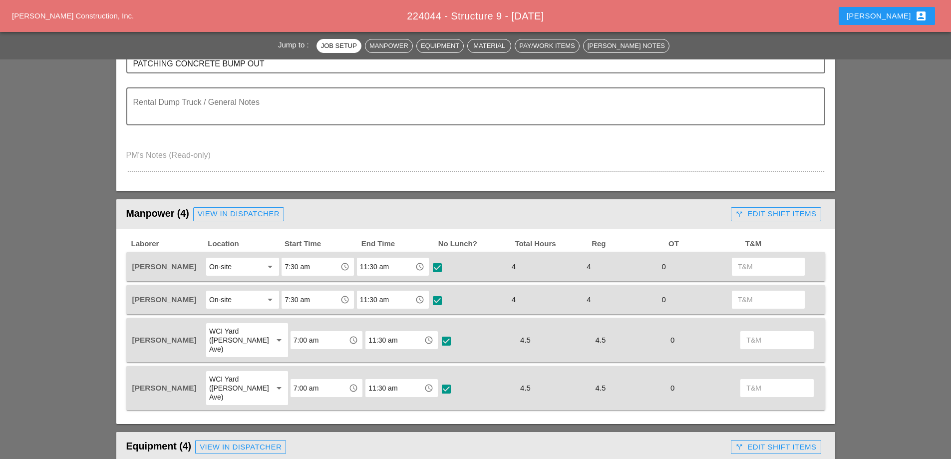
scroll to position [349, 0]
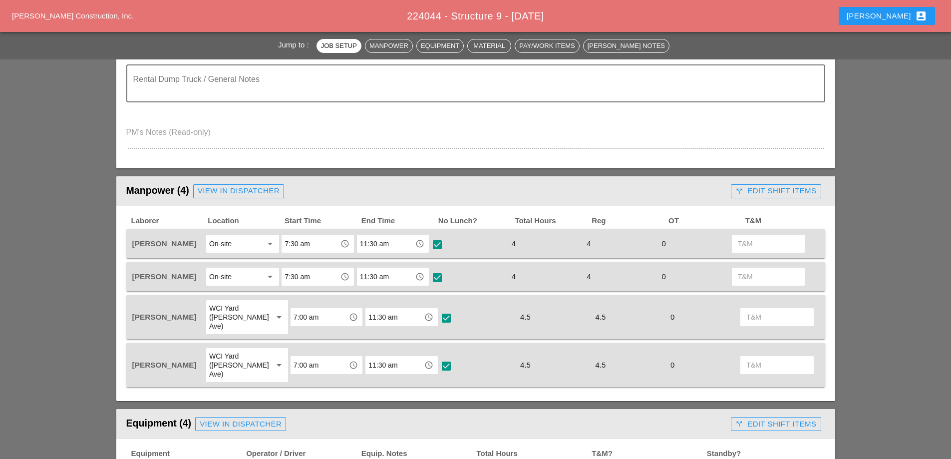
click at [766, 190] on div "call_split Edit Shift Items" at bounding box center [775, 190] width 81 height 11
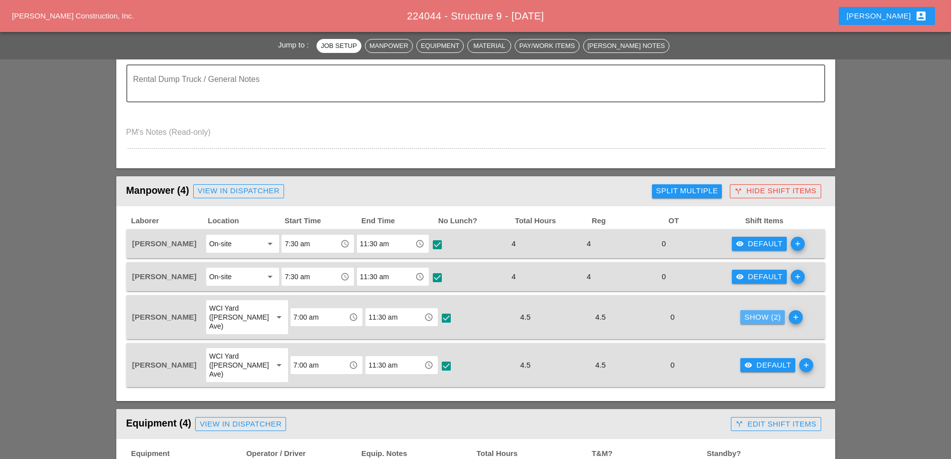
click at [754, 315] on div "Show (2)" at bounding box center [762, 316] width 36 height 11
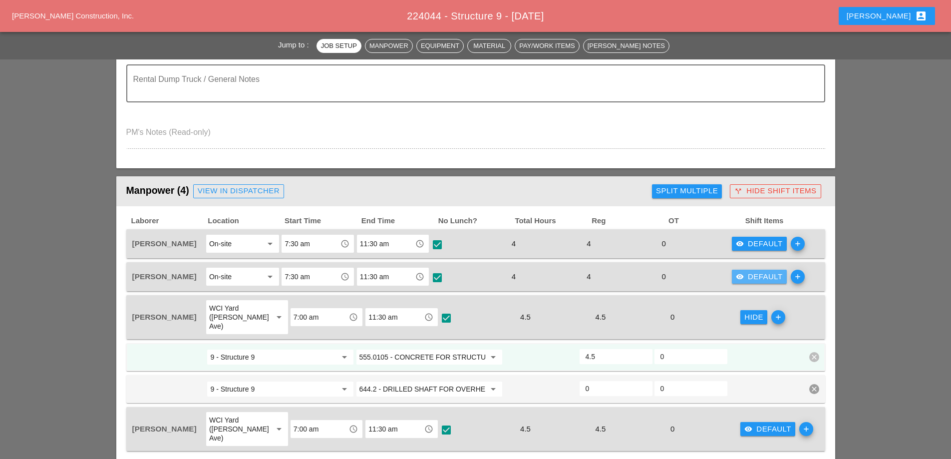
click at [767, 278] on div "visibility Default" at bounding box center [759, 276] width 47 height 11
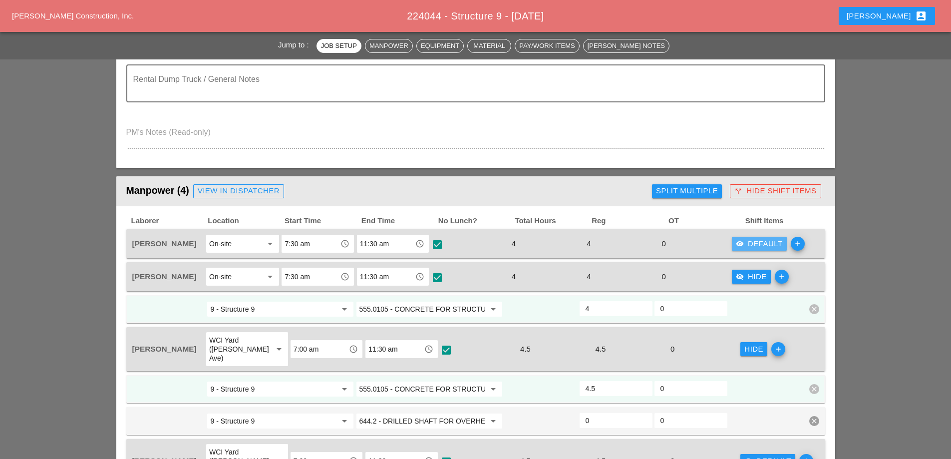
click at [765, 244] on div "visibility Default" at bounding box center [759, 243] width 47 height 11
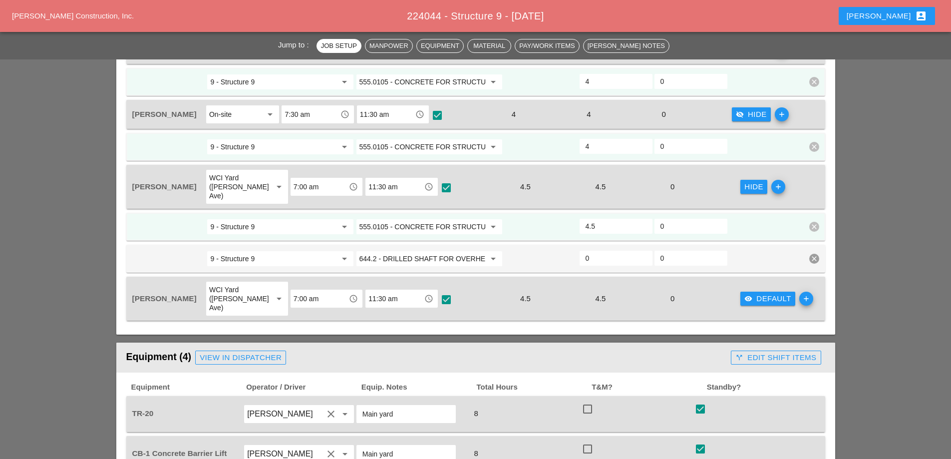
scroll to position [549, 0]
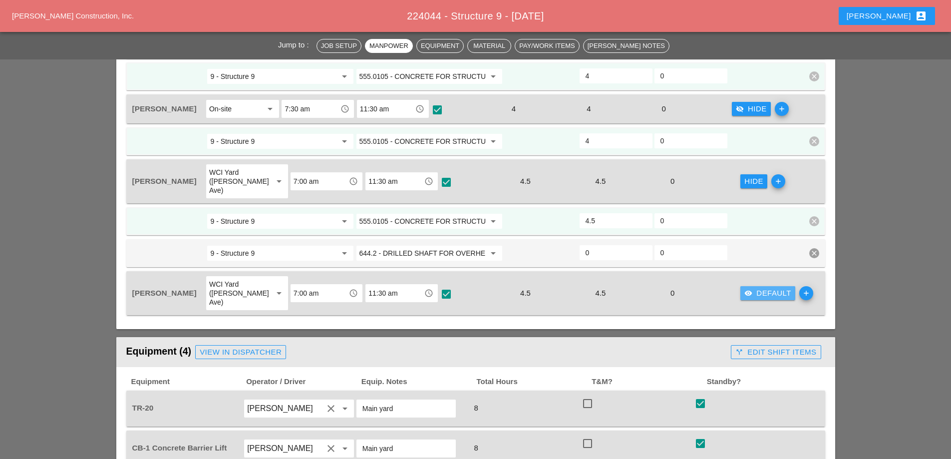
click at [766, 287] on div "visibility Default" at bounding box center [767, 292] width 47 height 11
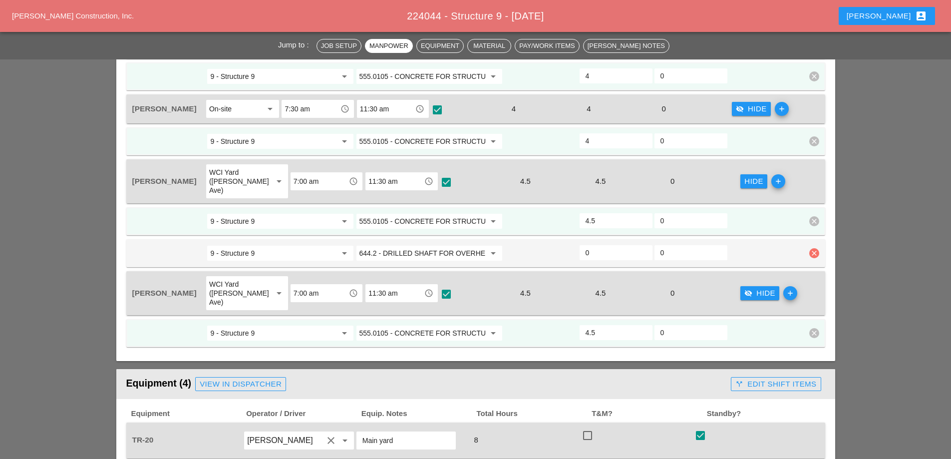
click at [813, 248] on icon "clear" at bounding box center [814, 253] width 10 height 10
click at [815, 224] on div "Confirm delete" at bounding box center [814, 221] width 48 height 11
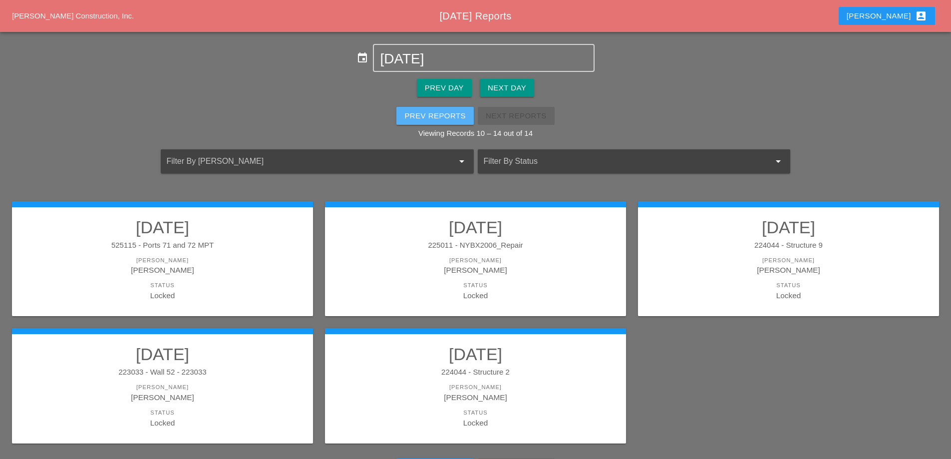
click at [439, 117] on div "Prev Reports" at bounding box center [434, 115] width 61 height 11
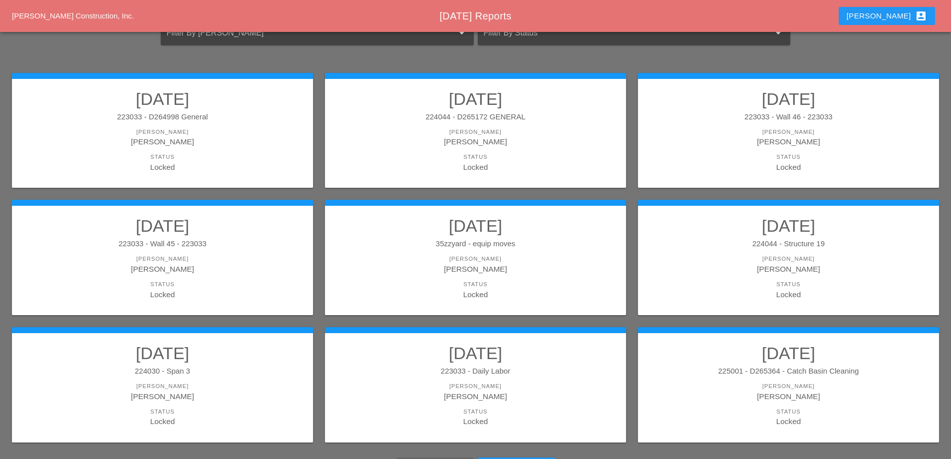
scroll to position [150, 0]
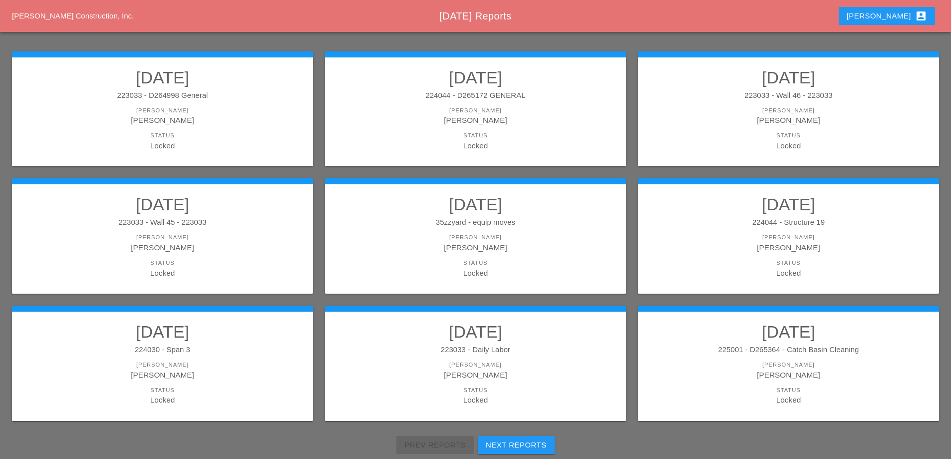
click at [791, 272] on div "Locked" at bounding box center [788, 272] width 281 height 11
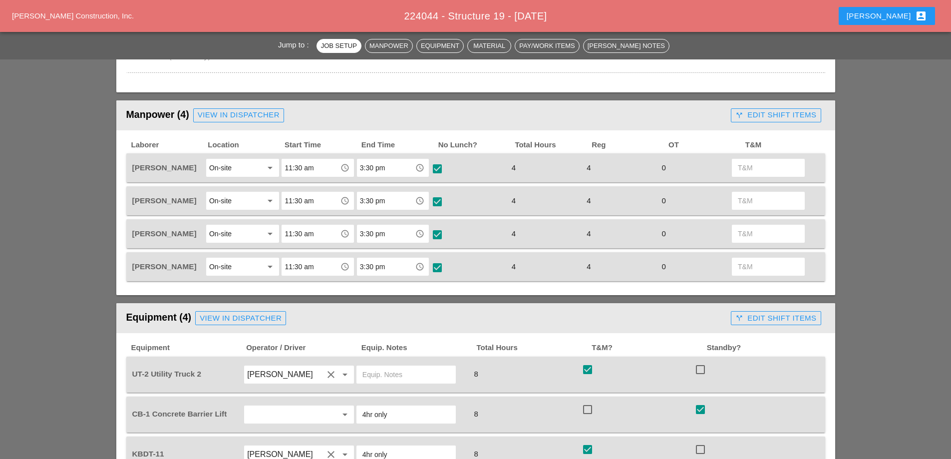
scroll to position [399, 0]
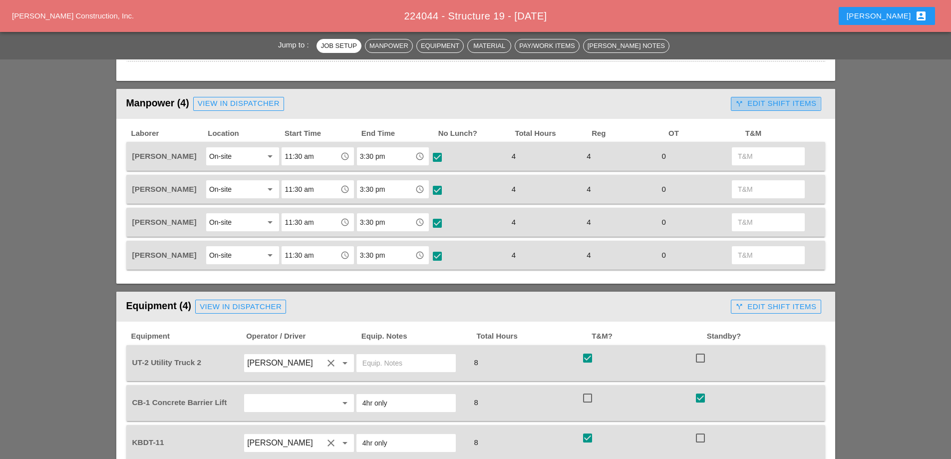
click at [784, 103] on div "call_split Edit Shift Items" at bounding box center [775, 103] width 81 height 11
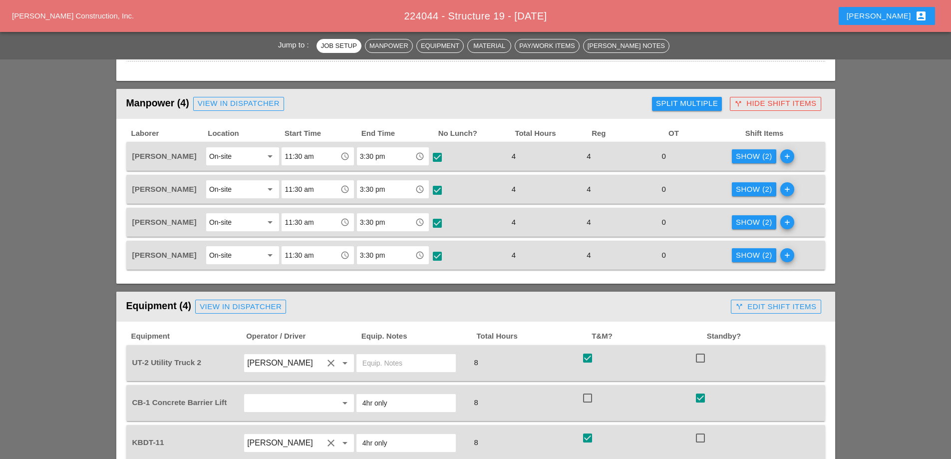
click at [746, 212] on div "Show (2) add" at bounding box center [768, 222] width 75 height 21
click at [746, 224] on div "Show (2)" at bounding box center [754, 222] width 36 height 11
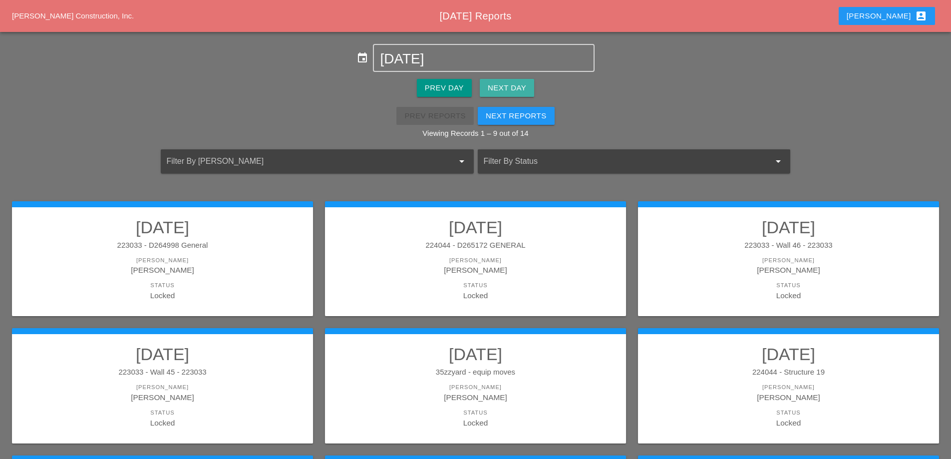
click at [507, 87] on div "Next Day" at bounding box center [507, 87] width 38 height 11
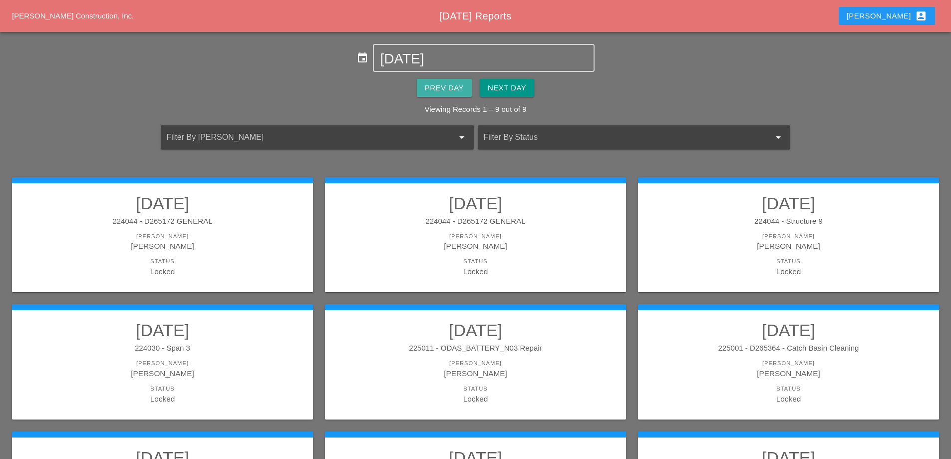
click at [447, 89] on div "Prev Day" at bounding box center [444, 87] width 39 height 11
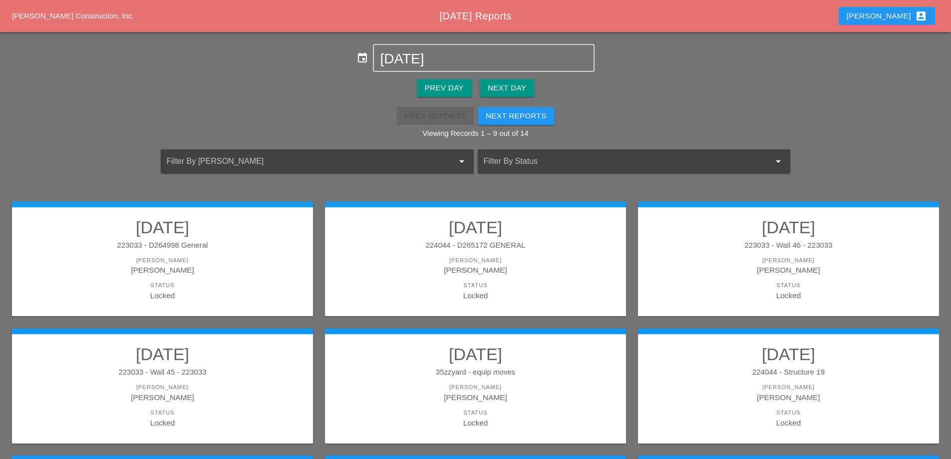
click at [447, 90] on div "Prev Day" at bounding box center [444, 87] width 39 height 11
click at [514, 88] on div "Next Day" at bounding box center [507, 87] width 38 height 11
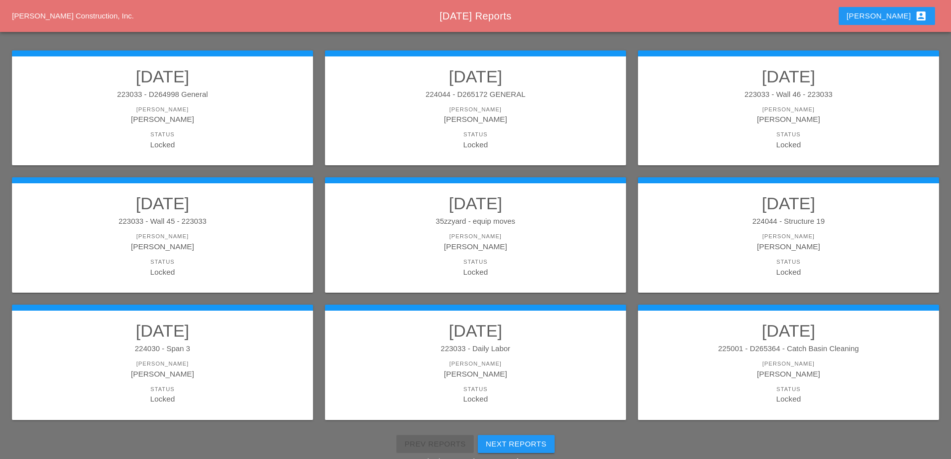
scroll to position [129, 0]
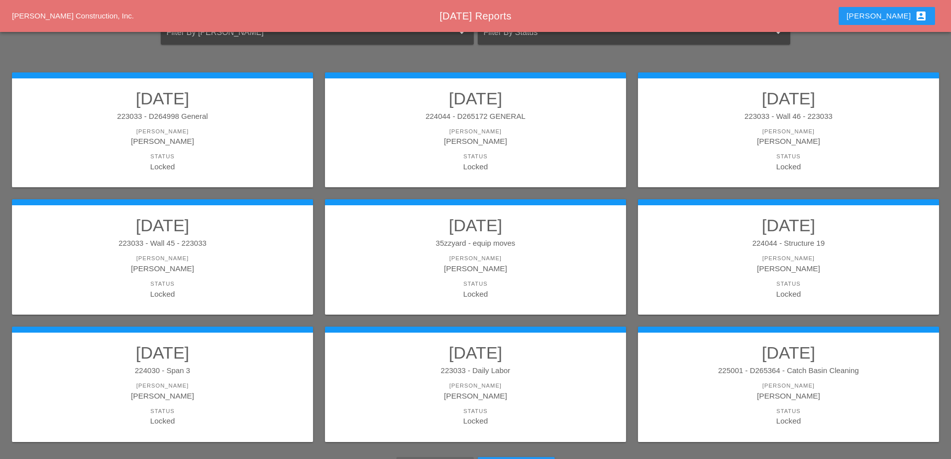
click at [216, 138] on div "[PERSON_NAME]" at bounding box center [162, 140] width 281 height 11
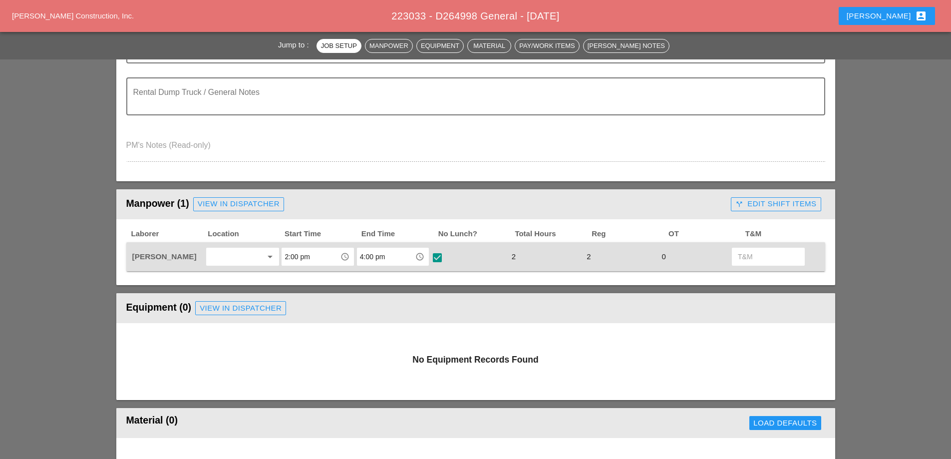
scroll to position [299, 0]
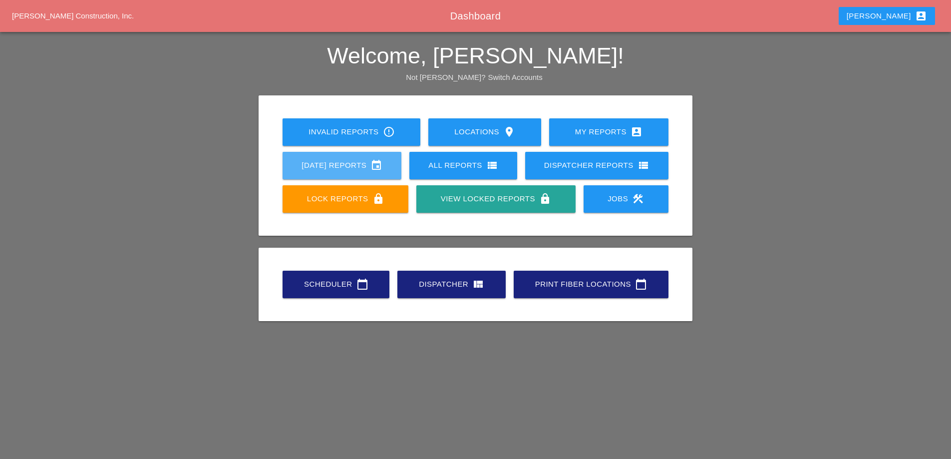
click at [356, 174] on link "[DATE] Reports event" at bounding box center [341, 165] width 119 height 27
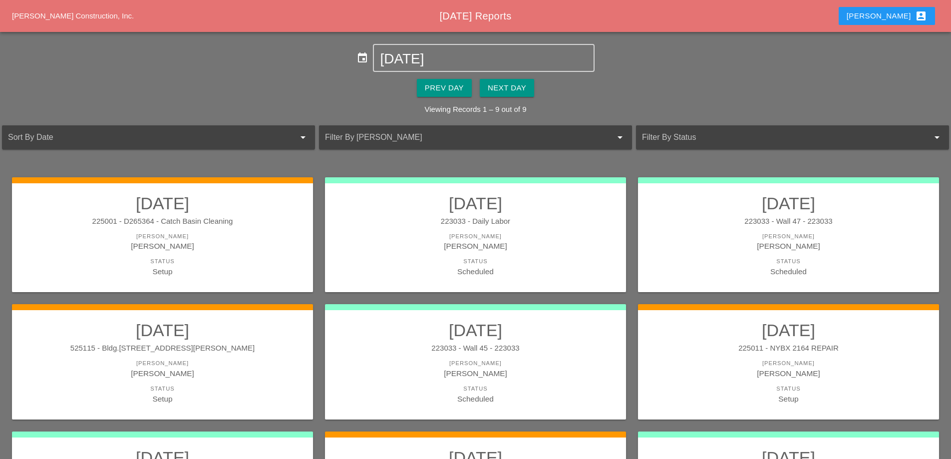
click at [443, 83] on div "Prev Day" at bounding box center [444, 87] width 39 height 11
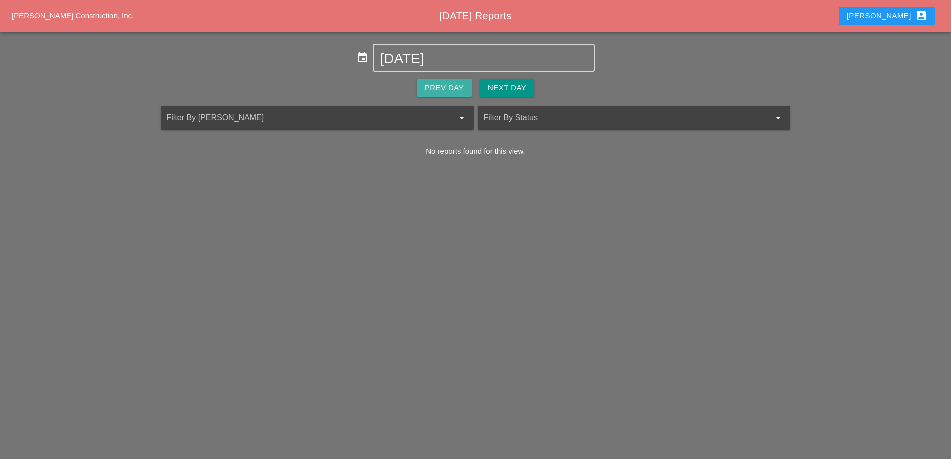
click at [445, 85] on div "Prev Day" at bounding box center [444, 87] width 39 height 11
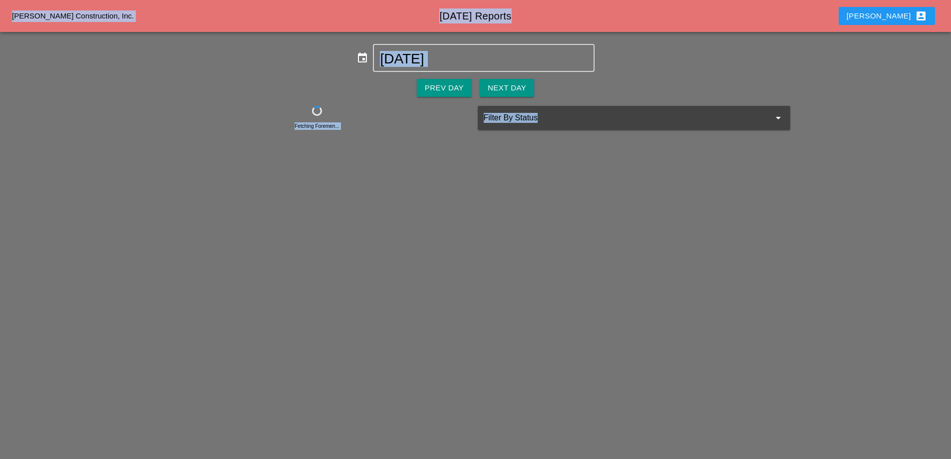
click at [445, 85] on div "Prev Day Next Day" at bounding box center [475, 88] width 951 height 32
click at [445, 85] on div "Prev Day" at bounding box center [444, 87] width 39 height 11
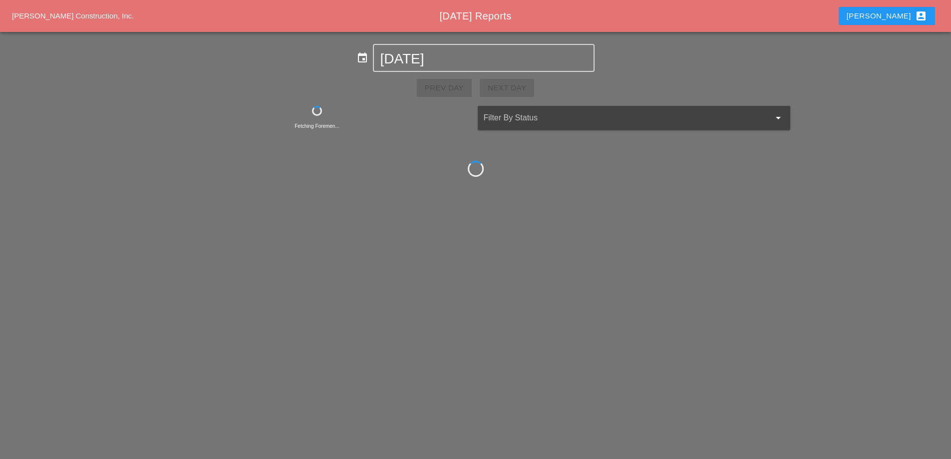
click at [445, 85] on div "Prev Day Next Day" at bounding box center [475, 88] width 951 height 32
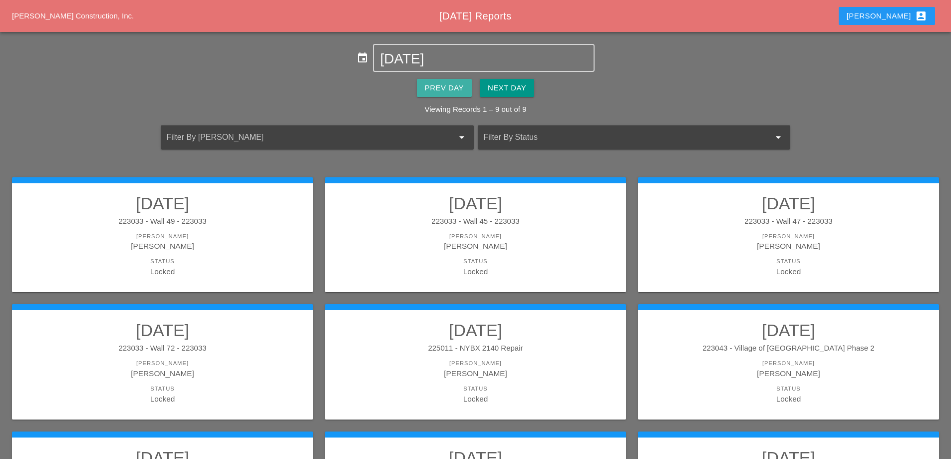
click at [445, 85] on div "Prev Day" at bounding box center [444, 87] width 39 height 11
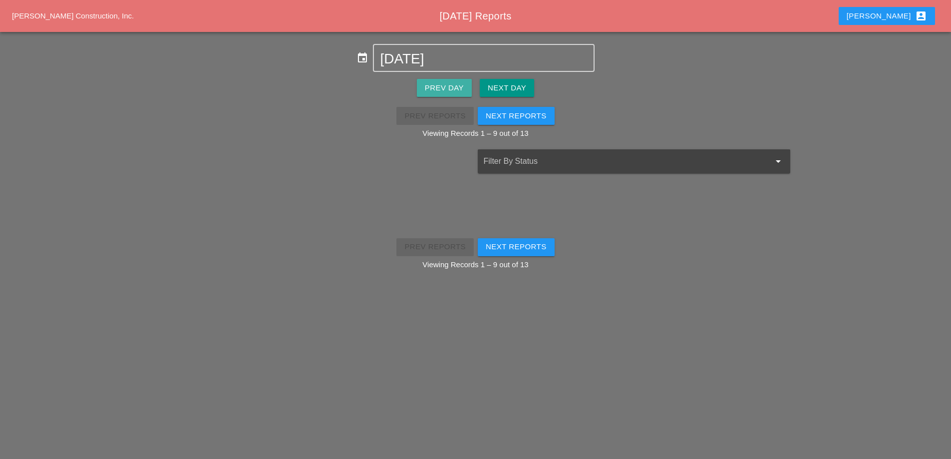
click at [445, 85] on div "Prev Day" at bounding box center [444, 87] width 39 height 11
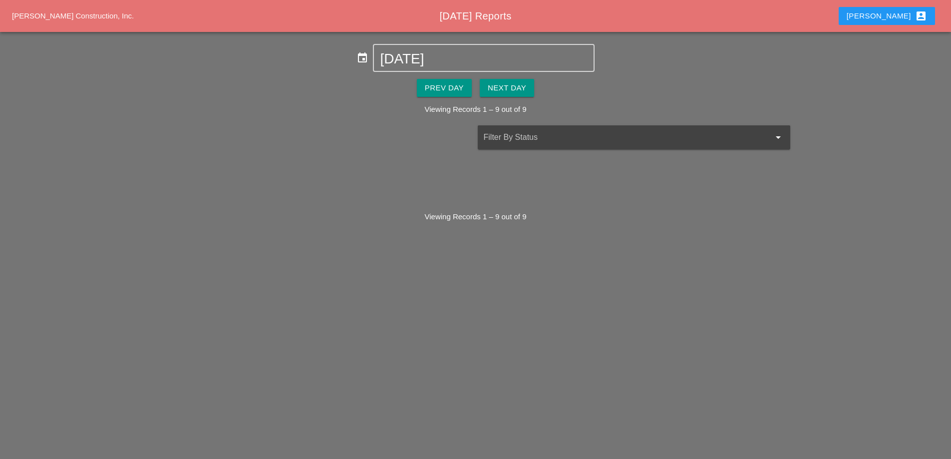
click at [445, 84] on div "Prev Day" at bounding box center [444, 87] width 39 height 11
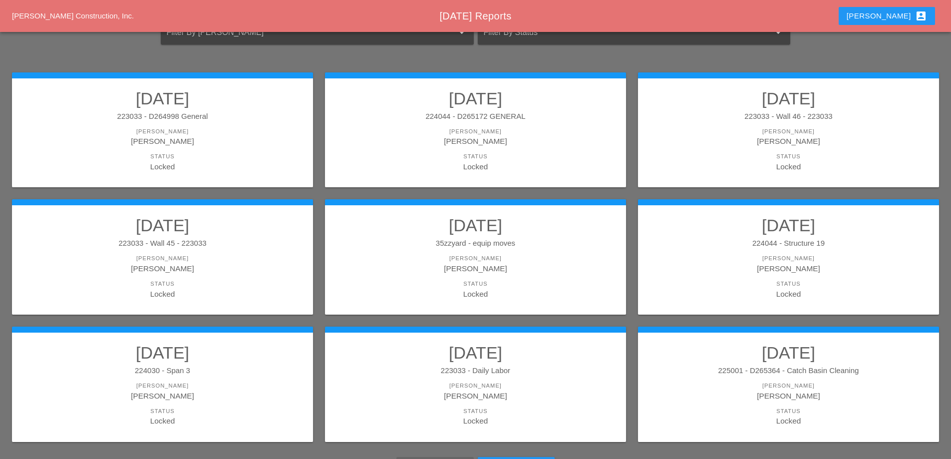
scroll to position [179, 0]
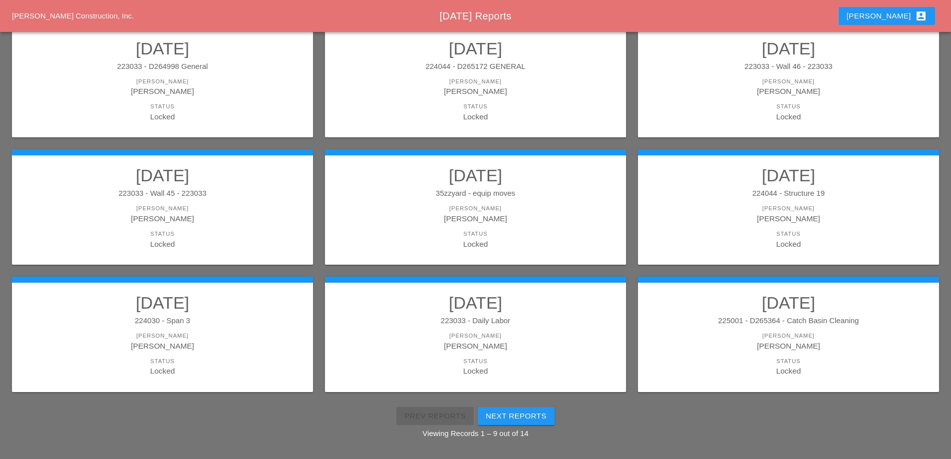
click at [495, 83] on div "[PERSON_NAME]" at bounding box center [475, 81] width 281 height 8
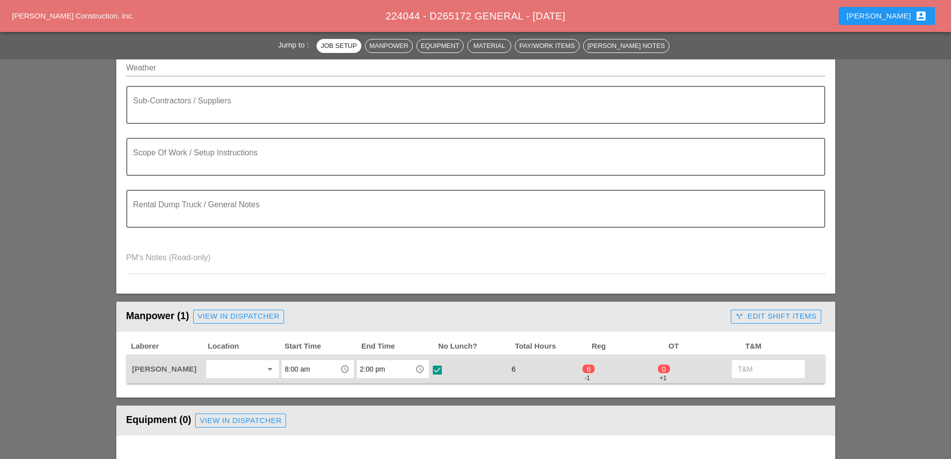
scroll to position [200, 0]
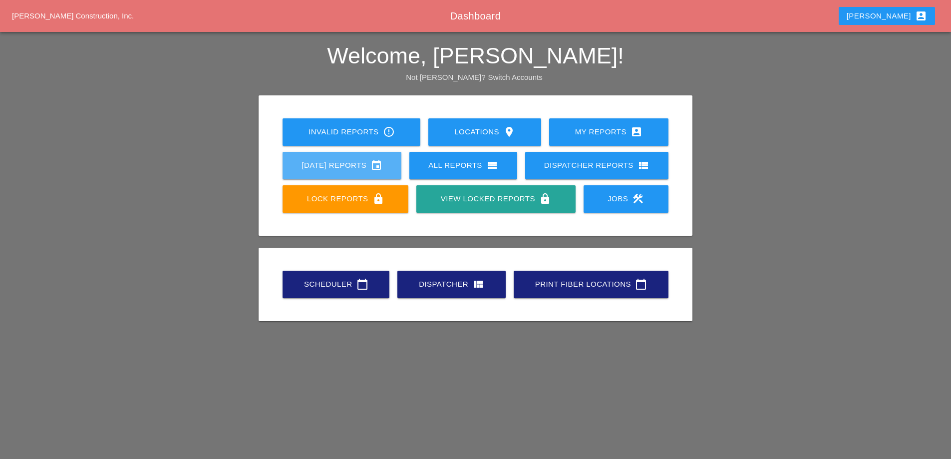
click at [349, 161] on div "[DATE] Reports event" at bounding box center [341, 165] width 87 height 12
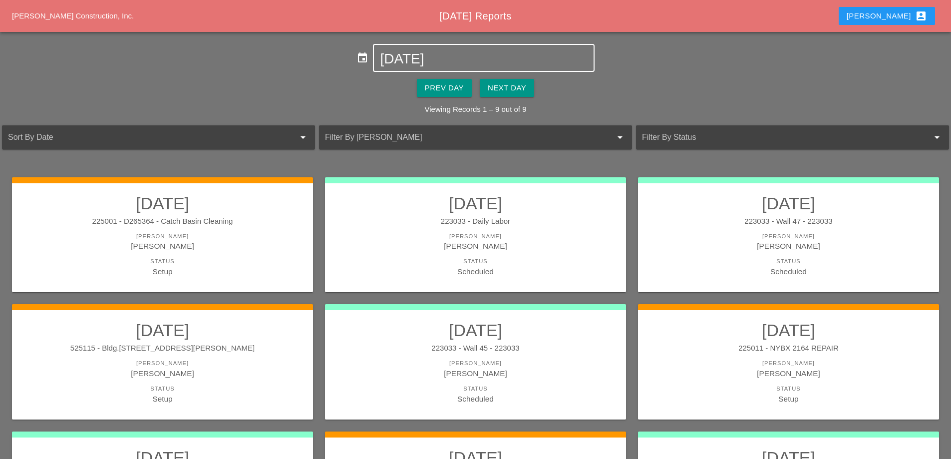
click at [444, 51] on input "[DATE]" at bounding box center [483, 59] width 207 height 16
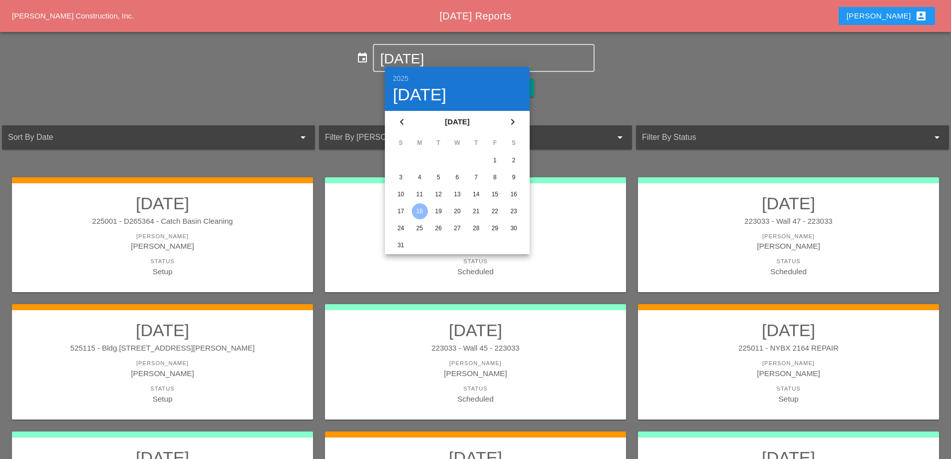
click at [443, 193] on div "12" at bounding box center [438, 194] width 16 height 16
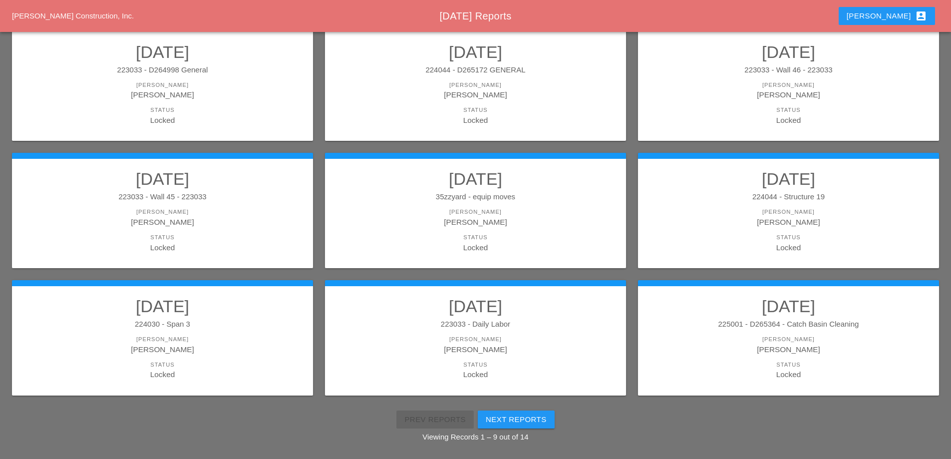
scroll to position [179, 0]
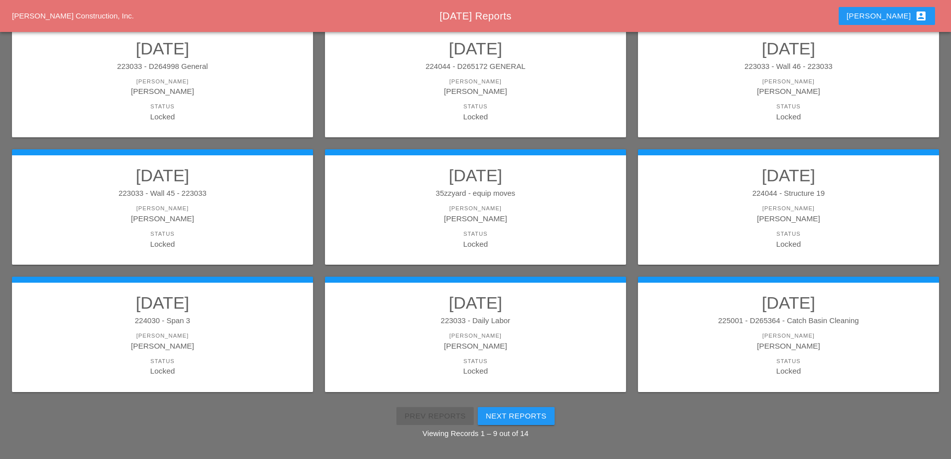
click at [796, 89] on div "[PERSON_NAME]" at bounding box center [788, 90] width 281 height 11
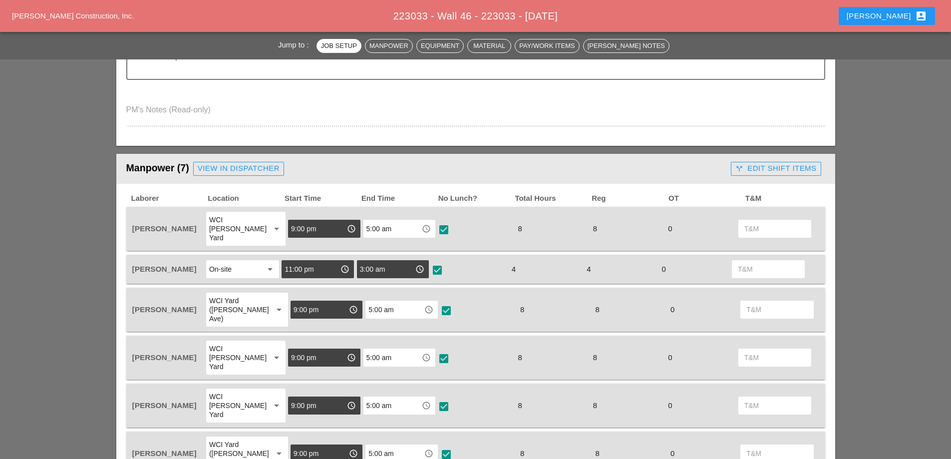
scroll to position [349, 0]
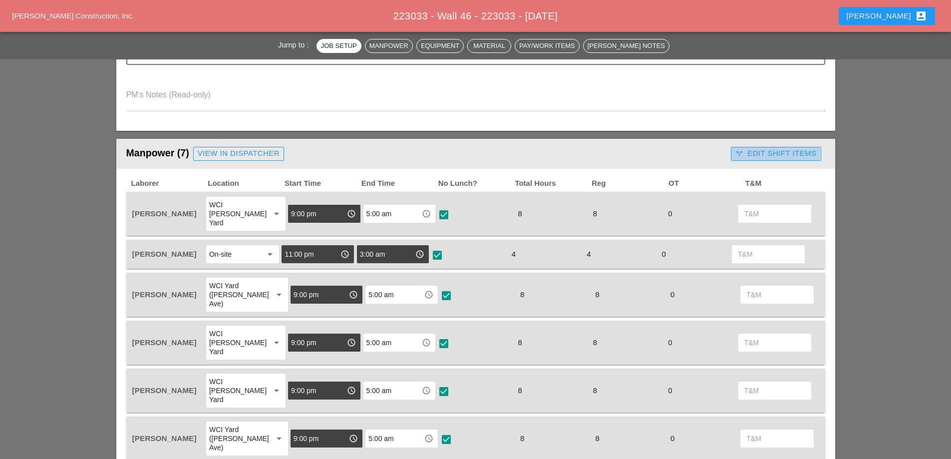
click at [787, 148] on div "call_split Edit Shift Items" at bounding box center [775, 153] width 81 height 11
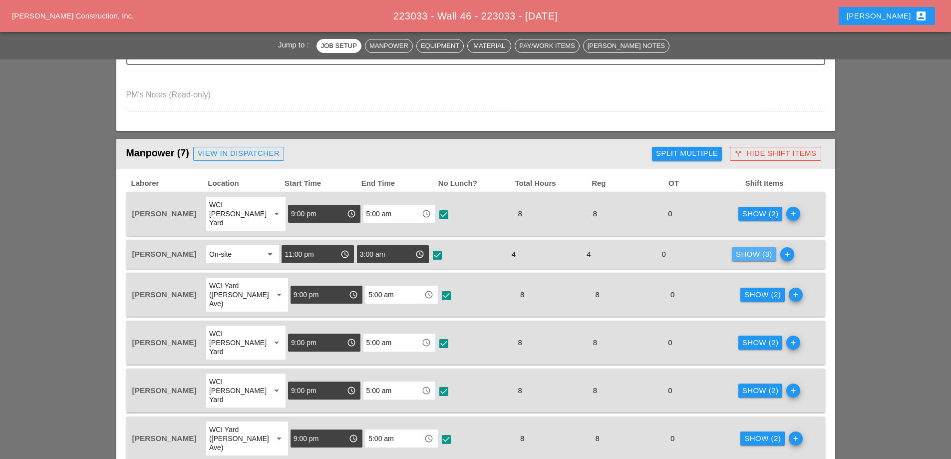
click at [759, 249] on div "Show (3)" at bounding box center [754, 254] width 36 height 11
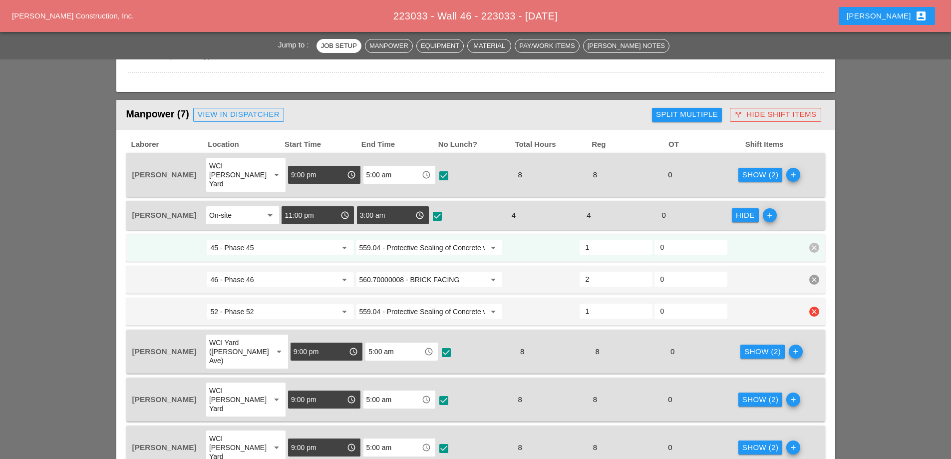
scroll to position [299, 0]
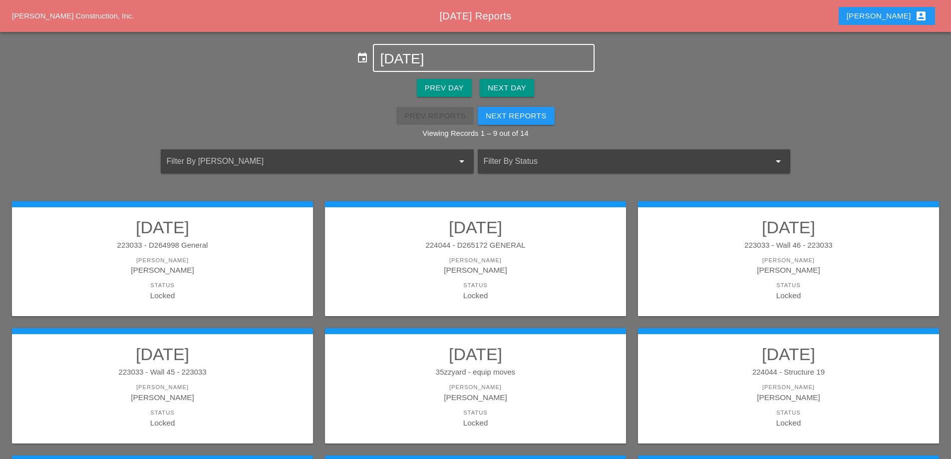
click at [466, 49] on div "08-12-2025" at bounding box center [483, 58] width 207 height 26
click at [428, 64] on input "08-12-2025" at bounding box center [483, 59] width 207 height 16
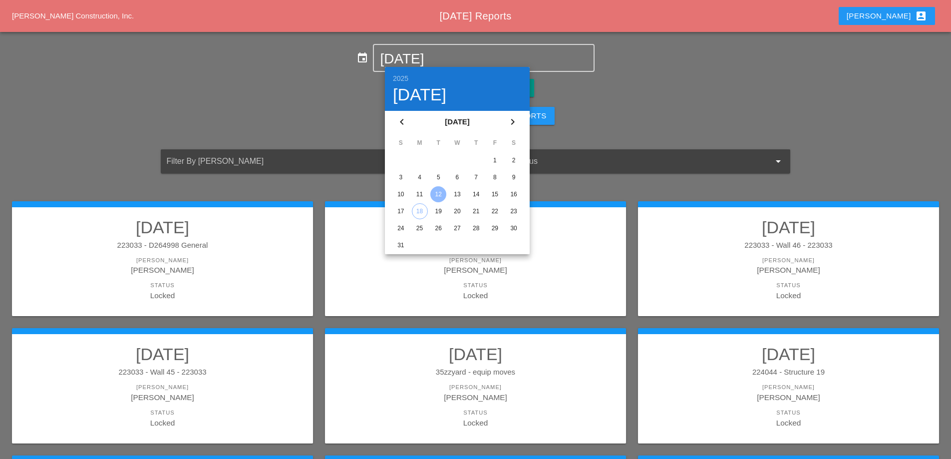
click at [460, 192] on div "13" at bounding box center [457, 194] width 16 height 16
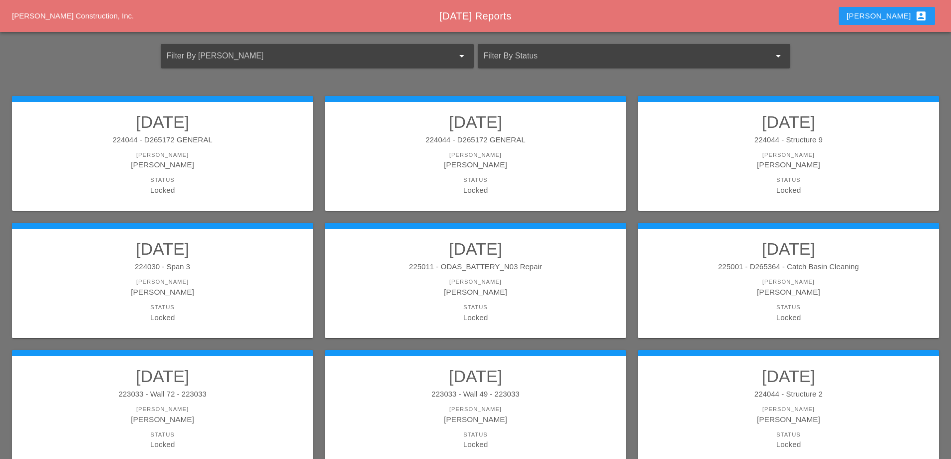
scroll to position [100, 0]
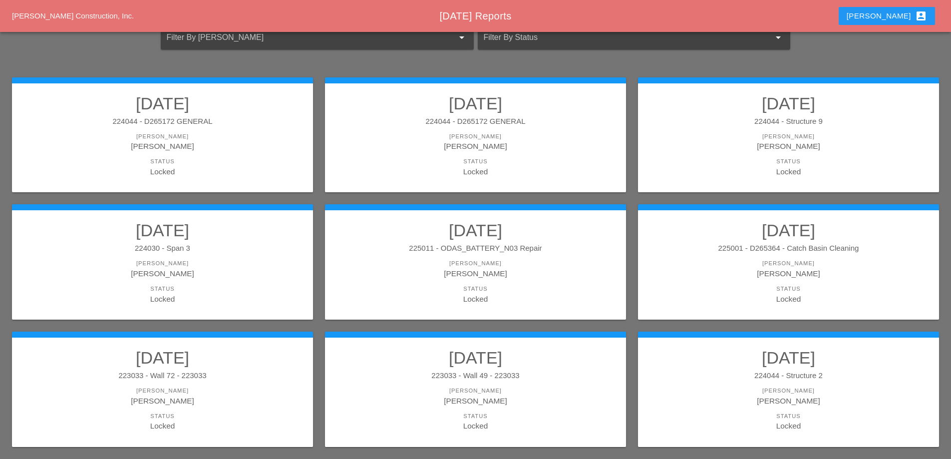
click at [202, 131] on link "08/13/2025 224044 - D265172 GENERAL Foreman Luca Gambardella Status Locked" at bounding box center [162, 135] width 281 height 84
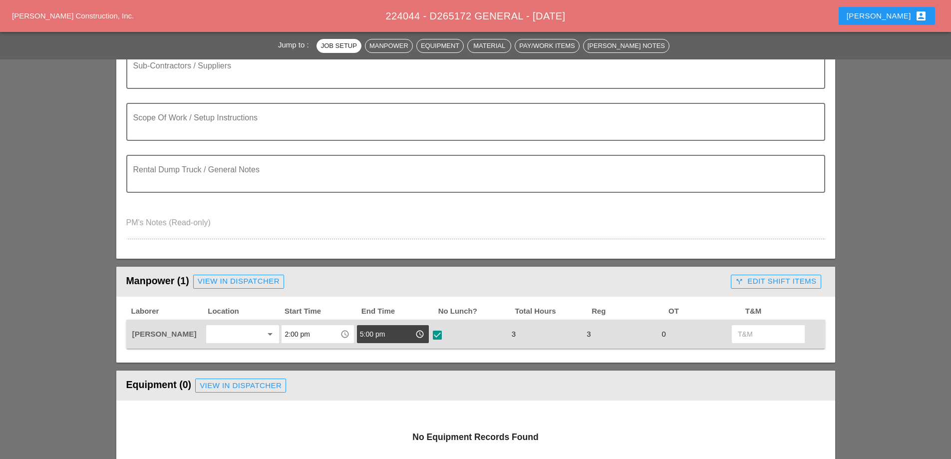
scroll to position [200, 0]
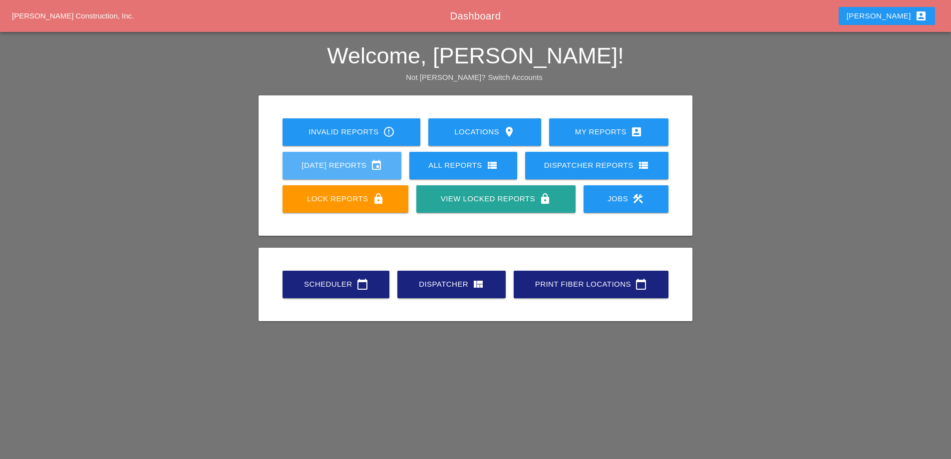
click at [350, 173] on link "[DATE] Reports event" at bounding box center [341, 165] width 119 height 27
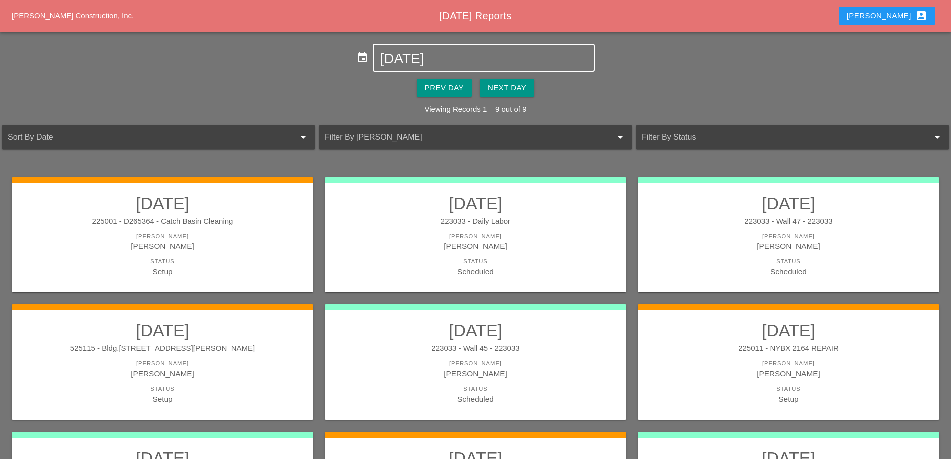
click at [438, 63] on input "[DATE]" at bounding box center [483, 59] width 207 height 16
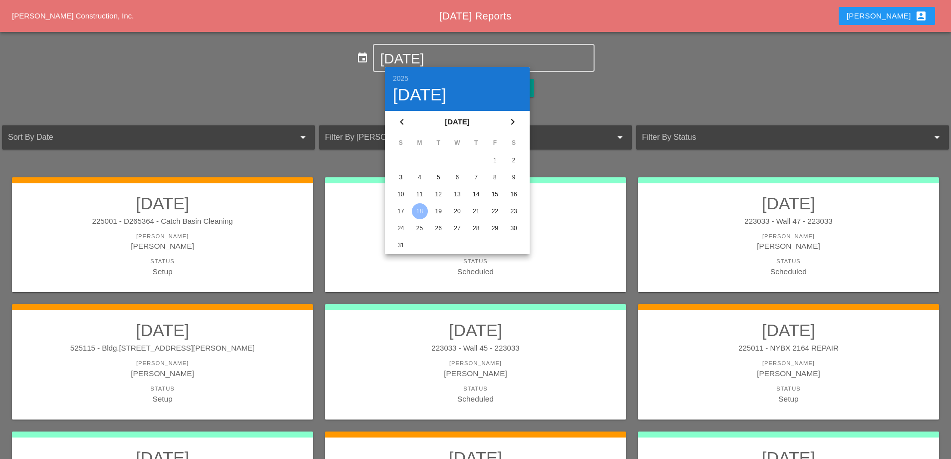
click at [456, 194] on div "13" at bounding box center [457, 194] width 16 height 16
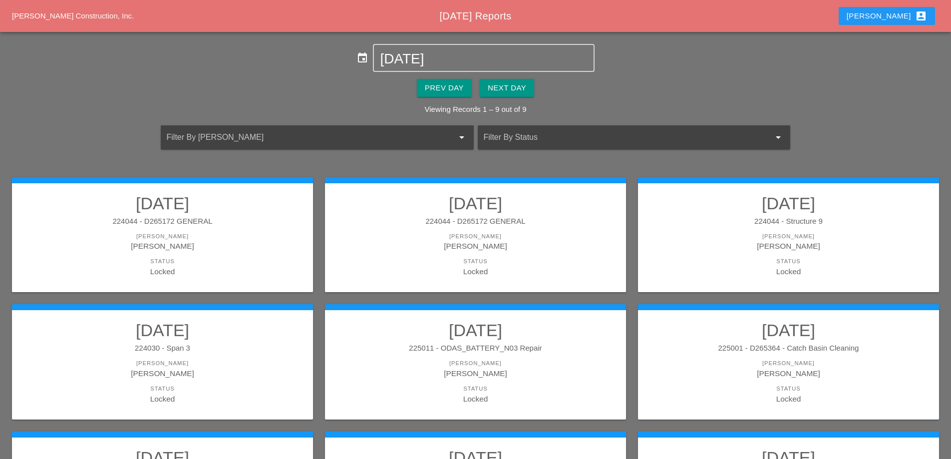
scroll to position [50, 0]
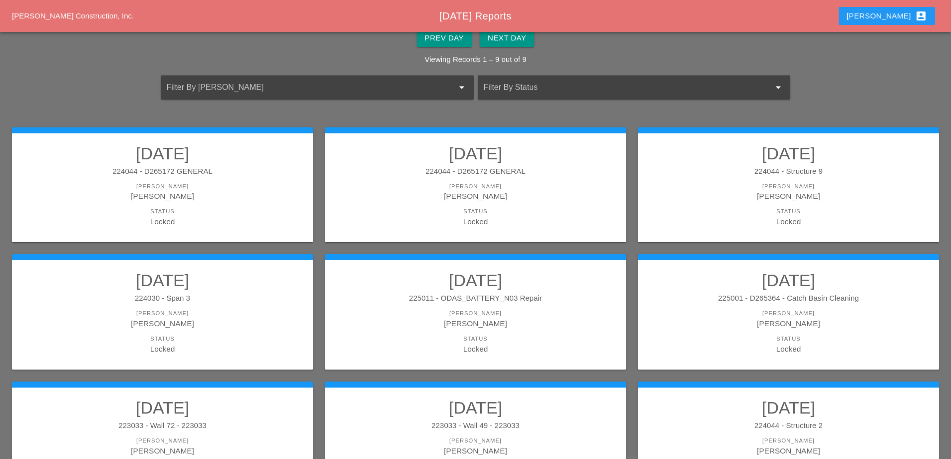
click at [823, 161] on h2 "08/13/2025" at bounding box center [788, 153] width 281 height 20
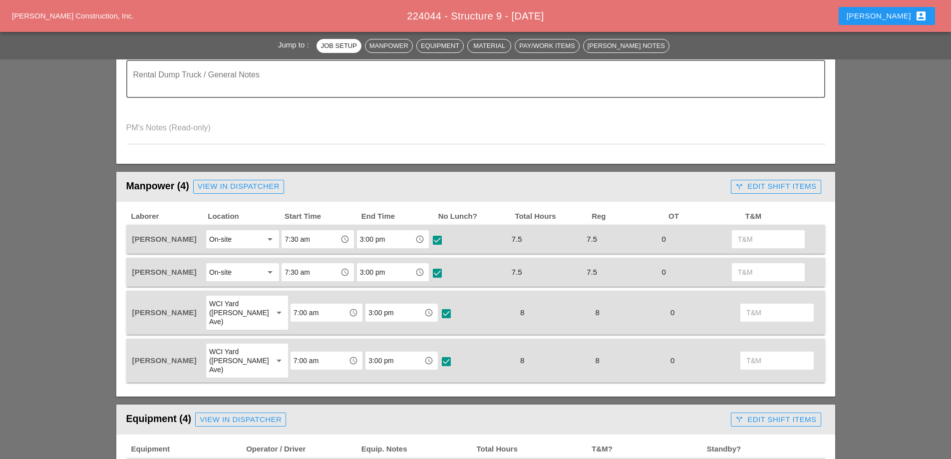
scroll to position [399, 0]
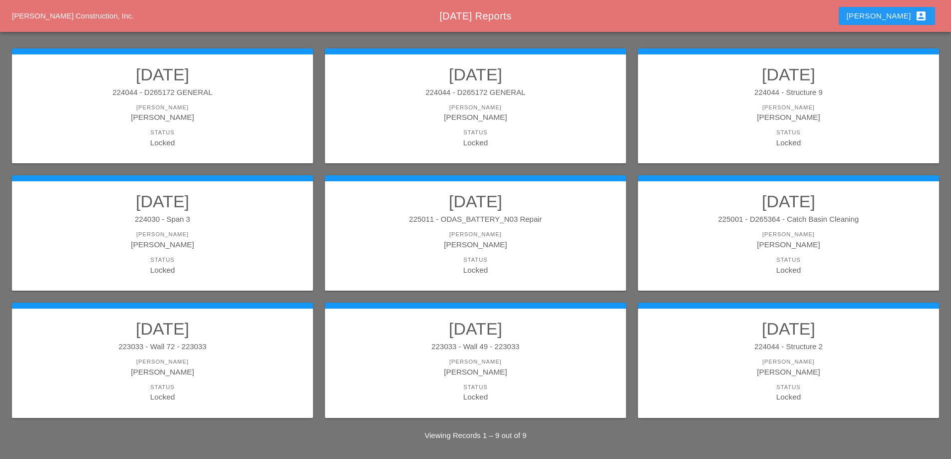
scroll to position [131, 0]
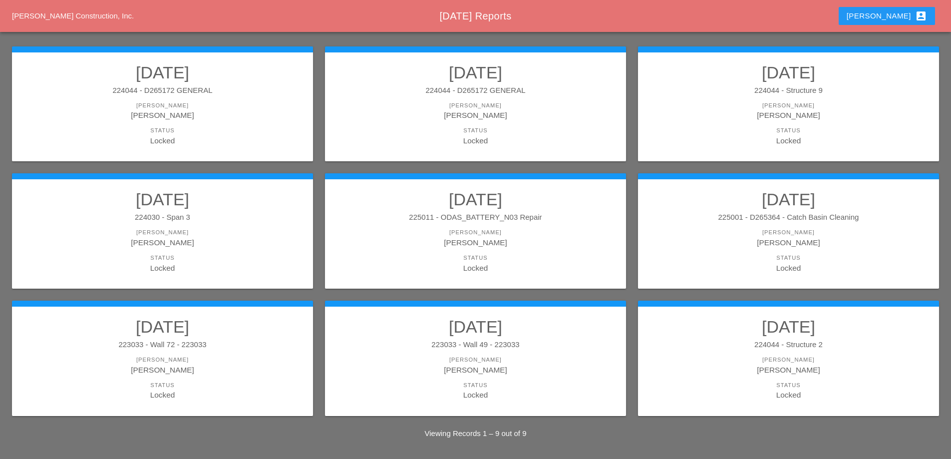
click at [536, 338] on link "08/13/2025 223033 - Wall 49 - 223033 Foreman Luca Gambardella Status Locked" at bounding box center [475, 358] width 281 height 84
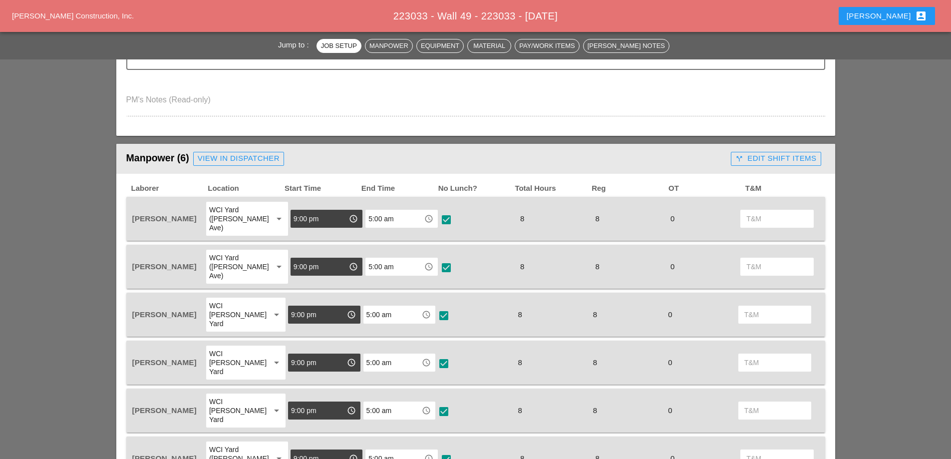
scroll to position [499, 0]
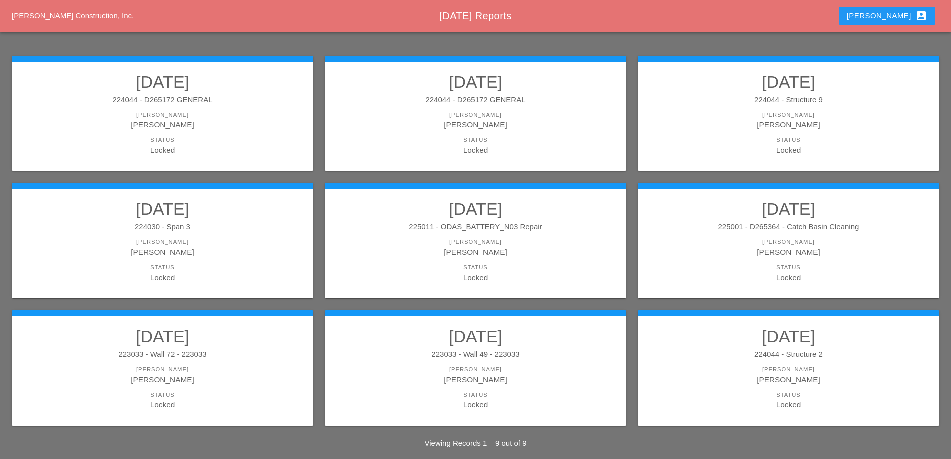
scroll to position [131, 0]
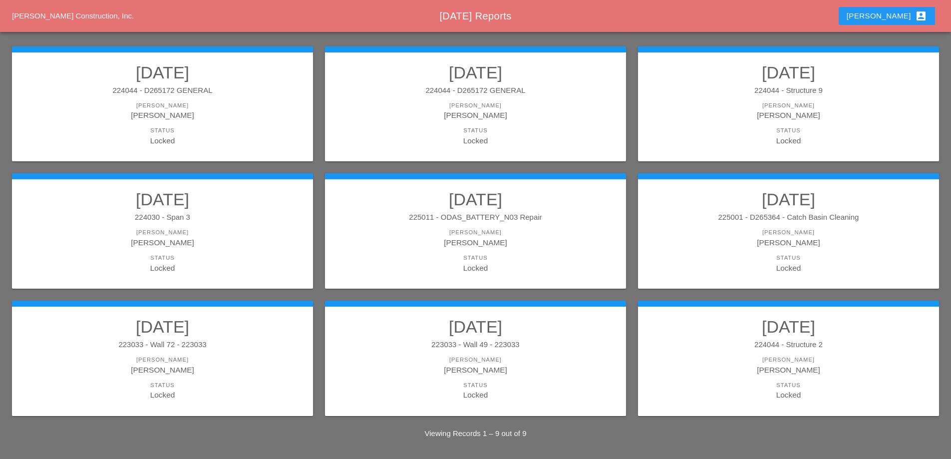
click at [509, 335] on h2 "08/13/2025" at bounding box center [475, 326] width 281 height 20
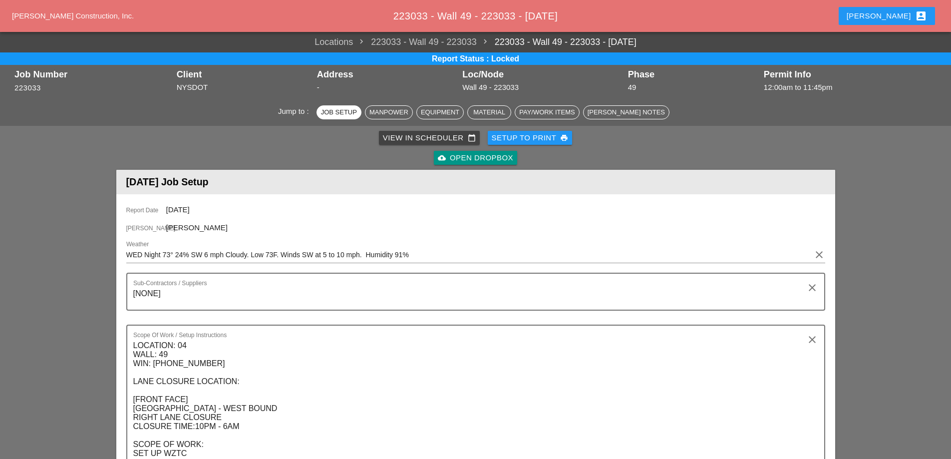
scroll to position [499, 0]
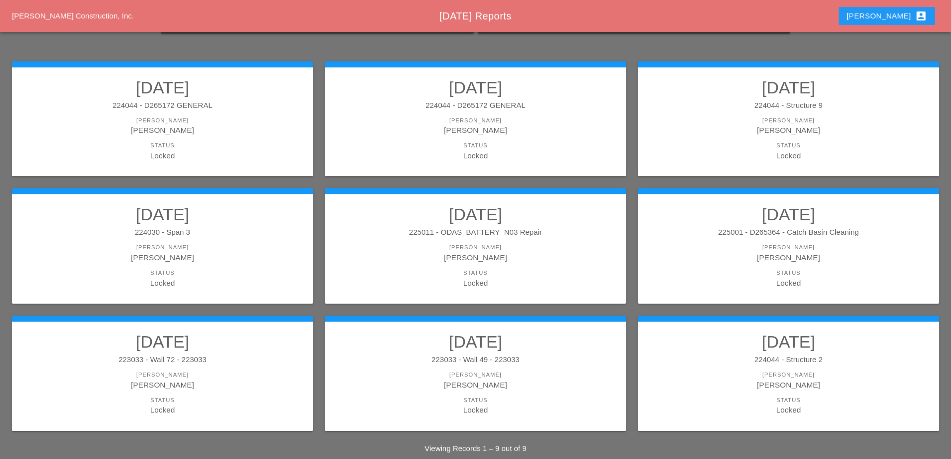
scroll to position [131, 0]
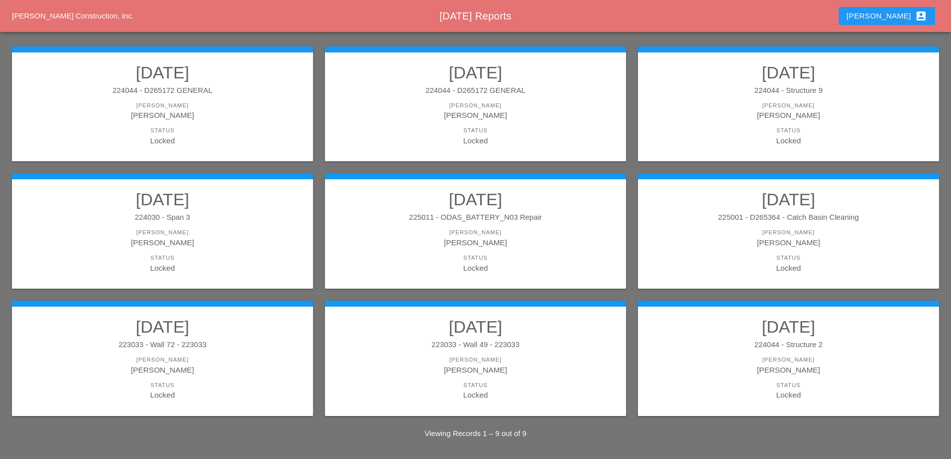
click at [151, 343] on div "223033 - Wall 72 - 223033" at bounding box center [162, 344] width 281 height 11
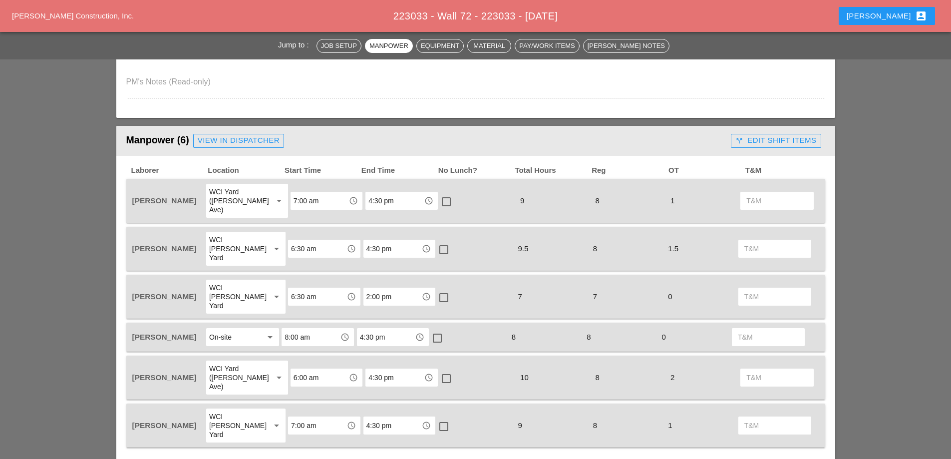
scroll to position [549, 0]
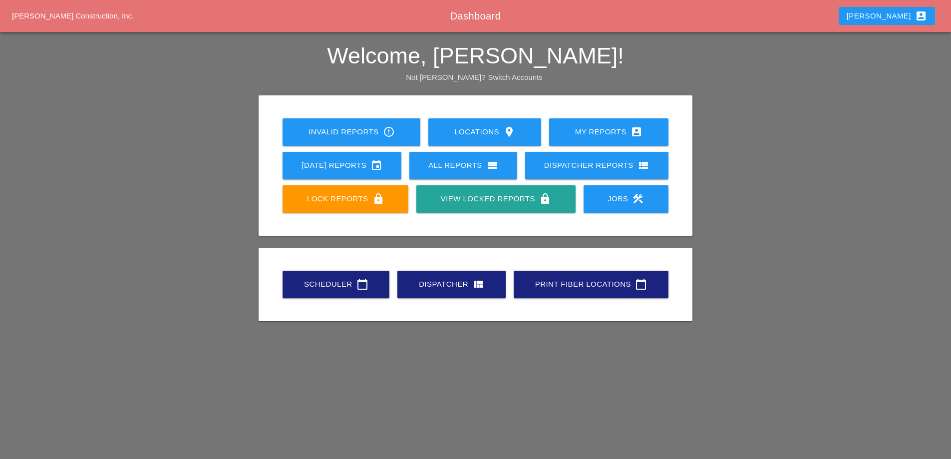
click at [360, 166] on div "[DATE] Reports event" at bounding box center [341, 165] width 87 height 12
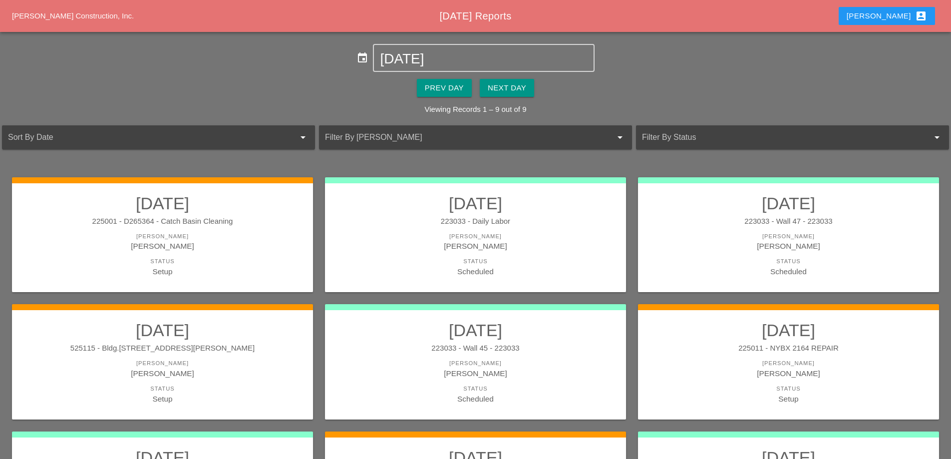
click at [444, 91] on div "Prev Day" at bounding box center [444, 87] width 39 height 11
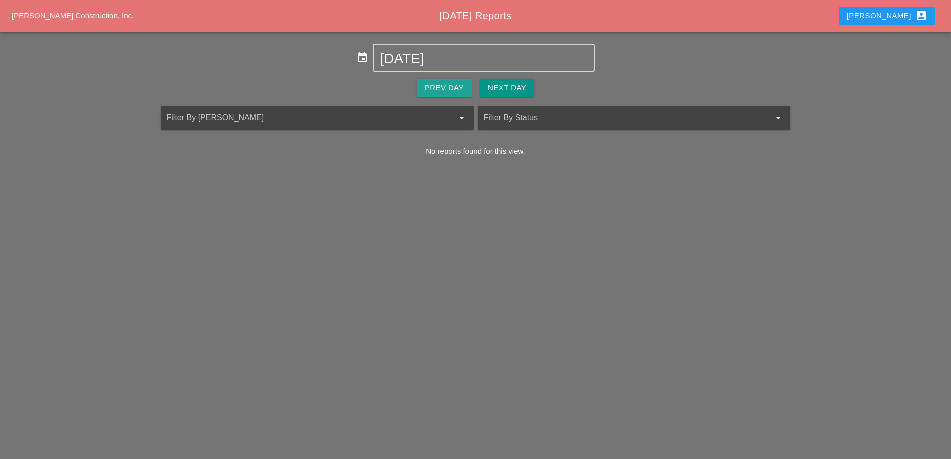
click at [444, 91] on div "Prev Day" at bounding box center [444, 87] width 39 height 11
click at [421, 62] on input "[DATE]" at bounding box center [483, 59] width 207 height 16
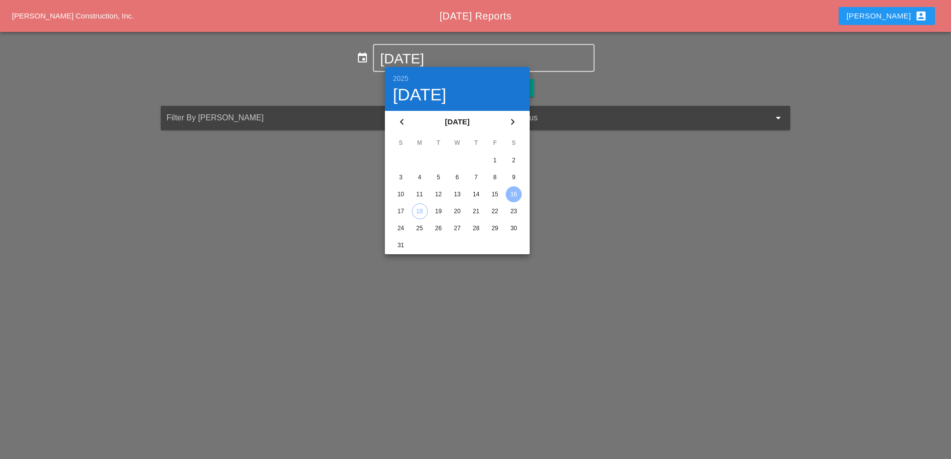
click at [439, 193] on div "12" at bounding box center [438, 194] width 16 height 16
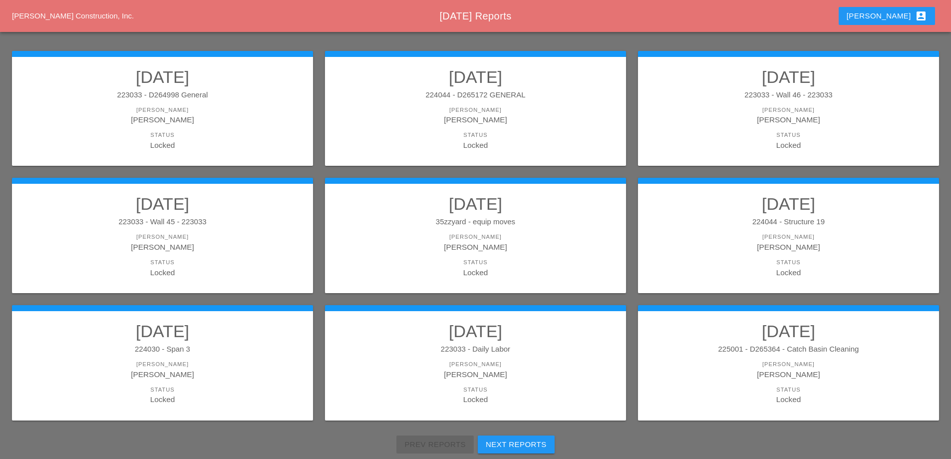
scroll to position [129, 0]
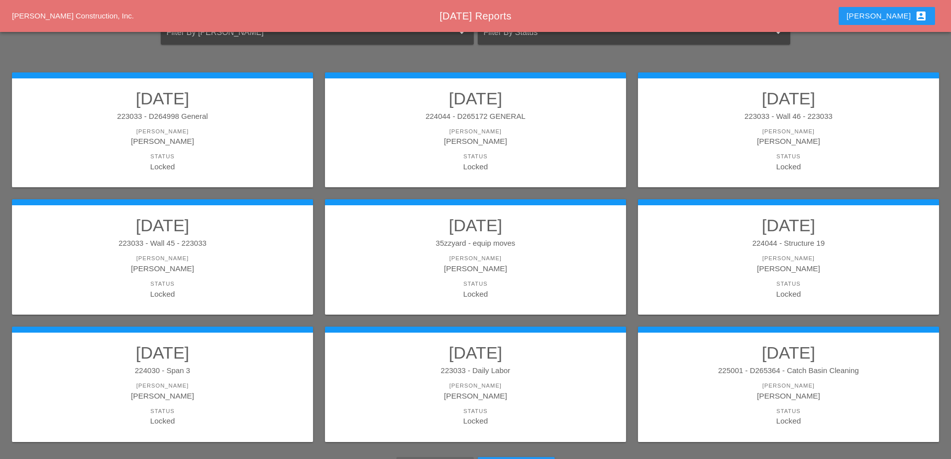
click at [817, 133] on div "[PERSON_NAME]" at bounding box center [788, 131] width 281 height 8
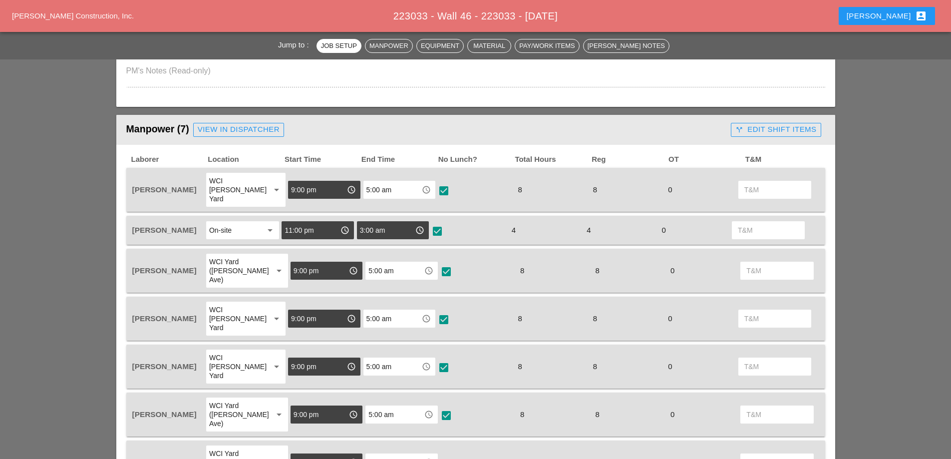
scroll to position [399, 0]
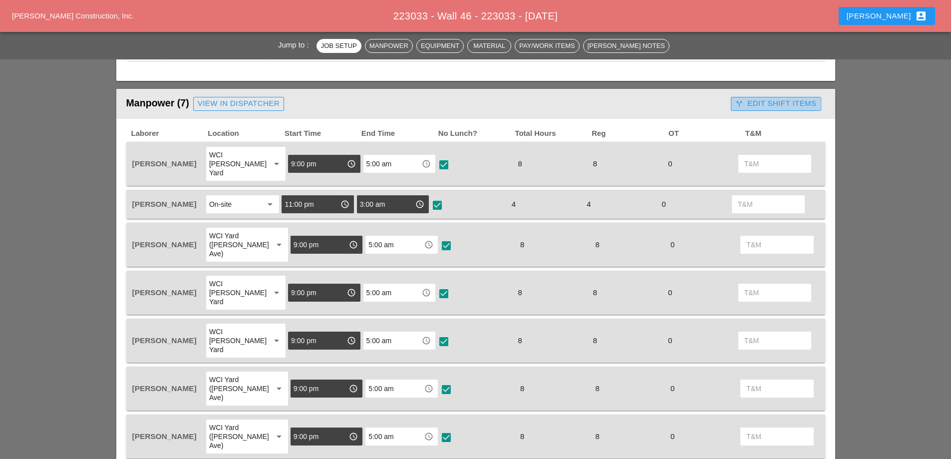
click at [773, 103] on div "call_split Edit Shift Items" at bounding box center [775, 103] width 81 height 11
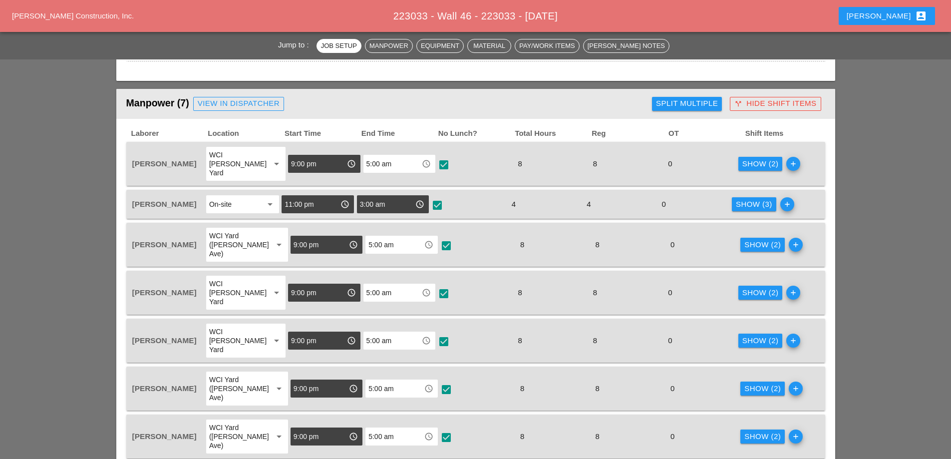
click at [756, 199] on div "Show (3)" at bounding box center [754, 204] width 36 height 11
